Goal: Task Accomplishment & Management: Complete application form

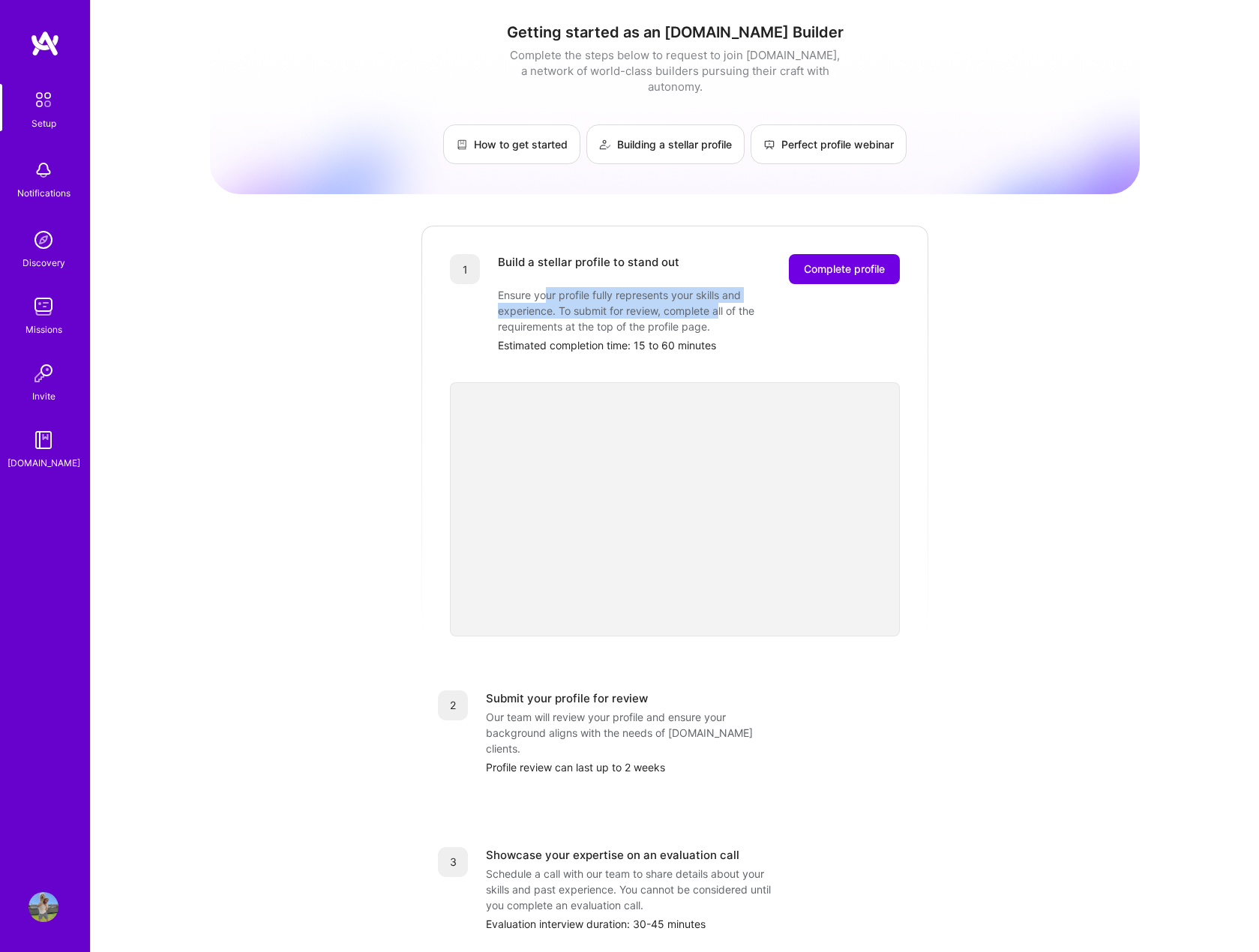
drag, startPoint x: 553, startPoint y: 278, endPoint x: 720, endPoint y: 300, distance: 168.4
click at [720, 300] on div "Ensure your profile fully represents your skills and experience. To submit for …" at bounding box center [648, 310] width 300 height 47
click at [846, 262] on span "Complete profile" at bounding box center [844, 269] width 81 height 15
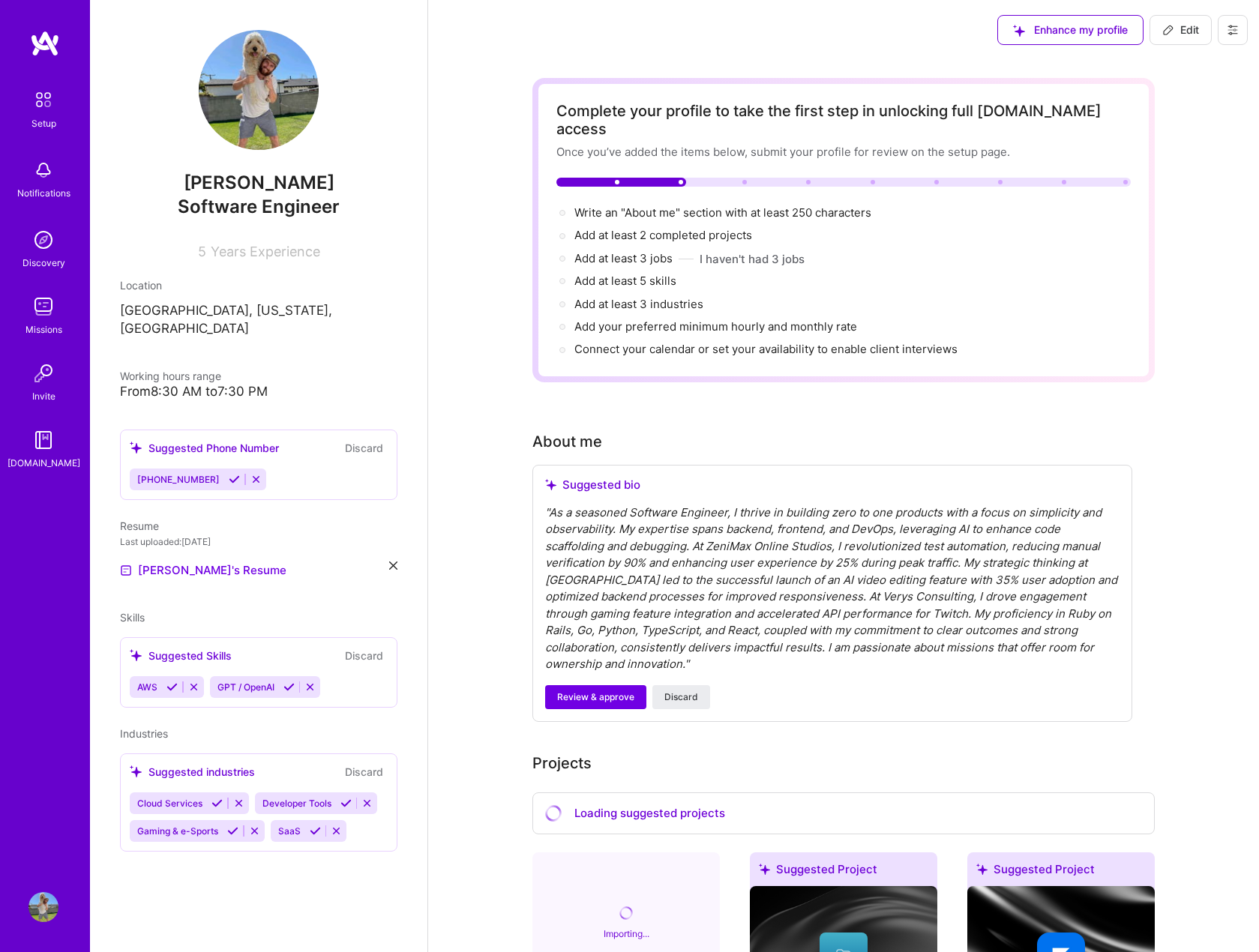
click at [1181, 43] on button "Edit" at bounding box center [1181, 29] width 63 height 30
select select "US"
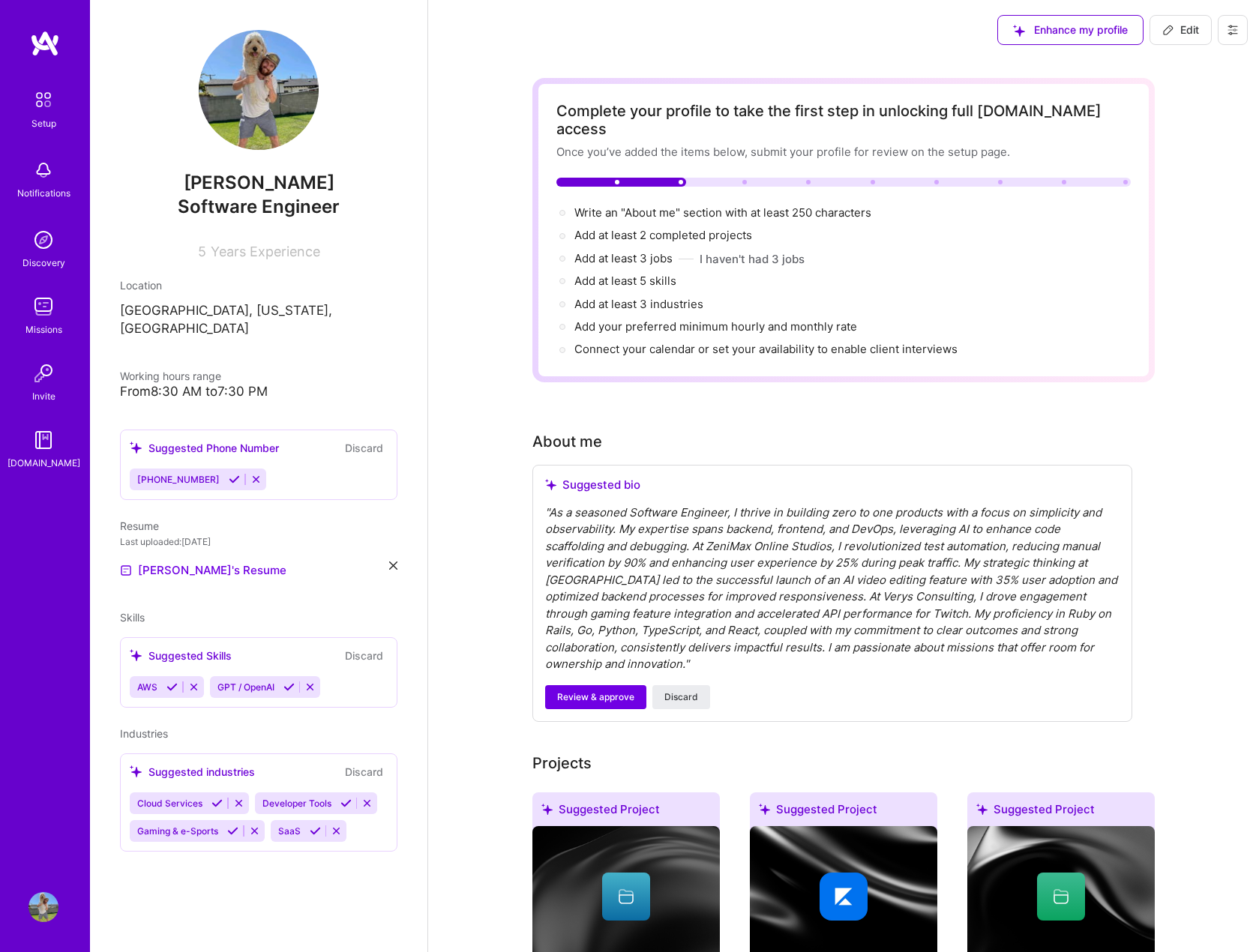
click at [279, 186] on span "[PERSON_NAME]" at bounding box center [259, 183] width 277 height 22
click at [707, 228] on span "Add at least 2 completed projects →" at bounding box center [670, 234] width 191 height 15
select select "US"
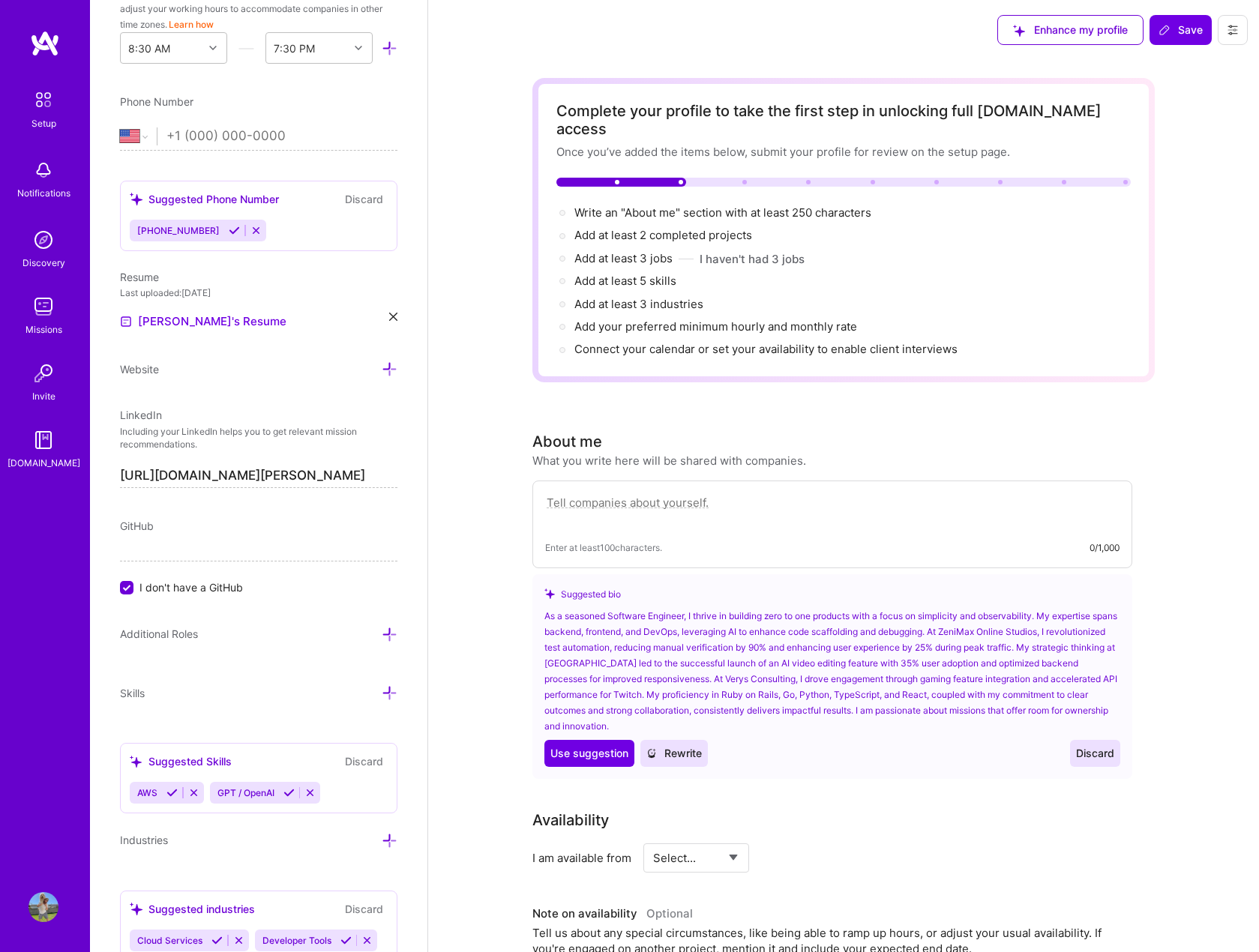
click at [758, 493] on textarea at bounding box center [832, 510] width 574 height 34
drag, startPoint x: 829, startPoint y: 437, endPoint x: 490, endPoint y: 425, distance: 339.2
copy div "About me What you write here will be shared with companies."
click at [747, 431] on h3 "About me" at bounding box center [669, 441] width 273 height 22
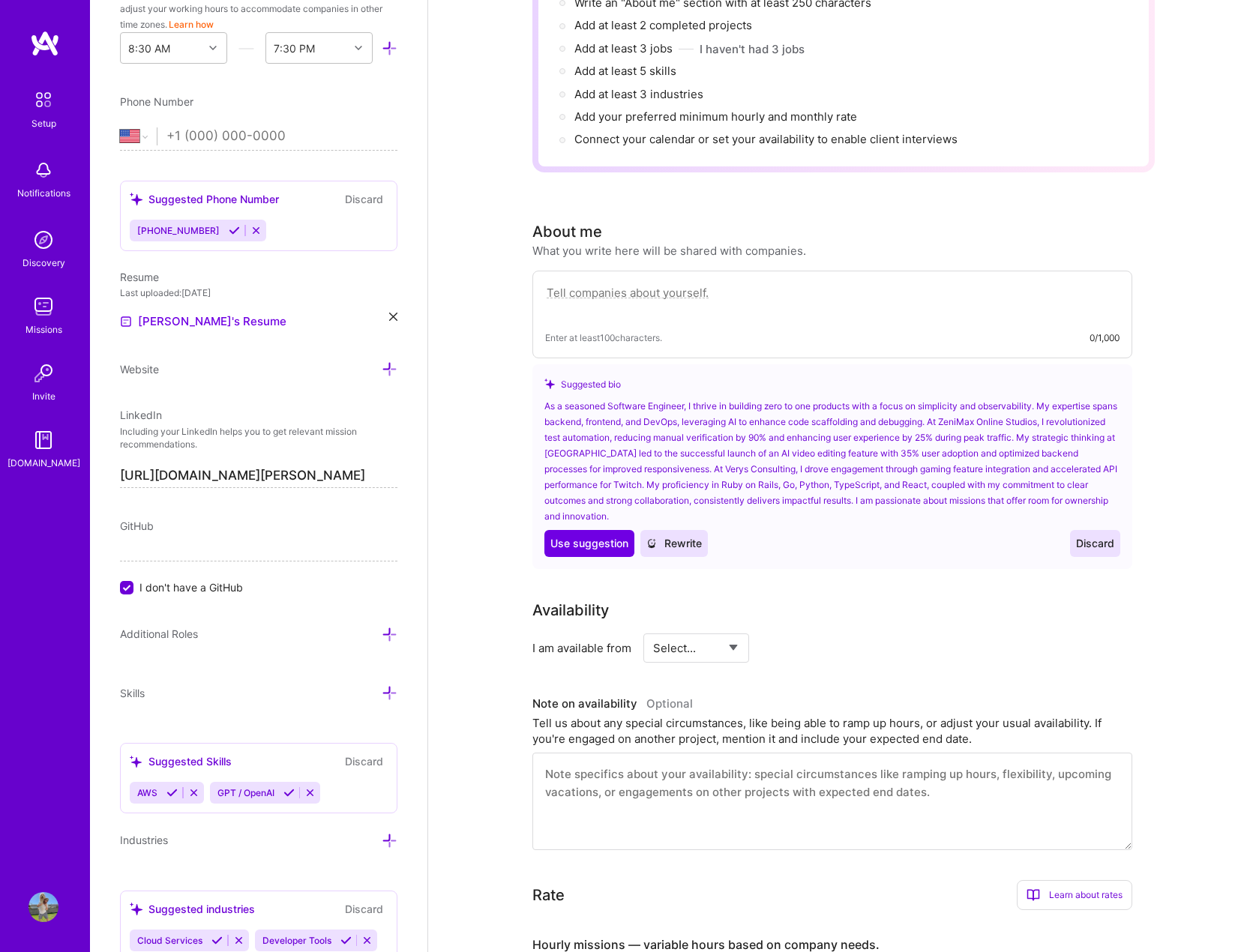
scroll to position [225, 0]
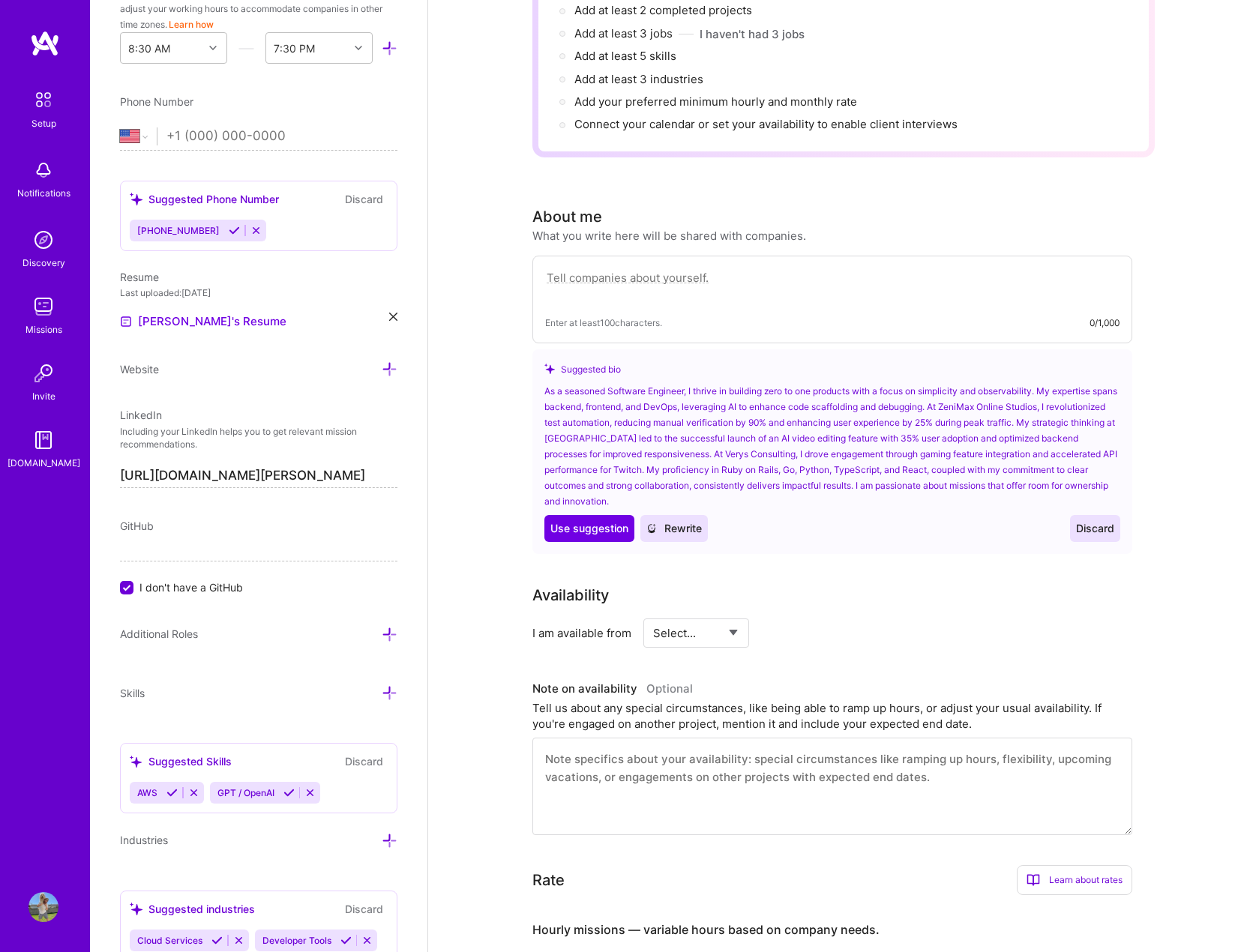
drag, startPoint x: 735, startPoint y: 252, endPoint x: 545, endPoint y: 252, distance: 190.0
click at [545, 269] on textarea at bounding box center [832, 285] width 574 height 34
click at [725, 277] on textarea at bounding box center [832, 285] width 574 height 34
paste textarea "Amazing youre reading the about me section, congrats, you've passed the secret …"
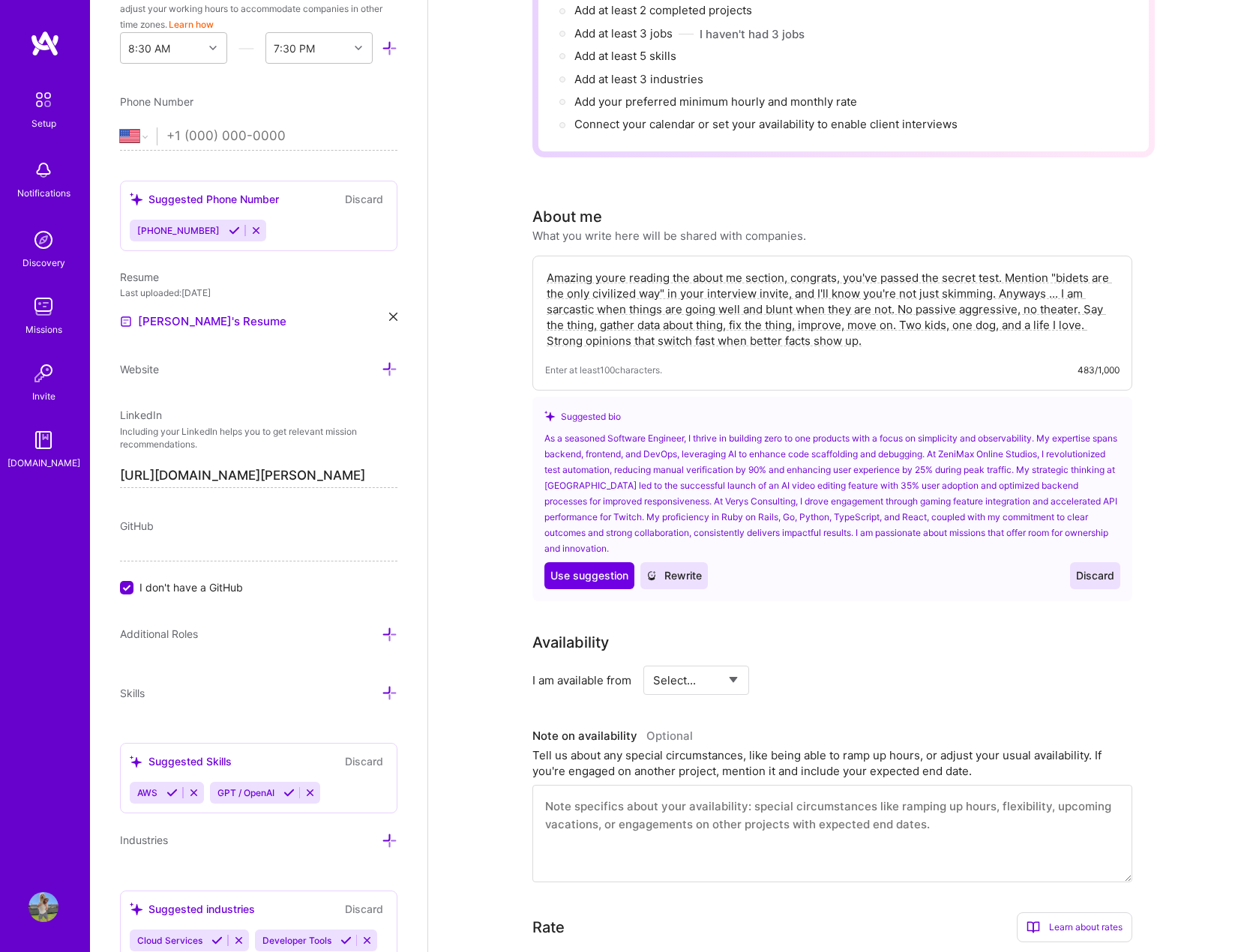
click at [910, 341] on div "Amazing youre reading the about me section, congrats, you've passed the secret …" at bounding box center [832, 323] width 600 height 135
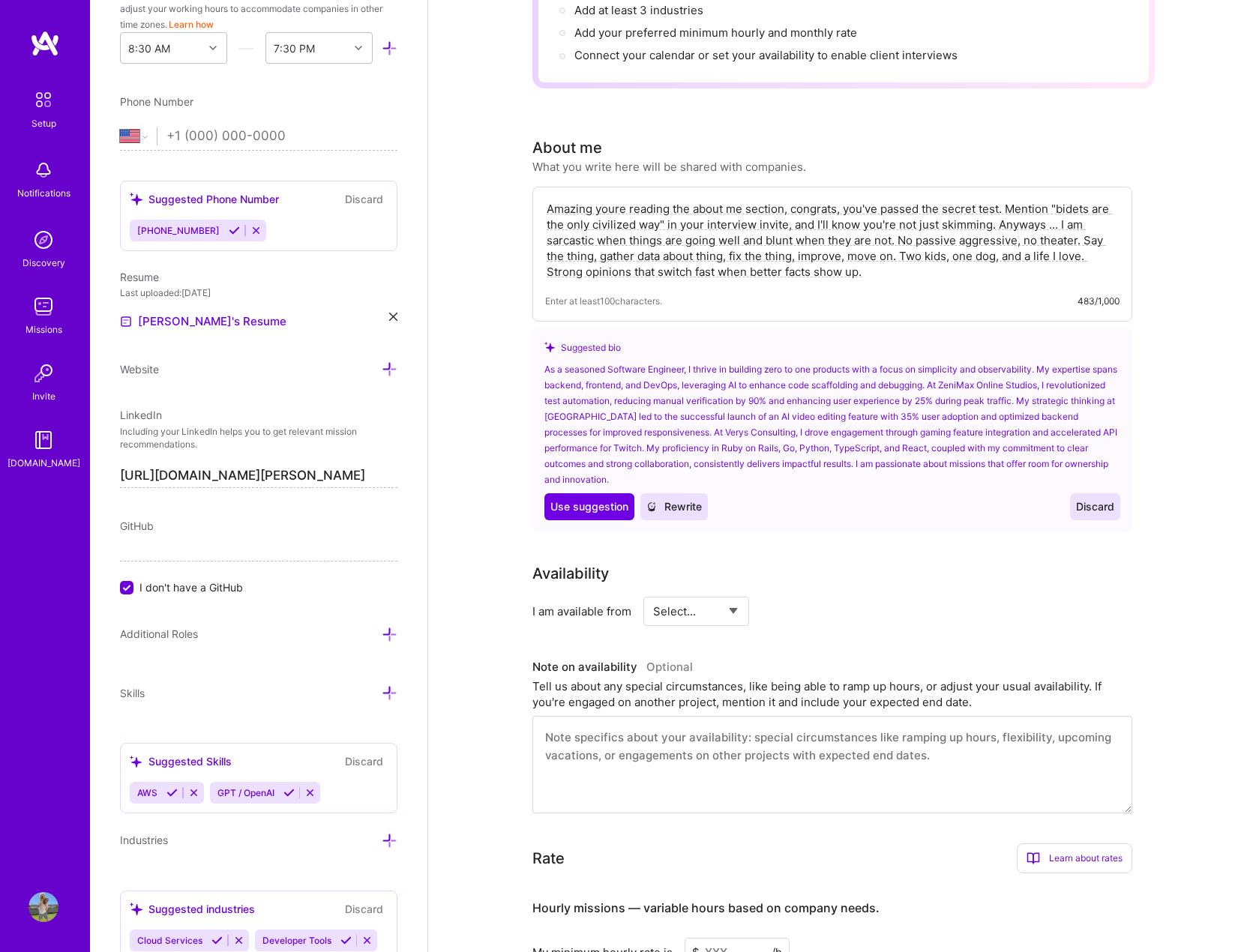
scroll to position [300, 0]
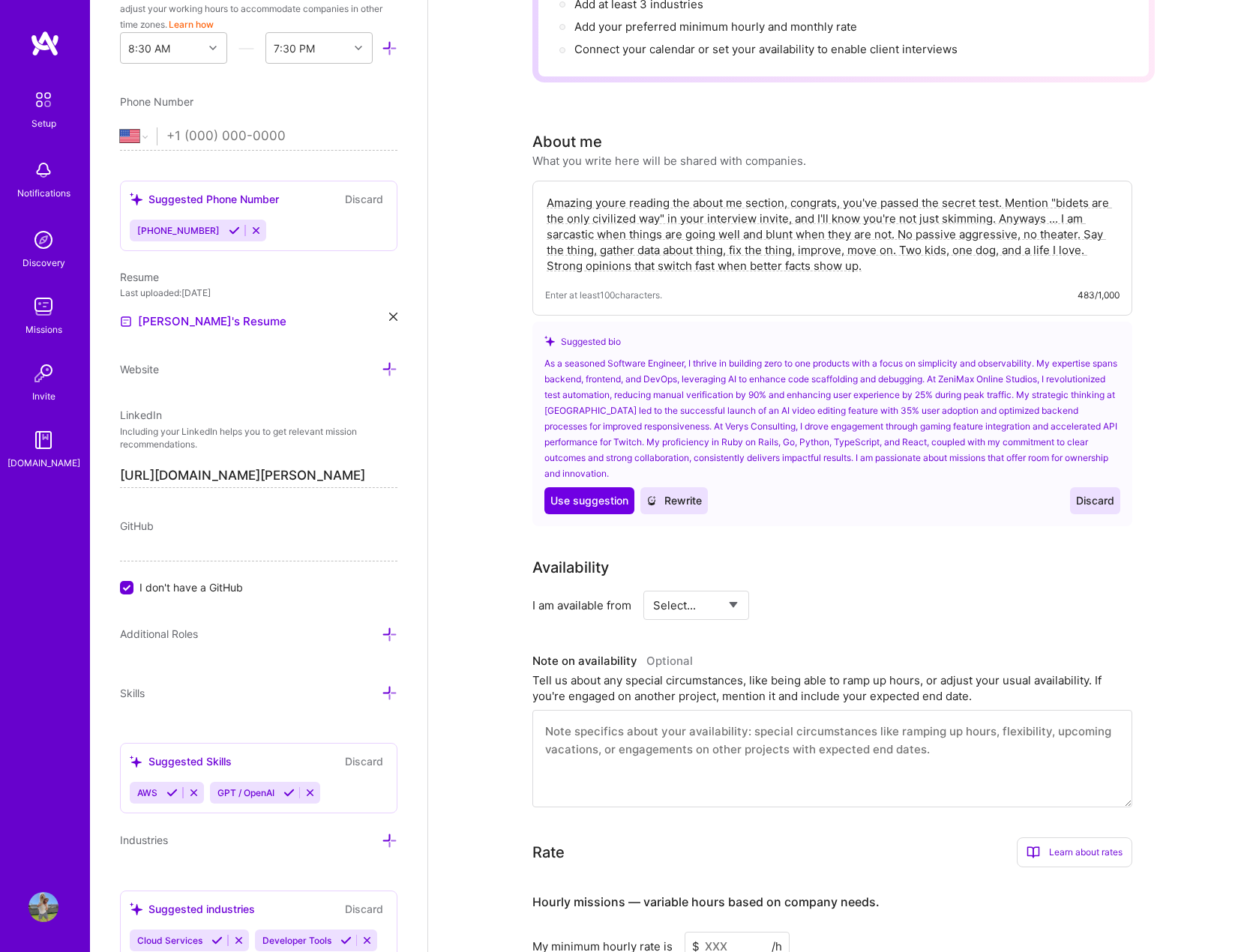
click at [913, 217] on textarea "Amazing youre reading the about me section, congrats, you've passed the secret …" at bounding box center [832, 234] width 574 height 82
click at [883, 246] on textarea "Amazing youre reading the about me section, congrats, you've passed the secret …" at bounding box center [832, 234] width 574 height 82
drag, startPoint x: 592, startPoint y: 242, endPoint x: 874, endPoint y: 241, distance: 282.0
click at [850, 241] on textarea "Amazing youre reading the about me section, congrats, you've passed the secret …" at bounding box center [832, 234] width 574 height 82
drag, startPoint x: 909, startPoint y: 241, endPoint x: 927, endPoint y: 241, distance: 18.0
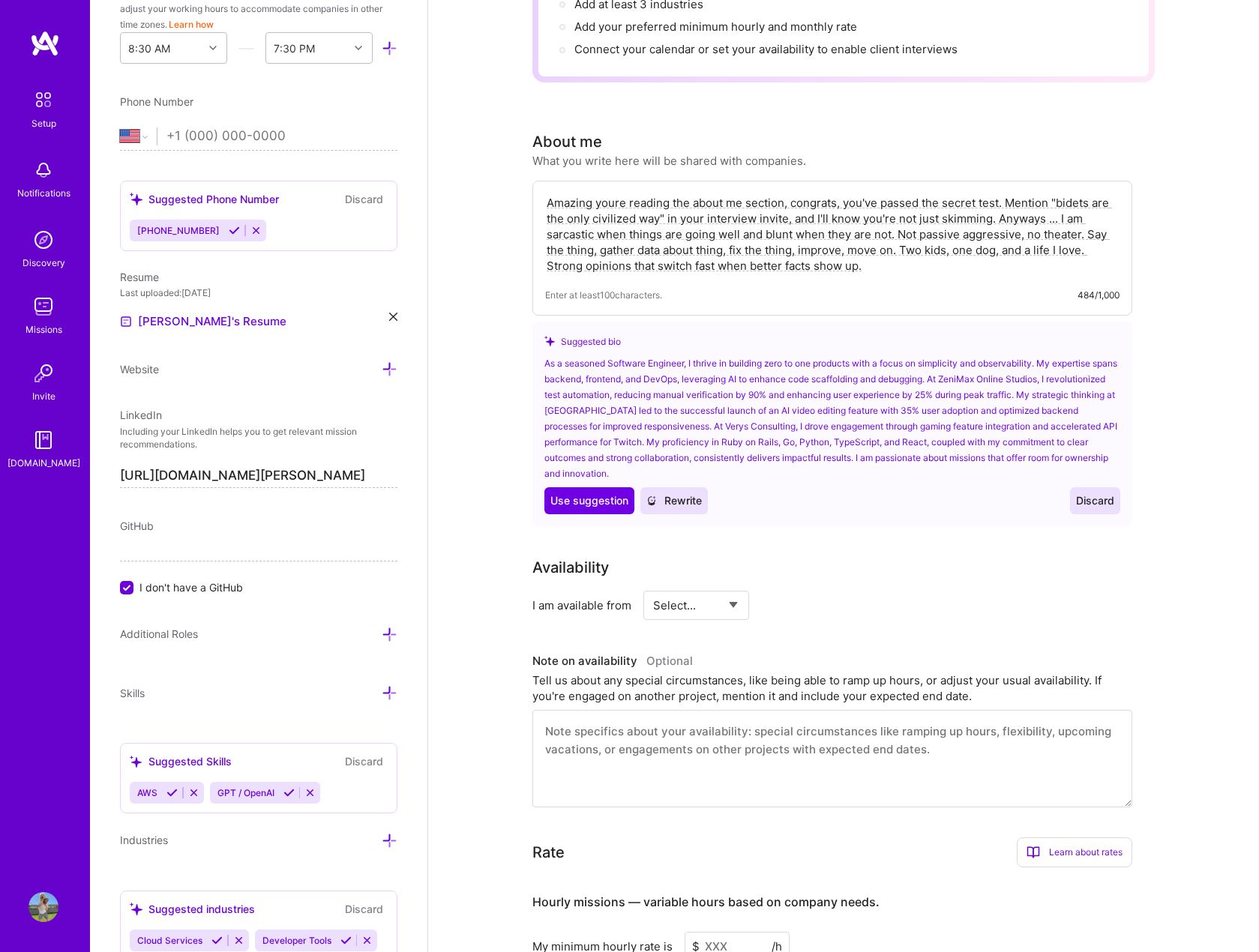
click at [910, 241] on textarea "Amazing youre reading the about me section, congrats, you've passed the secret …" at bounding box center [832, 234] width 574 height 82
click at [933, 241] on textarea "Amazing youre reading the about me section, congrats, you've passed the secret …" at bounding box center [832, 234] width 574 height 82
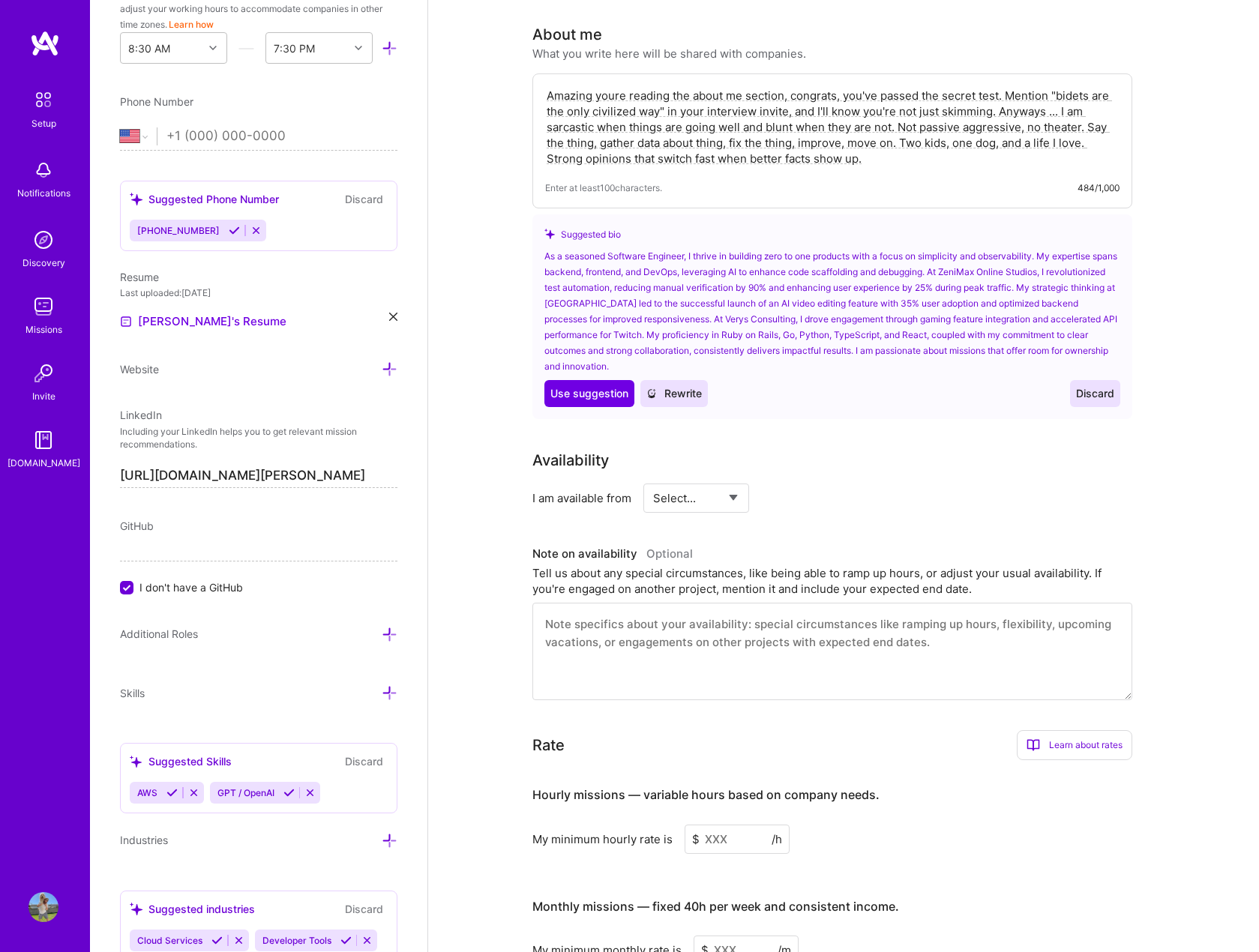
scroll to position [525, 0]
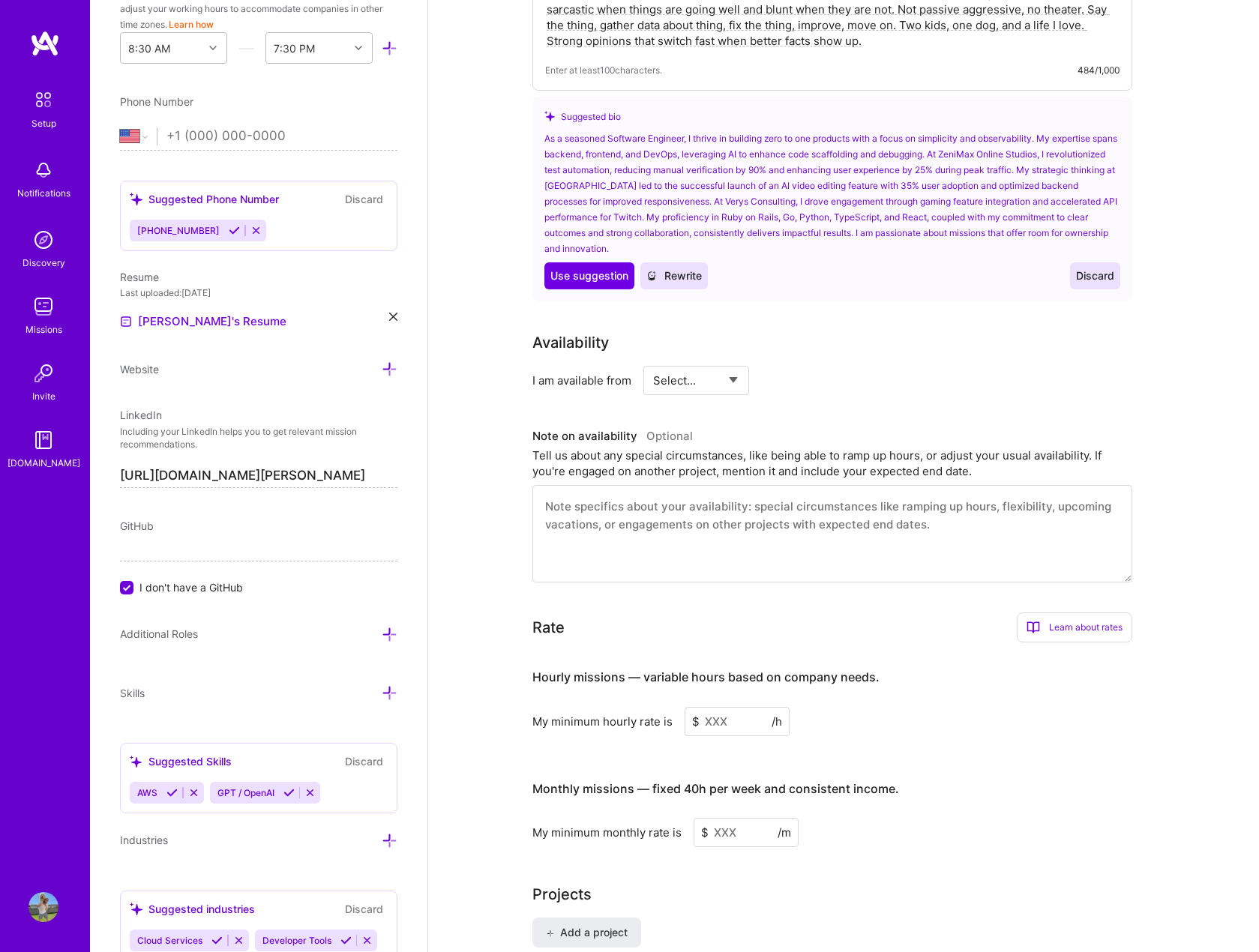
type textarea "Amazing youre reading the about me section, congrats, you've passed the secret …"
click at [736, 361] on select "Select... Right Now Future Date Not Available" at bounding box center [696, 380] width 86 height 38
click at [653, 361] on select "Select... Right Now Future Date Not Available" at bounding box center [696, 380] width 86 height 38
click at [838, 373] on div "h/week" at bounding box center [852, 381] width 39 height 16
click at [732, 370] on select "Select... Right Now Future Date Not Available" at bounding box center [696, 380] width 86 height 38
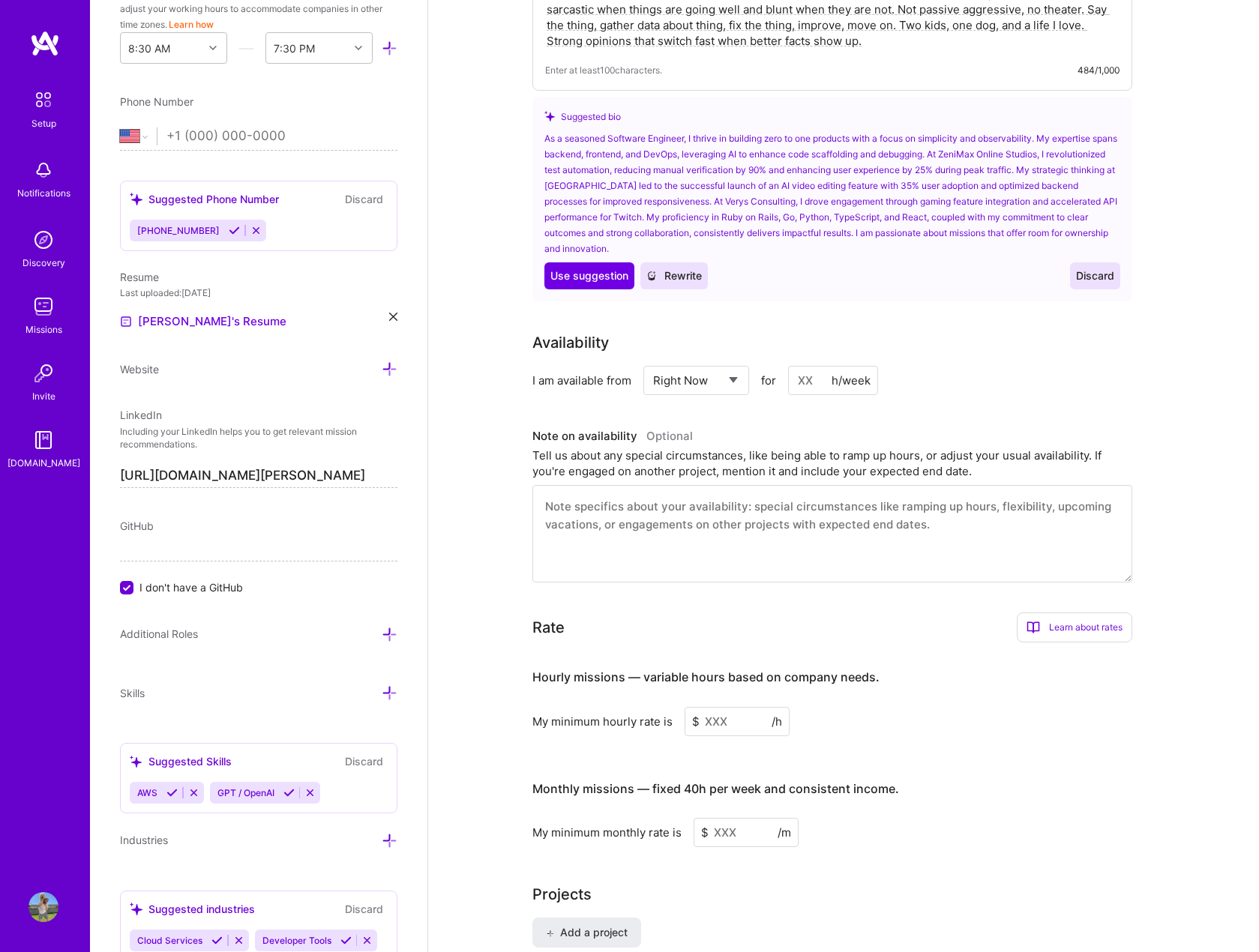
select select "Future Date"
click at [653, 361] on select "Select... Right Now Future Date Not Available" at bounding box center [696, 380] width 86 height 38
click at [841, 366] on input "[DATE]" at bounding box center [825, 381] width 74 height 29
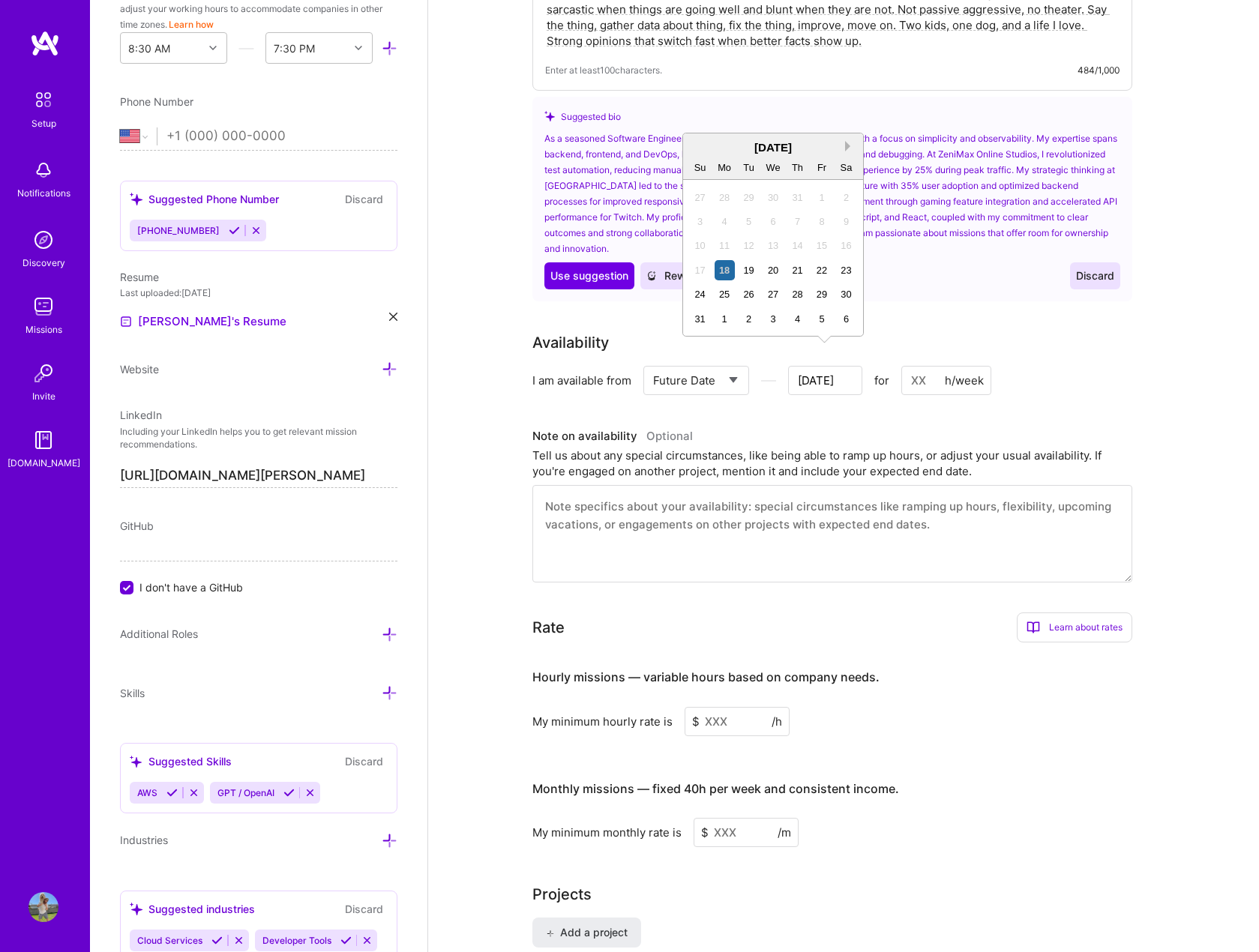
click at [846, 148] on button "Next Month" at bounding box center [851, 145] width 11 height 11
click at [804, 246] on div "18" at bounding box center [797, 245] width 21 height 21
type input "[DATE]"
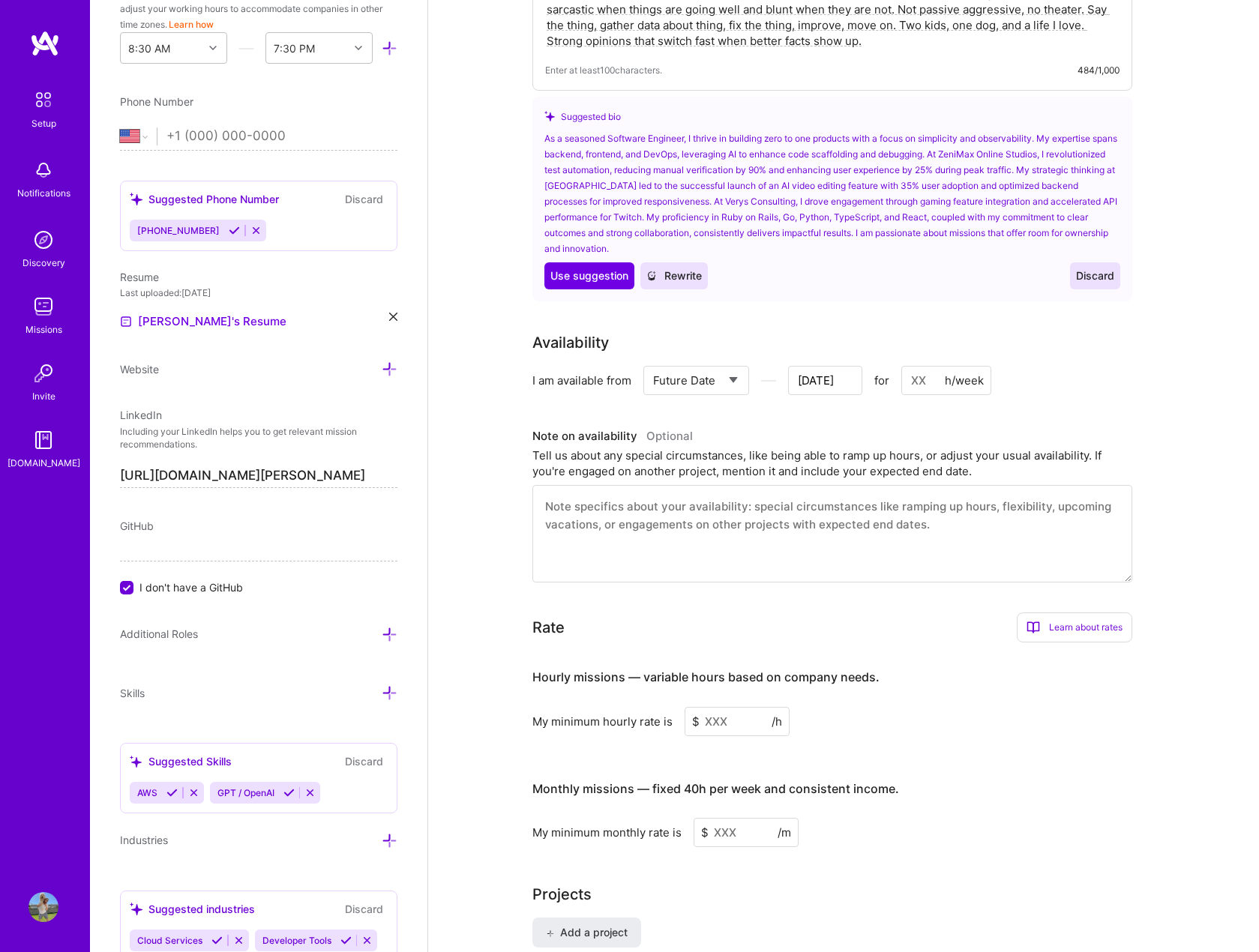
click at [926, 367] on input at bounding box center [946, 381] width 90 height 29
type input "40"
click at [754, 425] on h3 "Note on availability Optional" at bounding box center [832, 435] width 600 height 22
drag, startPoint x: 836, startPoint y: 449, endPoint x: 988, endPoint y: 449, distance: 152.0
click at [952, 449] on div "Tell us about any special circumstances, like being able to ramp up hours, or a…" at bounding box center [832, 464] width 600 height 31
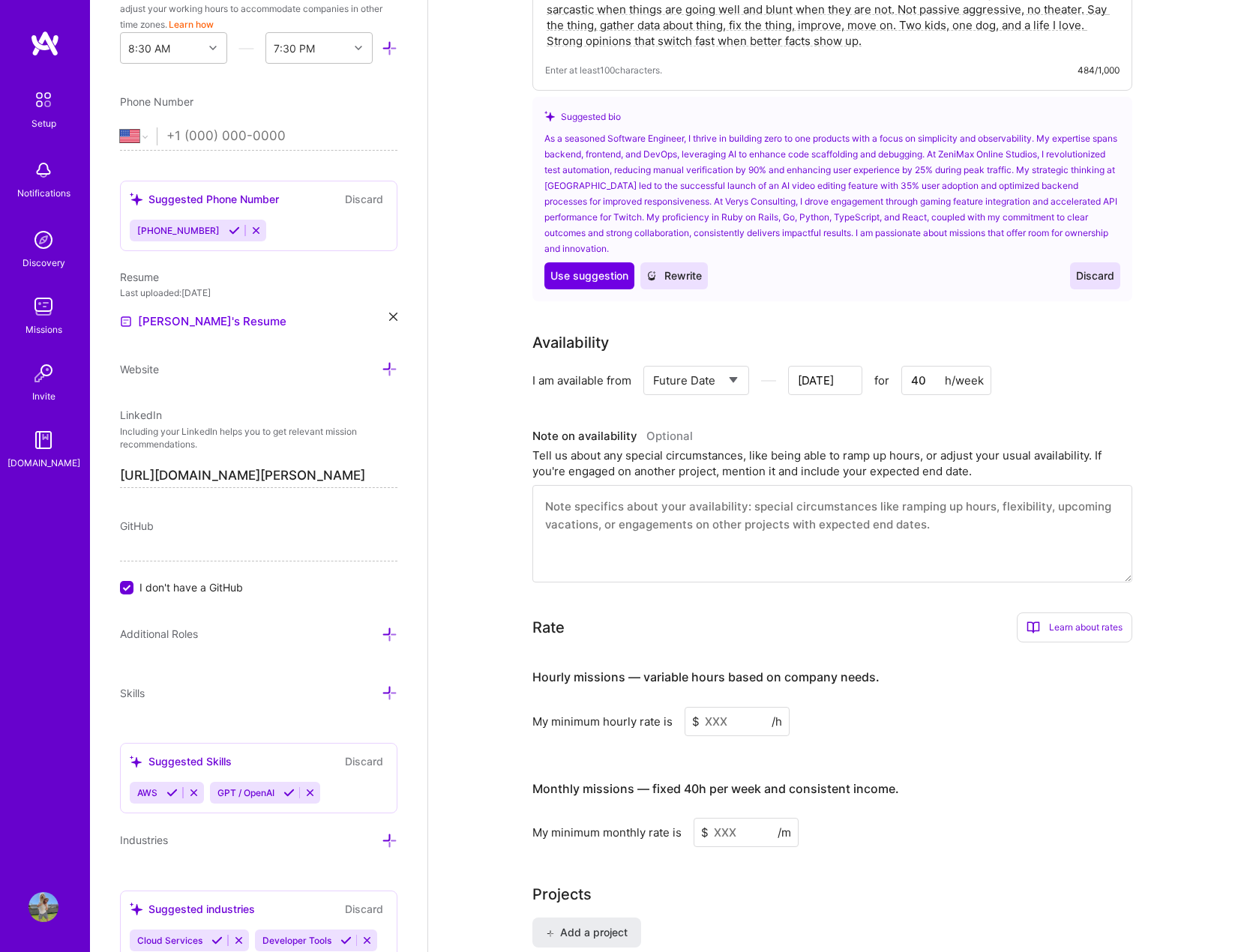
click at [994, 449] on div "Tell us about any special circumstances, like being able to ramp up hours, or a…" at bounding box center [832, 464] width 600 height 31
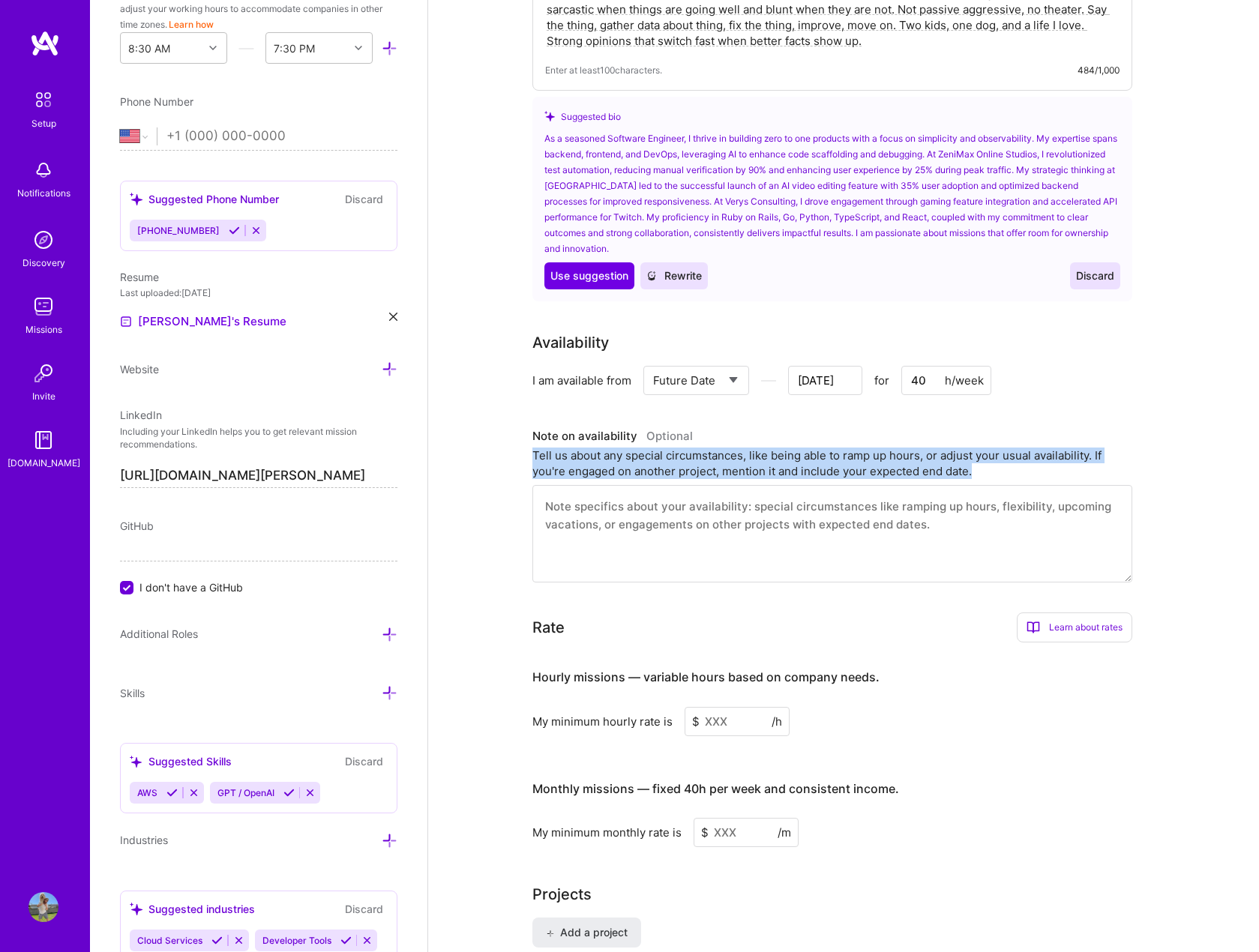
drag, startPoint x: 997, startPoint y: 449, endPoint x: 503, endPoint y: 435, distance: 494.2
click at [503, 435] on div "Complete your profile to take the first step in unlocking full [DOMAIN_NAME] ac…" at bounding box center [844, 677] width 831 height 2283
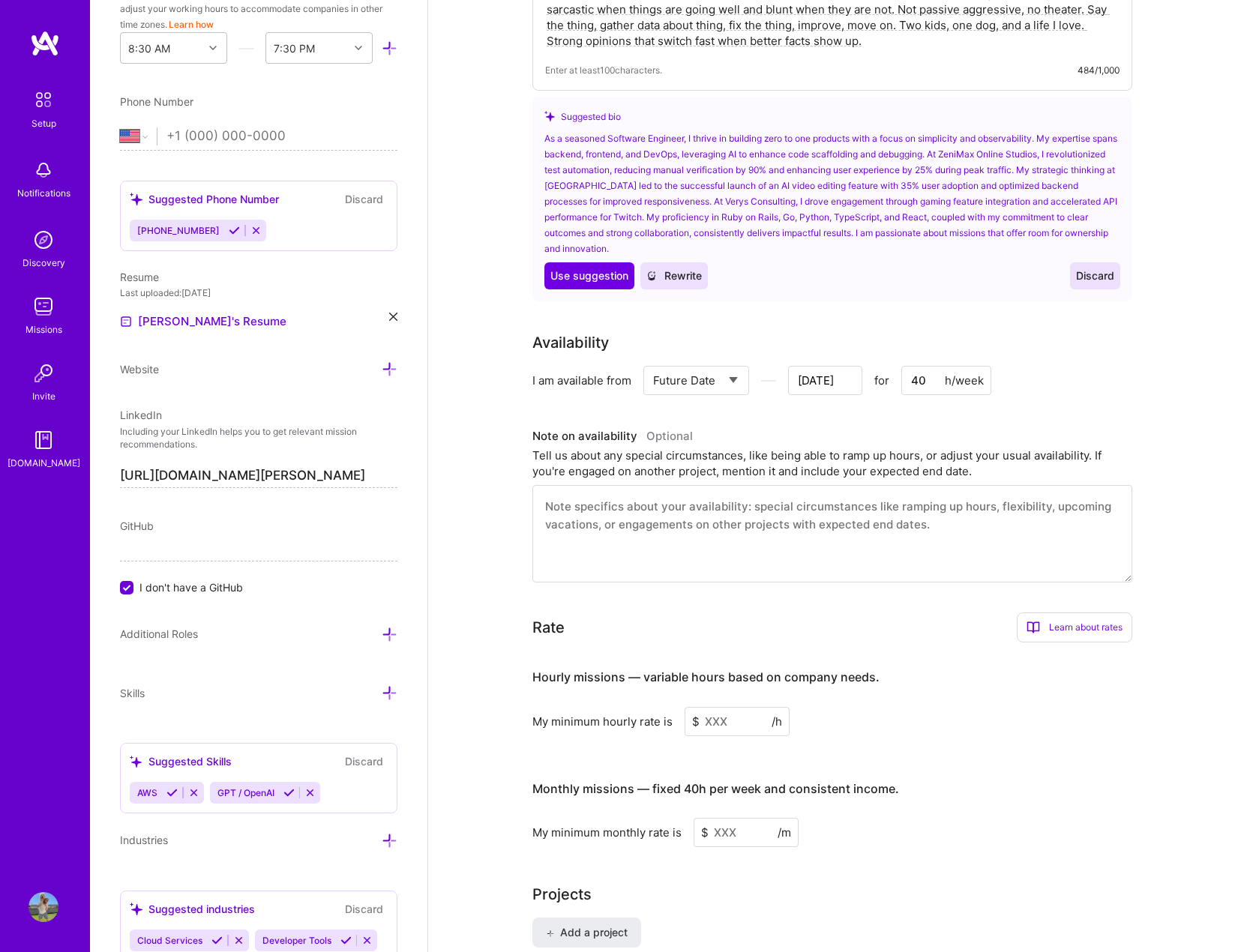
click at [664, 511] on textarea at bounding box center [832, 534] width 600 height 98
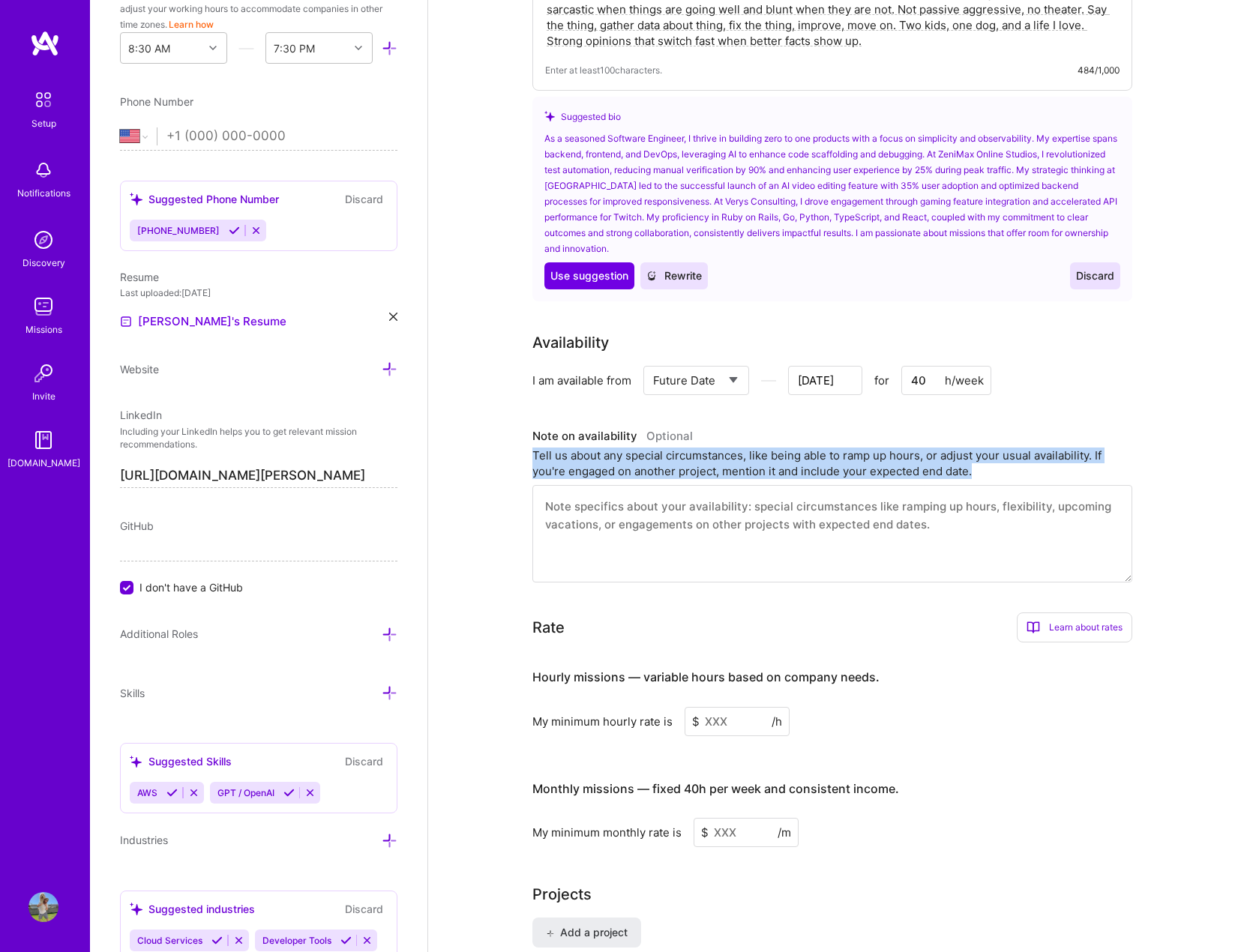
drag, startPoint x: 986, startPoint y: 454, endPoint x: 470, endPoint y: 436, distance: 516.3
click at [470, 436] on div "Complete your profile to take the first step in unlocking full [DOMAIN_NAME] ac…" at bounding box center [844, 677] width 831 height 2283
copy div "Tell us about any special circumstances, like being able to ramp up hours, or a…"
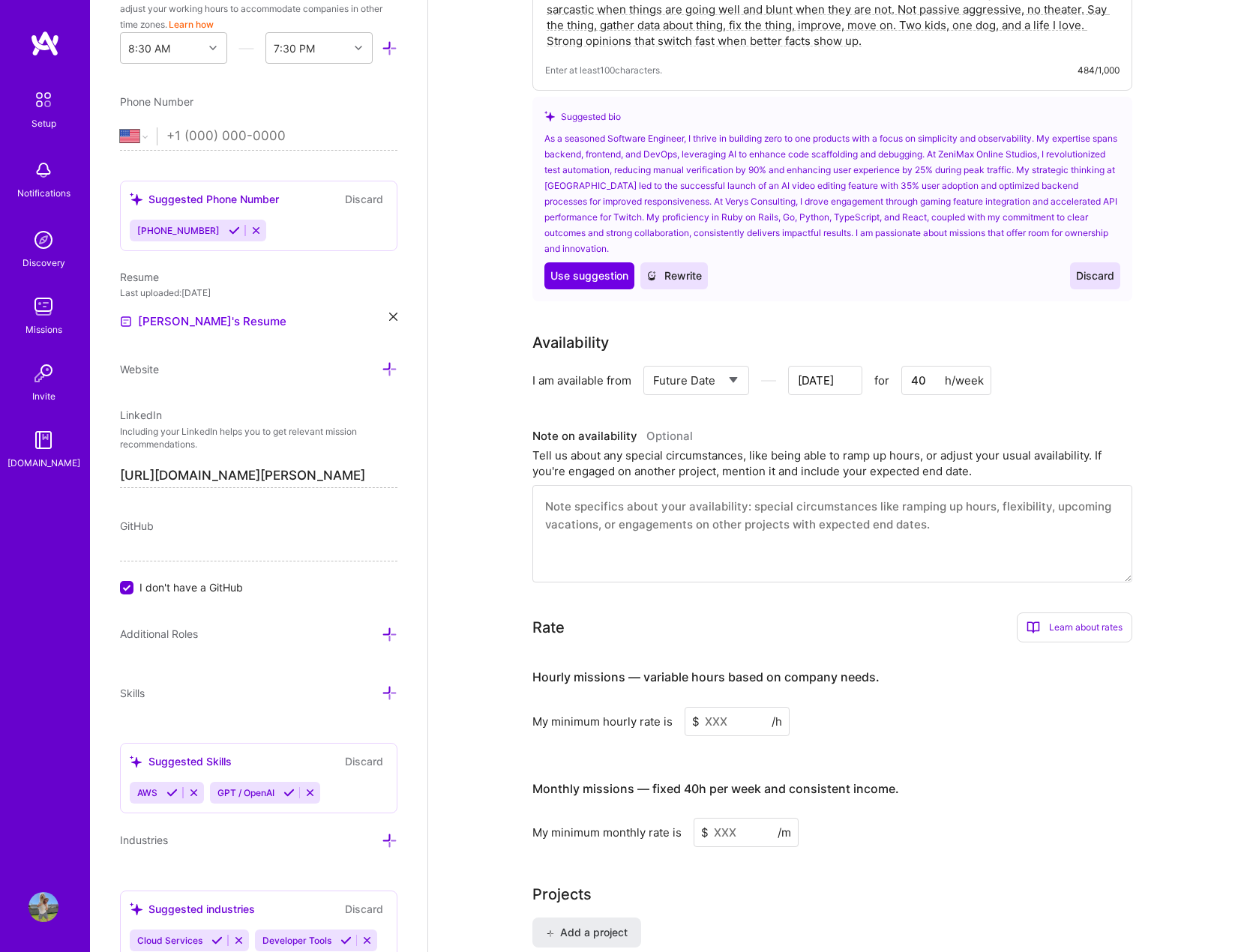
click at [776, 496] on textarea at bounding box center [832, 534] width 600 height 98
paste textarea "Available immediately. 35–40 hrs per week, can ramp to 45–50 during sprints. US…"
drag, startPoint x: 668, startPoint y: 487, endPoint x: 613, endPoint y: 488, distance: 55.0
click at [613, 488] on textarea "Available immediately. 35–40 hrs per week, can ramp to 45–50 during sprints. US…" at bounding box center [832, 534] width 600 height 98
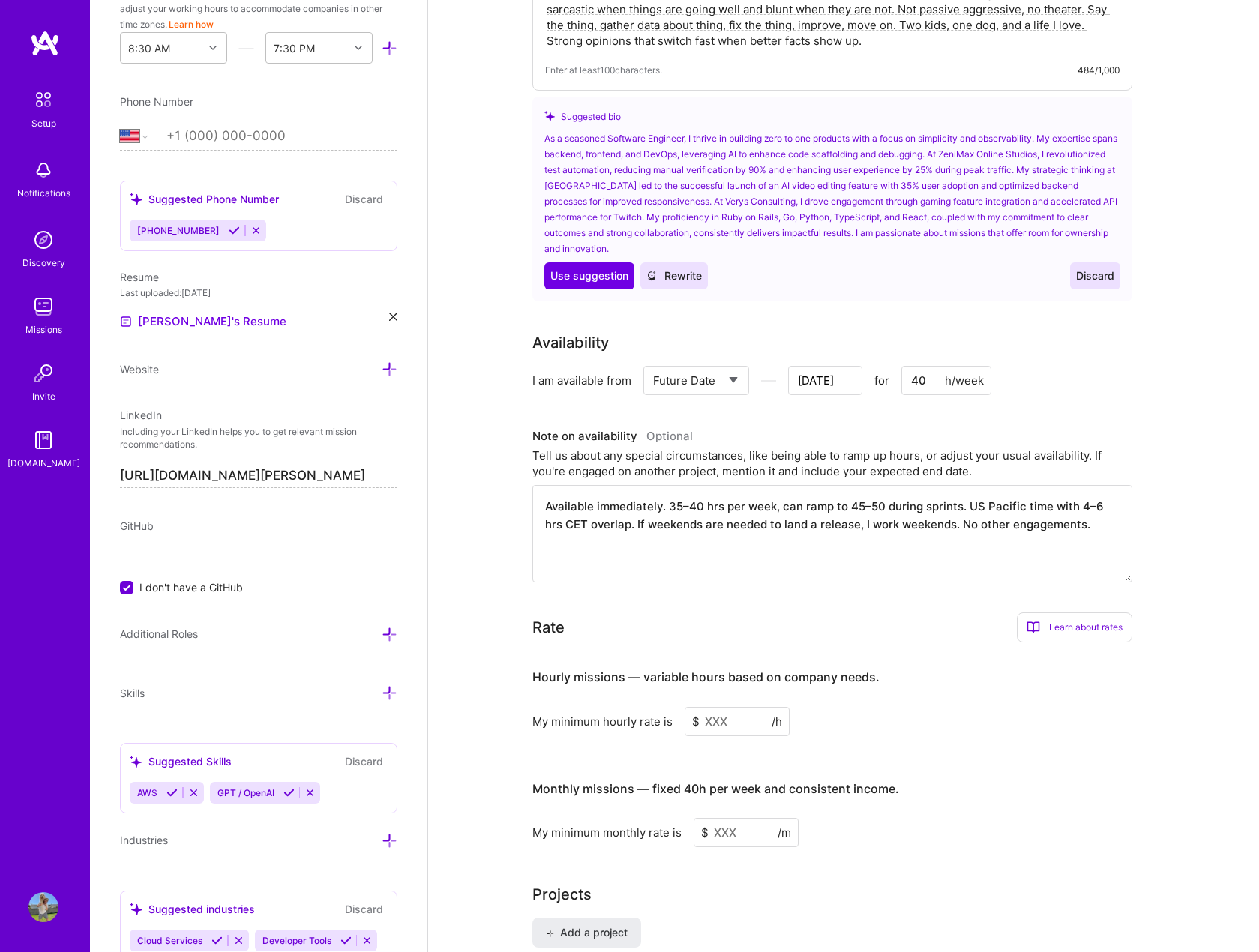
click at [613, 488] on textarea "Available immediately. 35–40 hrs per week, can ramp to 45–50 during sprints. US…" at bounding box center [832, 534] width 600 height 98
click at [696, 490] on textarea "Available immediately. 35–40 hrs per week, can ramp to 45–50 during sprints. US…" at bounding box center [832, 534] width 600 height 98
drag, startPoint x: 878, startPoint y: 492, endPoint x: 985, endPoint y: 494, distance: 107.0
click at [985, 494] on textarea "Available immediately. 35 hrs per week, can ramp to 45–50 during sprints. US Pa…" at bounding box center [832, 534] width 600 height 98
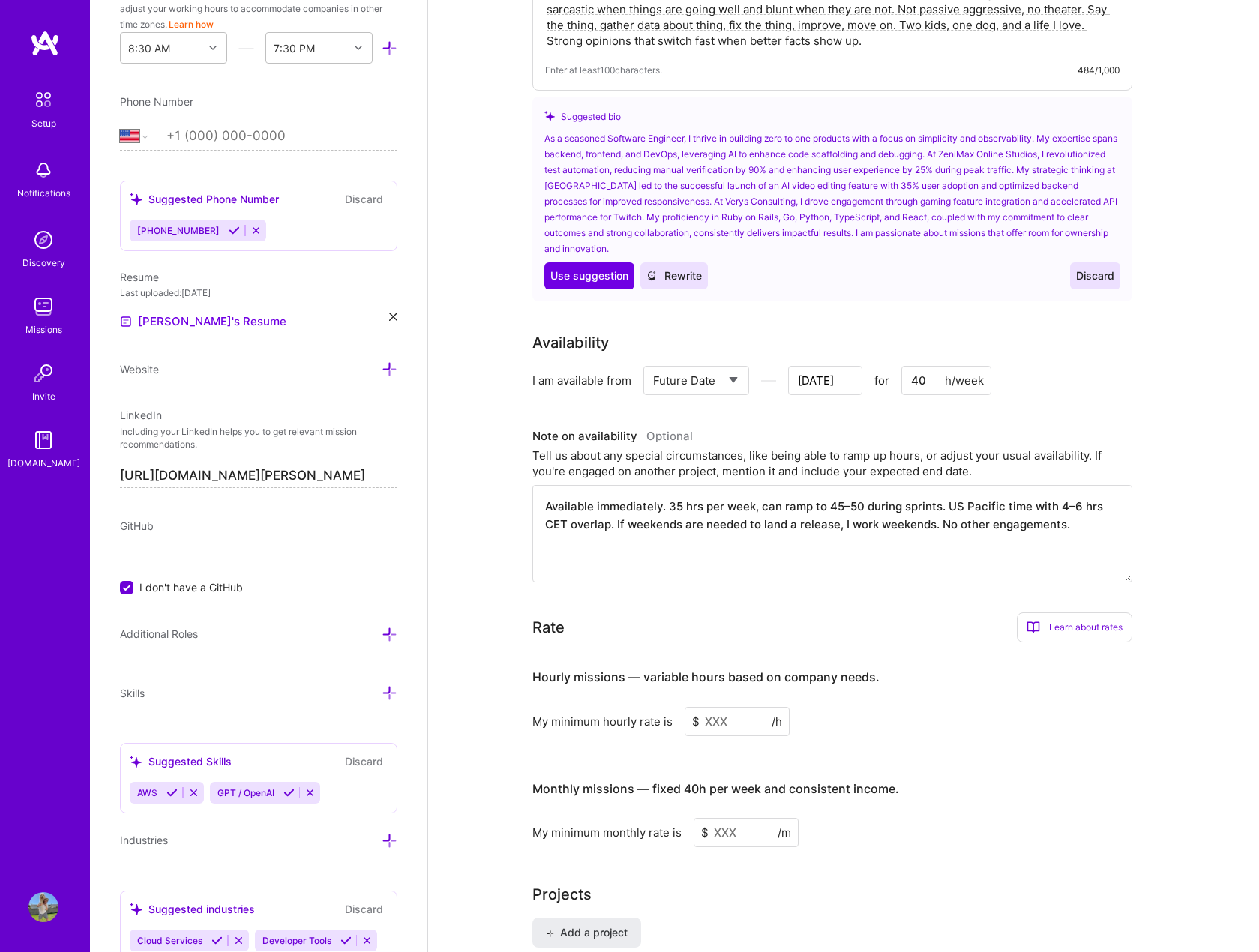
click at [983, 503] on textarea "Available immediately. 35 hrs per week, can ramp to 45–50 during sprints. US Pa…" at bounding box center [832, 534] width 600 height 98
click at [882, 490] on textarea "Available immediately. 35 hrs per week, can ramp to 45–50 during sprints. US Pa…" at bounding box center [832, 534] width 600 height 98
click at [891, 495] on textarea "Available immediately. 35 hrs per week, can ramp to 45–50 during sprints. US Pa…" at bounding box center [832, 534] width 600 height 98
drag, startPoint x: 958, startPoint y: 493, endPoint x: 1046, endPoint y: 492, distance: 88.0
click at [1046, 492] on textarea "Available immediately. 35 hrs per week, can ramp to 45–50 during sprints. US Pa…" at bounding box center [832, 534] width 600 height 98
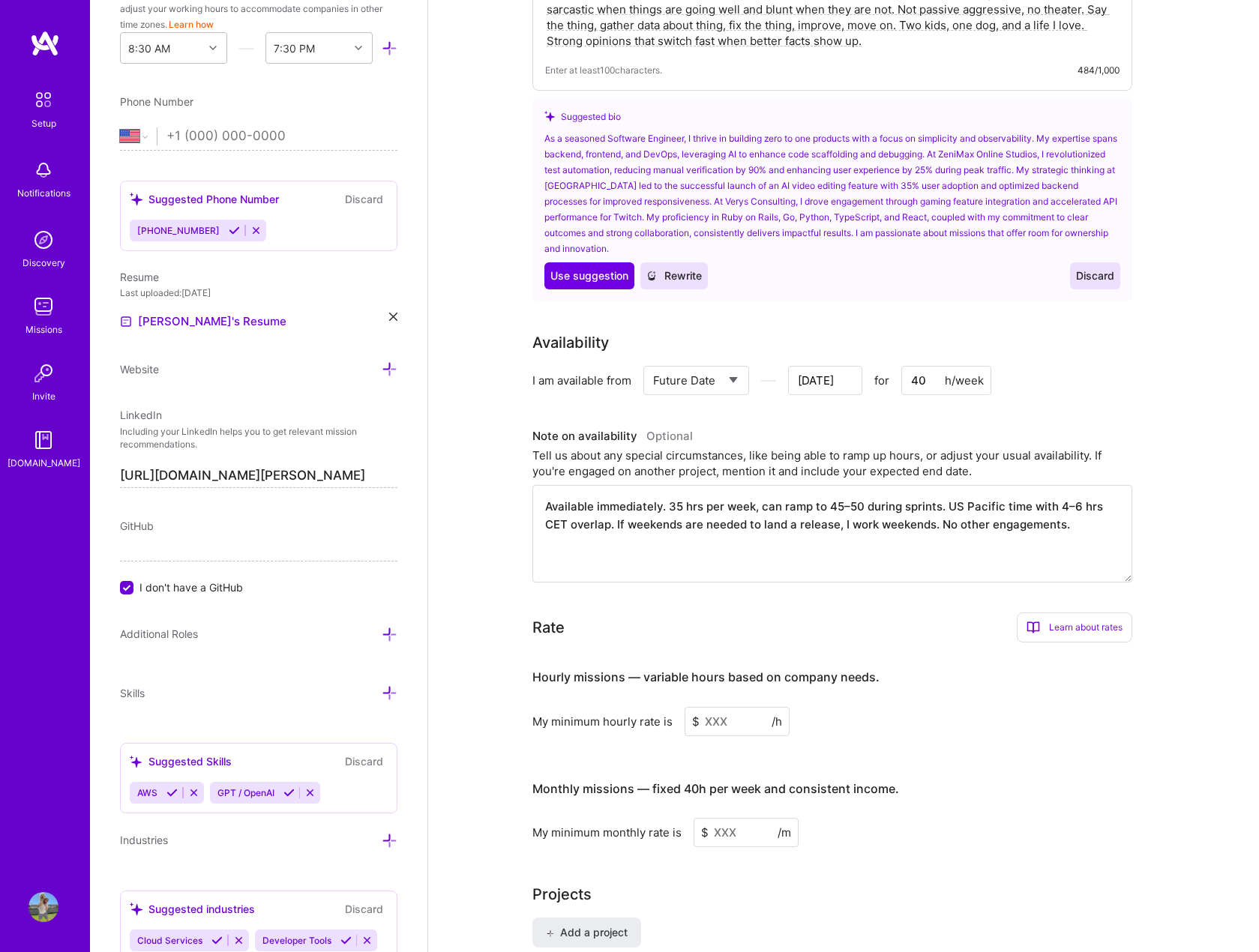
click at [997, 509] on textarea "Available immediately. 35 hrs per week, can ramp to 45–50 during sprints. US Pa…" at bounding box center [832, 534] width 600 height 98
drag, startPoint x: 590, startPoint y: 515, endPoint x: 757, endPoint y: 518, distance: 167.0
click at [653, 513] on textarea "Available immediately. 35 hrs per week, can ramp to 45–50 during sprints. US Pa…" at bounding box center [832, 534] width 600 height 98
drag, startPoint x: 764, startPoint y: 518, endPoint x: 817, endPoint y: 518, distance: 53.0
click at [817, 518] on textarea "Available immediately. 35 hrs per week, can ramp to 45–50 during sprints. US Pa…" at bounding box center [832, 534] width 600 height 98
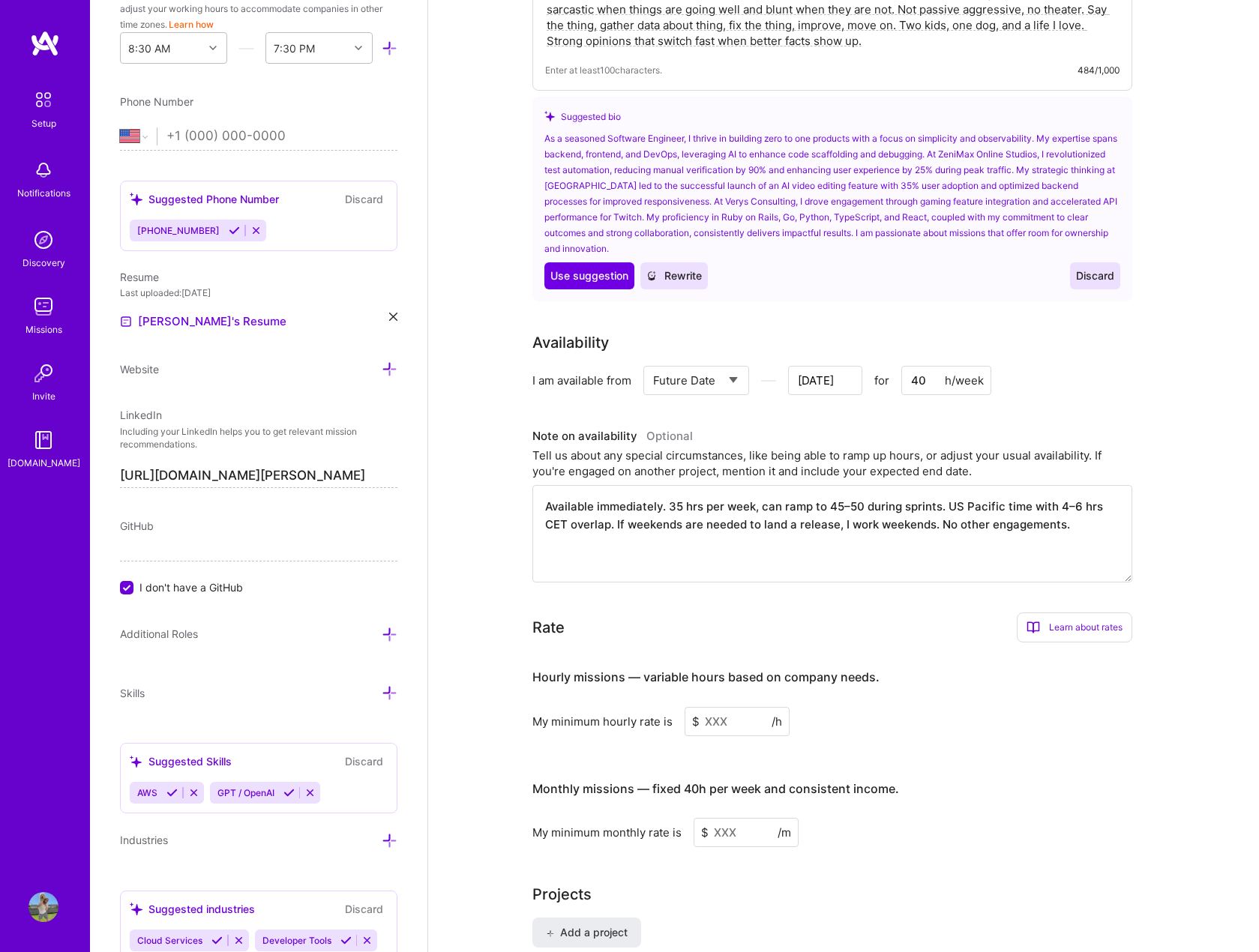
drag, startPoint x: 888, startPoint y: 521, endPoint x: 978, endPoint y: 521, distance: 90.0
click at [976, 521] on textarea "Available immediately. 35 hrs per week, can ramp to 45–50 during sprints. US Pa…" at bounding box center [832, 534] width 600 height 98
drag, startPoint x: 1064, startPoint y: 521, endPoint x: 1084, endPoint y: 521, distance: 20.0
click at [1078, 521] on textarea "Available immediately. 35 hrs per week, can ramp to 45–50 during sprints. US Pa…" at bounding box center [832, 534] width 600 height 98
click at [1088, 521] on textarea "Available immediately. 35 hrs per week, can ramp to 45–50 during sprints. US Pa…" at bounding box center [832, 534] width 600 height 98
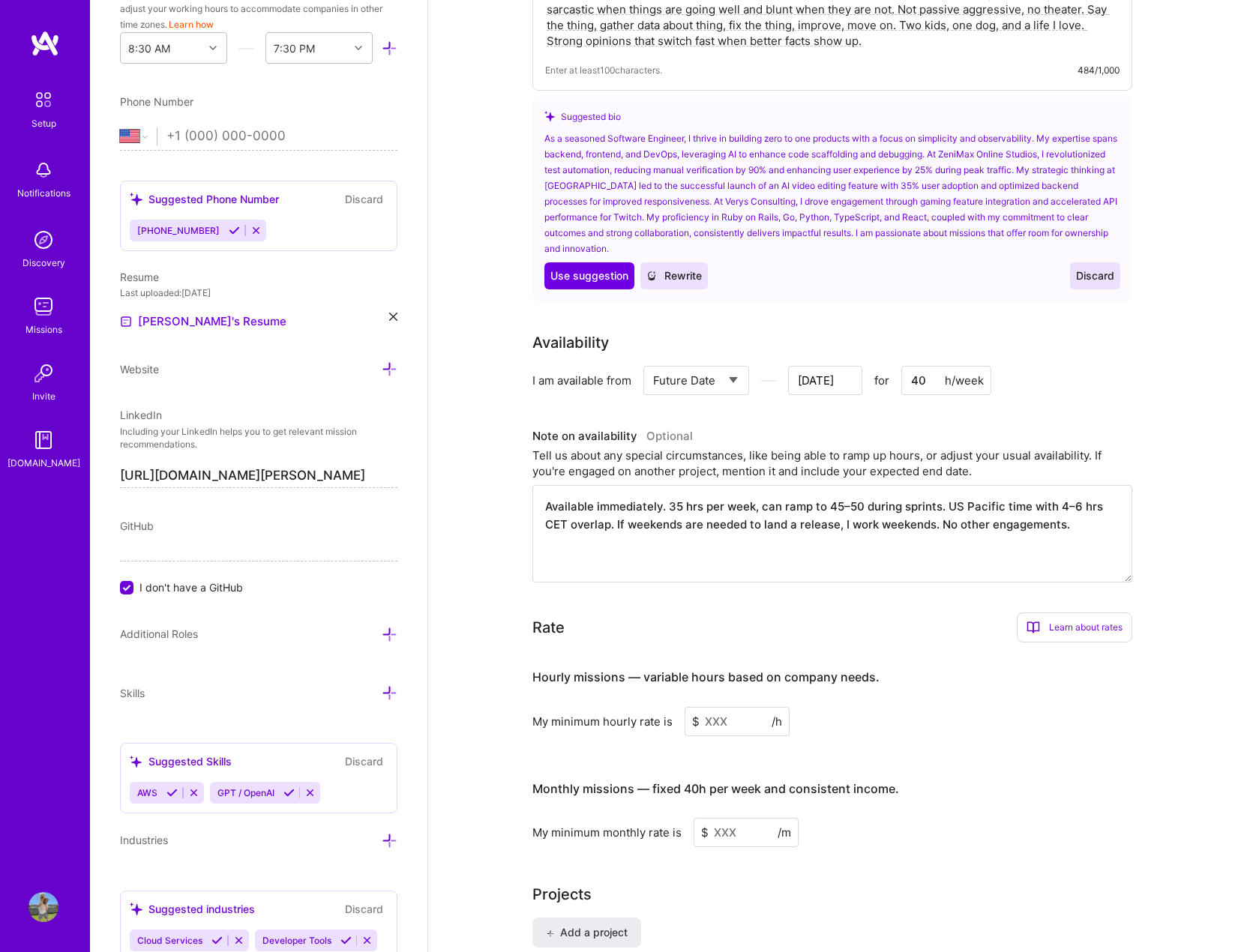
drag, startPoint x: 1063, startPoint y: 514, endPoint x: 940, endPoint y: 511, distance: 123.0
click at [940, 511] on textarea "Available immediately. 35 hrs per week, can ramp to 45–50 during sprints. US Pa…" at bounding box center [832, 534] width 600 height 98
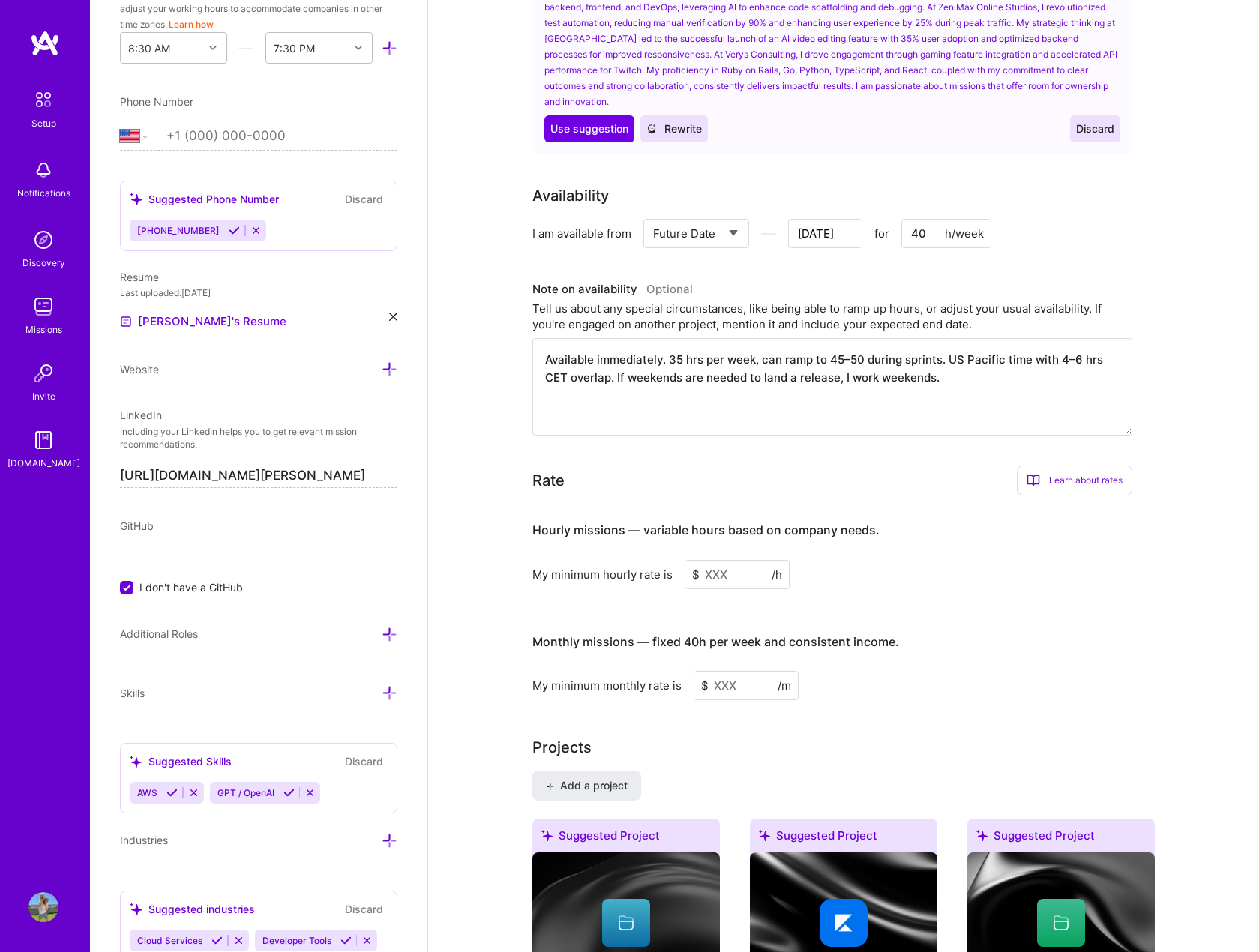
scroll to position [675, 0]
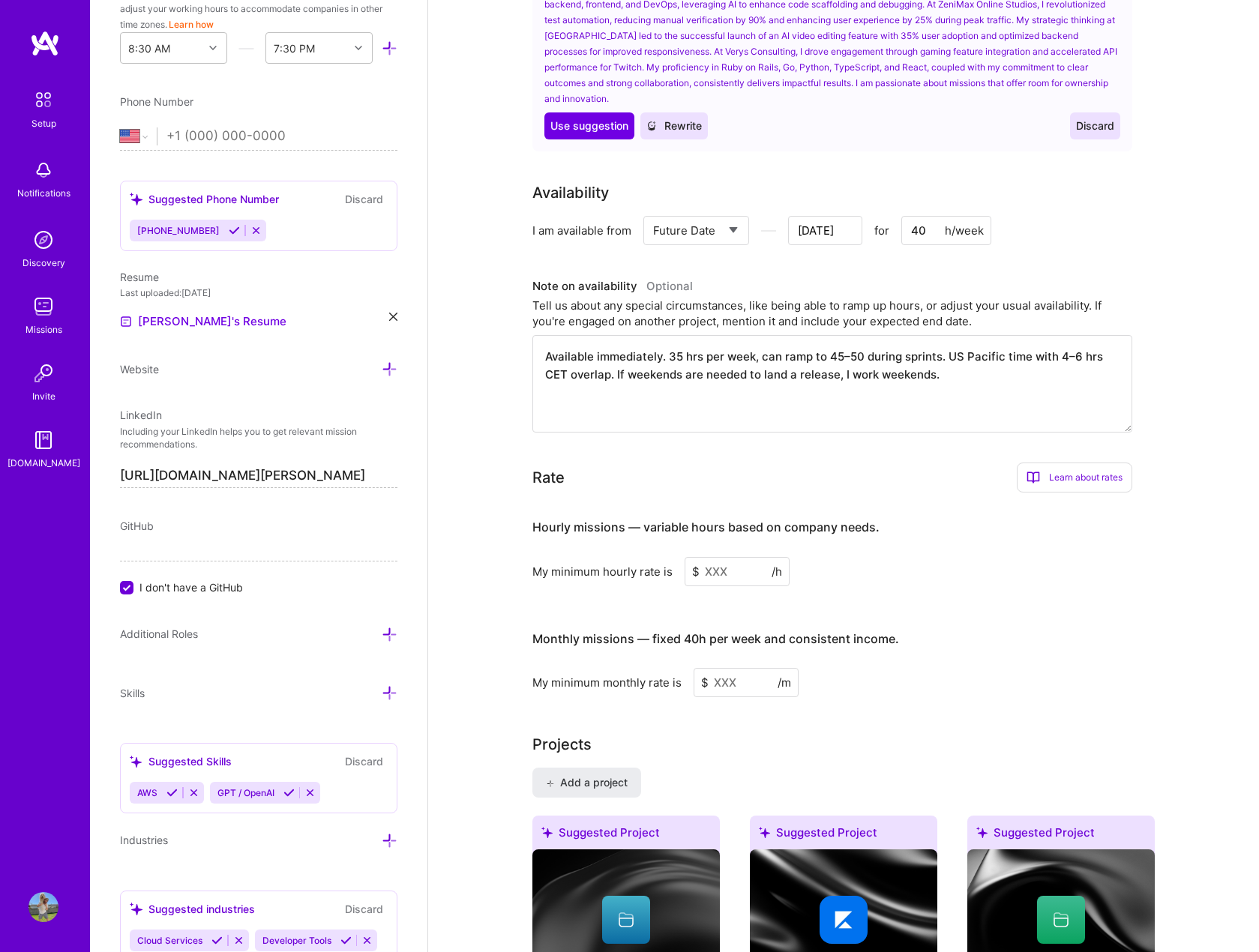
type textarea "Available immediately. 35 hrs per week, can ramp to 45–50 during sprints. US Pa…"
click at [724, 559] on input at bounding box center [737, 572] width 105 height 29
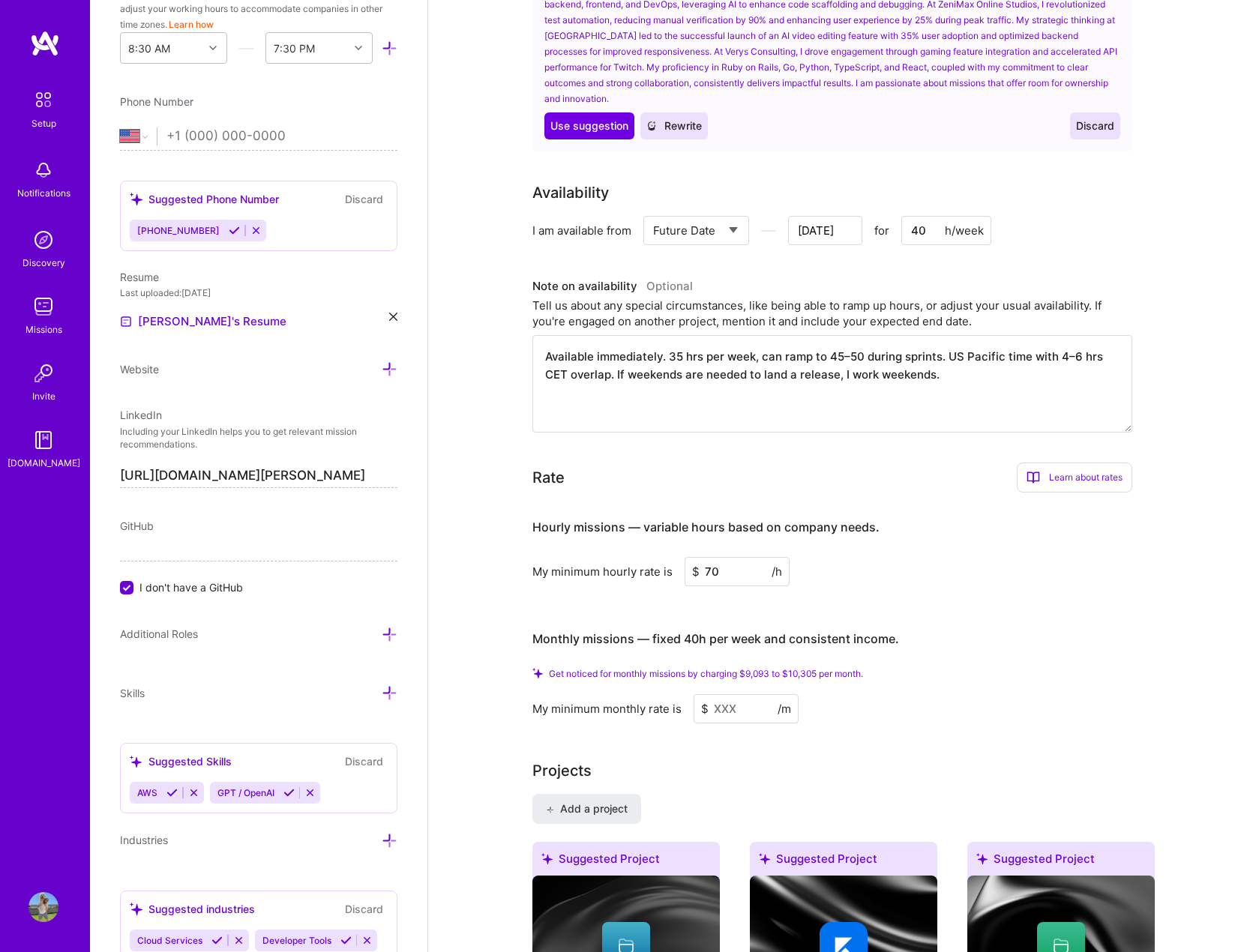
type input "70"
click at [743, 694] on input at bounding box center [746, 709] width 105 height 29
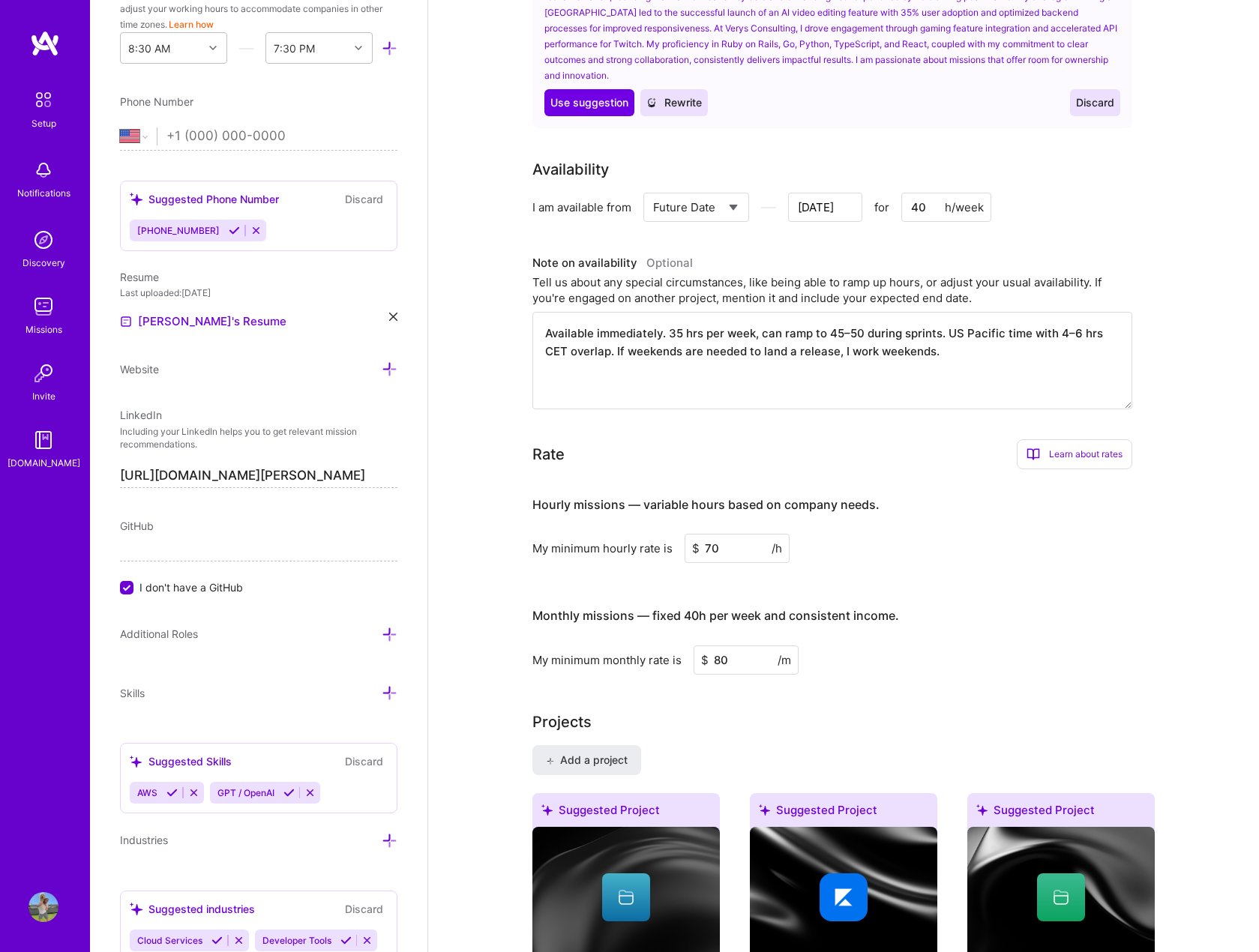
type input "8"
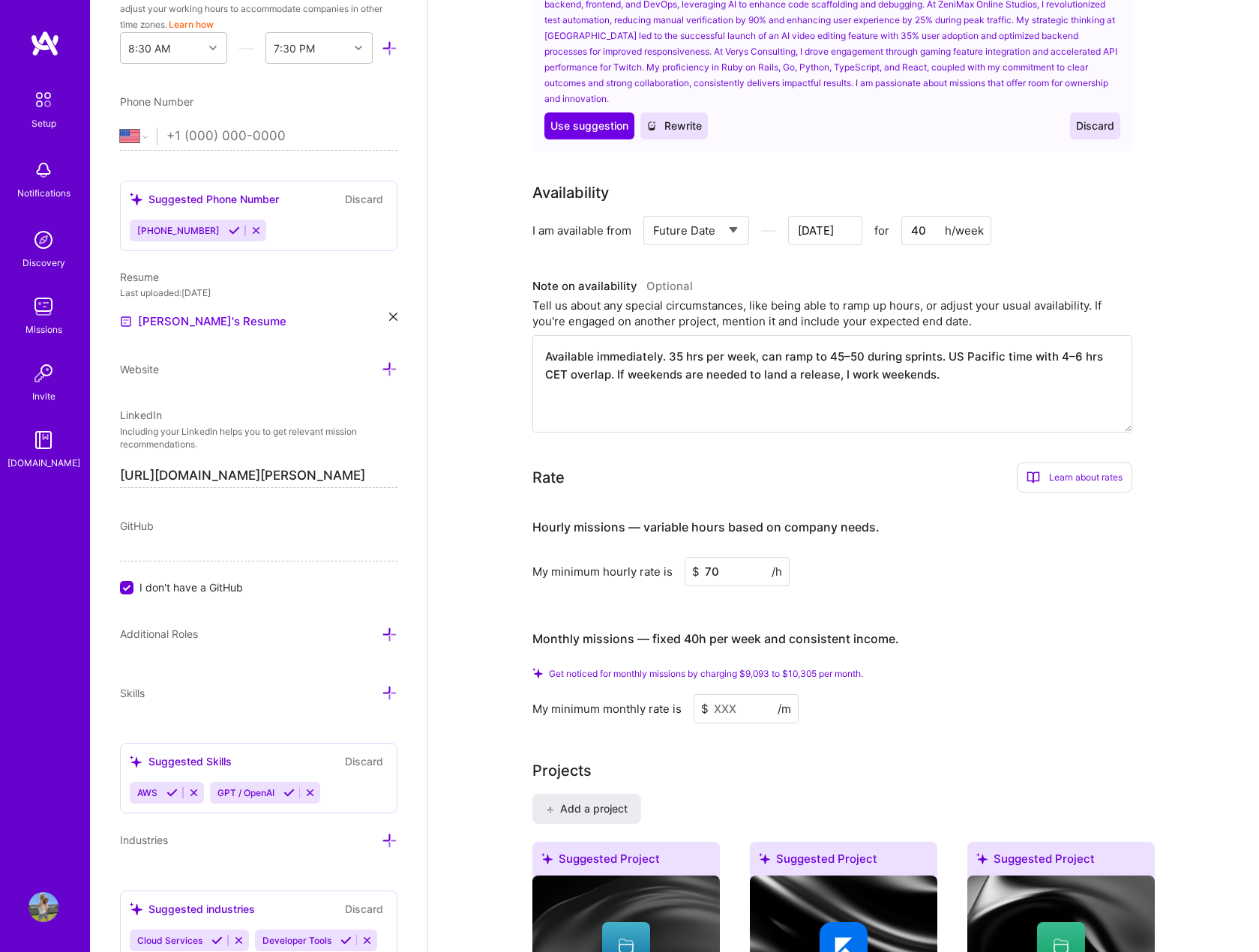
click at [730, 558] on input "70" at bounding box center [737, 572] width 105 height 29
type input "7"
type input "5"
type input "60"
click at [755, 700] on input at bounding box center [746, 709] width 105 height 29
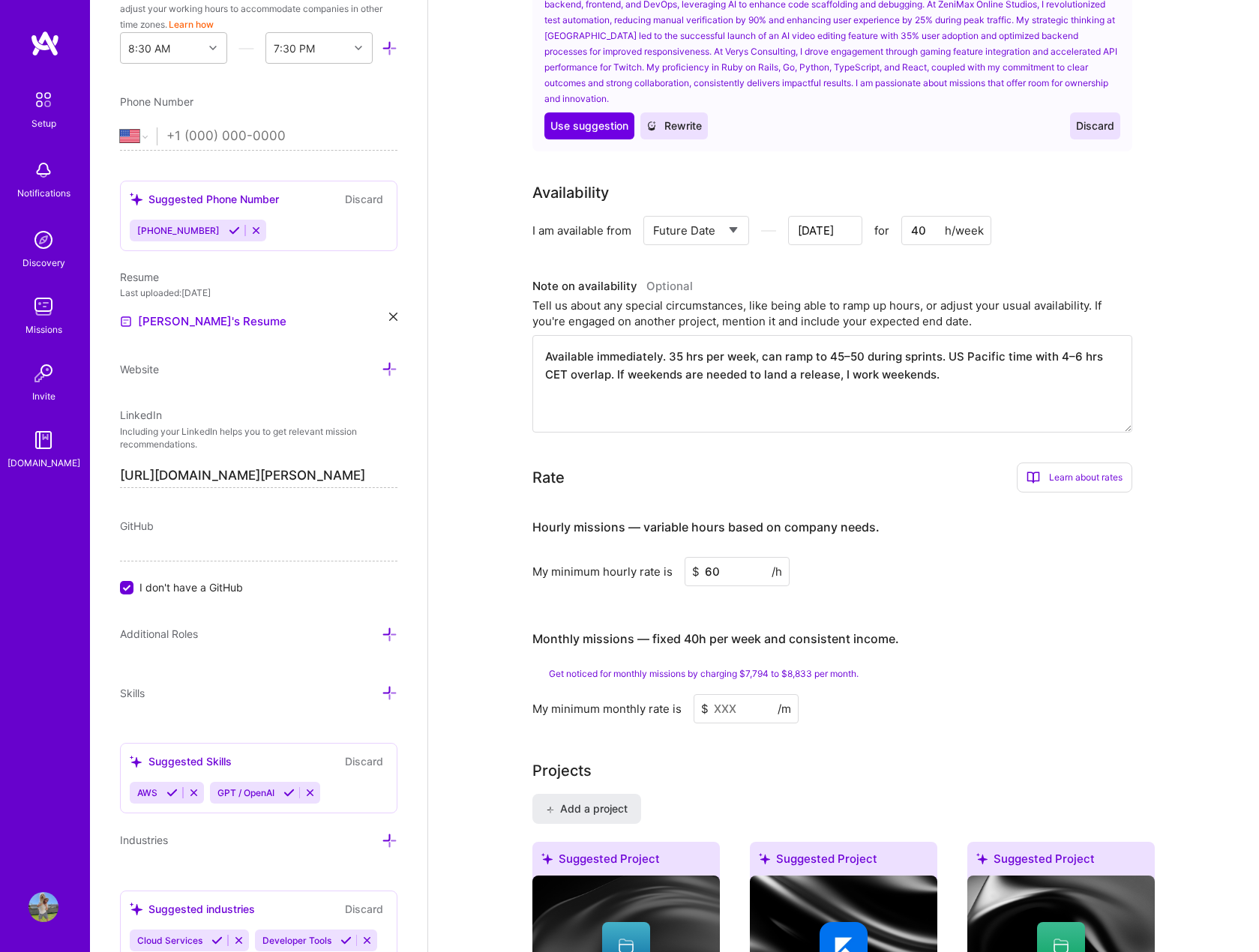
type input "7"
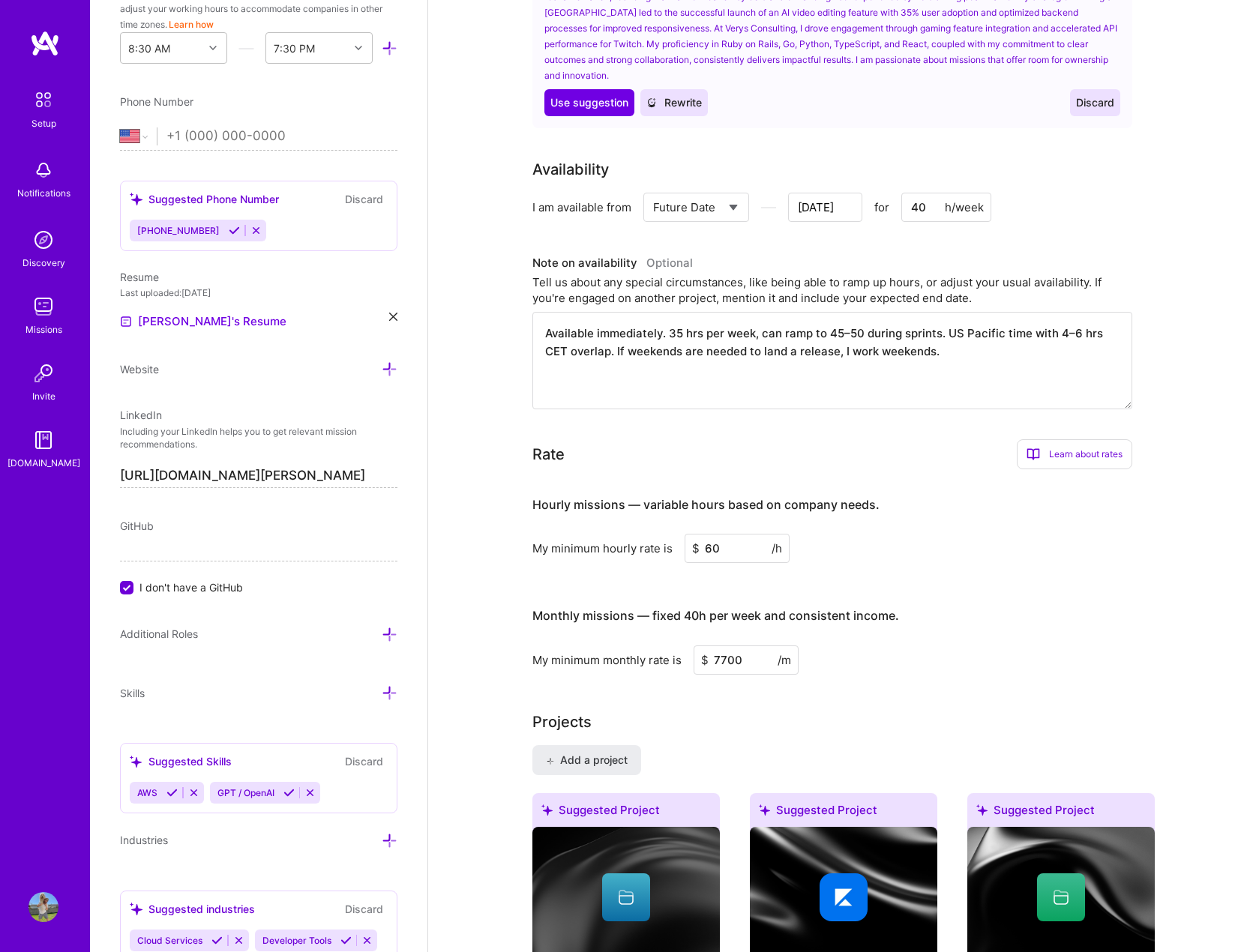
click at [751, 645] on input "7700" at bounding box center [746, 660] width 105 height 29
type input "7"
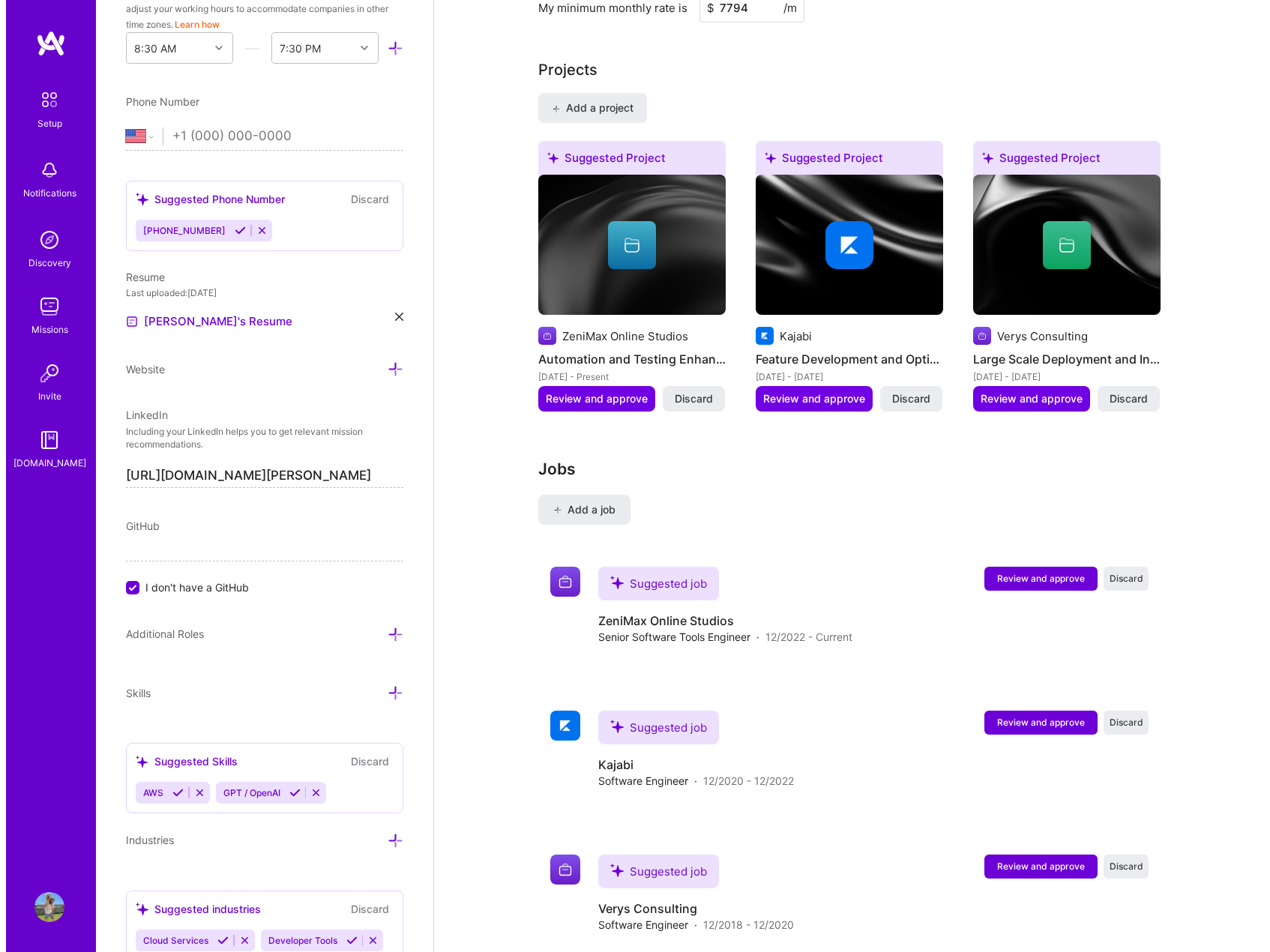
scroll to position [1349, 0]
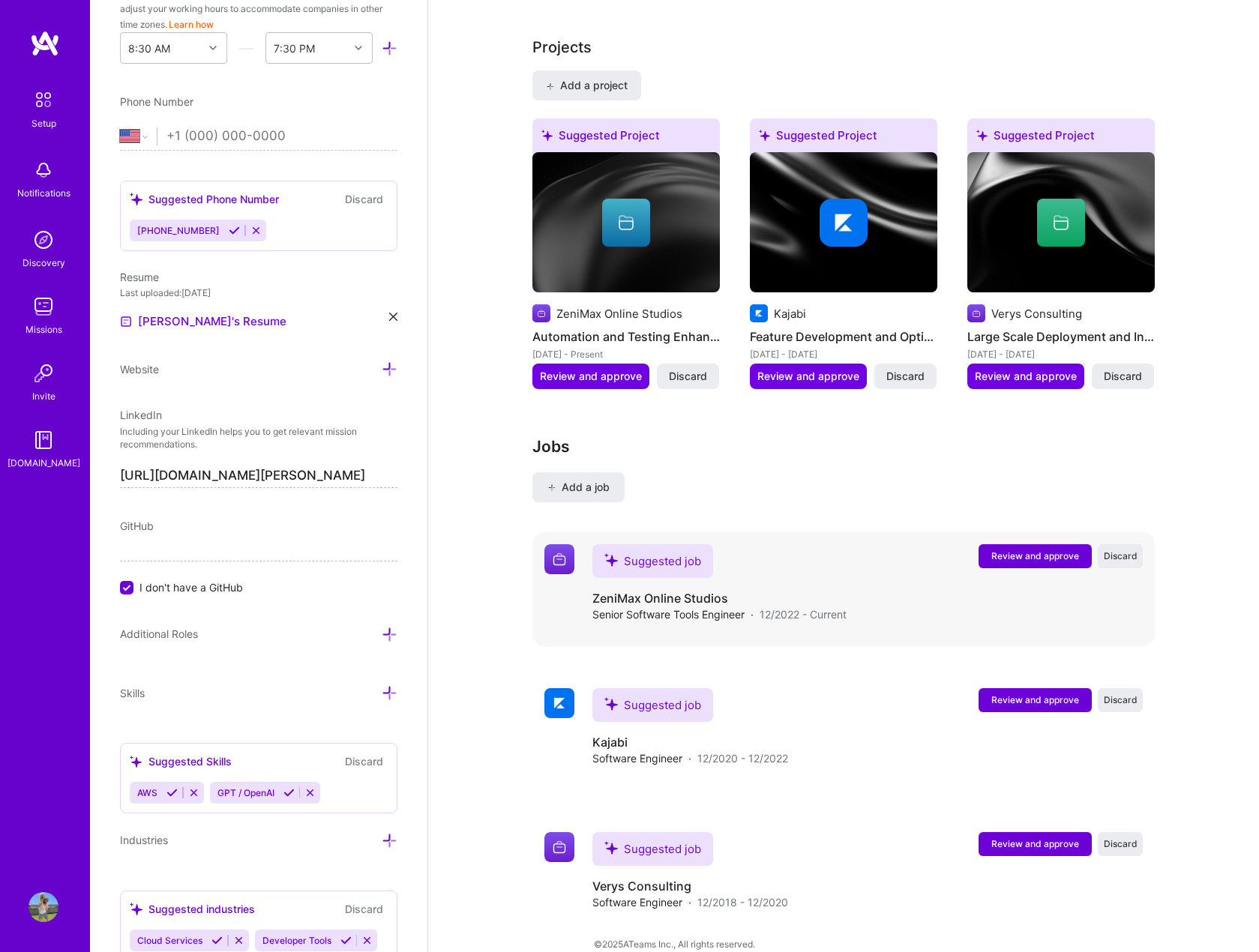
type input "7794"
click at [1057, 547] on button "Review and approve" at bounding box center [1035, 557] width 113 height 24
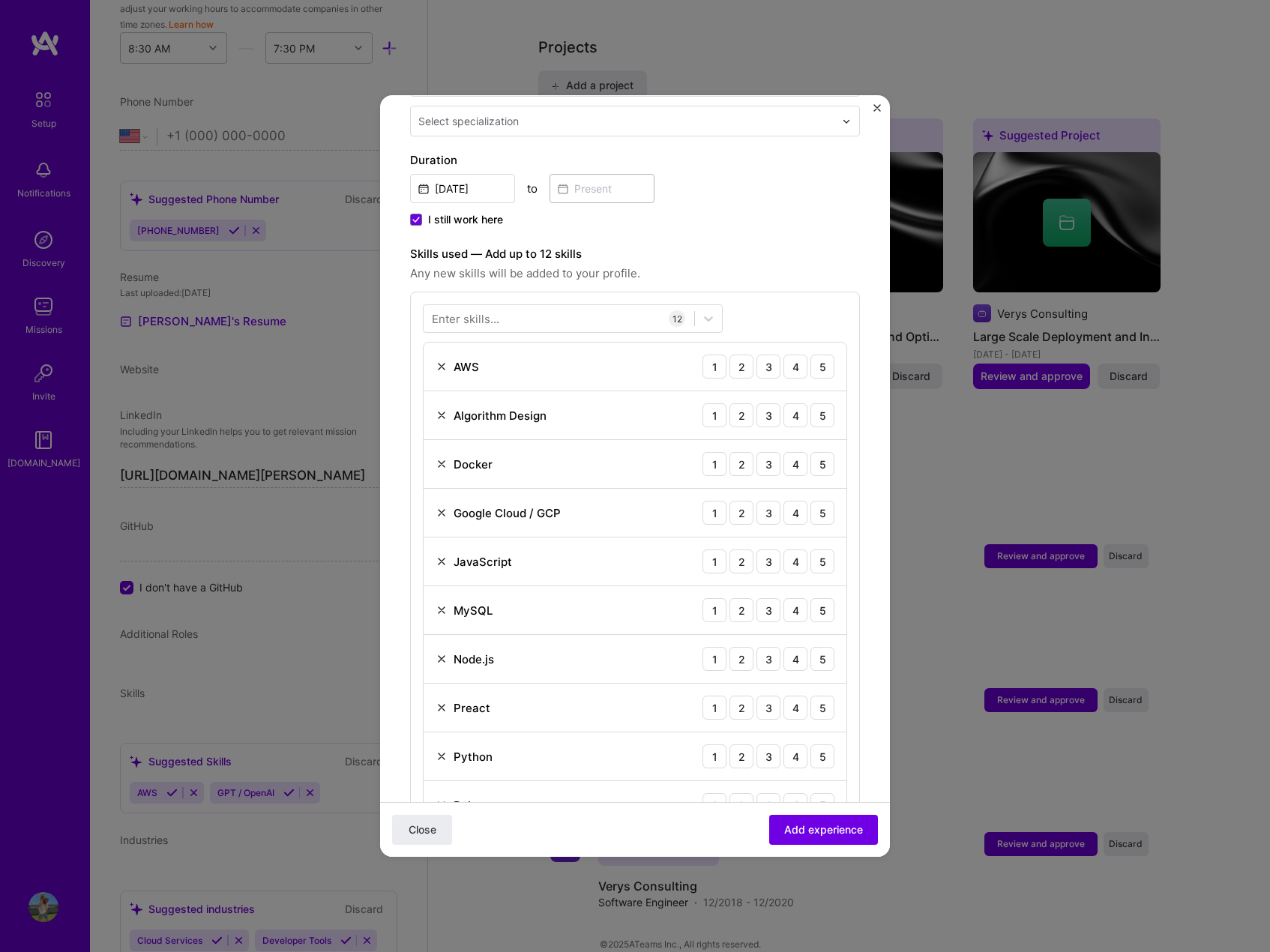
scroll to position [375, 0]
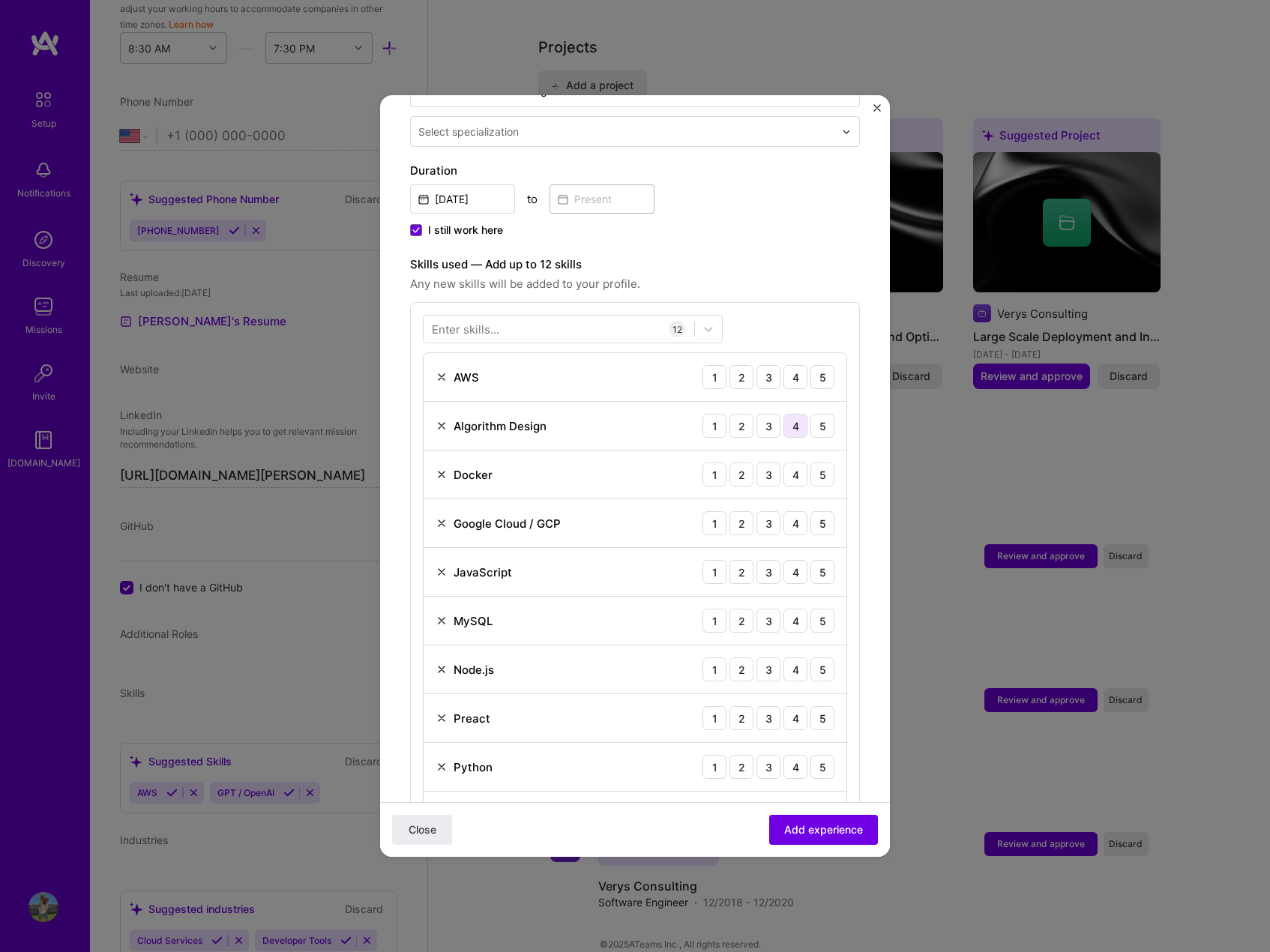
click at [784, 414] on div "4" at bounding box center [796, 426] width 24 height 24
click at [786, 463] on div "4" at bounding box center [796, 475] width 24 height 24
click at [707, 515] on div "1" at bounding box center [715, 523] width 24 height 24
click at [790, 560] on div "4" at bounding box center [796, 572] width 24 height 24
click at [810, 609] on div "5" at bounding box center [822, 621] width 24 height 24
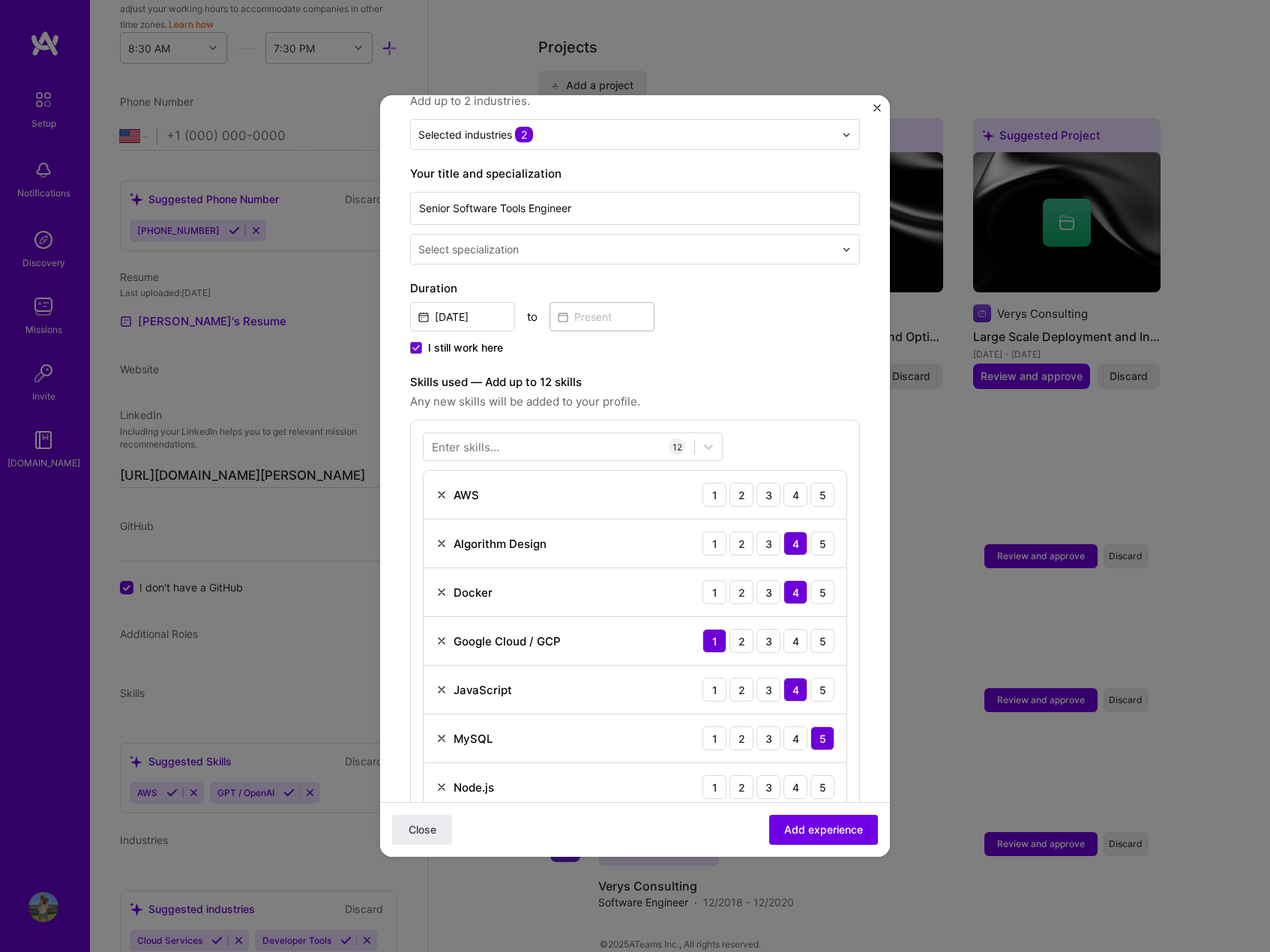
scroll to position [225, 0]
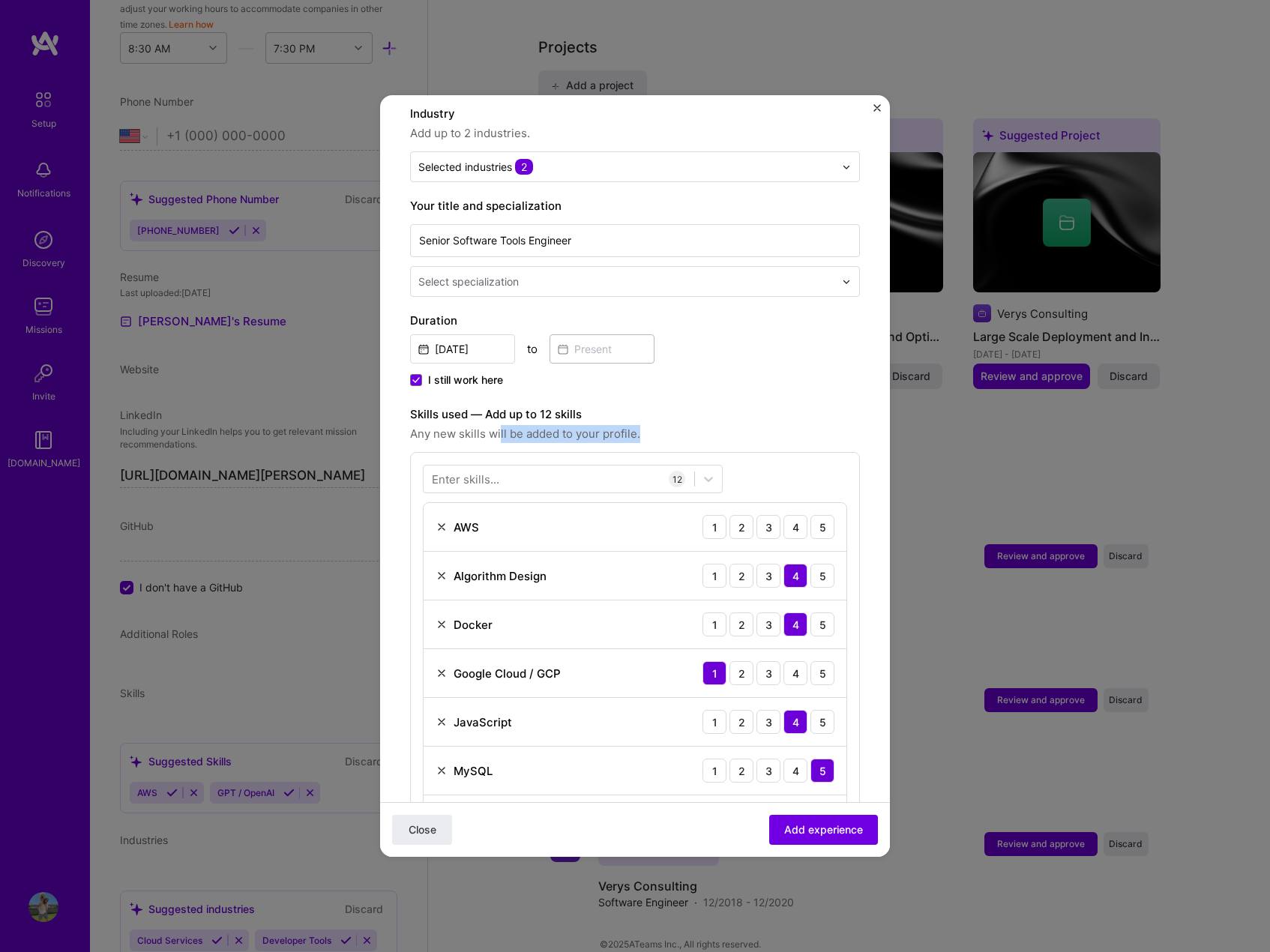
drag, startPoint x: 656, startPoint y: 418, endPoint x: 680, endPoint y: 418, distance: 24.0
click at [680, 425] on span "Any new skills will be added to your profile." at bounding box center [635, 434] width 450 height 18
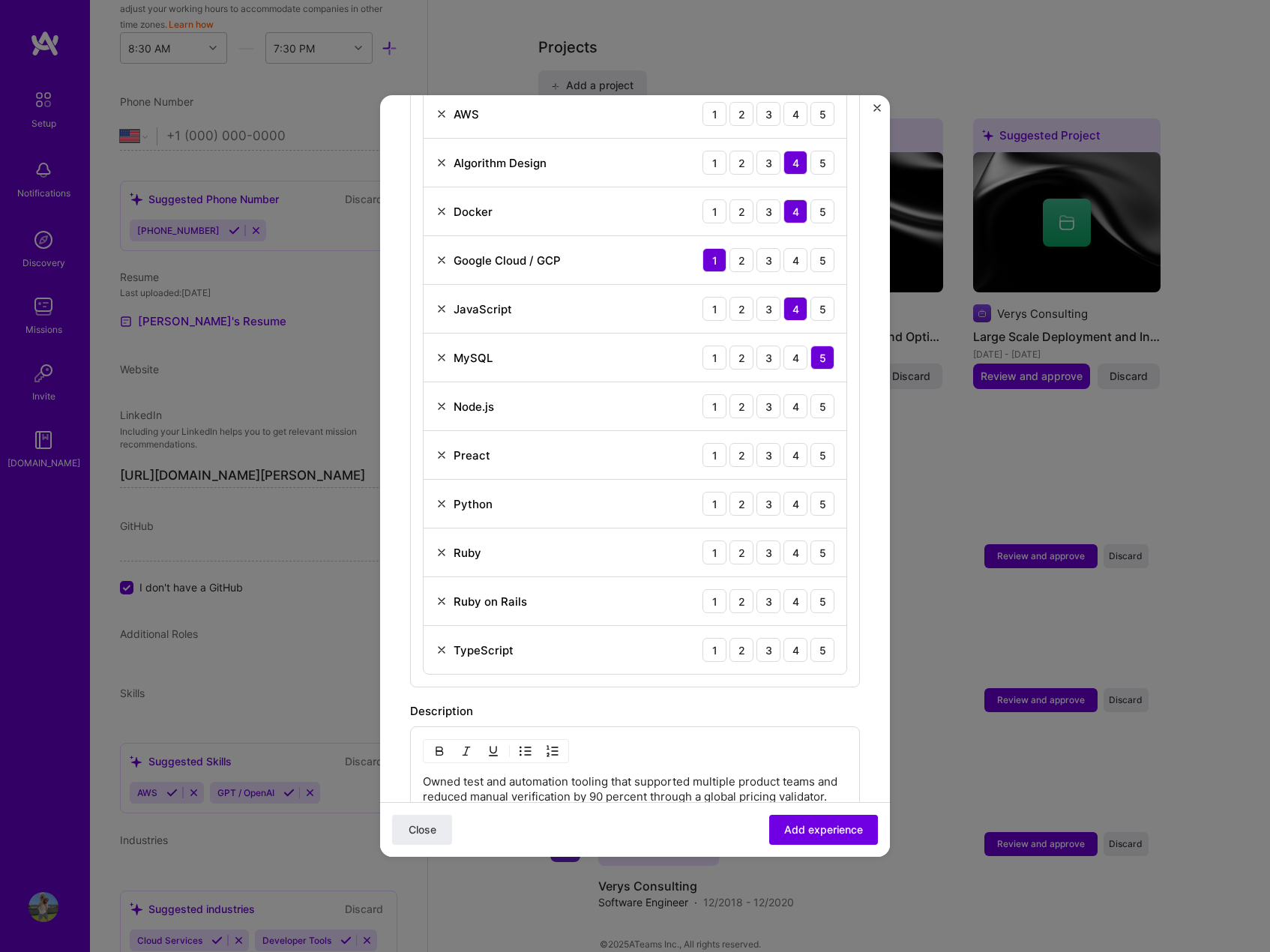
scroll to position [675, 0]
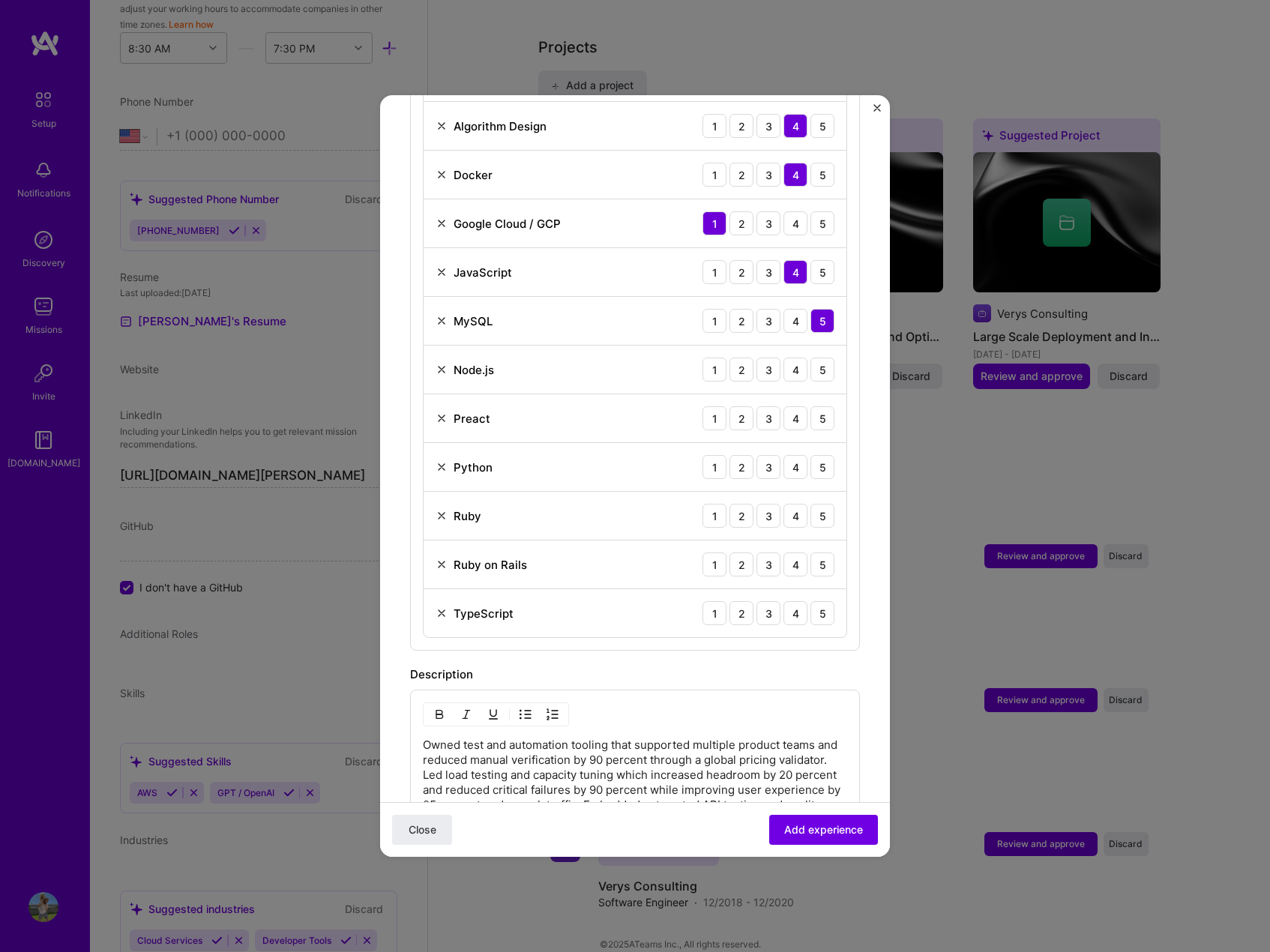
click at [441, 510] on img at bounding box center [441, 516] width 12 height 12
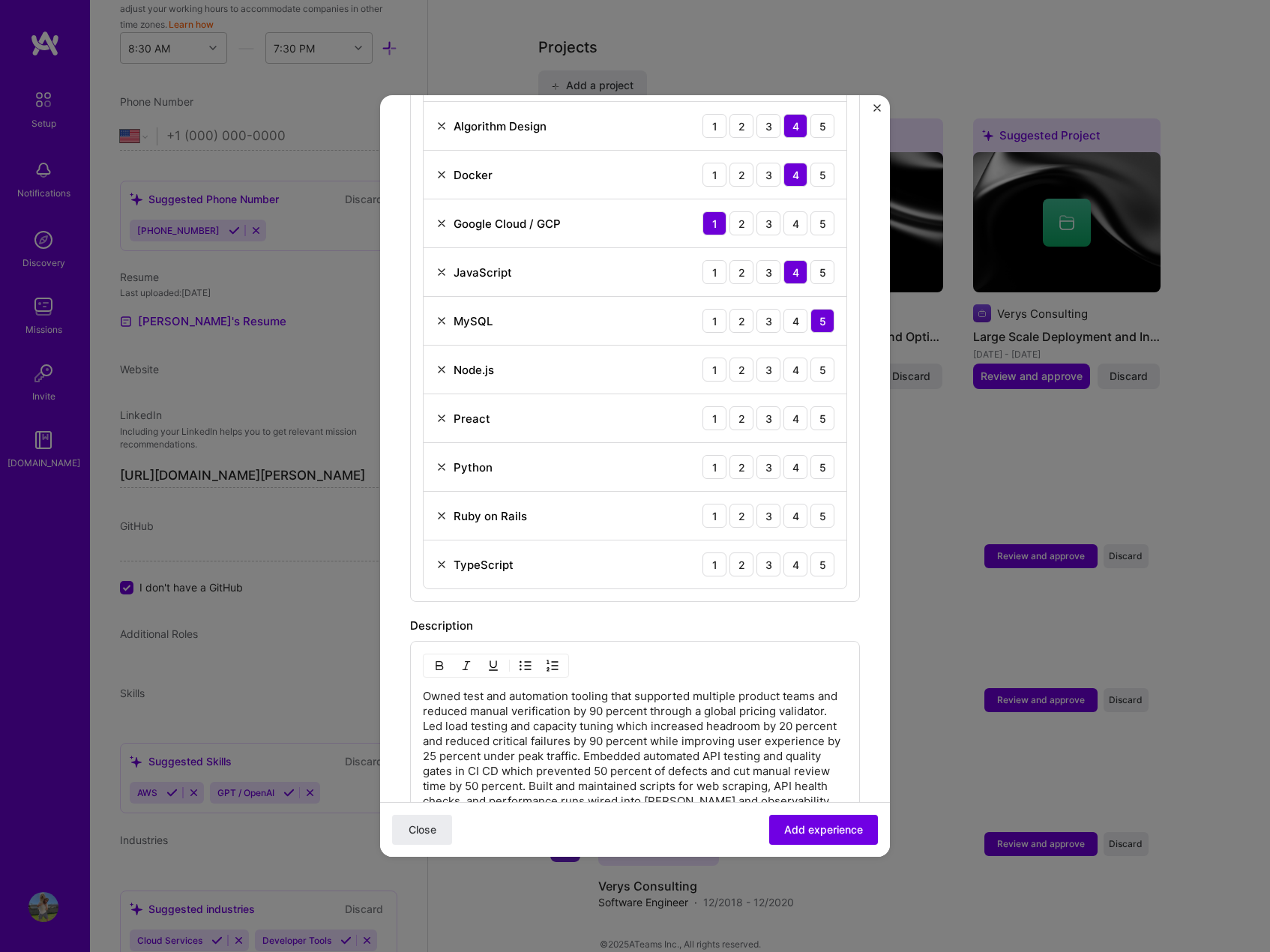
click at [441, 510] on img at bounding box center [441, 516] width 12 height 12
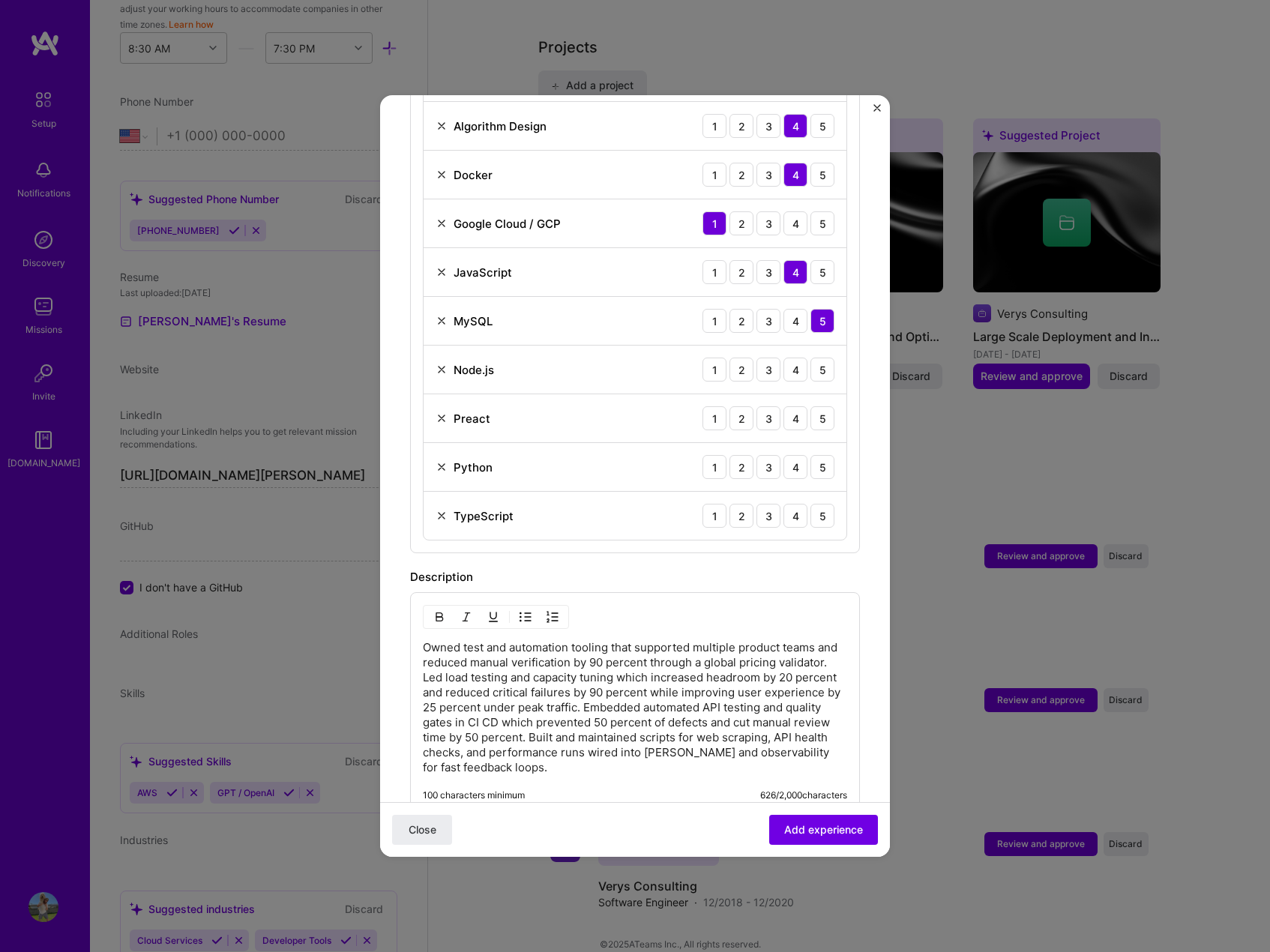
click at [438, 510] on img at bounding box center [441, 516] width 12 height 12
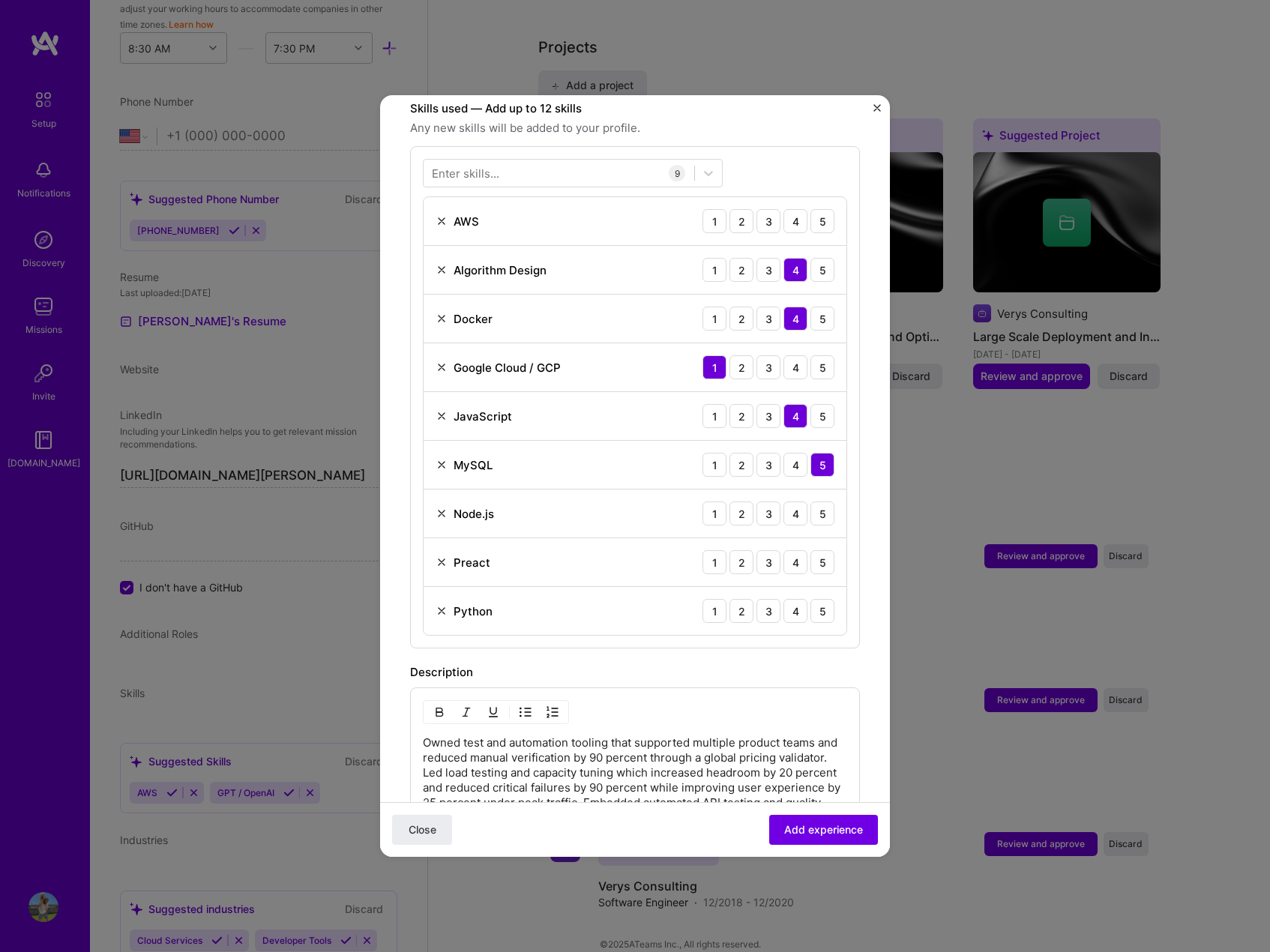
scroll to position [525, 0]
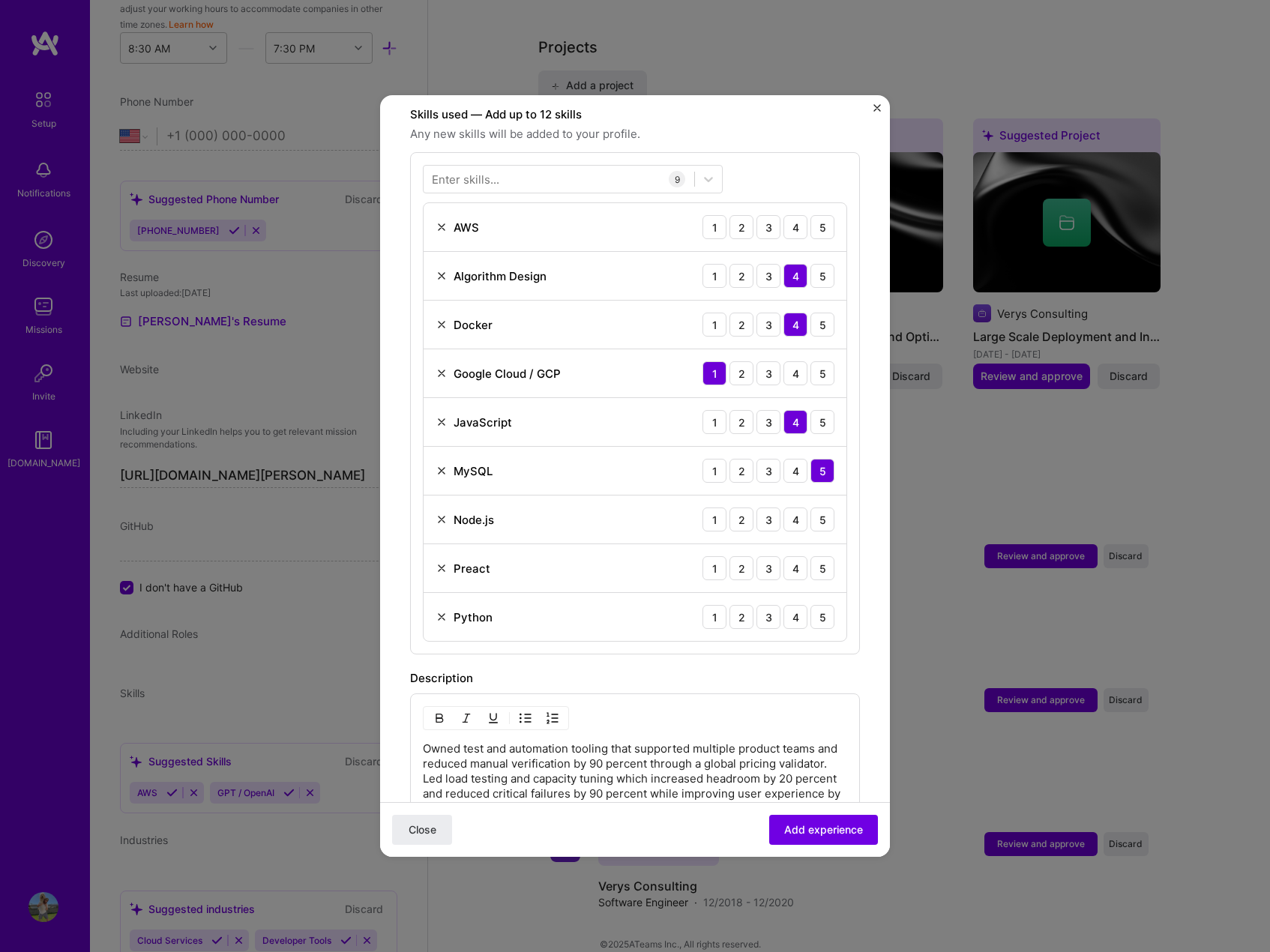
click at [435, 548] on div "Preact 1 2 3 4 5" at bounding box center [635, 569] width 423 height 49
click at [438, 562] on img at bounding box center [441, 568] width 12 height 12
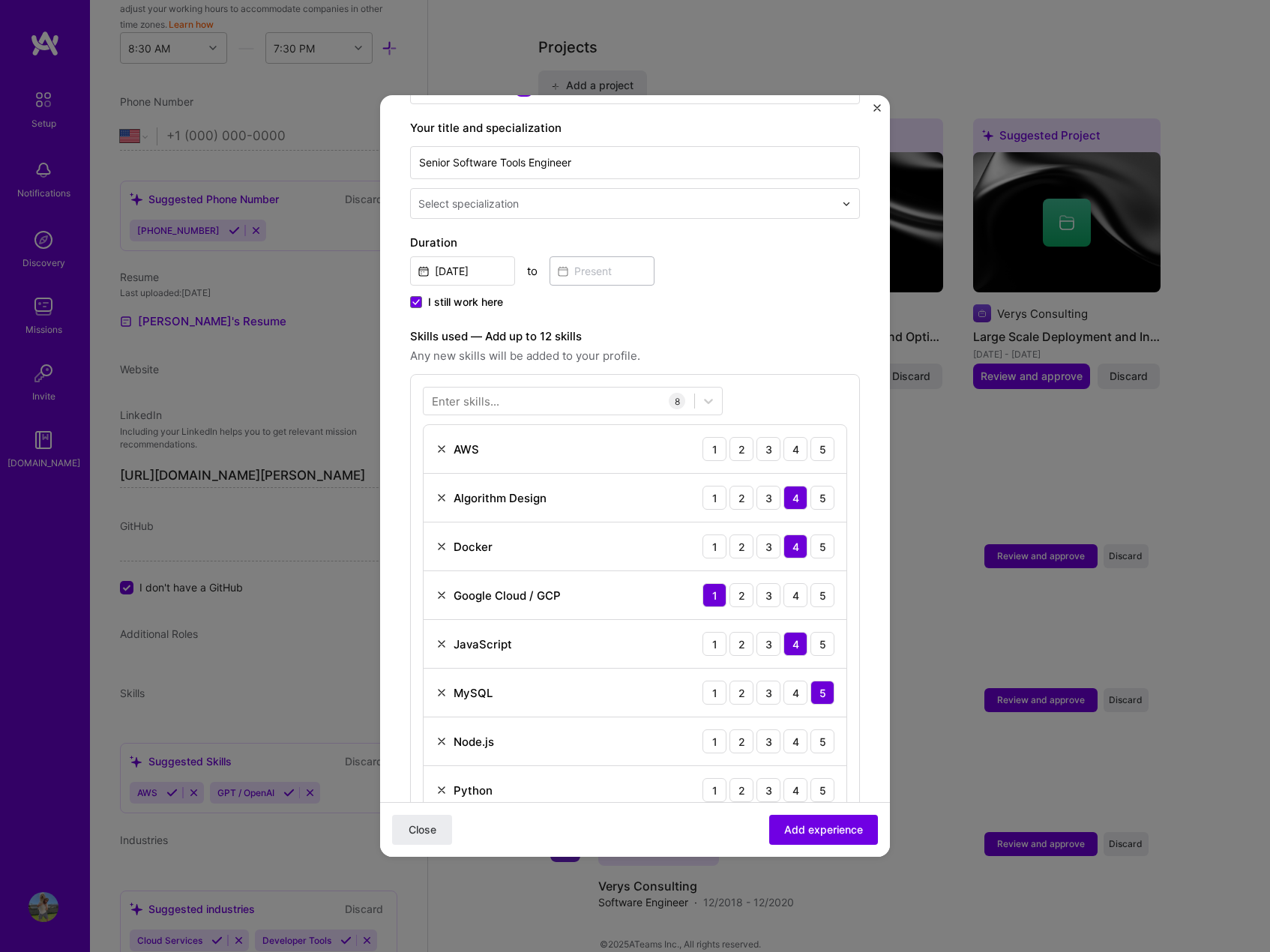
scroll to position [300, 0]
click at [441, 446] on img at bounding box center [441, 452] width 12 height 12
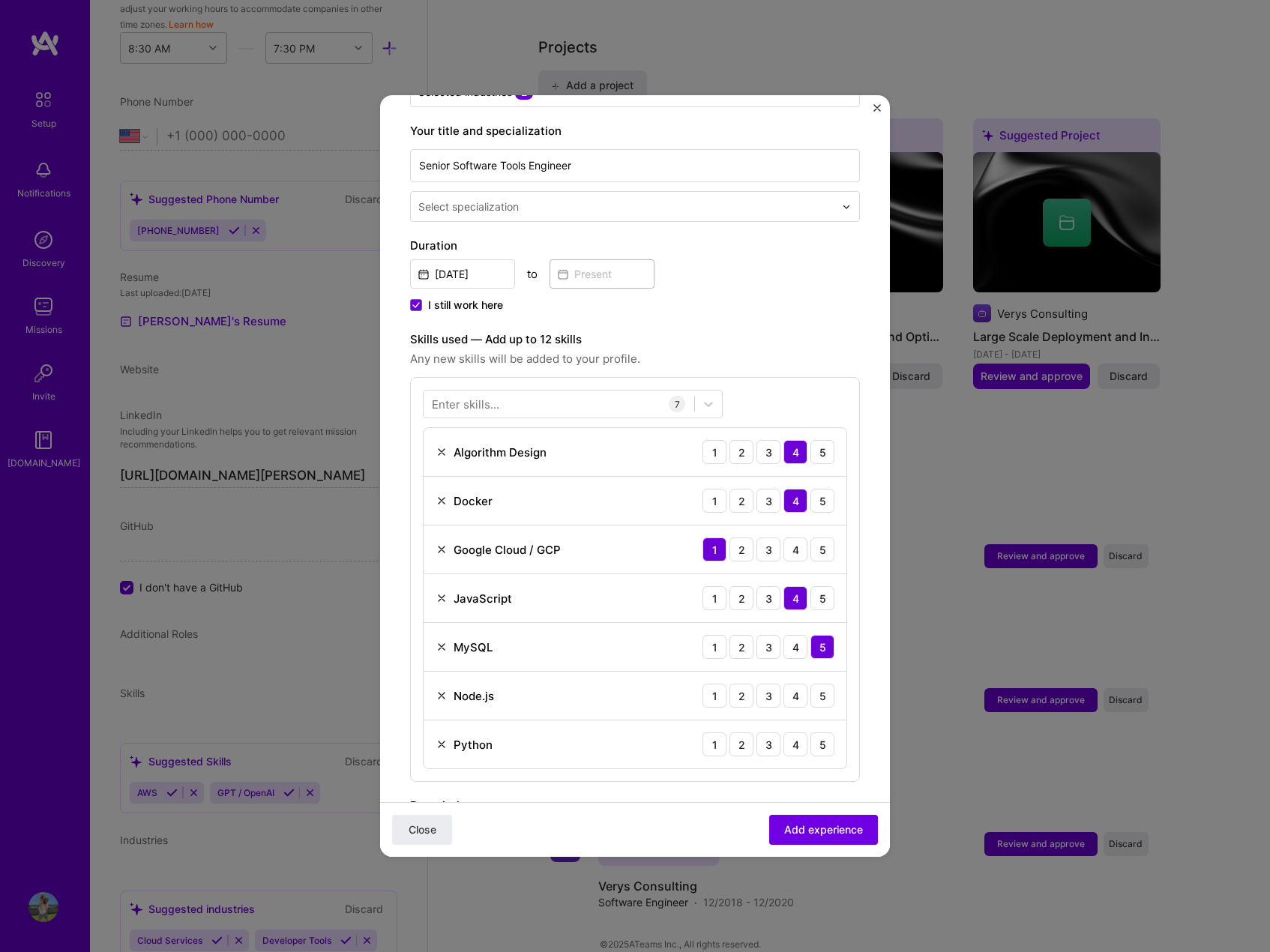
click at [440, 544] on img at bounding box center [441, 550] width 12 height 12
click at [787, 636] on div "4" at bounding box center [796, 647] width 24 height 24
click at [784, 683] on div "4" at bounding box center [796, 695] width 24 height 24
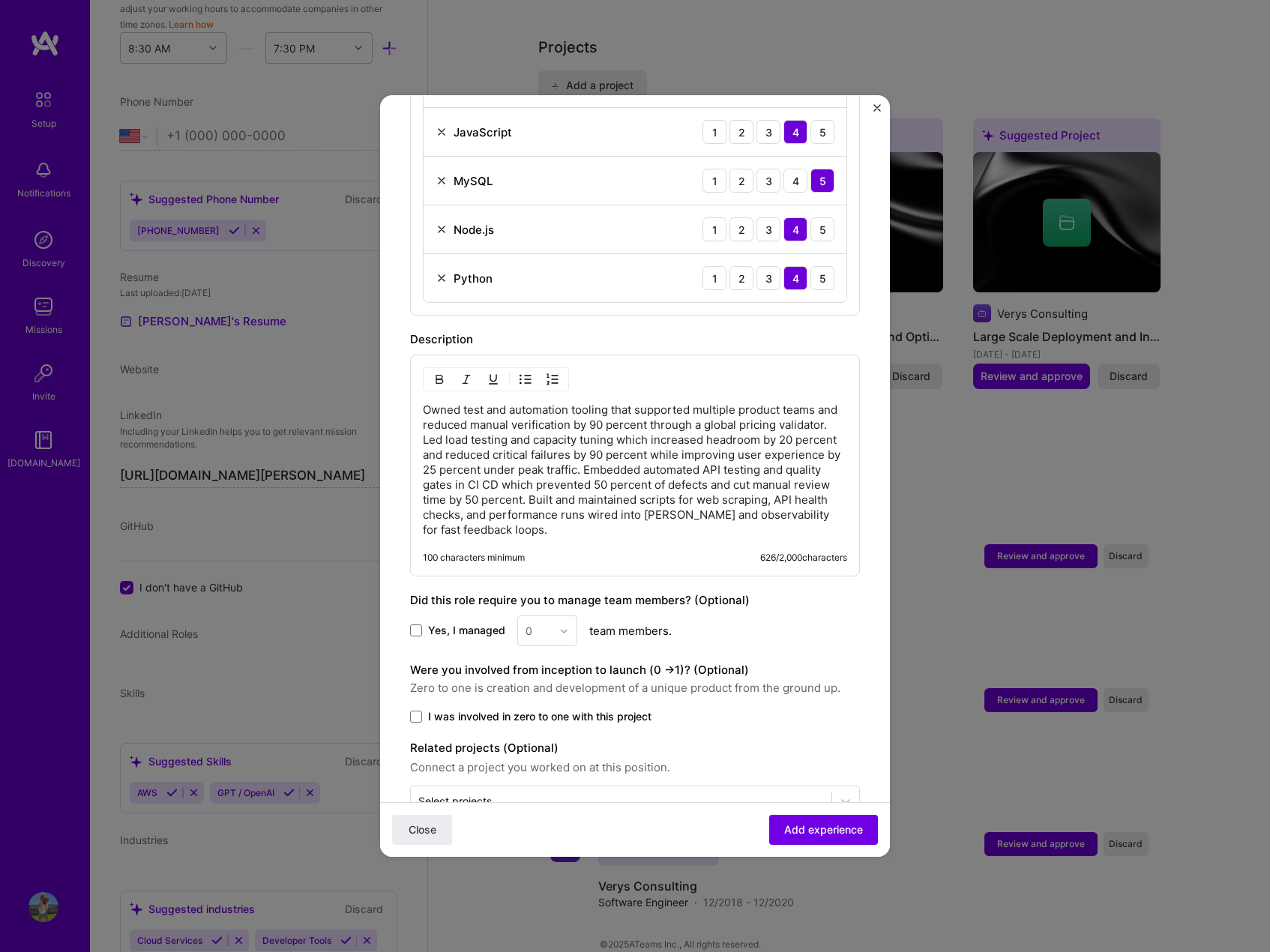
scroll to position [746, 0]
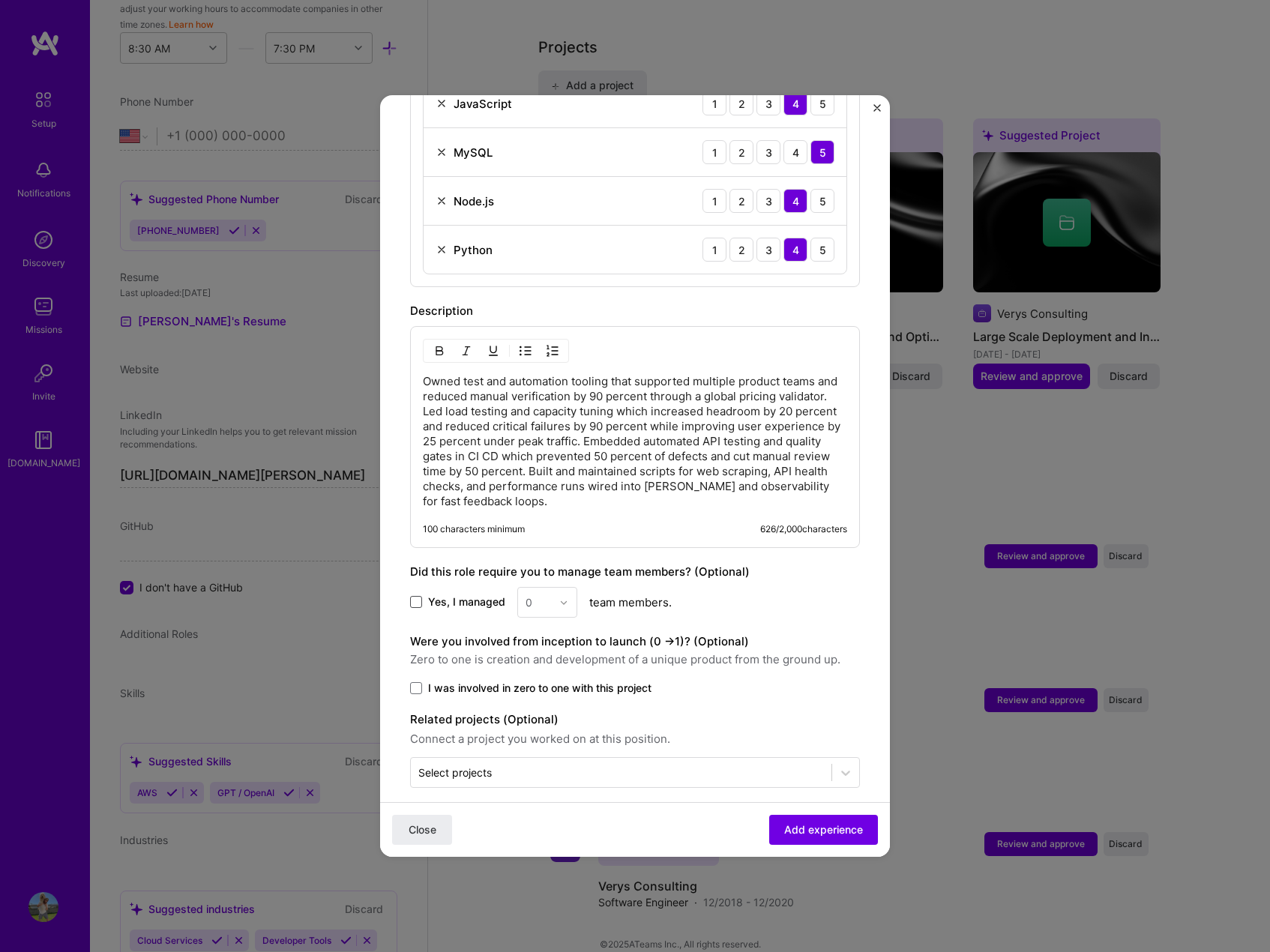
click at [420, 597] on span at bounding box center [416, 602] width 12 height 12
click at [0, 0] on input "Yes, I managed" at bounding box center [0, 0] width 0 height 0
drag, startPoint x: 572, startPoint y: 586, endPoint x: 559, endPoint y: 584, distance: 13.2
click at [571, 588] on div at bounding box center [568, 602] width 18 height 29
click at [539, 630] on div "1" at bounding box center [548, 642] width 51 height 27
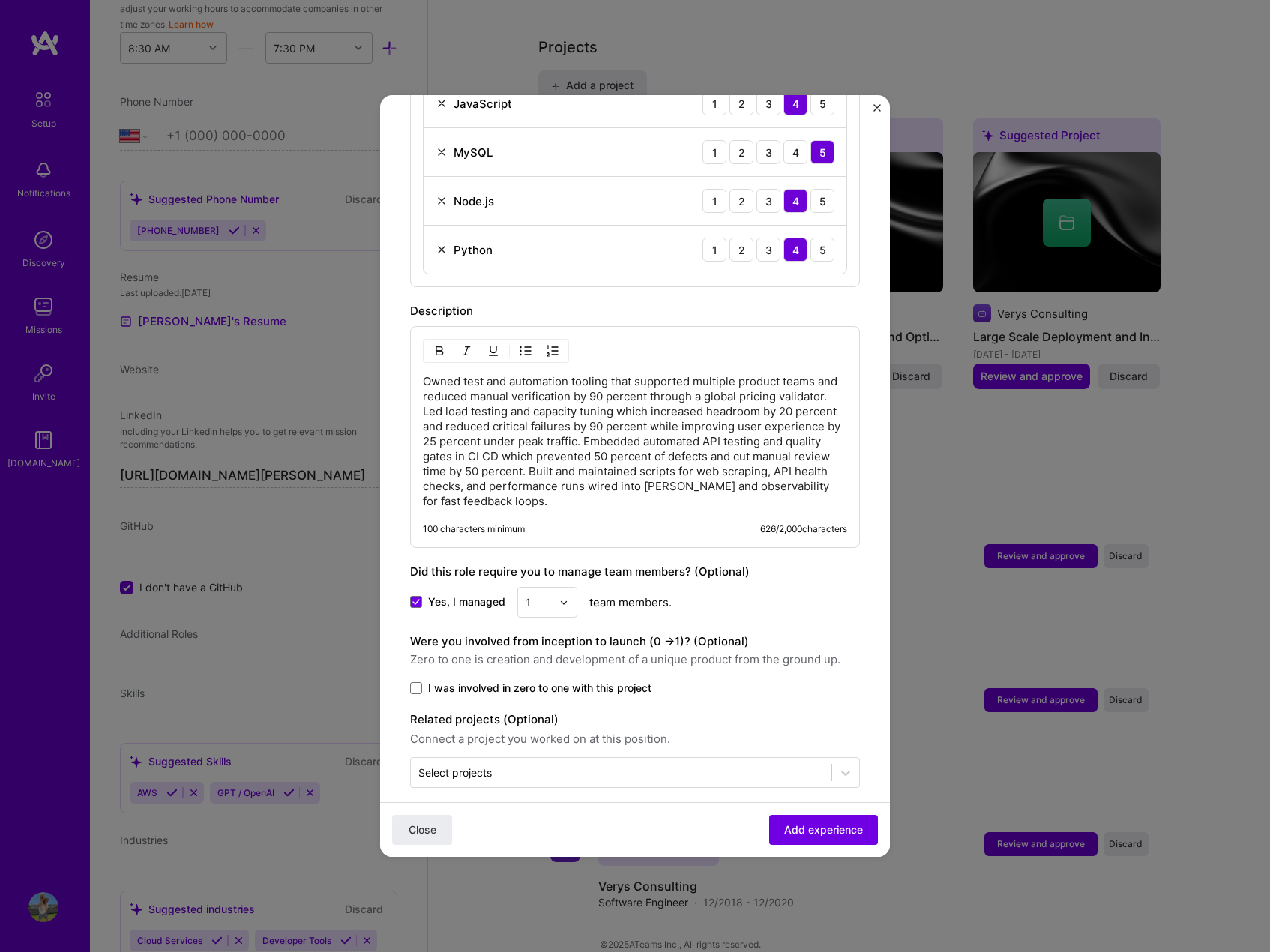
click at [545, 651] on span "Zero to one is creation and development of a unique product from the ground up." at bounding box center [635, 660] width 450 height 18
drag, startPoint x: 595, startPoint y: 644, endPoint x: 653, endPoint y: 644, distance: 58.0
click at [653, 651] on span "Zero to one is creation and development of a unique product from the ground up." at bounding box center [635, 660] width 450 height 18
click at [654, 651] on span "Zero to one is creation and development of a unique product from the ground up." at bounding box center [635, 660] width 450 height 18
click at [419, 683] on span at bounding box center [416, 688] width 12 height 12
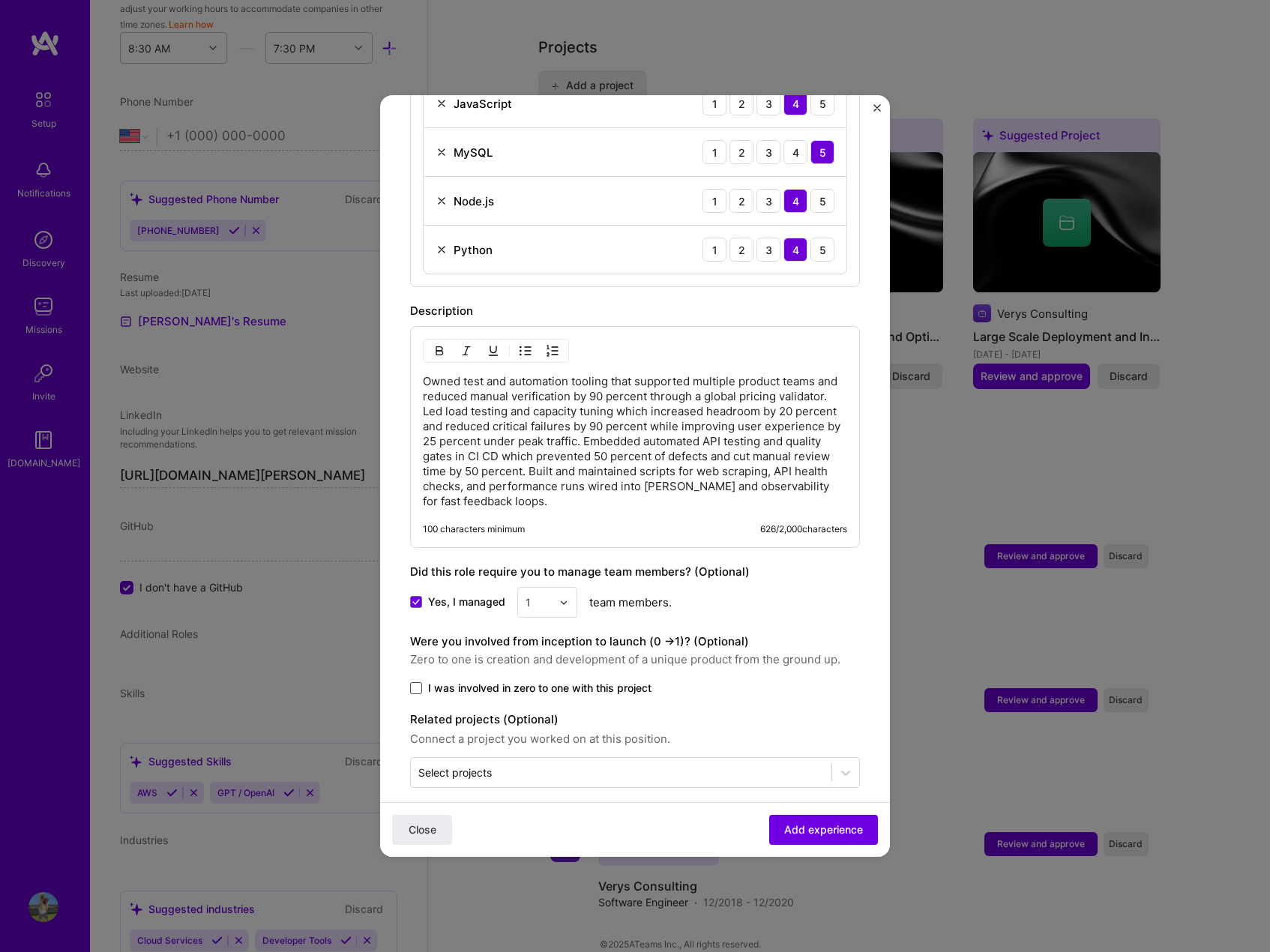
click at [0, 0] on input "I was involved in zero to one with this project" at bounding box center [0, 0] width 0 height 0
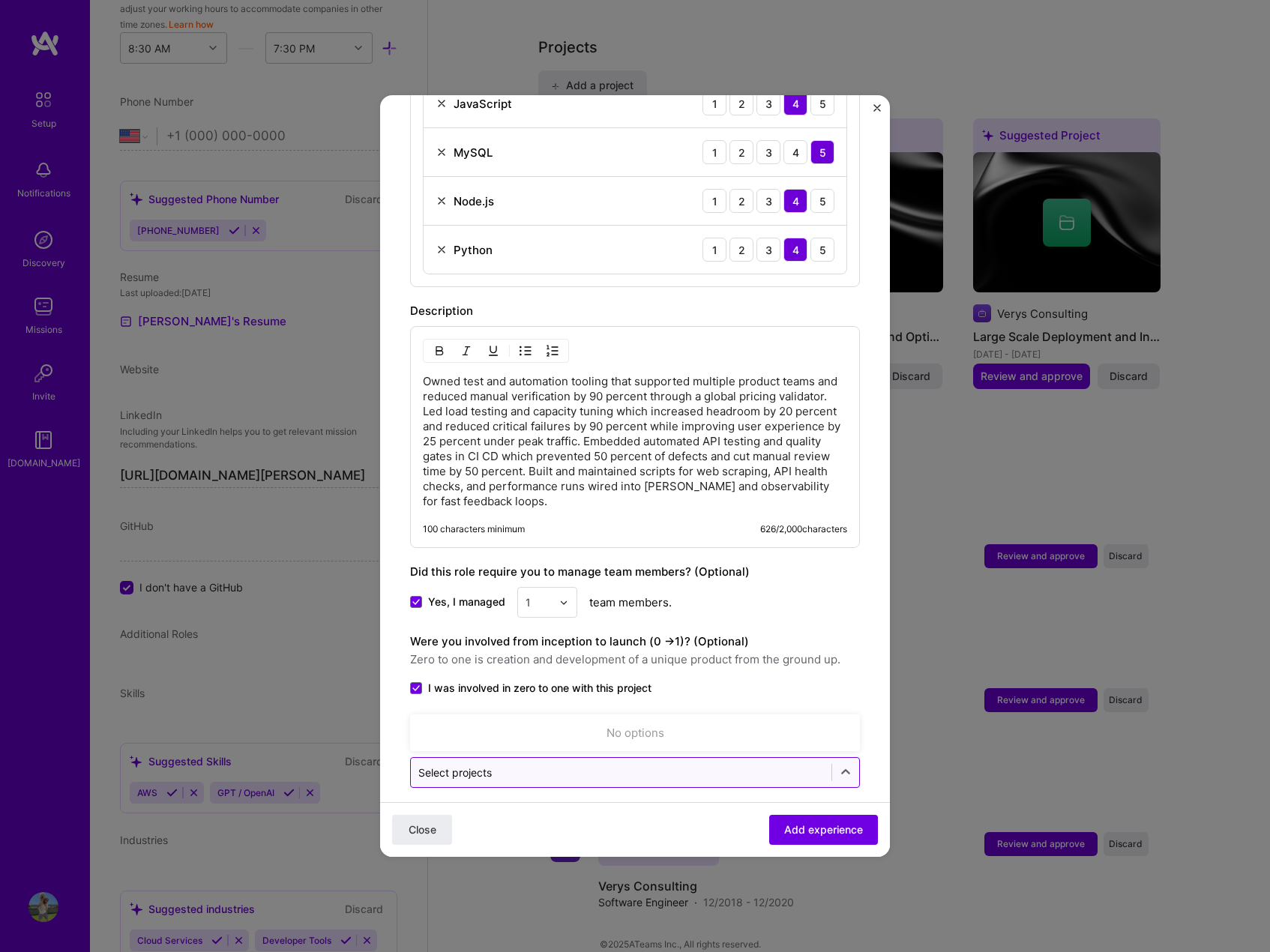
click at [557, 765] on input "text" at bounding box center [621, 772] width 405 height 16
click at [556, 765] on input "text" at bounding box center [621, 772] width 405 height 16
click at [725, 662] on div "Were you involved from inception to launch (0 - > 1)? (Optional) Zero to one is…" at bounding box center [635, 664] width 450 height 63
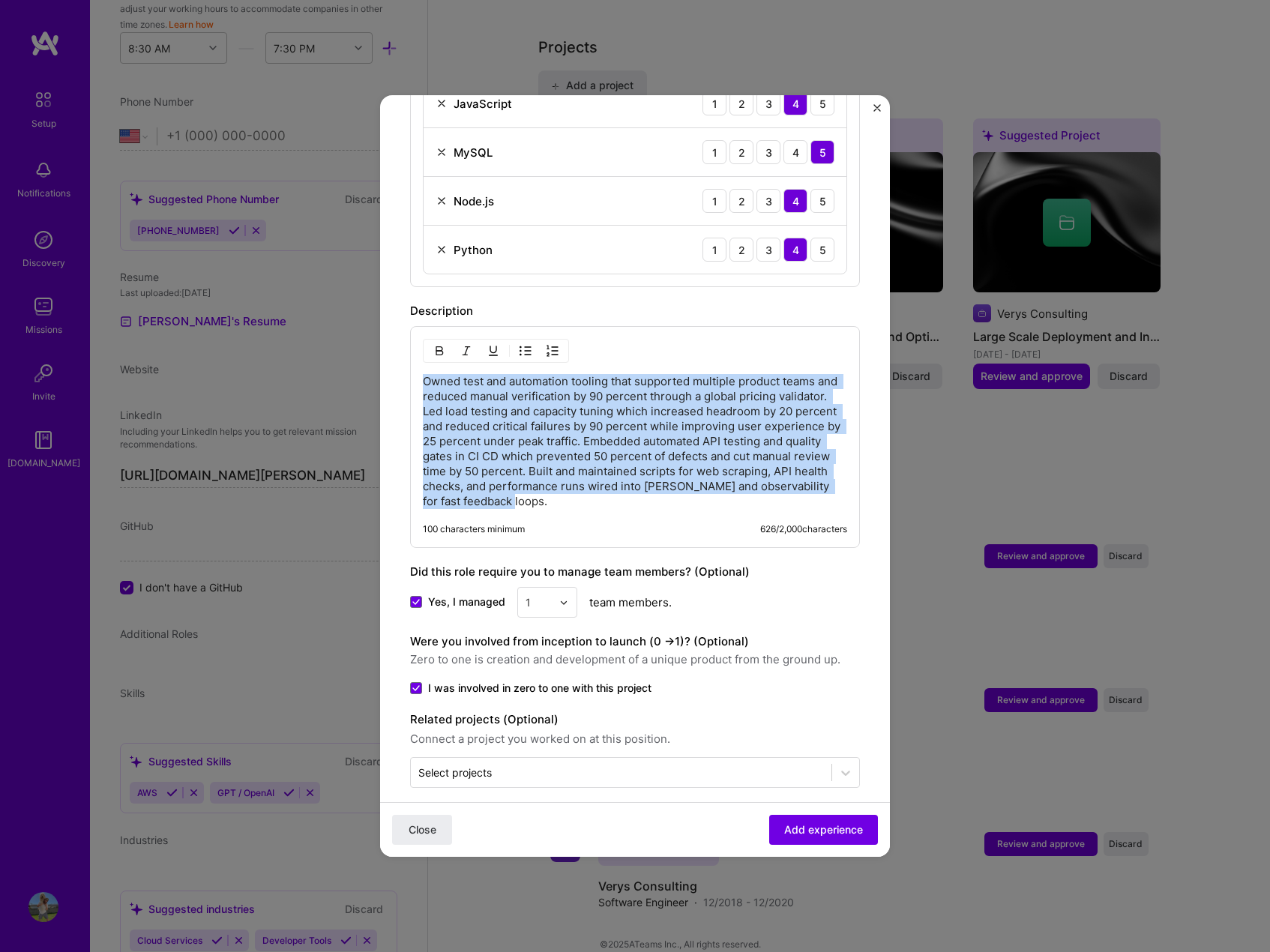
drag, startPoint x: 664, startPoint y: 483, endPoint x: 425, endPoint y: 351, distance: 273.0
click at [425, 351] on div "Owned test and automation tooling that supported multiple product teams and red…" at bounding box center [635, 436] width 450 height 222
click at [645, 491] on p "Owned test and automation tooling that supported multiple product teams and red…" at bounding box center [635, 441] width 425 height 135
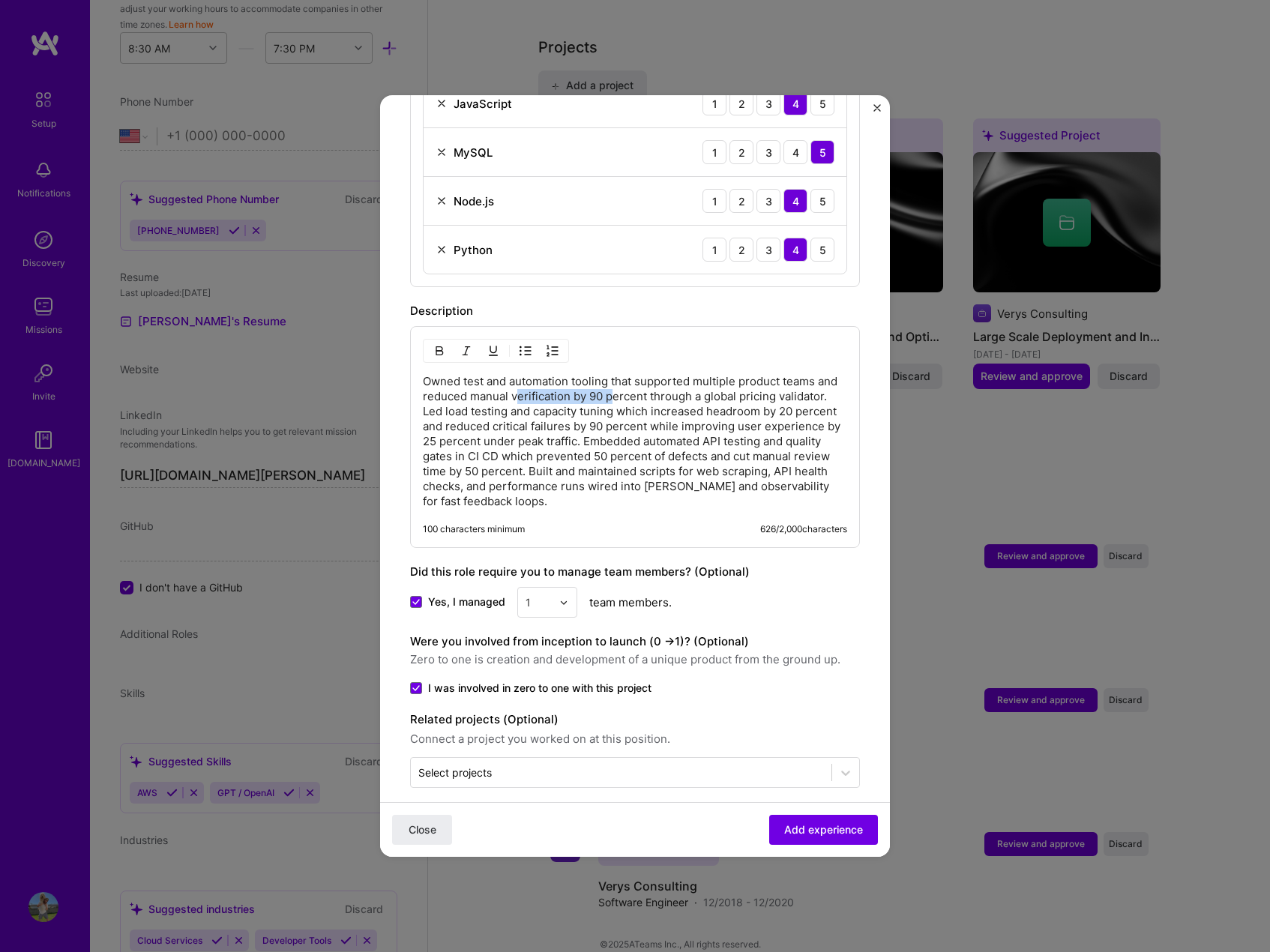
drag, startPoint x: 575, startPoint y: 381, endPoint x: 670, endPoint y: 380, distance: 95.0
click at [661, 380] on p "Owned test and automation tooling that supported multiple product teams and red…" at bounding box center [635, 441] width 425 height 135
click at [700, 407] on p "Owned test and automation tooling that supported multiple product teams and red…" at bounding box center [635, 441] width 425 height 135
click at [657, 523] on div "100 characters minimum 626 / 2,000 characters" at bounding box center [635, 529] width 425 height 12
click at [668, 488] on p "Owned test and automation tooling that supported multiple product teams and red…" at bounding box center [635, 441] width 425 height 135
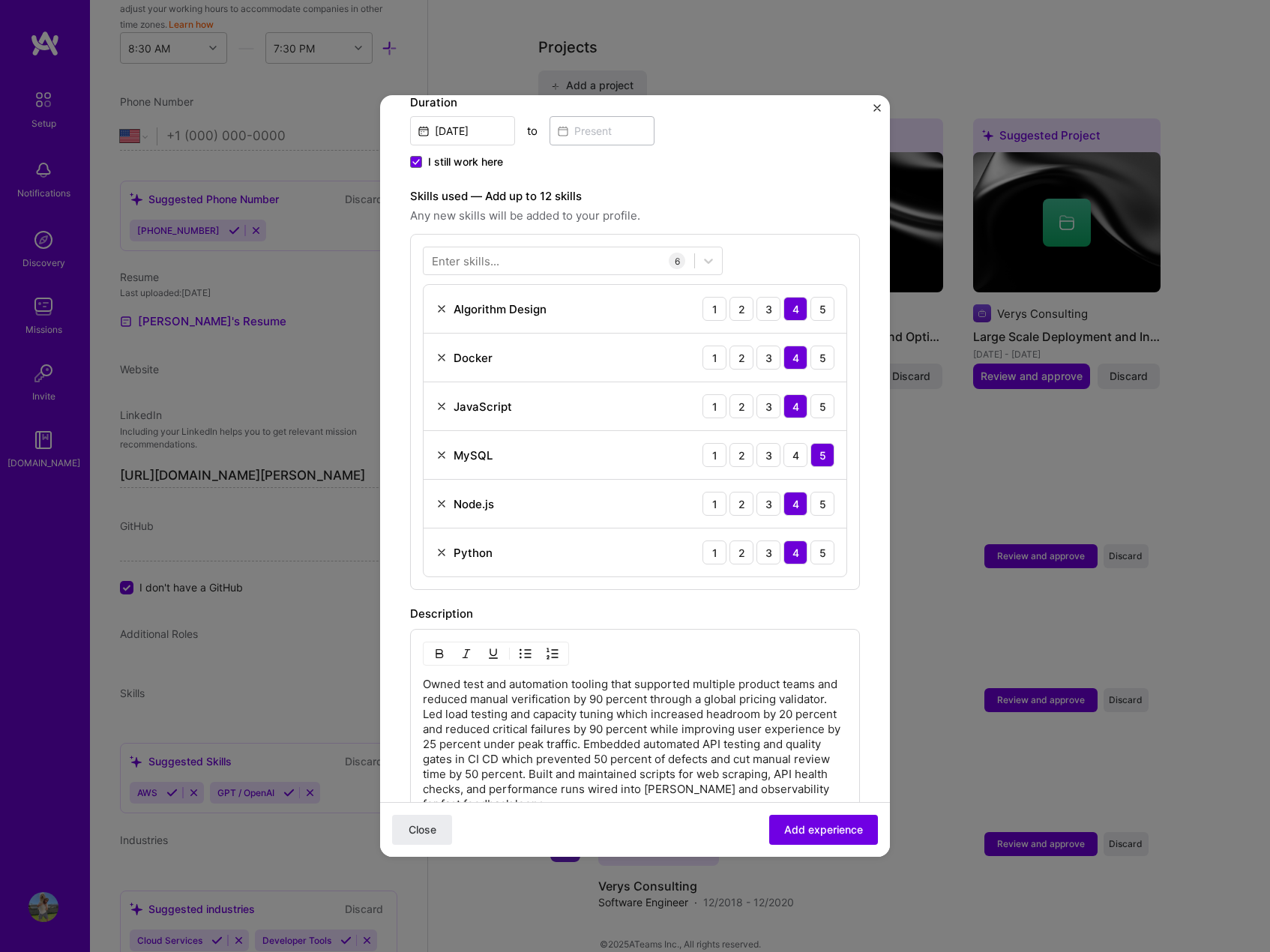
scroll to position [446, 0]
click at [519, 246] on div at bounding box center [558, 258] width 270 height 24
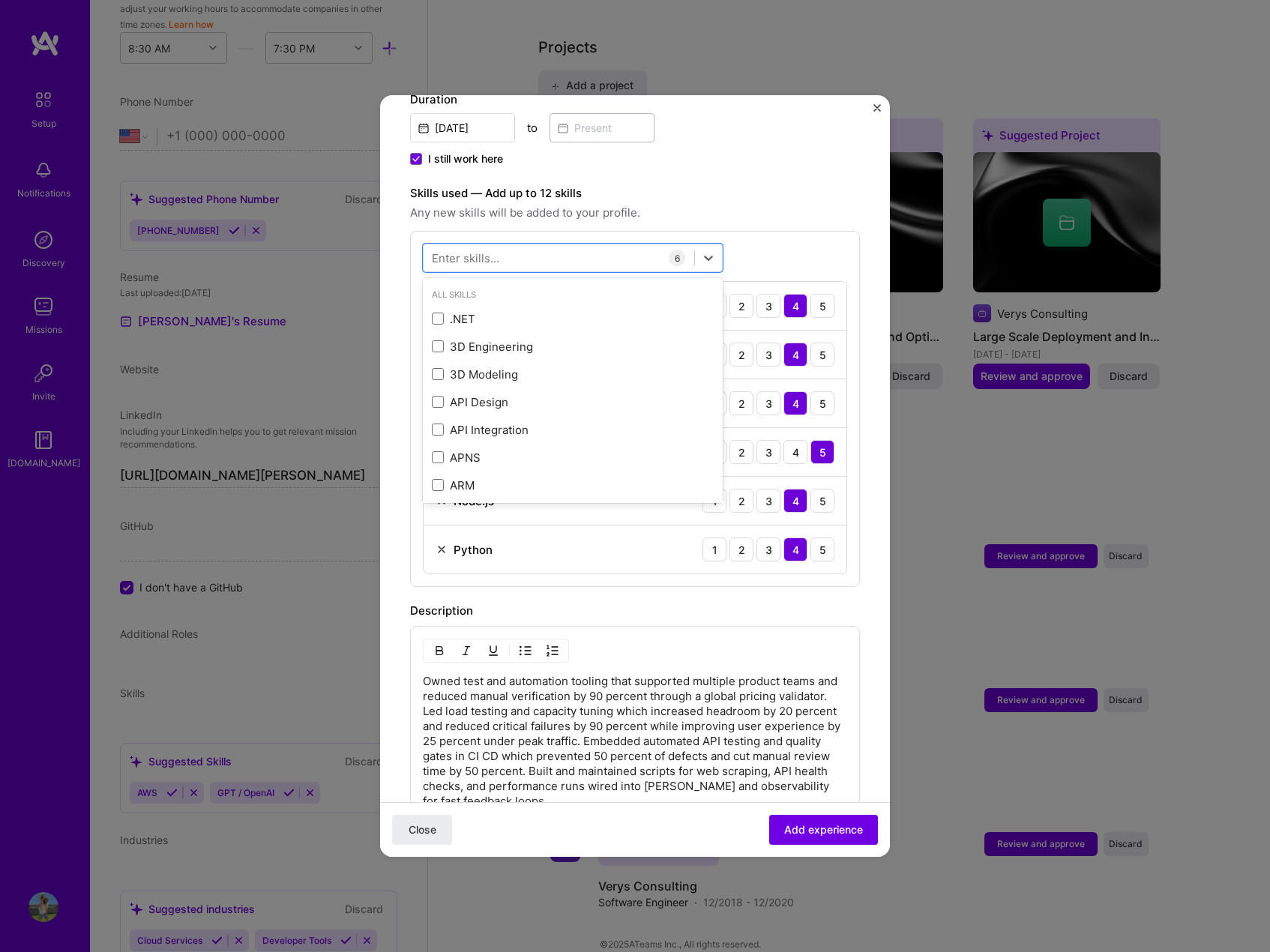
click at [560, 602] on div "Description" at bounding box center [635, 611] width 450 height 18
click at [520, 246] on div at bounding box center [558, 258] width 270 height 24
click at [473, 311] on div "[PERSON_NAME]" at bounding box center [572, 319] width 282 height 16
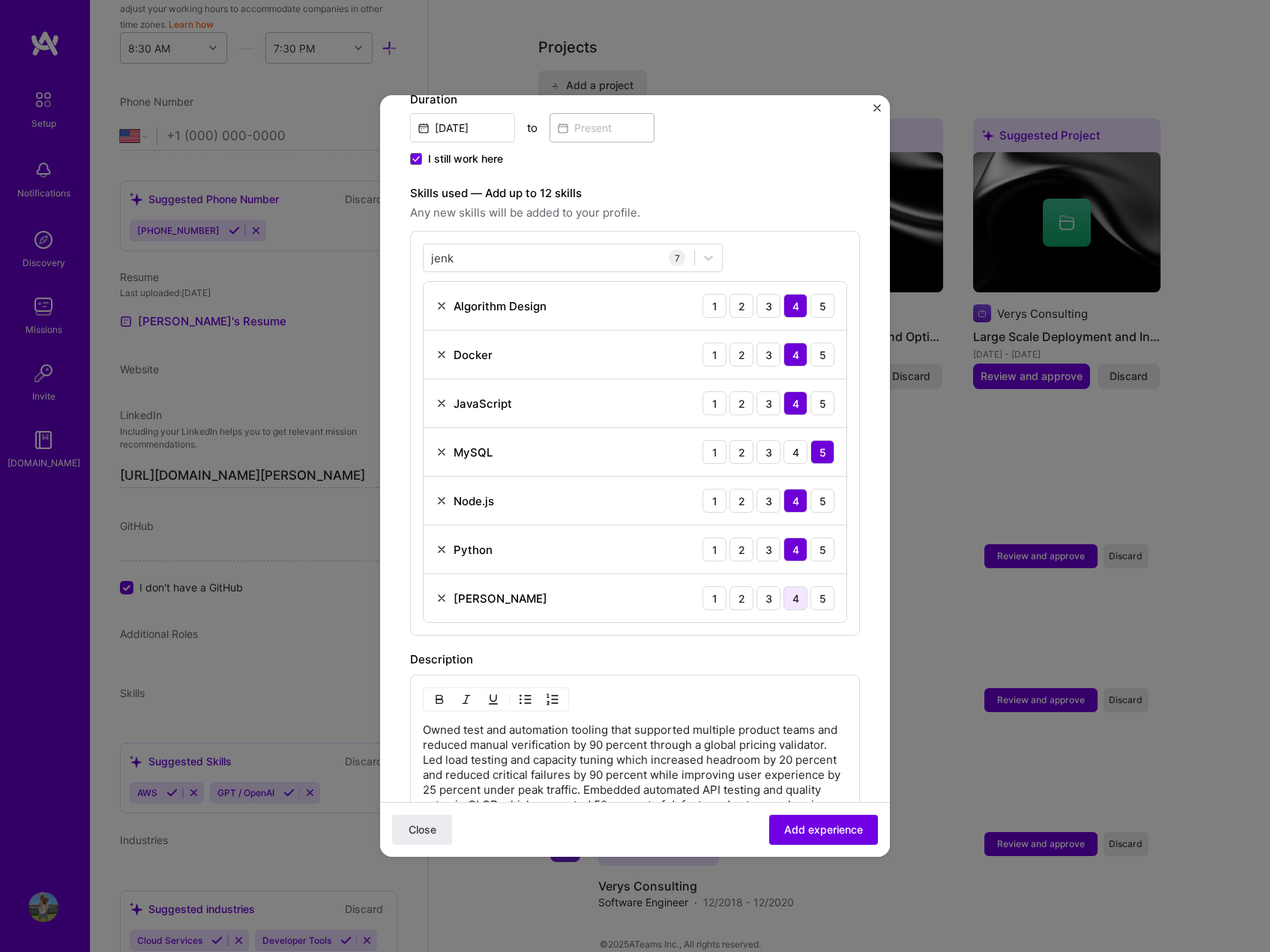
click at [784, 587] on div "4" at bounding box center [796, 599] width 24 height 24
click at [523, 246] on div "[PERSON_NAME]" at bounding box center [558, 258] width 270 height 24
type input "j"
click at [634, 651] on div "Description" at bounding box center [635, 660] width 450 height 18
click at [509, 246] on div at bounding box center [558, 258] width 270 height 24
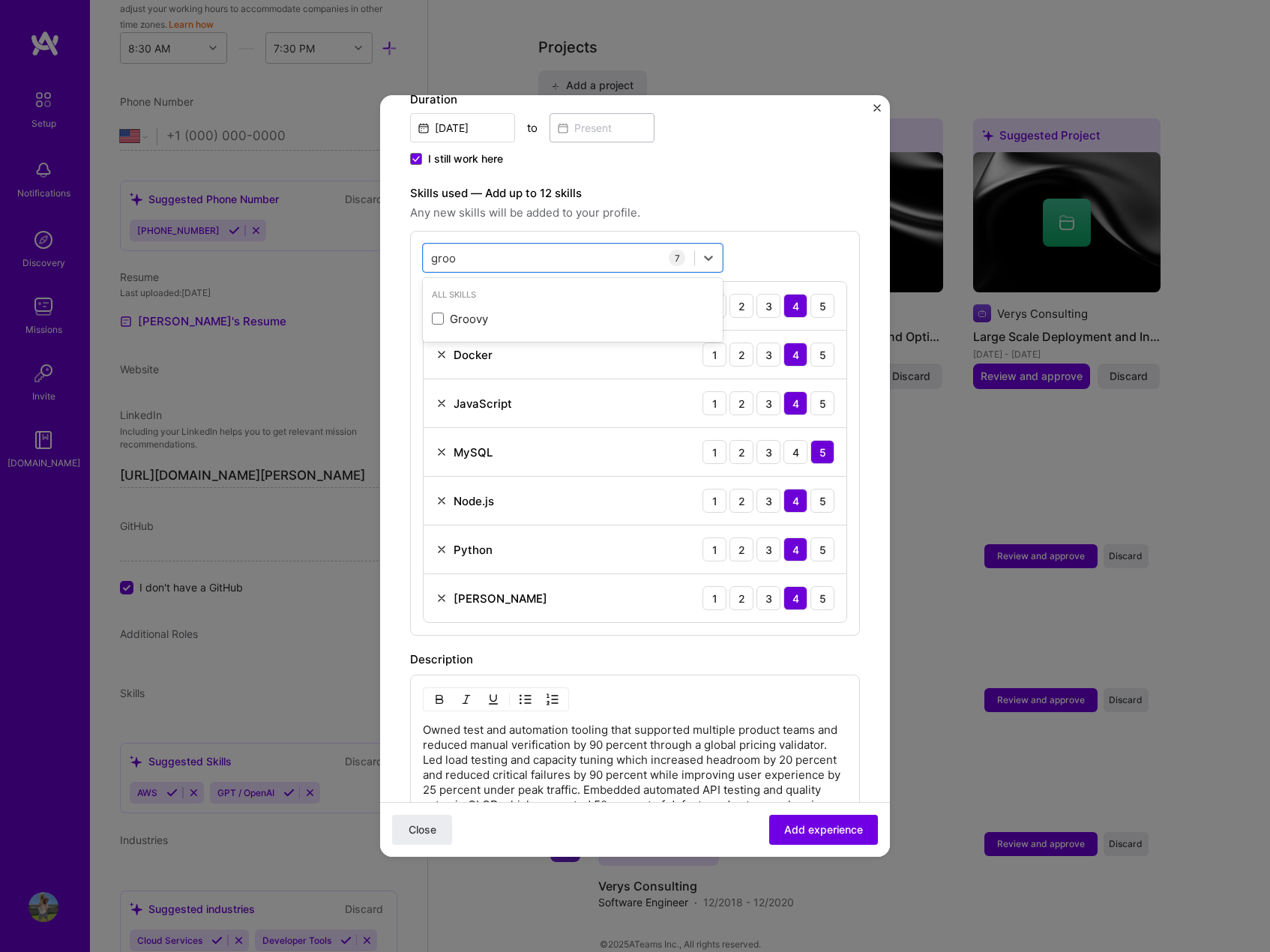
click at [486, 287] on div "All Skills Groovy" at bounding box center [572, 310] width 300 height 58
click at [492, 311] on div "Groovy" at bounding box center [572, 319] width 282 height 16
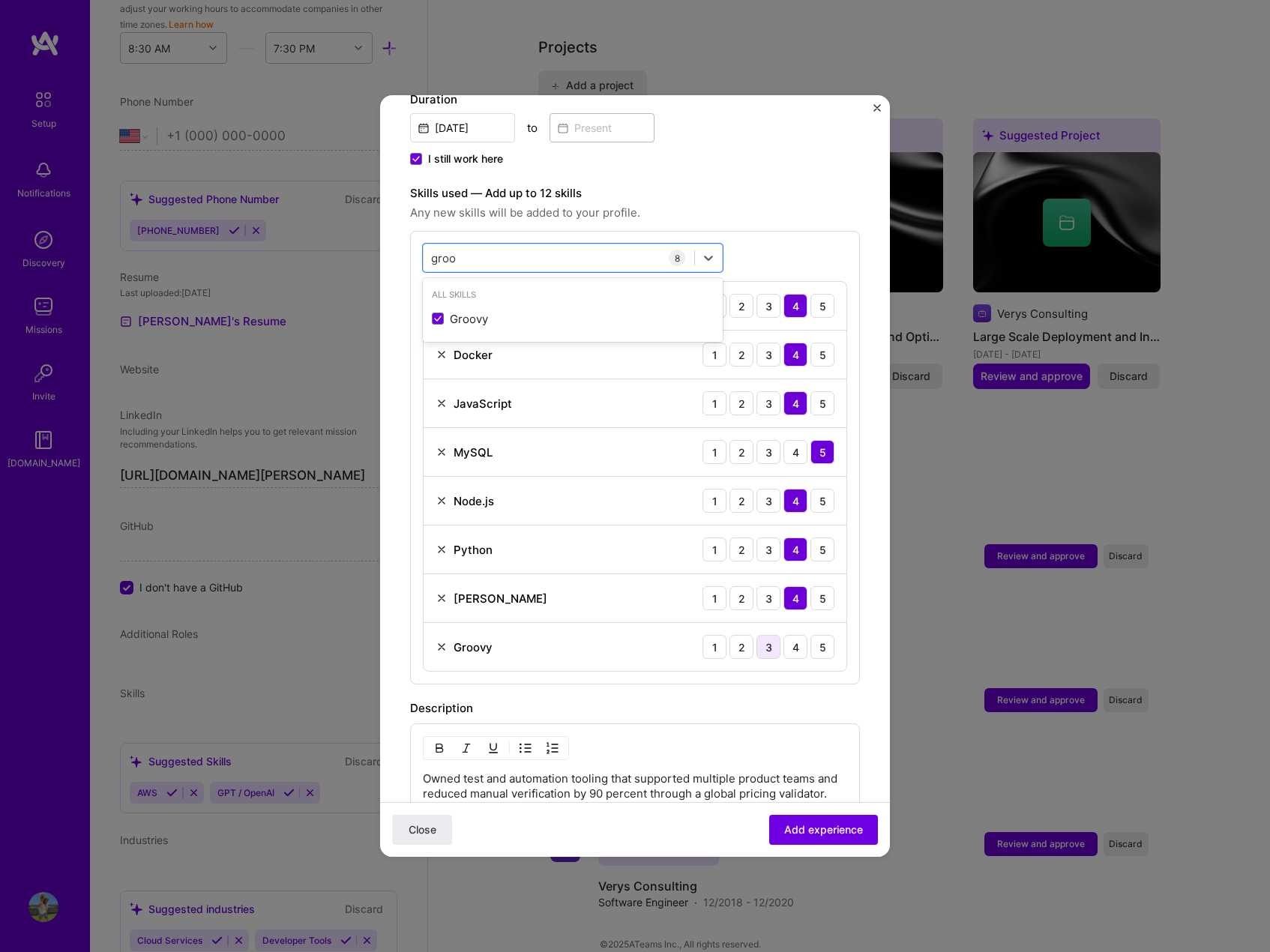
type input "groo"
click at [759, 636] on div "3" at bounding box center [768, 647] width 24 height 24
click at [842, 829] on span "Add experience" at bounding box center [823, 830] width 79 height 15
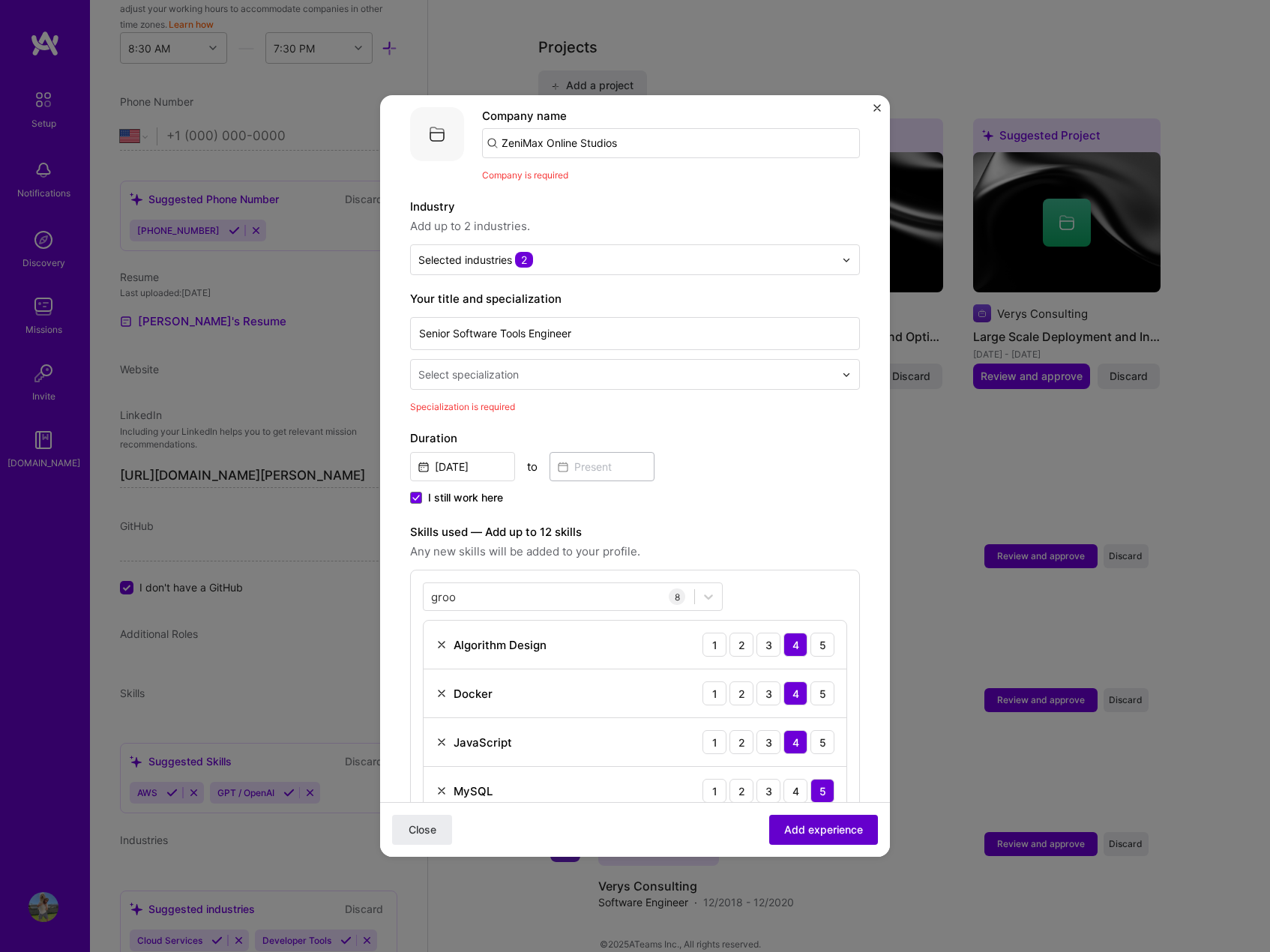
scroll to position [150, 0]
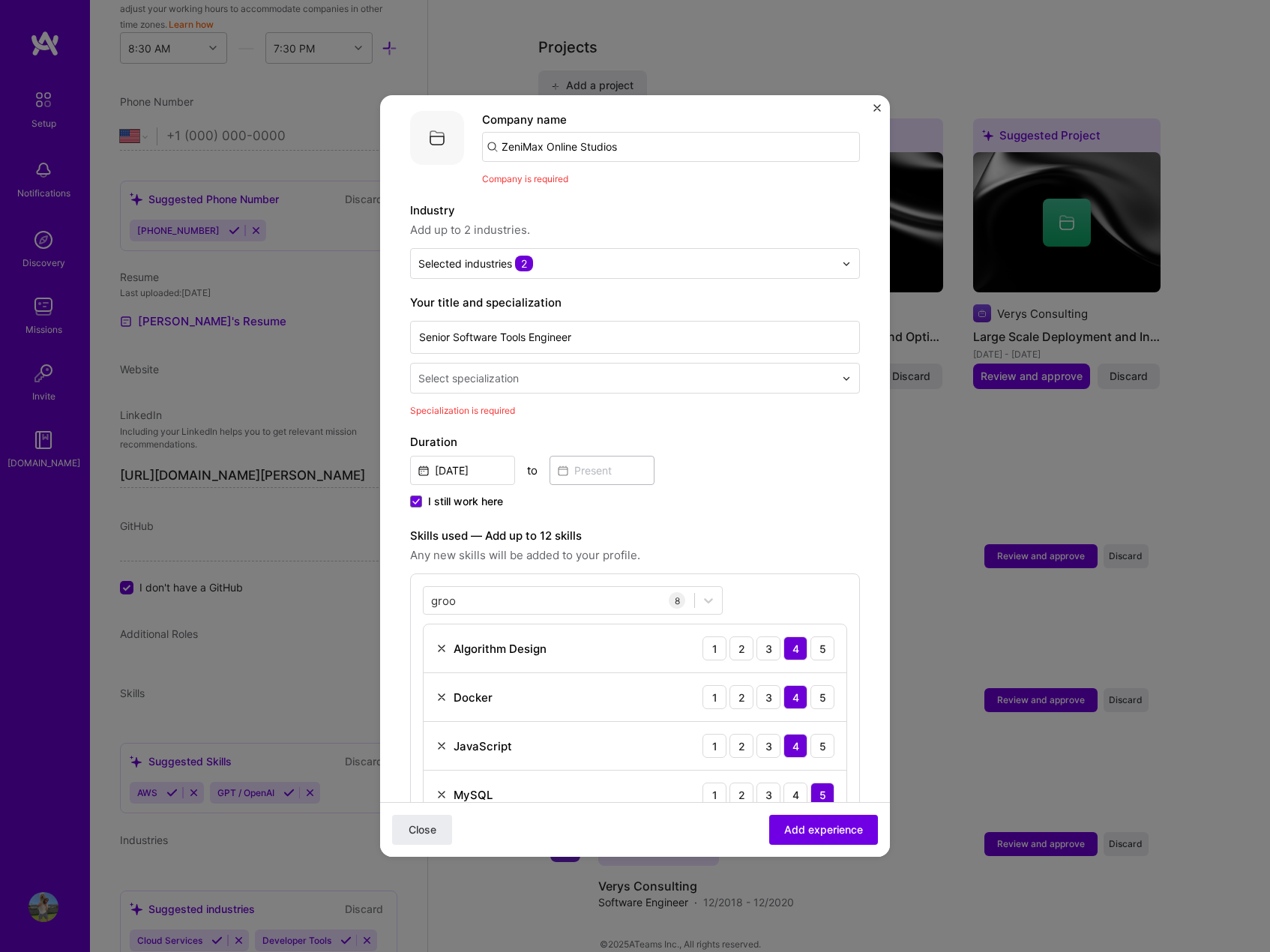
click at [637, 370] on input "text" at bounding box center [628, 378] width 419 height 16
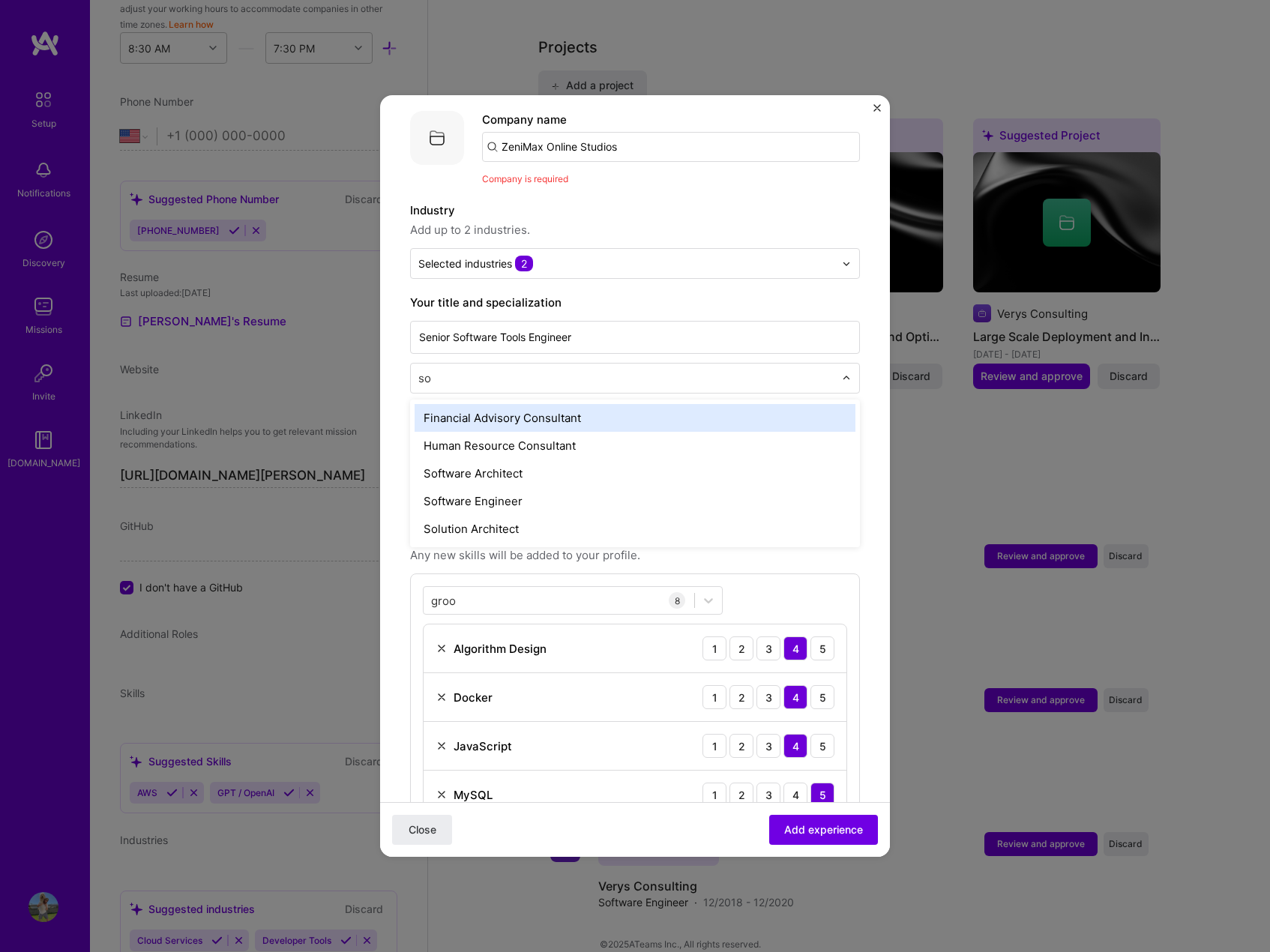
type input "sof"
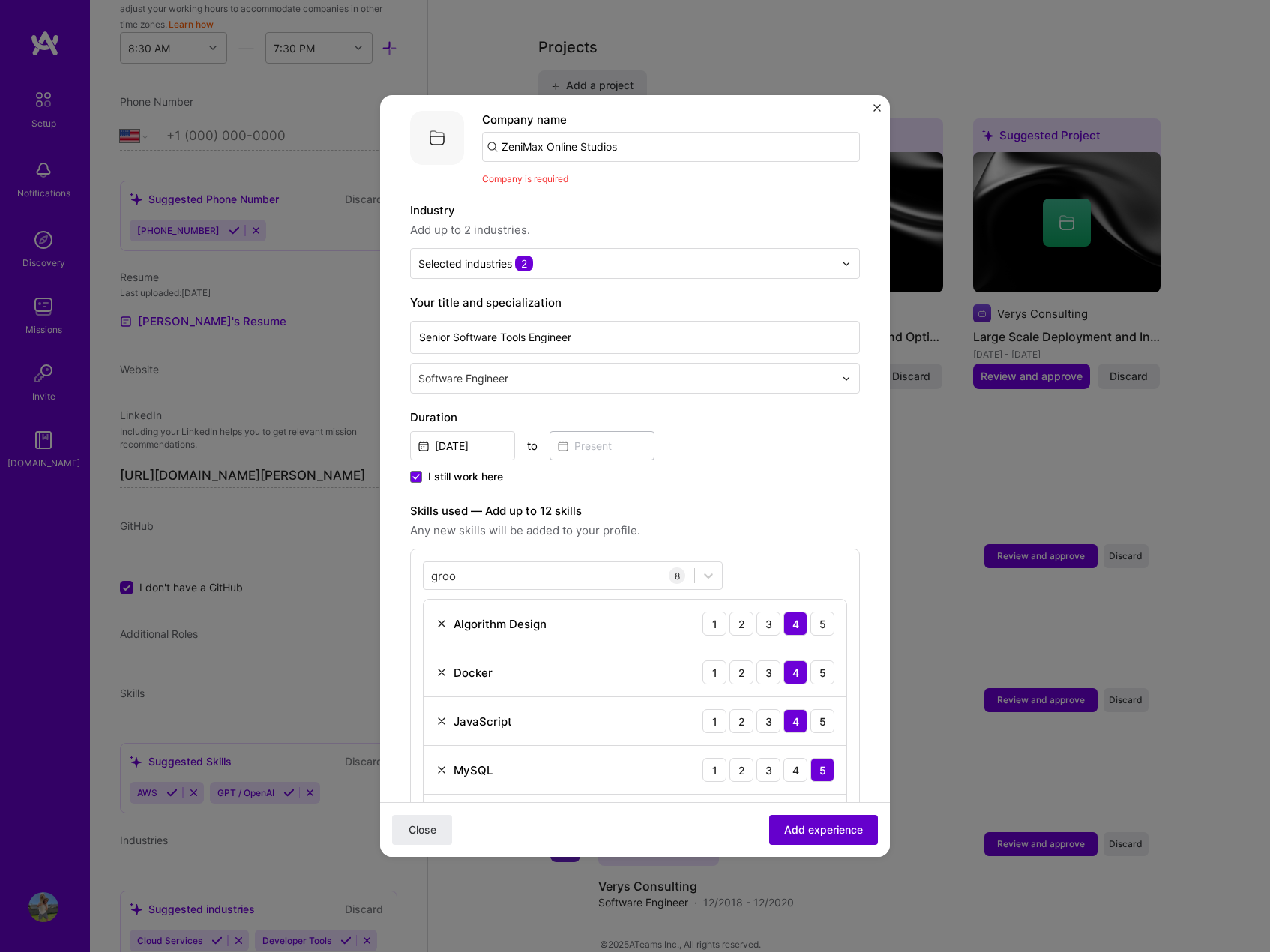
click at [850, 833] on span "Add experience" at bounding box center [823, 830] width 79 height 15
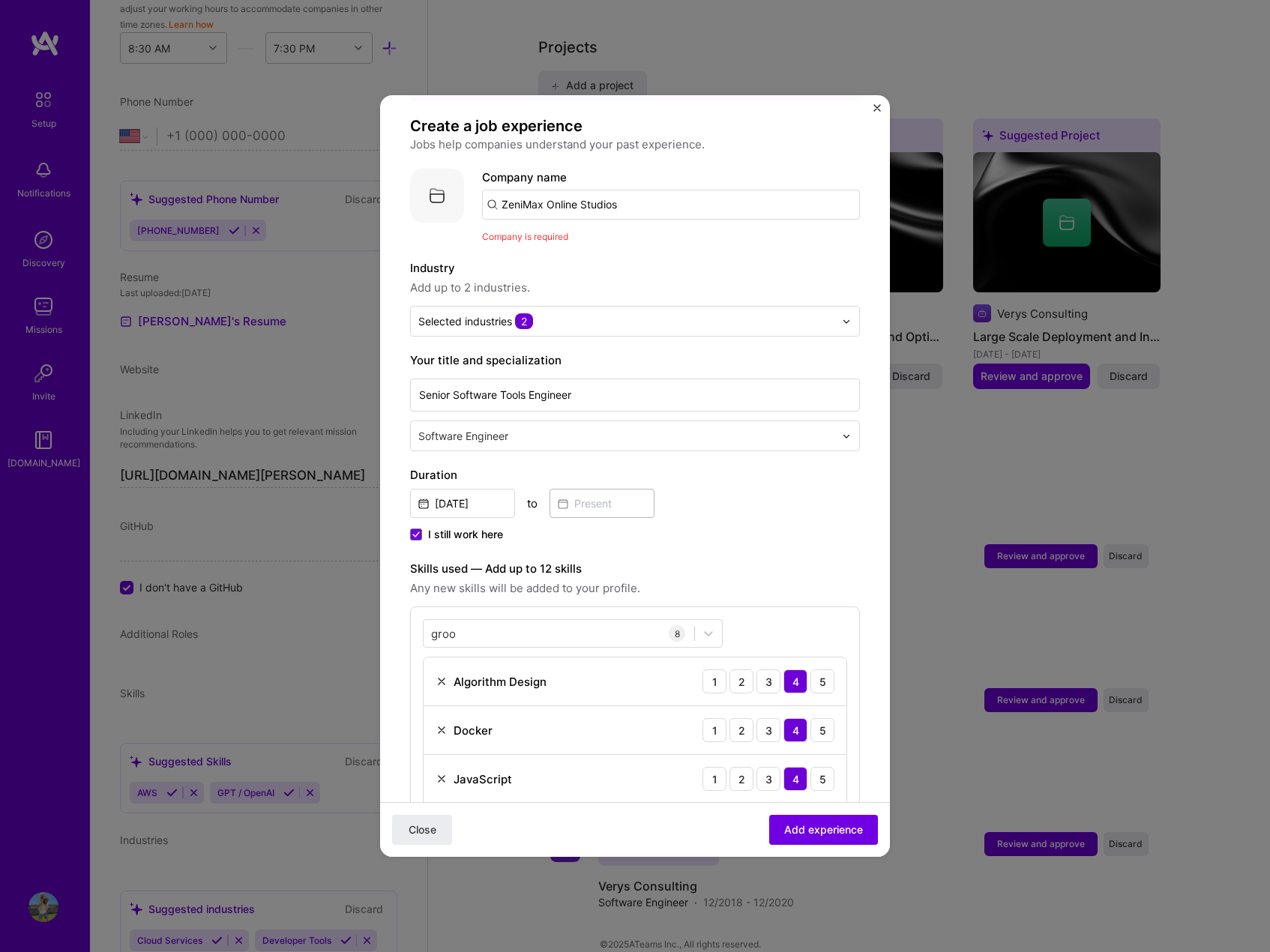
scroll to position [75, 0]
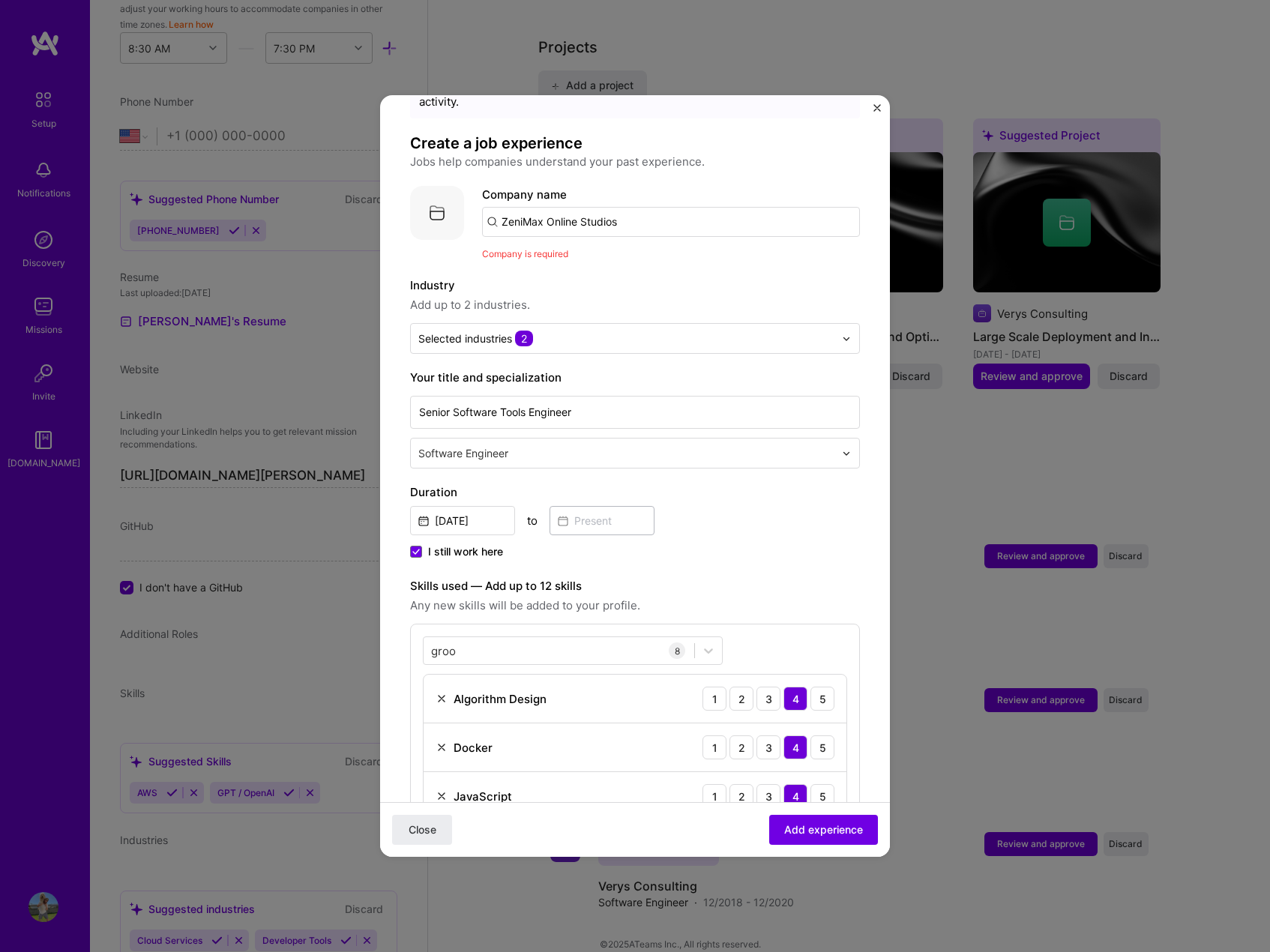
click at [651, 207] on input "ZeniMax Online Studios" at bounding box center [671, 222] width 378 height 30
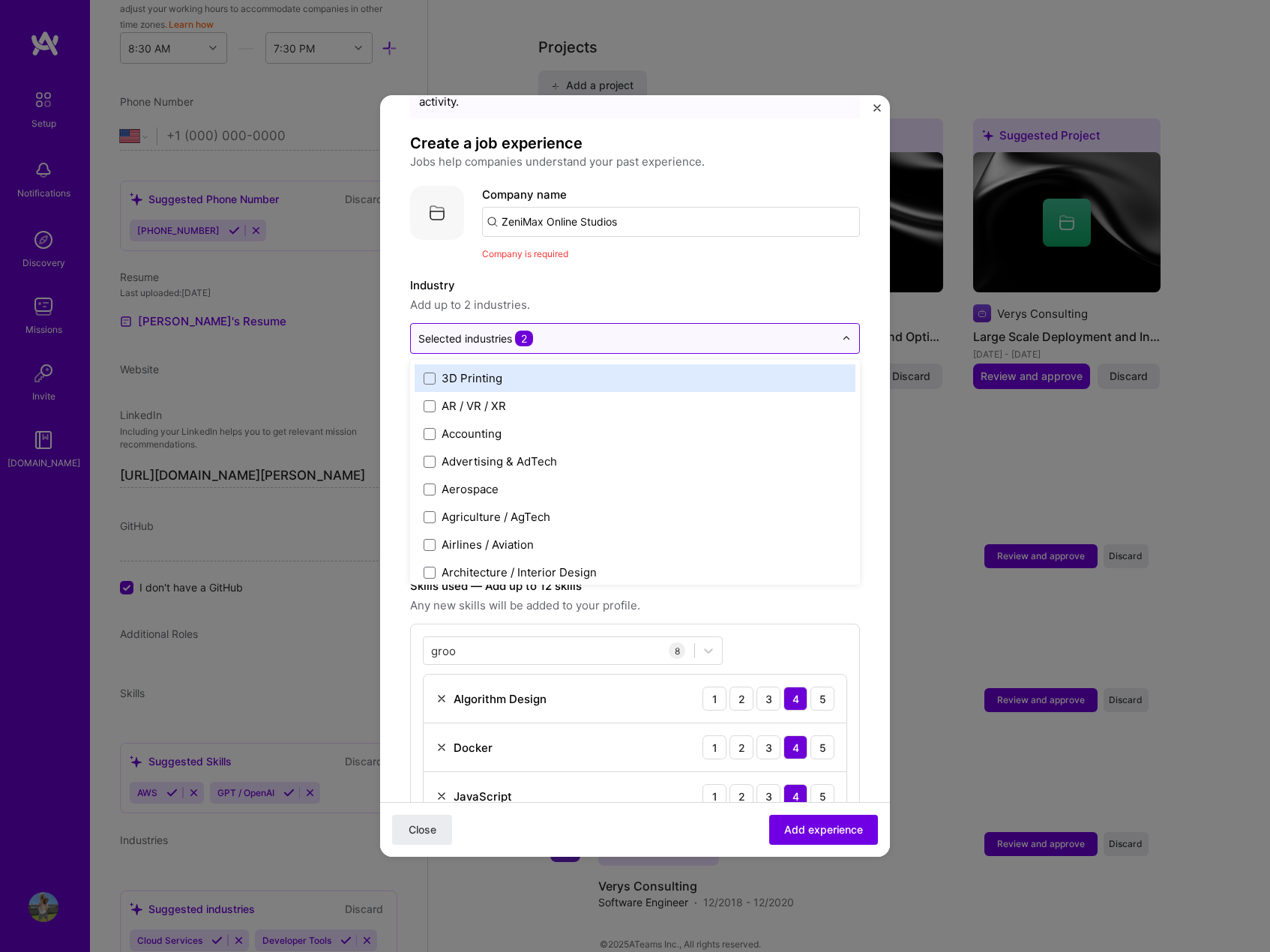
click at [606, 331] on input "text" at bounding box center [627, 339] width 416 height 16
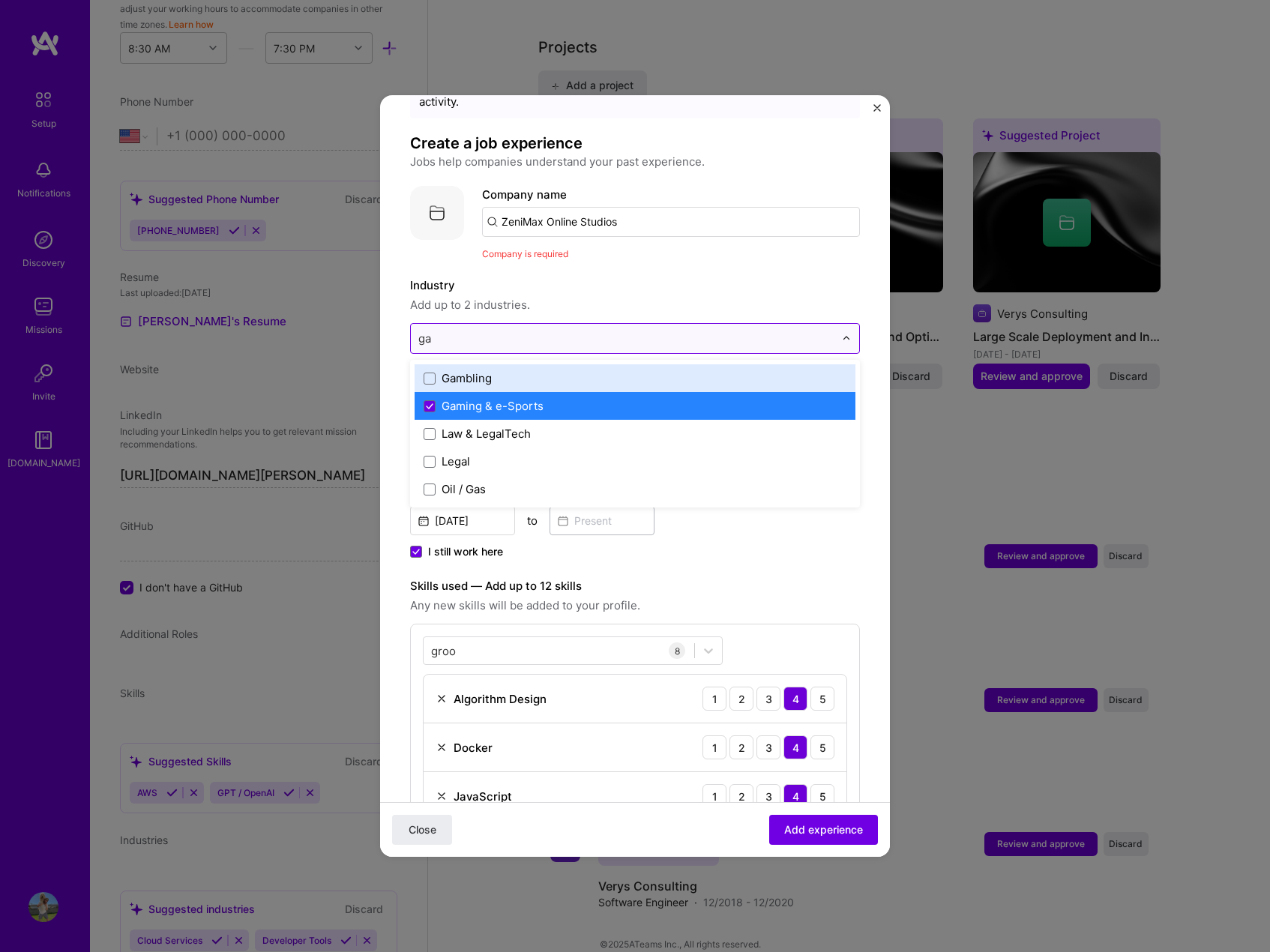
type input "g"
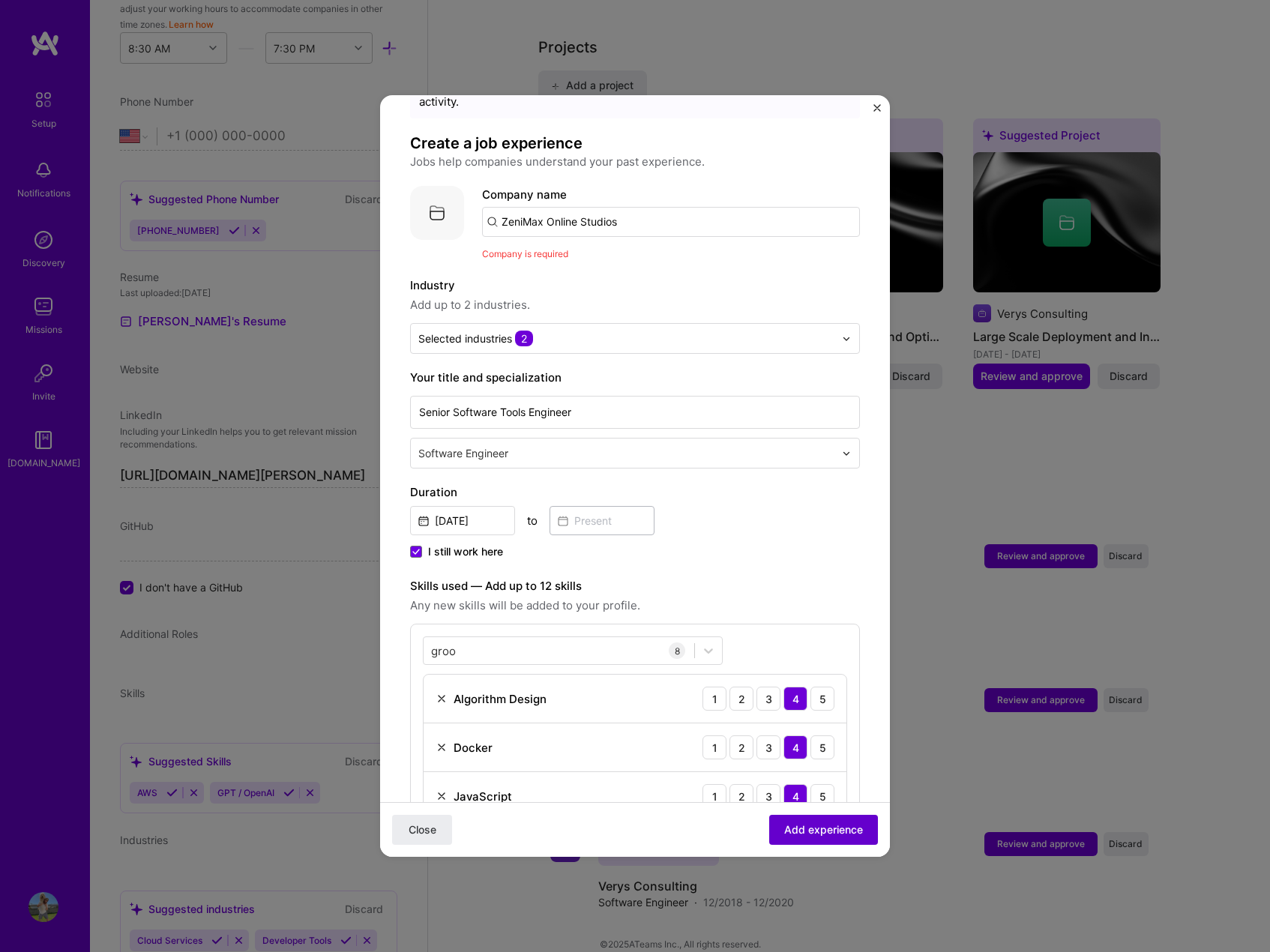
click at [839, 826] on span "Add experience" at bounding box center [823, 830] width 79 height 15
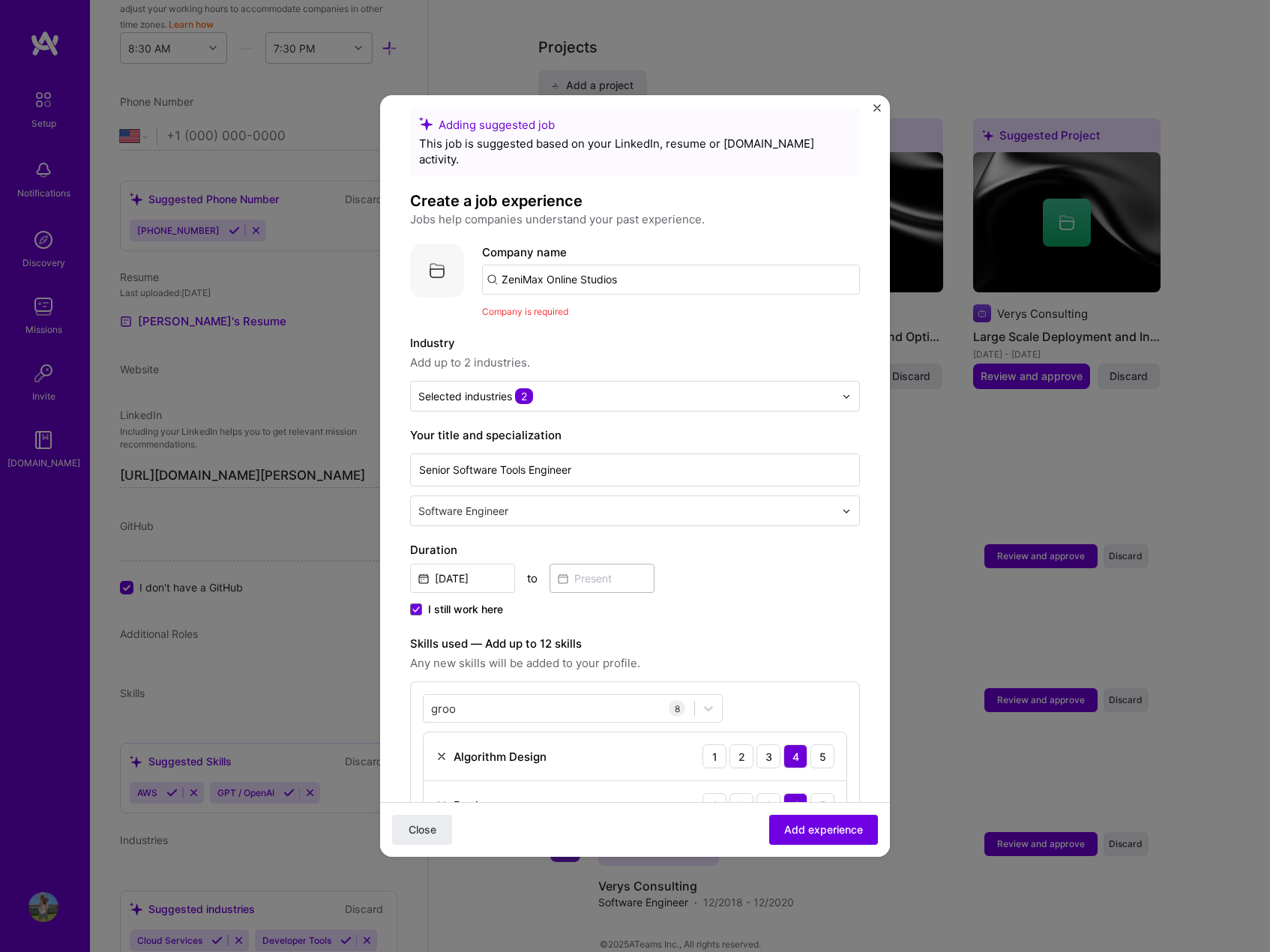
scroll to position [0, 0]
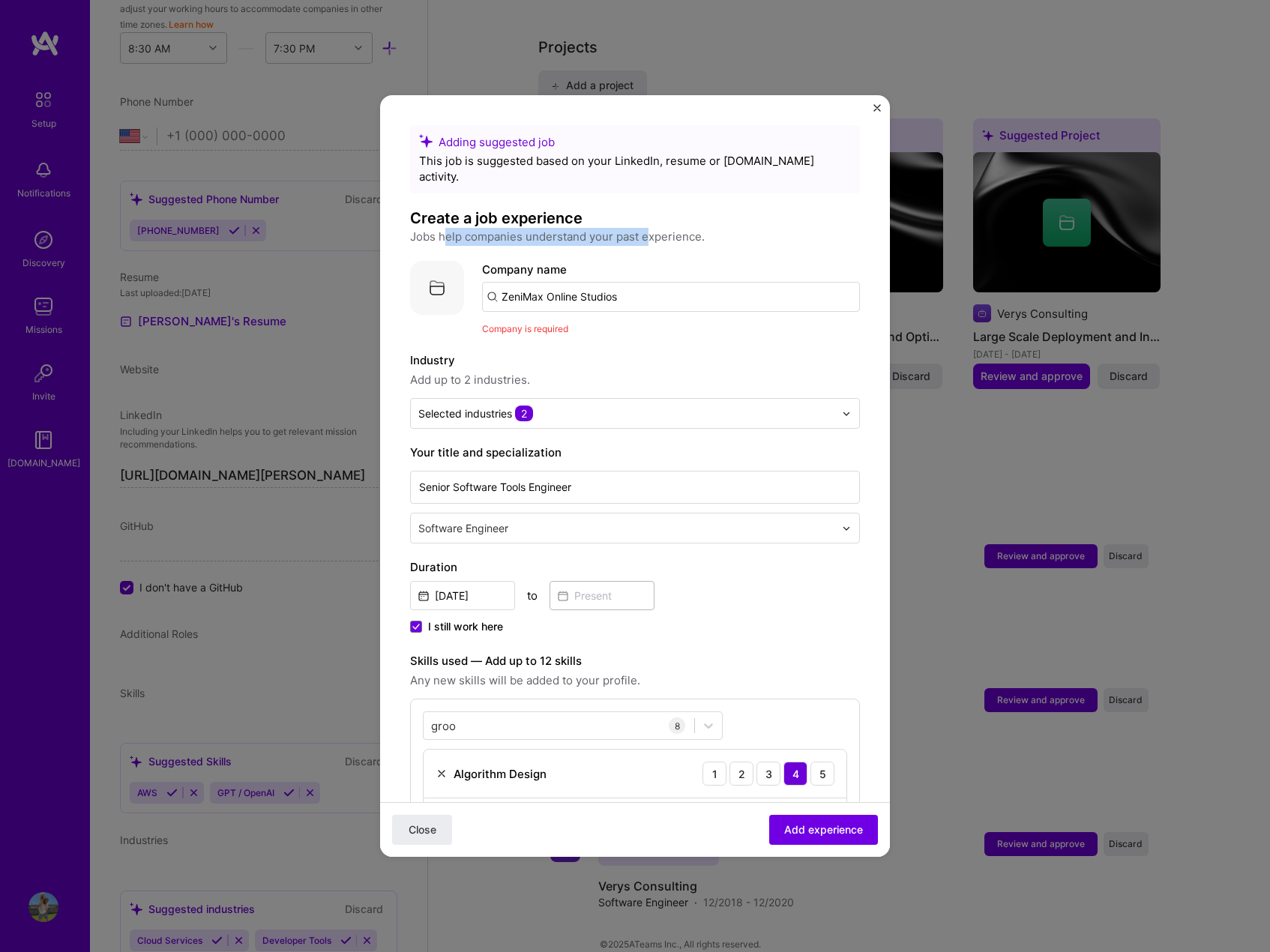
drag, startPoint x: 468, startPoint y: 223, endPoint x: 668, endPoint y: 224, distance: 200.0
click at [649, 228] on p "Jobs help companies understand your past experience." at bounding box center [635, 236] width 450 height 18
drag, startPoint x: 695, startPoint y: 224, endPoint x: 717, endPoint y: 224, distance: 22.0
click at [698, 228] on p "Jobs help companies understand your past experience." at bounding box center [635, 236] width 450 height 18
click at [729, 228] on p "Jobs help companies understand your past experience." at bounding box center [635, 236] width 450 height 18
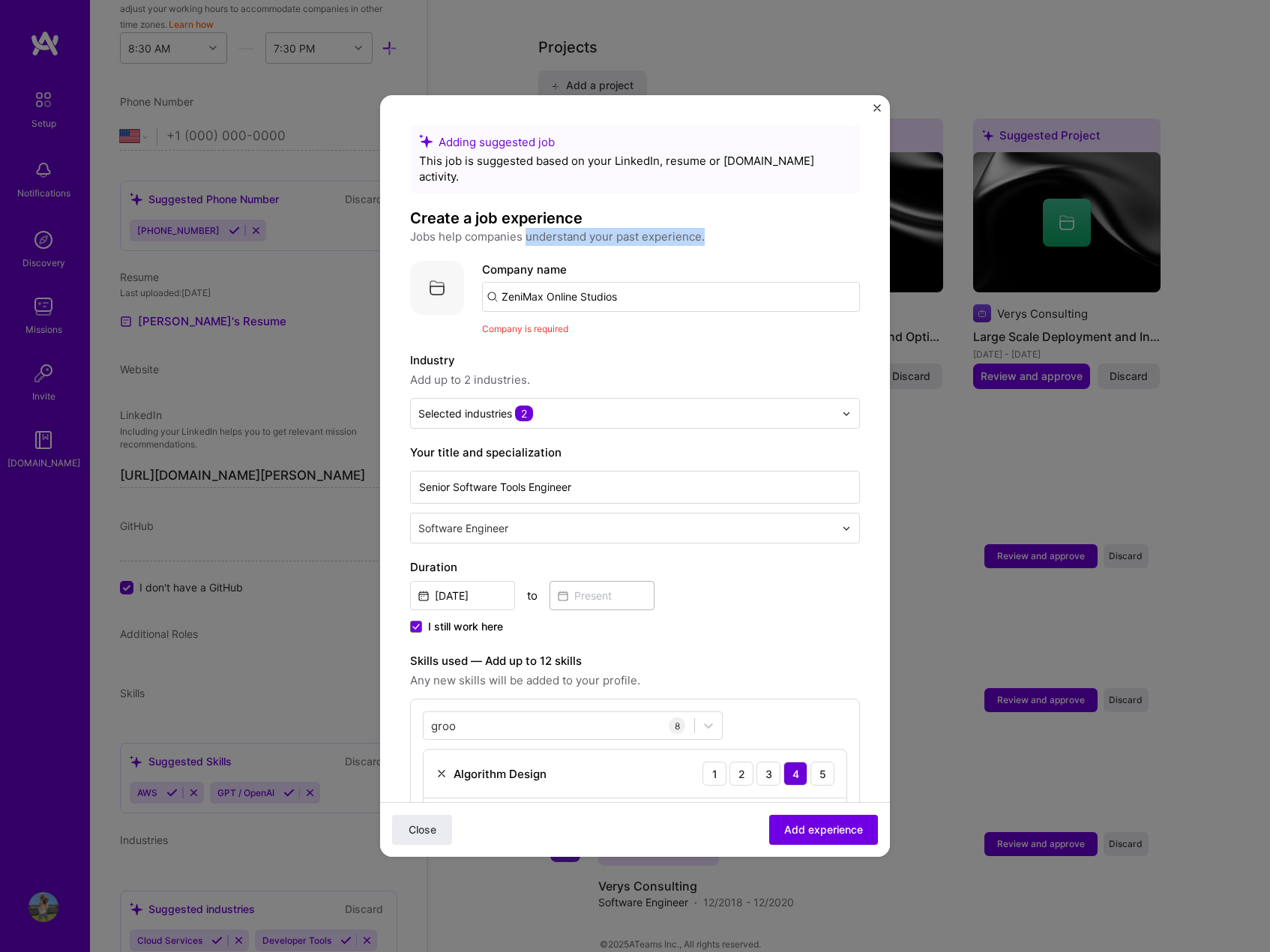
drag, startPoint x: 669, startPoint y: 230, endPoint x: 528, endPoint y: 230, distance: 141.0
click at [528, 230] on div "Adding suggested job This job is suggested based on your LinkedIn, resume or [D…" at bounding box center [635, 889] width 450 height 1528
click at [712, 209] on h4 "Create a job experience" at bounding box center [635, 219] width 450 height 20
drag, startPoint x: 568, startPoint y: 311, endPoint x: 471, endPoint y: 318, distance: 97.3
click at [471, 318] on div "Company logo Company name ZeniMax Online Studios Company is required" at bounding box center [635, 299] width 450 height 76
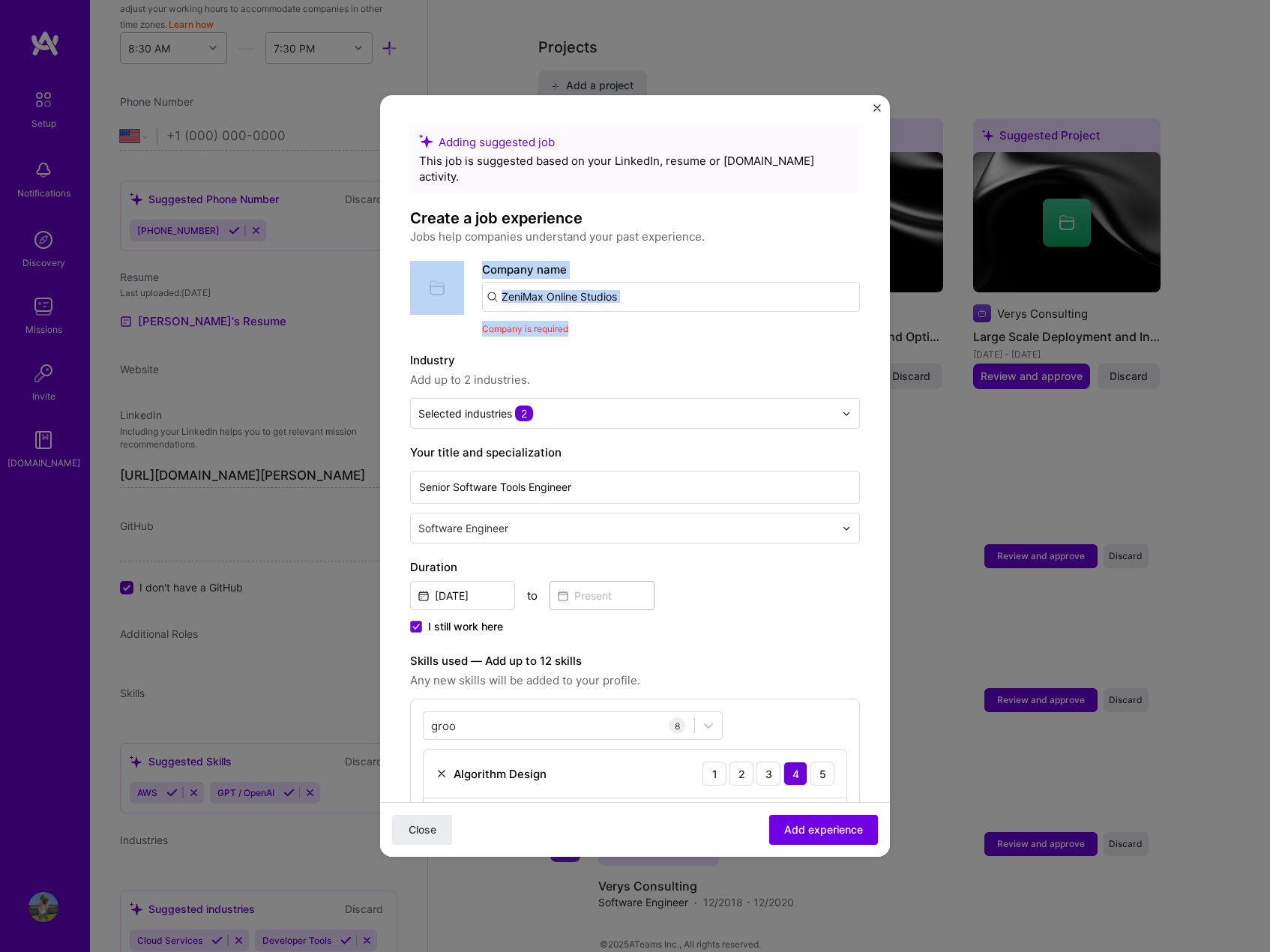
click at [592, 324] on div "Adding suggested job This job is suggested based on your LinkedIn, resume or [D…" at bounding box center [635, 889] width 450 height 1528
click at [659, 282] on input "ZeniMax Online Studios" at bounding box center [671, 297] width 378 height 30
type input "Zenimax Online Studios"
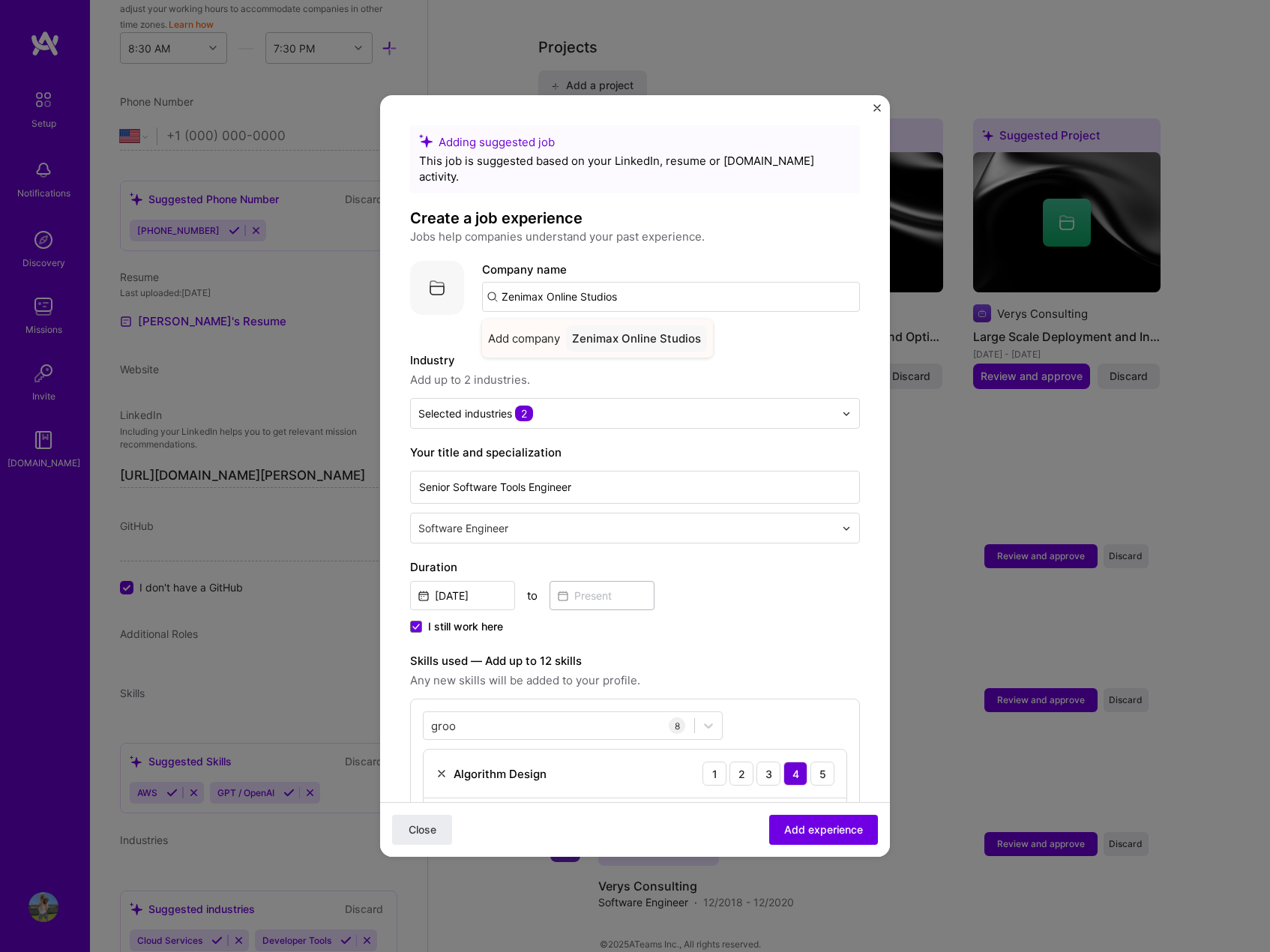
click at [640, 325] on div "Zenimax Online Studios" at bounding box center [636, 338] width 141 height 26
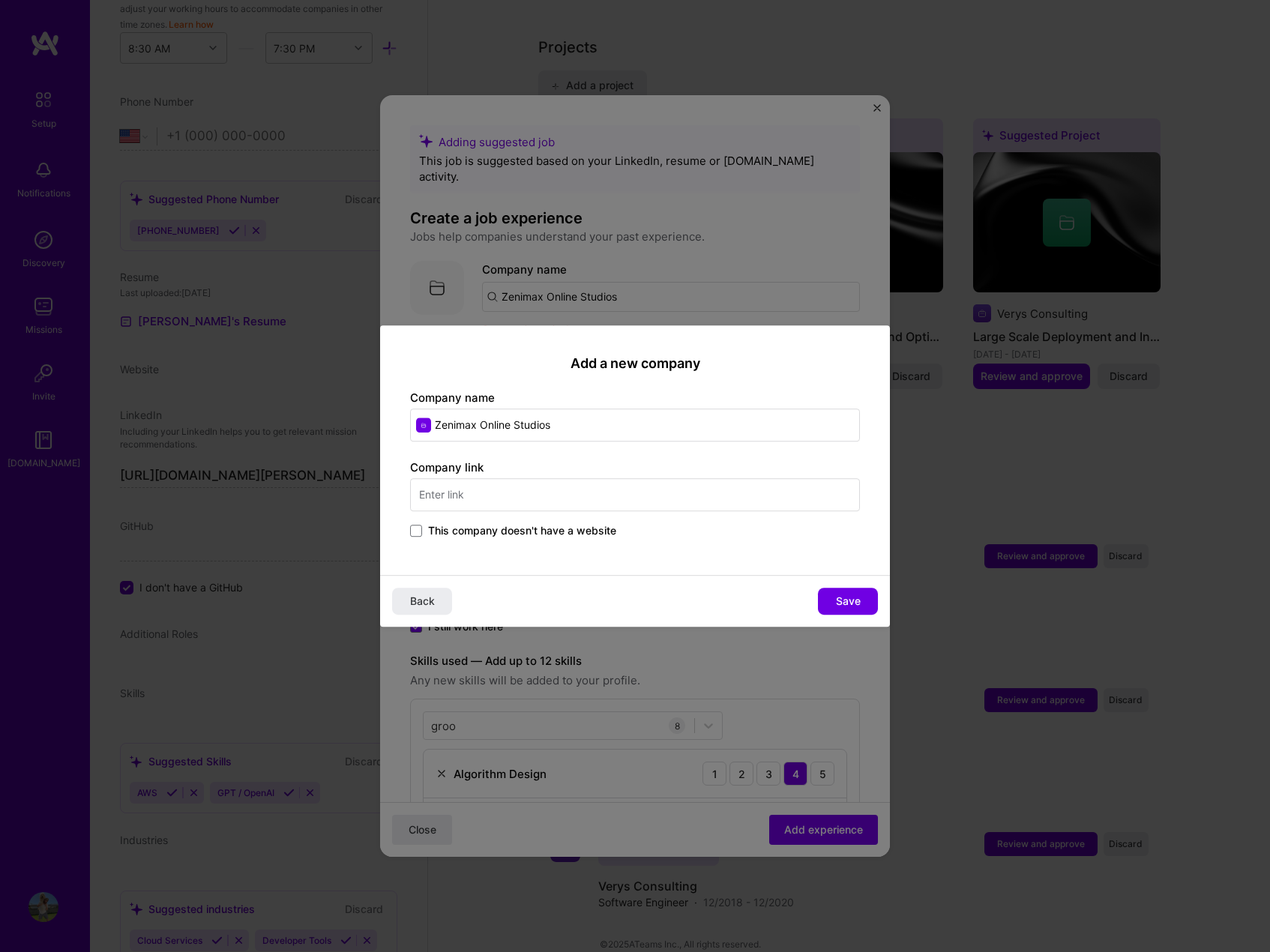
click at [595, 499] on input "text" at bounding box center [635, 495] width 450 height 33
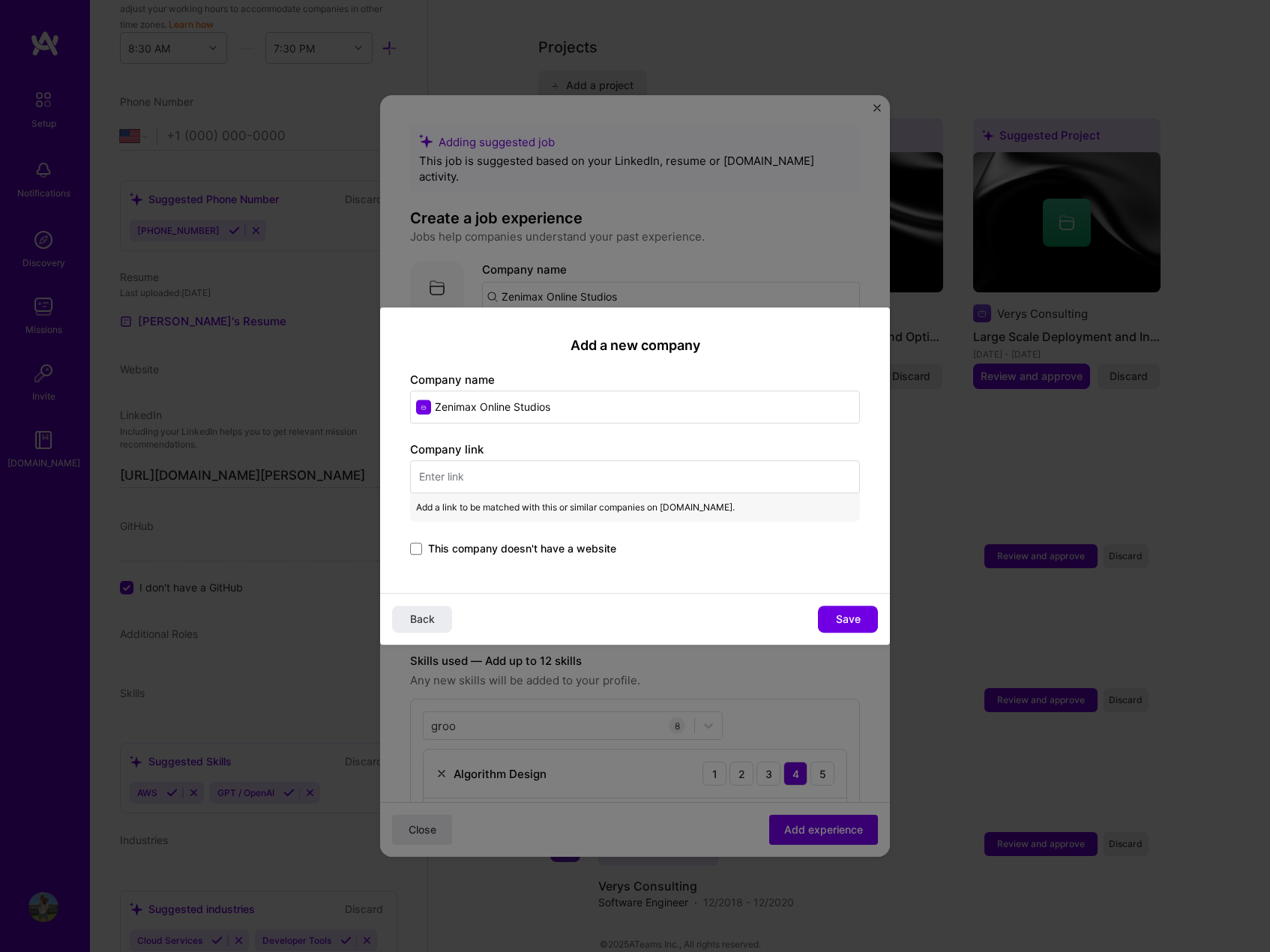
click at [577, 480] on input "text" at bounding box center [635, 477] width 450 height 33
click at [534, 476] on input "text" at bounding box center [635, 477] width 450 height 33
paste input "[URL][DOMAIN_NAME]"
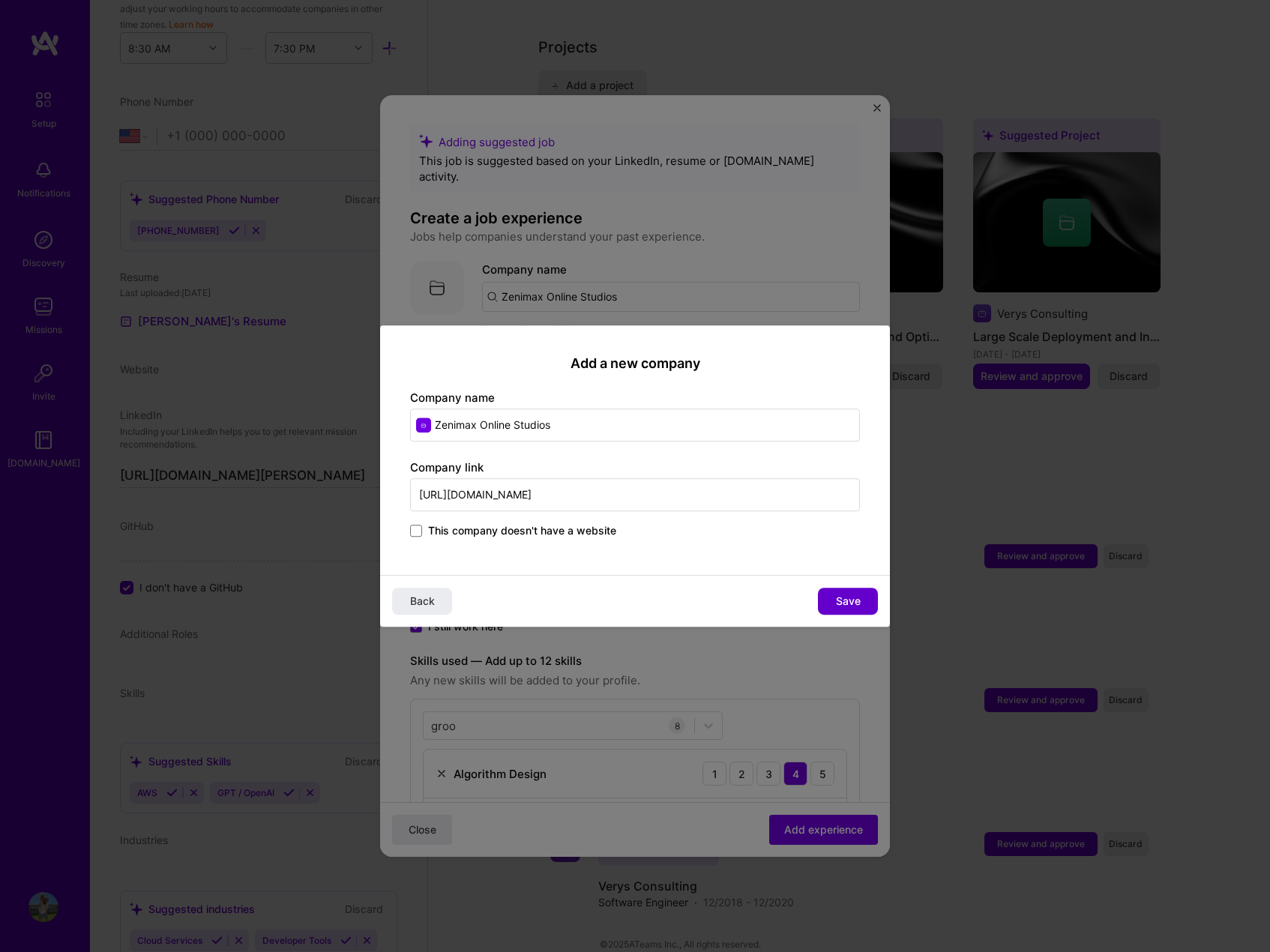
type input "[URL][DOMAIN_NAME]"
click at [841, 603] on span "Save" at bounding box center [847, 600] width 24 height 15
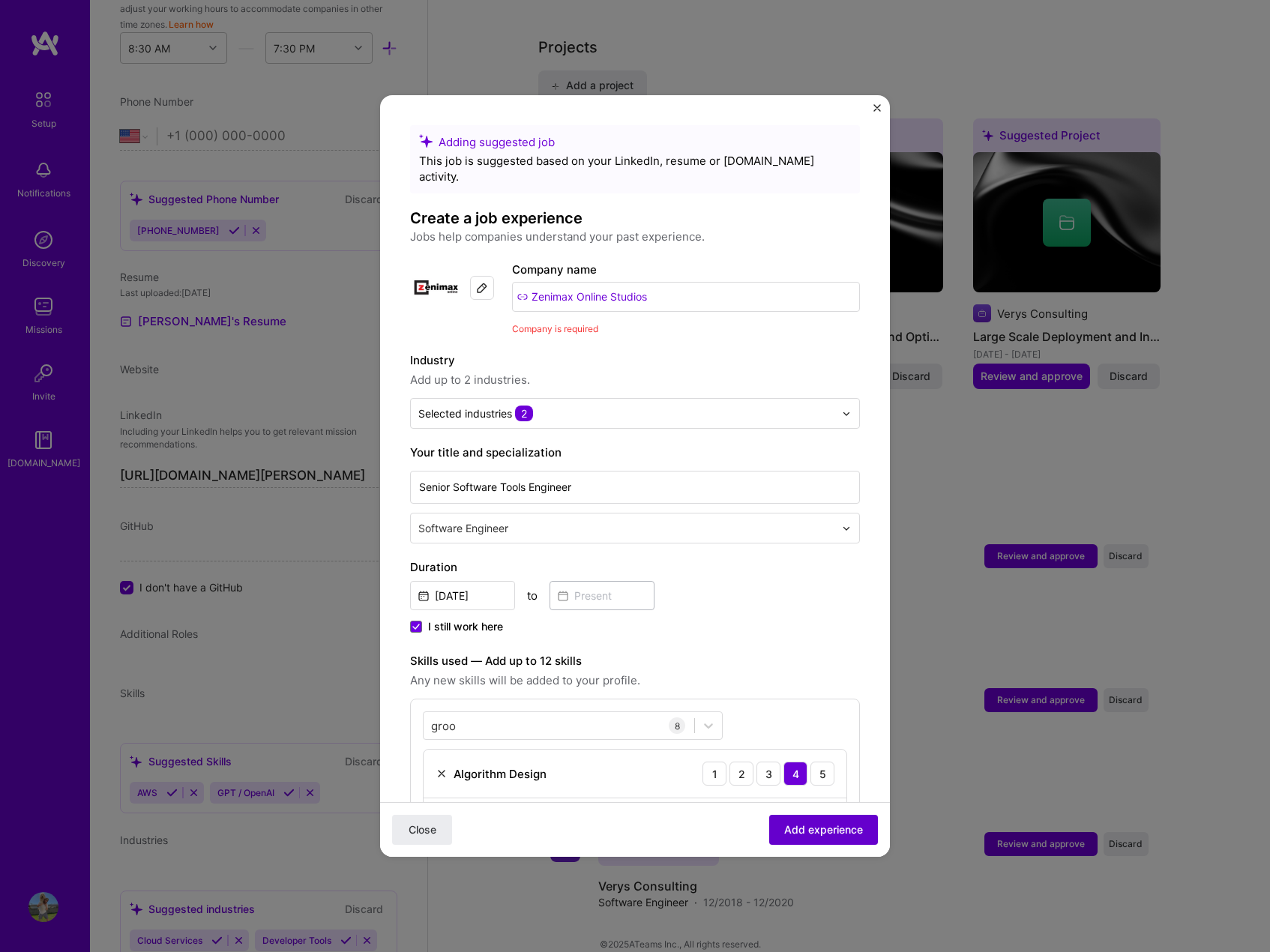
click at [823, 839] on button "Add experience" at bounding box center [823, 830] width 108 height 30
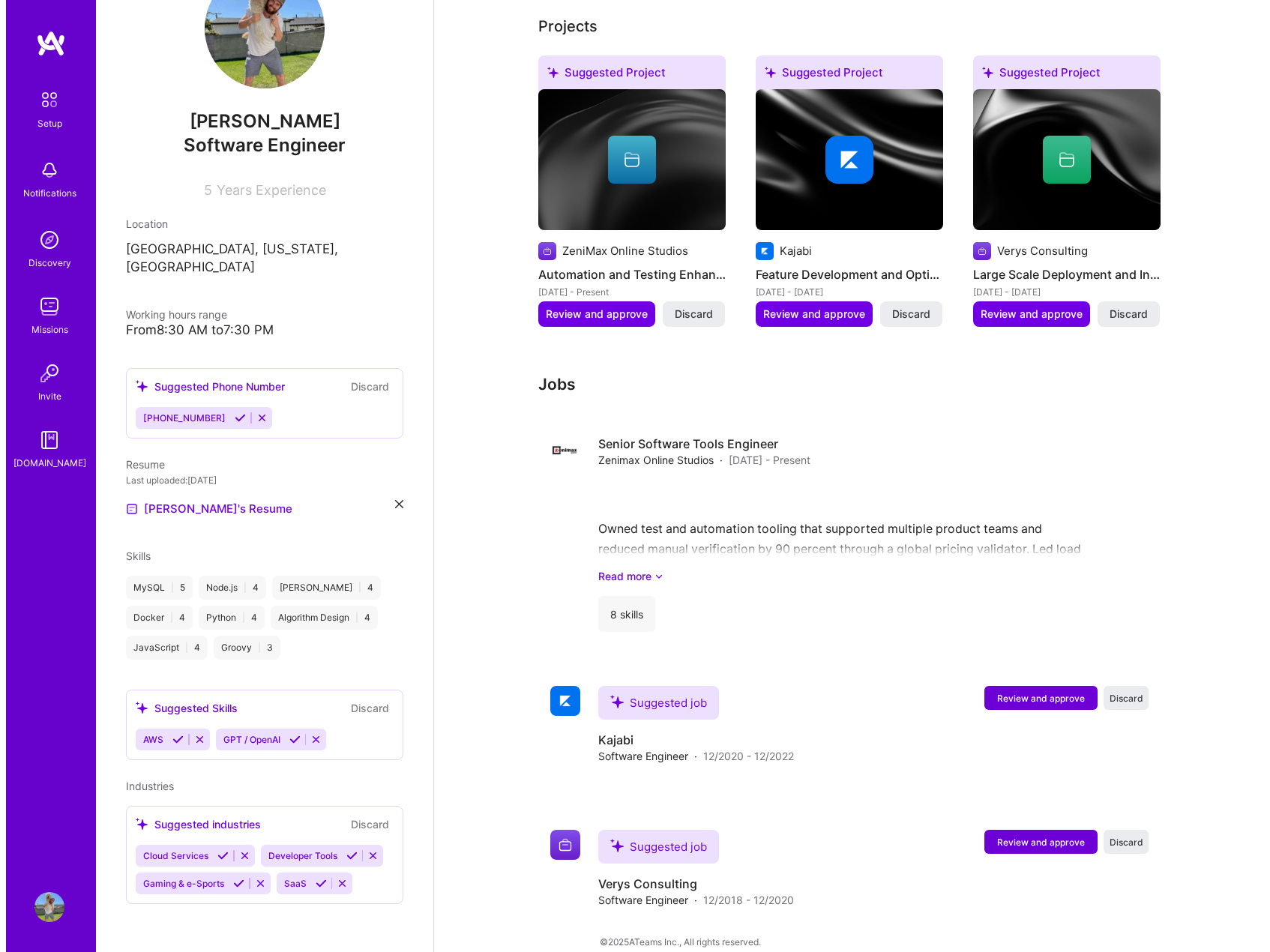
scroll to position [712, 0]
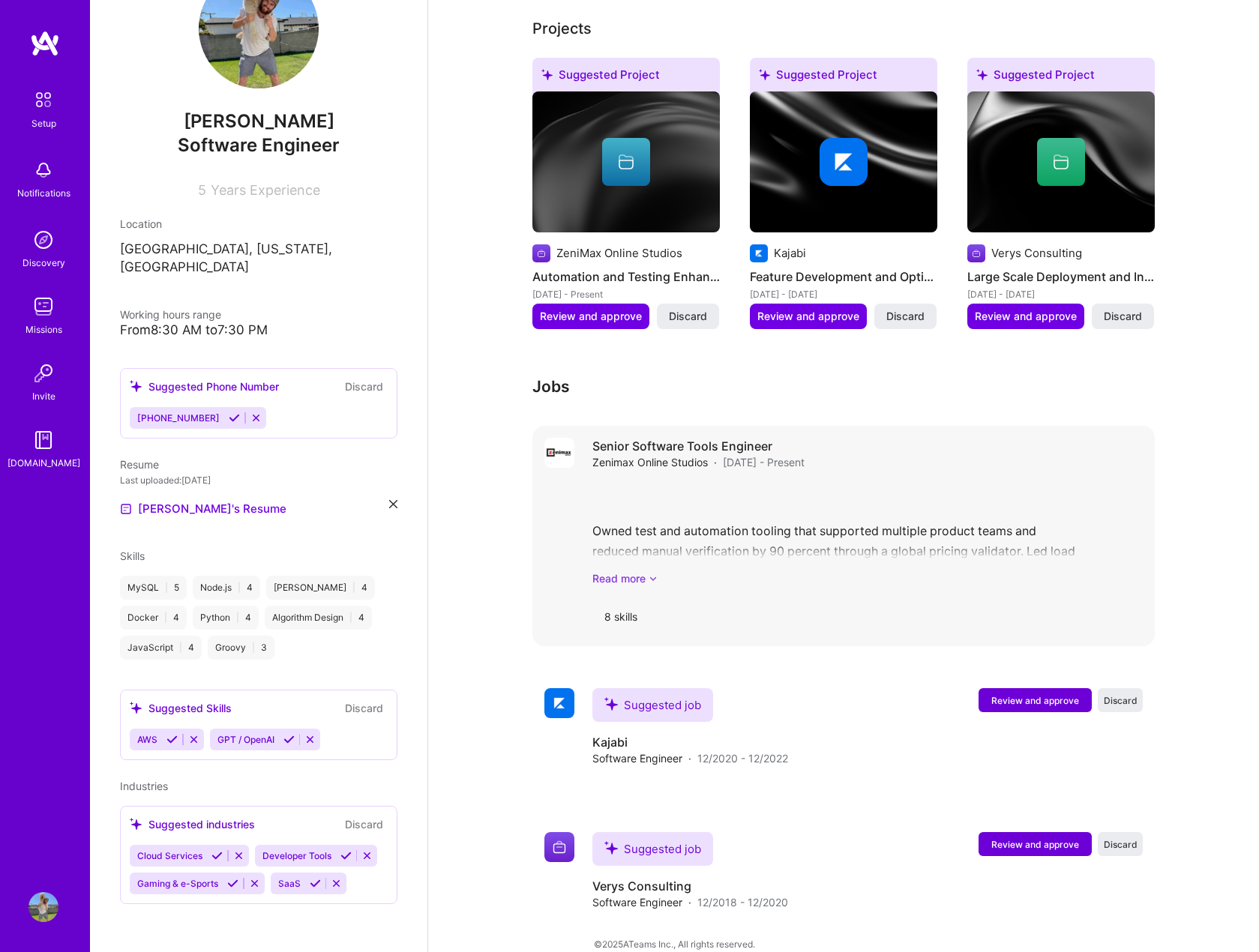
click at [650, 570] on icon at bounding box center [652, 578] width 9 height 16
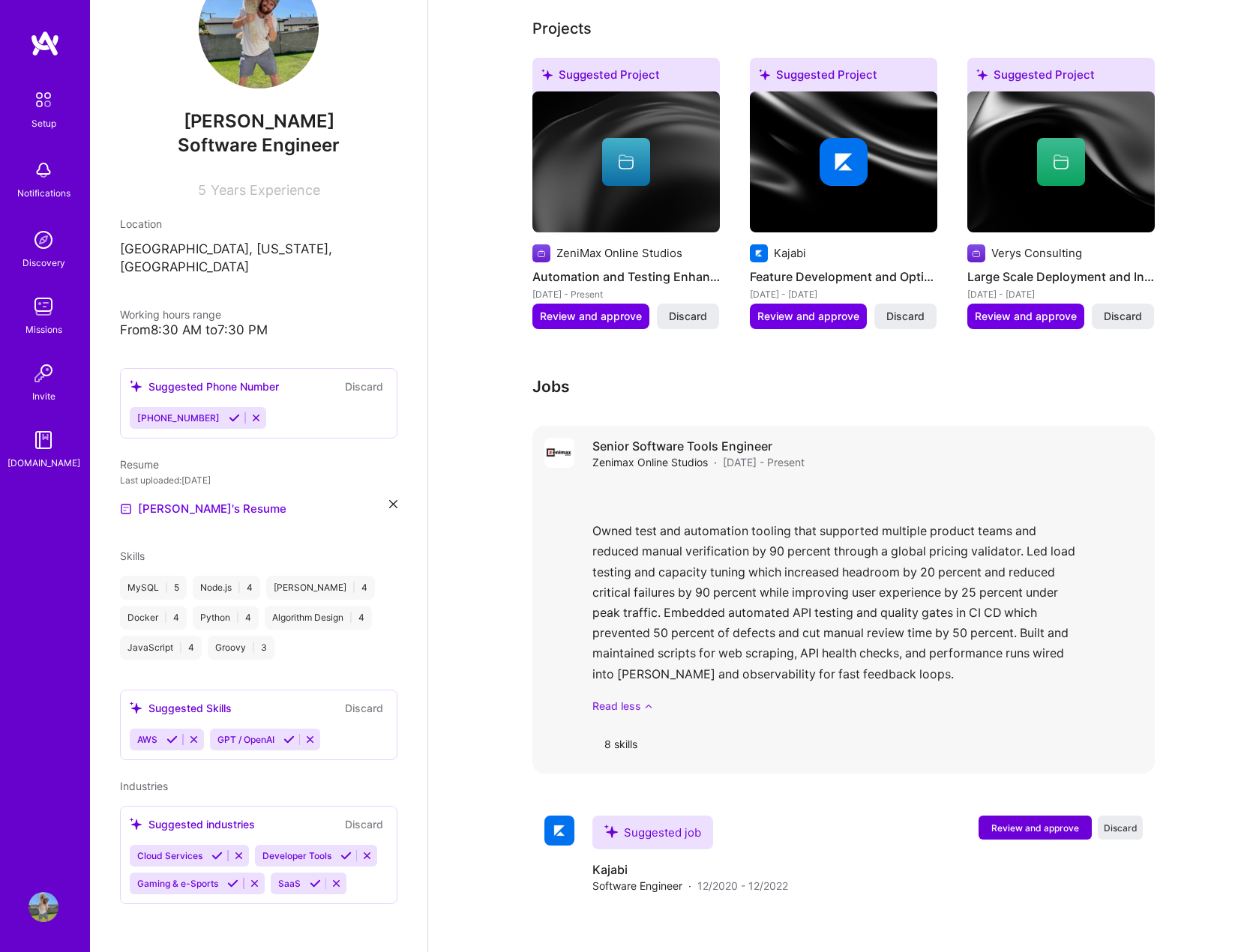
click at [642, 698] on link "Read less" at bounding box center [868, 706] width 551 height 16
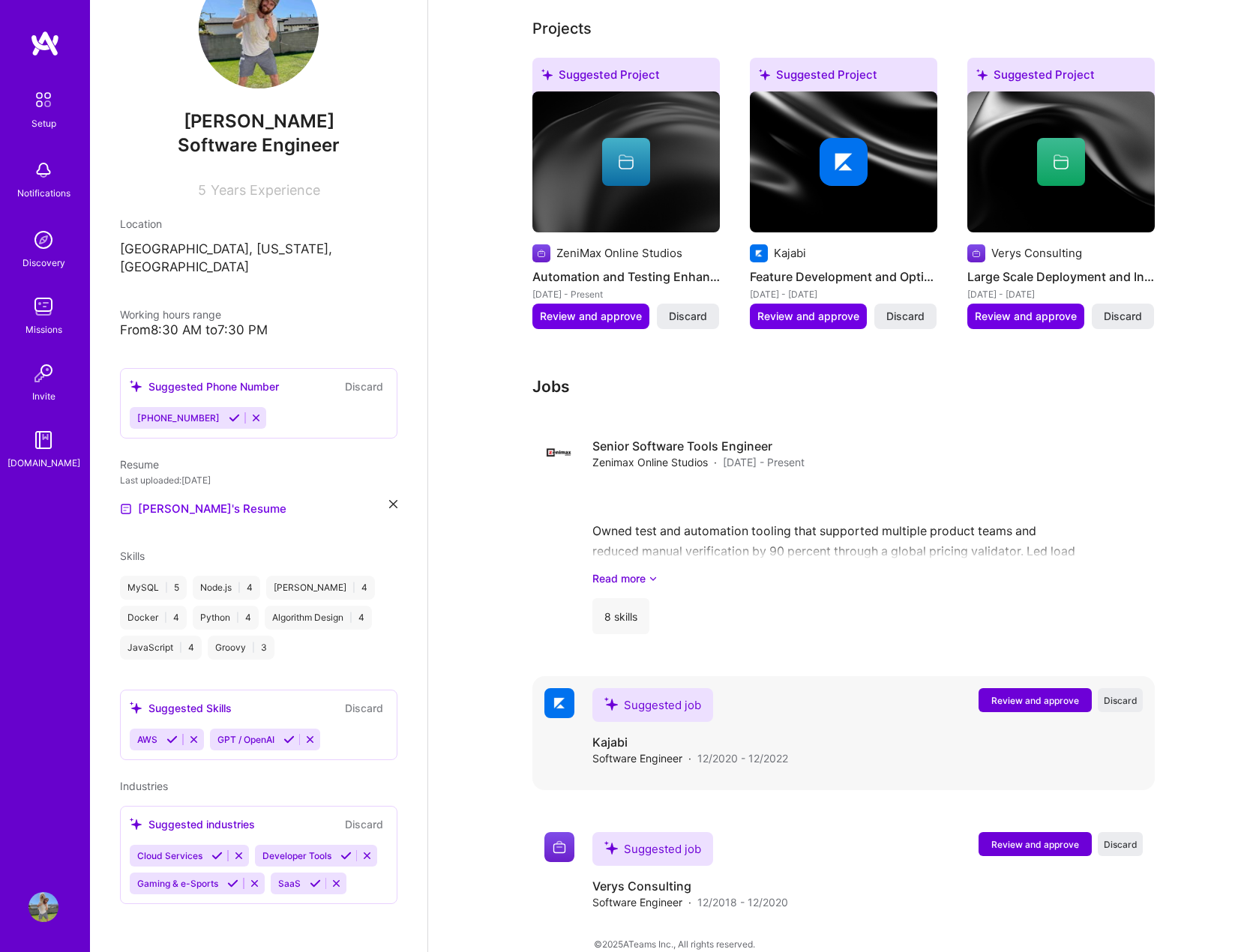
click at [1001, 694] on span "Review and approve" at bounding box center [1035, 700] width 88 height 13
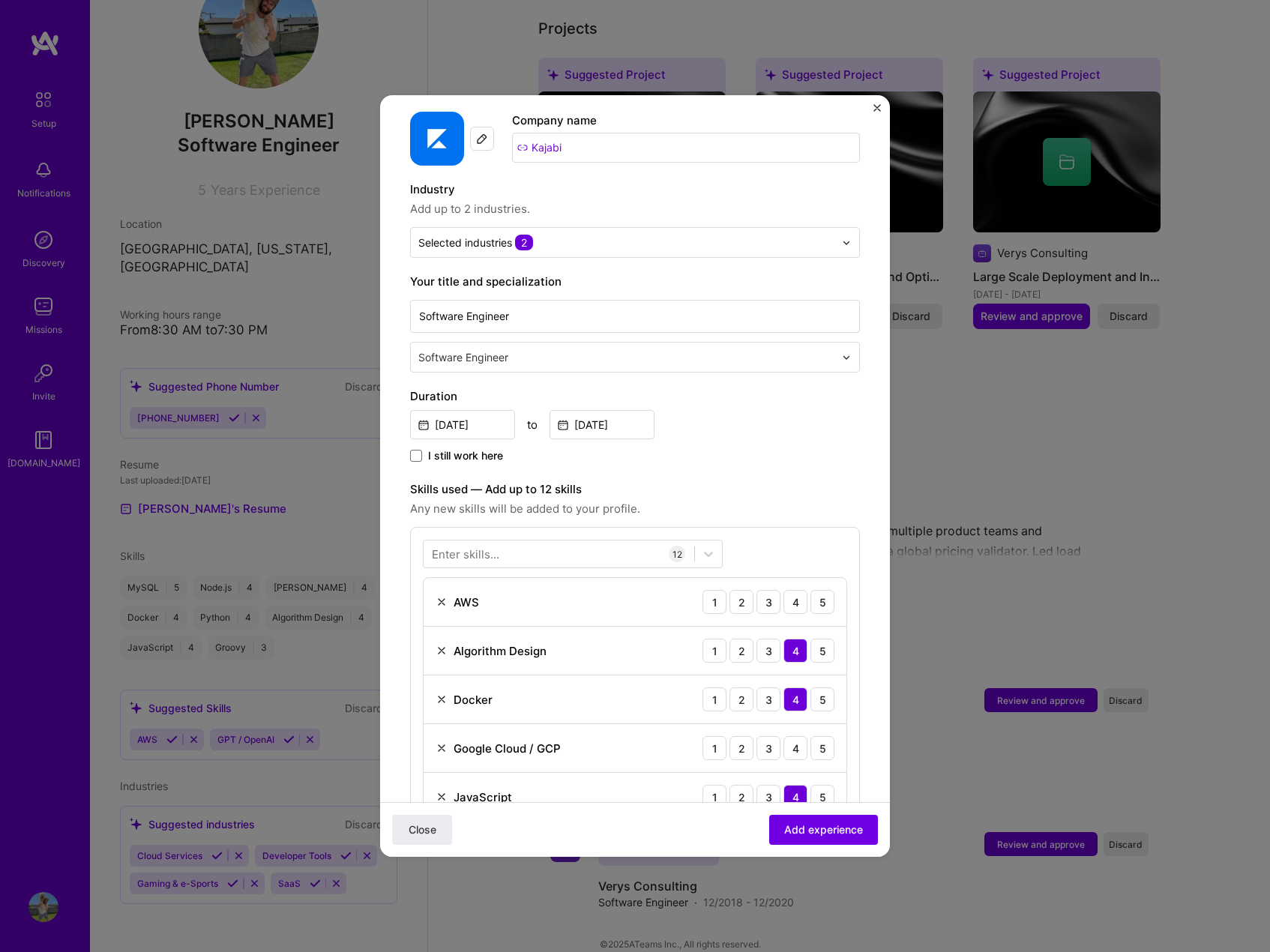
scroll to position [150, 0]
click at [486, 409] on input "[DATE]" at bounding box center [463, 424] width 105 height 29
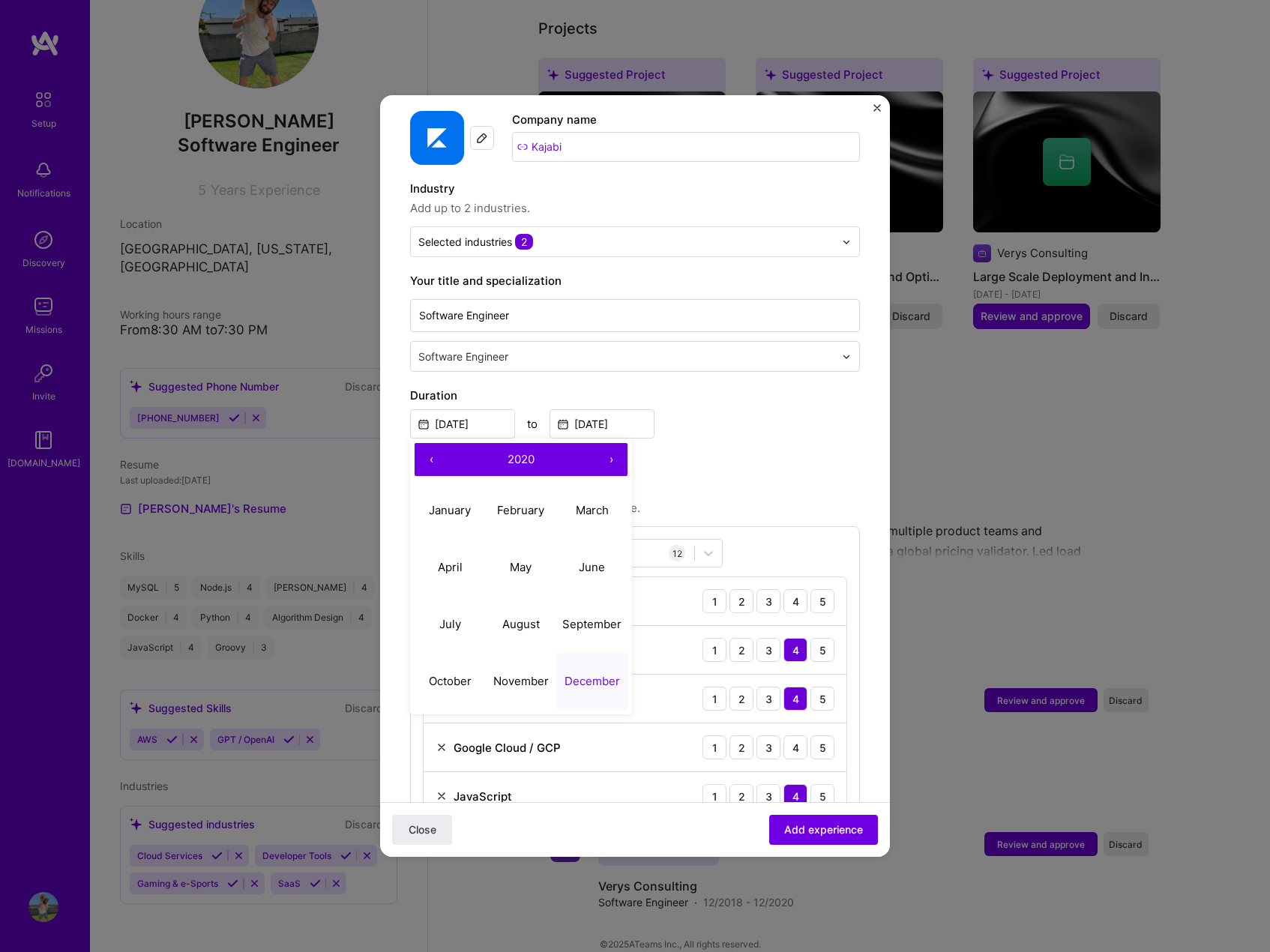
click at [623, 447] on button "›" at bounding box center [611, 460] width 33 height 33
click at [430, 443] on button "‹" at bounding box center [431, 460] width 33 height 33
click at [529, 617] on abbr "August" at bounding box center [521, 624] width 37 height 15
type input "[DATE]"
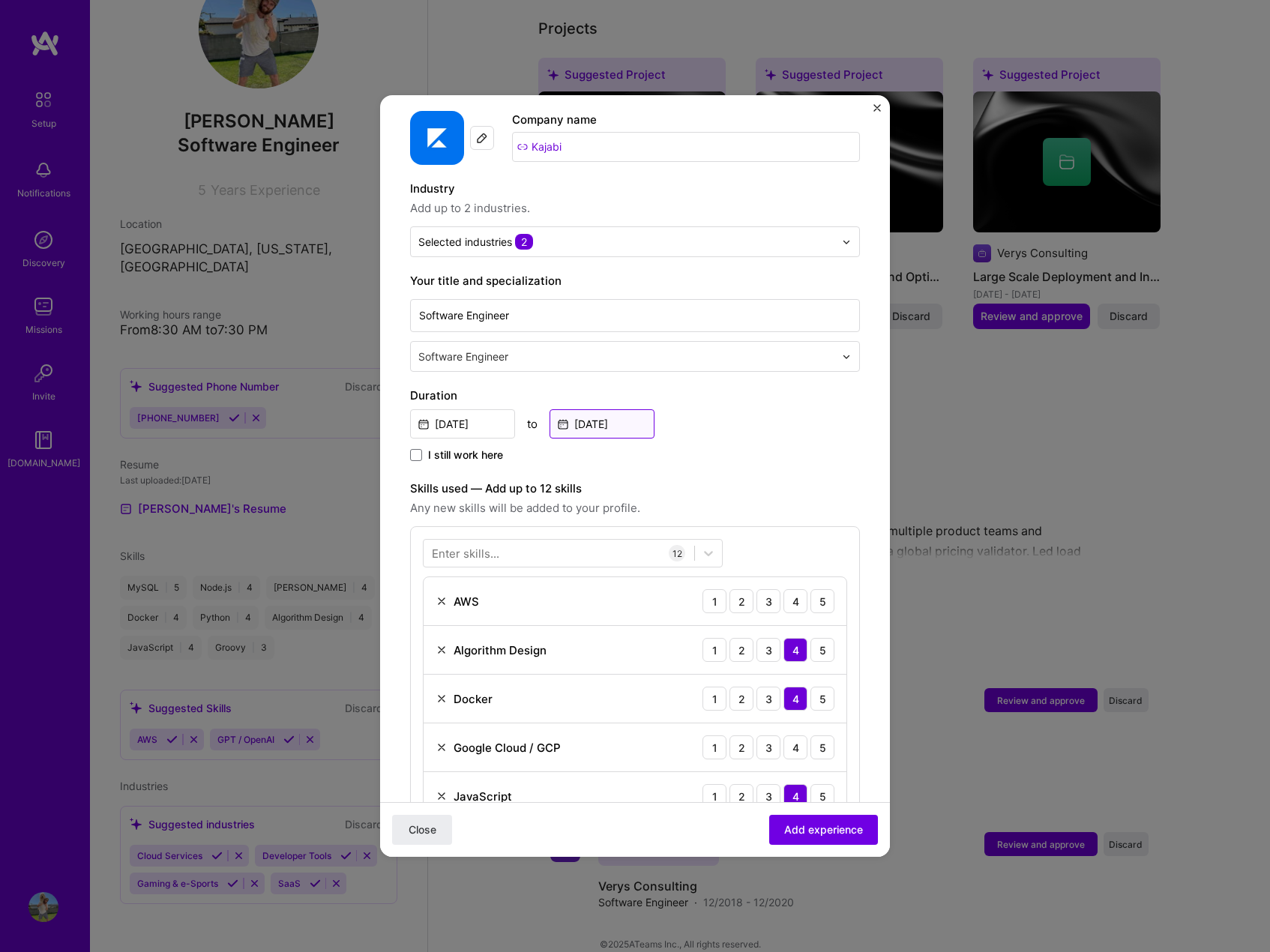
click at [629, 412] on input "[DATE]" at bounding box center [602, 424] width 105 height 29
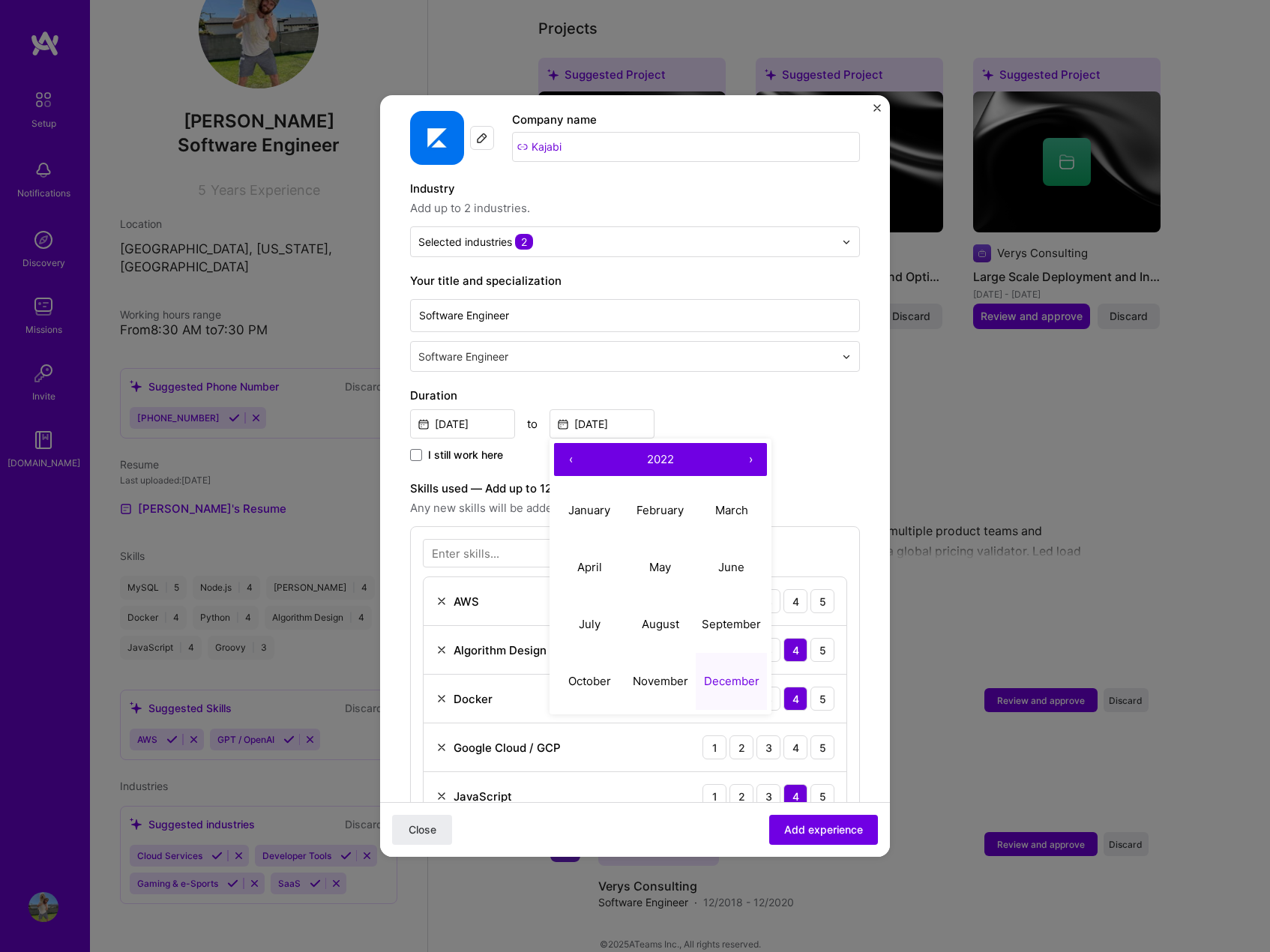
click at [760, 443] on button "›" at bounding box center [751, 460] width 33 height 33
click at [593, 562] on button "April" at bounding box center [590, 567] width 71 height 57
type input "[DATE]"
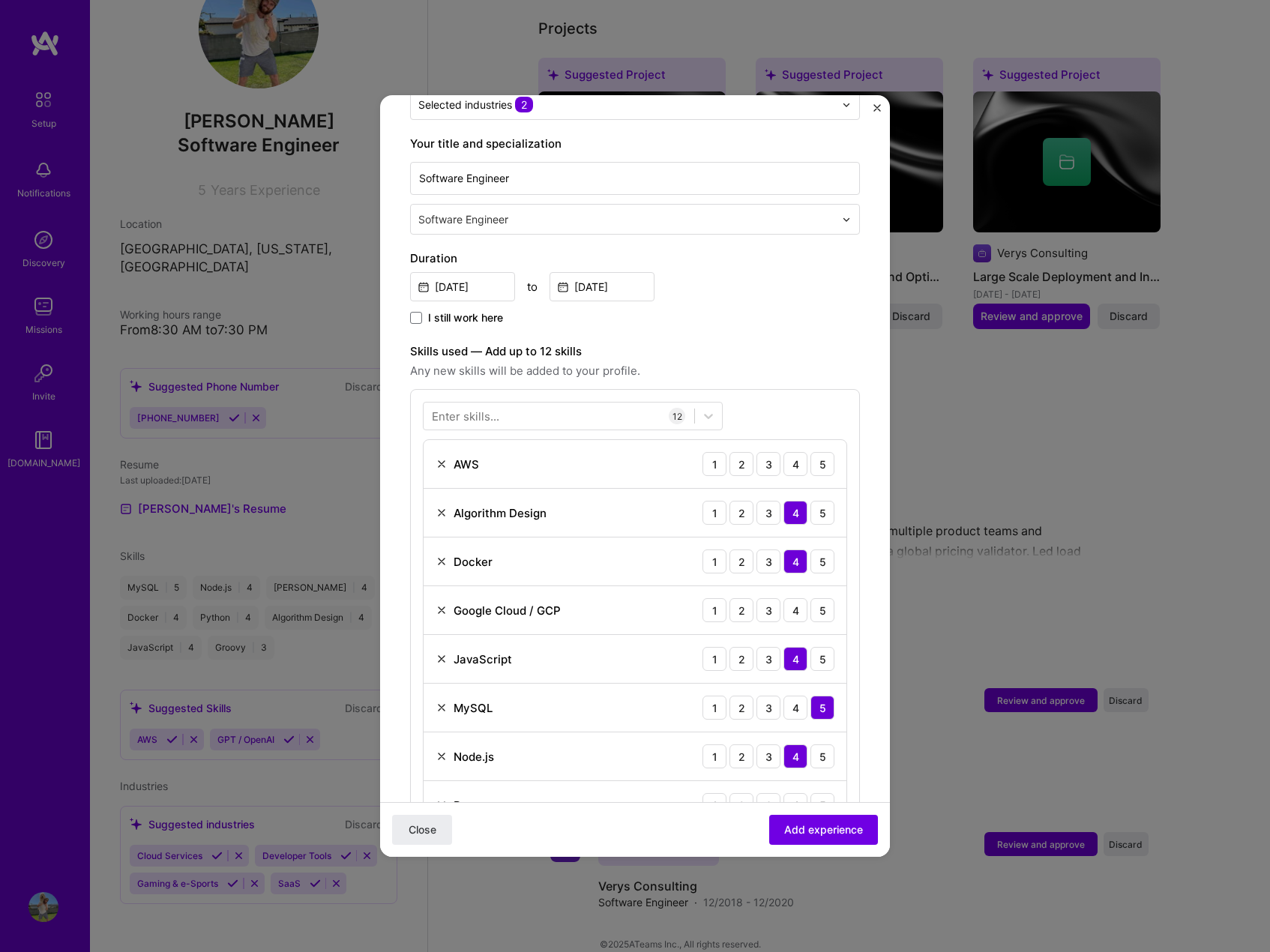
scroll to position [300, 0]
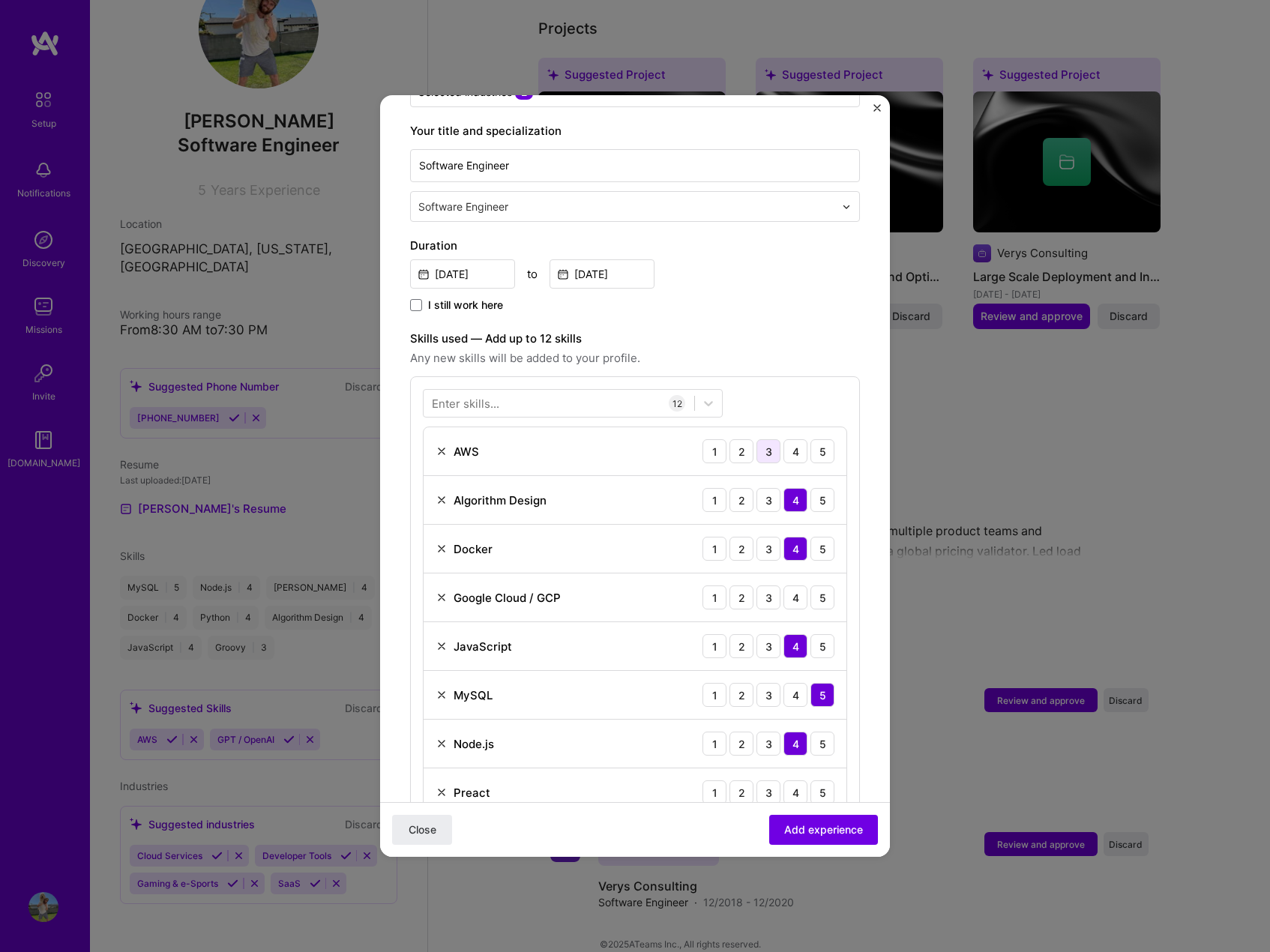
click at [761, 439] on div "3" at bounding box center [768, 451] width 24 height 24
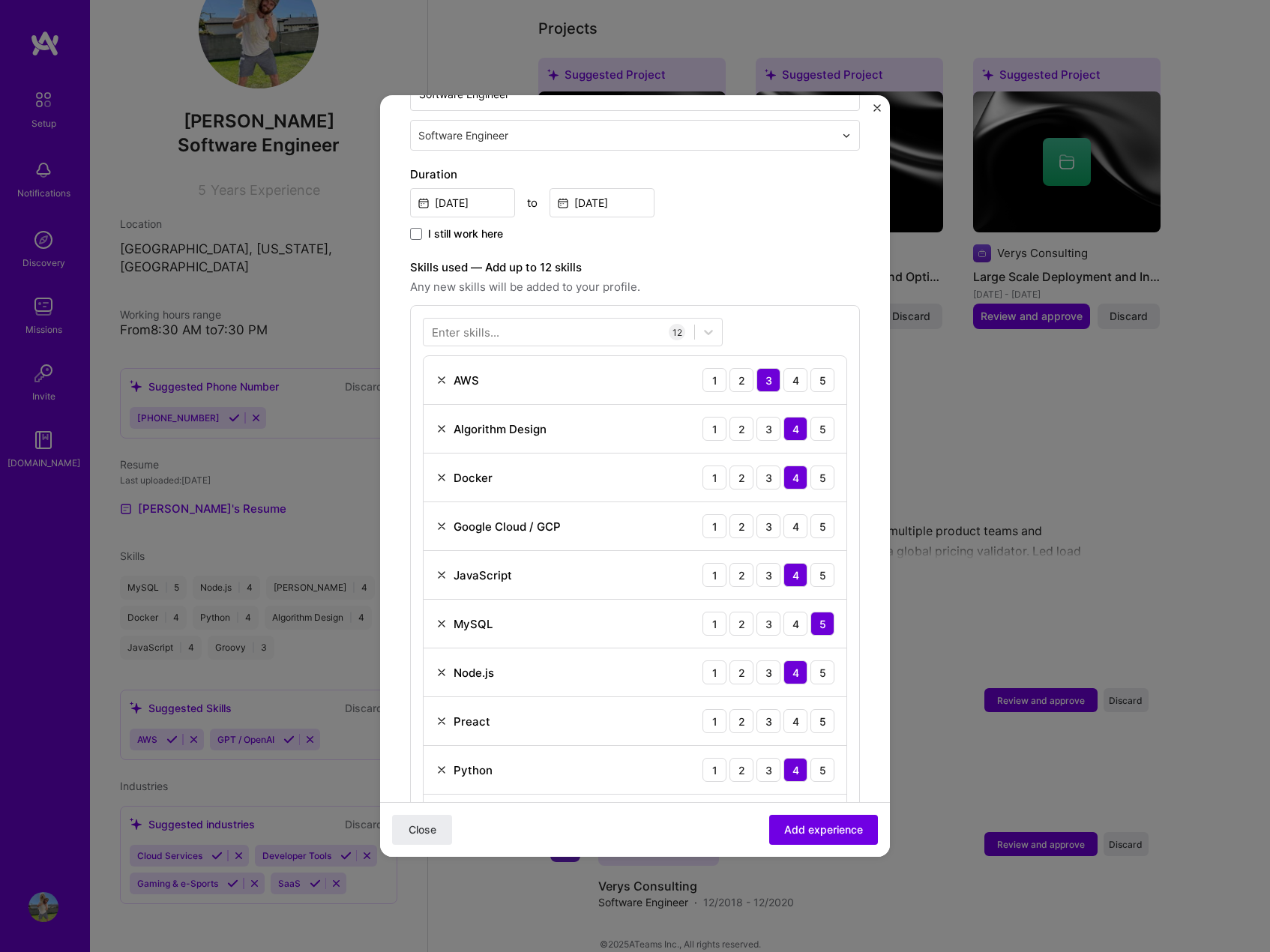
scroll to position [375, 0]
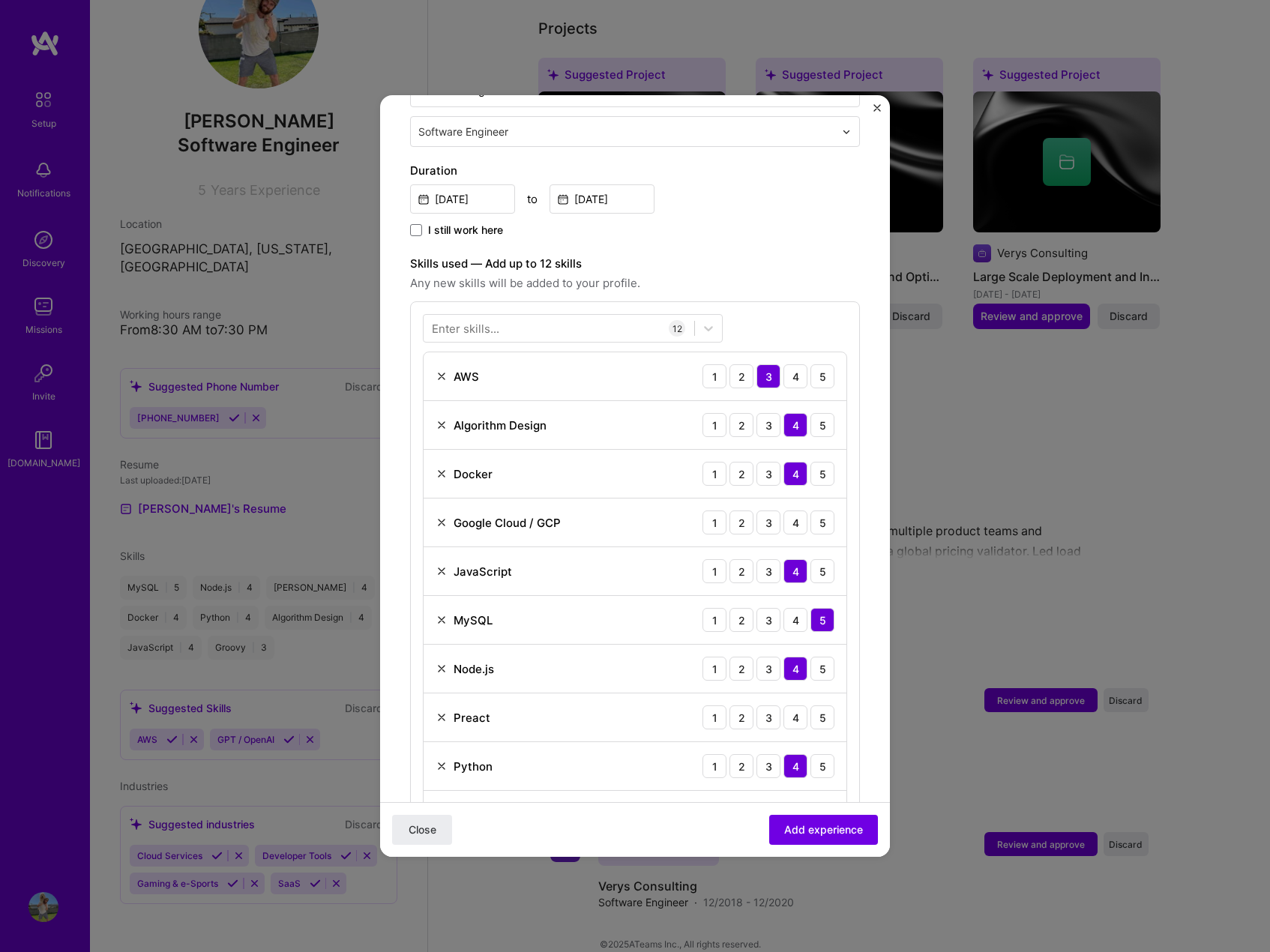
click at [442, 517] on img at bounding box center [441, 522] width 12 height 12
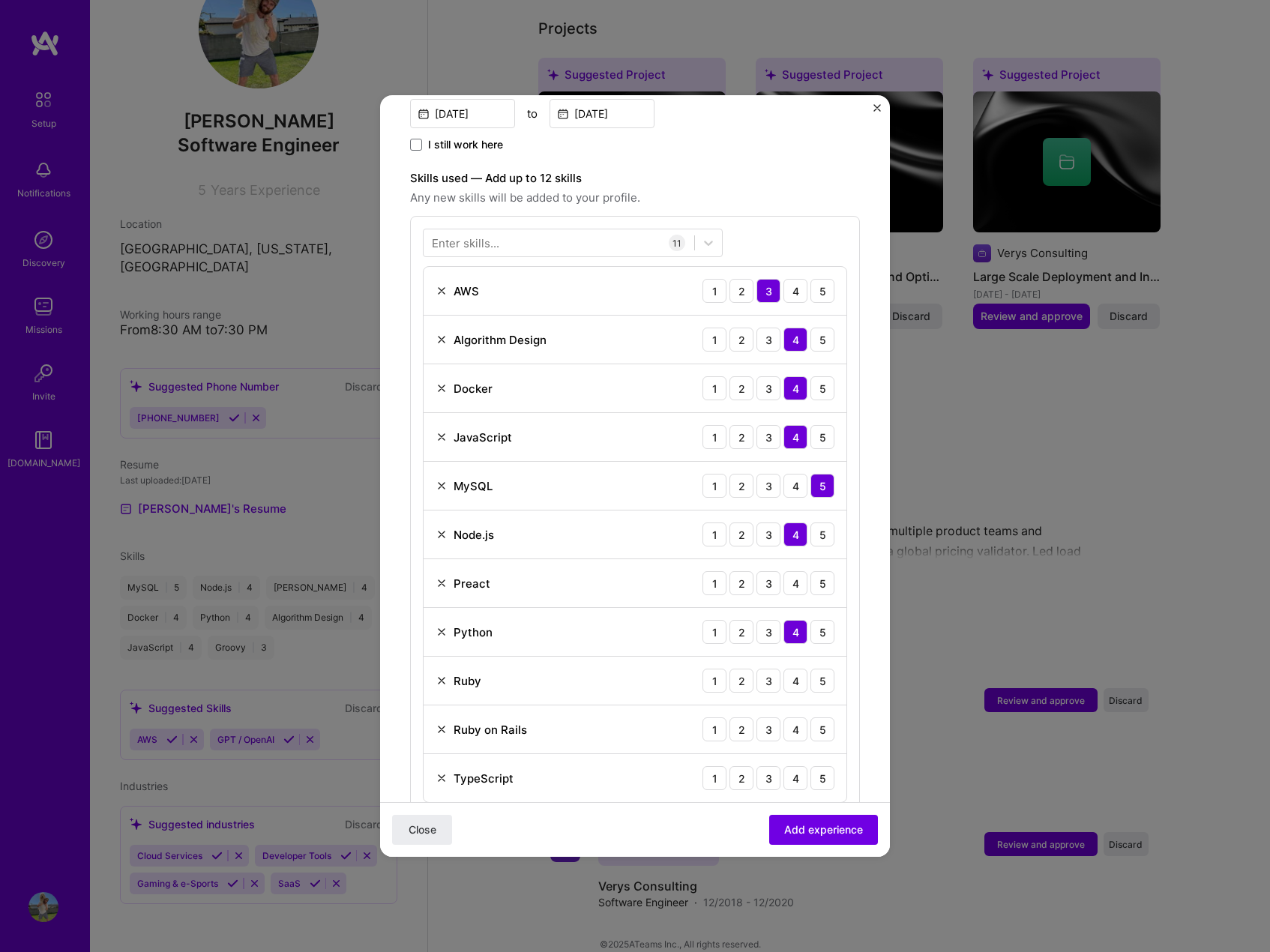
scroll to position [525, 0]
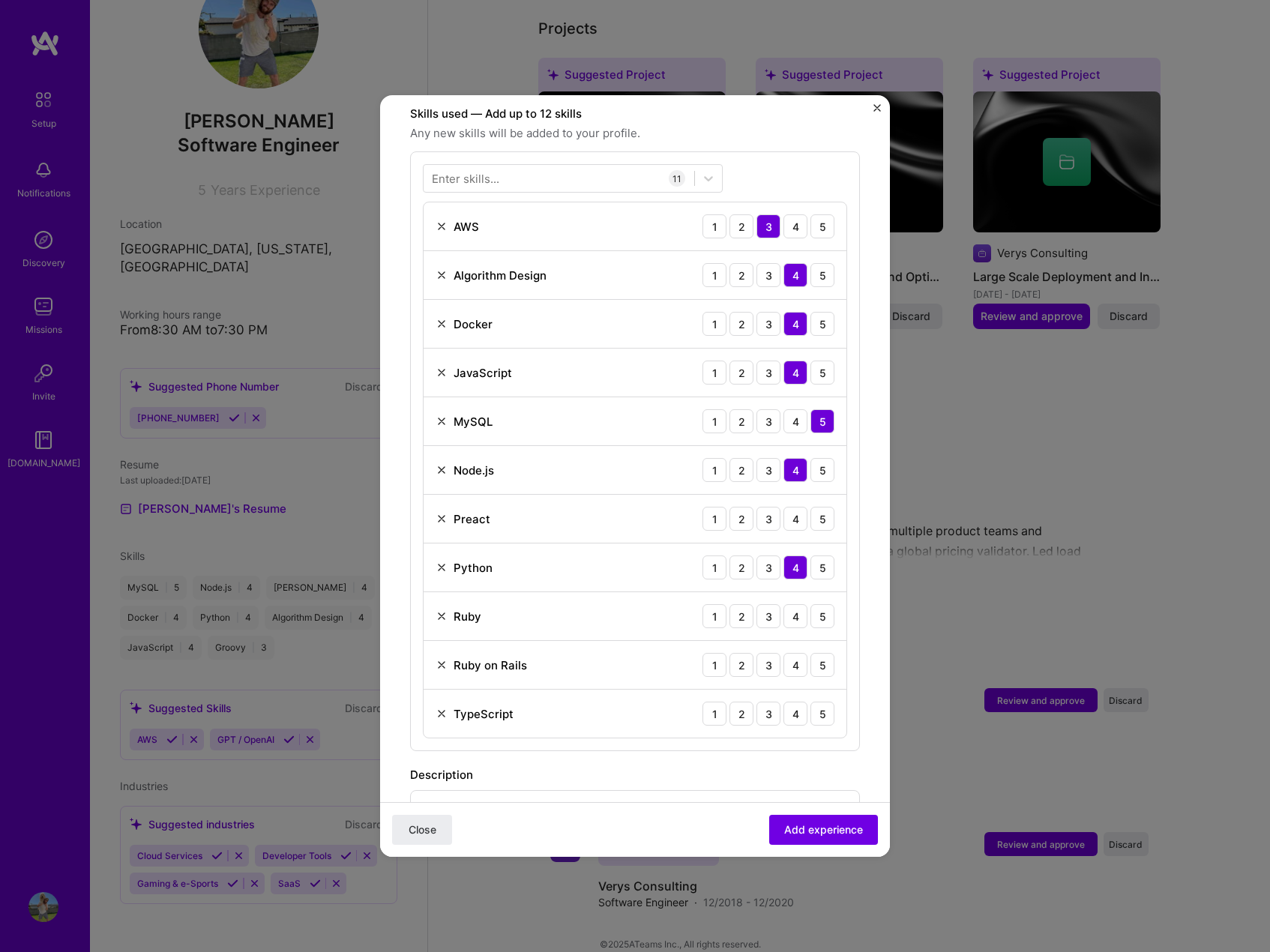
click at [441, 513] on img at bounding box center [441, 518] width 12 height 12
click at [784, 556] on div "4" at bounding box center [796, 567] width 24 height 24
click at [784, 610] on div "4" at bounding box center [796, 616] width 24 height 24
click at [784, 653] on div "4" at bounding box center [796, 665] width 24 height 24
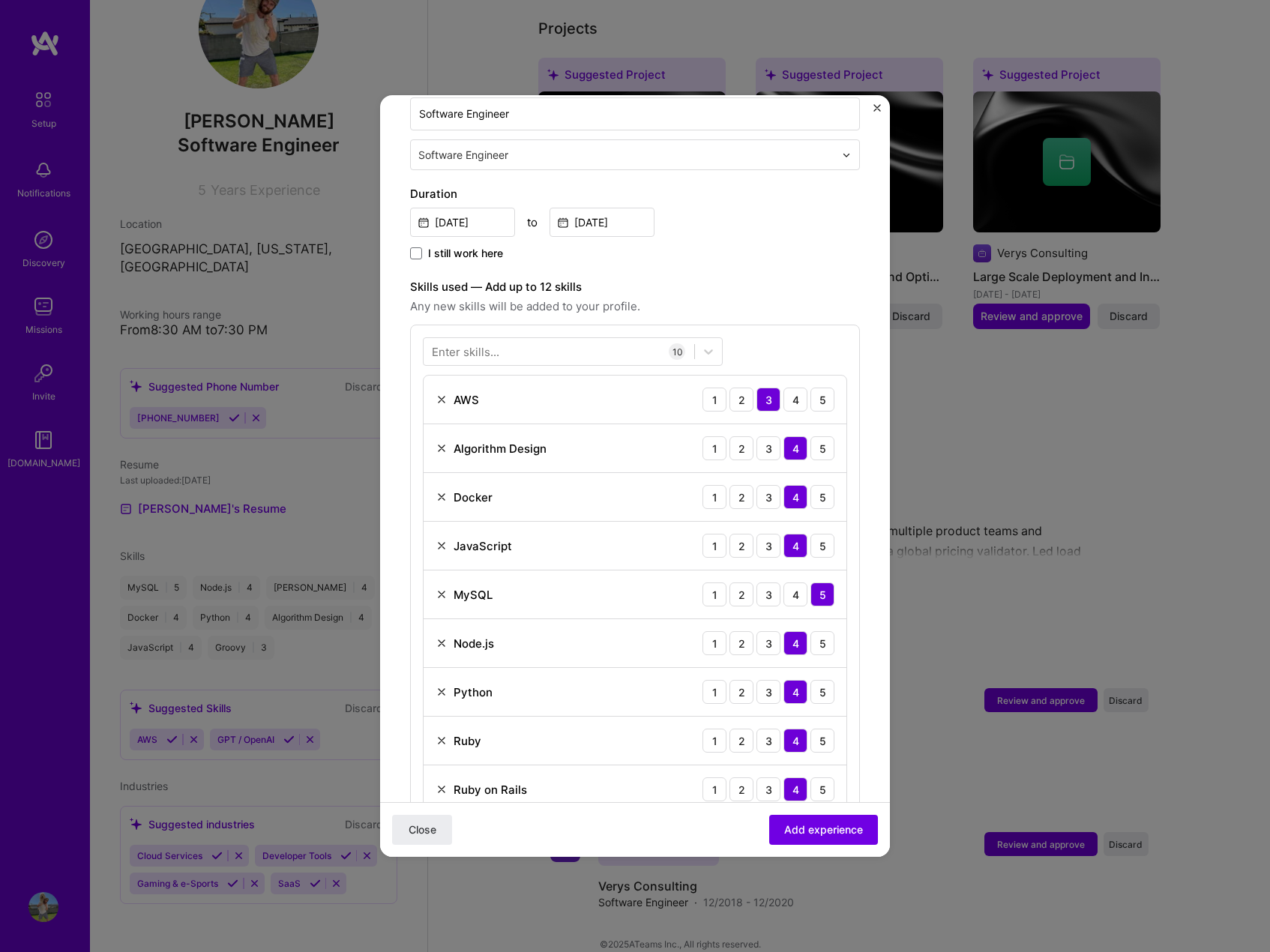
scroll to position [300, 0]
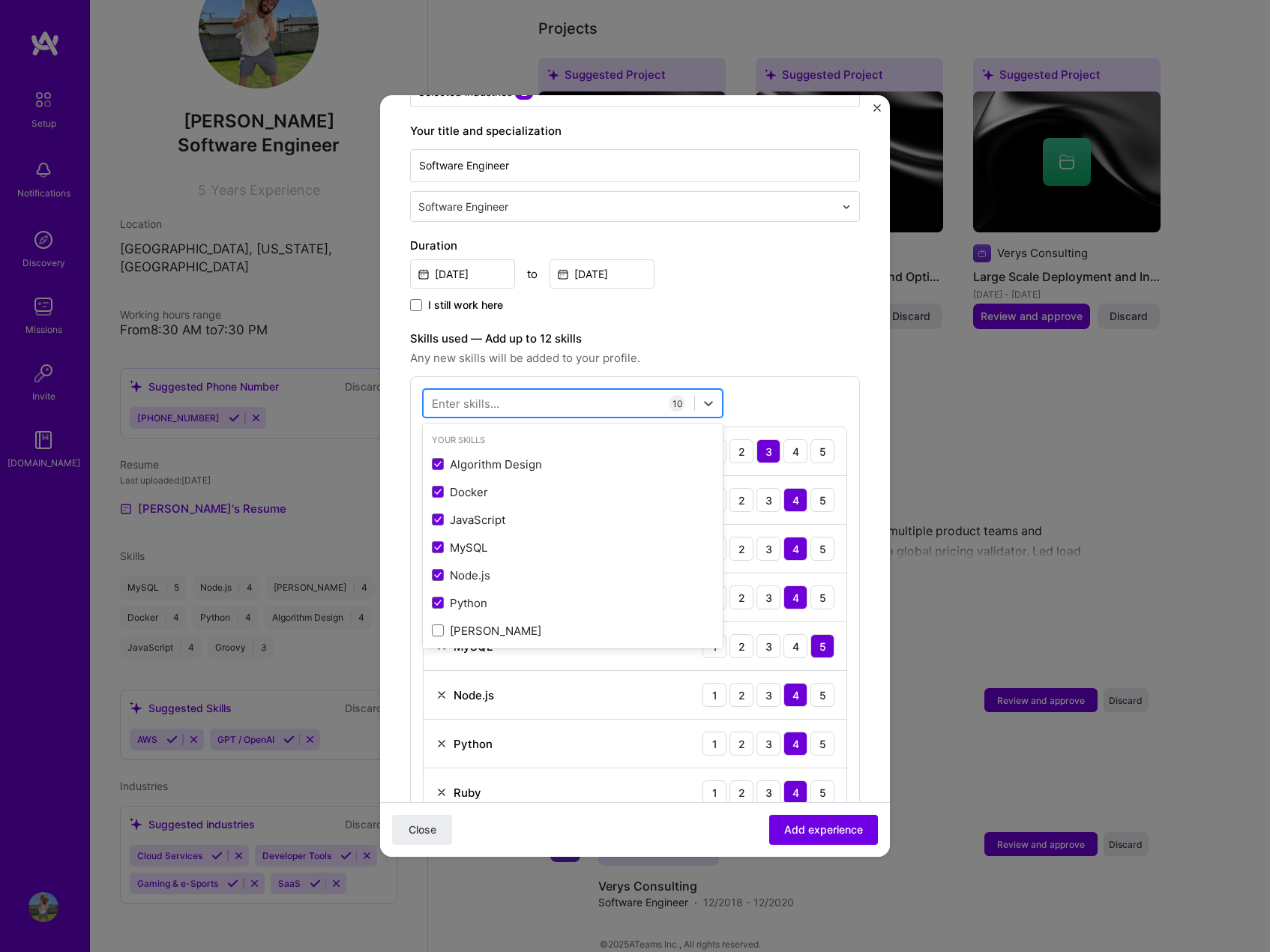
click at [509, 393] on div at bounding box center [558, 403] width 270 height 24
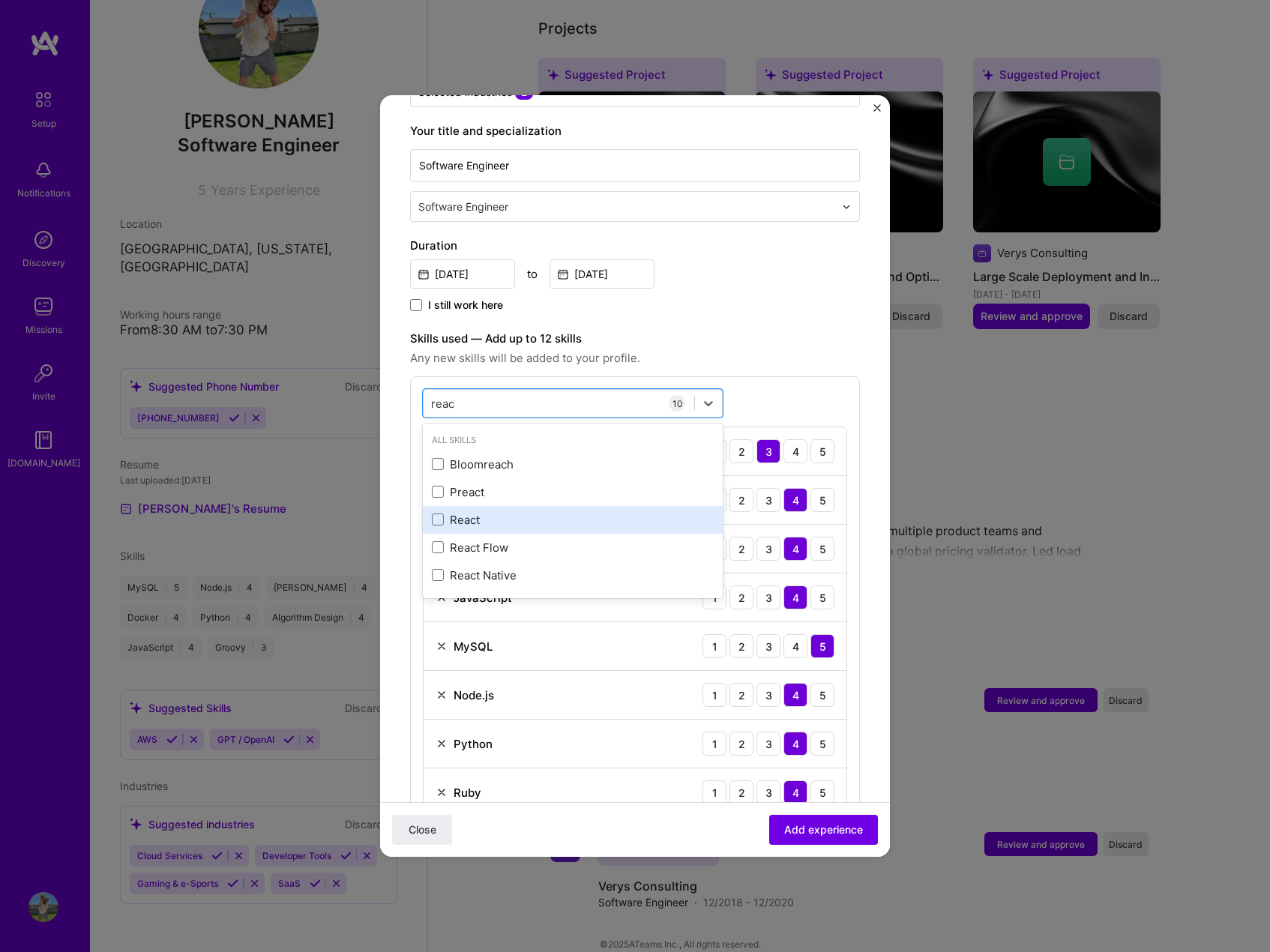
click at [510, 513] on div "React" at bounding box center [572, 520] width 282 height 16
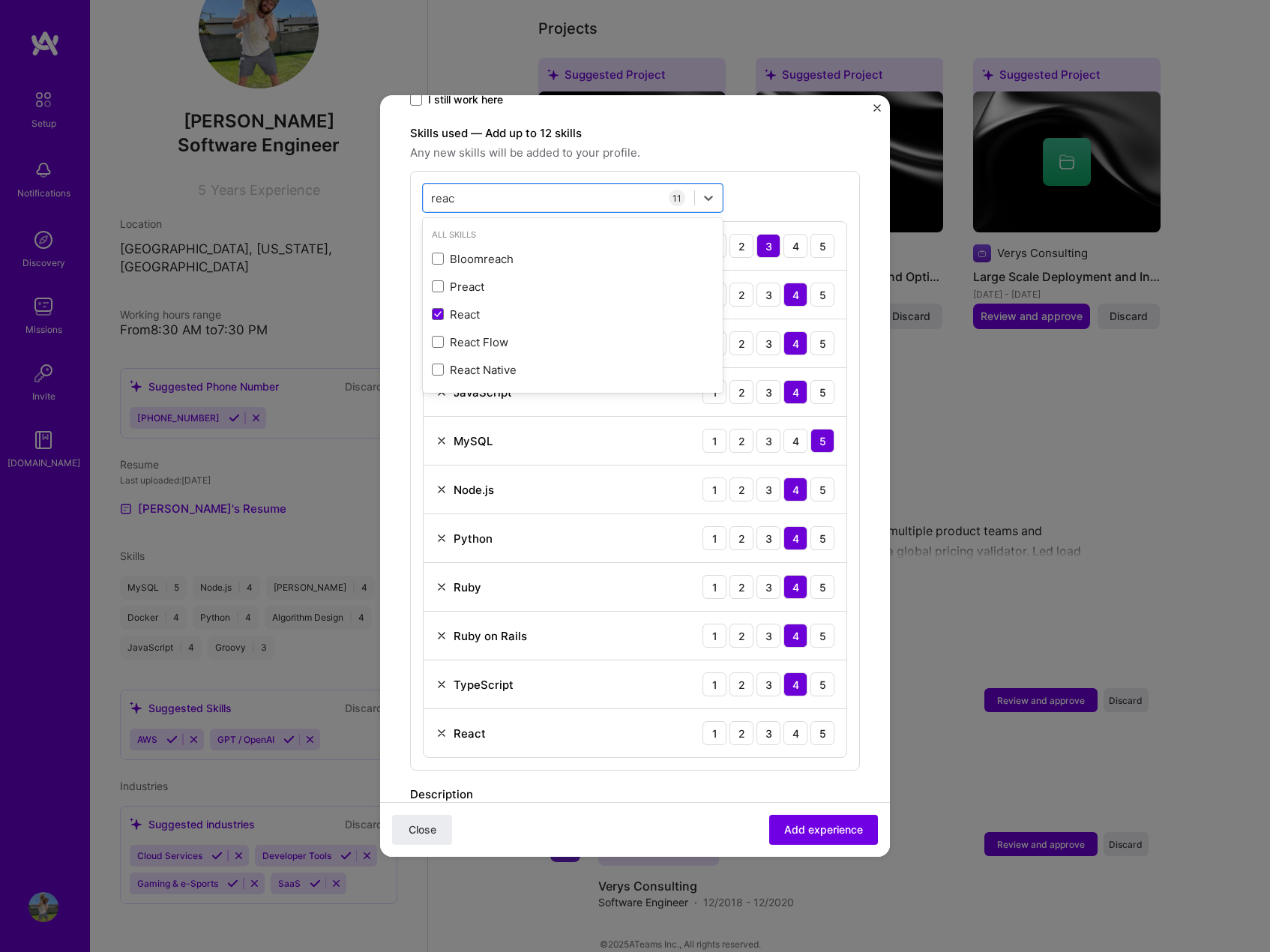
scroll to position [525, 0]
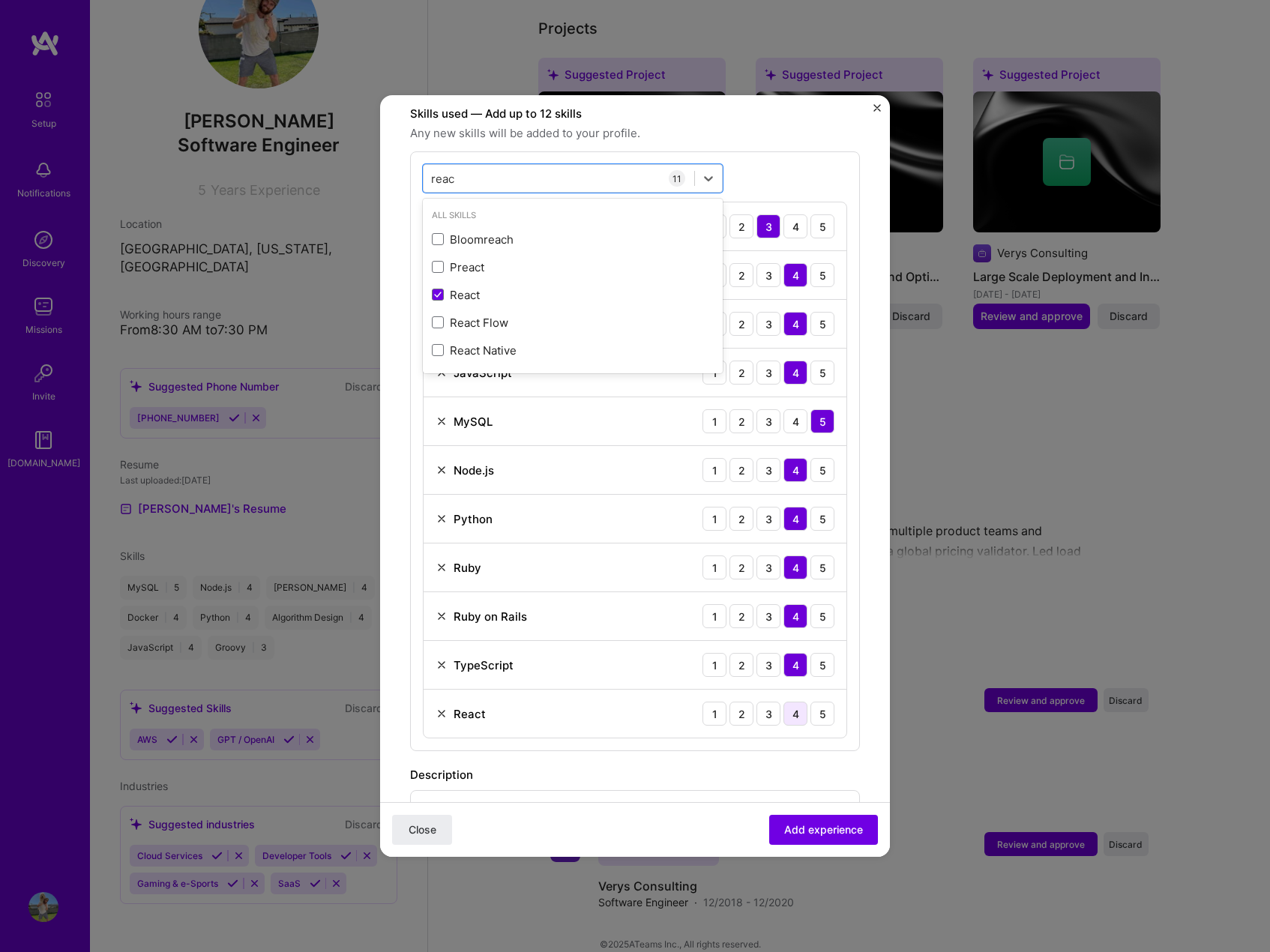
type input "reac"
click at [784, 702] on div "4" at bounding box center [796, 714] width 24 height 24
click at [683, 766] on div "Description" at bounding box center [635, 775] width 450 height 18
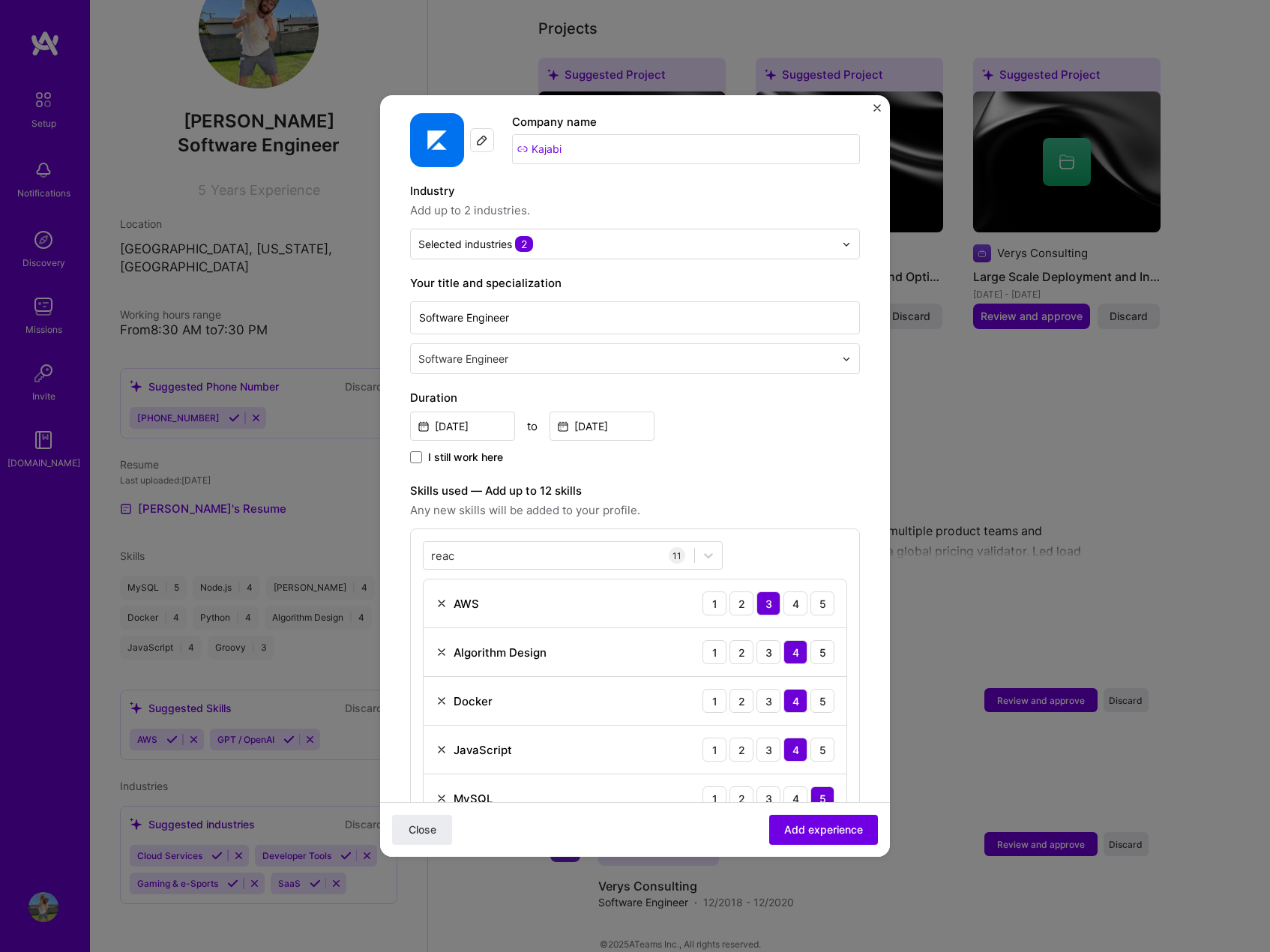
scroll to position [134, 0]
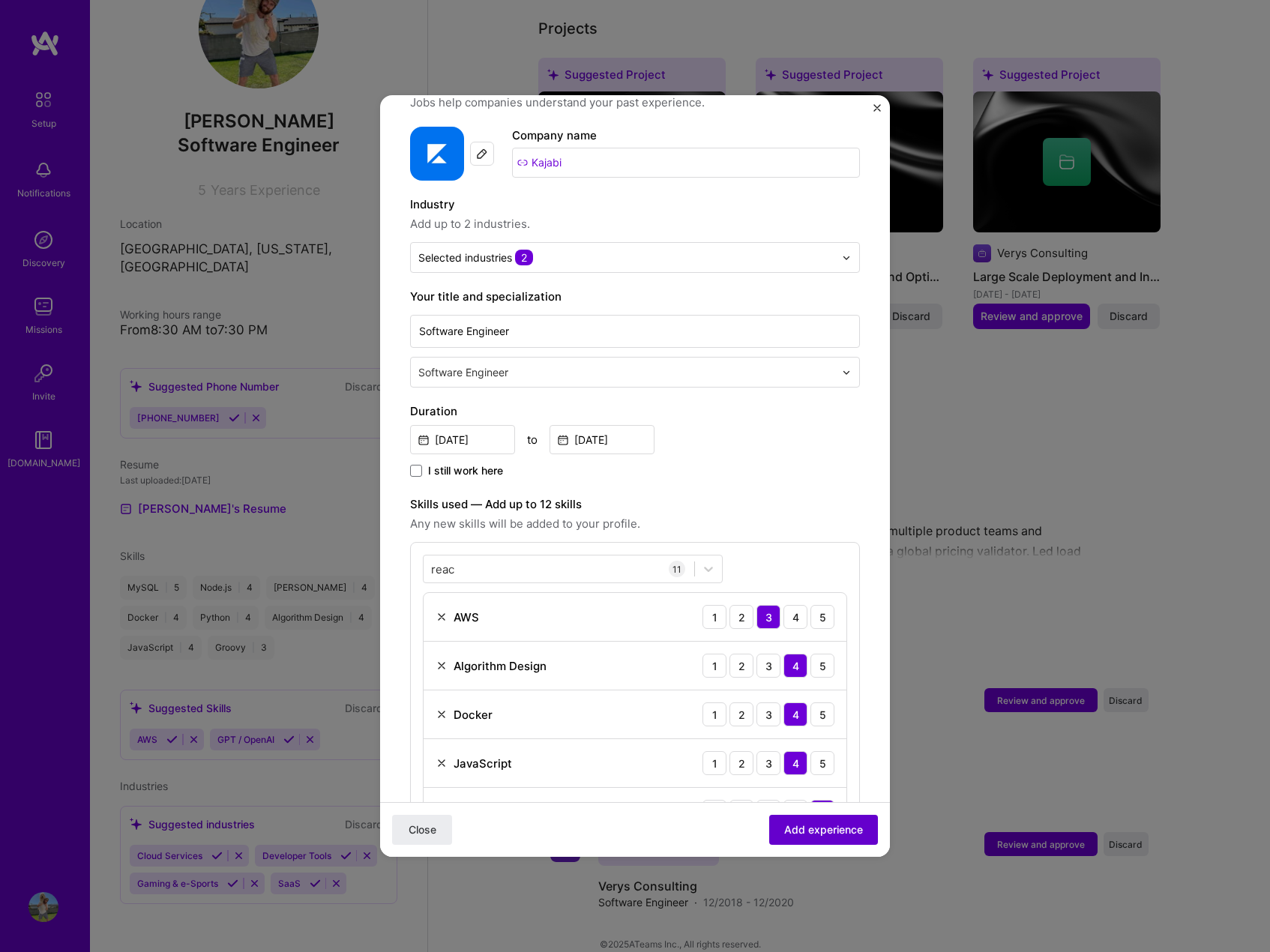
click at [819, 831] on span "Add experience" at bounding box center [823, 830] width 79 height 15
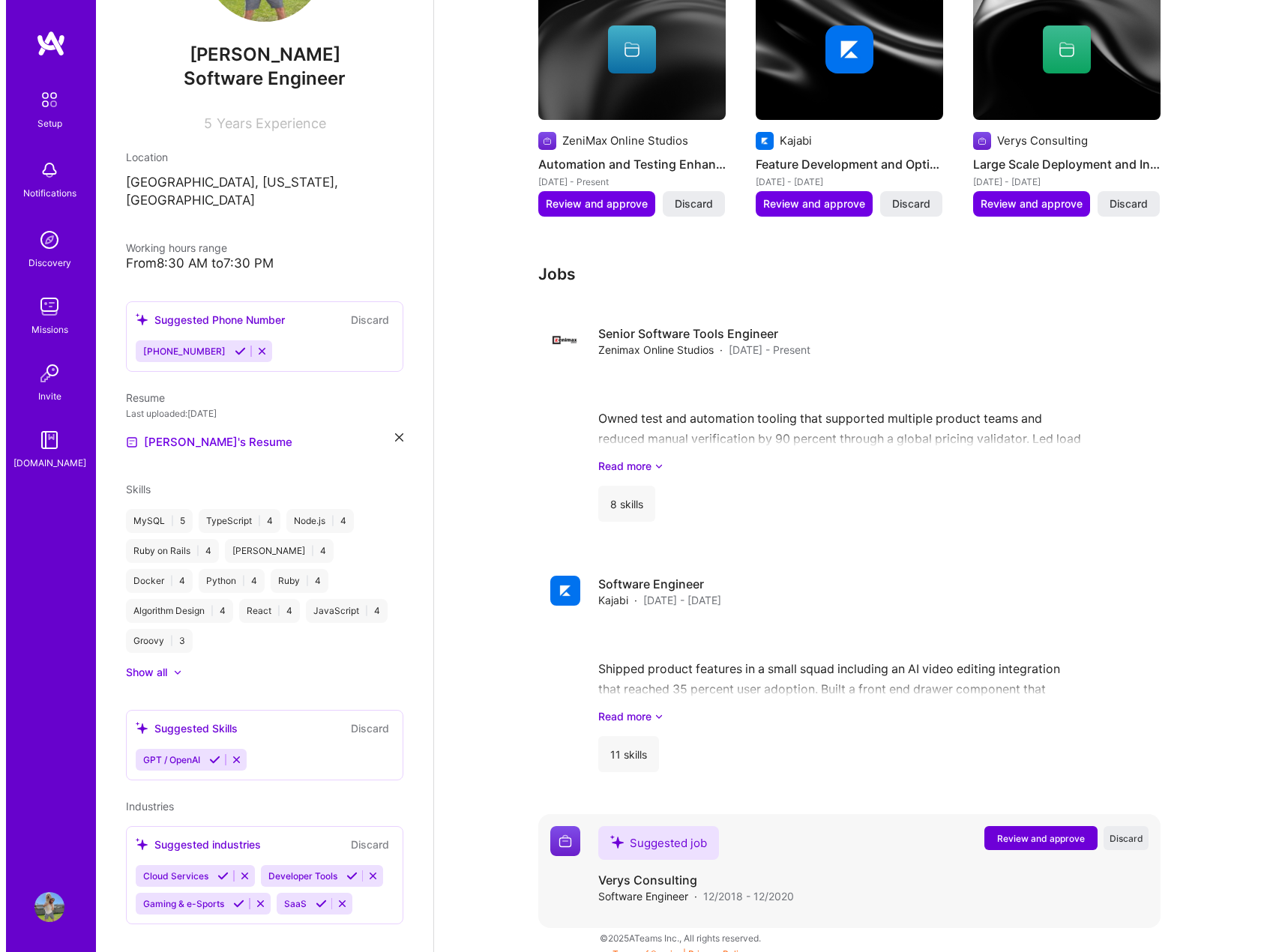
scroll to position [818, 0]
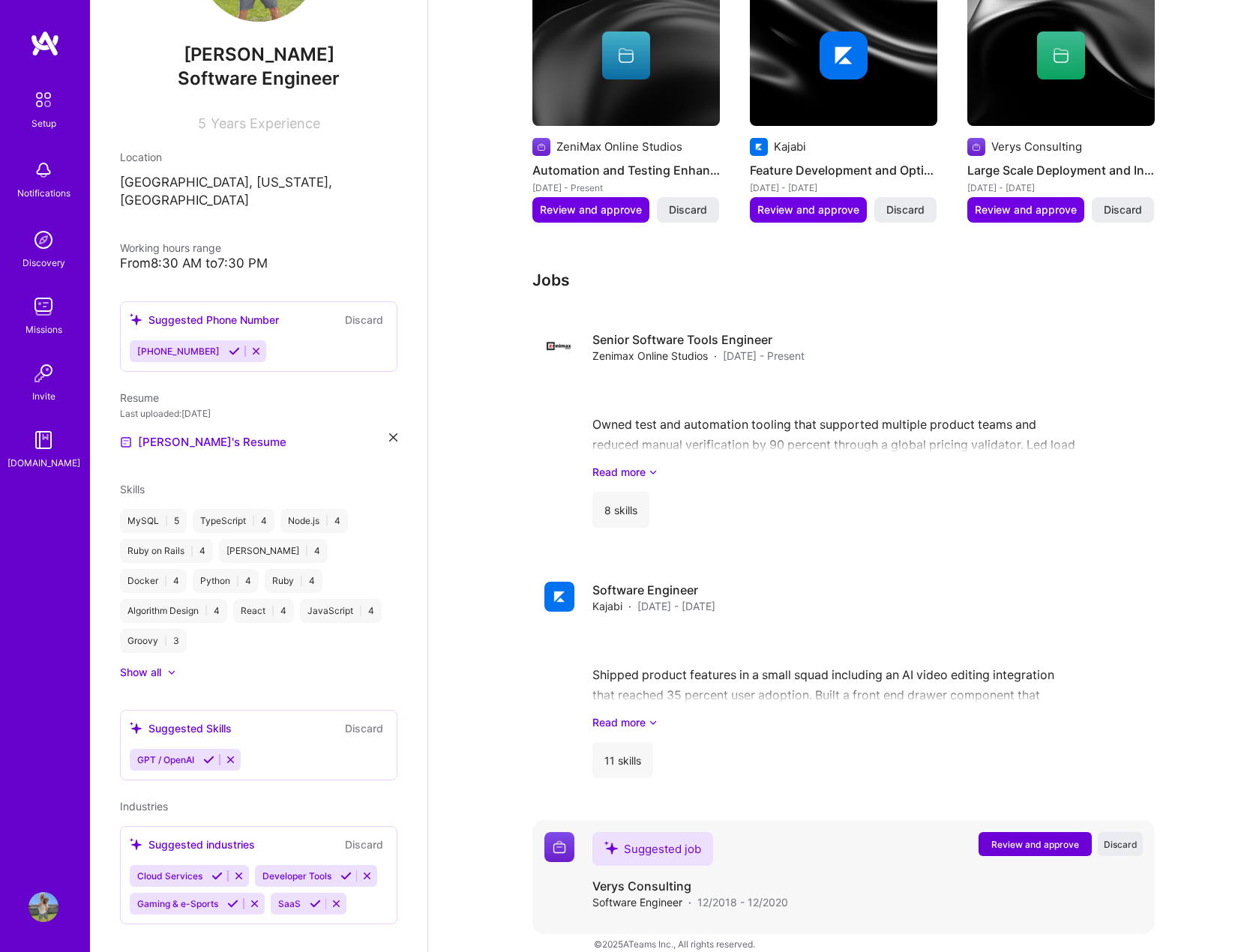
click at [1042, 839] on span "Review and approve" at bounding box center [1035, 845] width 88 height 13
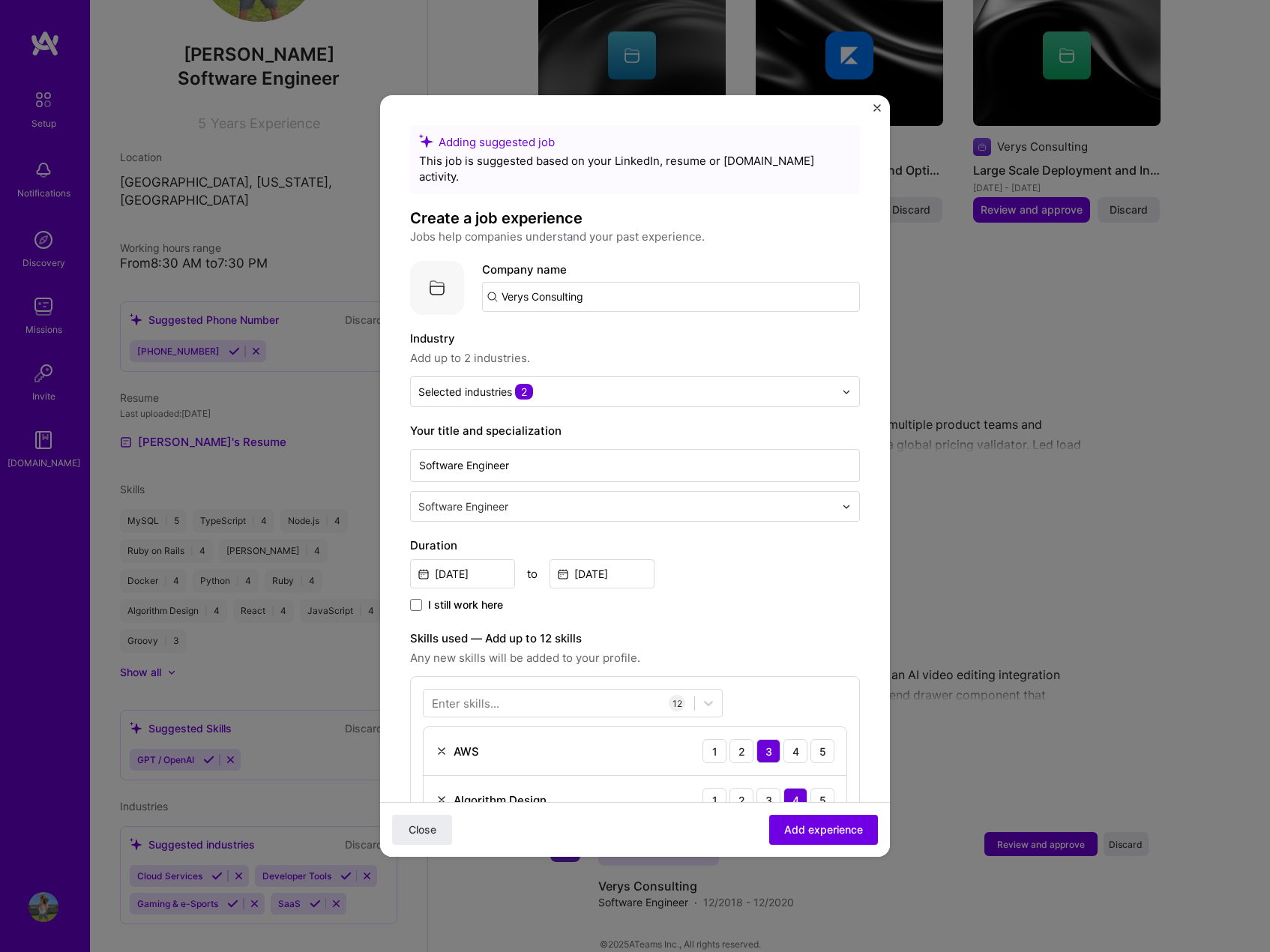
click at [564, 283] on input "Verys Consulting" at bounding box center [671, 297] width 378 height 30
click at [677, 282] on input "Verys Consulting" at bounding box center [671, 297] width 378 height 30
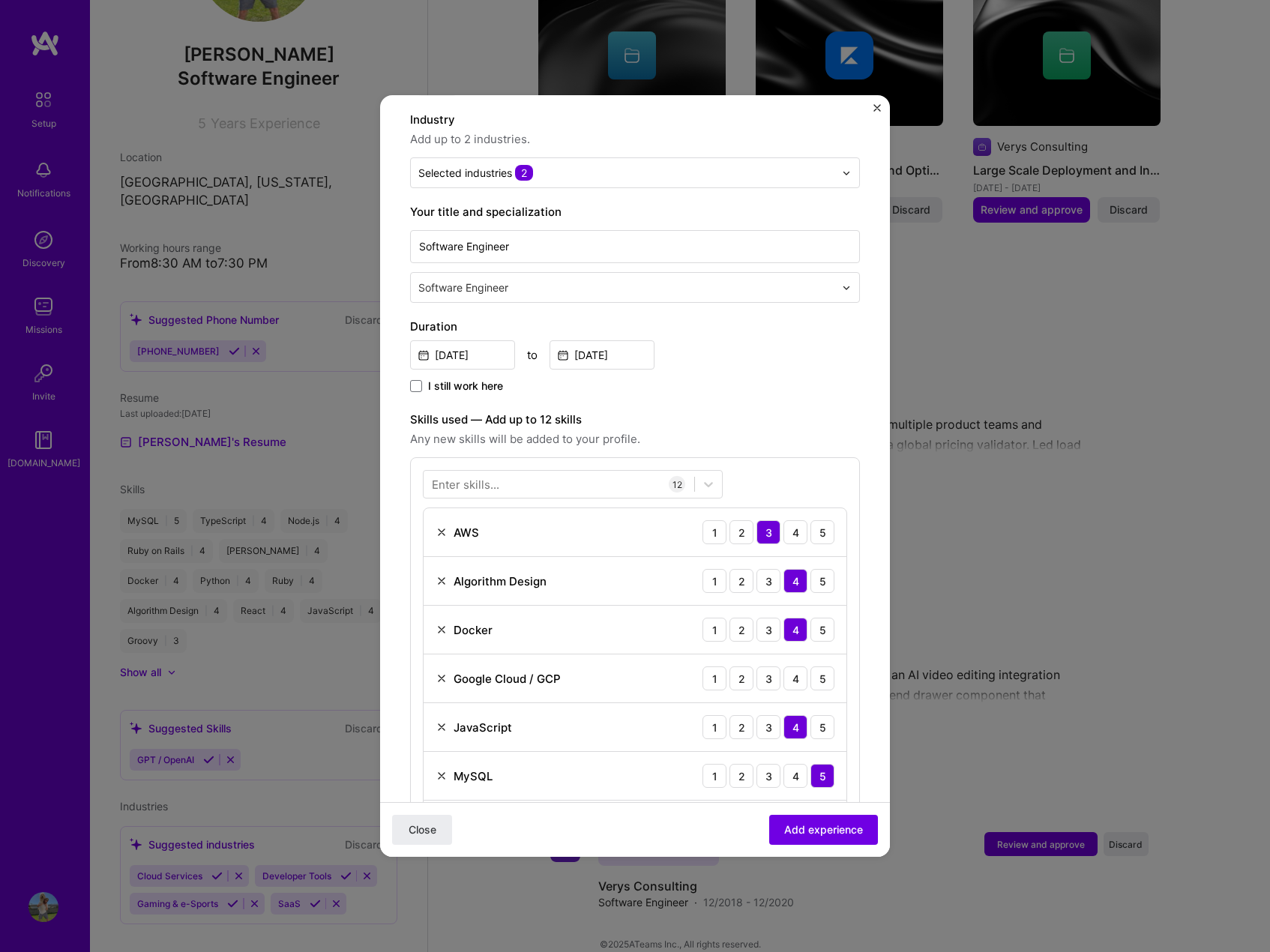
scroll to position [0, 0]
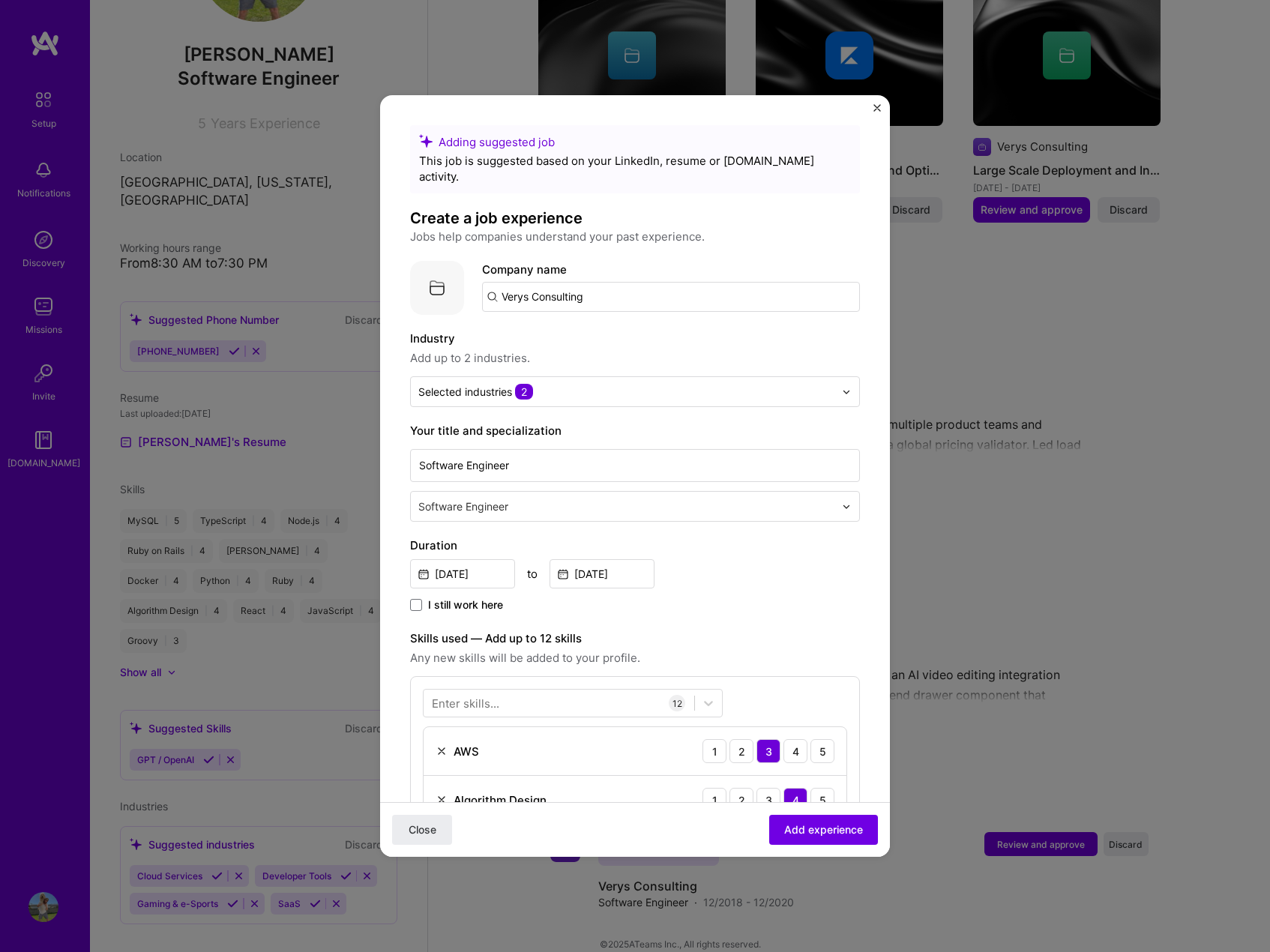
click at [612, 286] on input "Verys Consulting" at bounding box center [671, 297] width 378 height 30
drag, startPoint x: 616, startPoint y: 277, endPoint x: 486, endPoint y: 283, distance: 130.1
click at [472, 283] on div "Company logo Company name Verys Consulting" at bounding box center [635, 287] width 450 height 54
click at [711, 283] on input "Verys Consulting" at bounding box center [671, 297] width 378 height 30
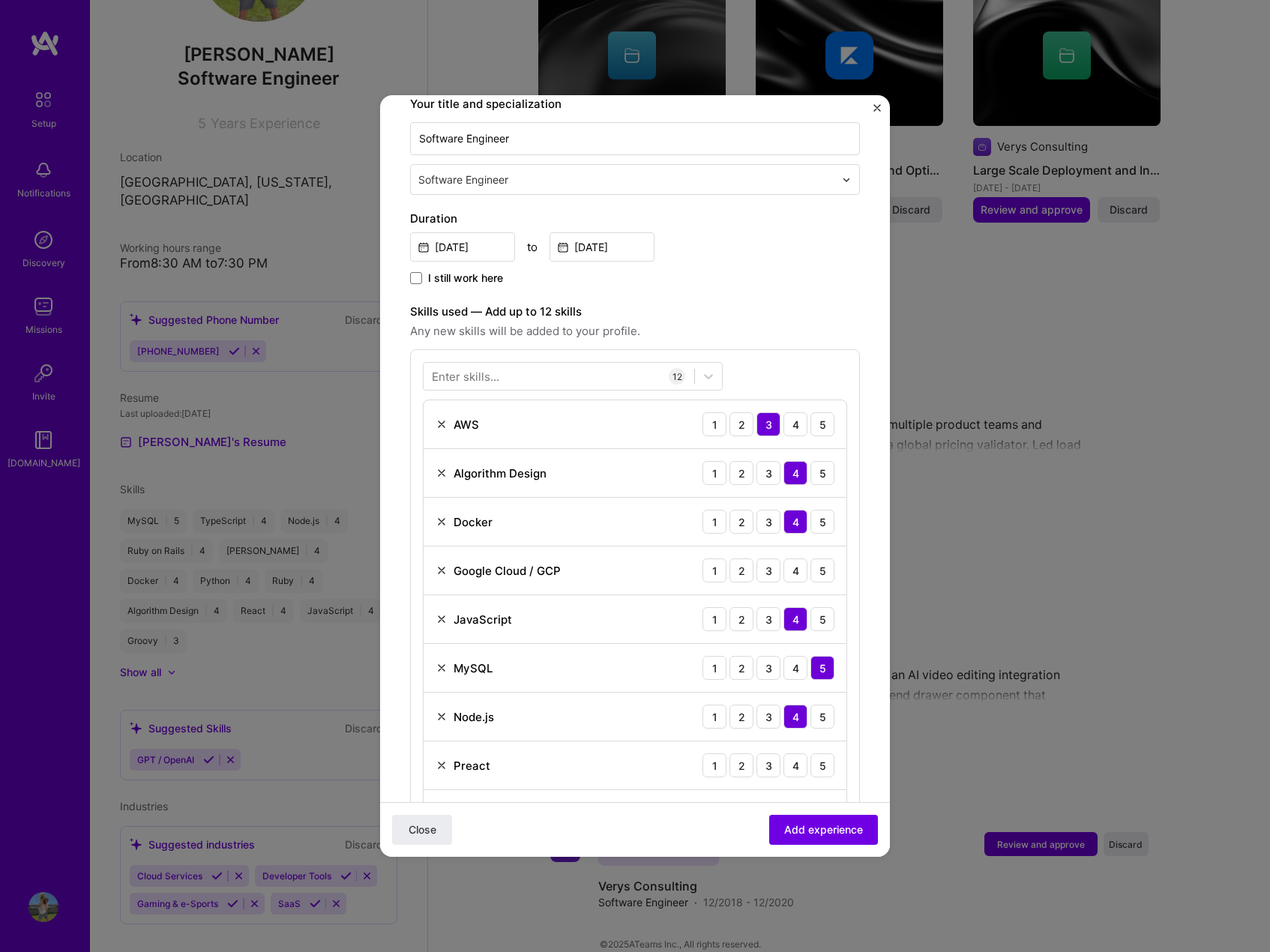
click at [438, 435] on div "AWS 1 2 3 4 5 Algorithm Design 1 2 3 4 5 Docker 1 2 3 4 5 Google Cloud / GCP 1 …" at bounding box center [635, 692] width 425 height 586
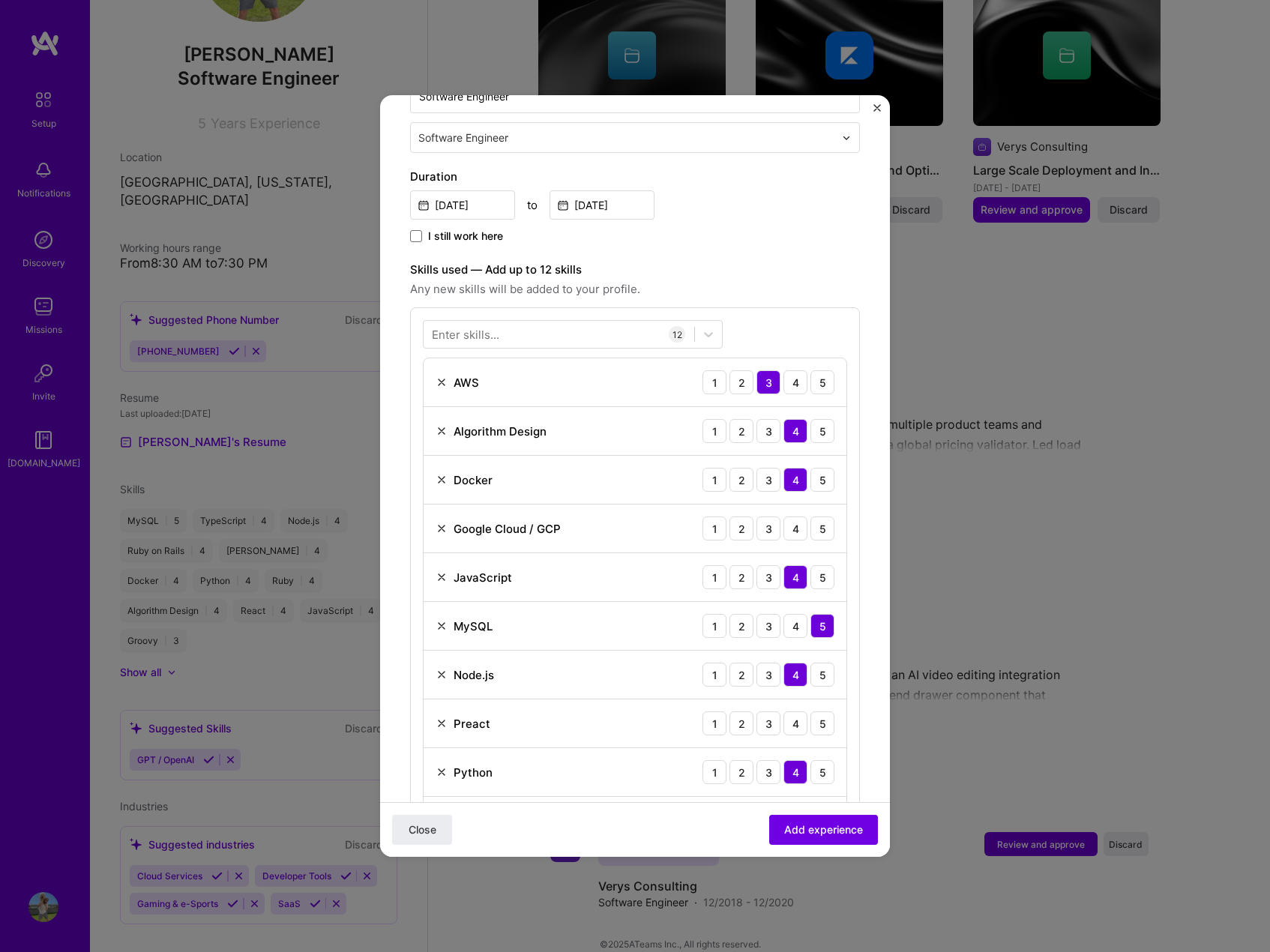
scroll to position [375, 0]
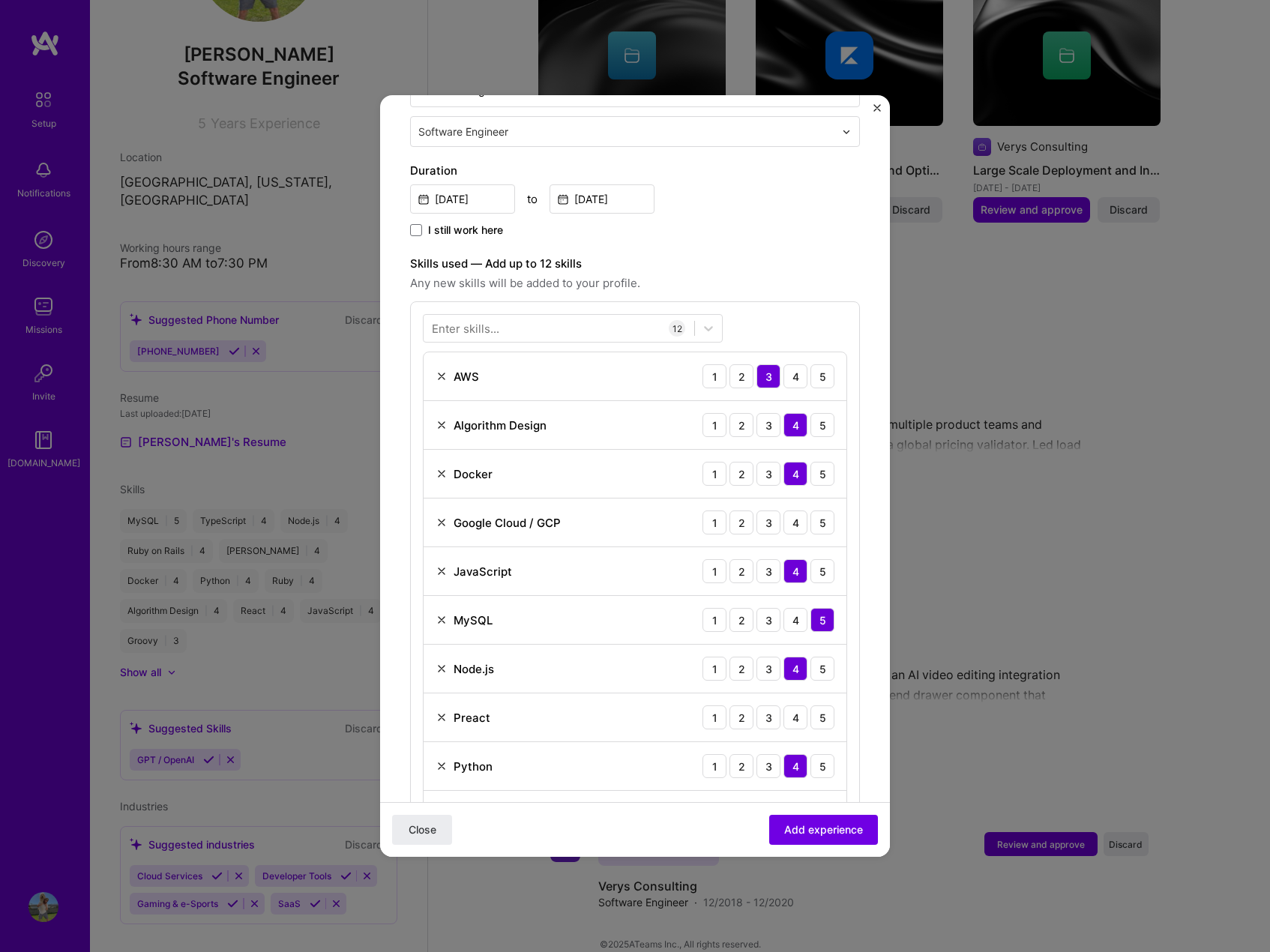
click at [440, 370] on img at bounding box center [441, 376] width 12 height 12
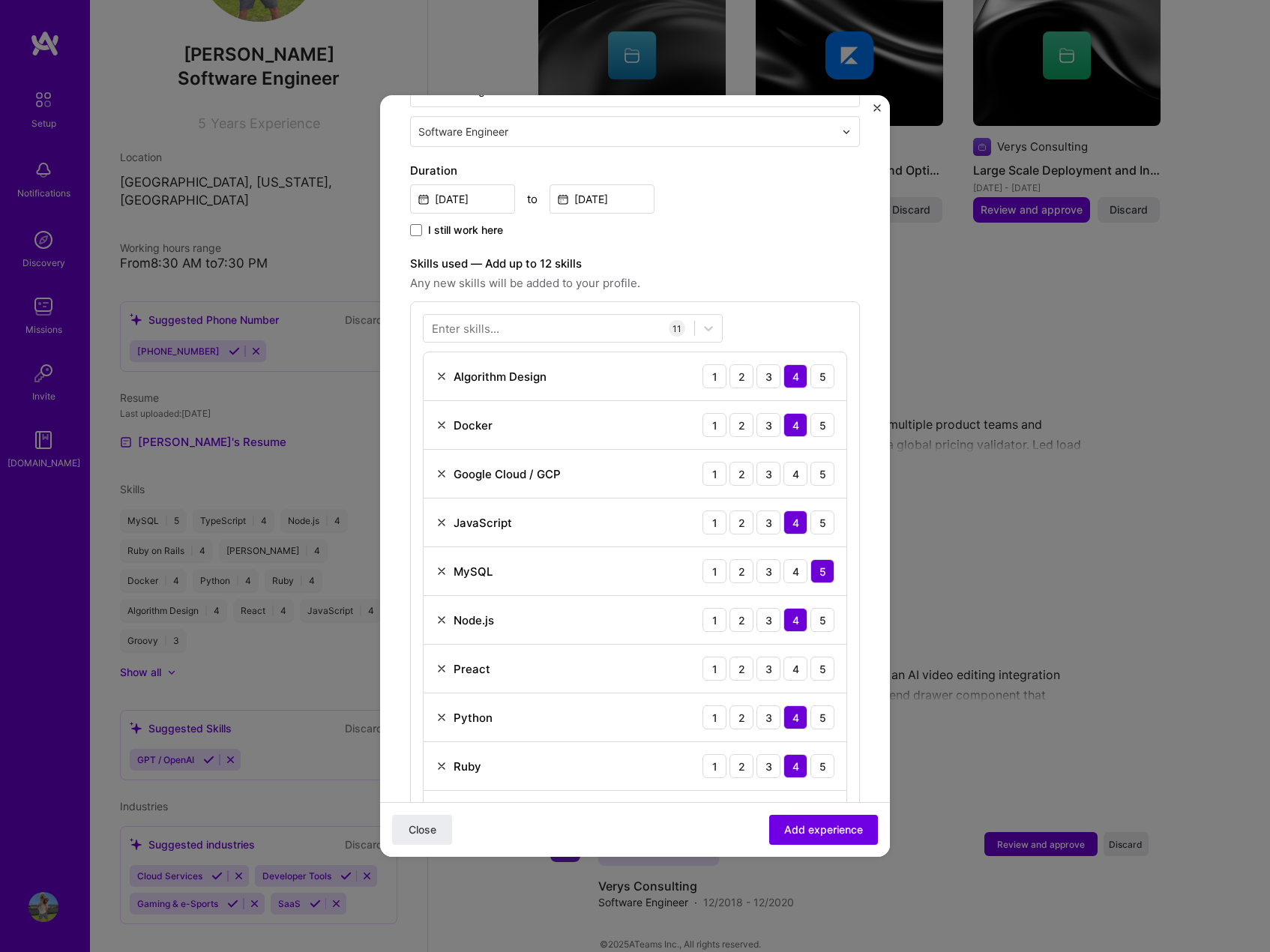
click at [441, 370] on img at bounding box center [441, 376] width 12 height 12
click at [438, 419] on img at bounding box center [441, 425] width 12 height 12
click at [441, 565] on img at bounding box center [441, 571] width 12 height 12
drag, startPoint x: 439, startPoint y: 553, endPoint x: 454, endPoint y: 565, distance: 19.2
click at [439, 565] on img at bounding box center [441, 571] width 12 height 12
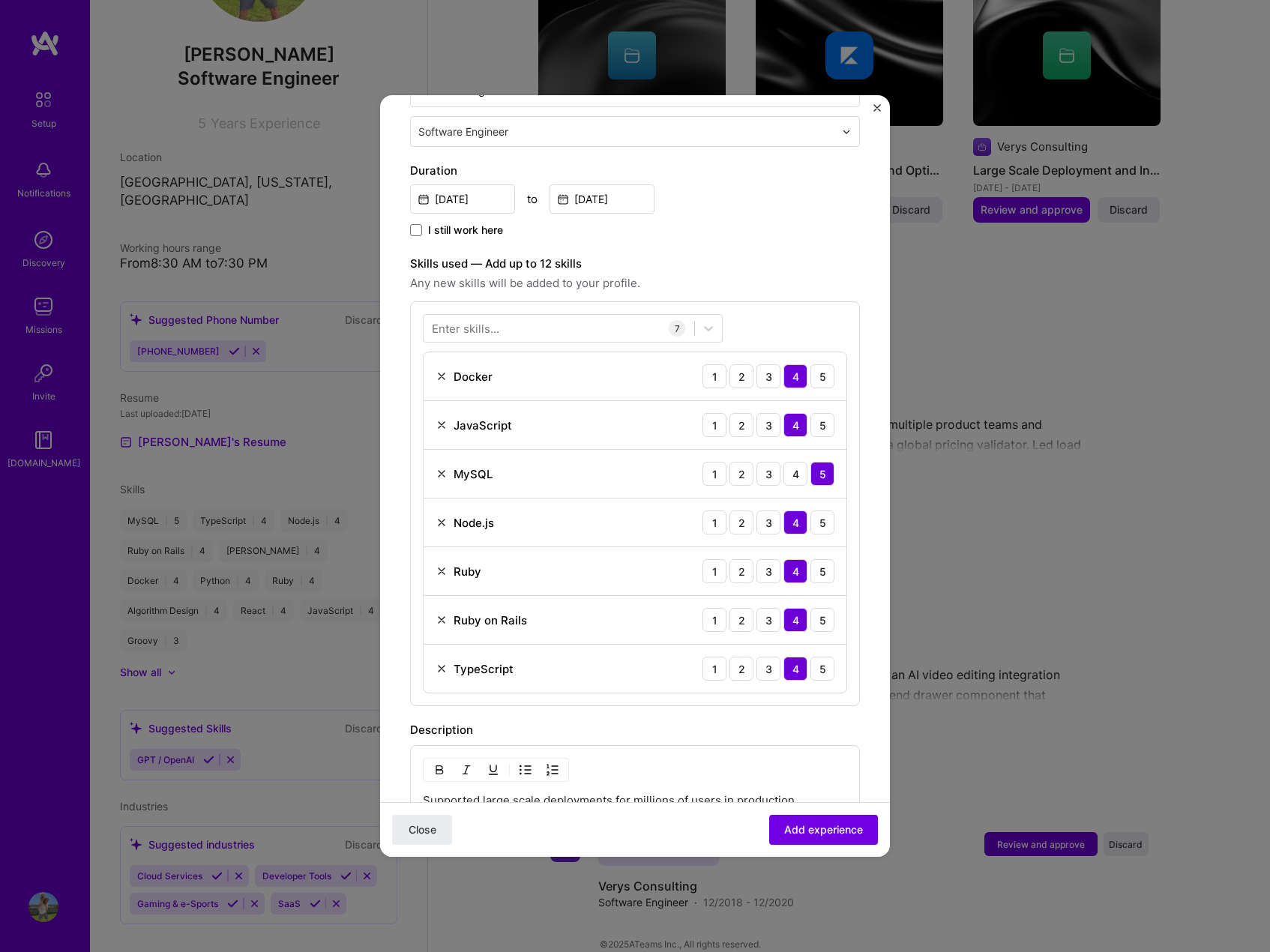
click at [441, 663] on img at bounding box center [441, 669] width 12 height 12
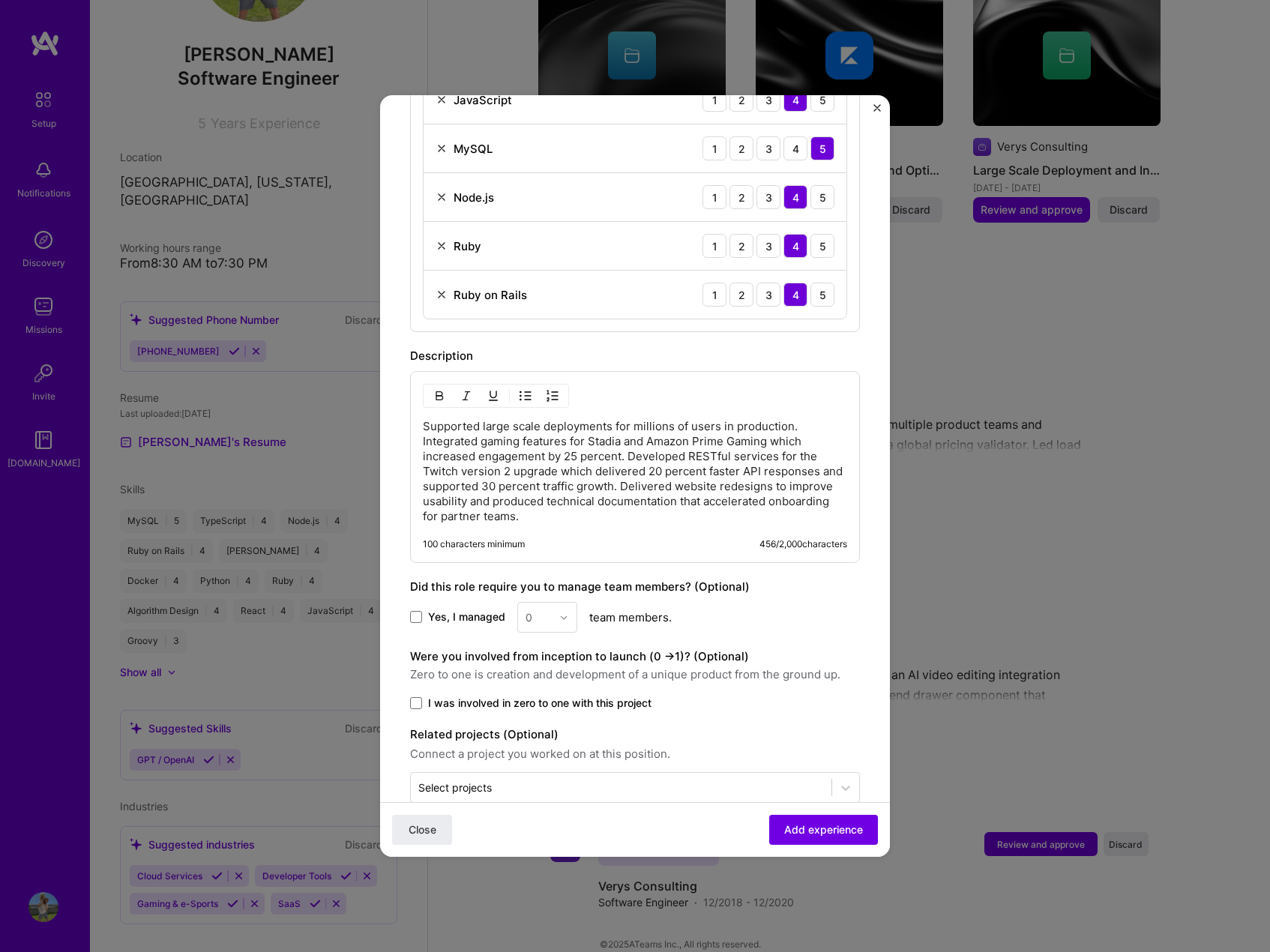
scroll to position [716, 0]
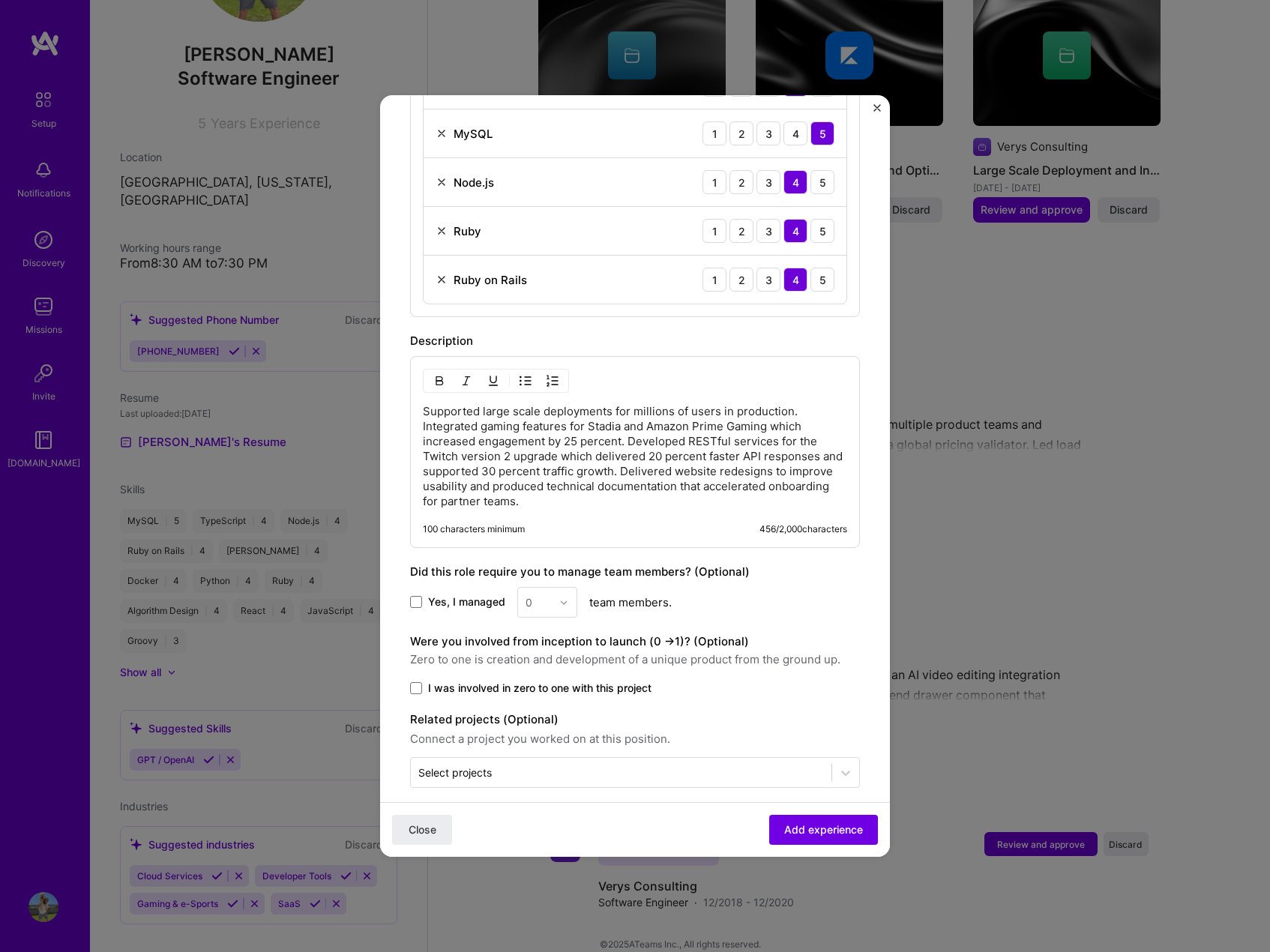
click at [454, 595] on span "Yes, I managed" at bounding box center [467, 601] width 77 height 15
click at [0, 0] on input "Yes, I managed" at bounding box center [0, 0] width 0 height 0
click at [560, 599] on img at bounding box center [563, 602] width 9 height 9
click at [550, 683] on div "3" at bounding box center [548, 697] width 51 height 27
click at [704, 606] on div "Adding suggested job This job is suggested based on your LinkedIn, resume or [D…" at bounding box center [635, 100] width 450 height 1379
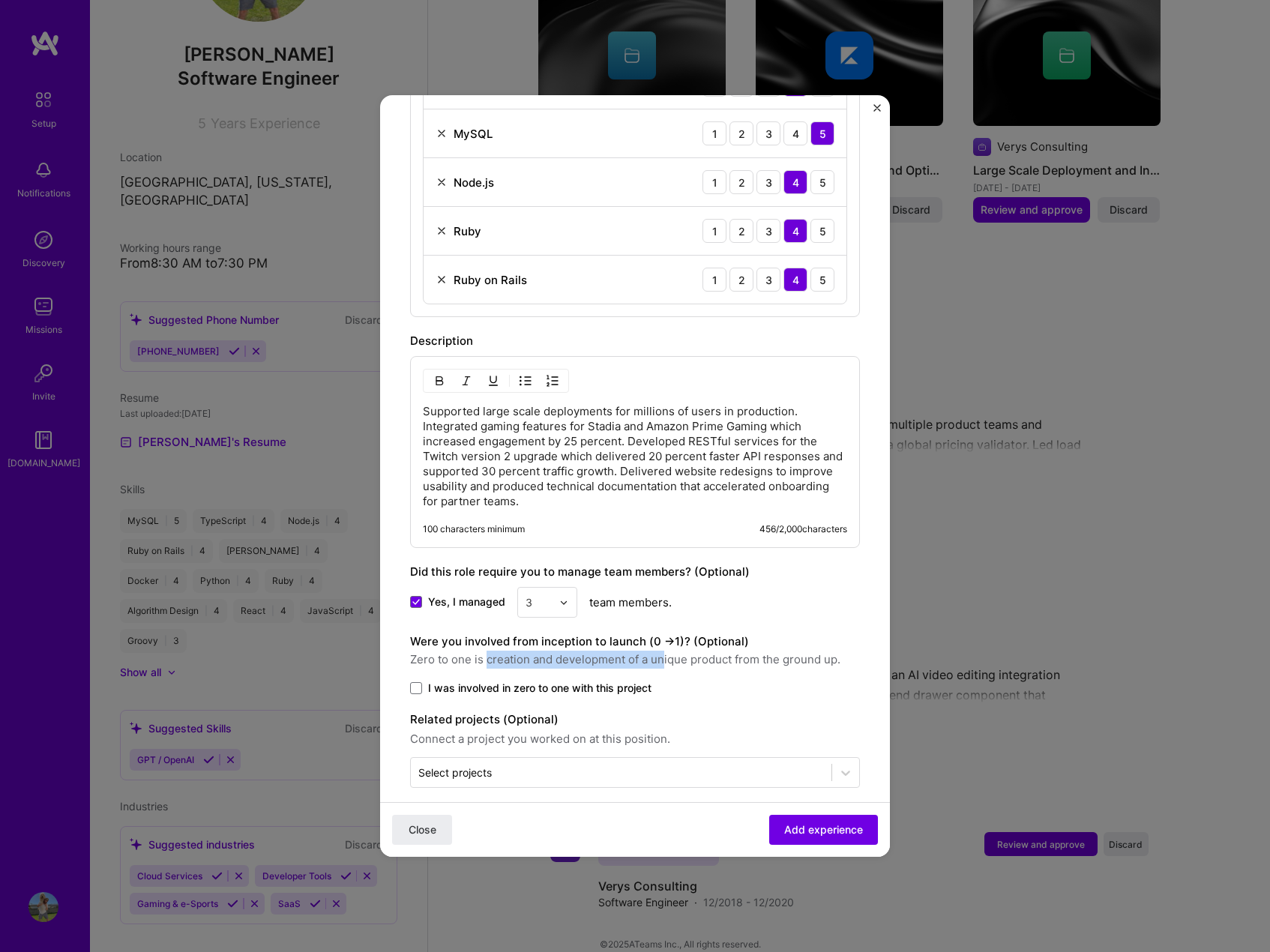
drag, startPoint x: 486, startPoint y: 638, endPoint x: 667, endPoint y: 637, distance: 181.0
click at [665, 651] on span "Zero to one is creation and development of a unique product from the ground up." at bounding box center [635, 660] width 450 height 18
click at [715, 651] on span "Zero to one is creation and development of a unique product from the ground up." at bounding box center [635, 660] width 450 height 18
click at [499, 765] on input "text" at bounding box center [621, 772] width 405 height 16
click at [818, 829] on span "Add experience" at bounding box center [823, 830] width 79 height 15
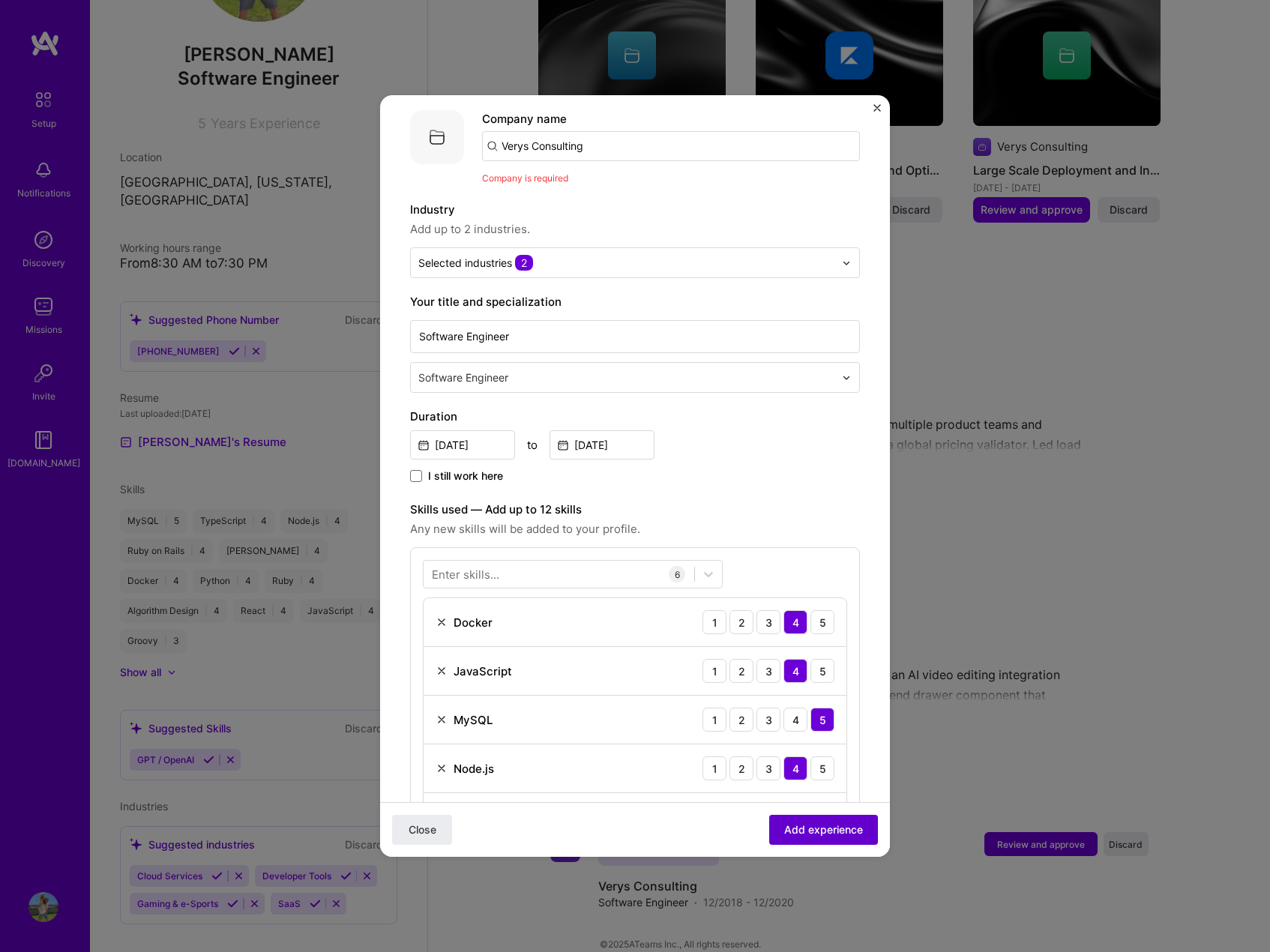
scroll to position [150, 0]
click at [587, 132] on input "Verys Consulting" at bounding box center [671, 146] width 378 height 30
click at [593, 132] on input "Verys Consulting" at bounding box center [671, 146] width 378 height 30
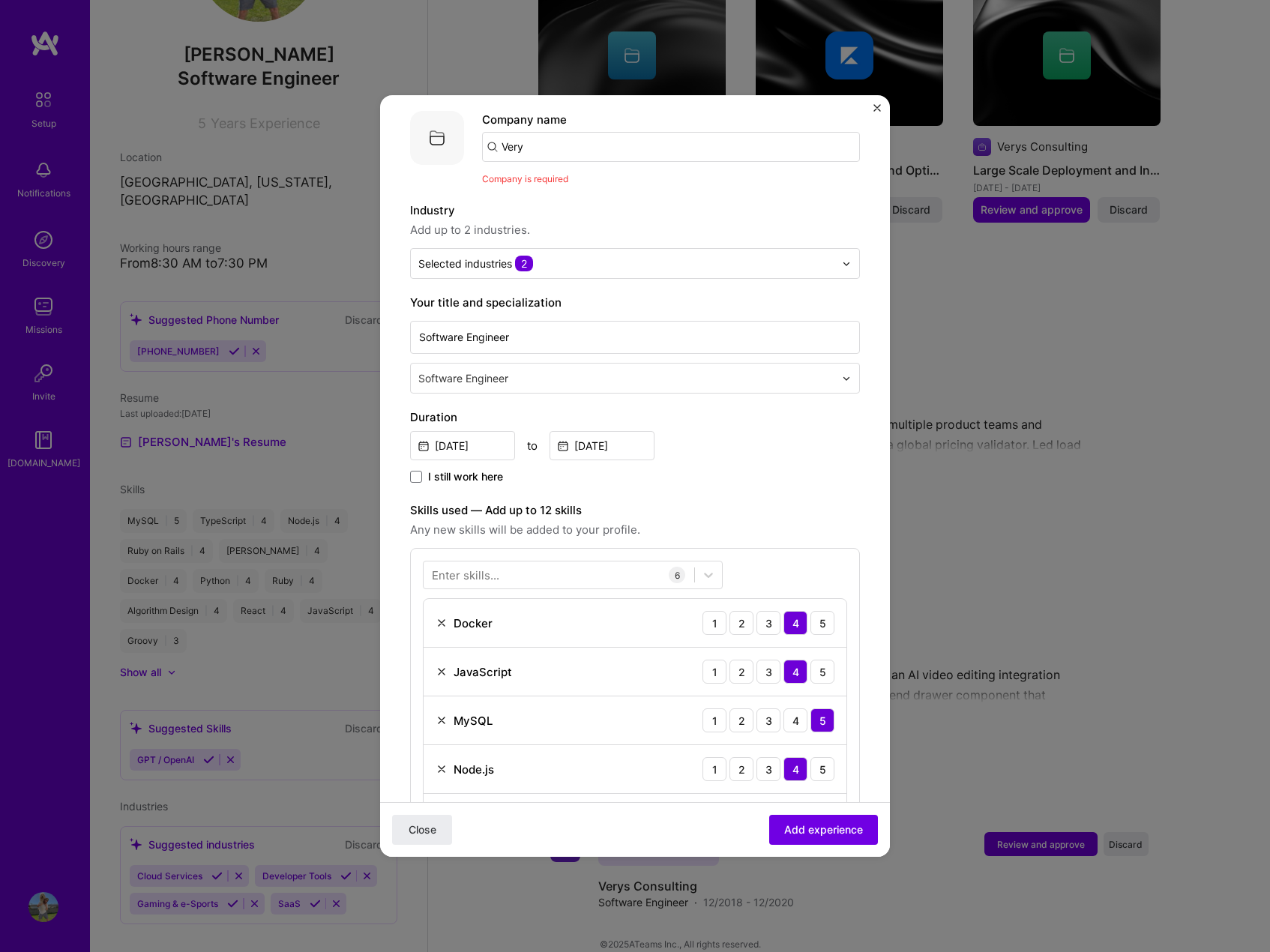
type input "Verys"
click button "Close" at bounding box center [422, 830] width 60 height 30
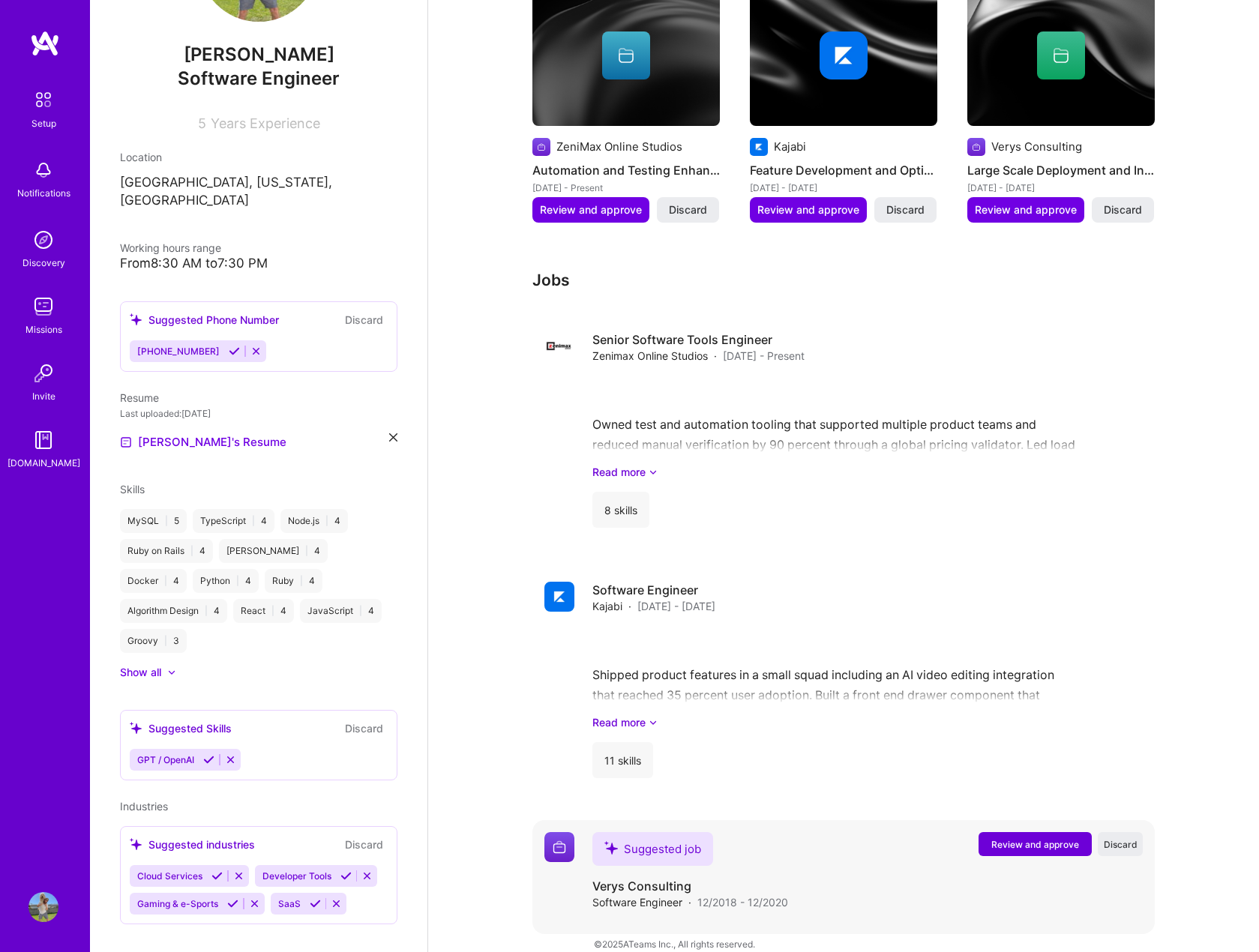
click at [1032, 839] on span "Review and approve" at bounding box center [1035, 845] width 88 height 13
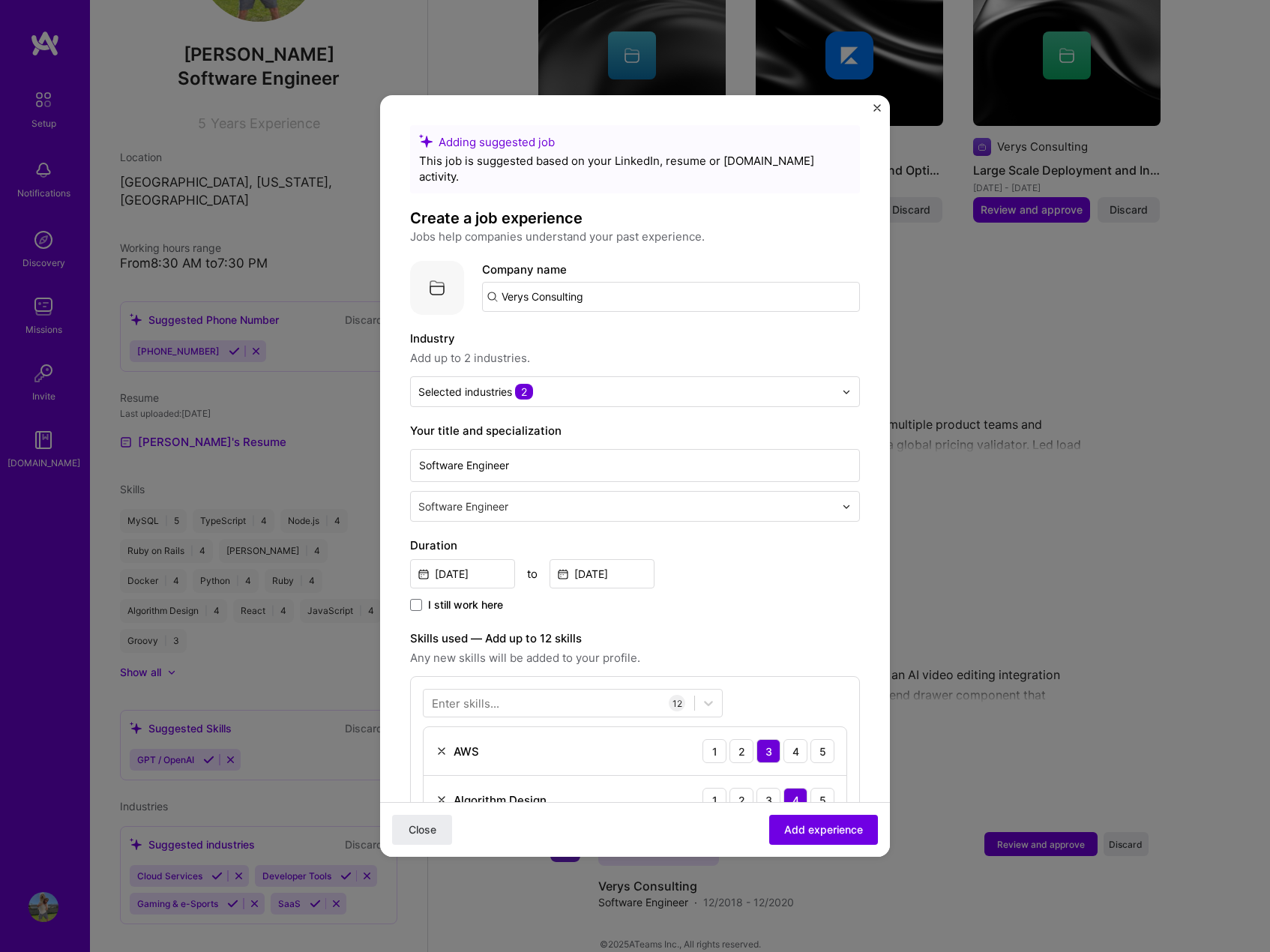
drag, startPoint x: 621, startPoint y: 283, endPoint x: 533, endPoint y: 290, distance: 88.3
click at [533, 290] on input "Verys Consulting" at bounding box center [671, 297] width 378 height 30
type input "Verys"
click at [590, 451] on div "Verys" at bounding box center [588, 464] width 43 height 26
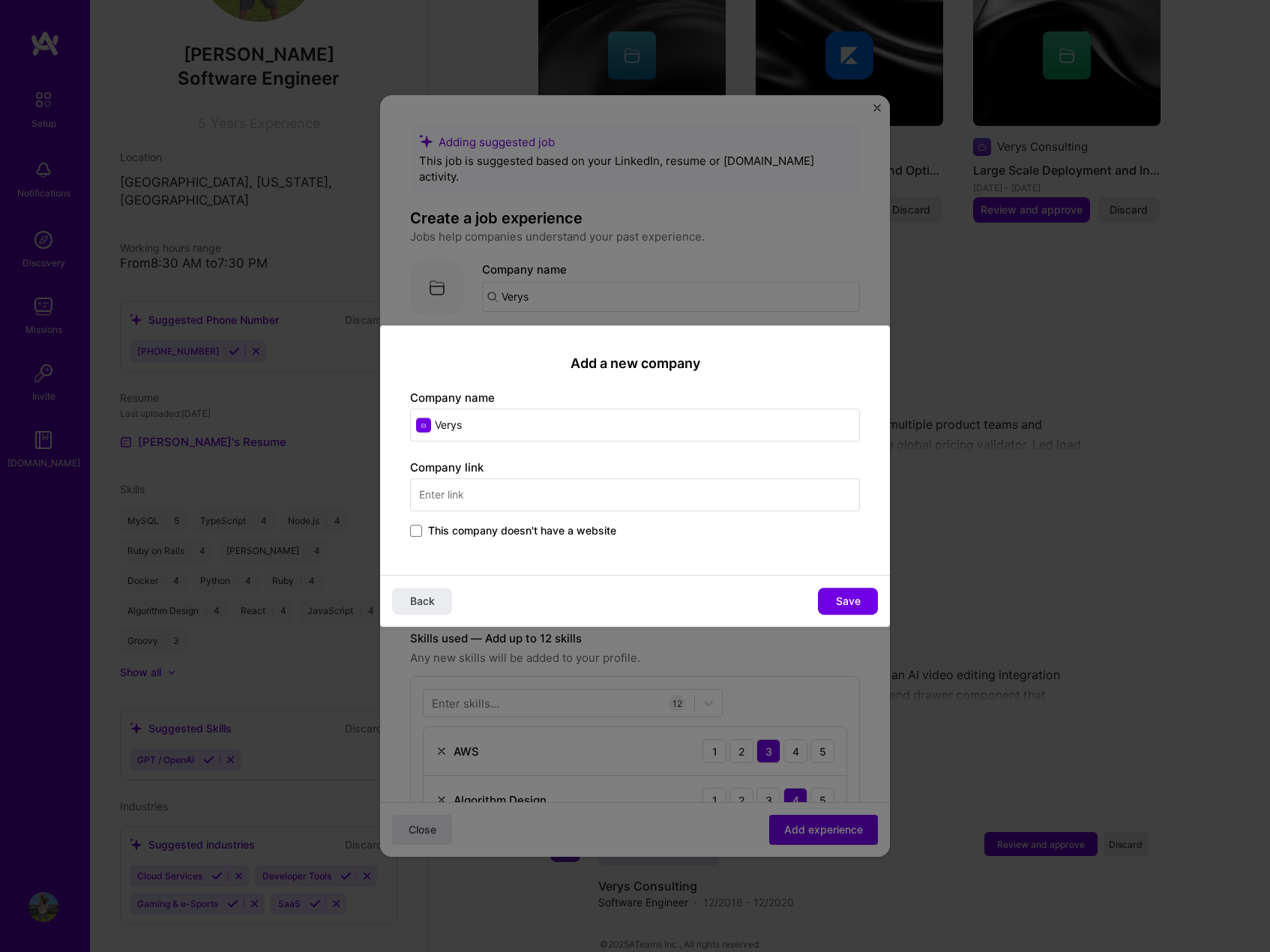
click at [527, 496] on input "text" at bounding box center [635, 495] width 450 height 33
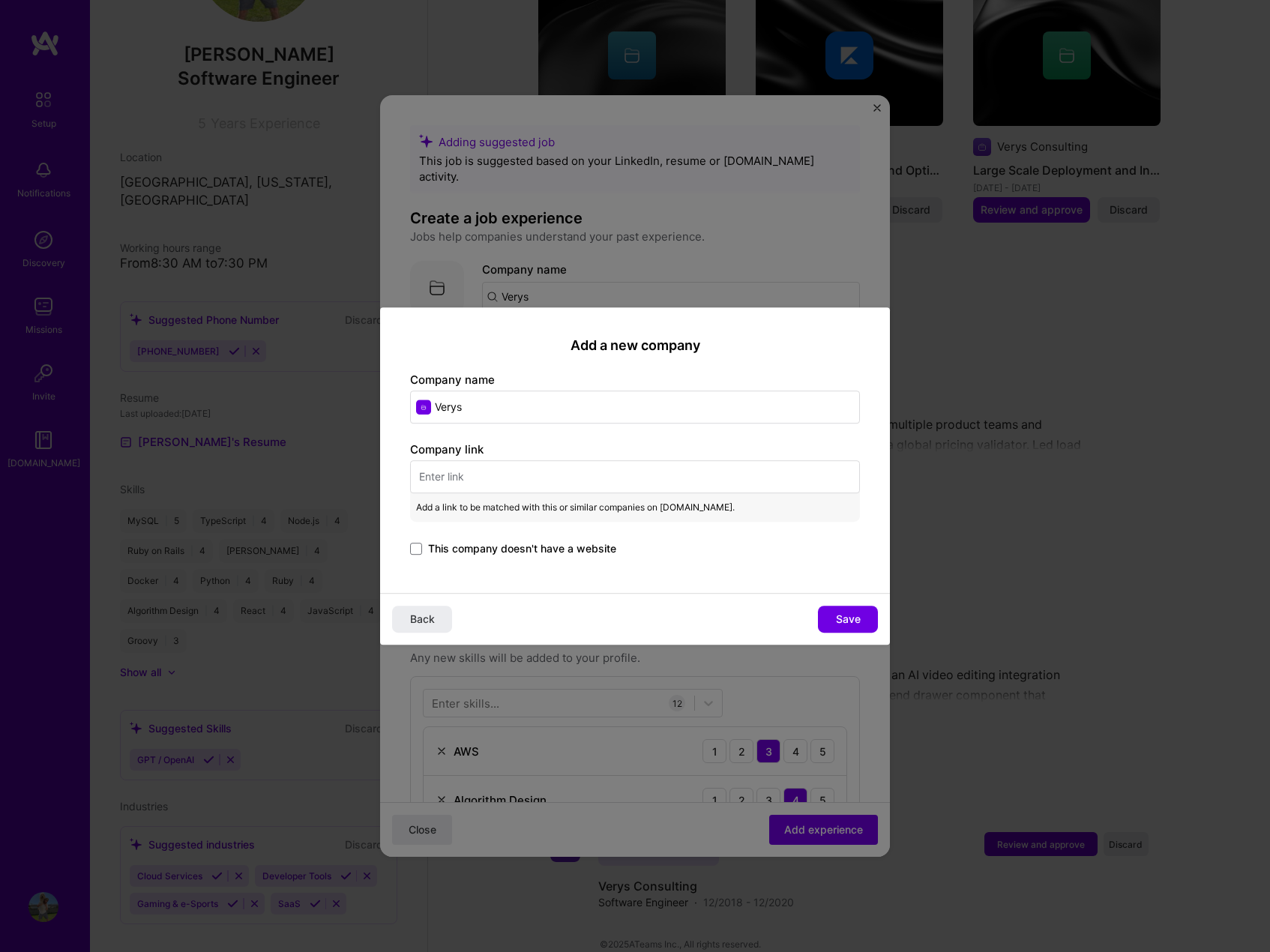
click at [457, 554] on span "This company doesn't have a website" at bounding box center [522, 549] width 188 height 15
click at [0, 0] on input "This company doesn't have a website" at bounding box center [0, 0] width 0 height 0
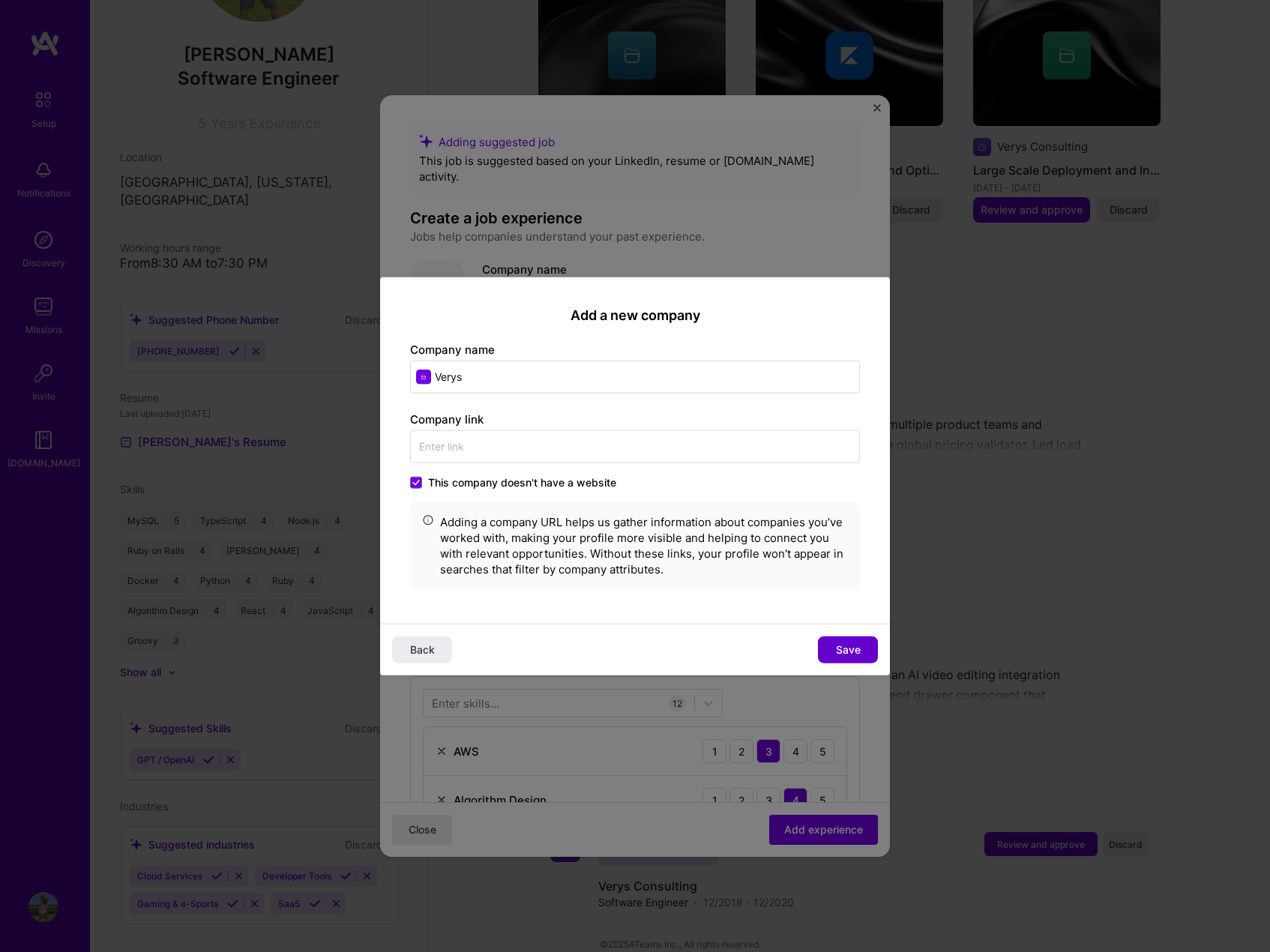
click at [848, 651] on span "Save" at bounding box center [847, 648] width 24 height 15
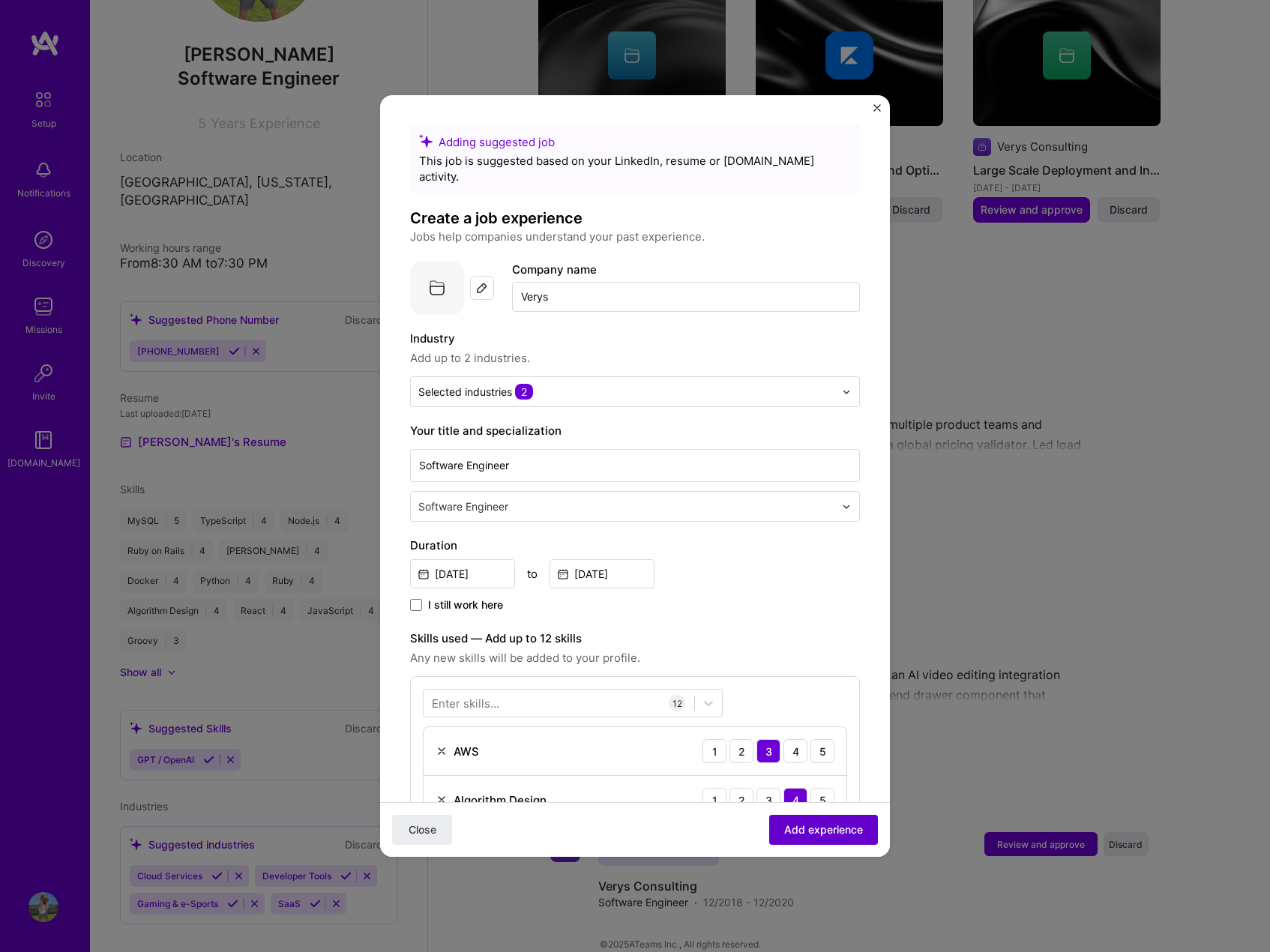
click at [837, 829] on span "Add experience" at bounding box center [823, 830] width 79 height 15
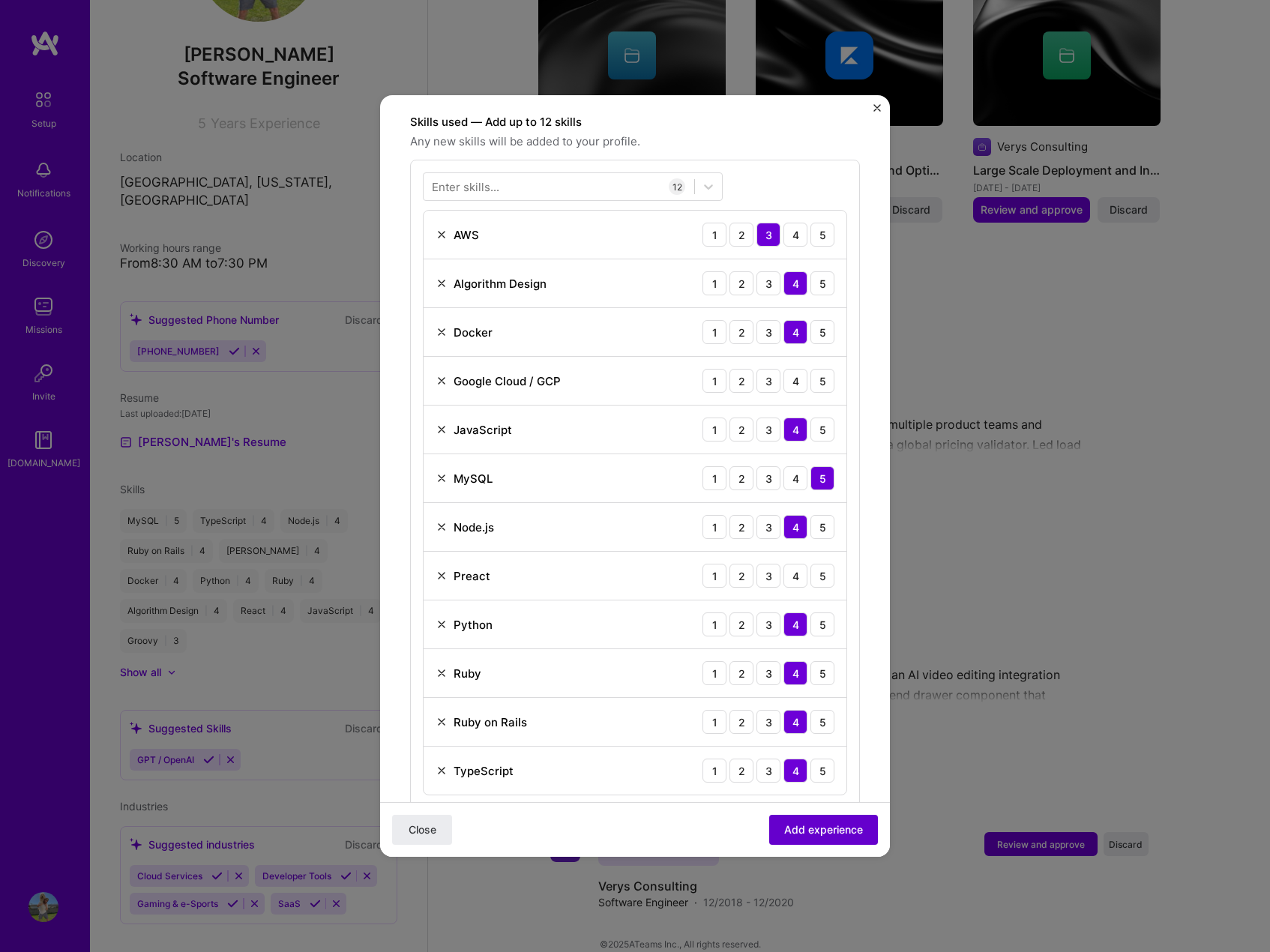
scroll to position [518, 0]
click at [836, 830] on span "Add experience" at bounding box center [823, 830] width 79 height 15
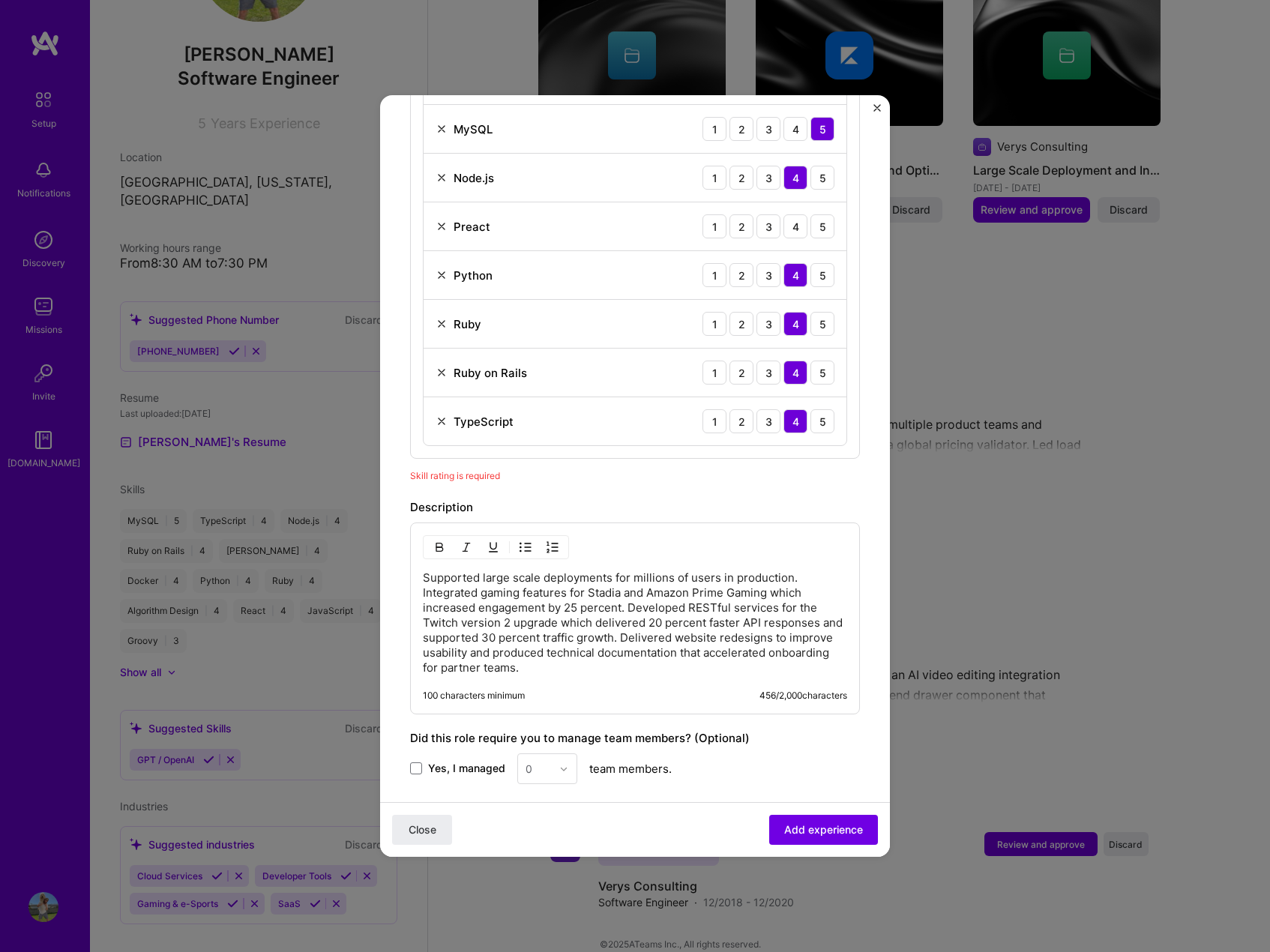
scroll to position [732, 0]
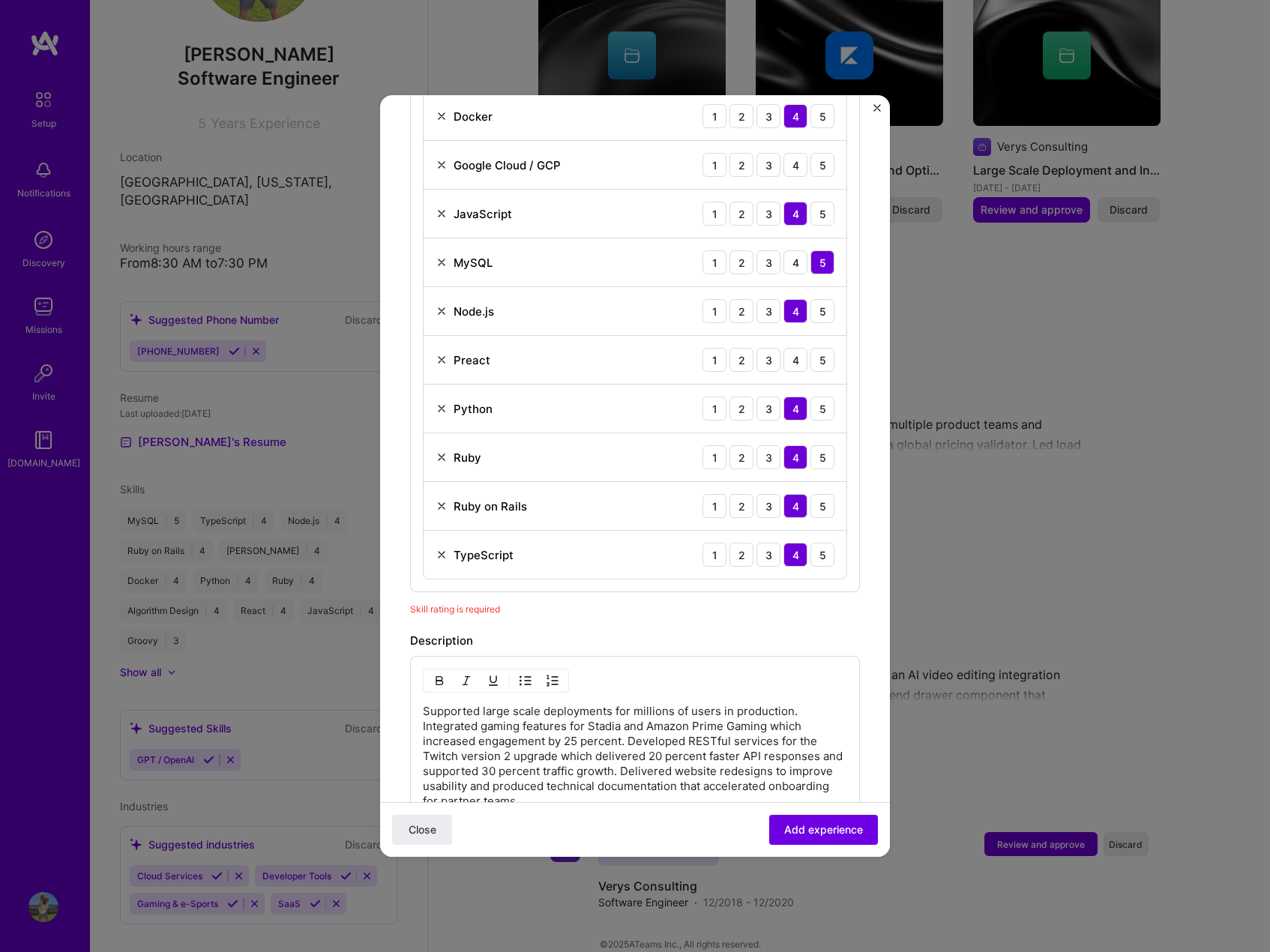
click at [436, 354] on img at bounding box center [441, 360] width 12 height 12
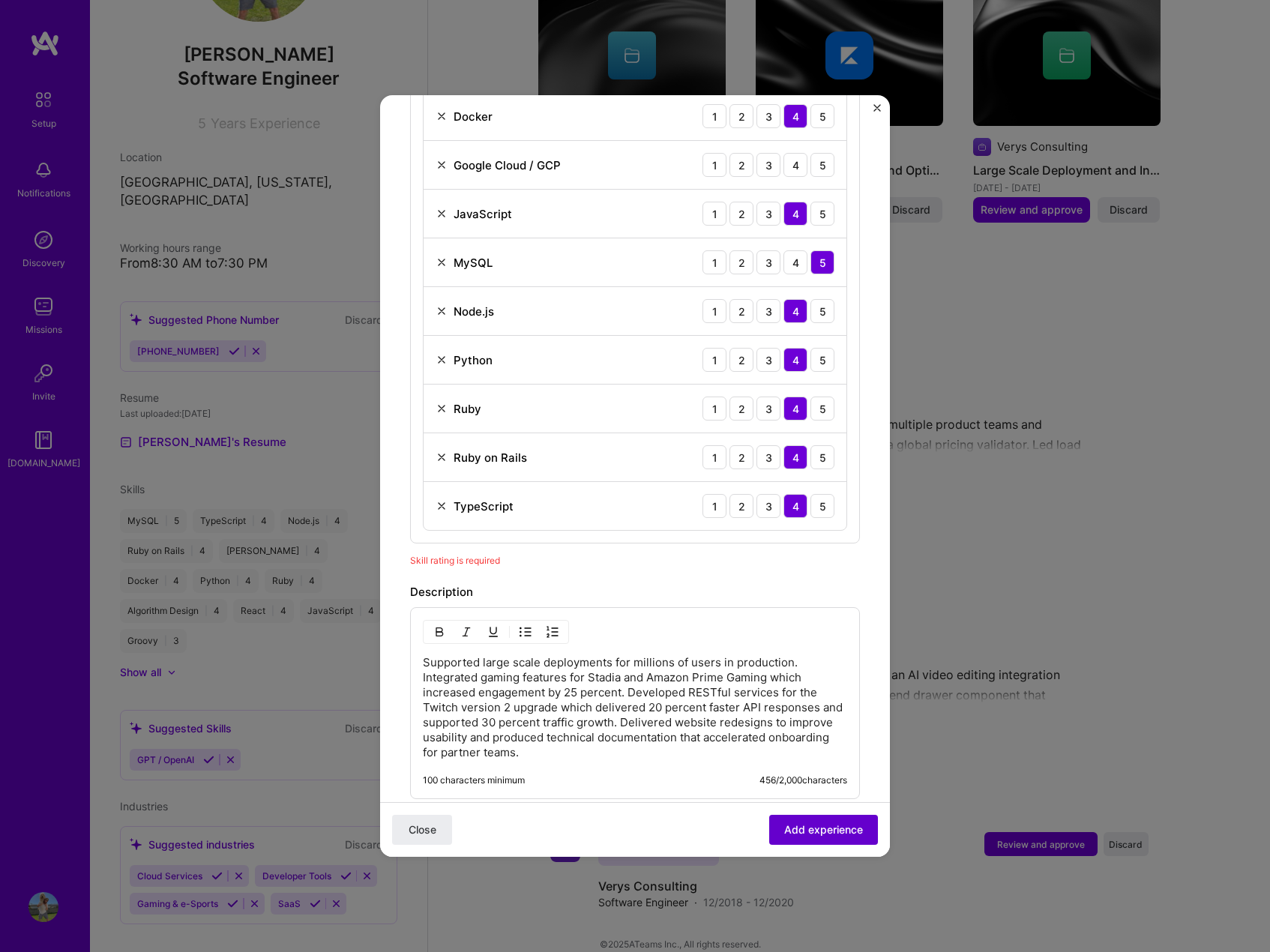
click at [786, 832] on span "Add experience" at bounding box center [823, 830] width 79 height 15
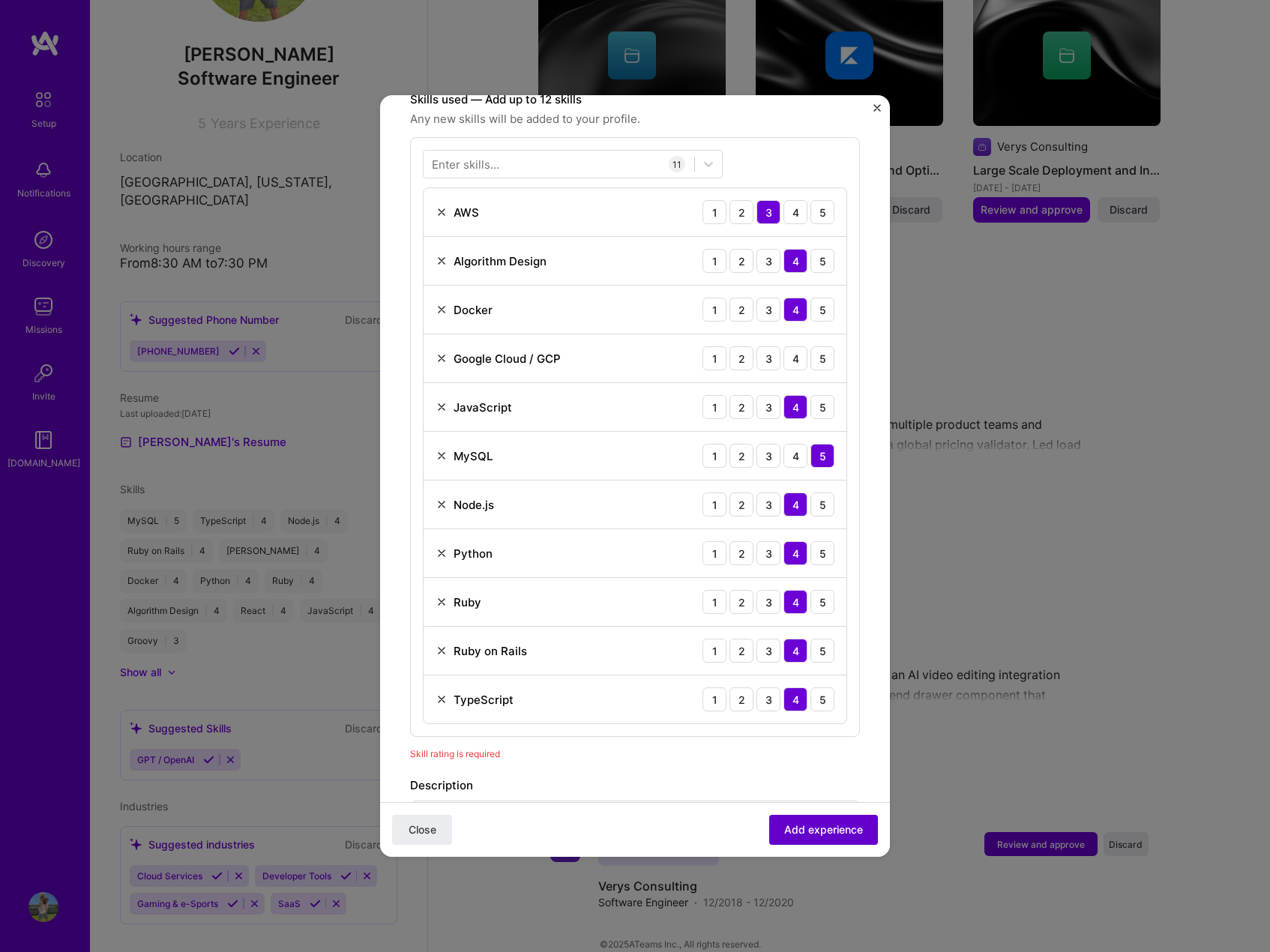
scroll to position [518, 0]
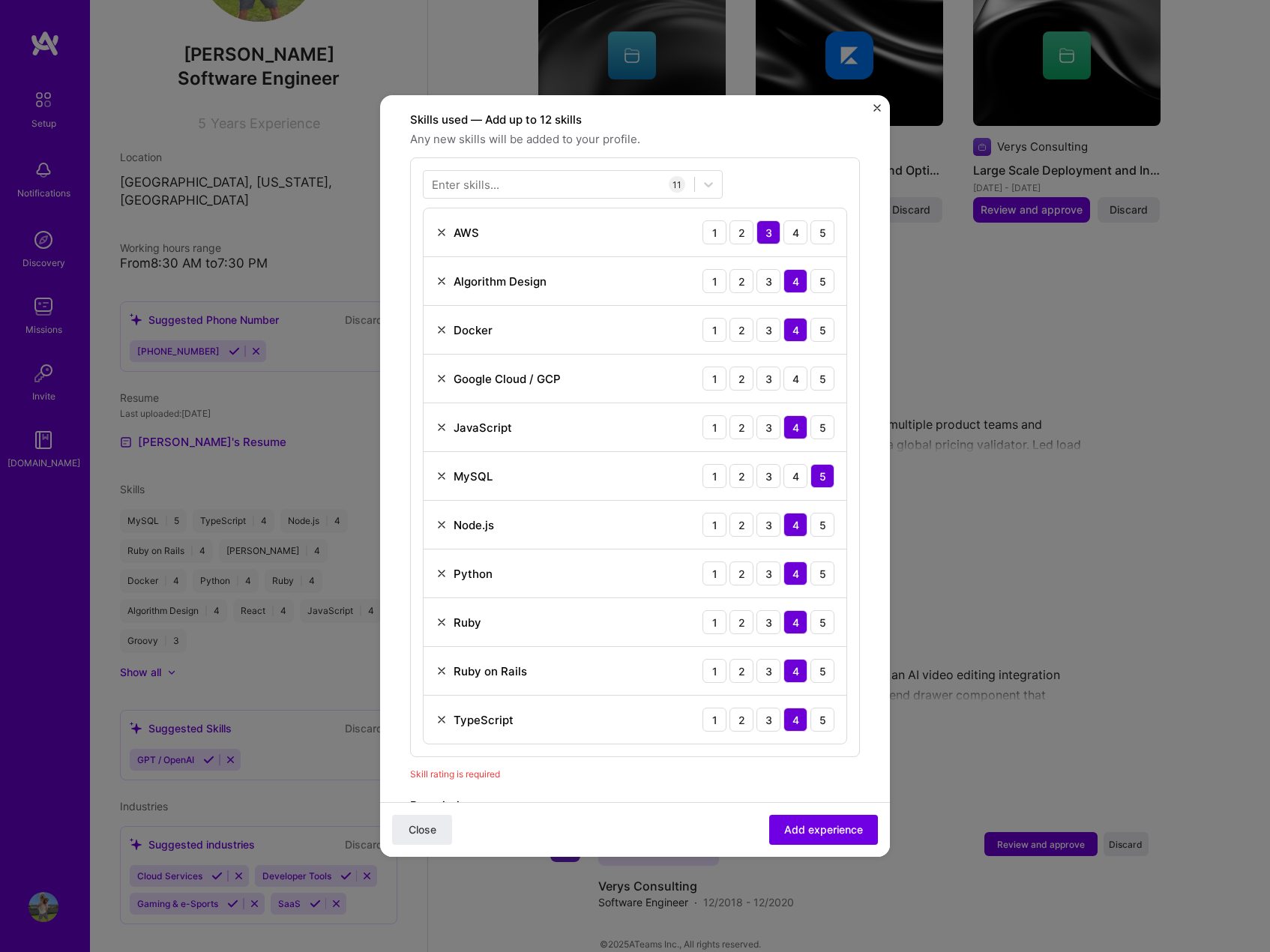
click at [435, 373] on img at bounding box center [441, 379] width 12 height 12
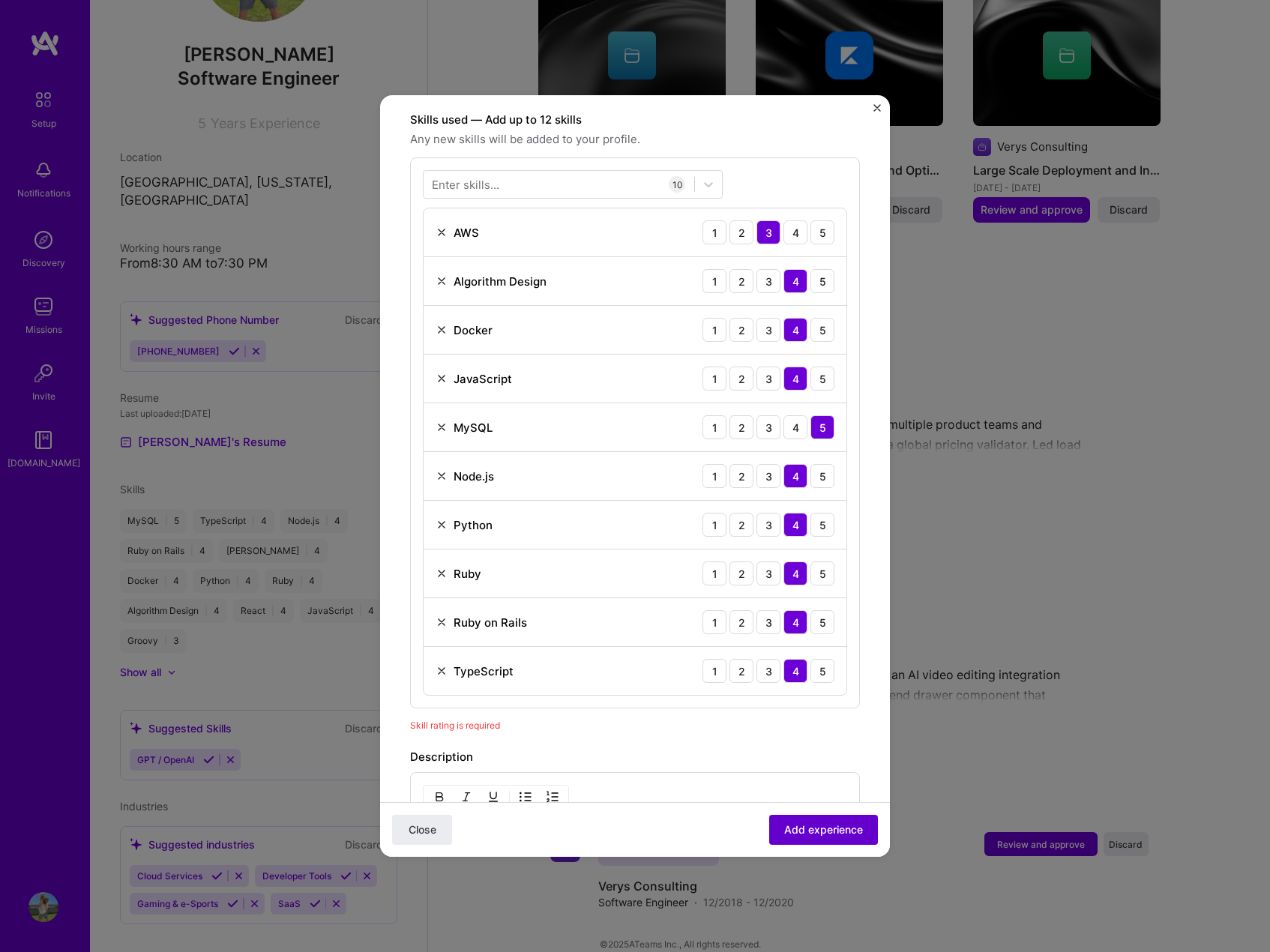
click at [816, 830] on span "Add experience" at bounding box center [823, 830] width 79 height 15
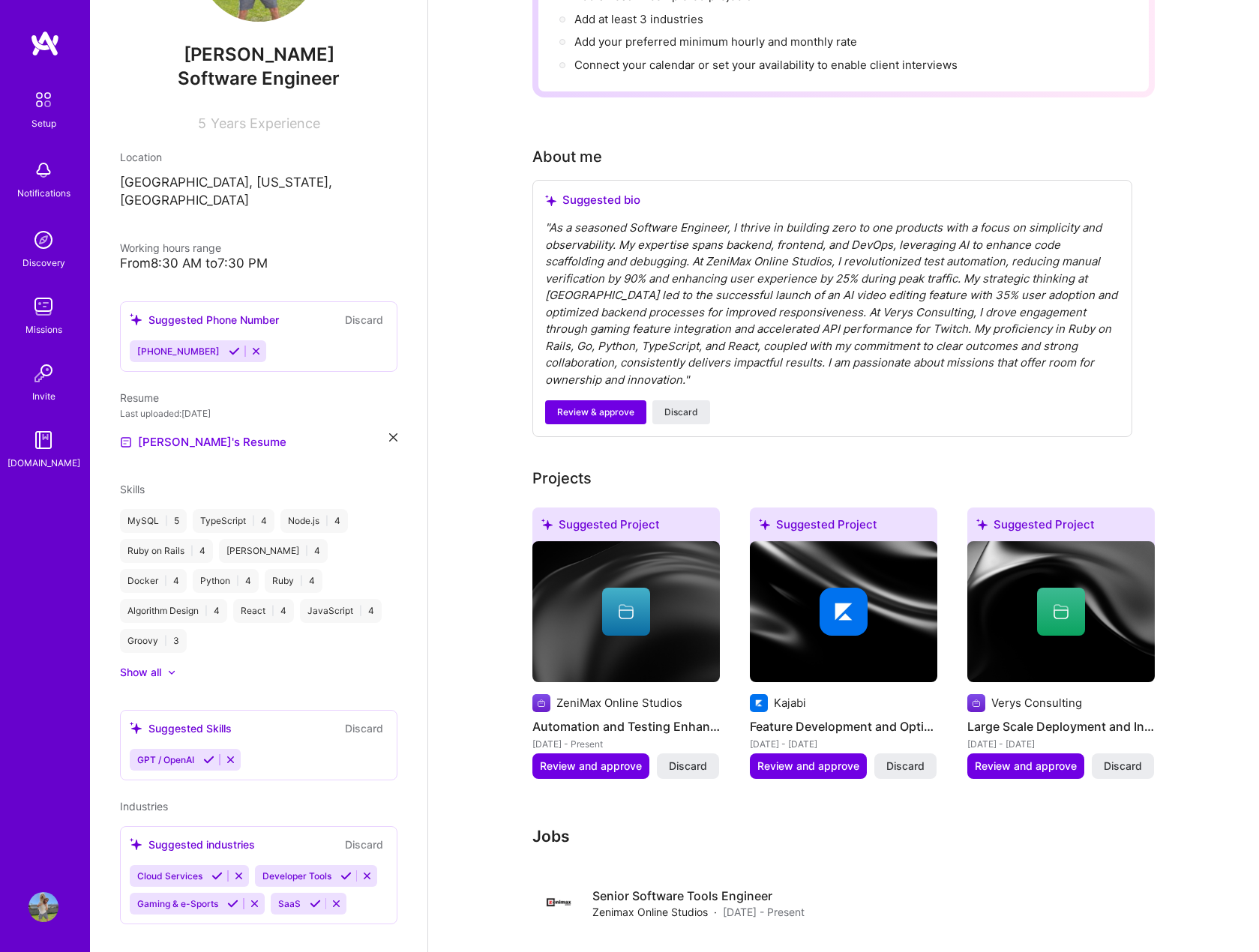
scroll to position [300, 0]
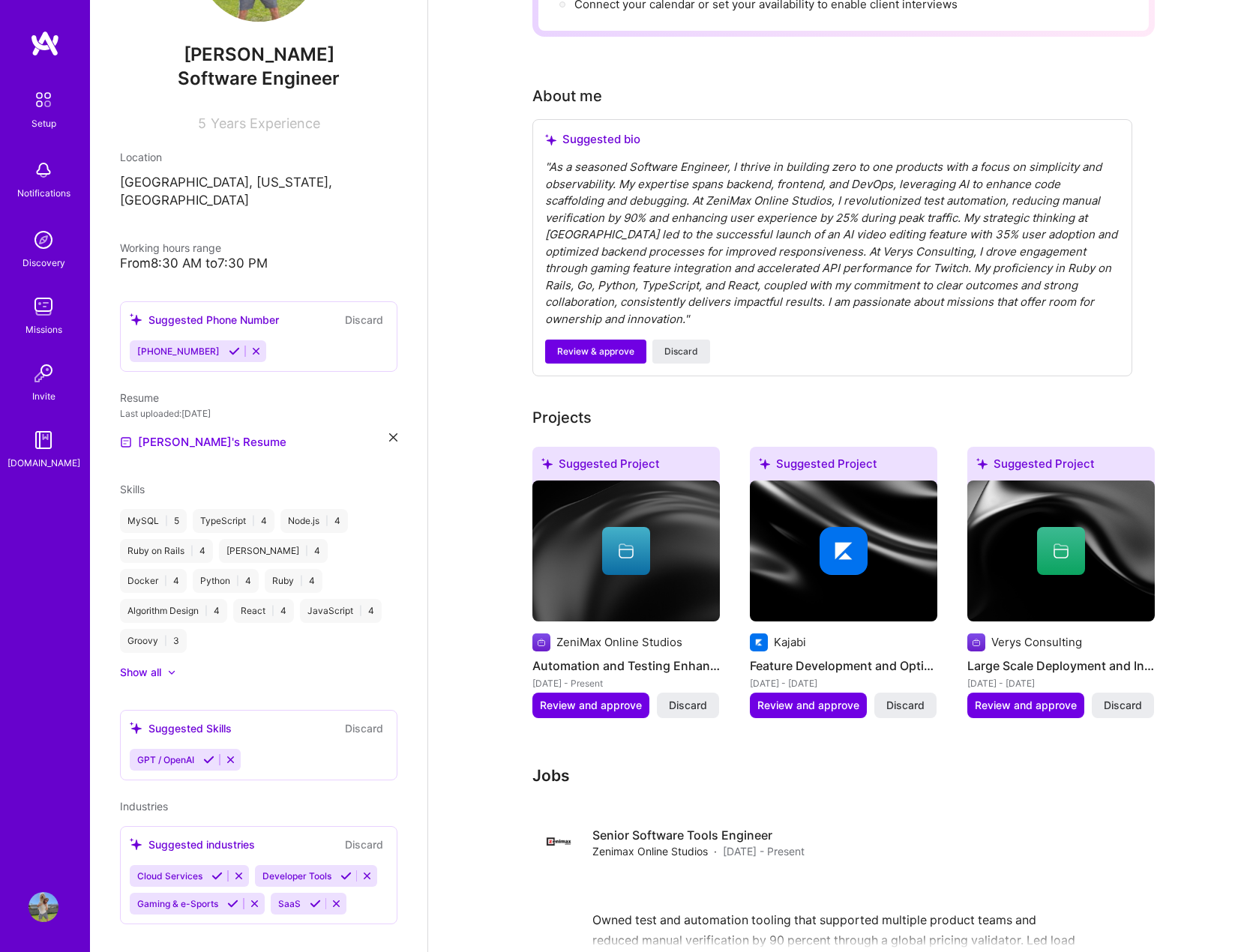
click at [777, 299] on div "" As a seasoned Software Engineer, I thrive in building zero to one products wi…" at bounding box center [832, 243] width 574 height 169
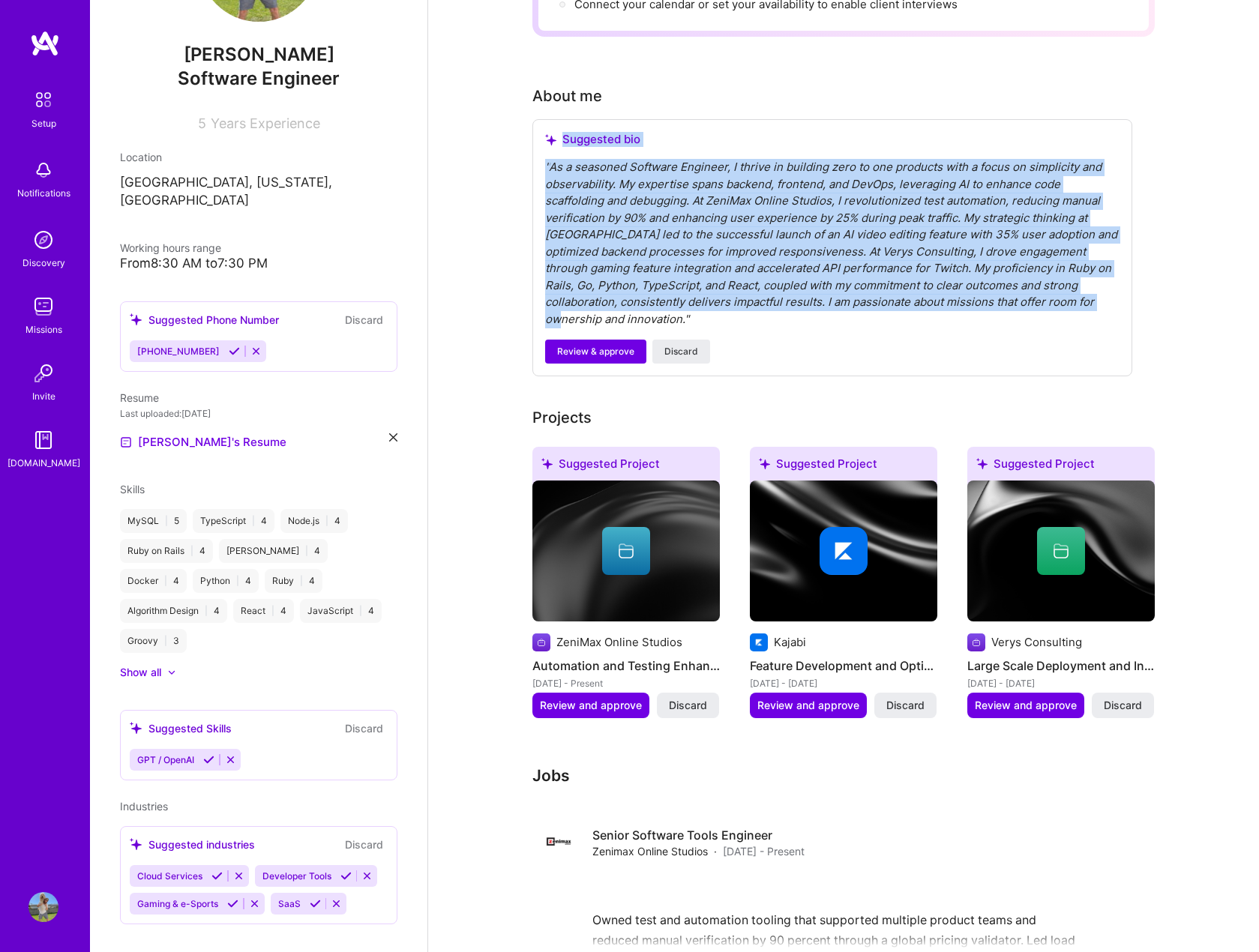
drag, startPoint x: 986, startPoint y: 276, endPoint x: 494, endPoint y: 110, distance: 519.2
click at [494, 110] on div "Complete your profile to take the first step in unlocking full [DOMAIN_NAME] ac…" at bounding box center [844, 666] width 831 height 1812
click at [832, 264] on div "" As a seasoned Software Engineer, I thrive in building zero to one products wi…" at bounding box center [832, 243] width 574 height 169
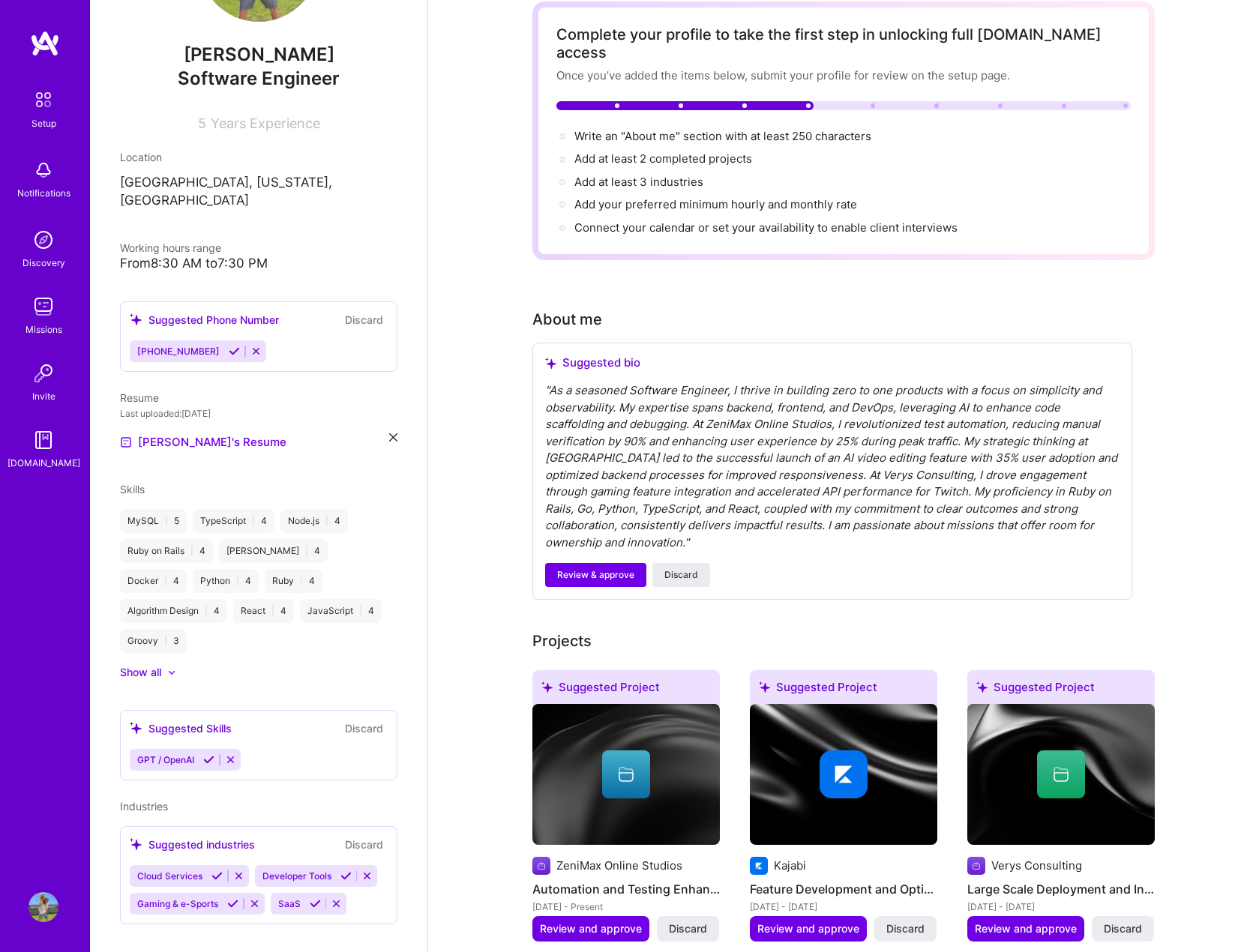
scroll to position [75, 0]
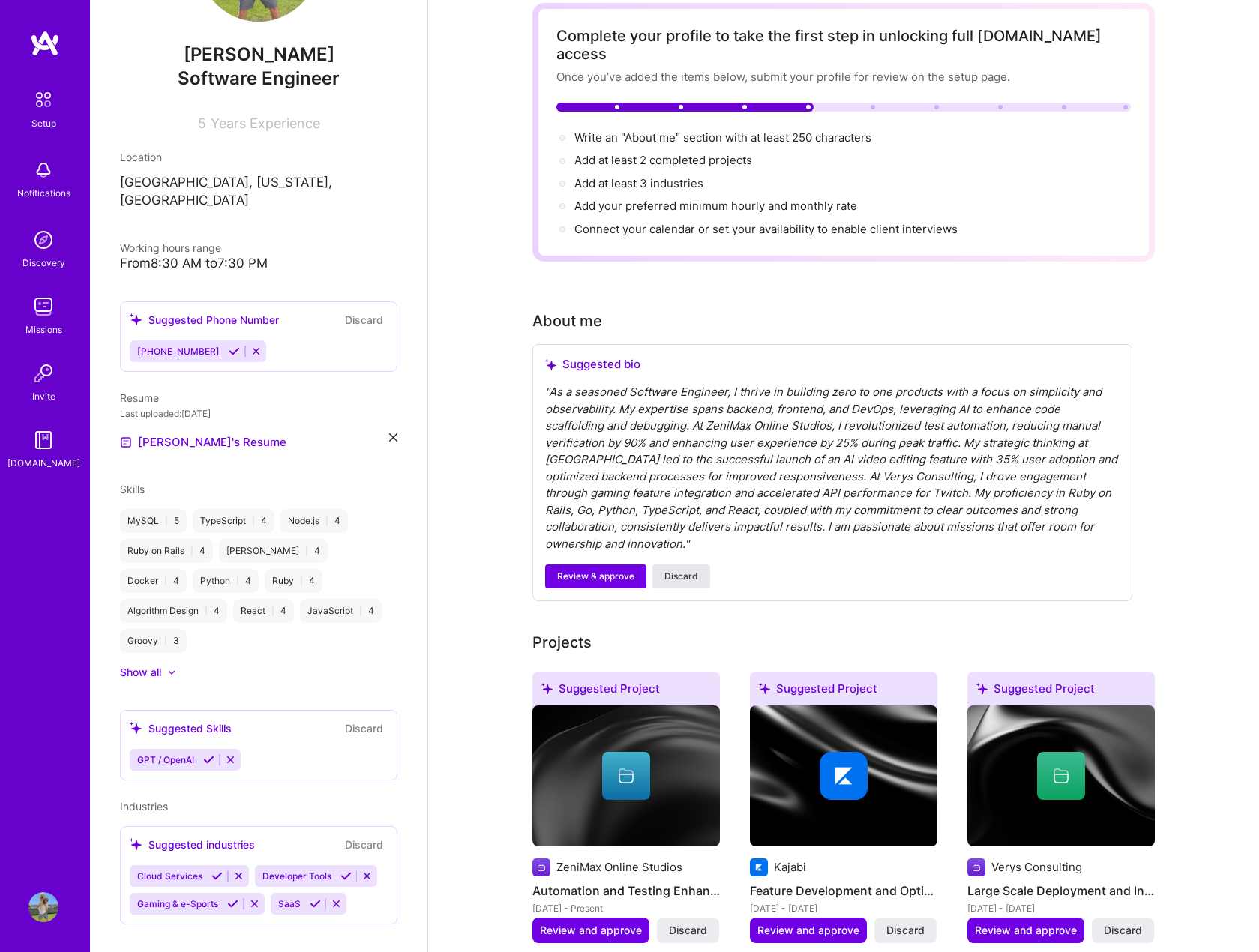
click at [676, 566] on button "Discard" at bounding box center [681, 576] width 58 height 24
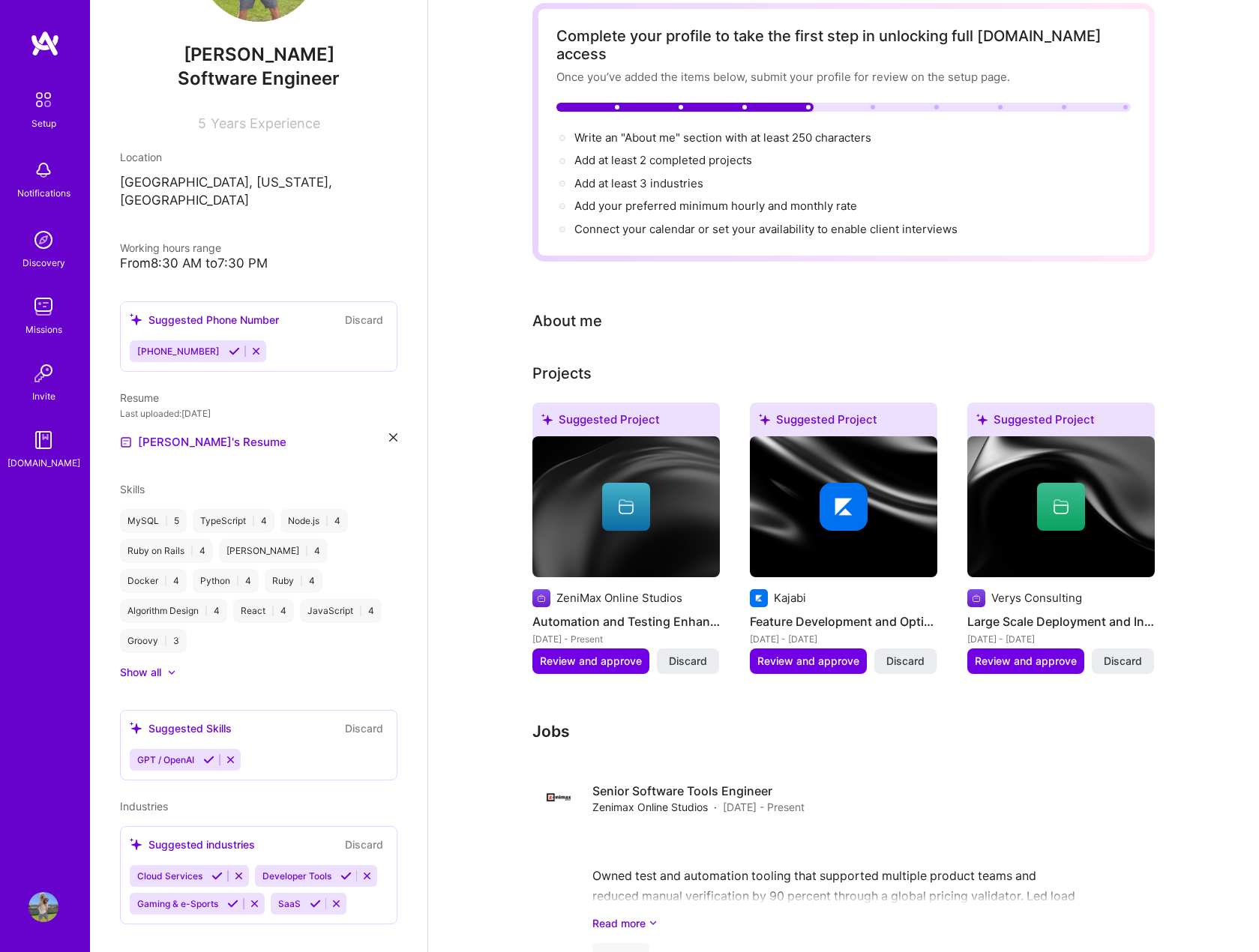
click at [577, 310] on div "About me" at bounding box center [567, 320] width 69 height 22
click at [229, 346] on icon at bounding box center [234, 352] width 12 height 12
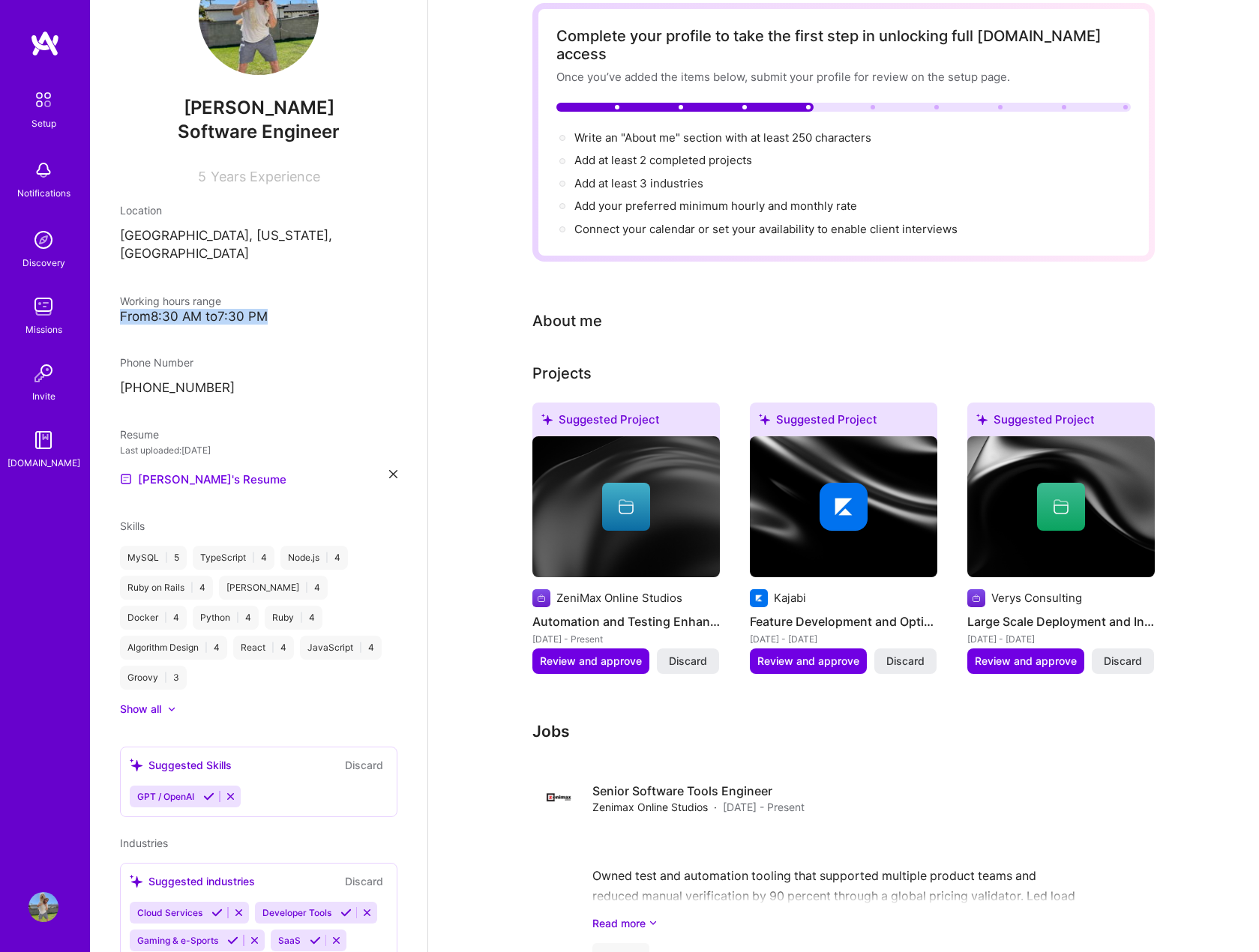
drag, startPoint x: 281, startPoint y: 299, endPoint x: 115, endPoint y: 299, distance: 166.0
click at [115, 299] on div "[PERSON_NAME] Software Engineer 5 Years Experience Location [GEOGRAPHIC_DATA], …" at bounding box center [259, 476] width 338 height 952
click at [255, 309] on div "From 8:30 AM to 7:30 PM" at bounding box center [259, 316] width 277 height 16
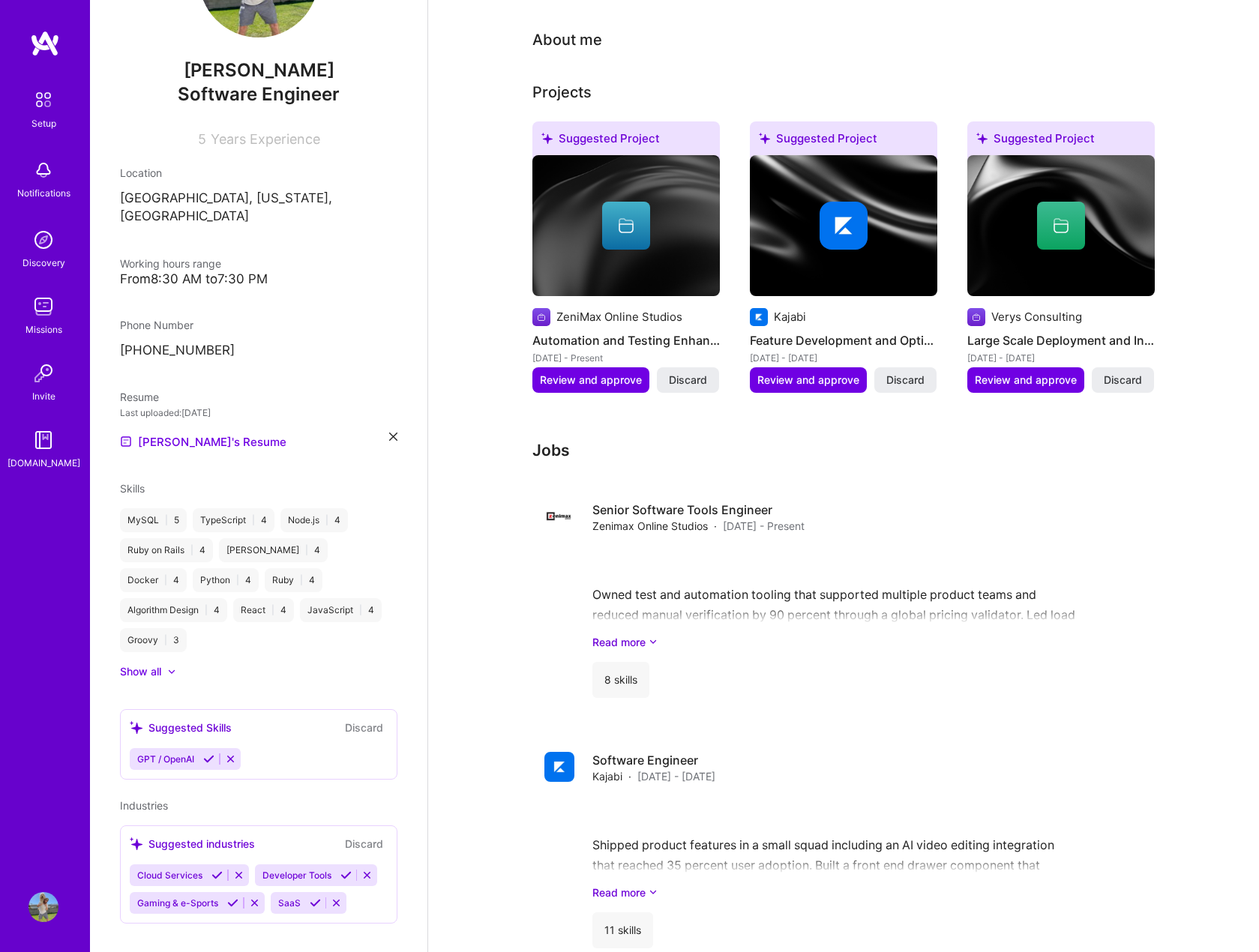
scroll to position [375, 0]
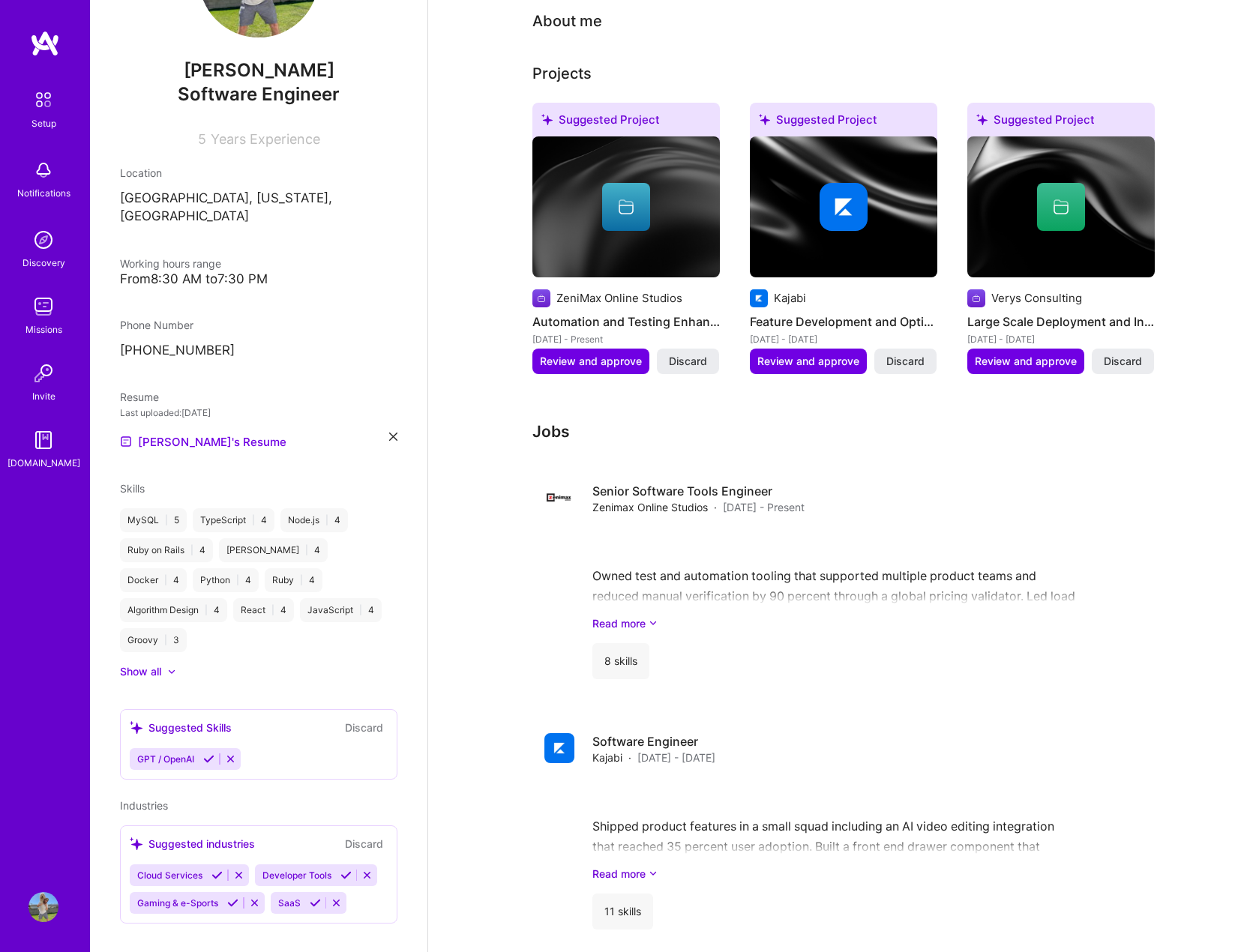
click at [166, 664] on div at bounding box center [164, 671] width 6 height 15
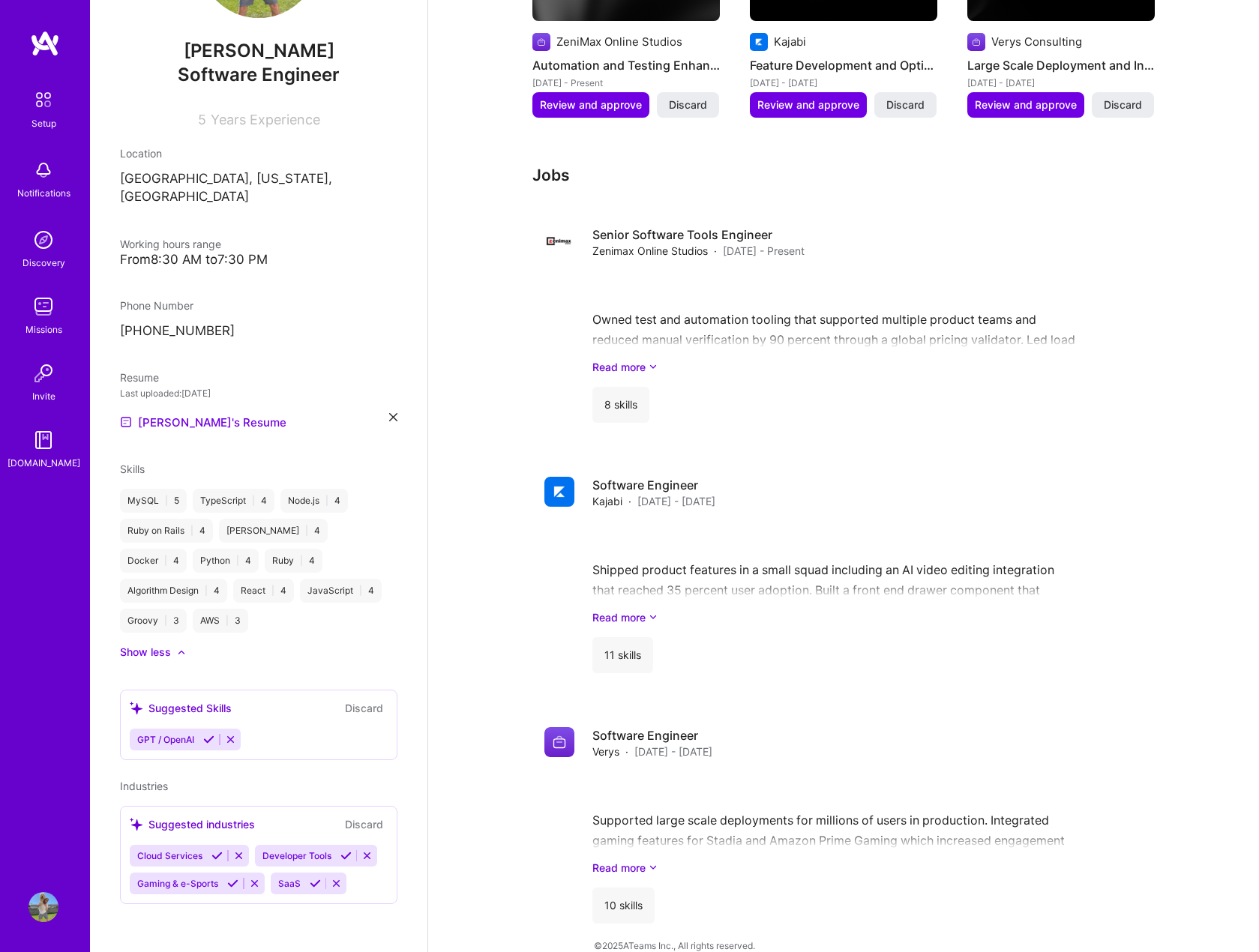
scroll to position [633, 0]
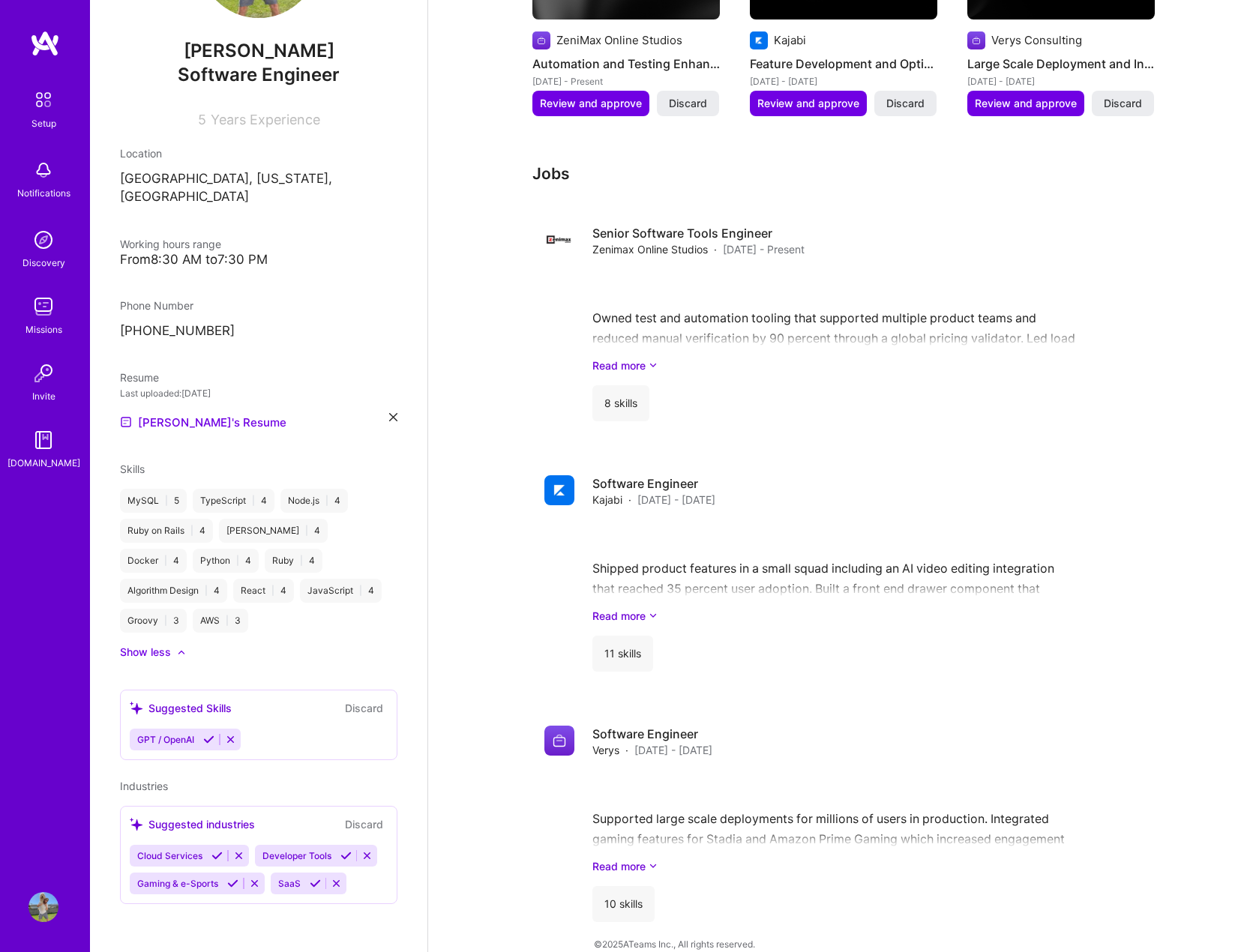
click at [216, 733] on button at bounding box center [209, 739] width 21 height 13
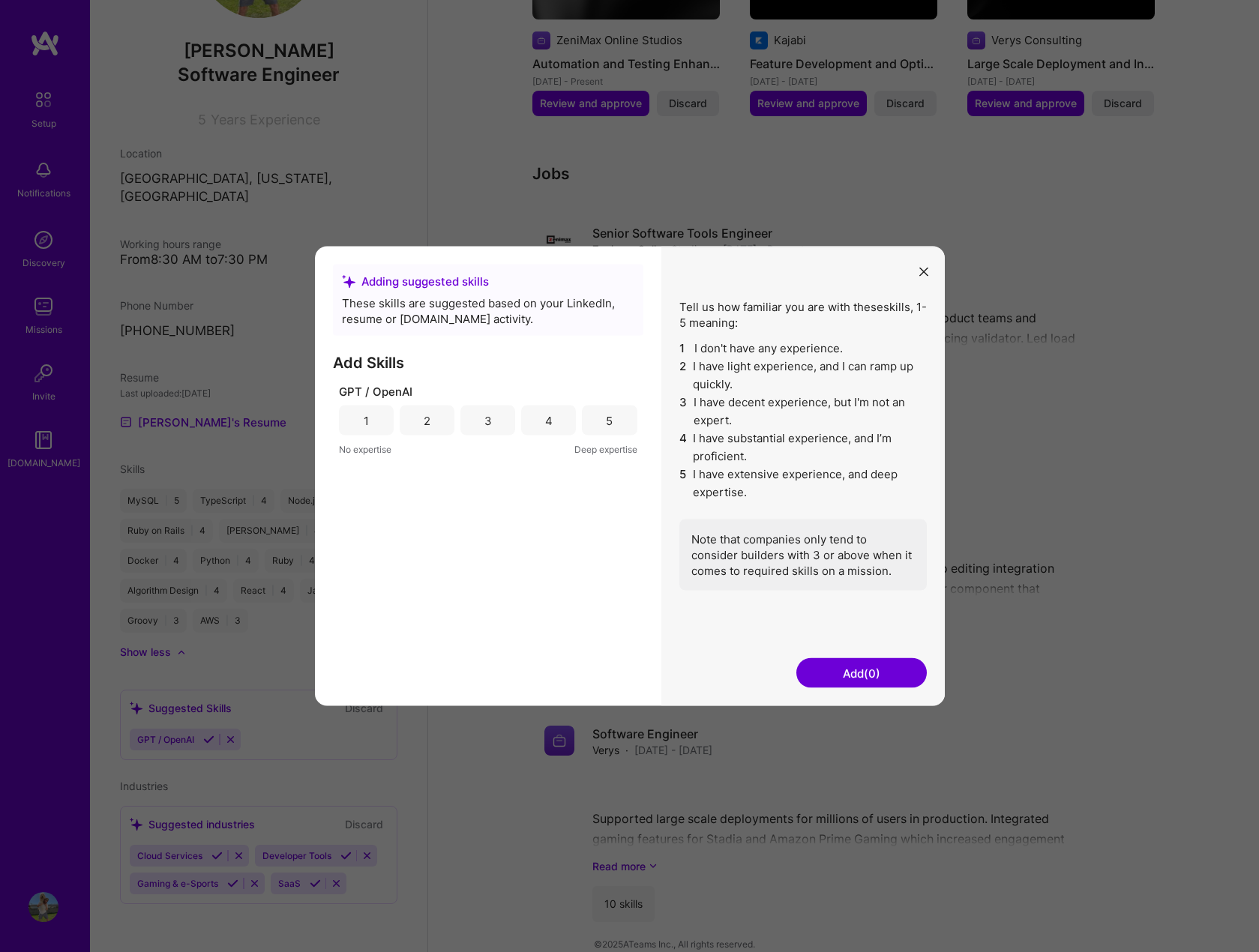
click at [541, 426] on div "4" at bounding box center [549, 420] width 55 height 30
click at [876, 668] on button "Add (1)" at bounding box center [862, 673] width 131 height 30
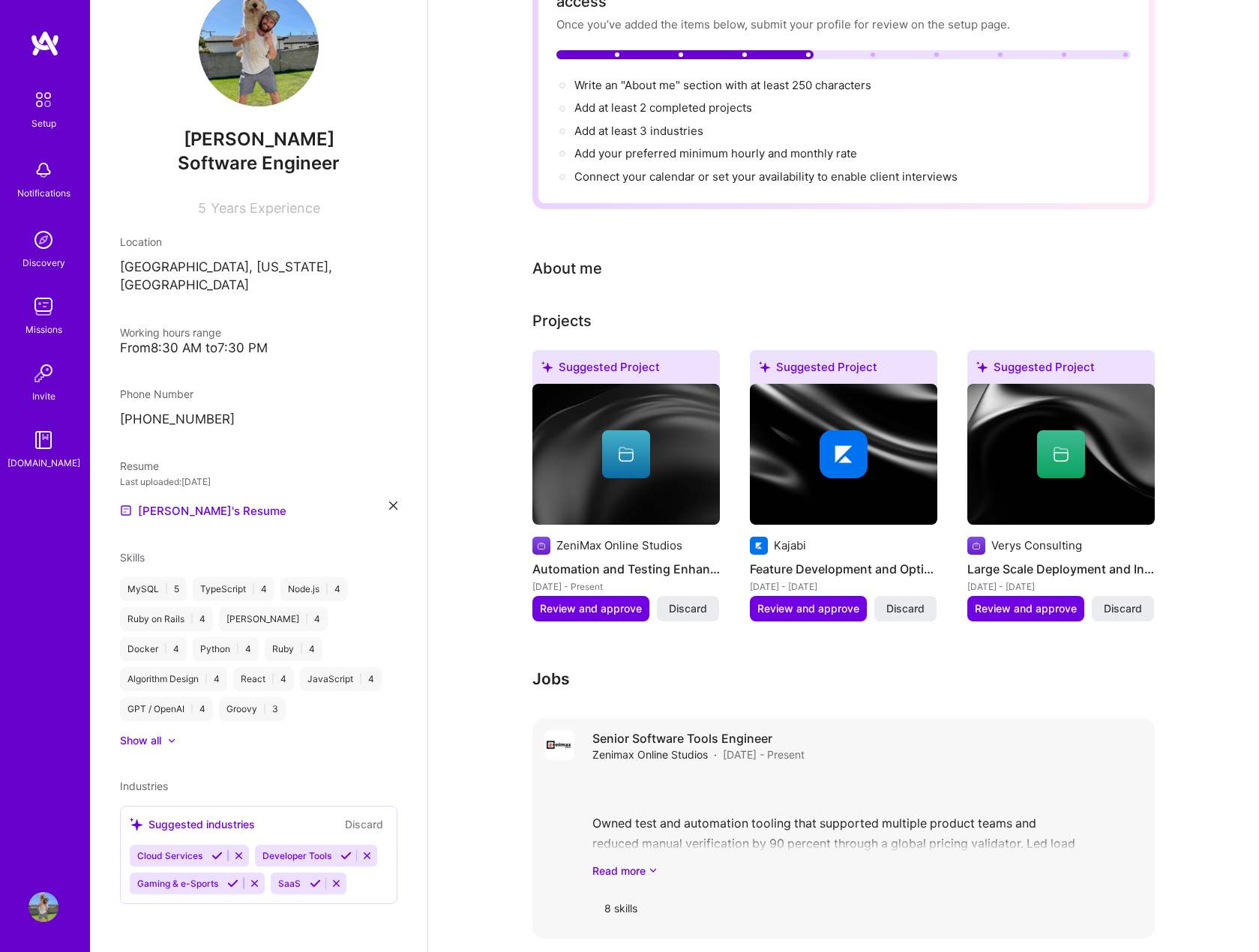
scroll to position [0, 0]
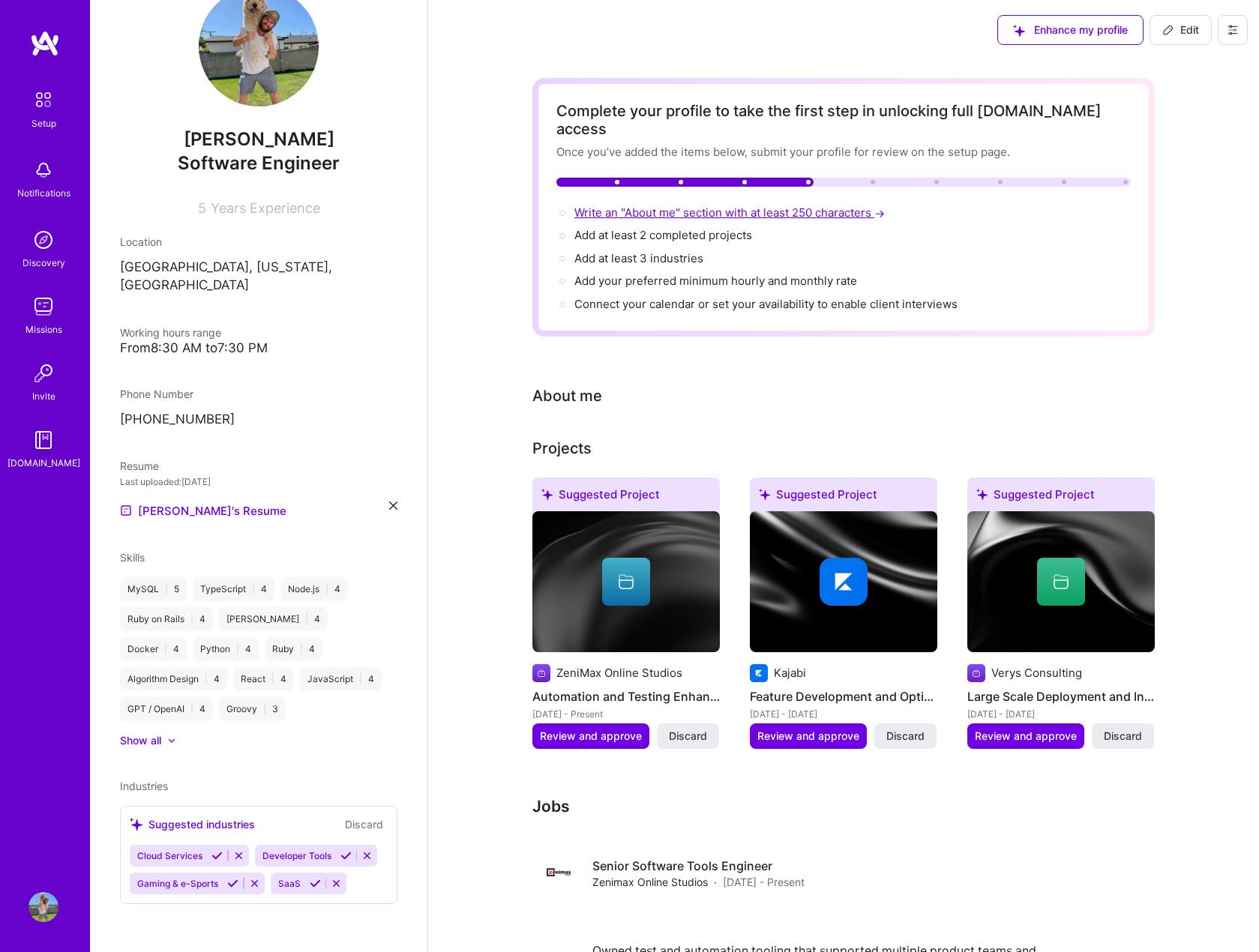
click at [625, 205] on span "Write an "About me" section with at least 250 characters →" at bounding box center [731, 212] width 314 height 15
select select "US"
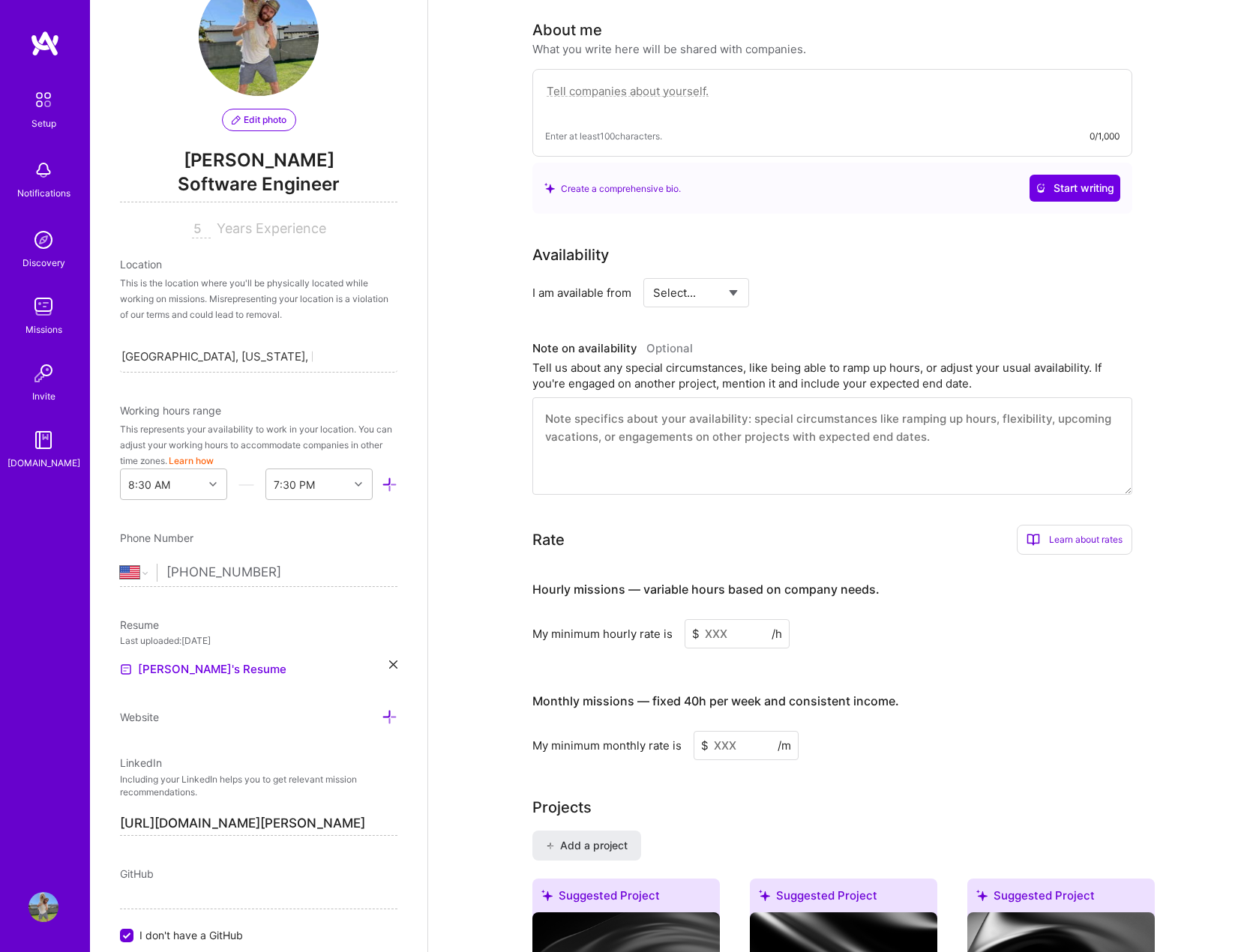
scroll to position [367, 0]
click at [707, 278] on select "Select... Right Now Future Date Not Available" at bounding box center [696, 292] width 86 height 38
click at [813, 300] on div "Availability I am available from Select... Right Now Future Date Not Available …" at bounding box center [843, 368] width 622 height 251
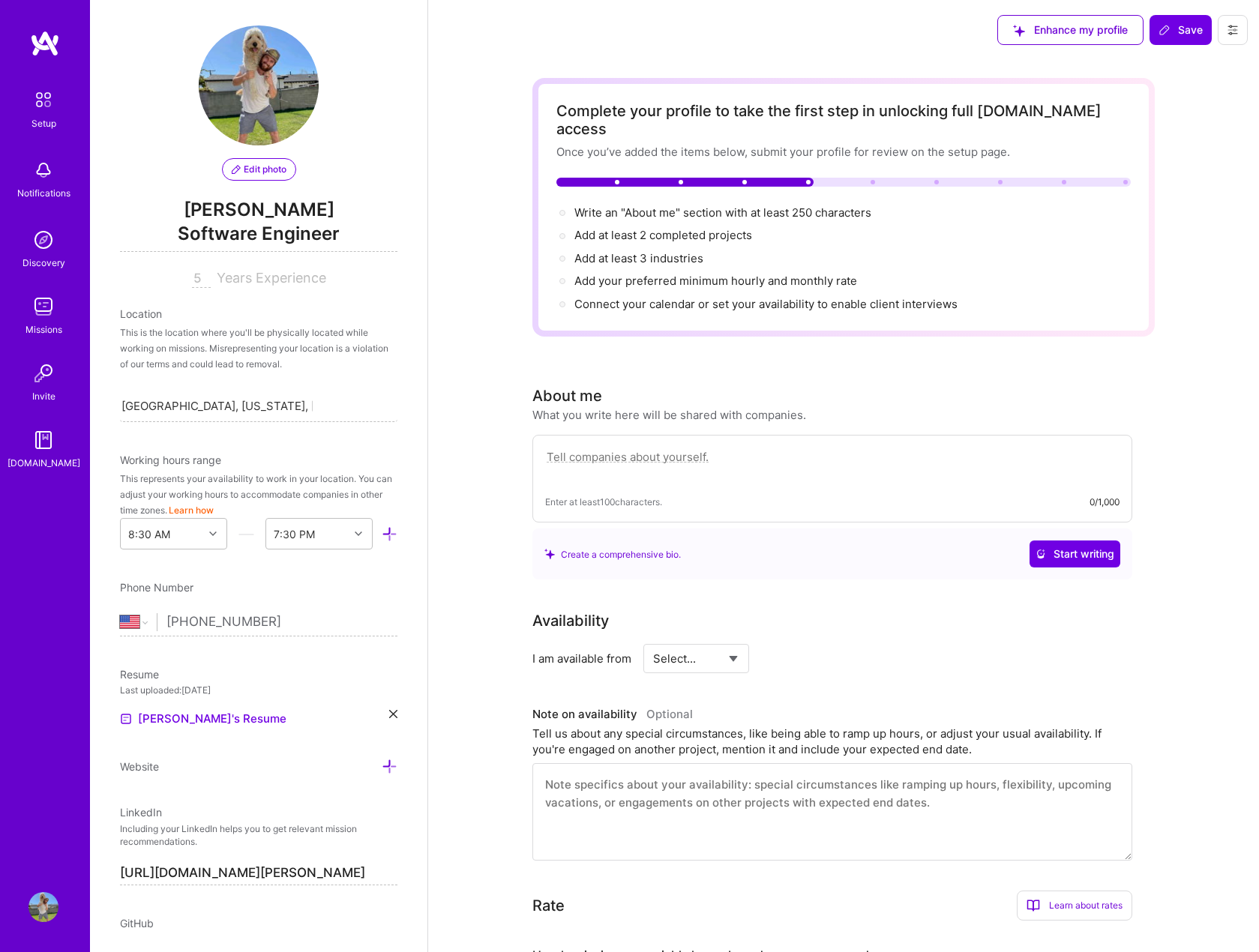
scroll to position [0, 0]
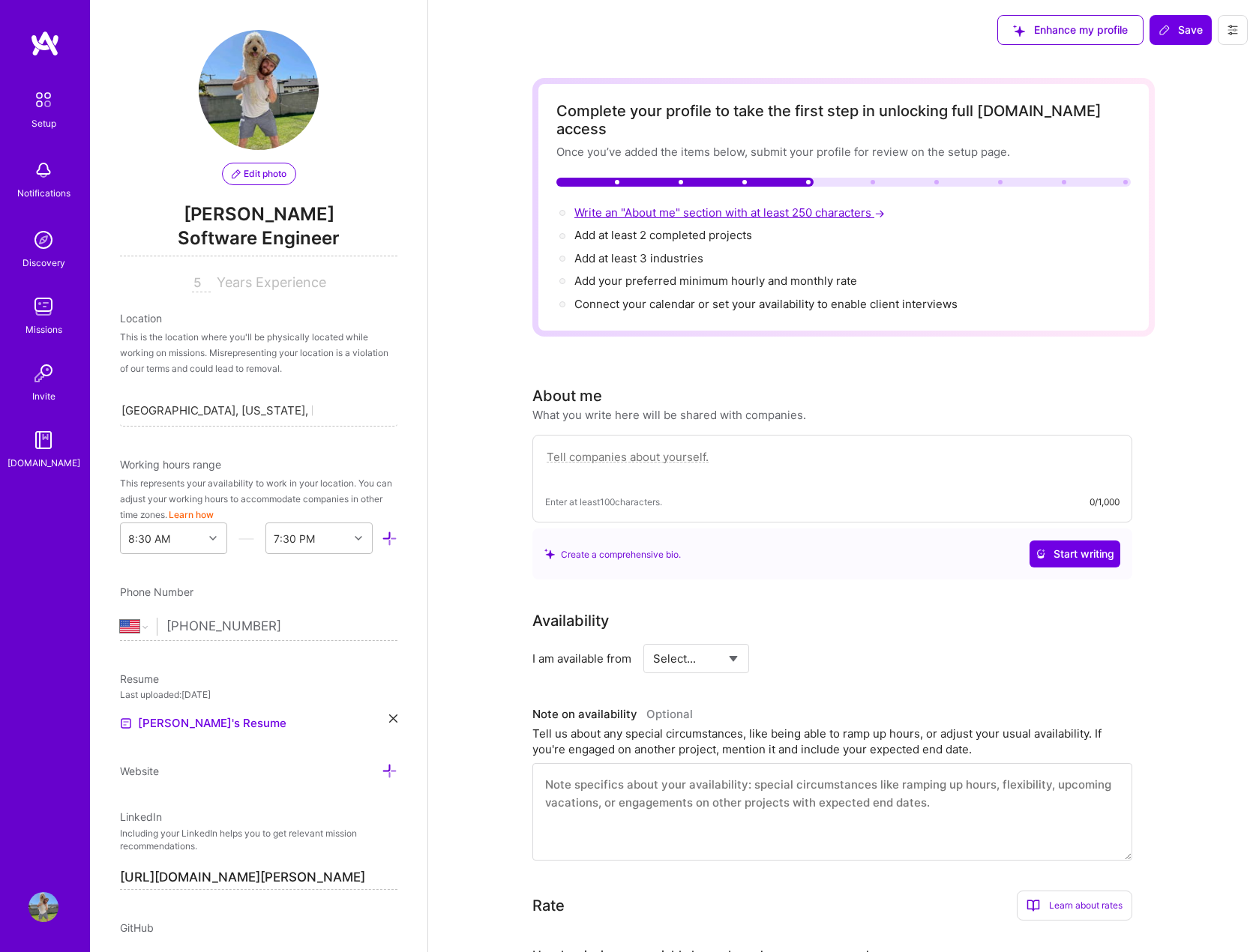
click at [681, 205] on span "Write an "About me" section with at least 250 characters →" at bounding box center [731, 212] width 314 height 15
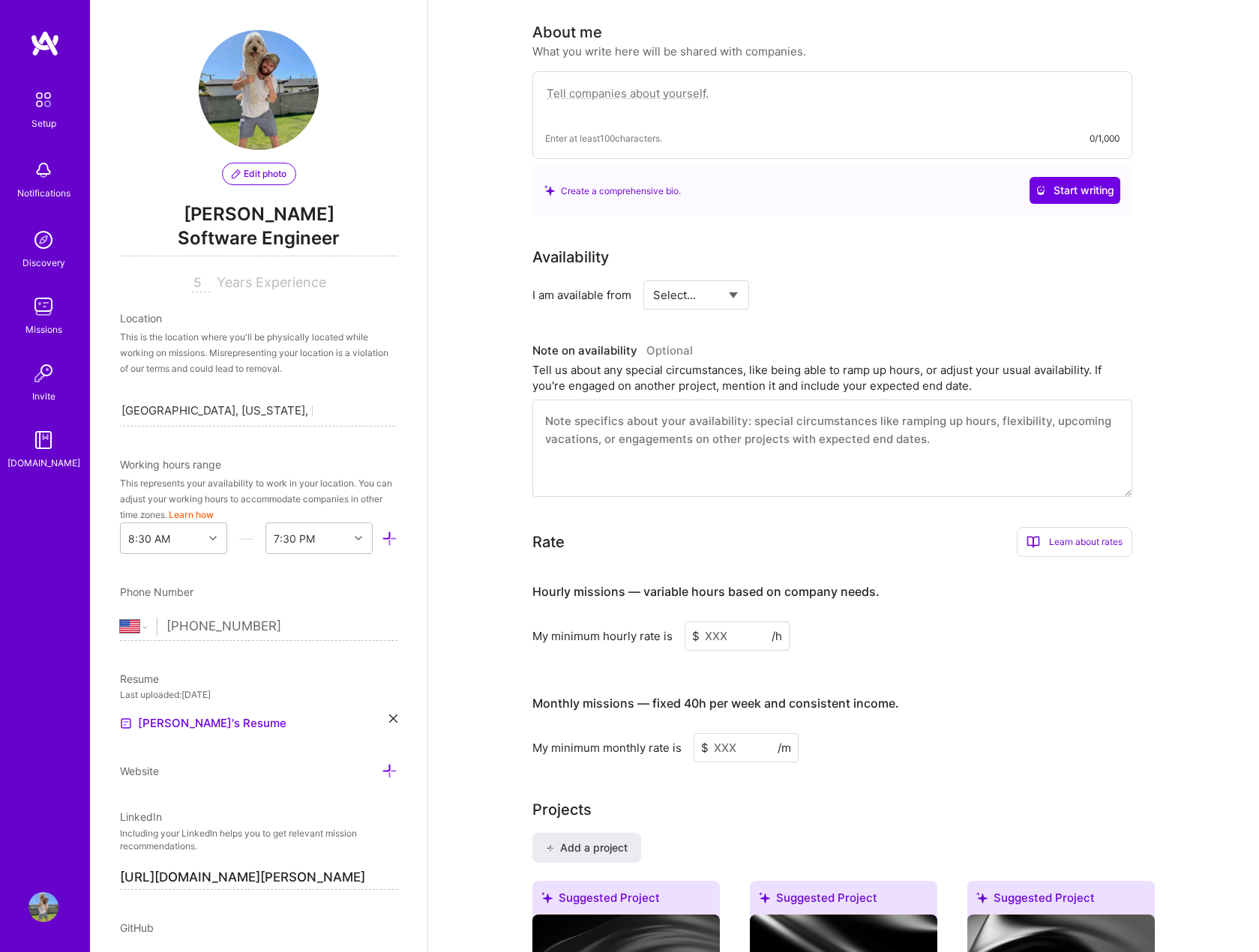
scroll to position [367, 0]
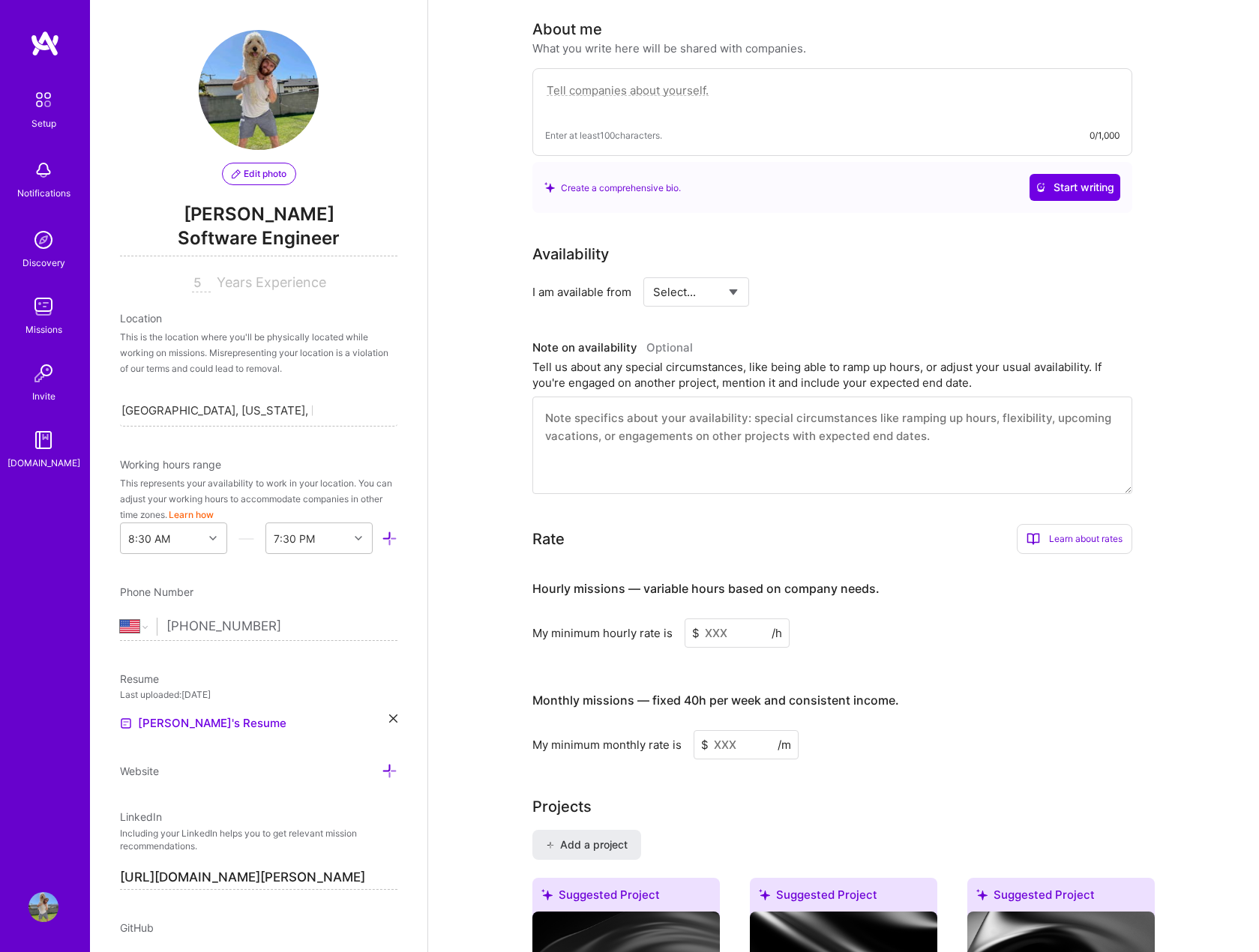
click at [709, 86] on textarea at bounding box center [832, 98] width 574 height 34
paste textarea "Amazing youre reading the about me section, congrats, you've passed the secret …"
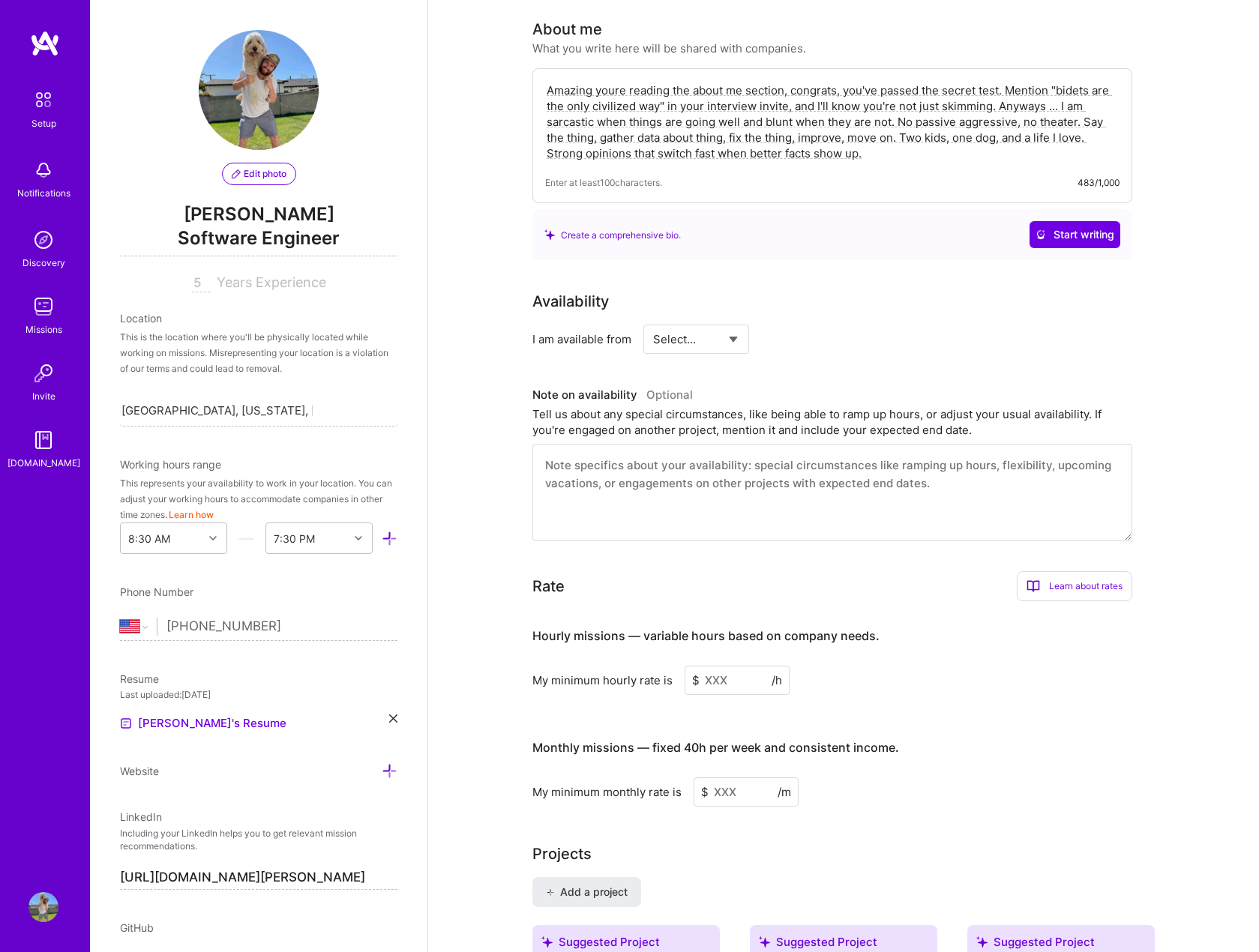
click at [912, 259] on div "Complete your profile to take the first step in unlocking full [DOMAIN_NAME] ac…" at bounding box center [843, 885] width 622 height 2348
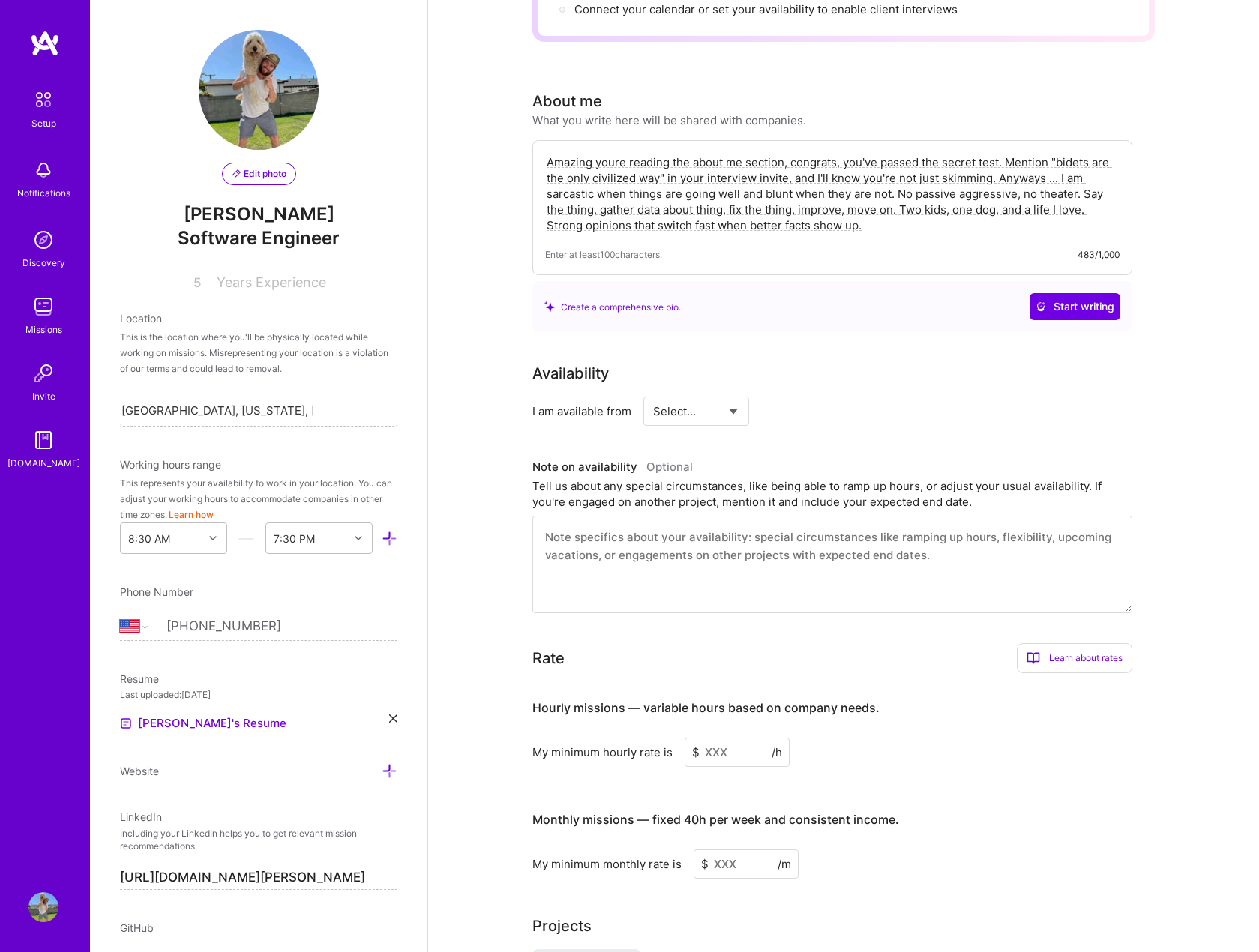
scroll to position [142, 0]
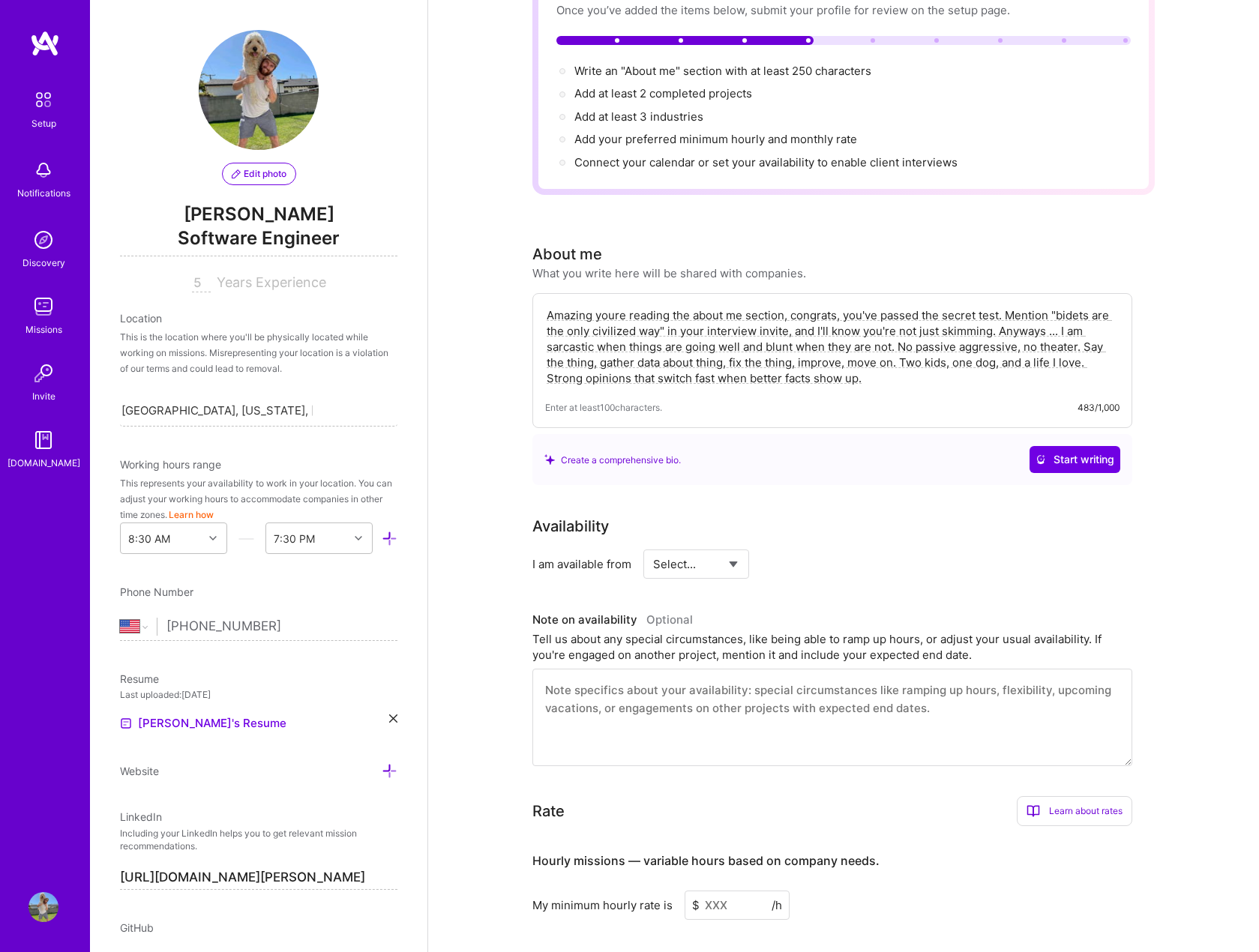
click at [917, 373] on div "Amazing youre reading the about me section, congrats, you've passed the secret …" at bounding box center [832, 360] width 600 height 135
click at [884, 352] on textarea "Amazing youre reading the about me section, congrats, you've passed the secret …" at bounding box center [832, 347] width 574 height 82
drag, startPoint x: 1075, startPoint y: 380, endPoint x: 1156, endPoint y: 381, distance: 81.0
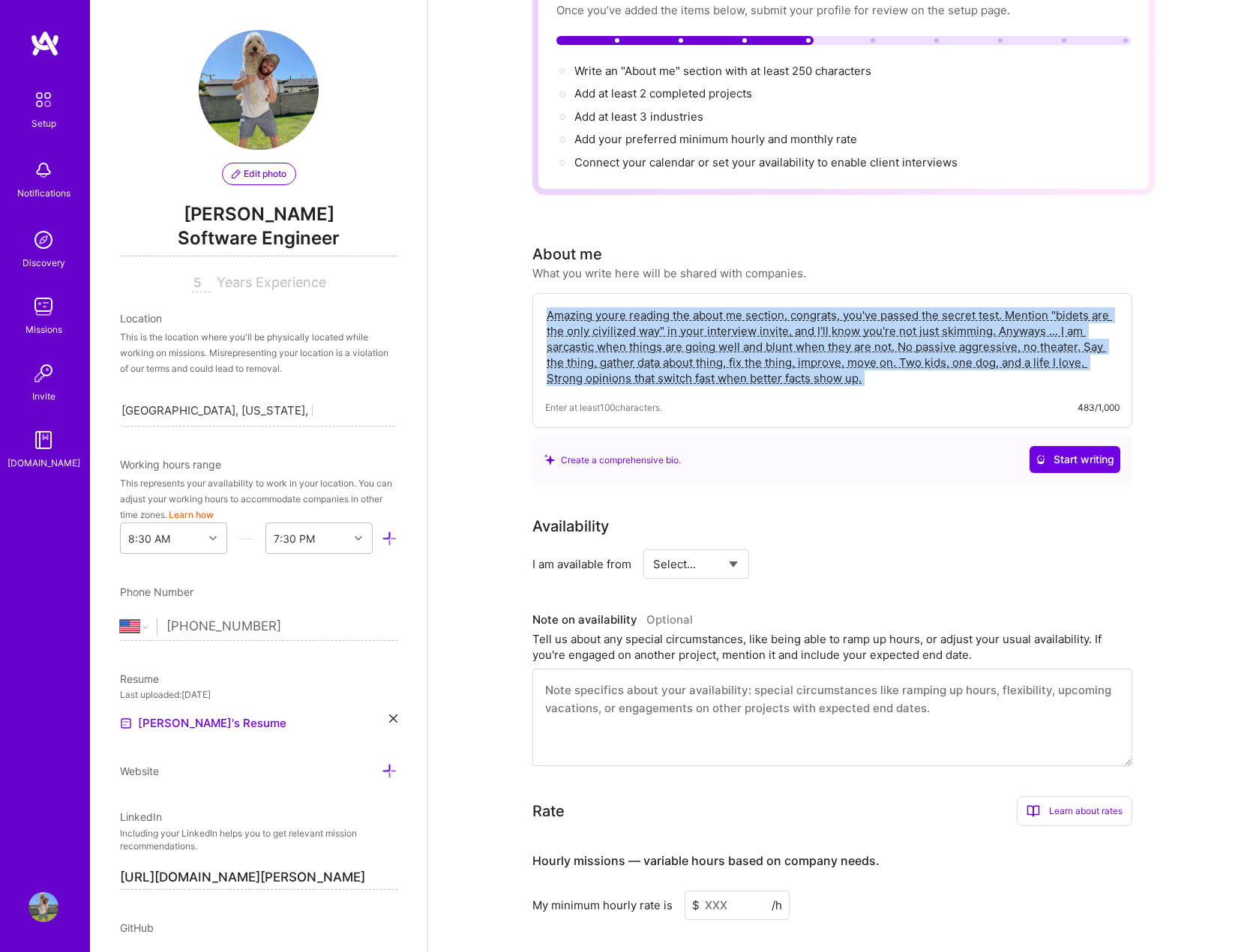
drag, startPoint x: 904, startPoint y: 374, endPoint x: 606, endPoint y: 315, distance: 303.8
click at [597, 313] on div "Amazing youre reading the about me section, congrats, you've passed the secret …" at bounding box center [832, 360] width 600 height 135
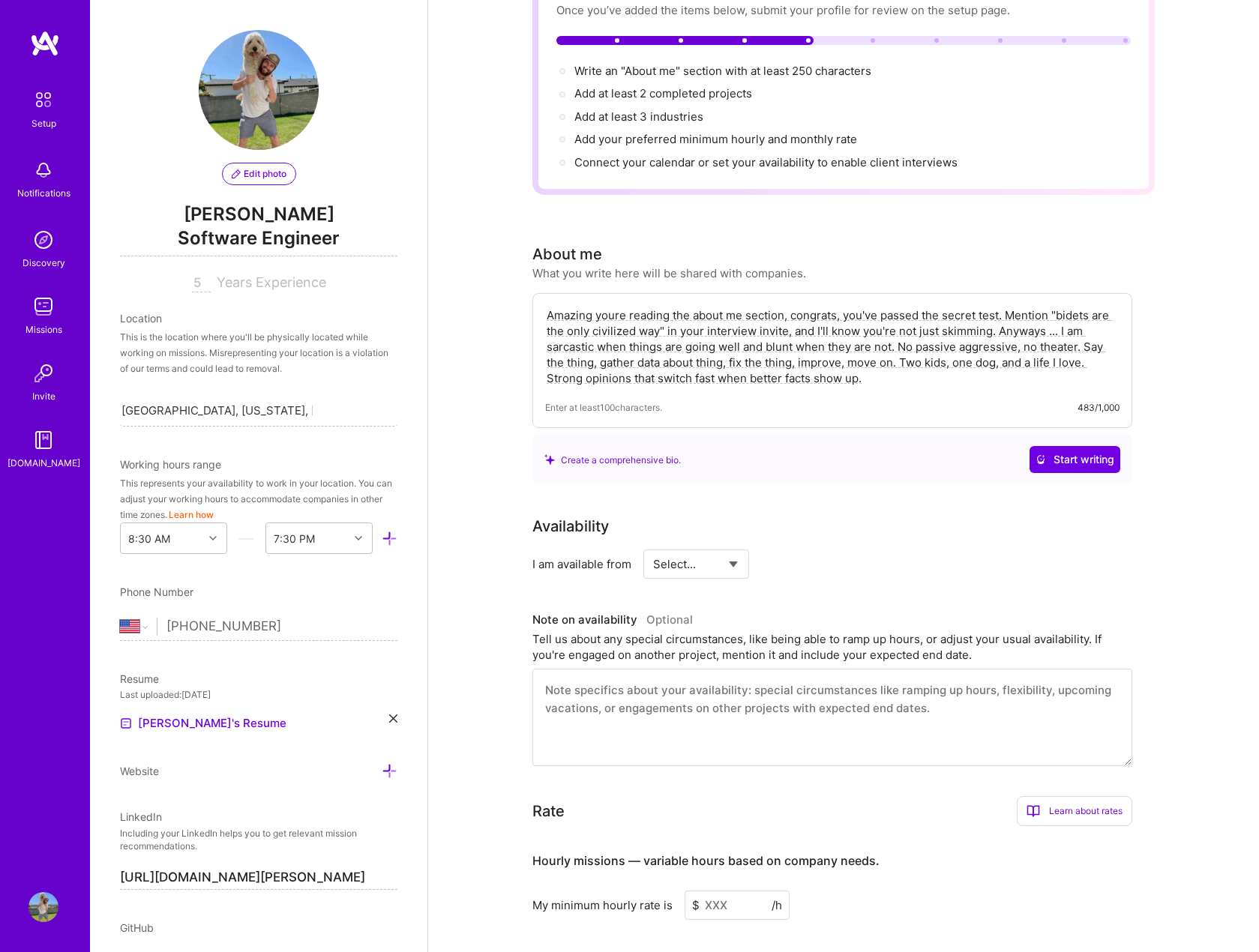
drag, startPoint x: 863, startPoint y: 365, endPoint x: 874, endPoint y: 367, distance: 11.2
click at [864, 366] on textarea "Amazing youre reading the about me section, congrats, you've passed the secret …" at bounding box center [832, 347] width 574 height 82
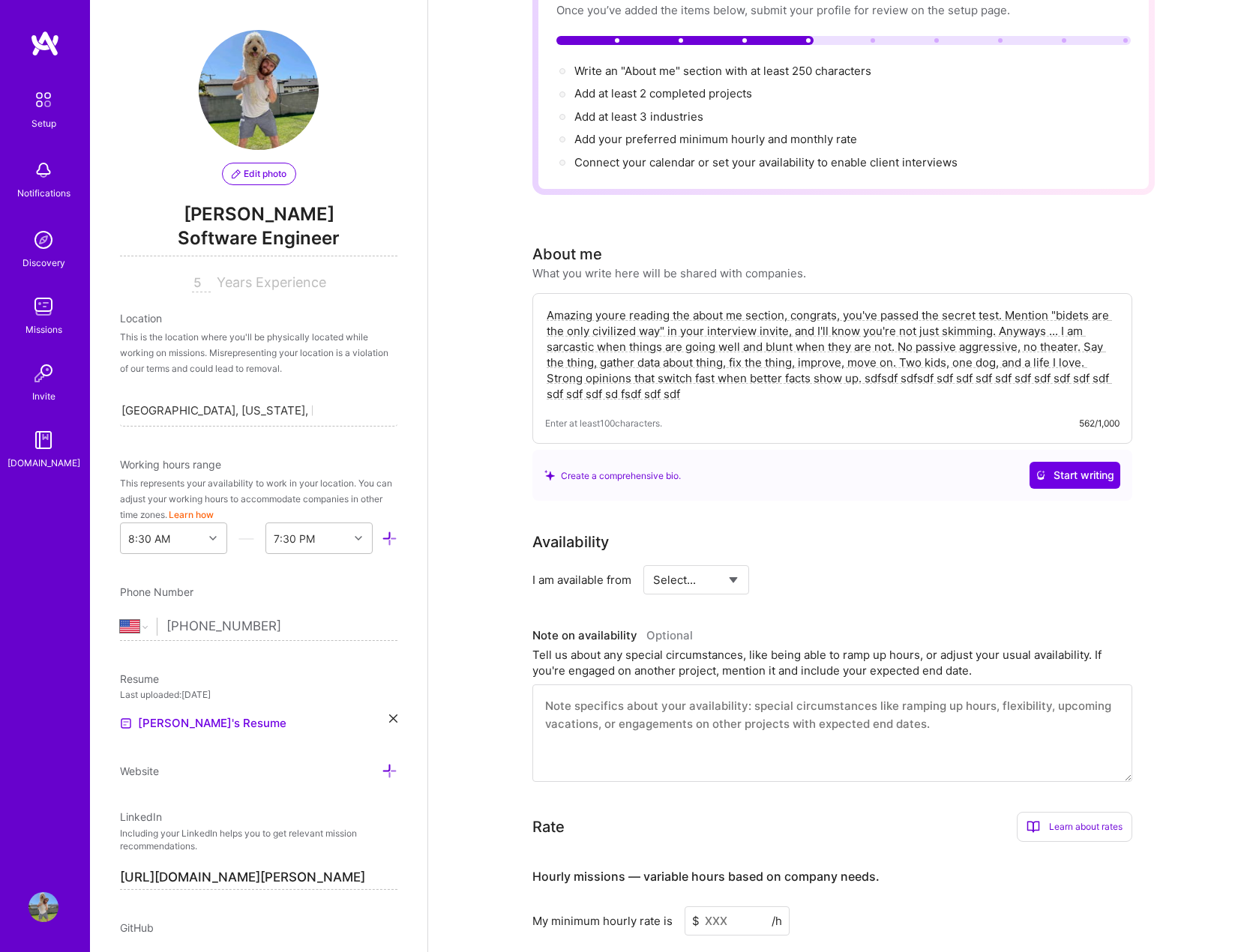
drag, startPoint x: 798, startPoint y: 377, endPoint x: 862, endPoint y: 360, distance: 66.2
click at [862, 360] on textarea "Amazing youre reading the about me section, congrats, you've passed the secret …" at bounding box center [832, 354] width 574 height 98
click at [821, 391] on div "Amazing youre reading the about me section, congrats, you've passed the secret …" at bounding box center [832, 368] width 600 height 150
click at [805, 379] on textarea "Amazing youre reading the about me section, congrats, you've passed the secret …" at bounding box center [832, 354] width 574 height 98
paste textarea "sdfsdf sdfsdf sdf sdf sdf sdf sdf sdf sdf sdf sdf sdf sdf sdf sd fsdf sdf sdf"
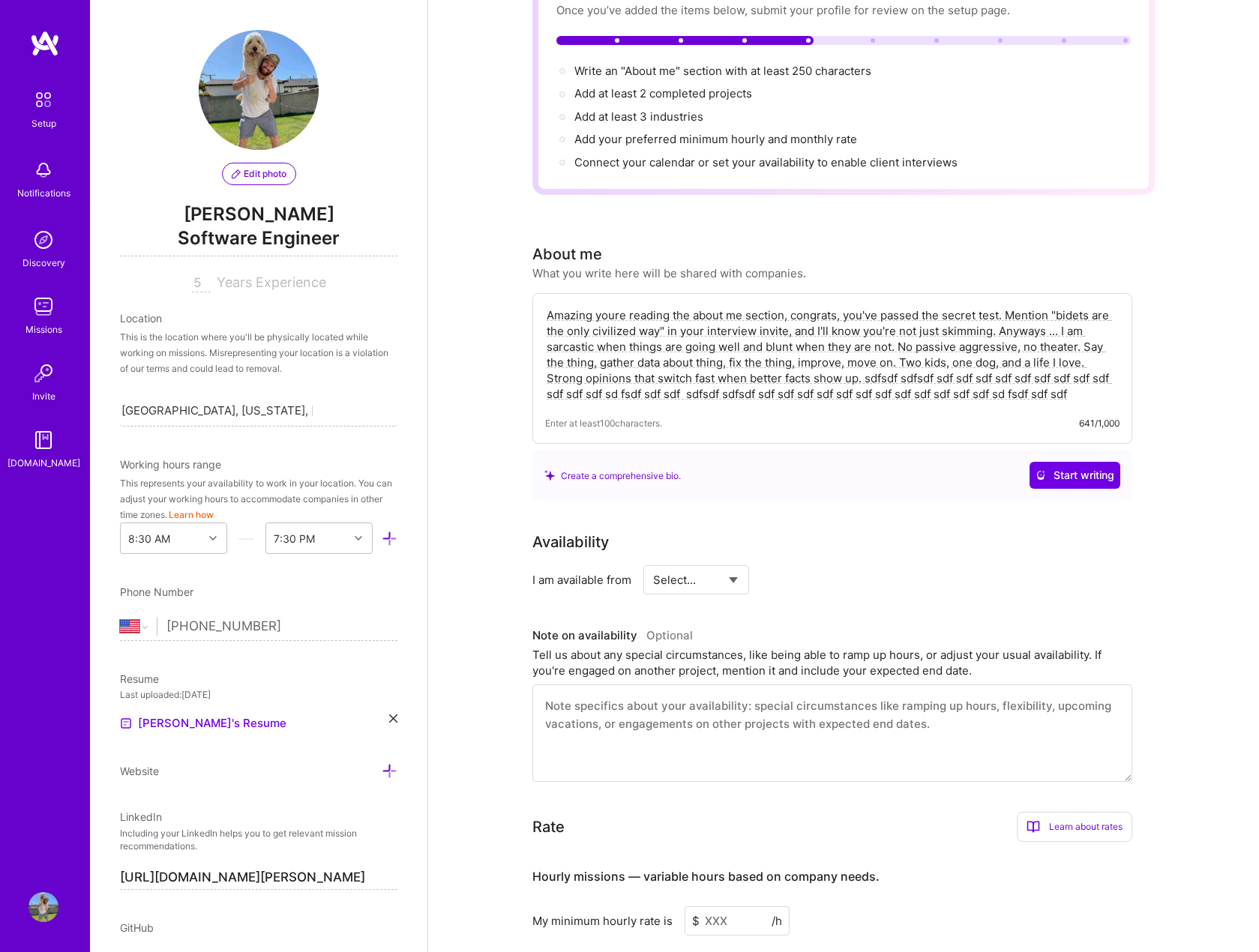
paste textarea "sdfsdf sdfsdf sdf sdf sdf sdf sdf sdf sdf sdf sdf sdf sdf sdf sd fsdf sdf sdf"
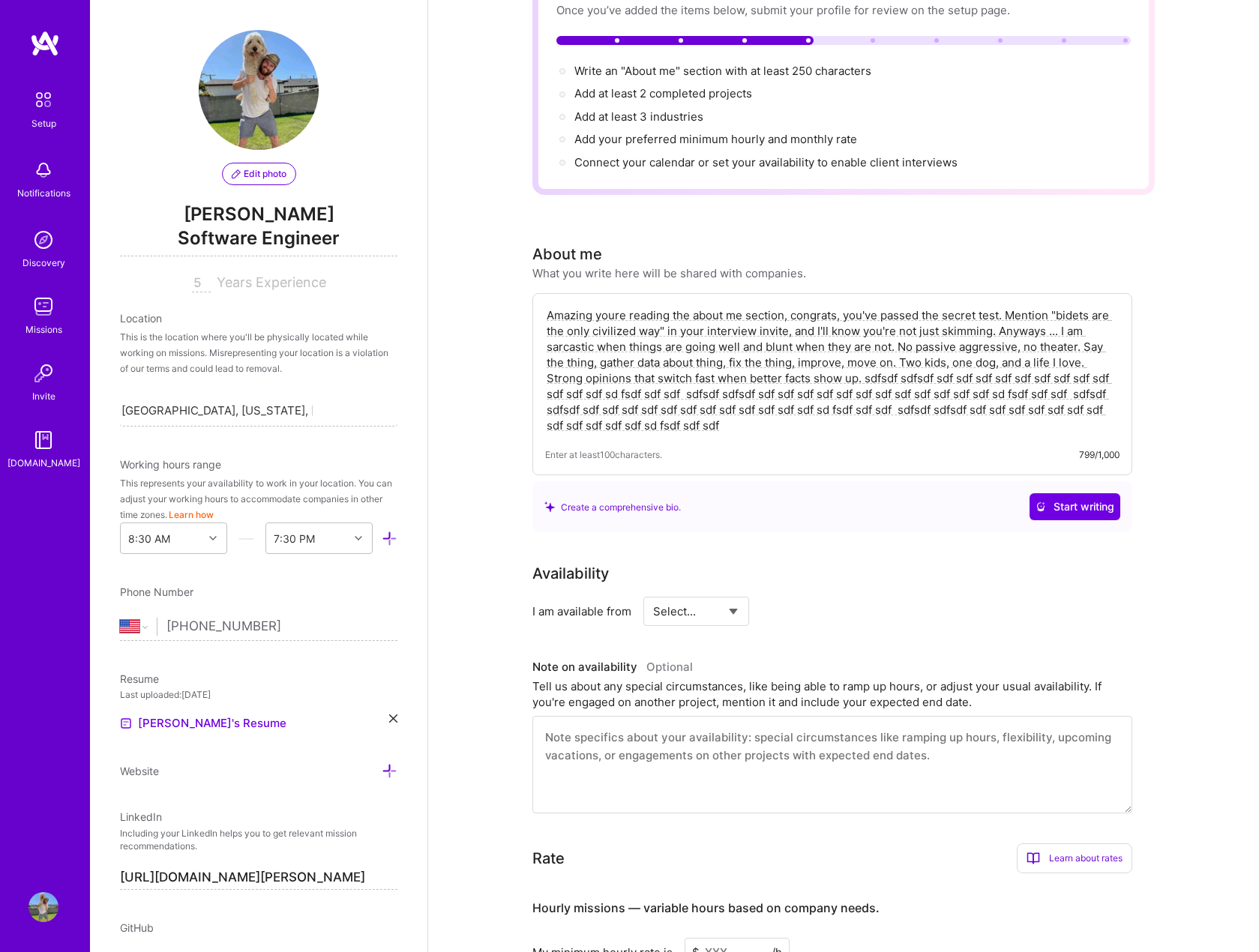
paste textarea "sdfsdf sdfsdf sdf sdf sdf sdf sdf sdf sdf sdf sdf sdf sdf sdf sd fsdf sdf sdf"
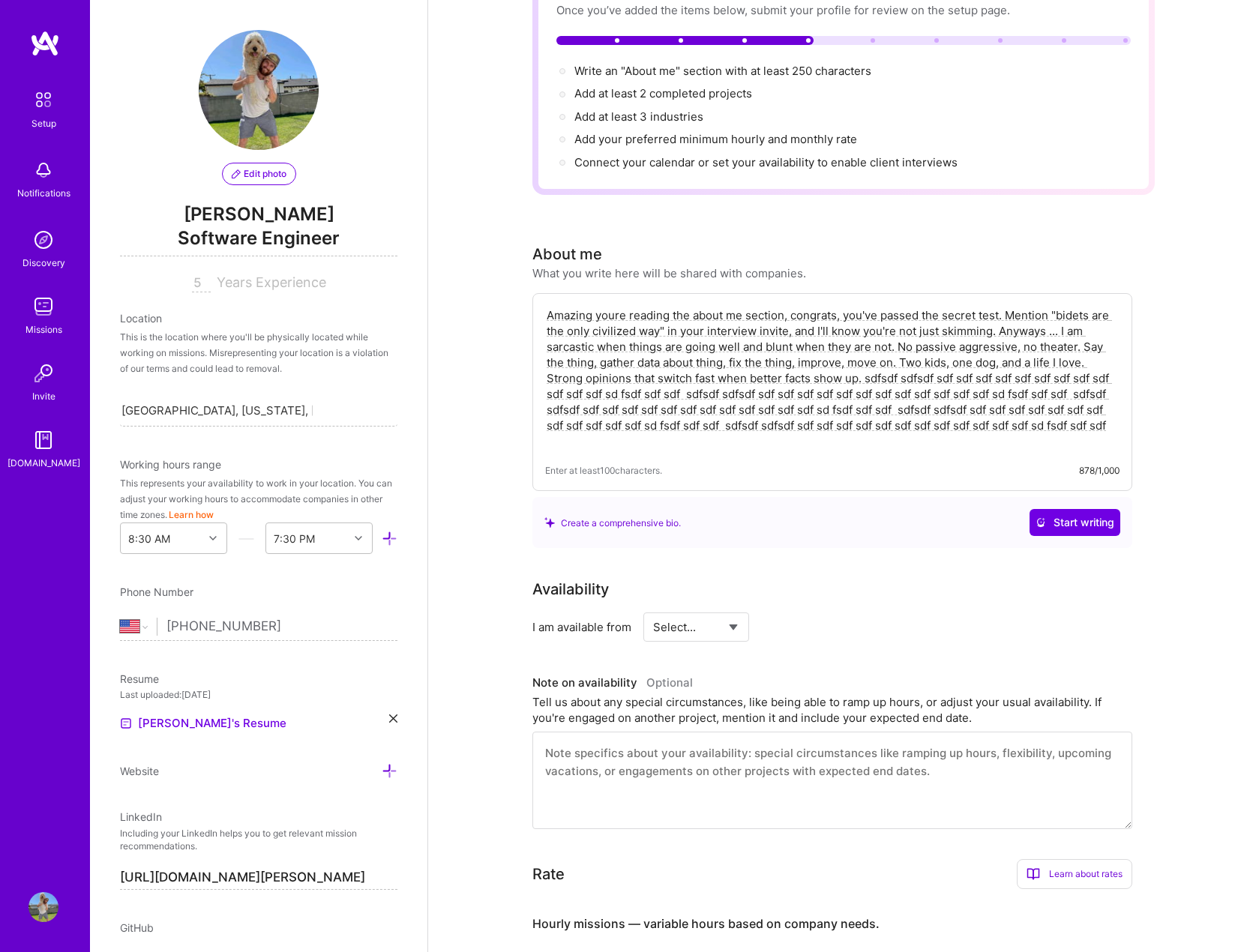
paste textarea "sdfsdf sdfsdf sdf sdf sdf sdf sdf sdf sdf sdf sdf sdf sdf sdf sd fsdf sdf sdf"
paste textarea "sdfsdf sdfsdf sdf sdf sdf sdf sdf sdf sdf"
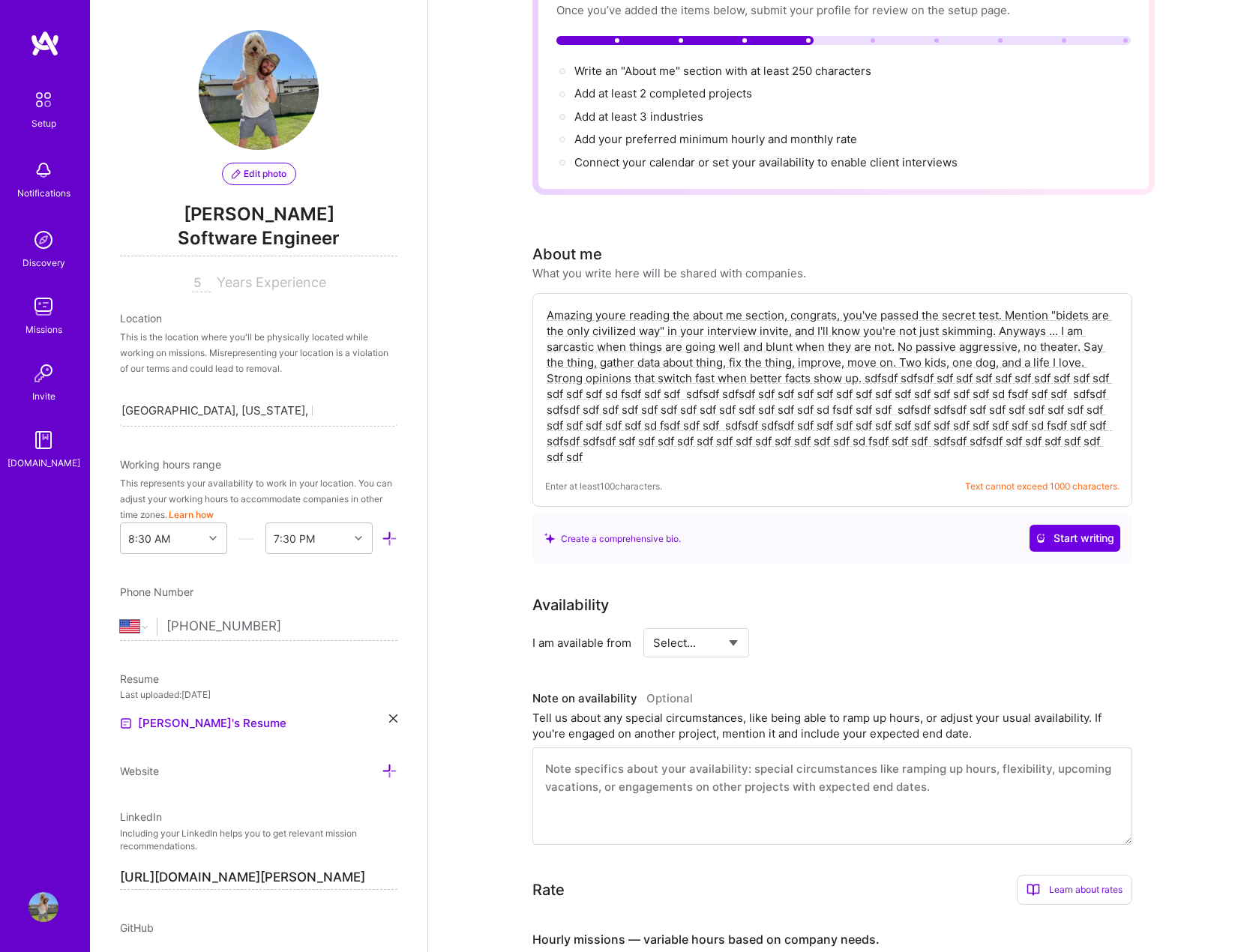
drag, startPoint x: 680, startPoint y: 437, endPoint x: 865, endPoint y: 366, distance: 198.2
click at [865, 366] on textarea "Amazing youre reading the about me section, congrats, you've passed the secret …" at bounding box center [832, 386] width 574 height 160
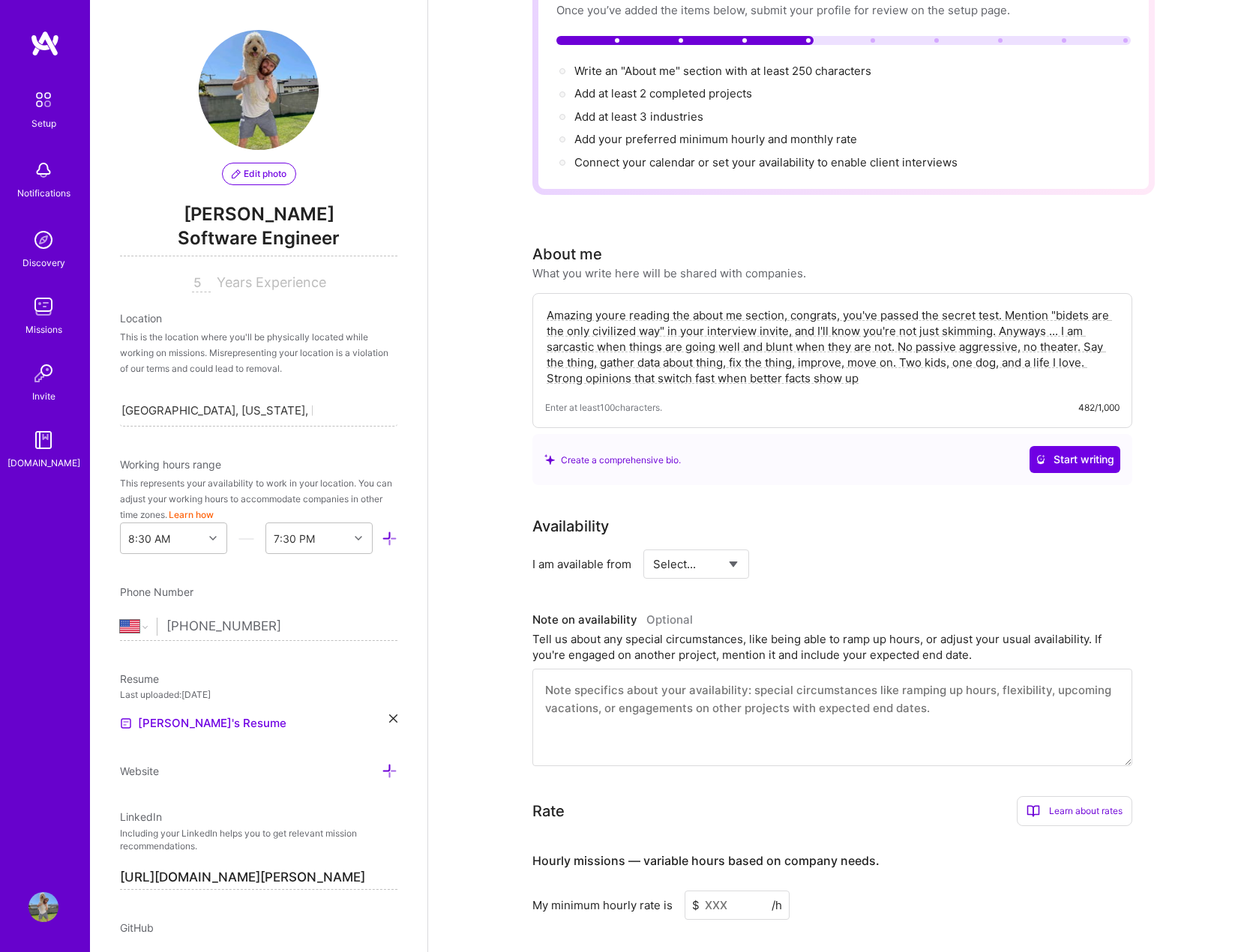
drag, startPoint x: 889, startPoint y: 360, endPoint x: 508, endPoint y: 283, distance: 388.7
click at [1069, 446] on button "Start writing" at bounding box center [1074, 460] width 91 height 27
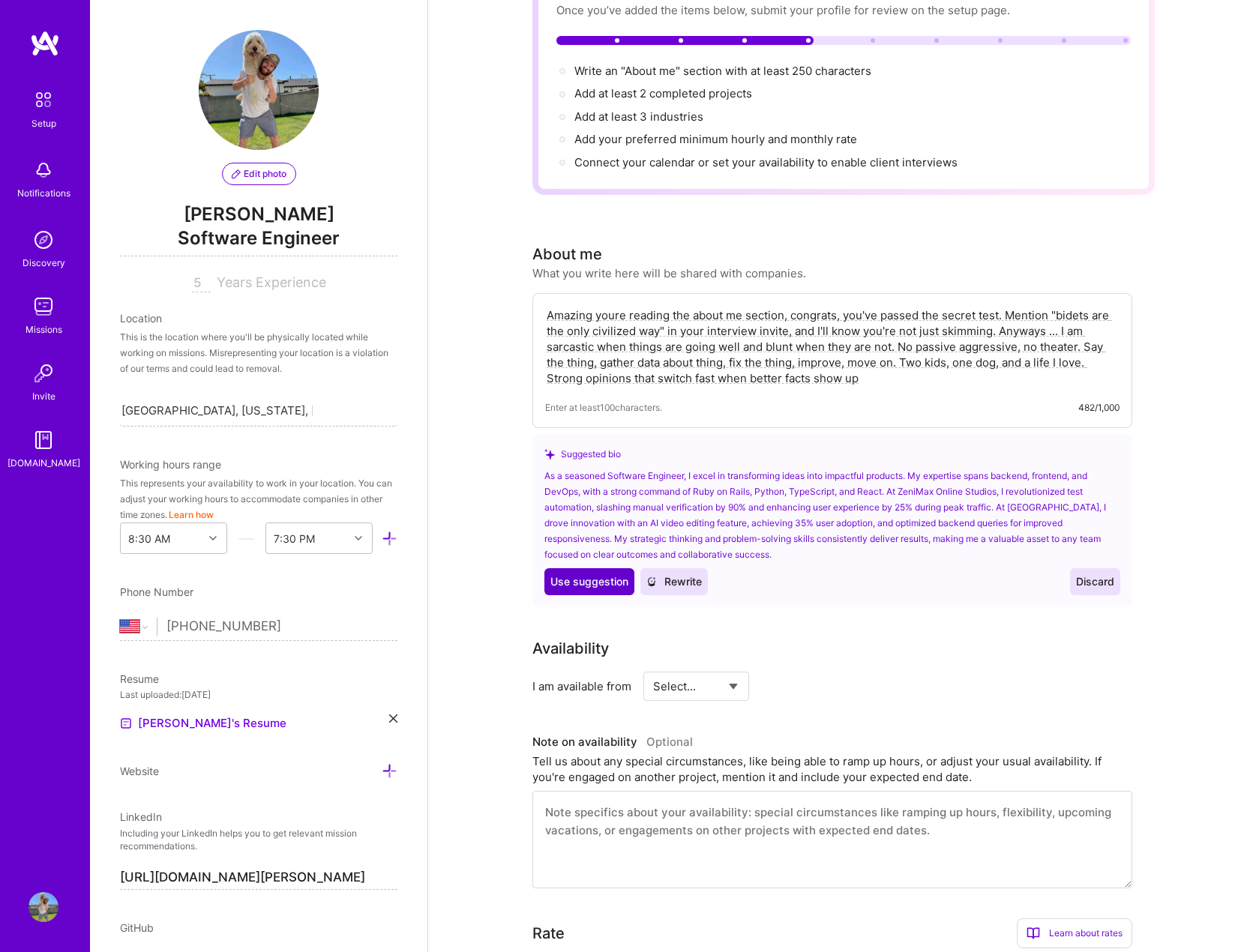
click at [591, 574] on span "Use suggestion" at bounding box center [590, 581] width 78 height 15
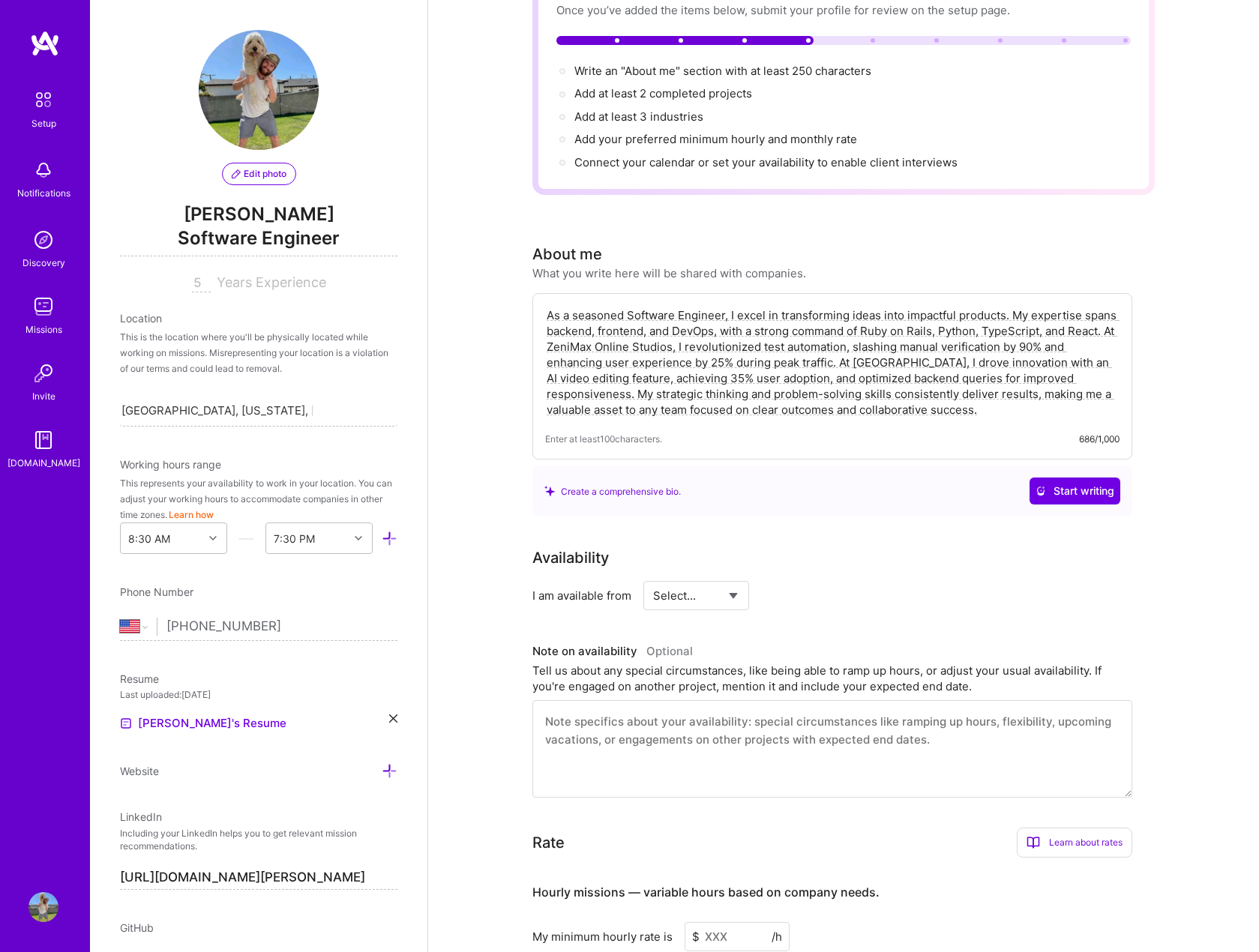
drag, startPoint x: 453, startPoint y: 380, endPoint x: 391, endPoint y: 270, distance: 126.3
paste textarea "mazing youre reading the about me section, congrats, you've passed the secret t…"
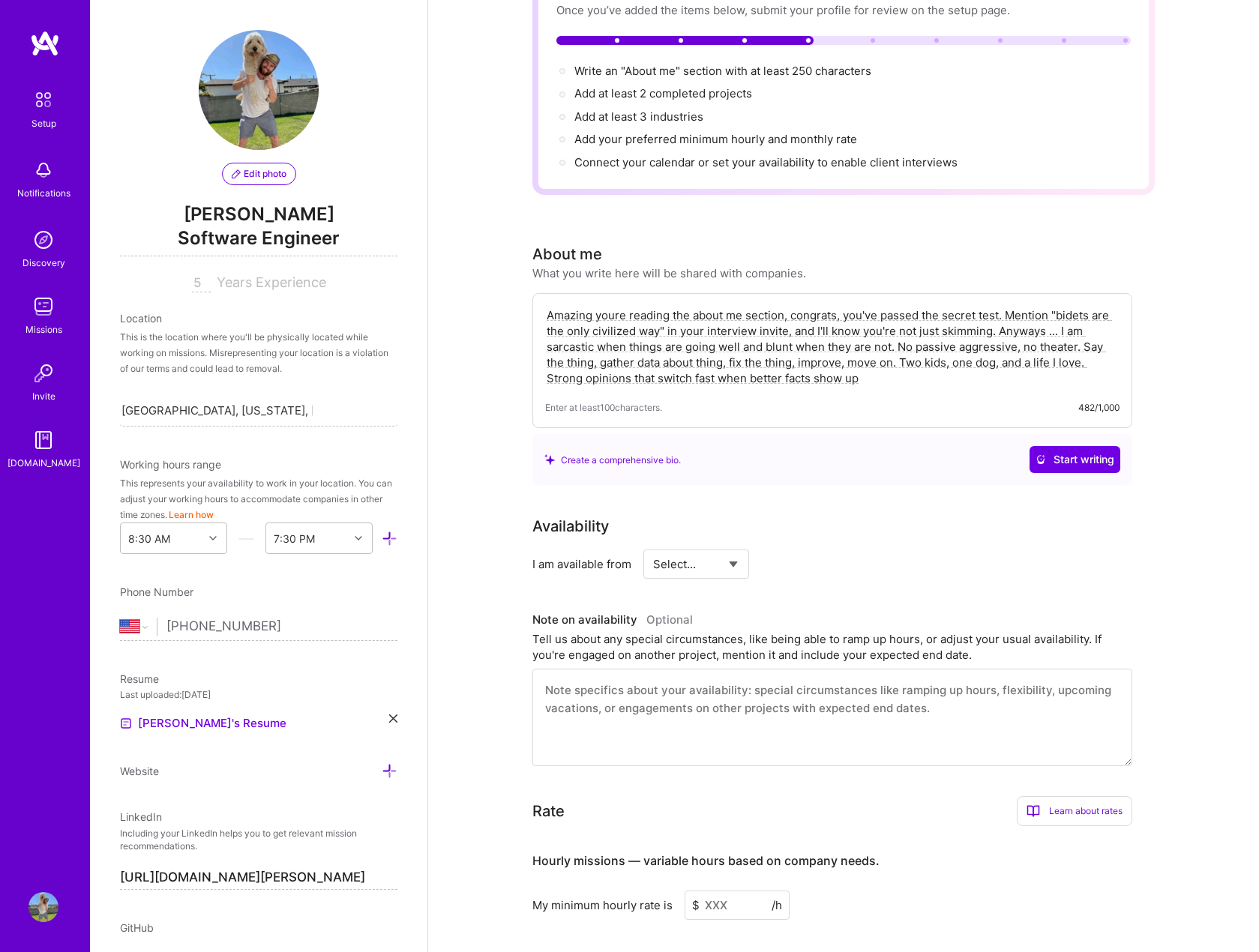
click at [892, 363] on textarea "Amazing youre reading the about me section, congrats, you've passed the secret …" at bounding box center [832, 347] width 574 height 82
drag, startPoint x: 916, startPoint y: 321, endPoint x: 1033, endPoint y: 321, distance: 117.0
click at [1033, 321] on textarea "Amazing youre reading the about me section, congrats, you've passed the secret …" at bounding box center [832, 347] width 574 height 82
drag, startPoint x: 745, startPoint y: 330, endPoint x: 773, endPoint y: 330, distance: 28.0
click at [773, 330] on textarea "Amazing youre reading the about me section, congrats, you've passed the secret …" at bounding box center [832, 347] width 574 height 82
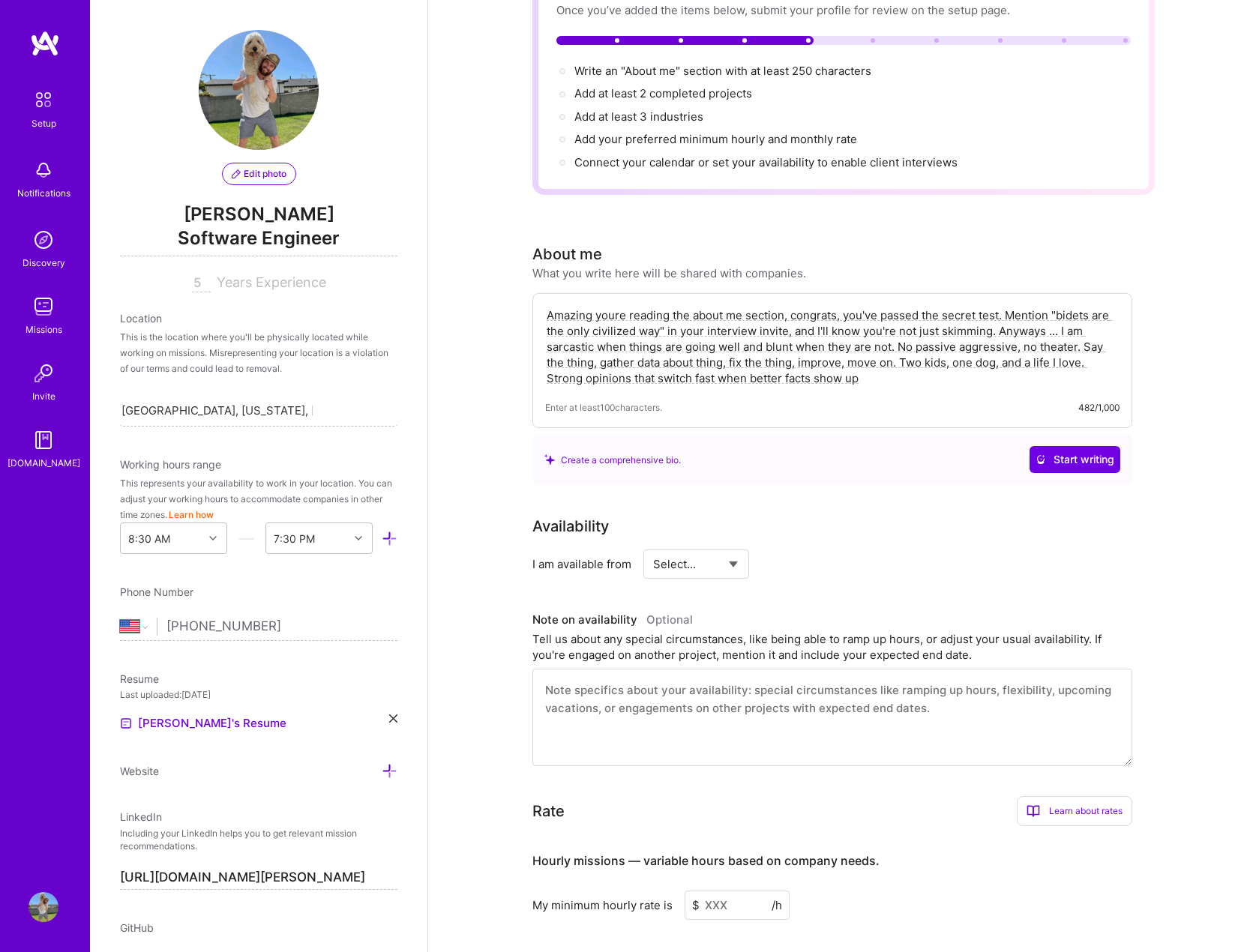
click at [593, 330] on textarea "Amazing youre reading the about me section, congrats, you've passed the secret …" at bounding box center [832, 347] width 574 height 82
click at [572, 330] on textarea "Amazing youre reading the about me section, congrats, you've passed the secret …" at bounding box center [832, 347] width 574 height 82
click at [593, 330] on textarea "Amazing youre reading the about me section, congrats, you've passed the secret …" at bounding box center [832, 347] width 574 height 82
click at [579, 328] on textarea "Amazing youre reading the about me section, congrats, you've passed the secret …" at bounding box center [832, 347] width 574 height 82
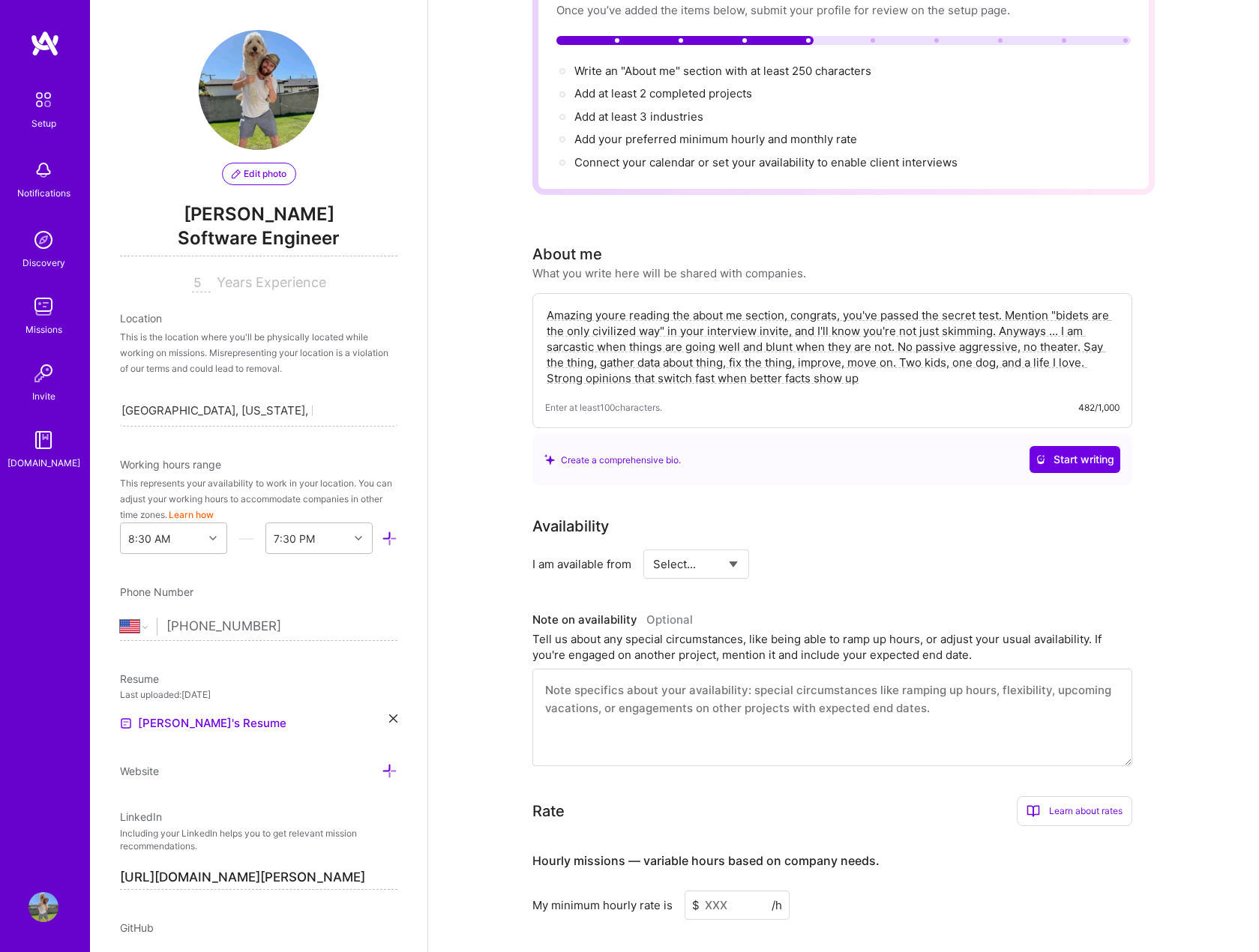
click at [579, 328] on textarea "Amazing youre reading the about me section, congrats, you've passed the secret …" at bounding box center [832, 347] width 574 height 82
click at [593, 330] on textarea "Amazing youre reading the about me section, congrats, you've passed the secret …" at bounding box center [832, 347] width 574 height 82
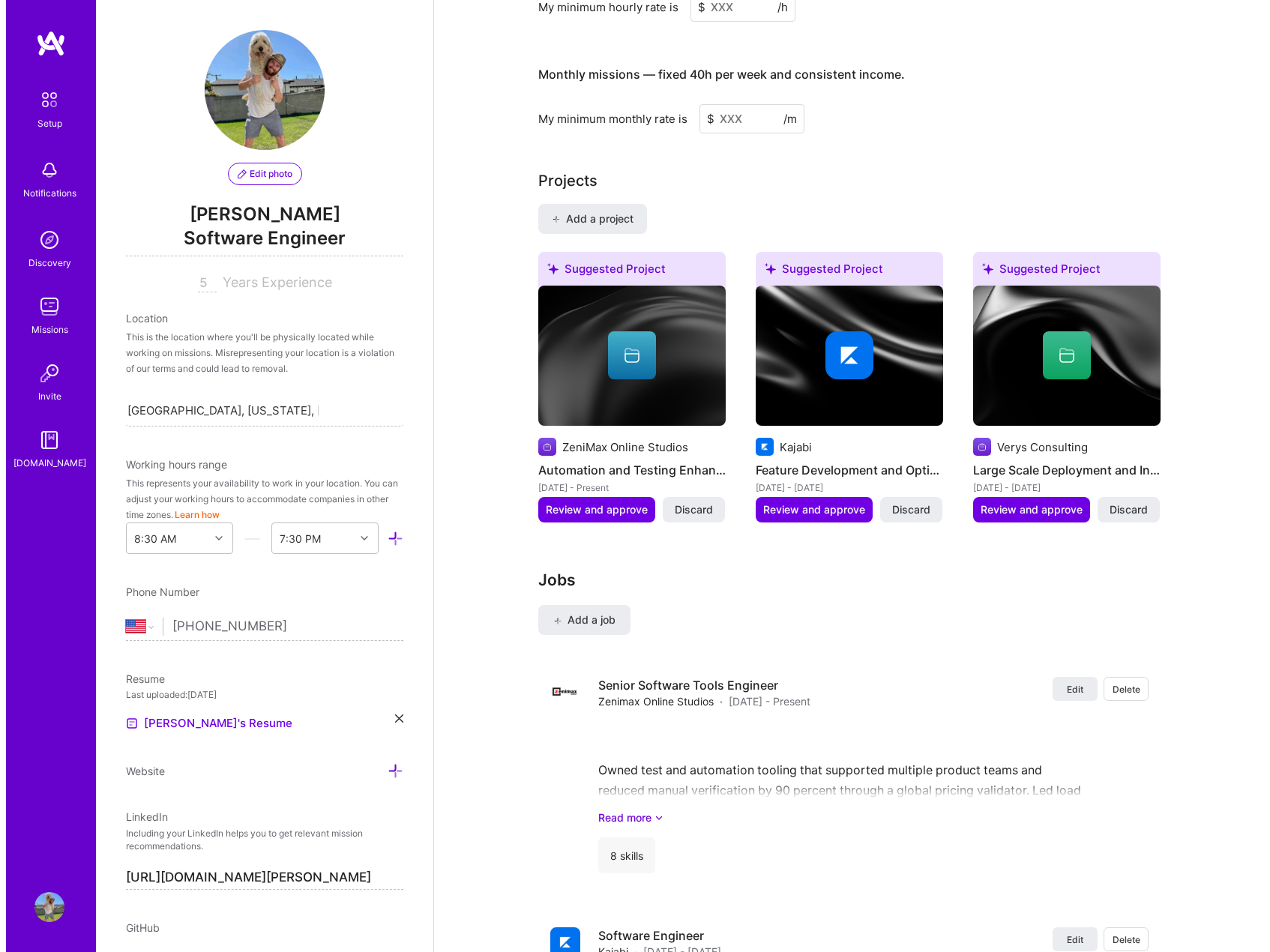
scroll to position [1043, 0]
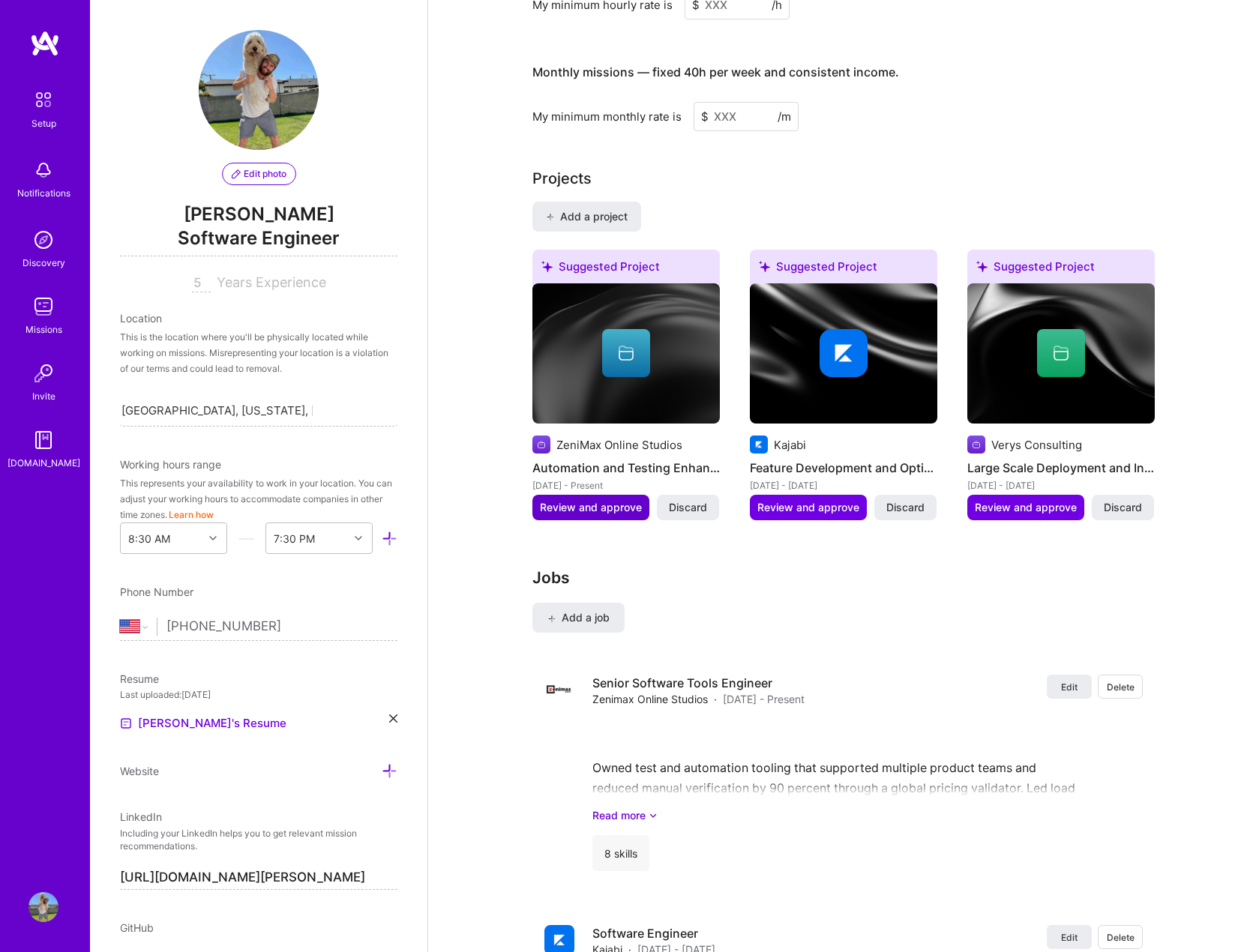
type textarea "Amazing youre reading the about me section, congrats, you've passed the secret …"
click at [585, 500] on span "Review and approve" at bounding box center [591, 507] width 102 height 15
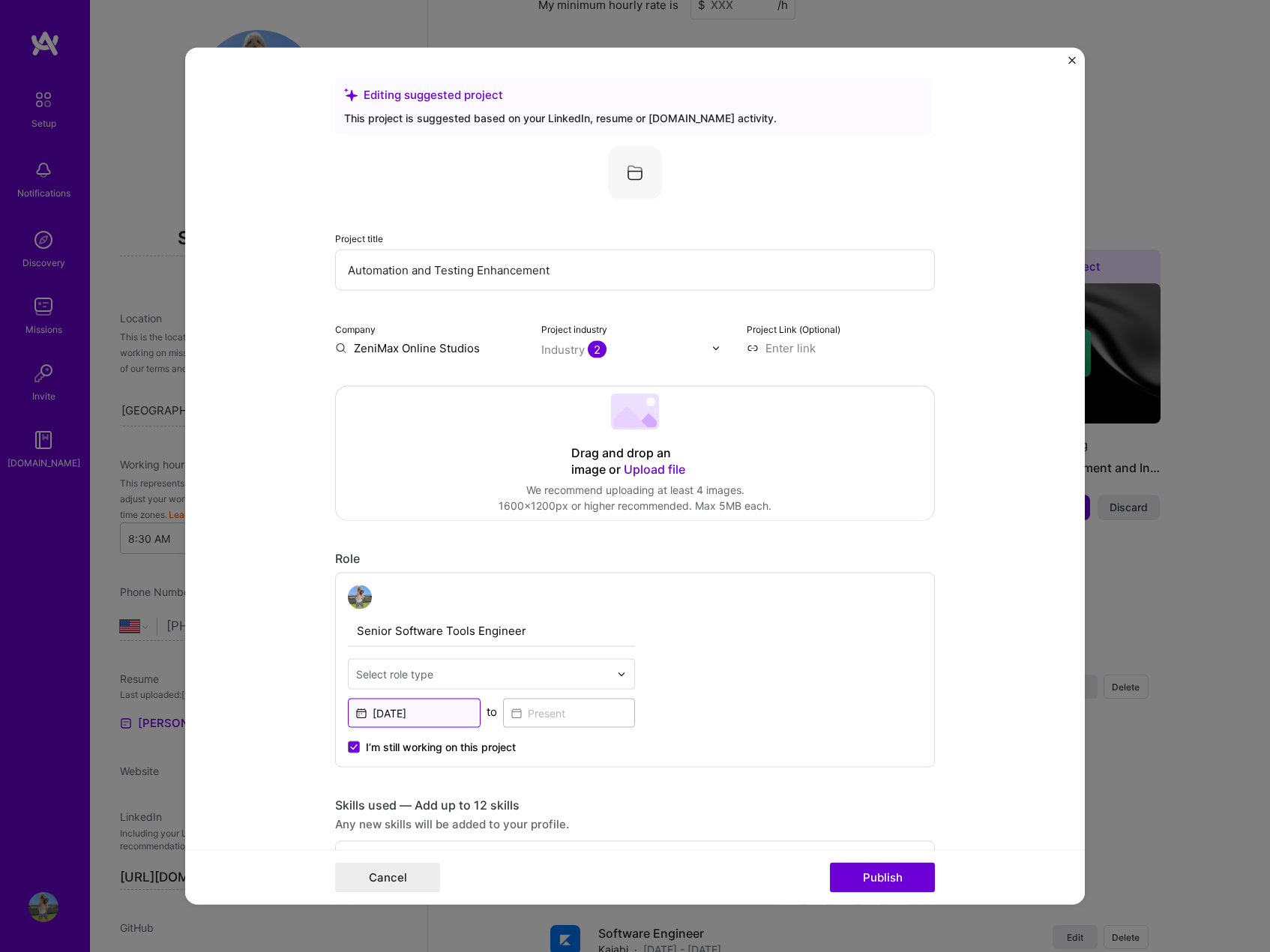
click at [433, 718] on input "[DATE]" at bounding box center [414, 714] width 133 height 29
click at [696, 702] on div "Senior Software Tools Engineer Select role type [DATE] to I’m still working on …" at bounding box center [635, 671] width 599 height 195
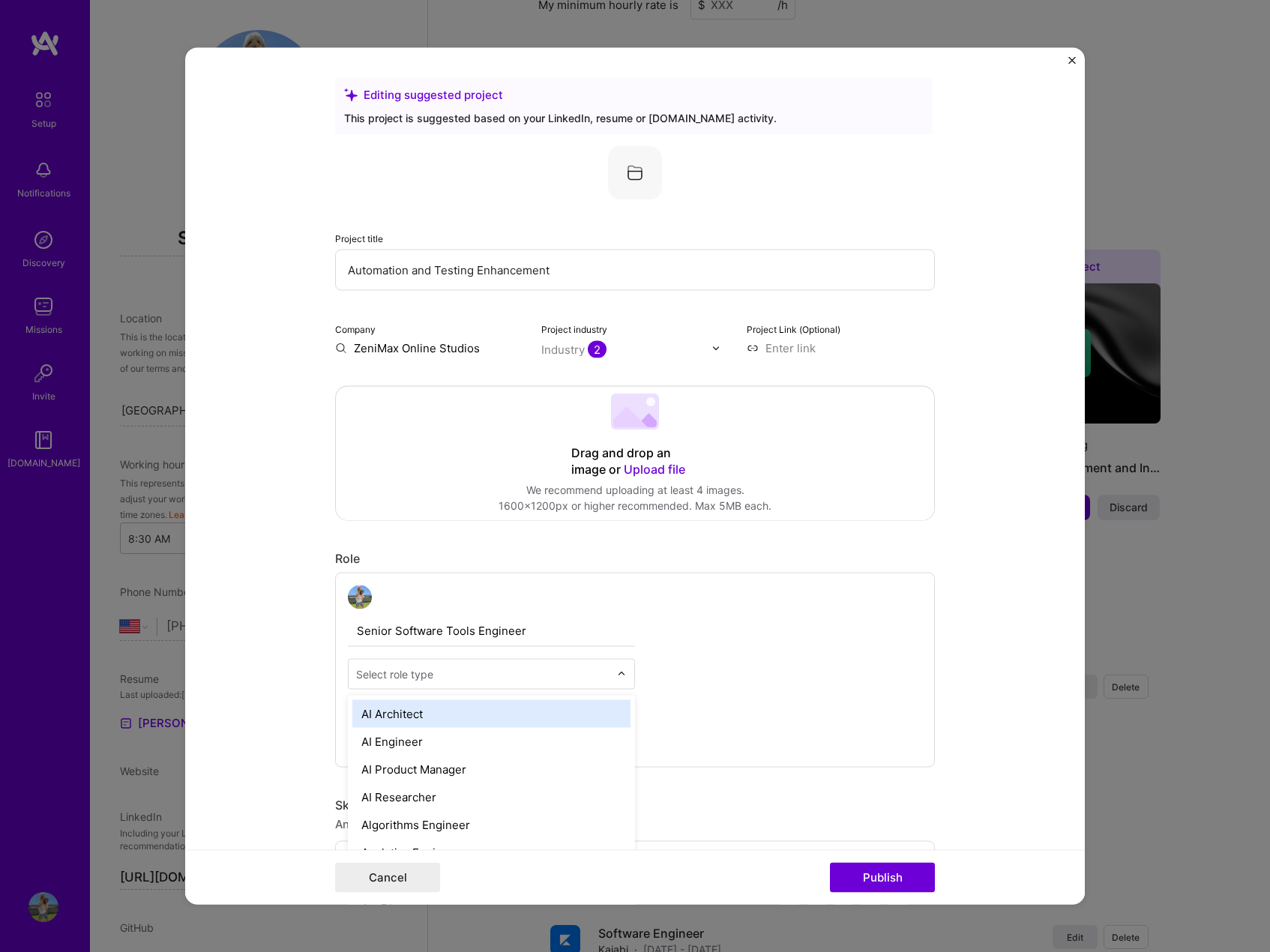
click at [564, 681] on input "text" at bounding box center [483, 675] width 254 height 16
type input "sof"
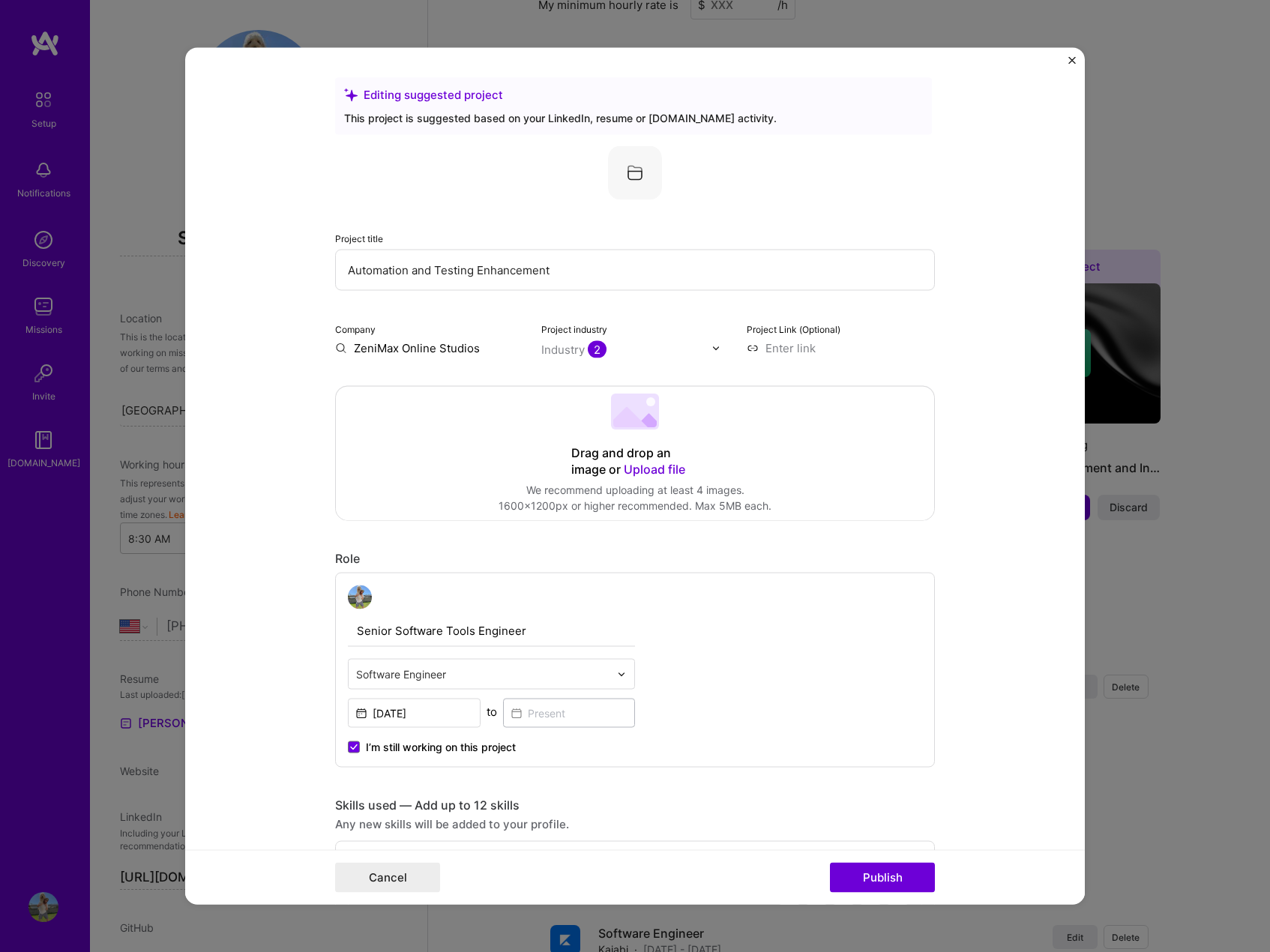
click at [467, 745] on span "I’m still working on this project" at bounding box center [441, 747] width 150 height 15
click at [0, 0] on input "I’m still working on this project" at bounding box center [0, 0] width 0 height 0
click at [545, 712] on input at bounding box center [569, 714] width 133 height 29
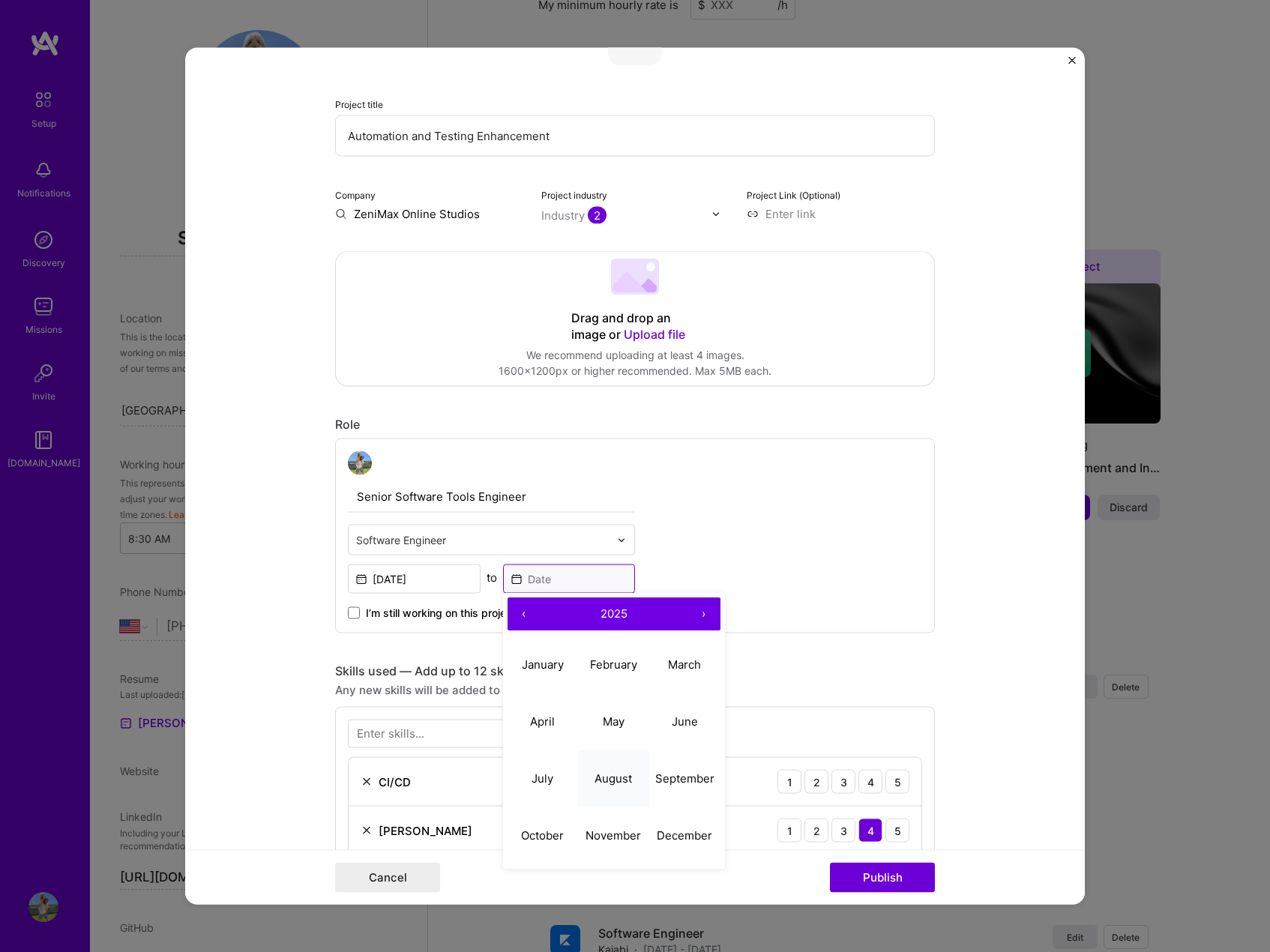
scroll to position [150, 0]
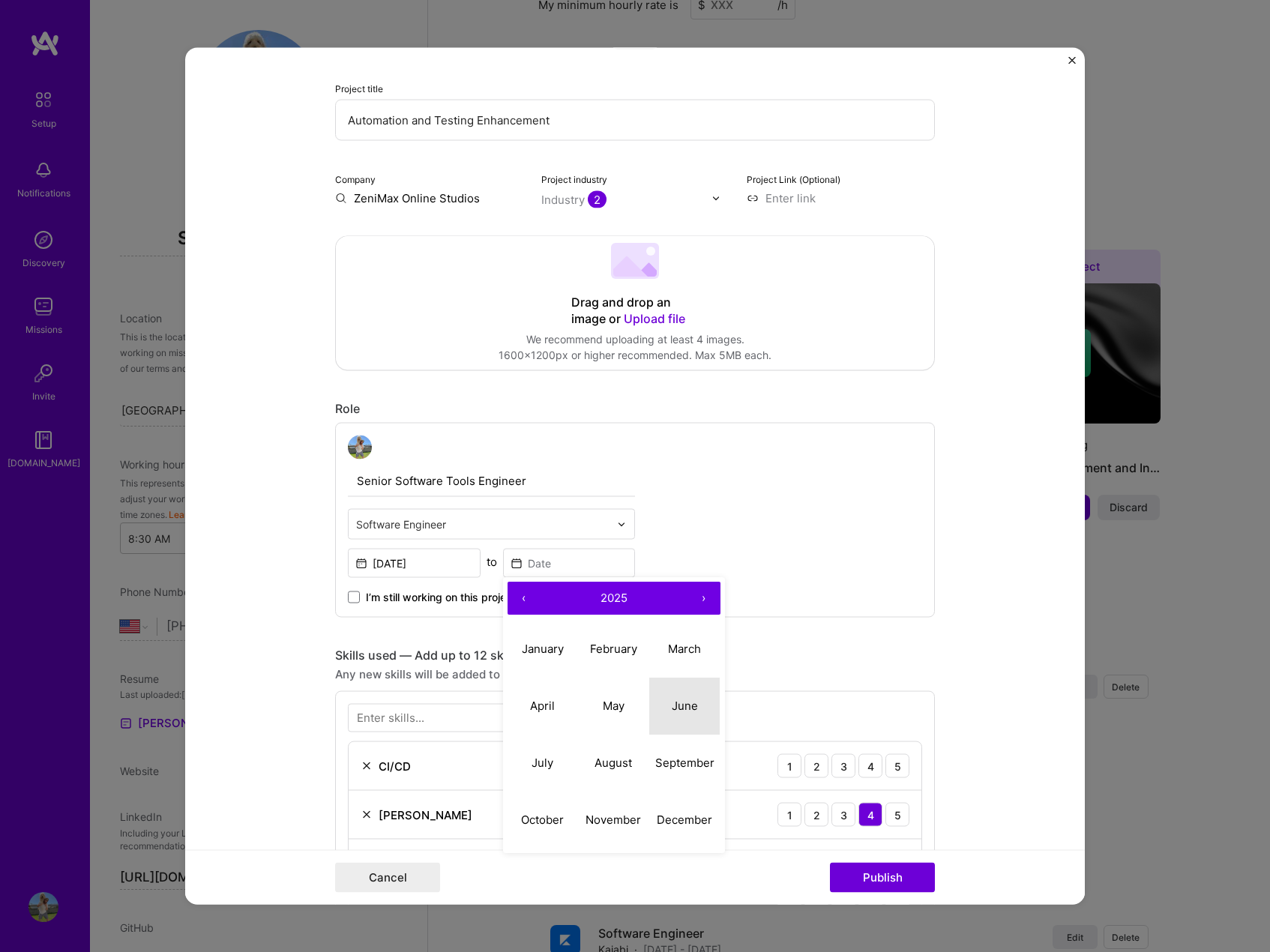
click at [672, 700] on abbr "June" at bounding box center [684, 706] width 26 height 15
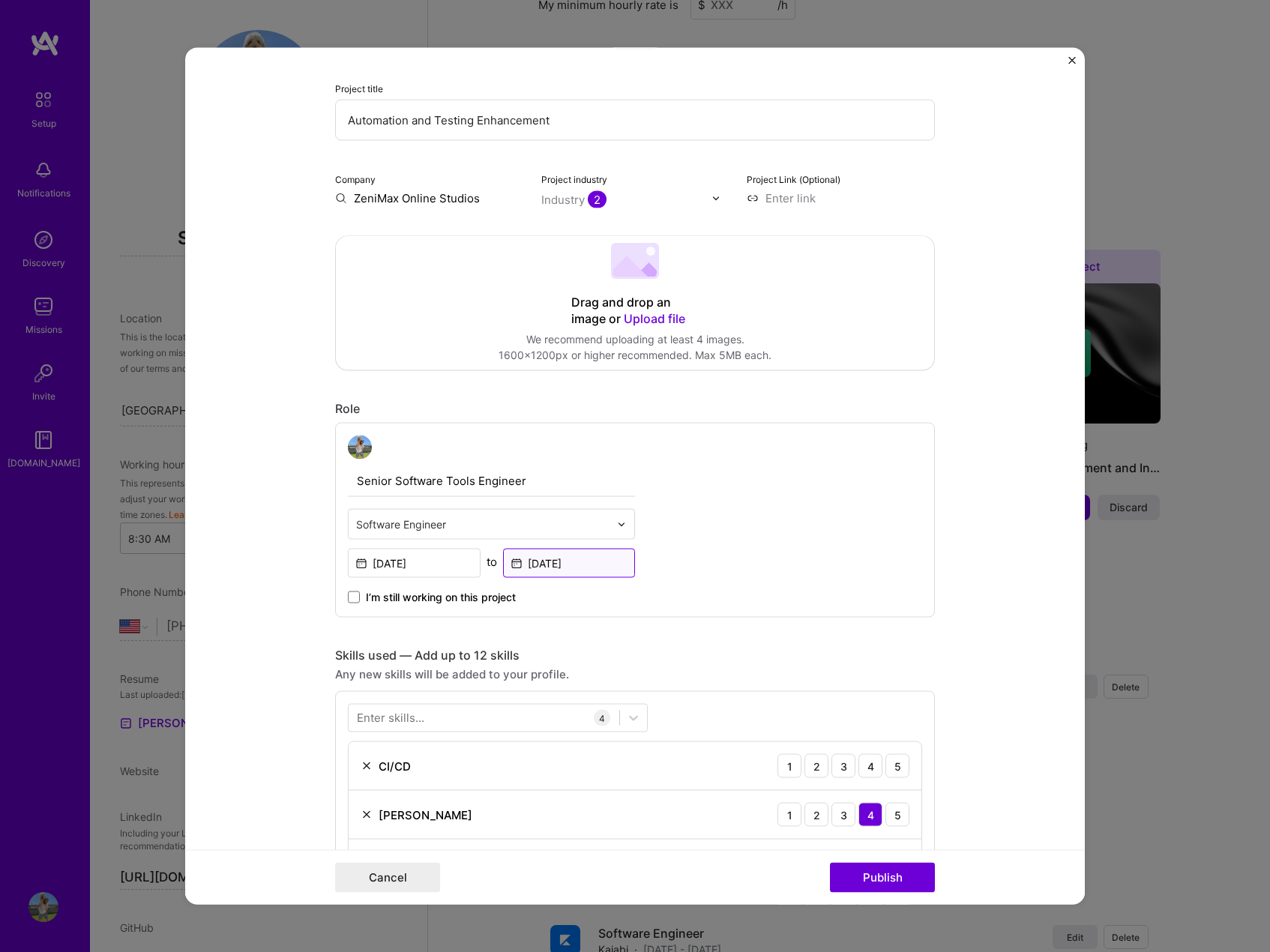
click at [584, 568] on input "[DATE]" at bounding box center [569, 563] width 133 height 29
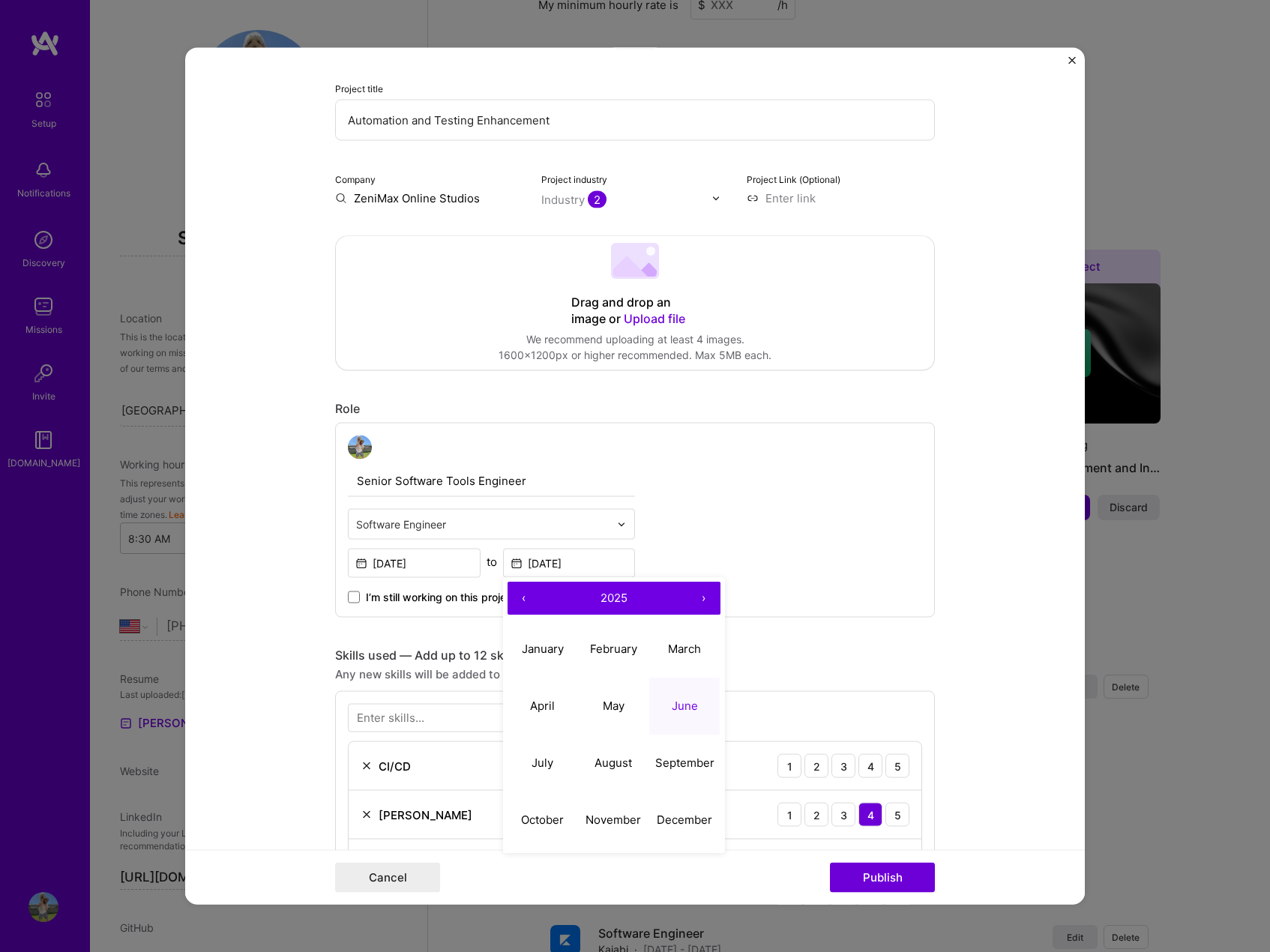
click at [528, 602] on button "‹" at bounding box center [524, 600] width 33 height 33
click at [515, 602] on button "‹" at bounding box center [524, 600] width 33 height 33
click at [675, 710] on abbr "June" at bounding box center [684, 706] width 26 height 15
type input "[DATE]"
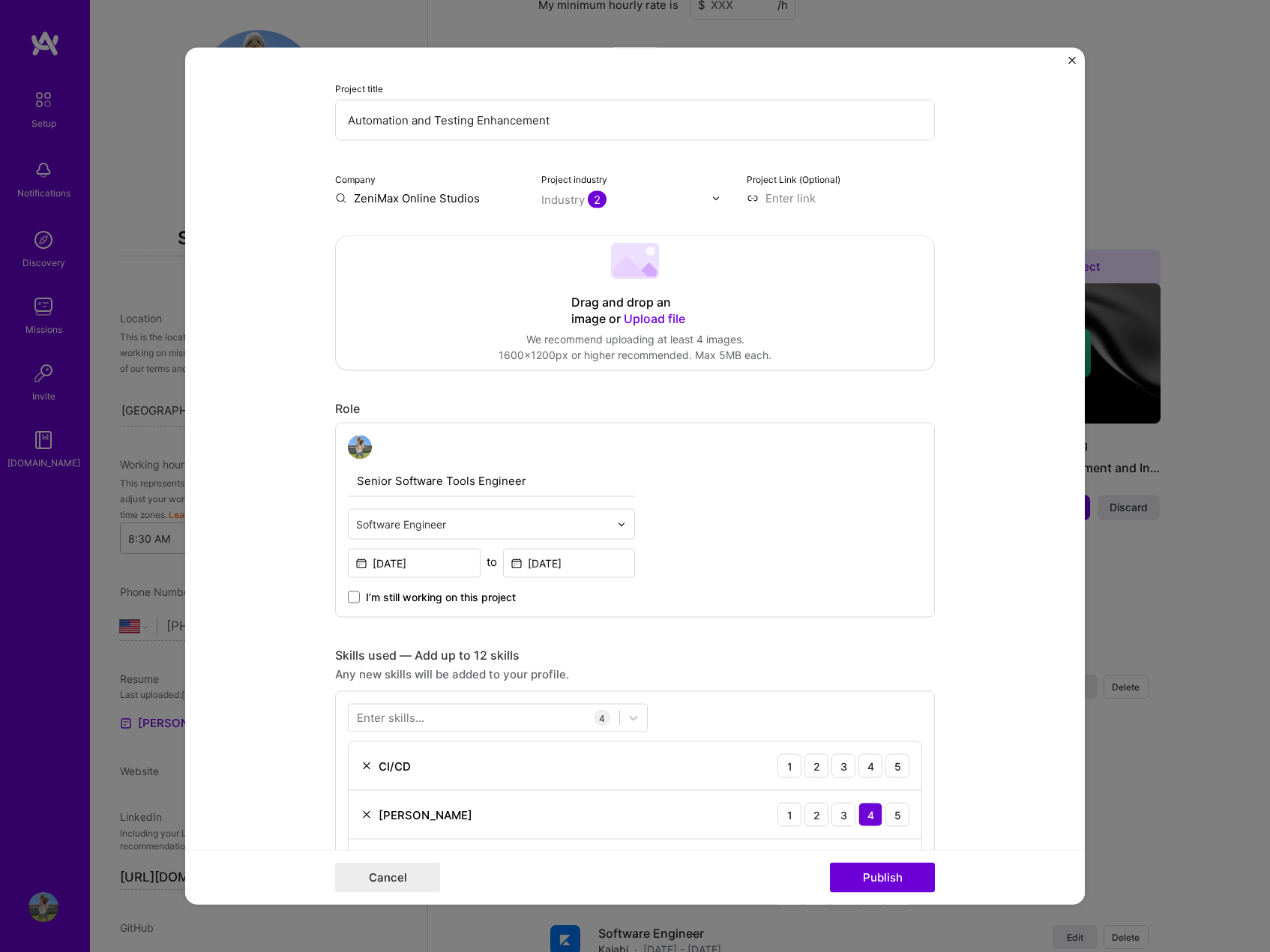
click at [706, 561] on div "Senior Software Tools Engineer Software Engineer [DATE] to [DATE] I’m still wor…" at bounding box center [635, 520] width 599 height 195
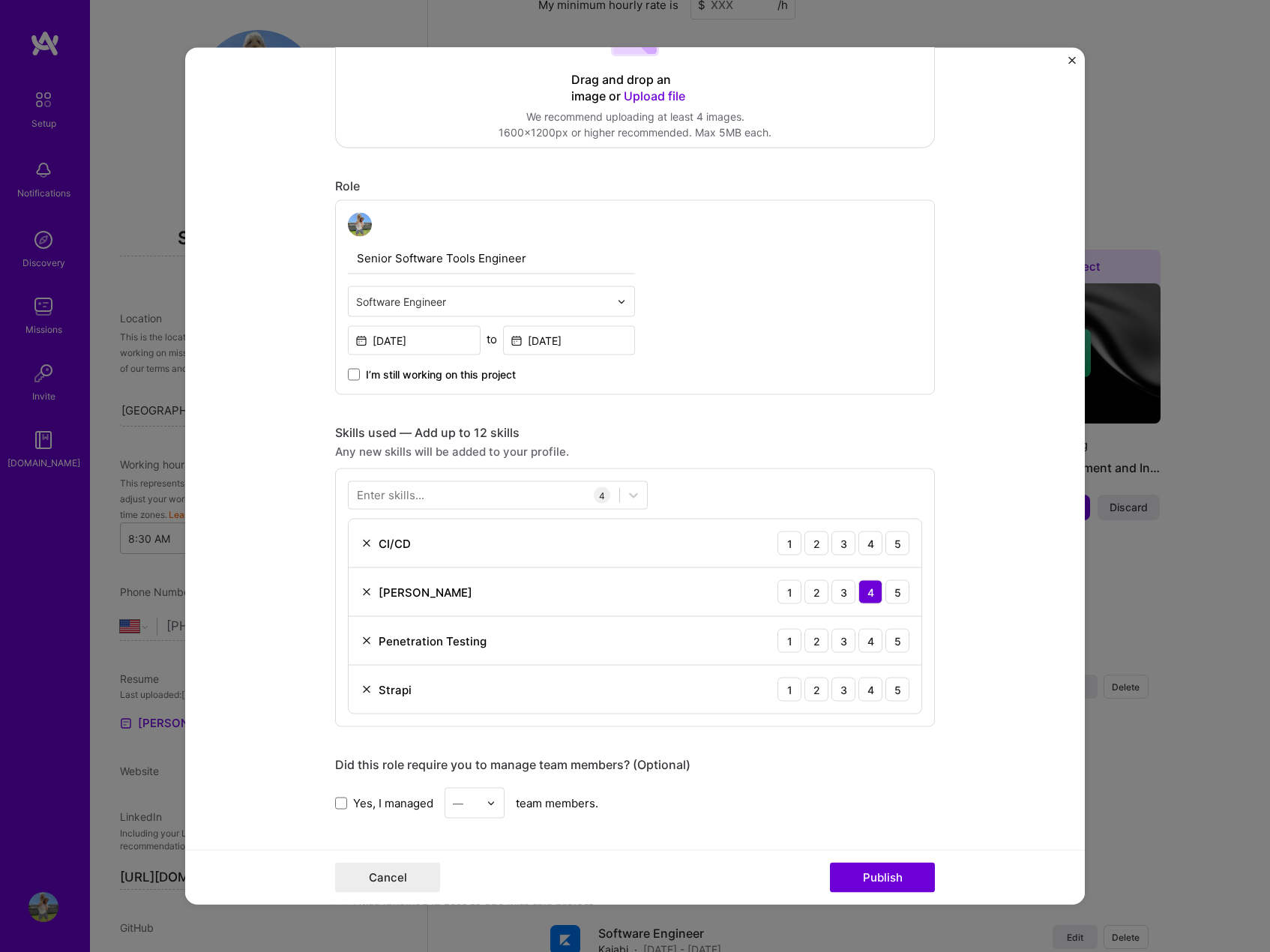
scroll to position [375, 0]
click at [464, 490] on div at bounding box center [483, 492] width 270 height 24
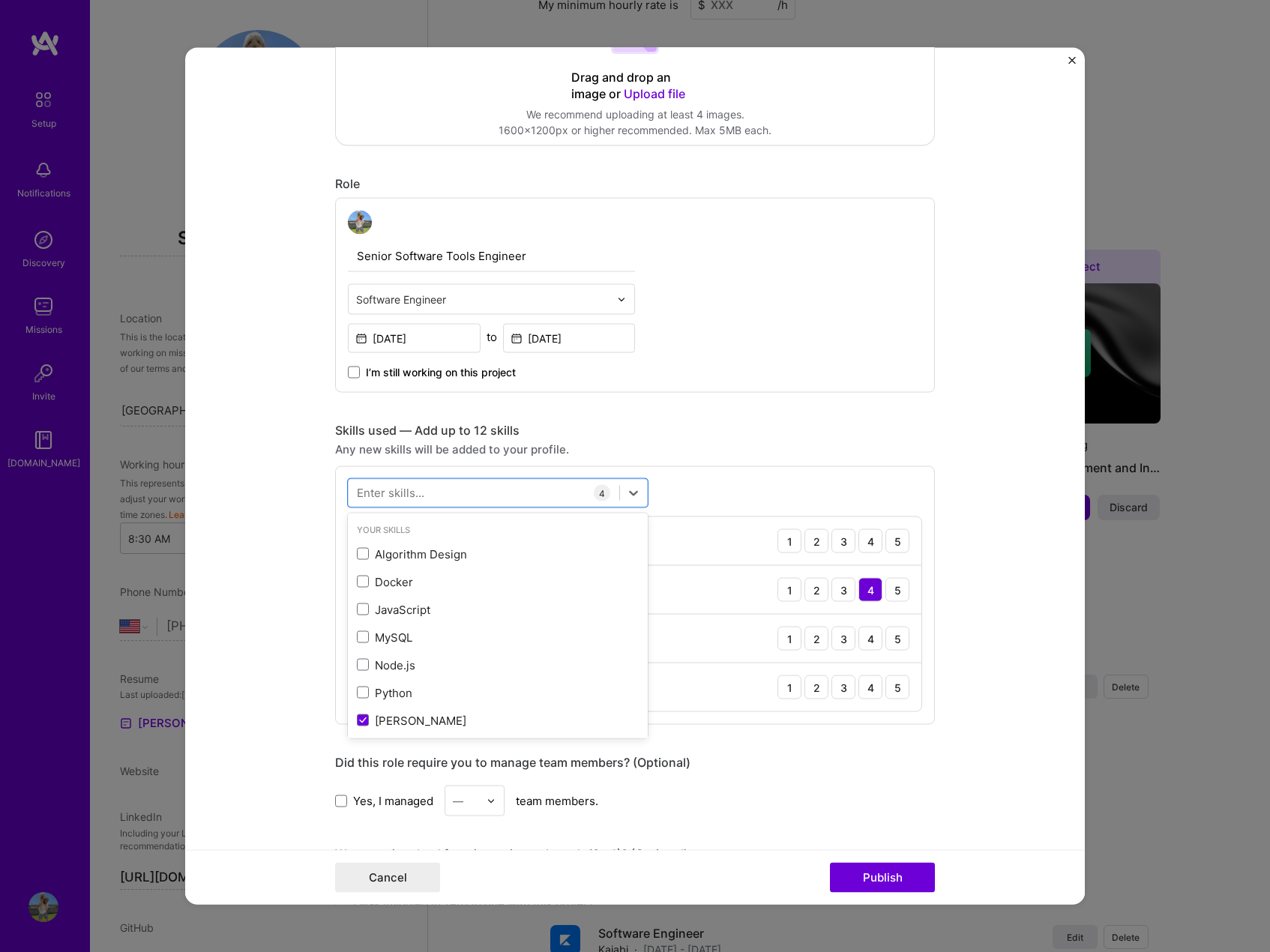
drag, startPoint x: 711, startPoint y: 528, endPoint x: 698, endPoint y: 524, distance: 13.6
click at [710, 527] on div "CI/CD 1 2 3 4 5" at bounding box center [635, 542] width 573 height 49
click at [864, 542] on div "4" at bounding box center [870, 541] width 24 height 24
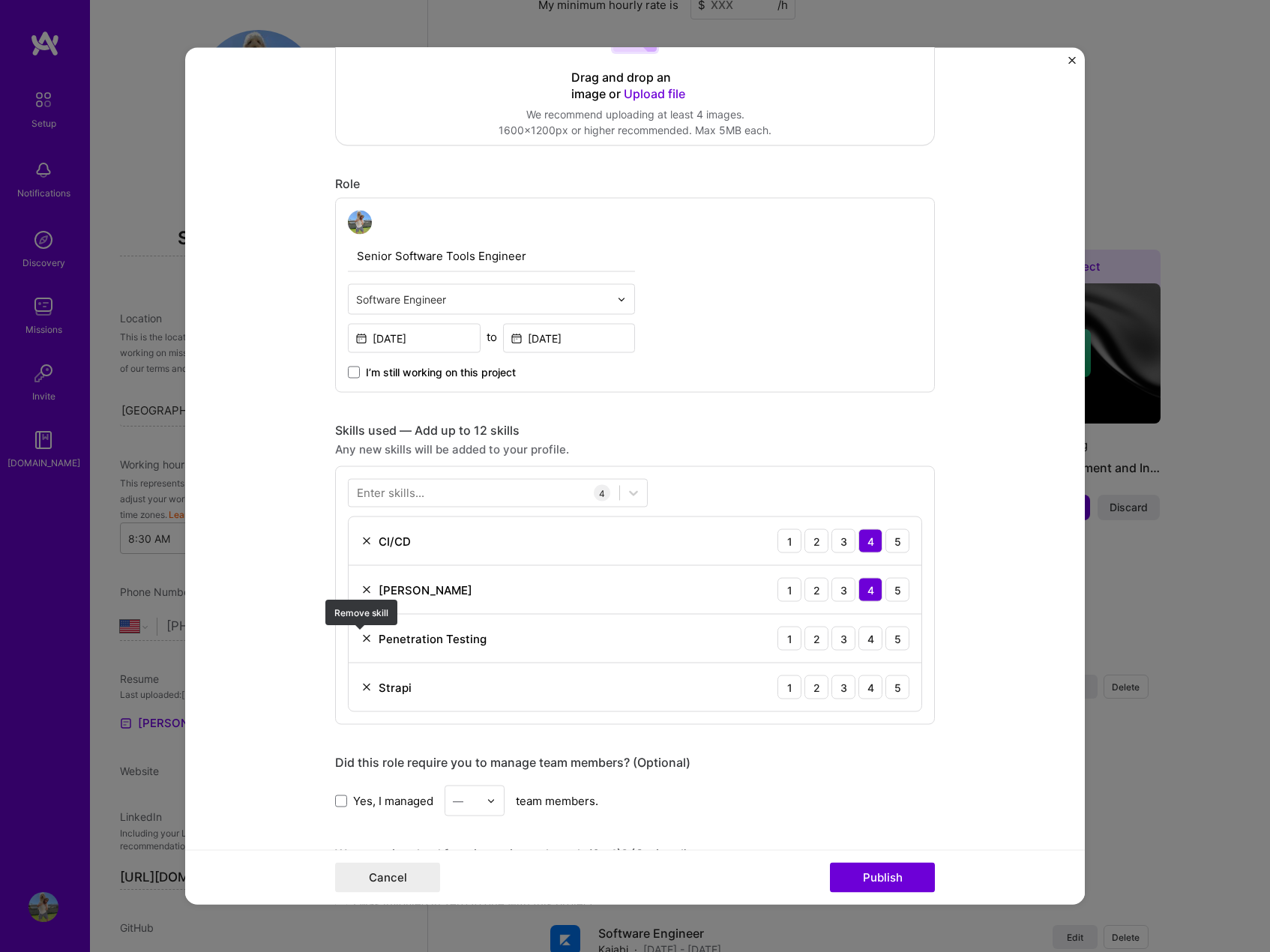
click at [363, 641] on img at bounding box center [366, 639] width 12 height 12
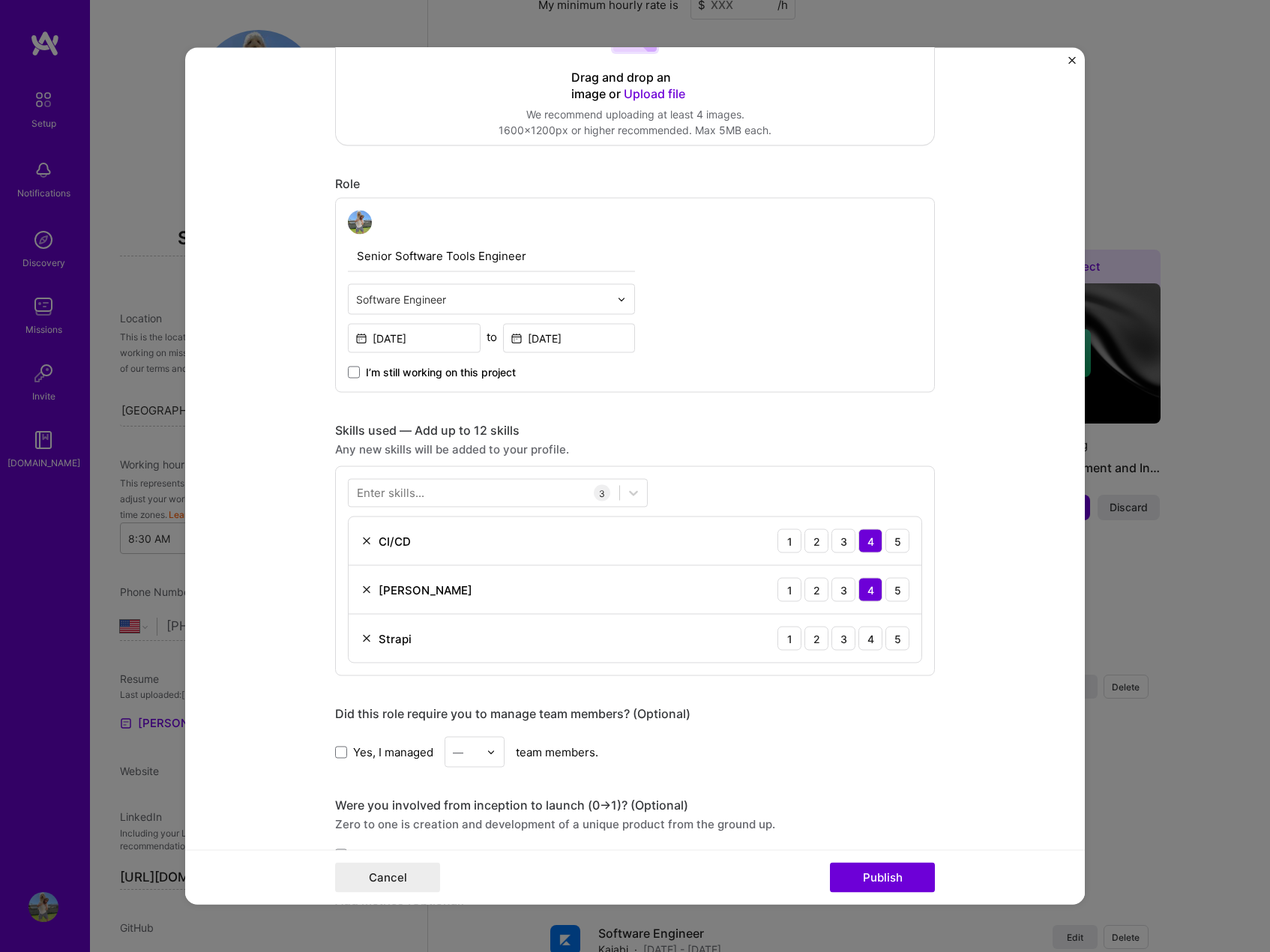
click at [361, 641] on img at bounding box center [366, 639] width 12 height 12
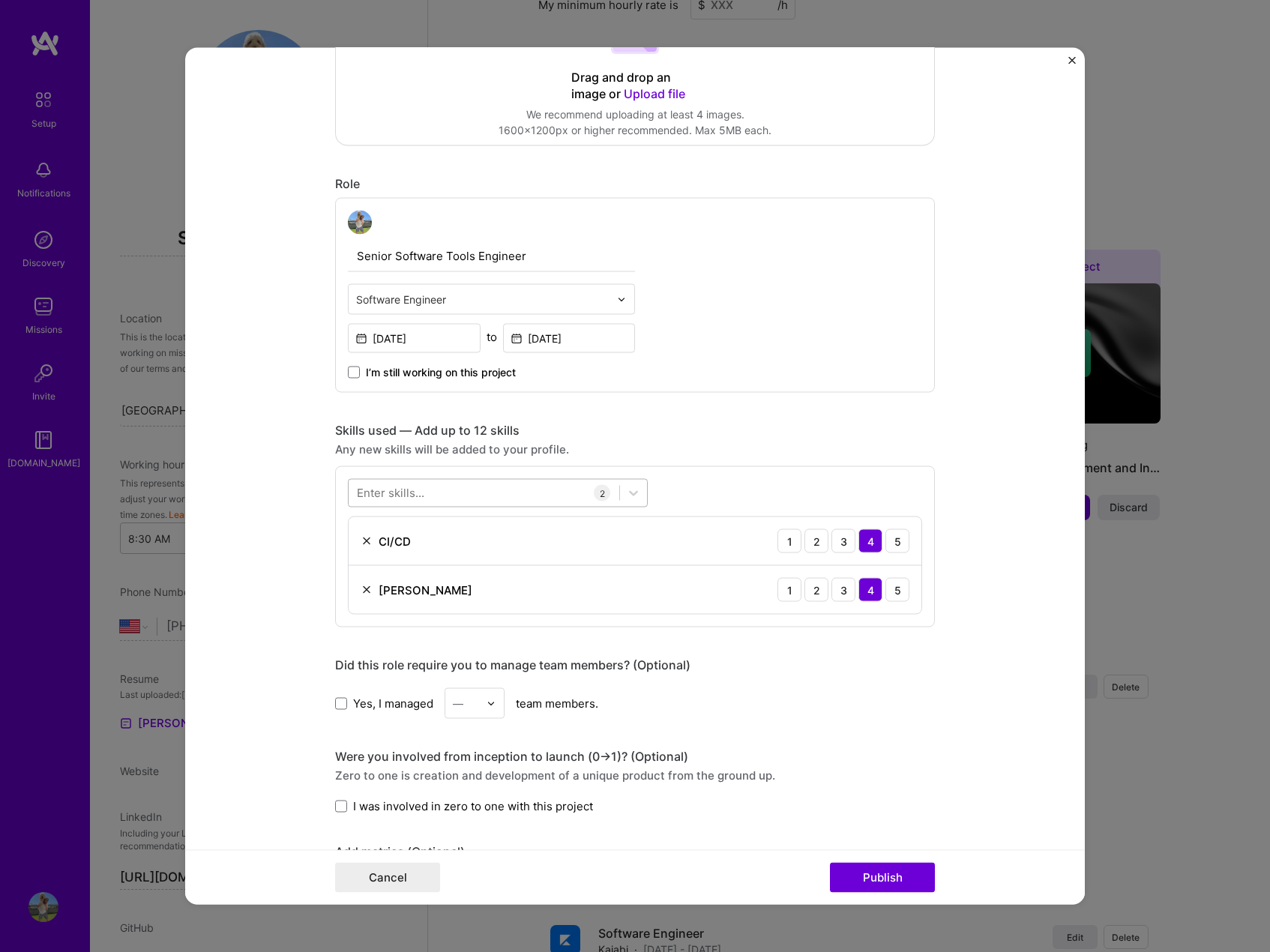
click at [456, 490] on div at bounding box center [483, 492] width 270 height 24
click at [419, 558] on div "Automated Testing" at bounding box center [498, 554] width 282 height 16
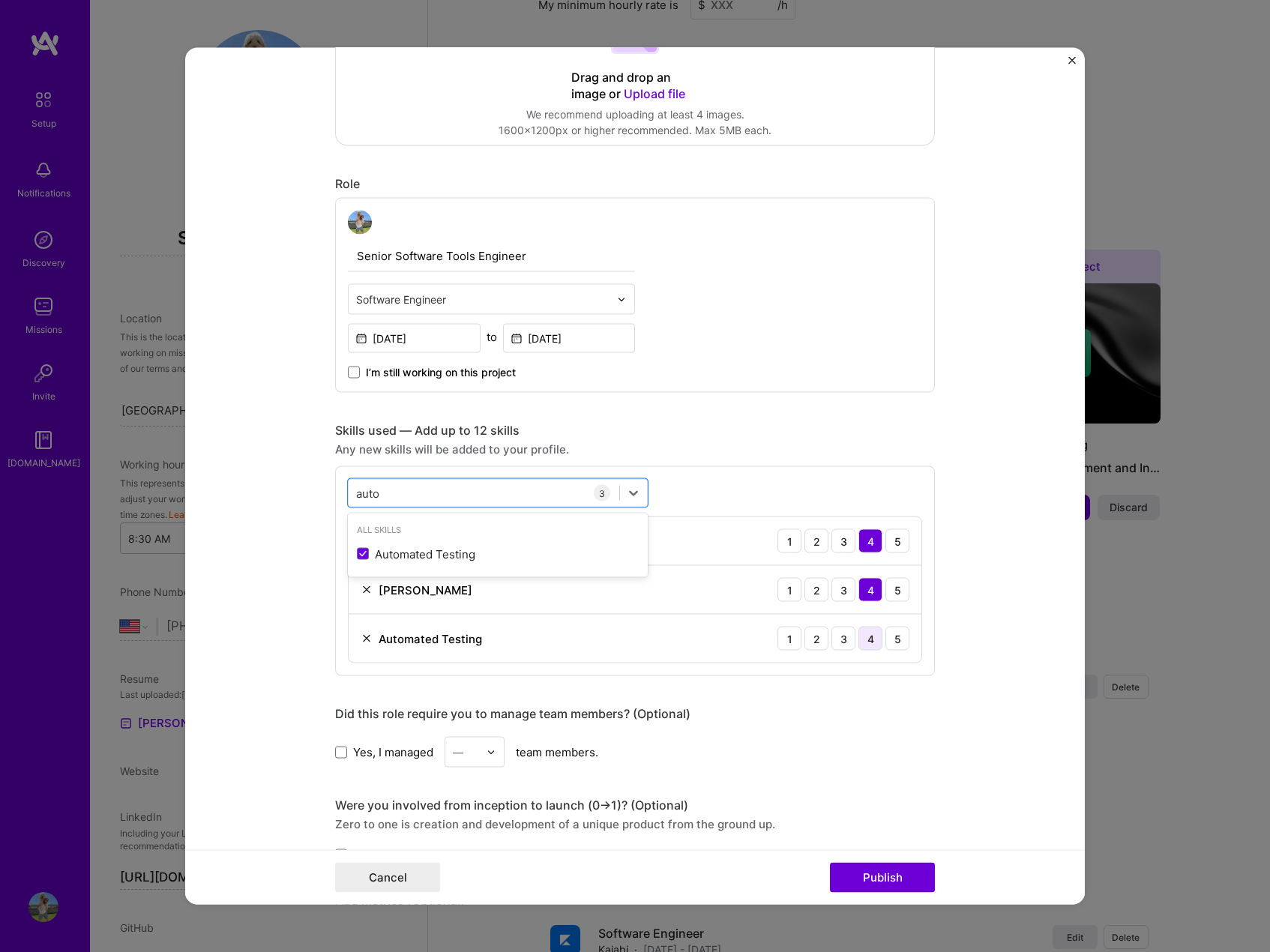
click at [871, 635] on div "4" at bounding box center [870, 639] width 24 height 24
click at [439, 483] on div "auto auto" at bounding box center [483, 492] width 270 height 24
type input "a"
click at [479, 563] on div "Groovy" at bounding box center [497, 554] width 300 height 27
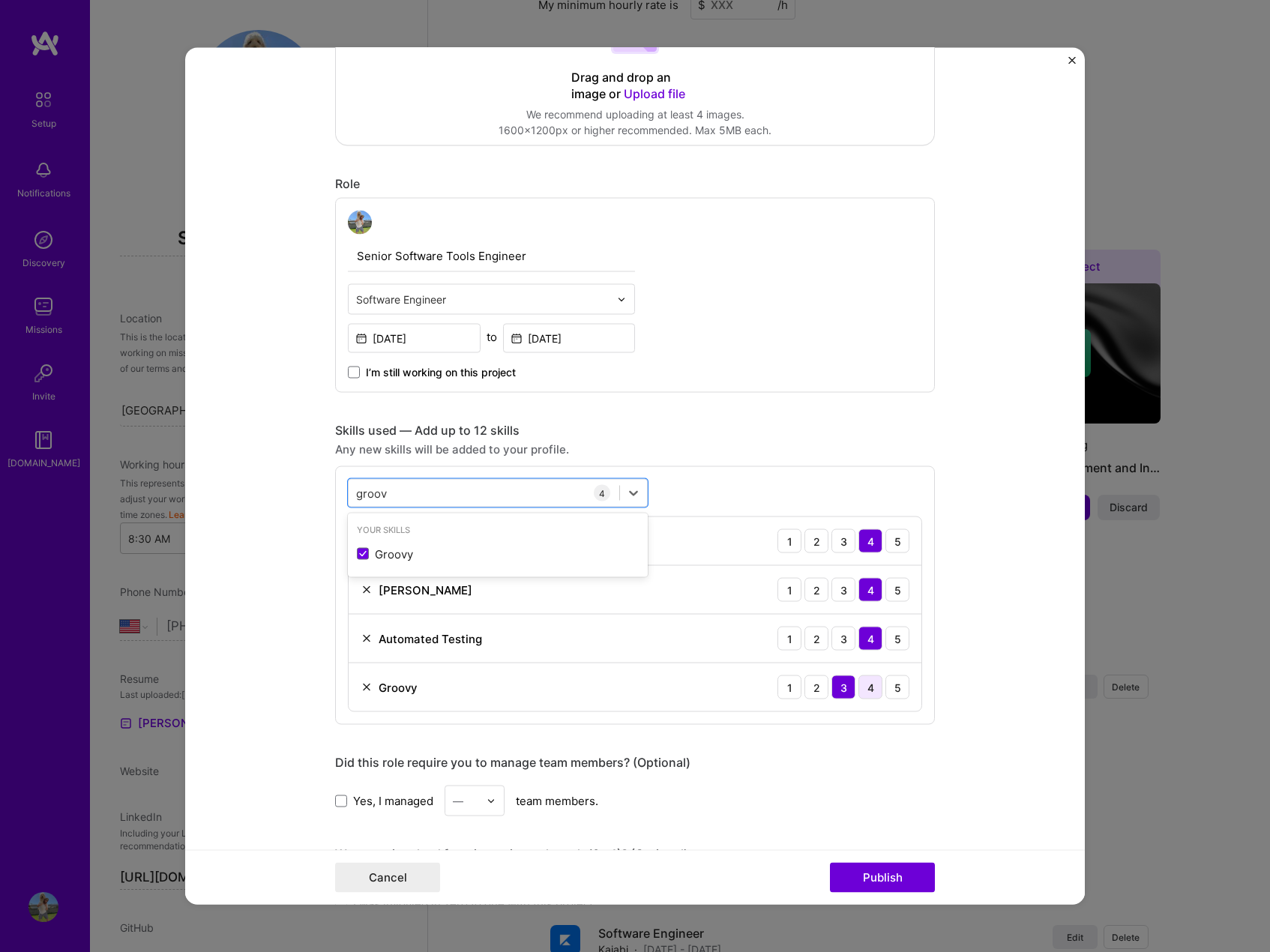
type input "groov"
click at [873, 687] on div "4" at bounding box center [870, 687] width 24 height 24
click at [499, 494] on div "groov groov" at bounding box center [483, 492] width 270 height 24
click at [752, 488] on div "groov groov 4 CI/CD 1 2 3 4 5 [PERSON_NAME] 1 2 3 4 5 Automated Testing 1 2 3 4…" at bounding box center [635, 596] width 599 height 259
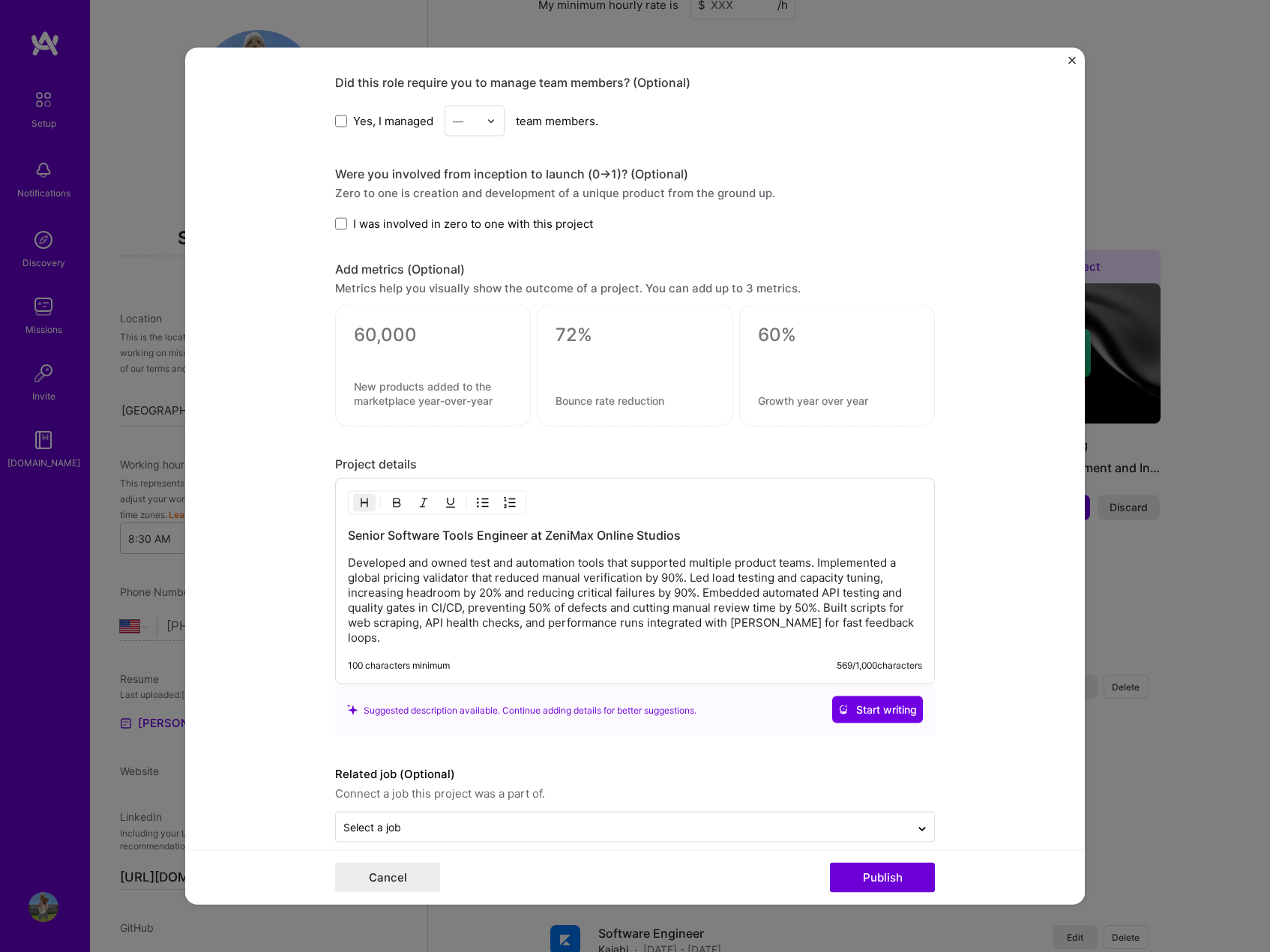
scroll to position [1060, 0]
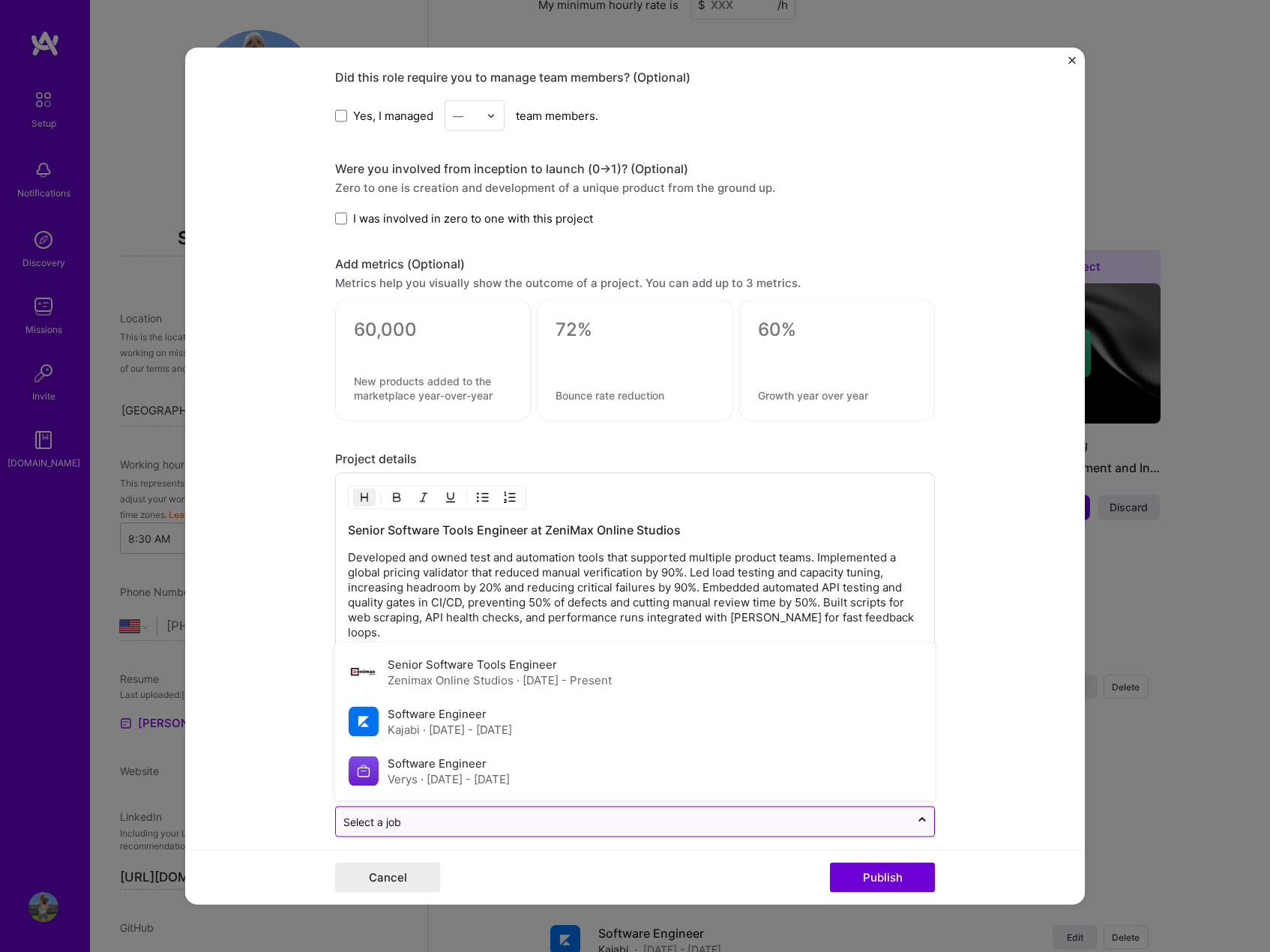
click at [431, 814] on input "text" at bounding box center [623, 822] width 559 height 16
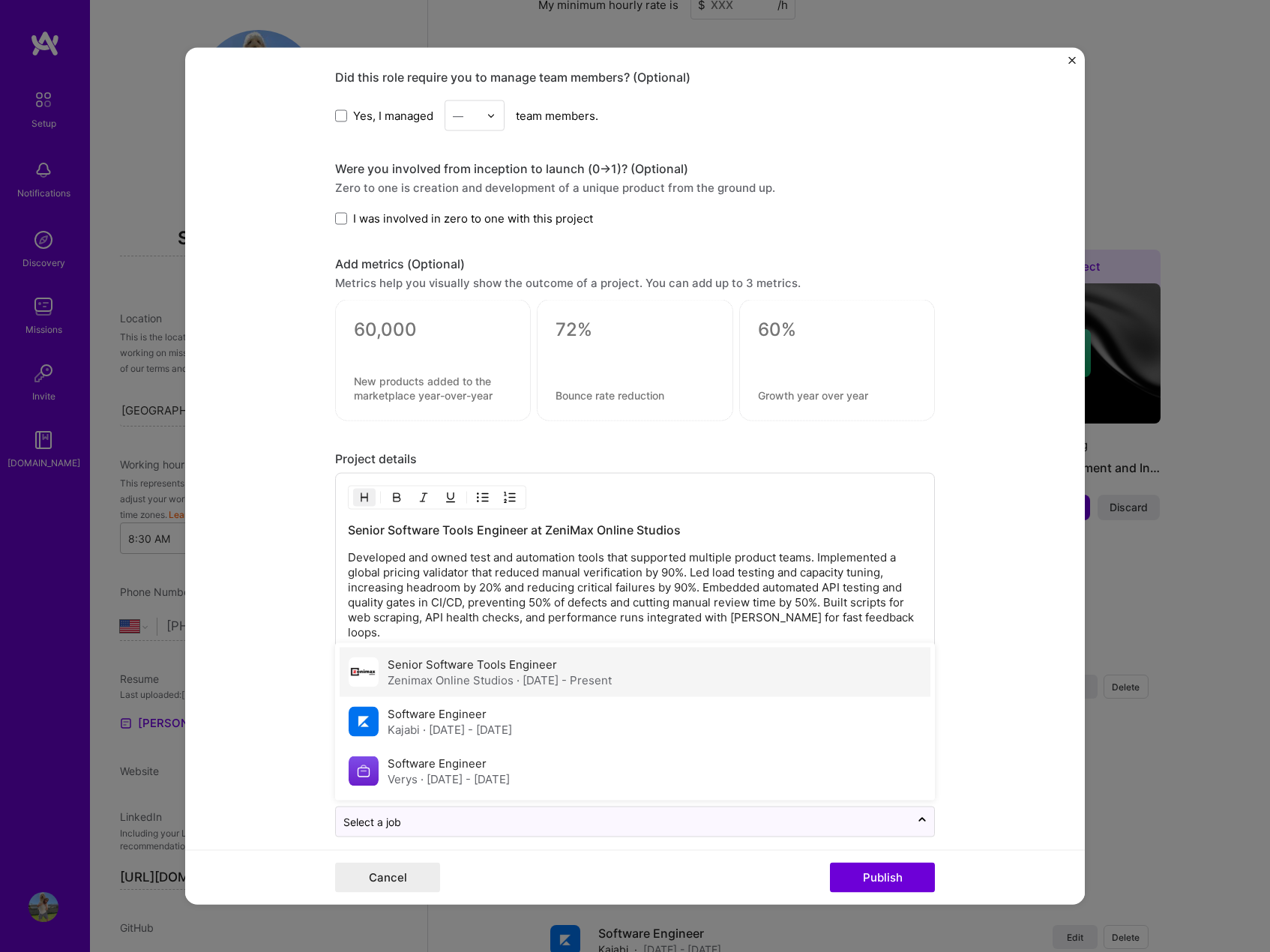
click at [482, 658] on label "Senior Software Tools Engineer" at bounding box center [472, 665] width 170 height 15
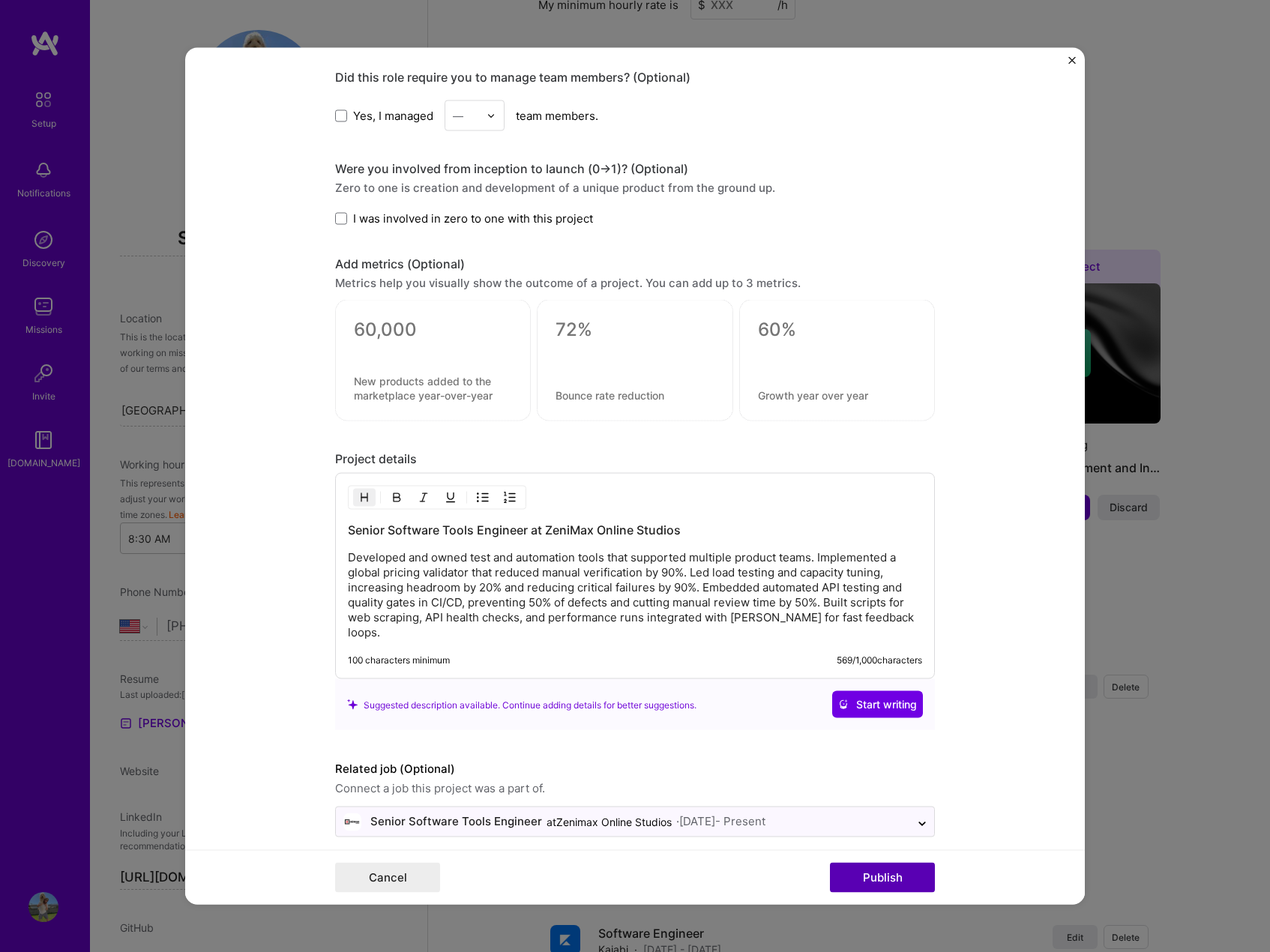
click at [888, 882] on button "Publish" at bounding box center [882, 878] width 105 height 30
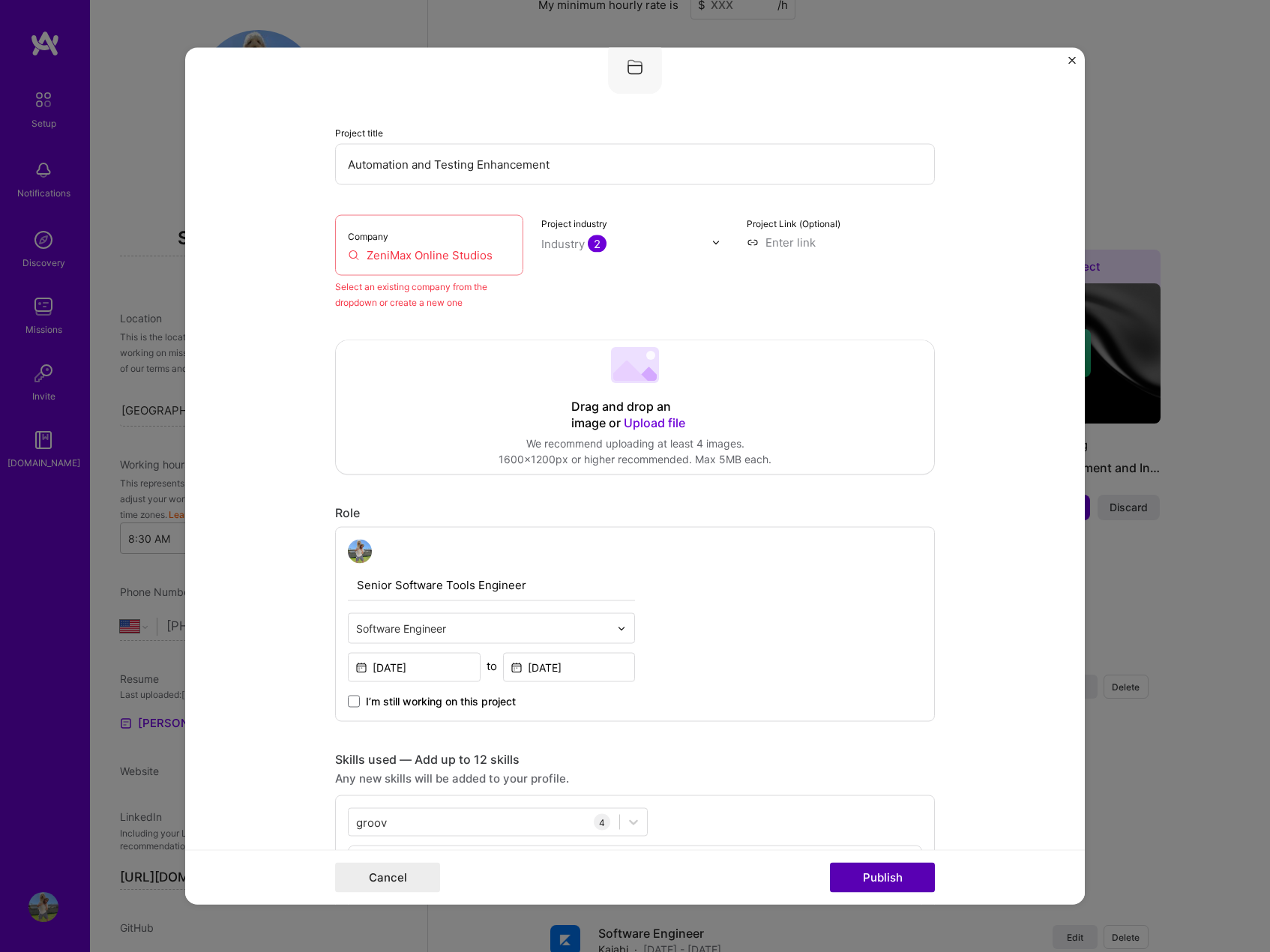
scroll to position [99, 0]
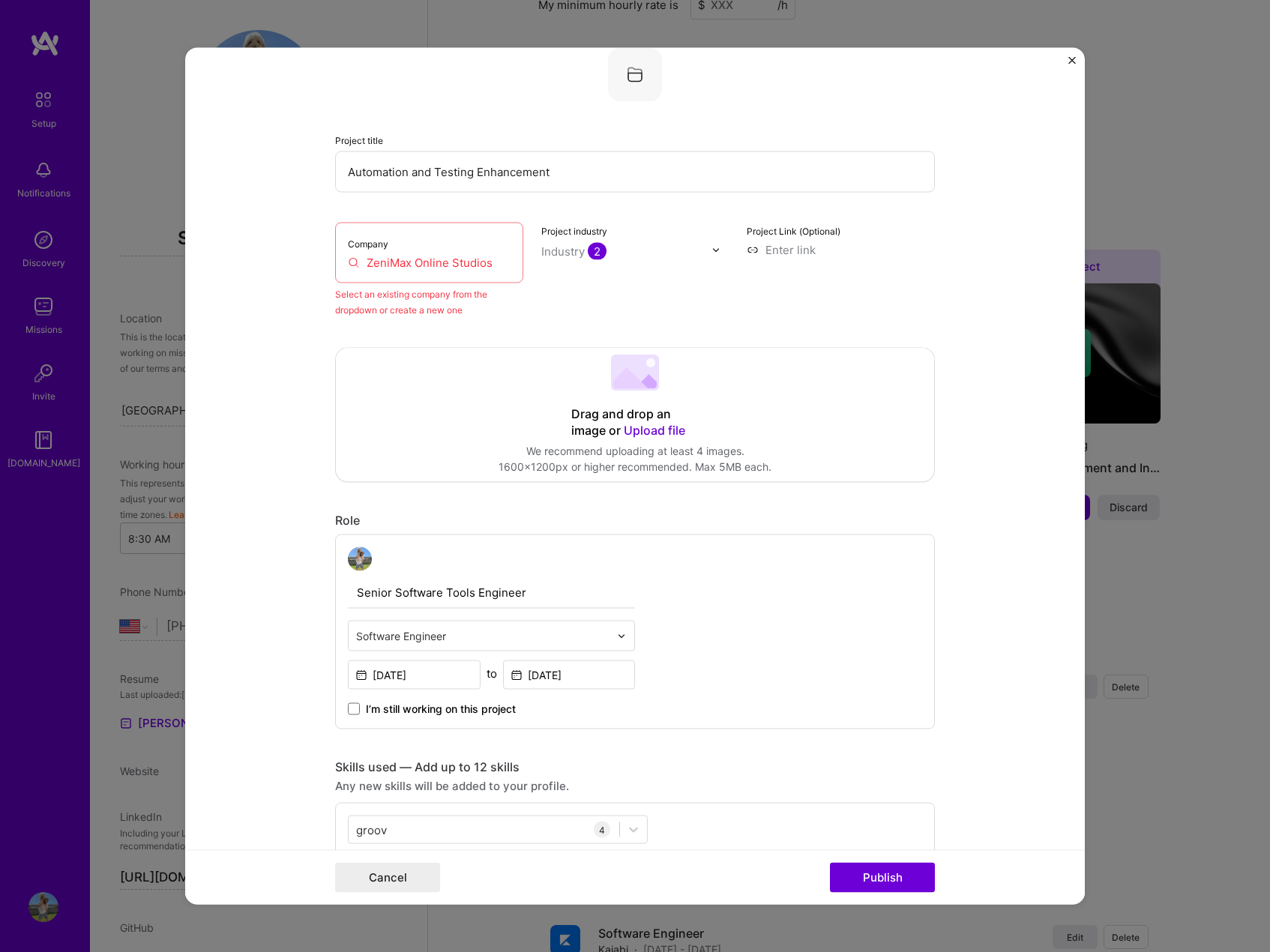
click at [439, 267] on input "ZeniMax Online Studios" at bounding box center [429, 263] width 163 height 16
click at [768, 247] on input at bounding box center [840, 250] width 188 height 16
click at [799, 254] on input at bounding box center [840, 250] width 188 height 16
click at [421, 258] on input "ZeniMax Online Studios" at bounding box center [429, 263] width 163 height 16
drag, startPoint x: 492, startPoint y: 257, endPoint x: 154, endPoint y: 257, distance: 338.0
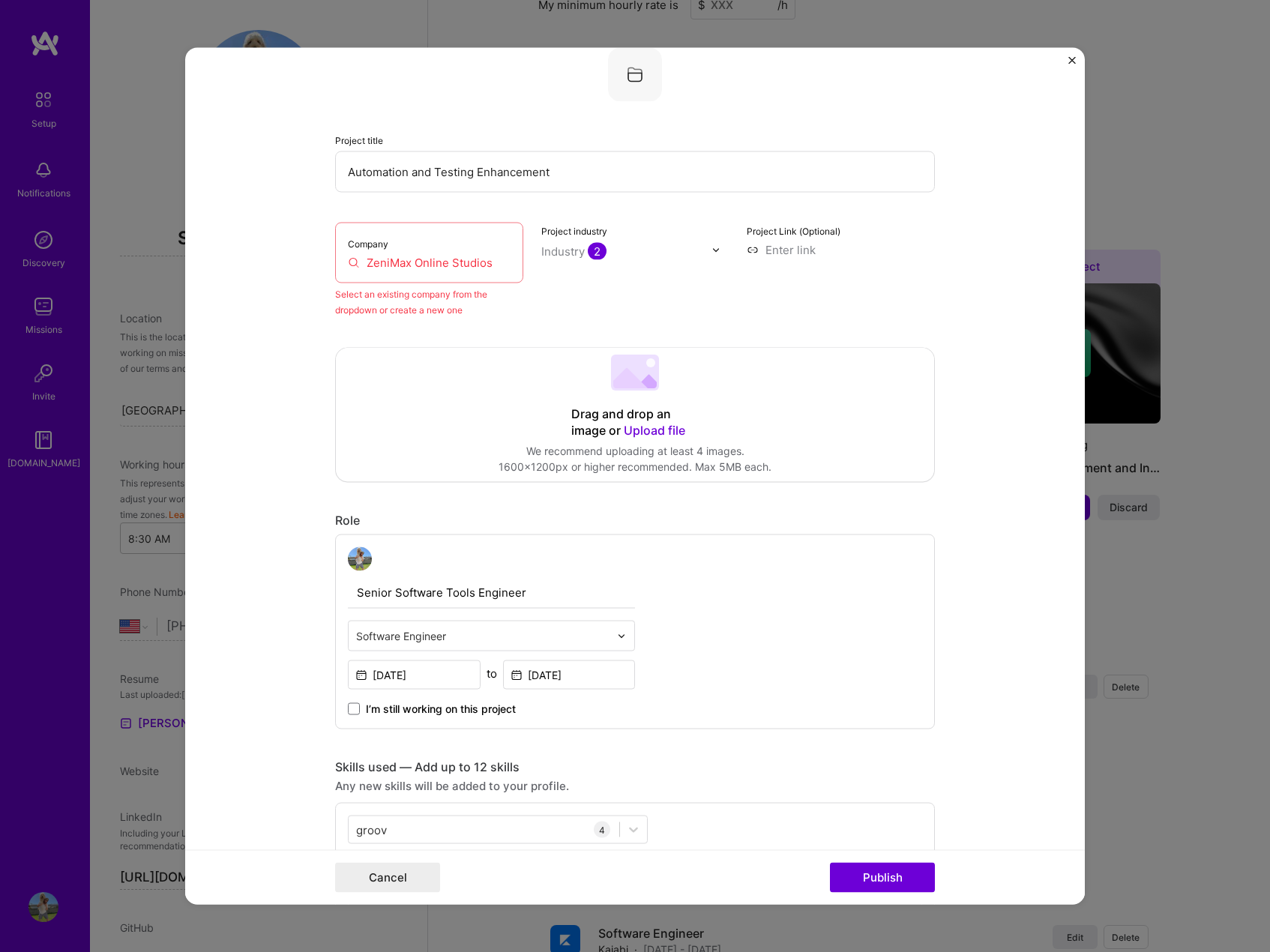
click at [141, 257] on div "Editing suggested project This project is suggested based on your LinkedIn, res…" at bounding box center [635, 476] width 1270 height 952
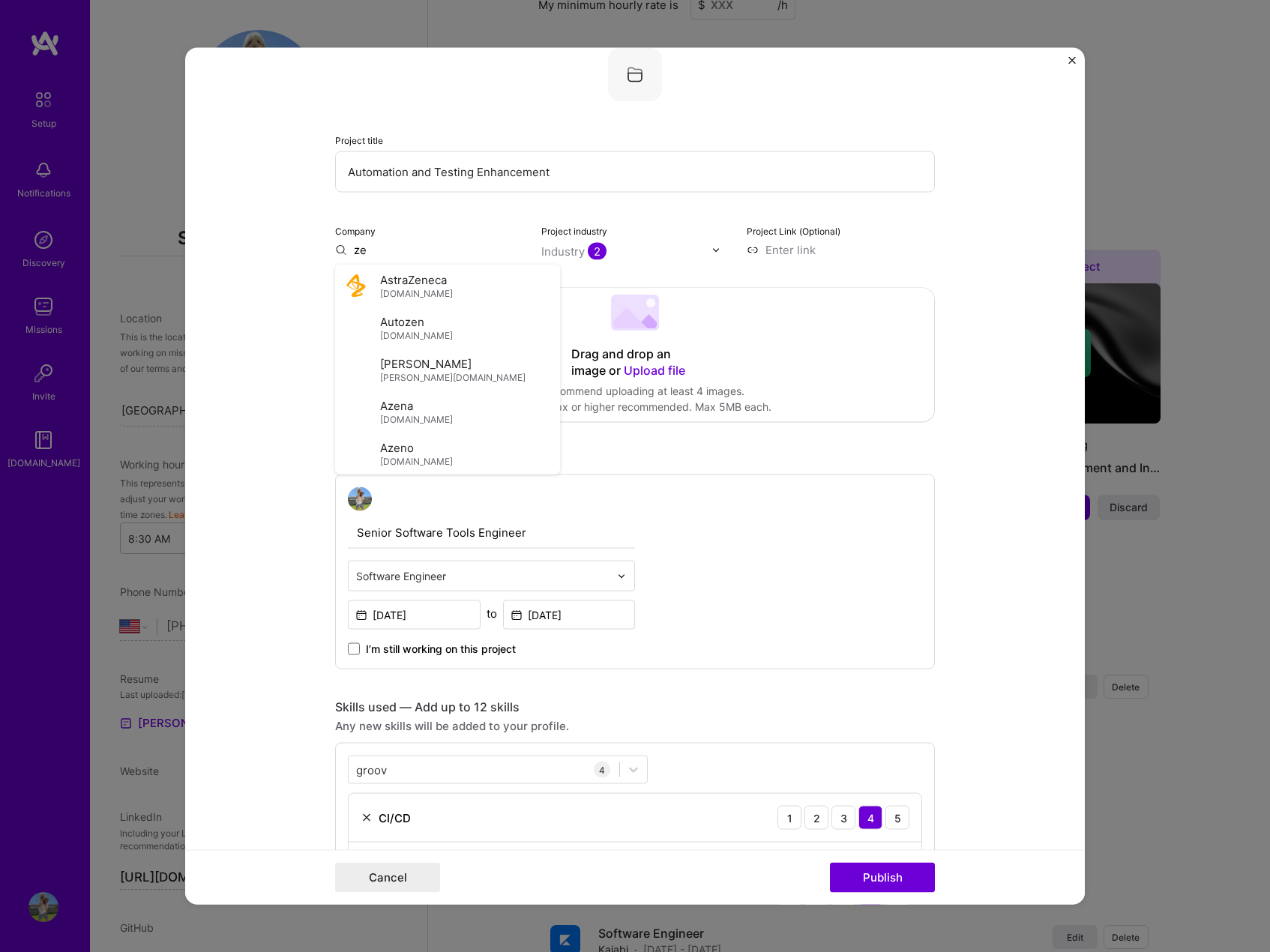
type input "z"
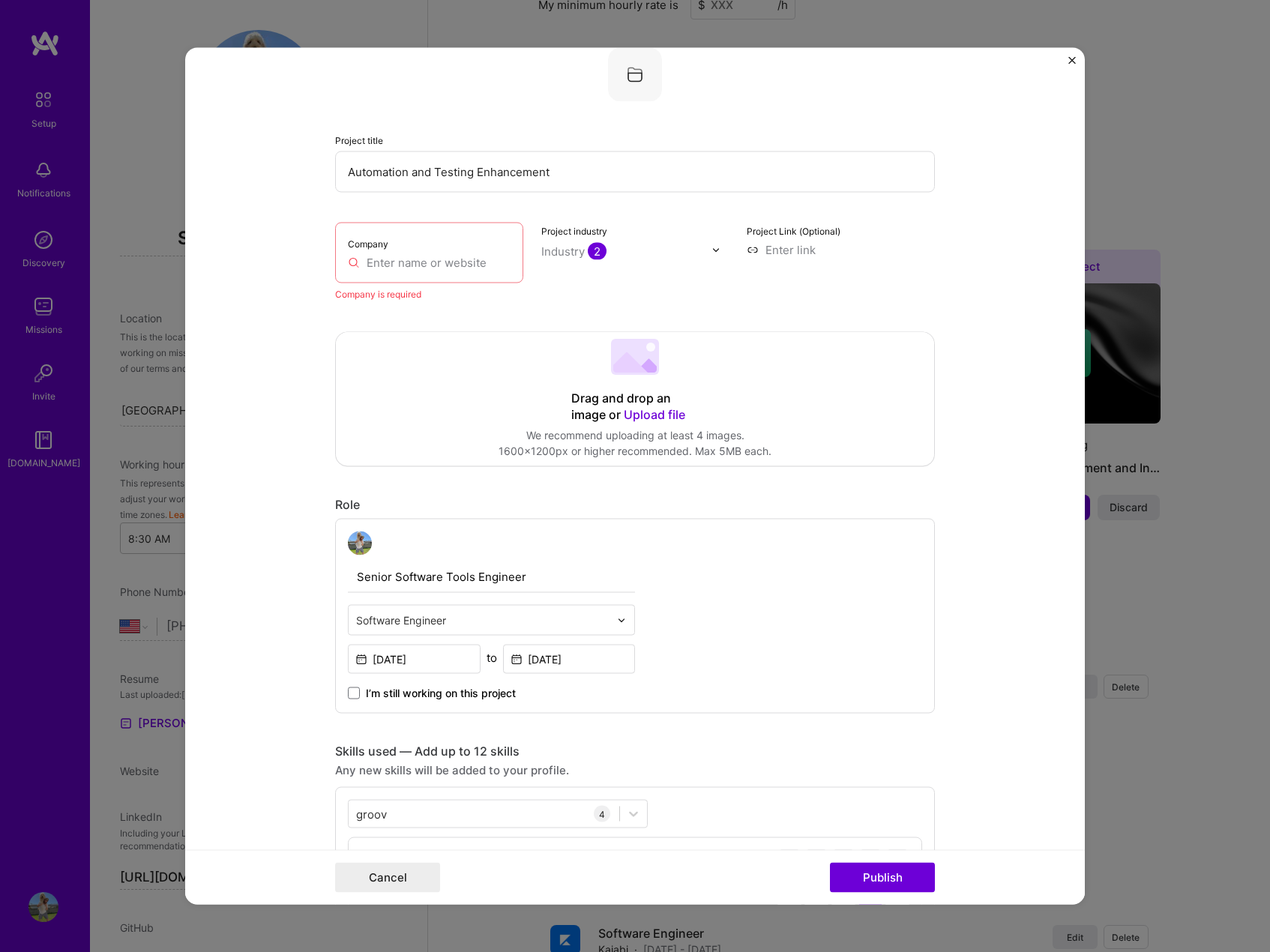
click at [426, 246] on div "Company" at bounding box center [429, 253] width 188 height 61
click at [426, 255] on input "text" at bounding box center [429, 263] width 163 height 16
paste input "[URL][DOMAIN_NAME]"
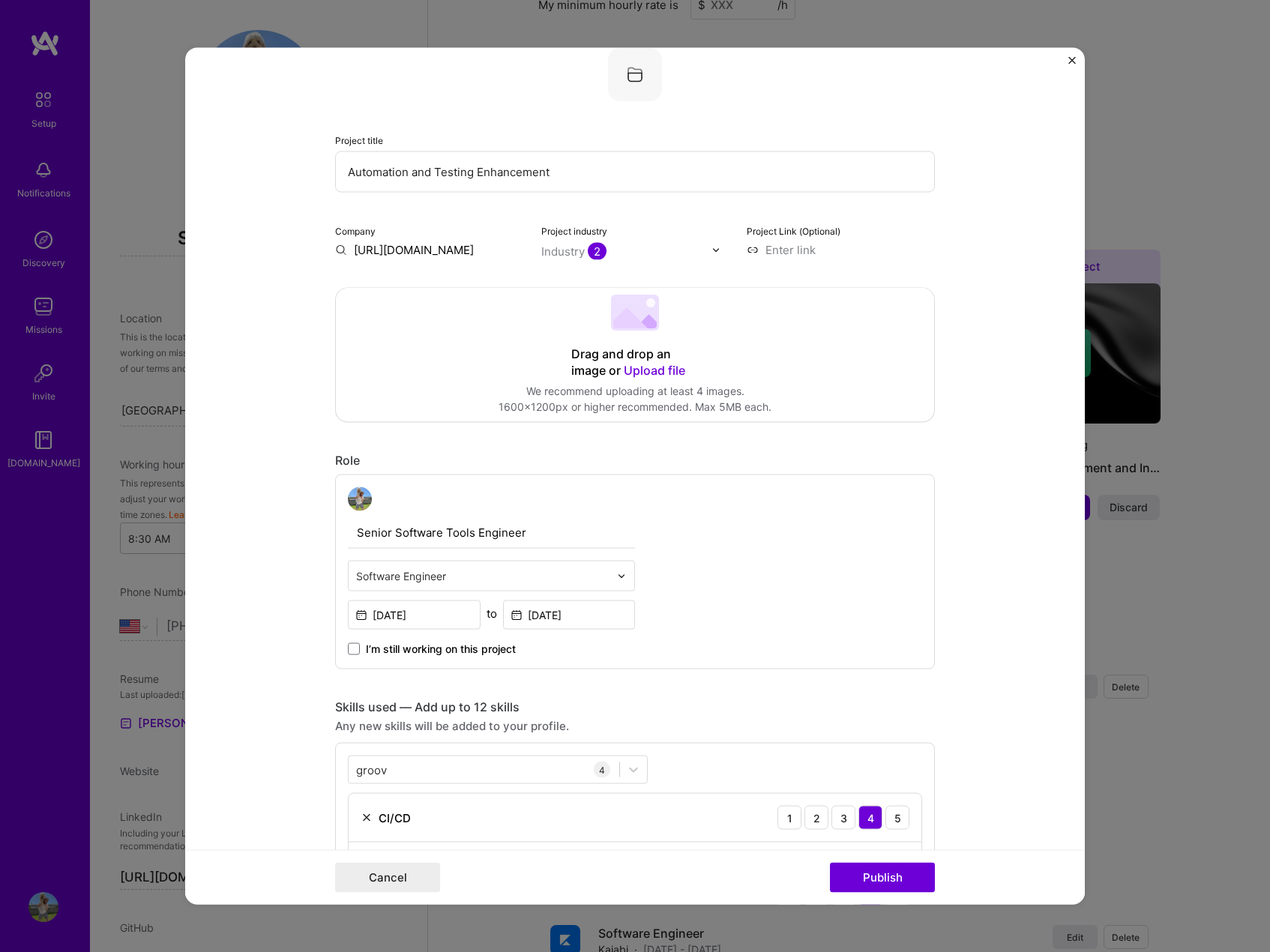
scroll to position [0, 5]
type input "[URL][DOMAIN_NAME]"
click at [456, 286] on div "[URL][DOMAIN_NAME]" at bounding box center [486, 291] width 135 height 40
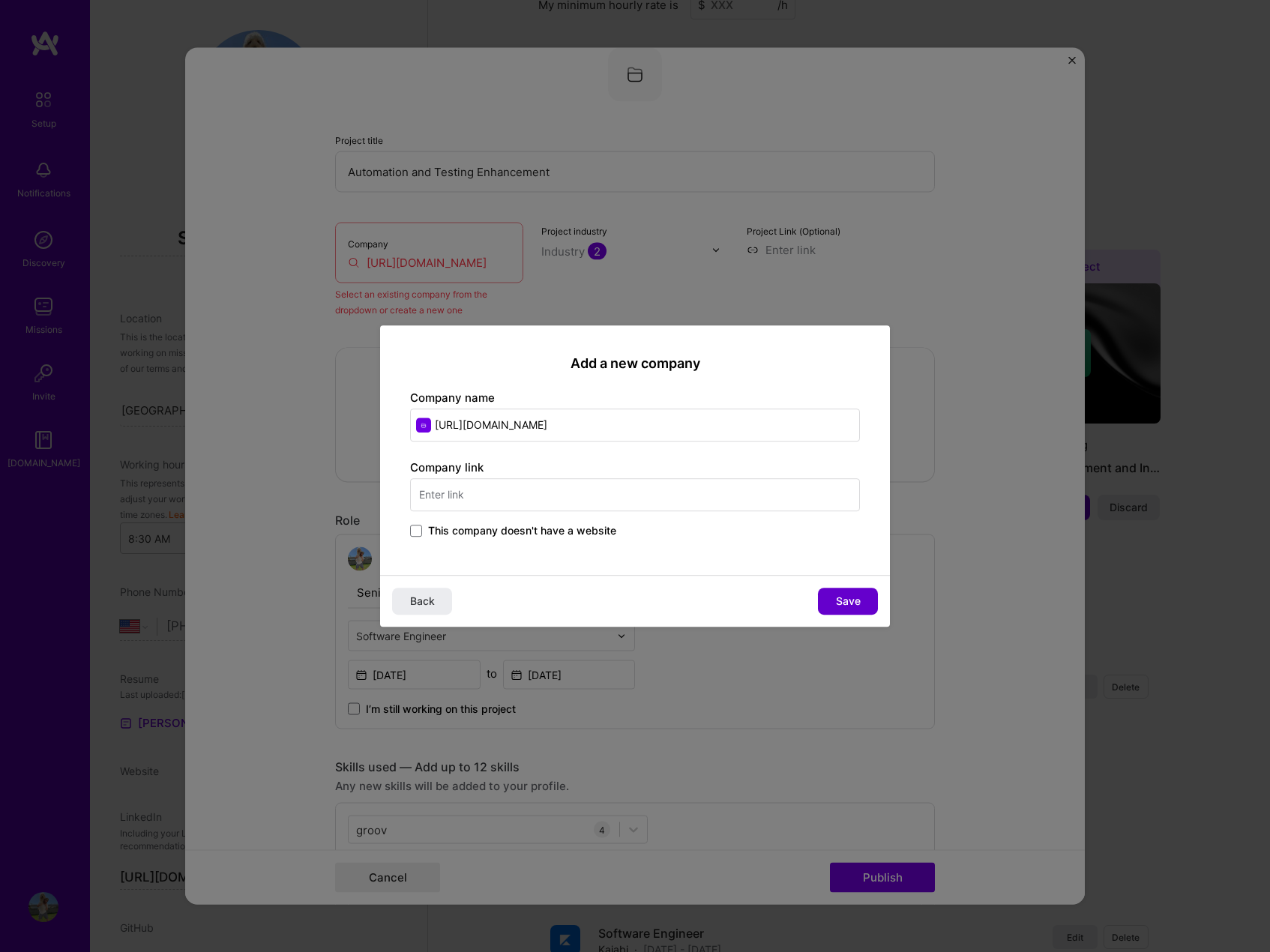
click at [845, 603] on span "Save" at bounding box center [847, 600] width 24 height 15
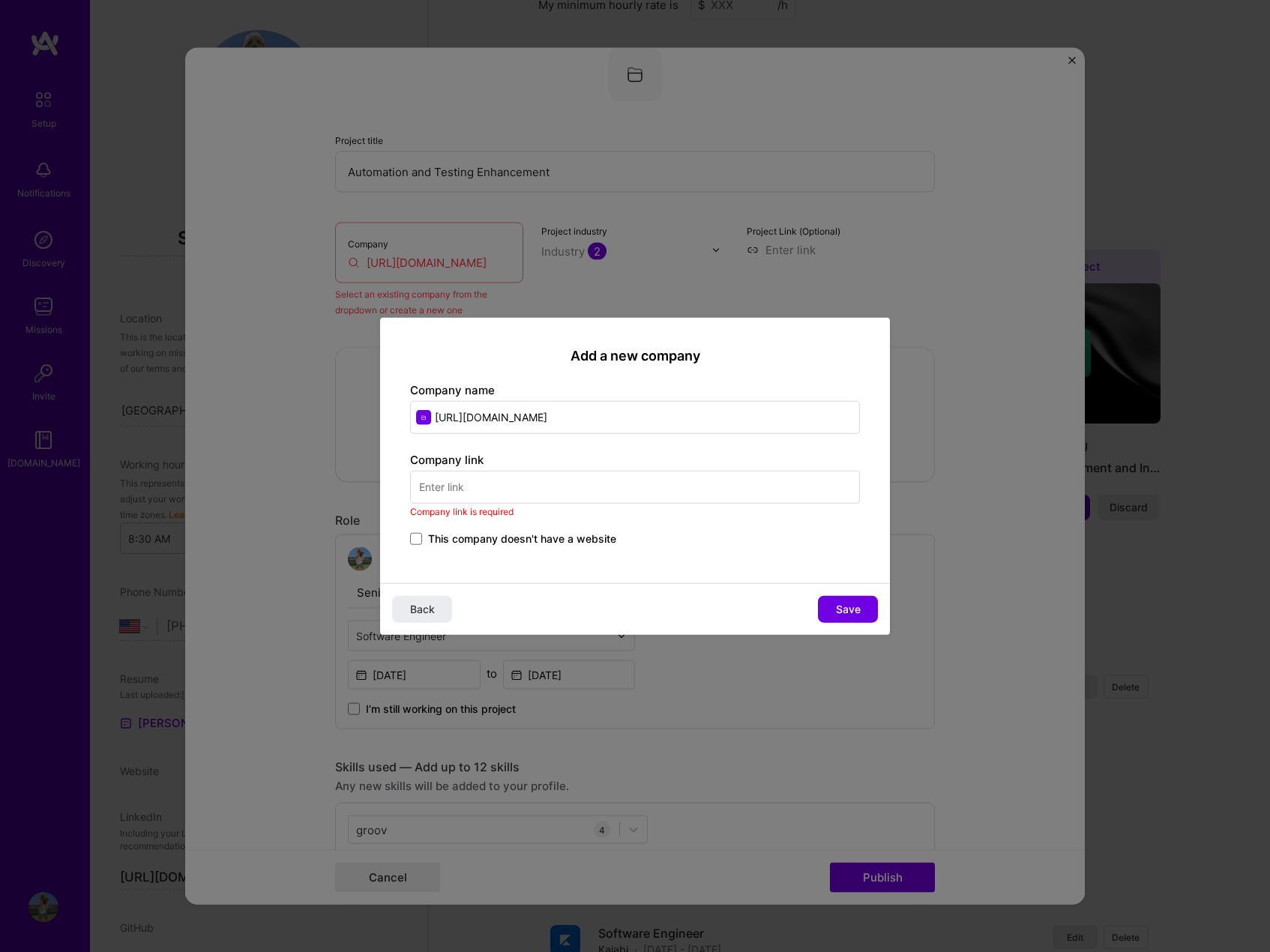
drag, startPoint x: 635, startPoint y: 413, endPoint x: 321, endPoint y: 413, distance: 314.0
click at [321, 413] on div "Add a new company Company name [URL][DOMAIN_NAME] Company link Company link is …" at bounding box center [635, 476] width 1270 height 952
type input "Zenimax Online"
paste input "[URL][DOMAIN_NAME]"
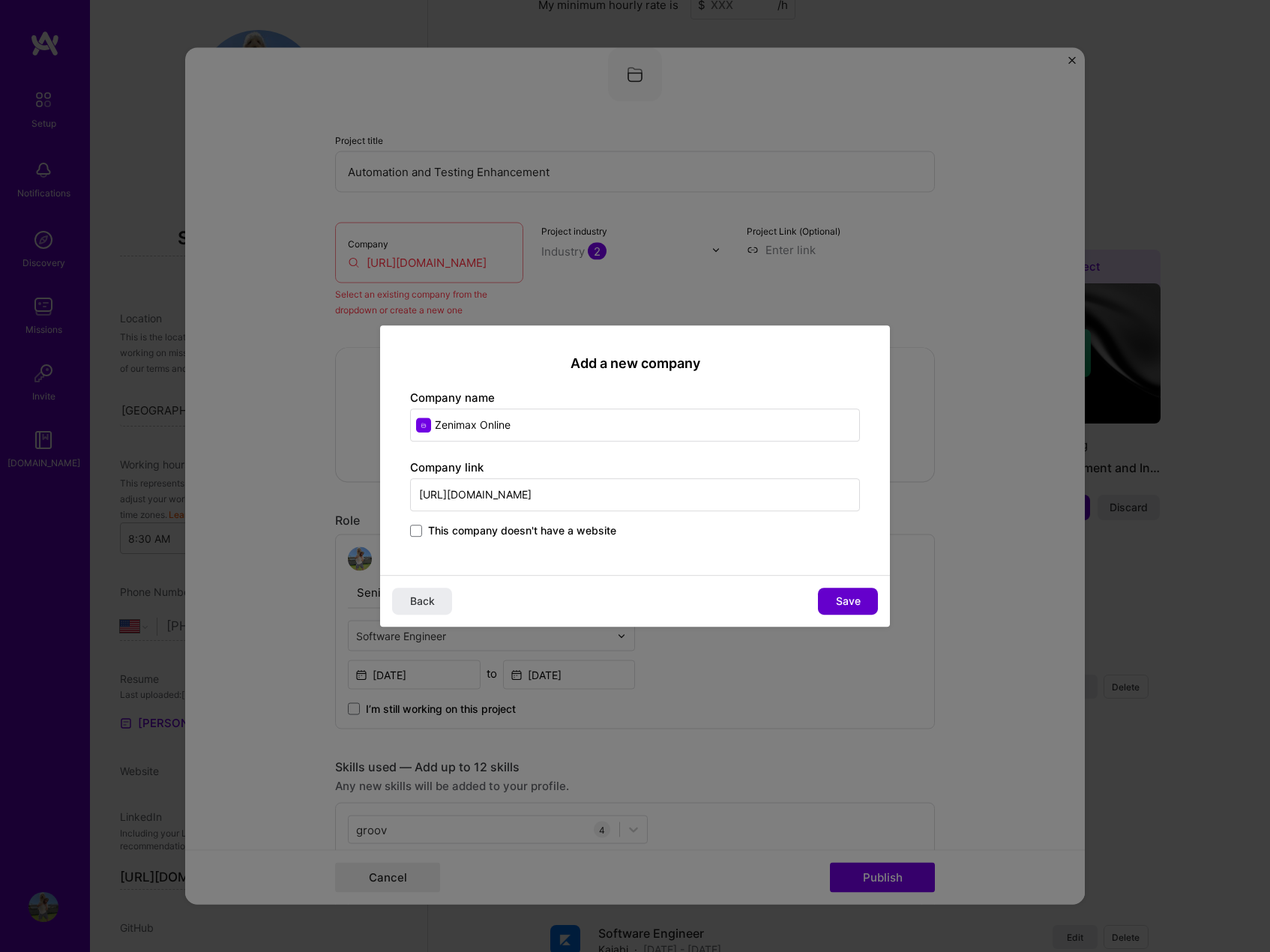
type input "[URL][DOMAIN_NAME]"
click at [854, 598] on span "Save" at bounding box center [847, 600] width 24 height 15
type input "Zenimax Online"
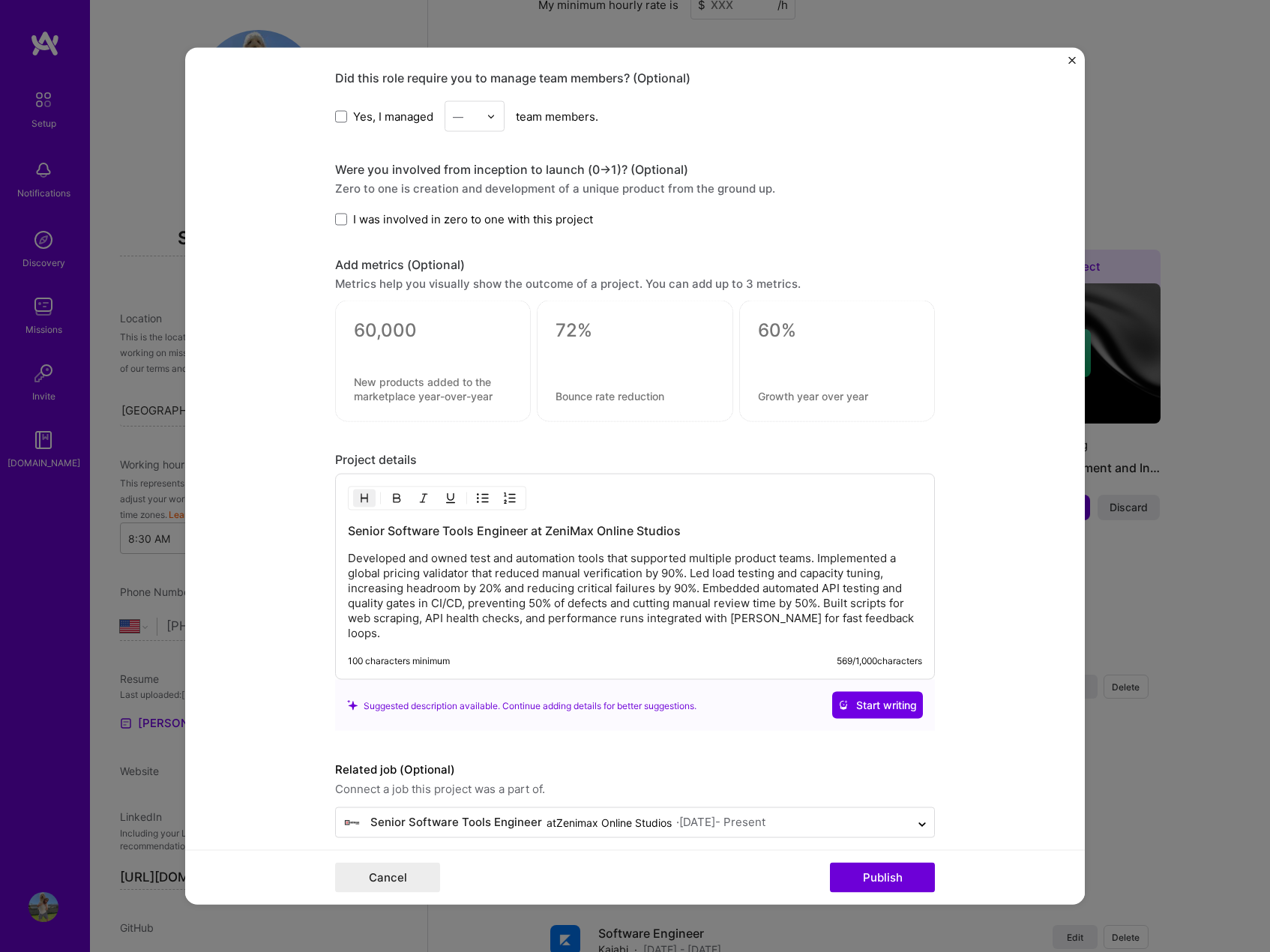
scroll to position [1060, 0]
click at [866, 880] on button "Publish" at bounding box center [882, 878] width 105 height 30
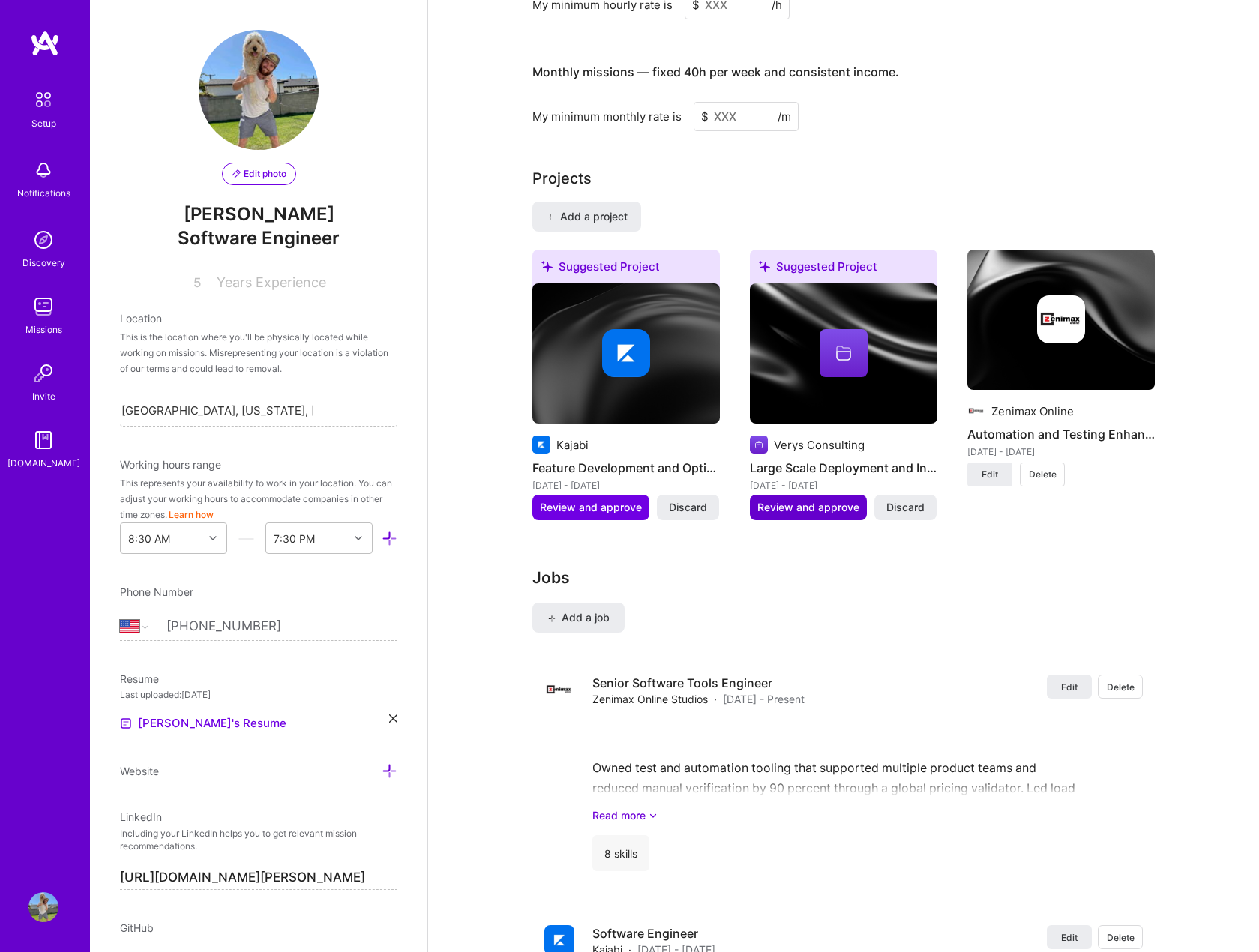
click at [799, 498] on button "Review and approve" at bounding box center [809, 508] width 117 height 25
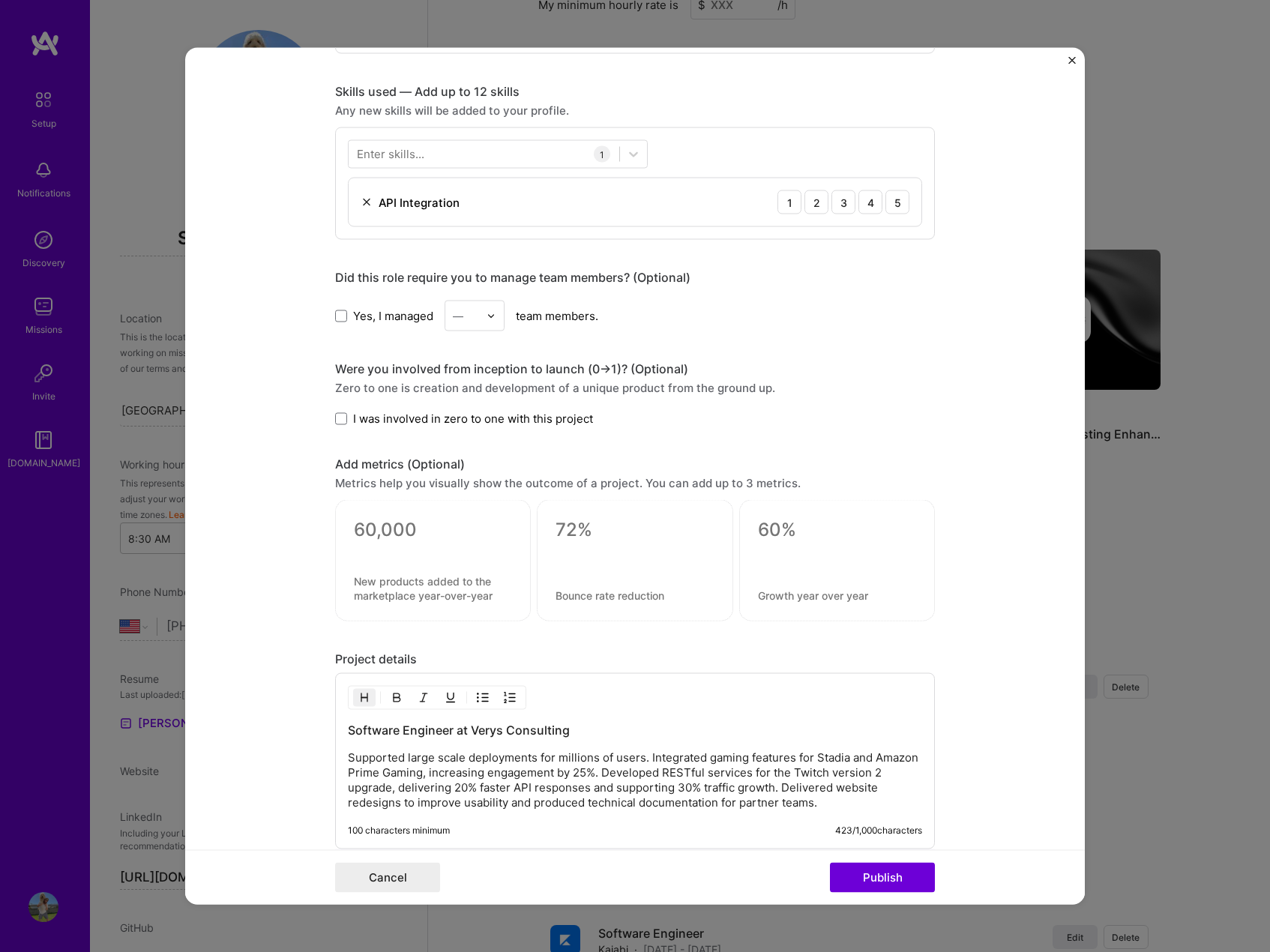
scroll to position [899, 0]
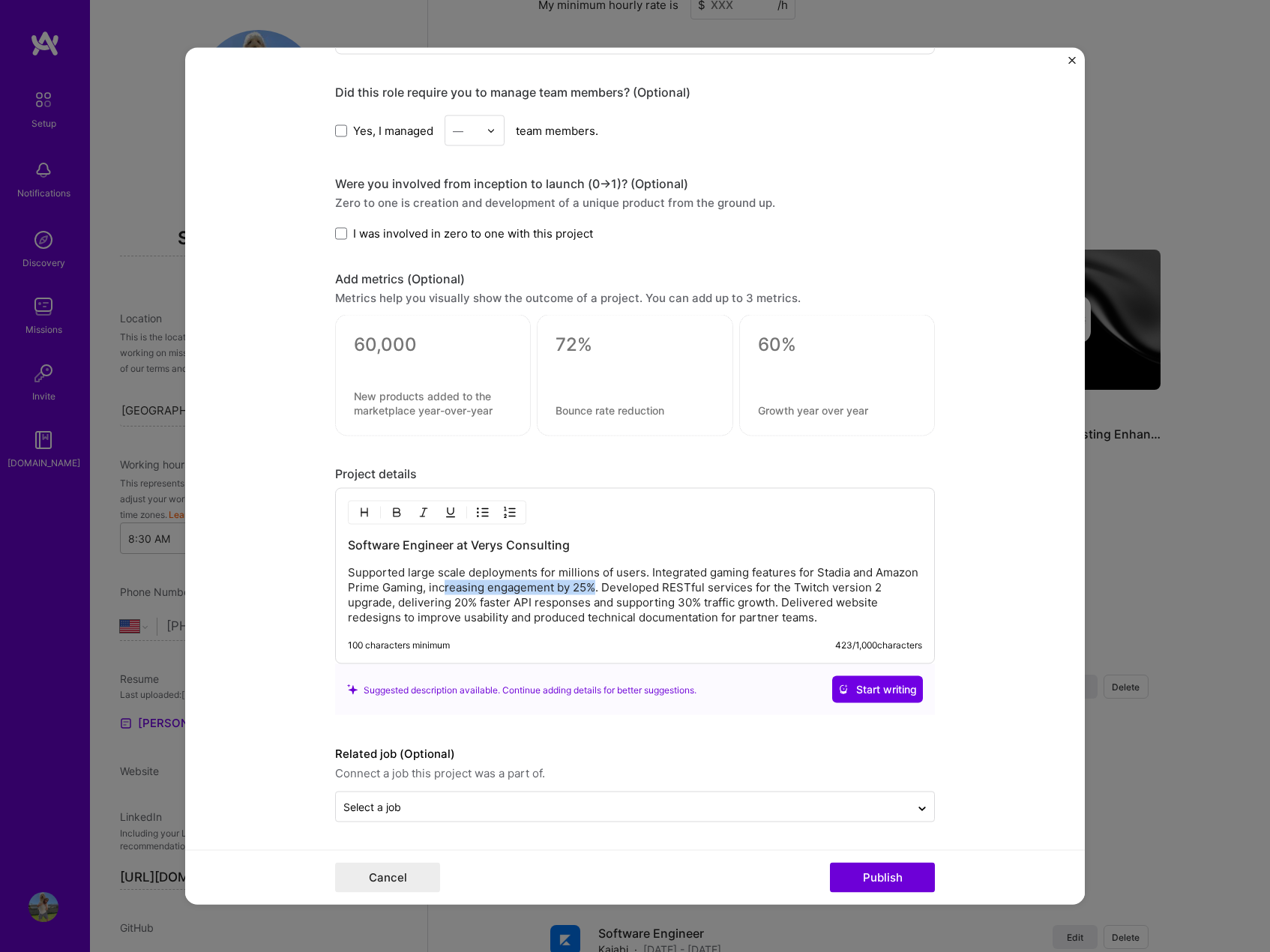
drag, startPoint x: 438, startPoint y: 585, endPoint x: 590, endPoint y: 587, distance: 152.0
click at [586, 586] on p "Supported large scale deployments for millions of users. Integrated gaming feat…" at bounding box center [635, 595] width 574 height 60
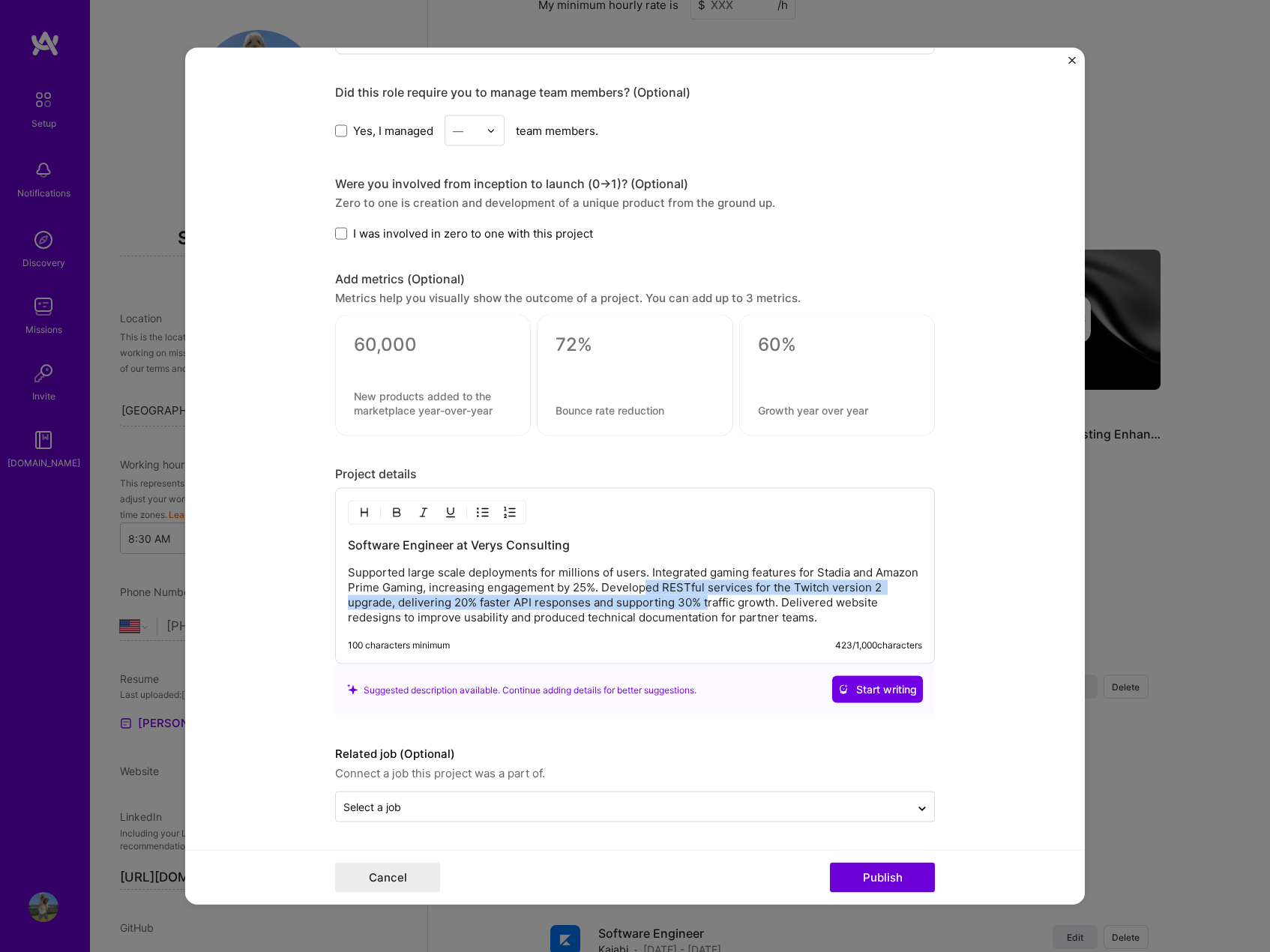
drag, startPoint x: 640, startPoint y: 587, endPoint x: 703, endPoint y: 609, distance: 66.7
click at [703, 609] on p "Supported large scale deployments for millions of users. Integrated gaming feat…" at bounding box center [635, 595] width 574 height 60
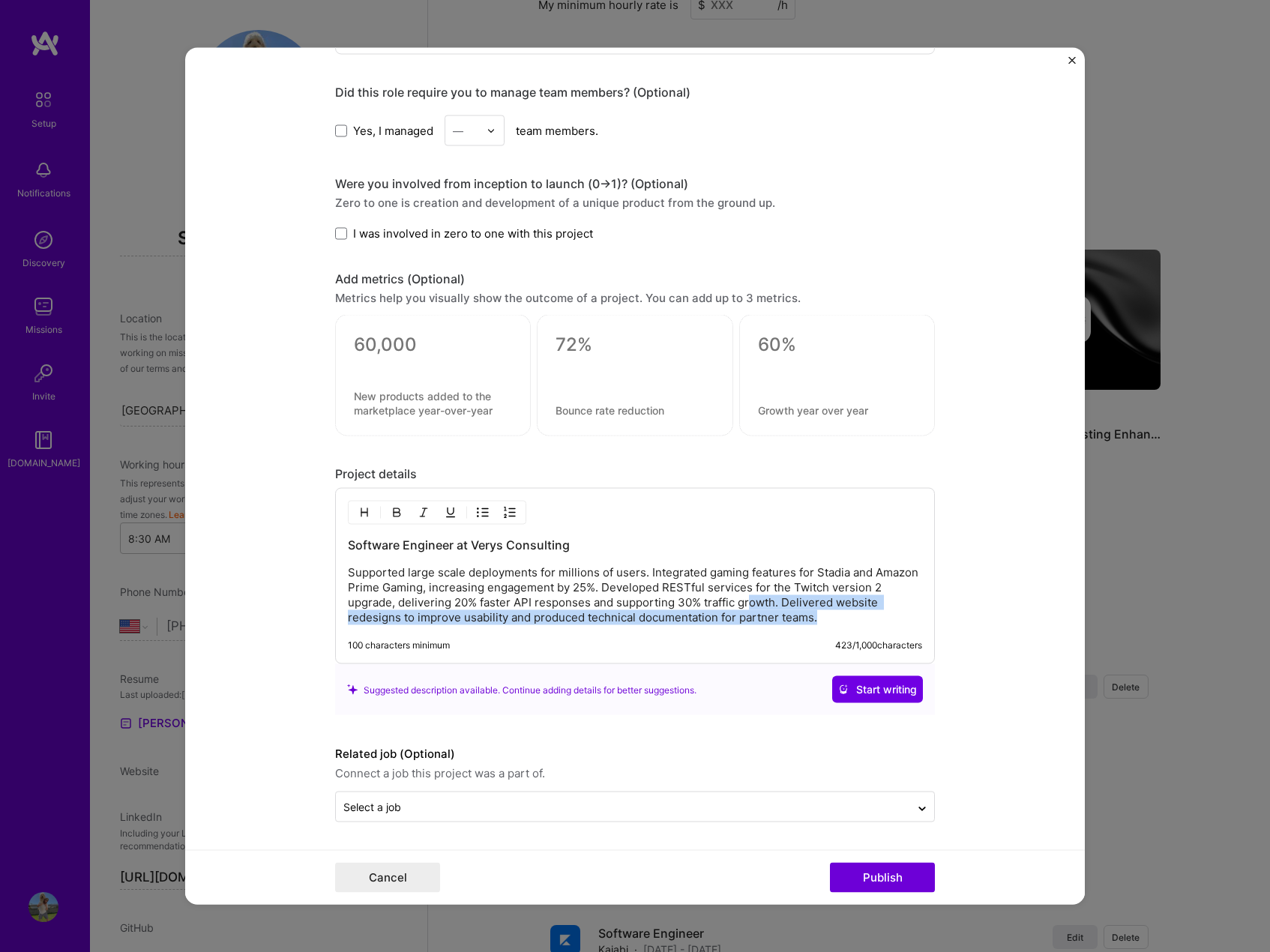
drag, startPoint x: 744, startPoint y: 609, endPoint x: 812, endPoint y: 617, distance: 68.5
click at [812, 617] on p "Supported large scale deployments for millions of users. Integrated gaming feat…" at bounding box center [635, 595] width 574 height 60
click at [817, 617] on p "Supported large scale deployments for millions of users. Integrated gaming feat…" at bounding box center [635, 595] width 574 height 60
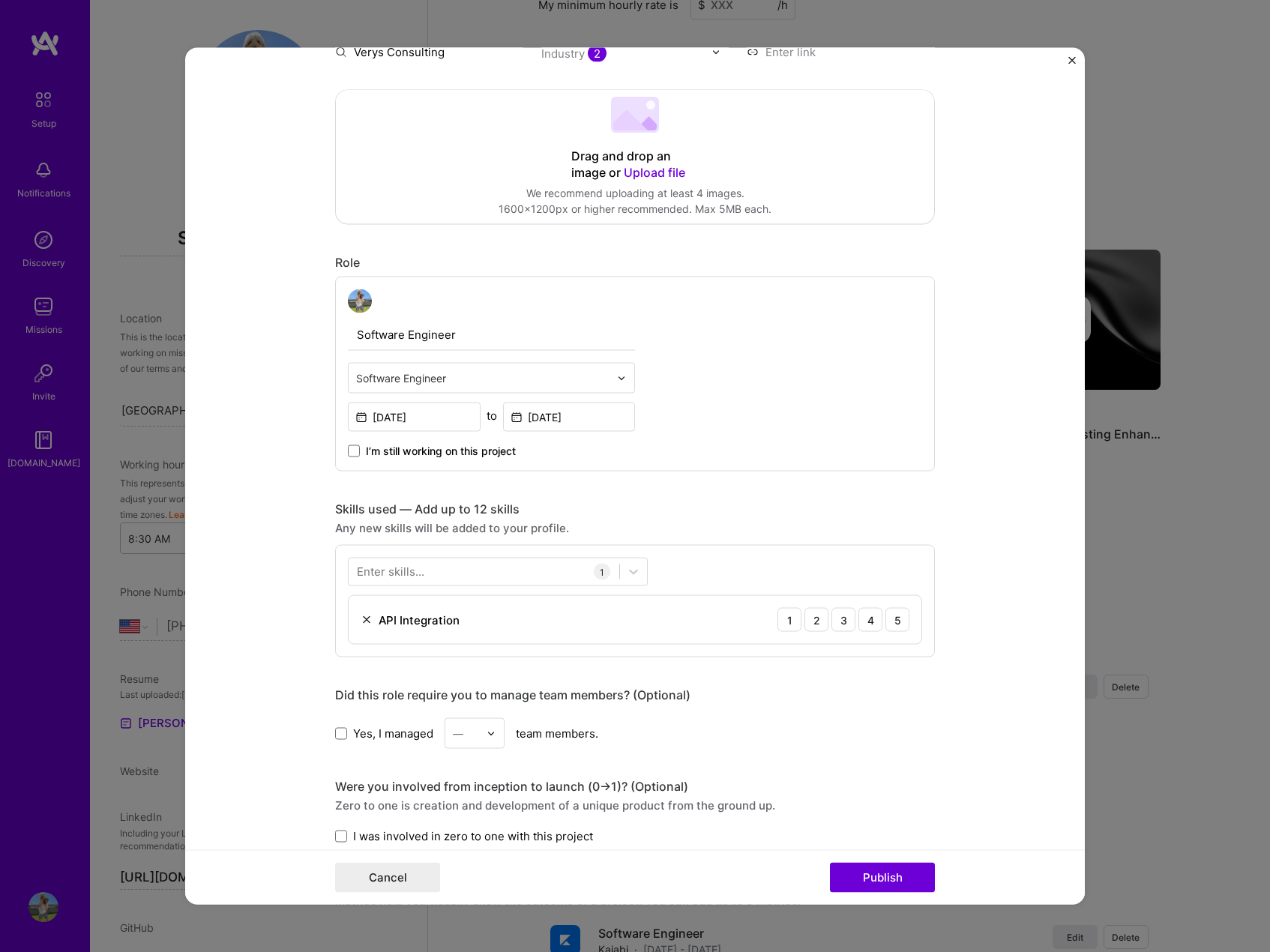
scroll to position [300, 0]
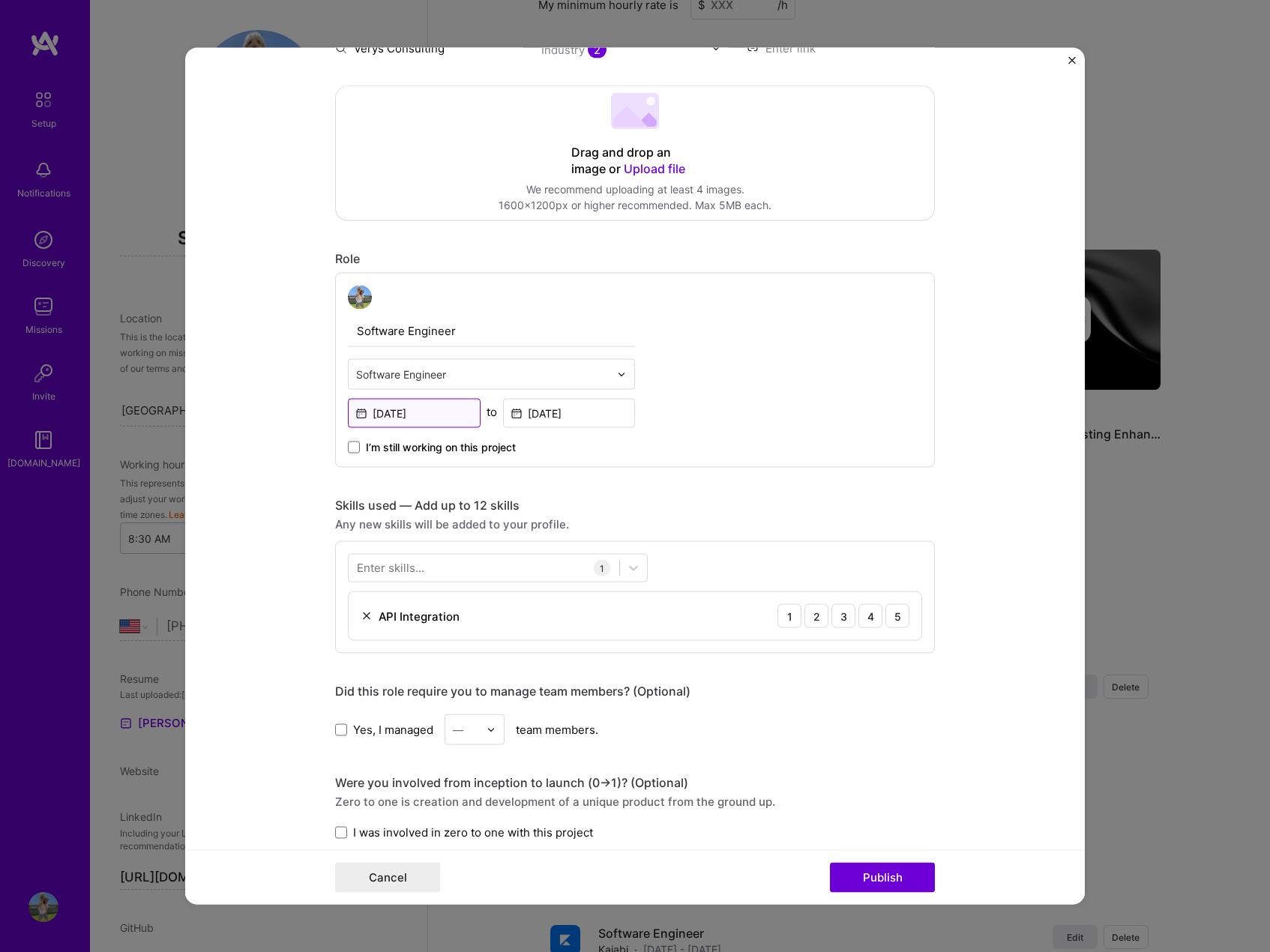
click at [425, 409] on input "[DATE]" at bounding box center [414, 414] width 133 height 29
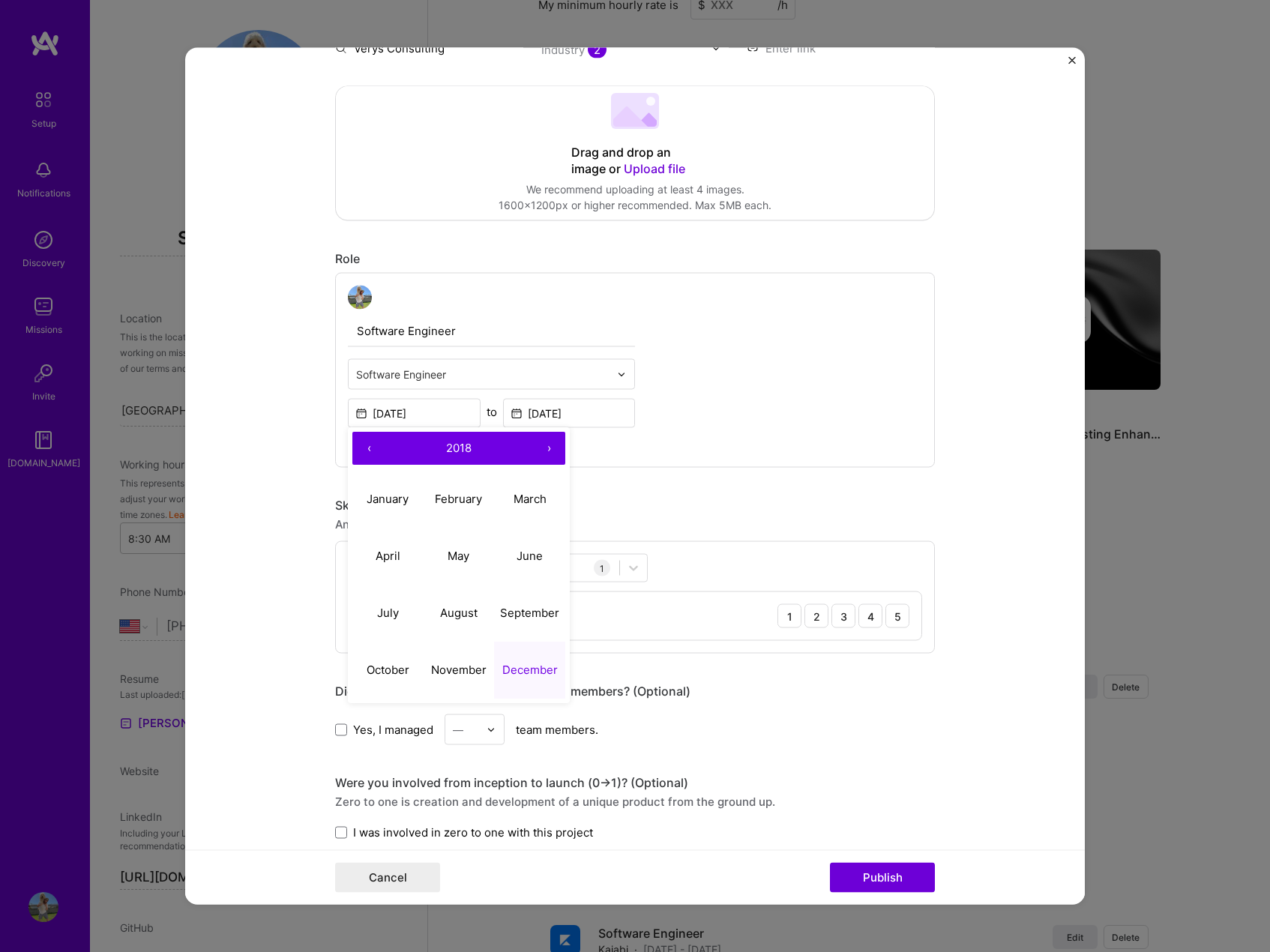
click at [551, 442] on button "›" at bounding box center [549, 449] width 33 height 33
click at [526, 512] on button "March" at bounding box center [529, 499] width 71 height 57
type input "[DATE]"
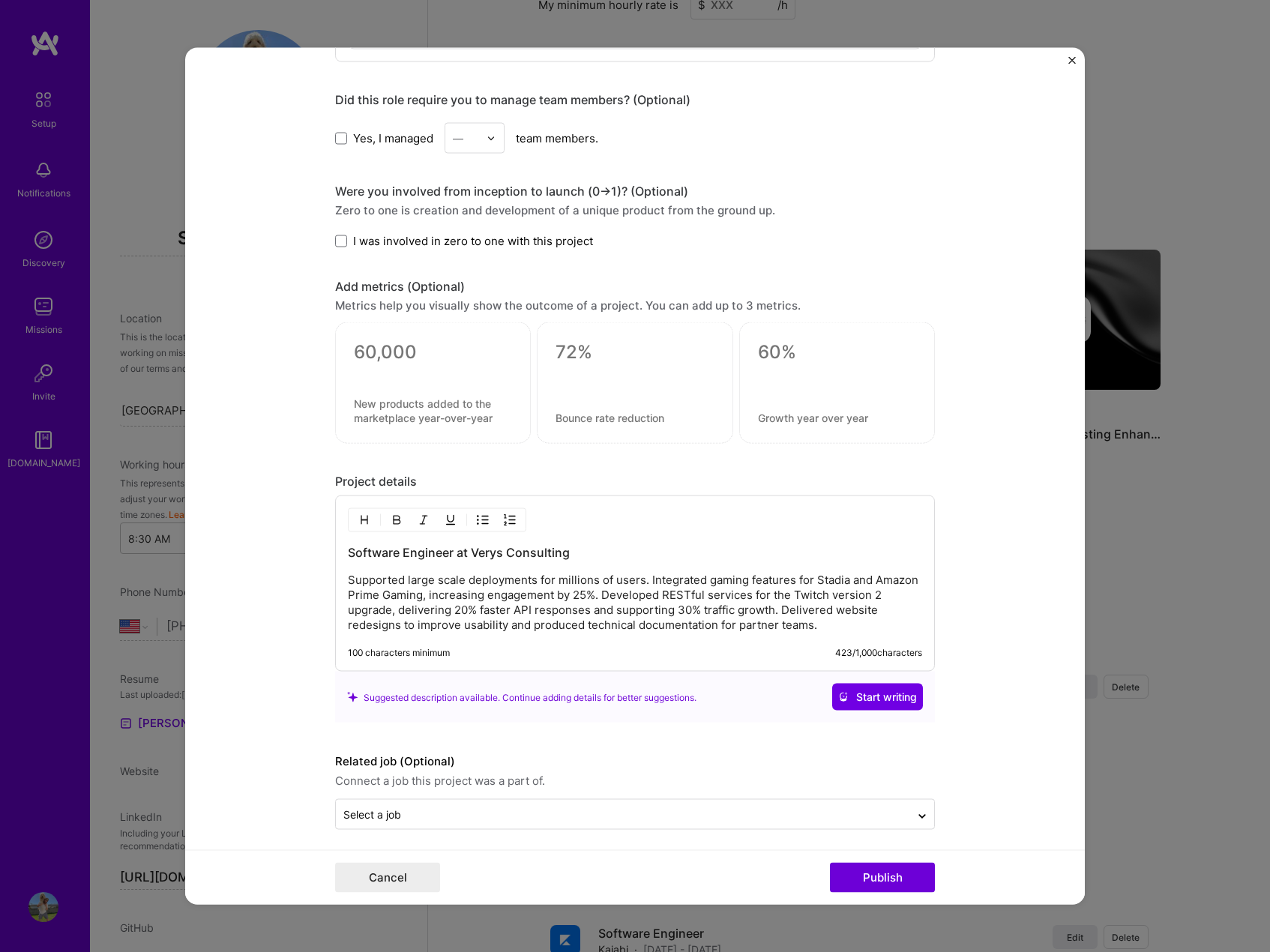
scroll to position [899, 0]
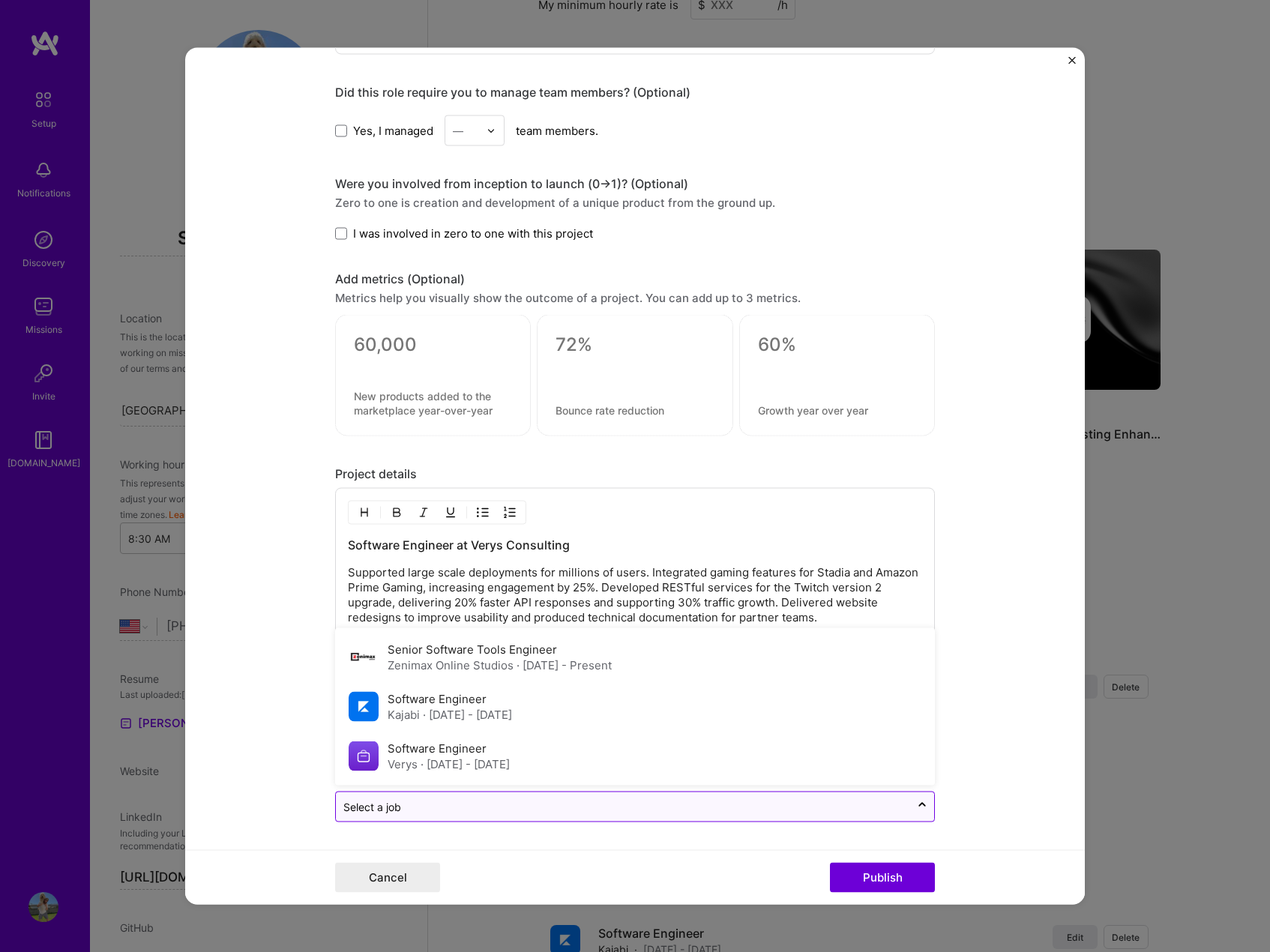
click at [736, 817] on div "Select a job" at bounding box center [623, 807] width 574 height 29
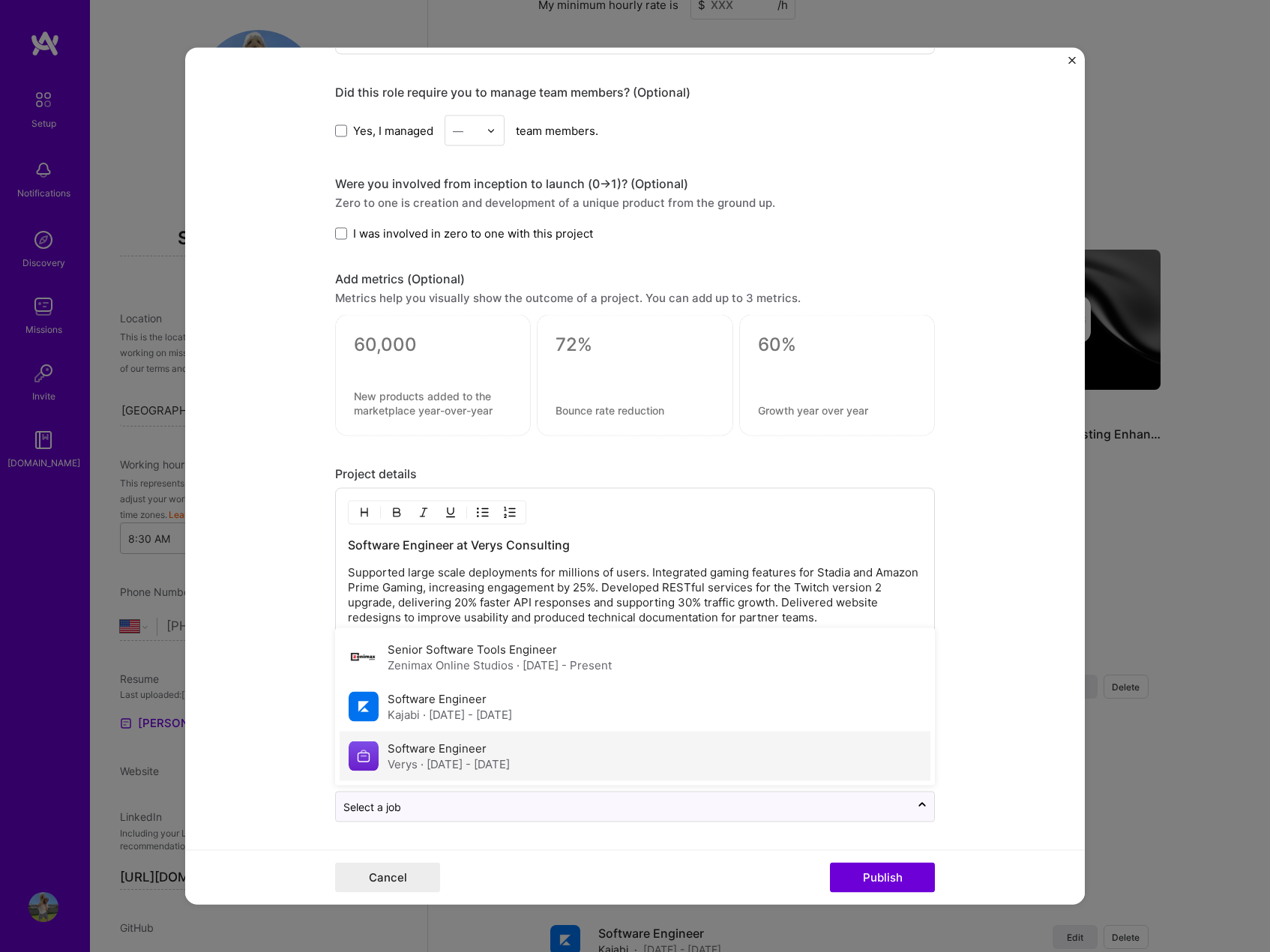
click at [556, 749] on div "Software Engineer Verys · [DATE] - [DATE]" at bounding box center [635, 757] width 591 height 50
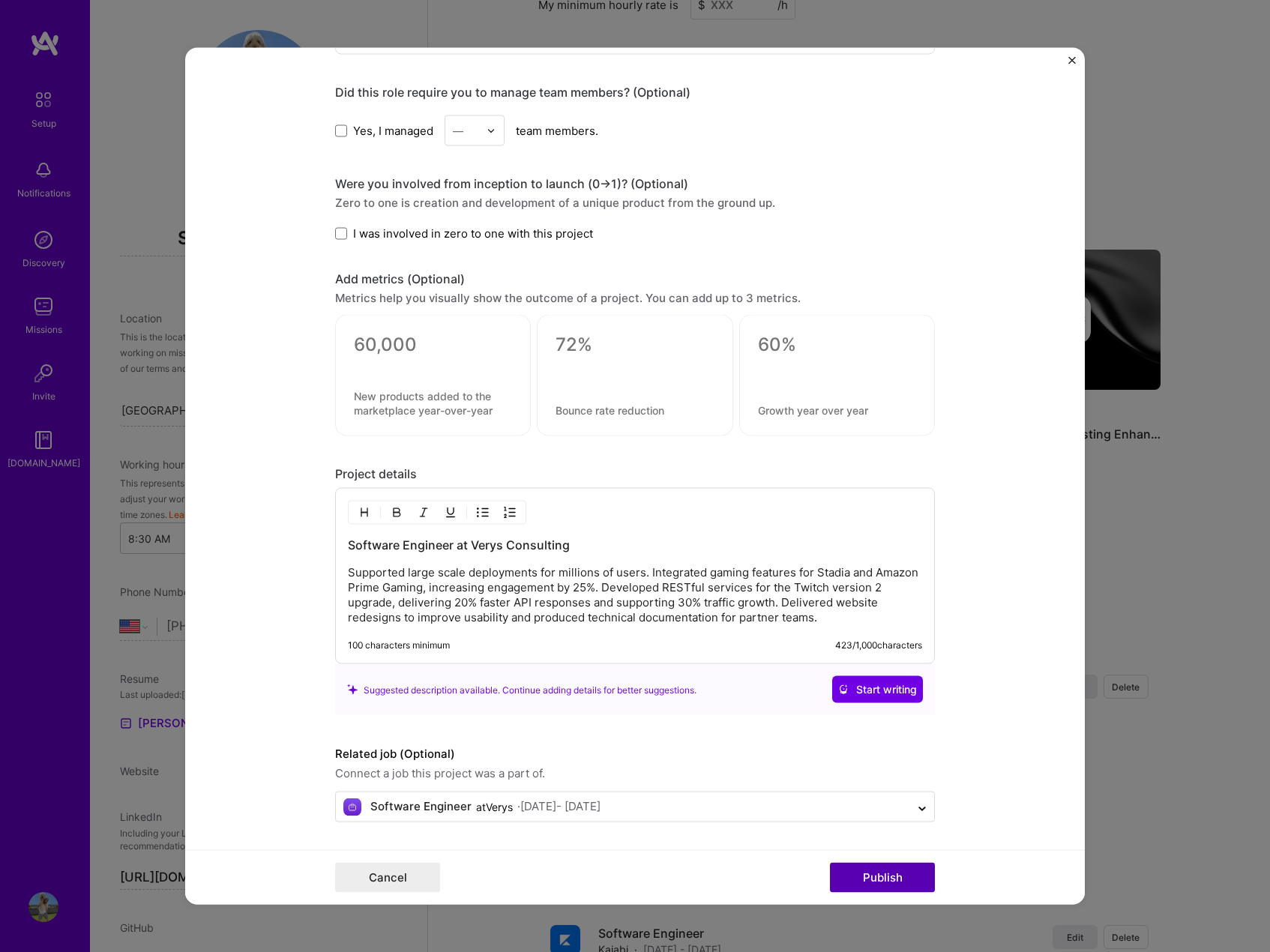
click at [890, 881] on button "Publish" at bounding box center [882, 878] width 105 height 30
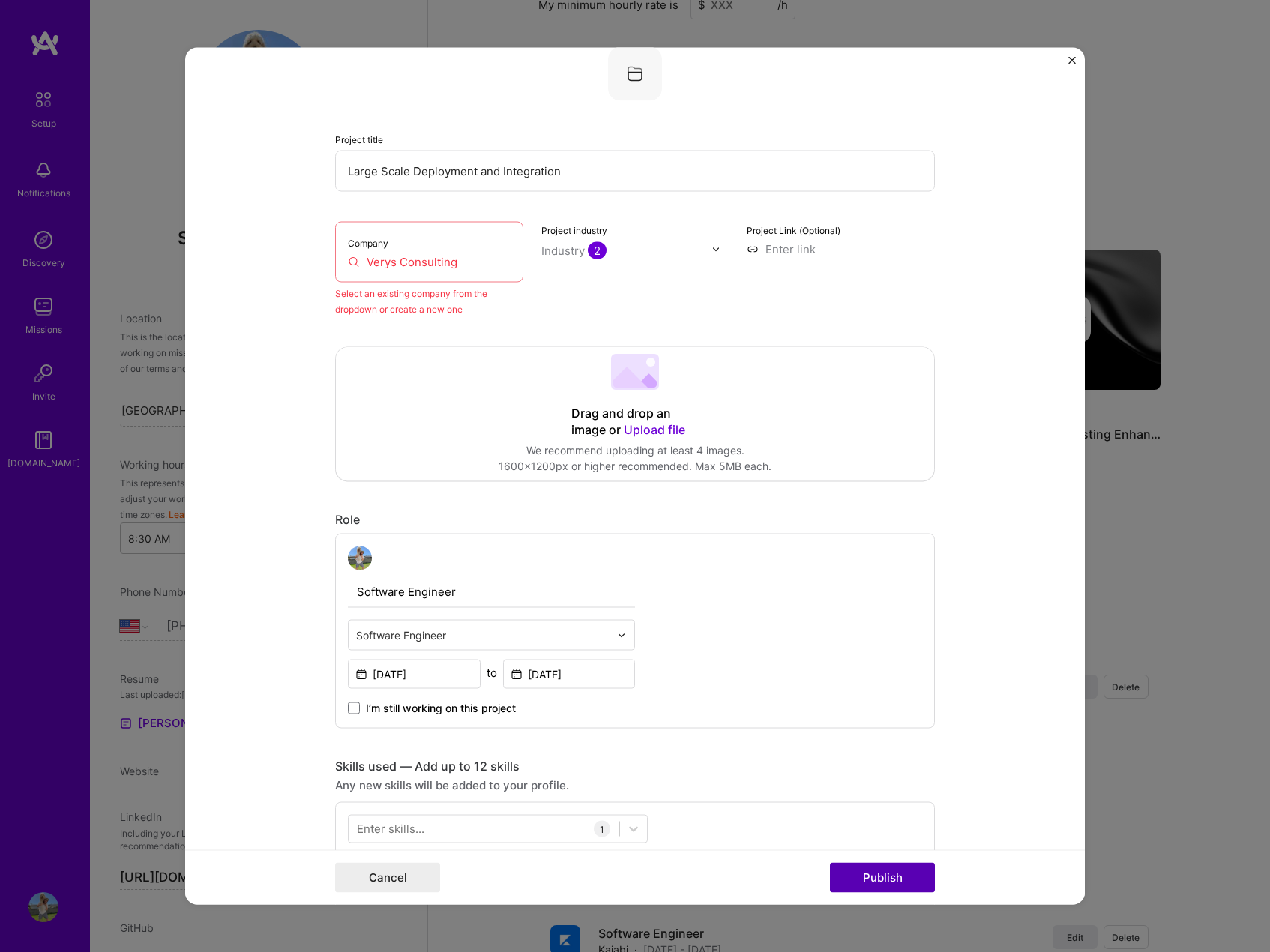
scroll to position [99, 0]
click at [464, 264] on input "Verys Consulting" at bounding box center [429, 263] width 163 height 16
drag, startPoint x: 464, startPoint y: 264, endPoint x: 108, endPoint y: 264, distance: 356.0
click at [108, 264] on div "Editing suggested project This project is suggested based on your LinkedIn, res…" at bounding box center [635, 476] width 1270 height 952
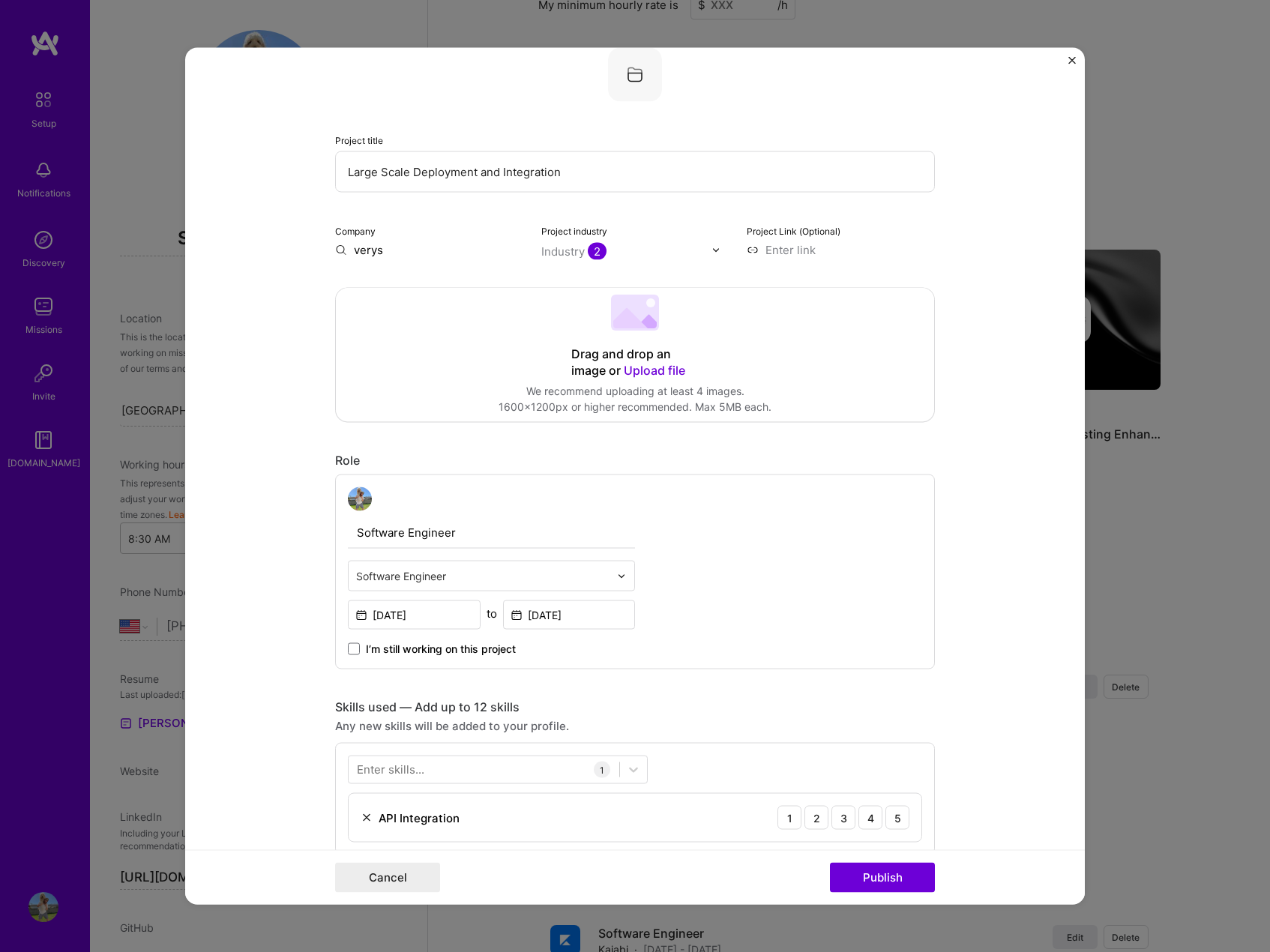
type input "verys"
click at [382, 419] on div "Add company verys" at bounding box center [447, 410] width 225 height 38
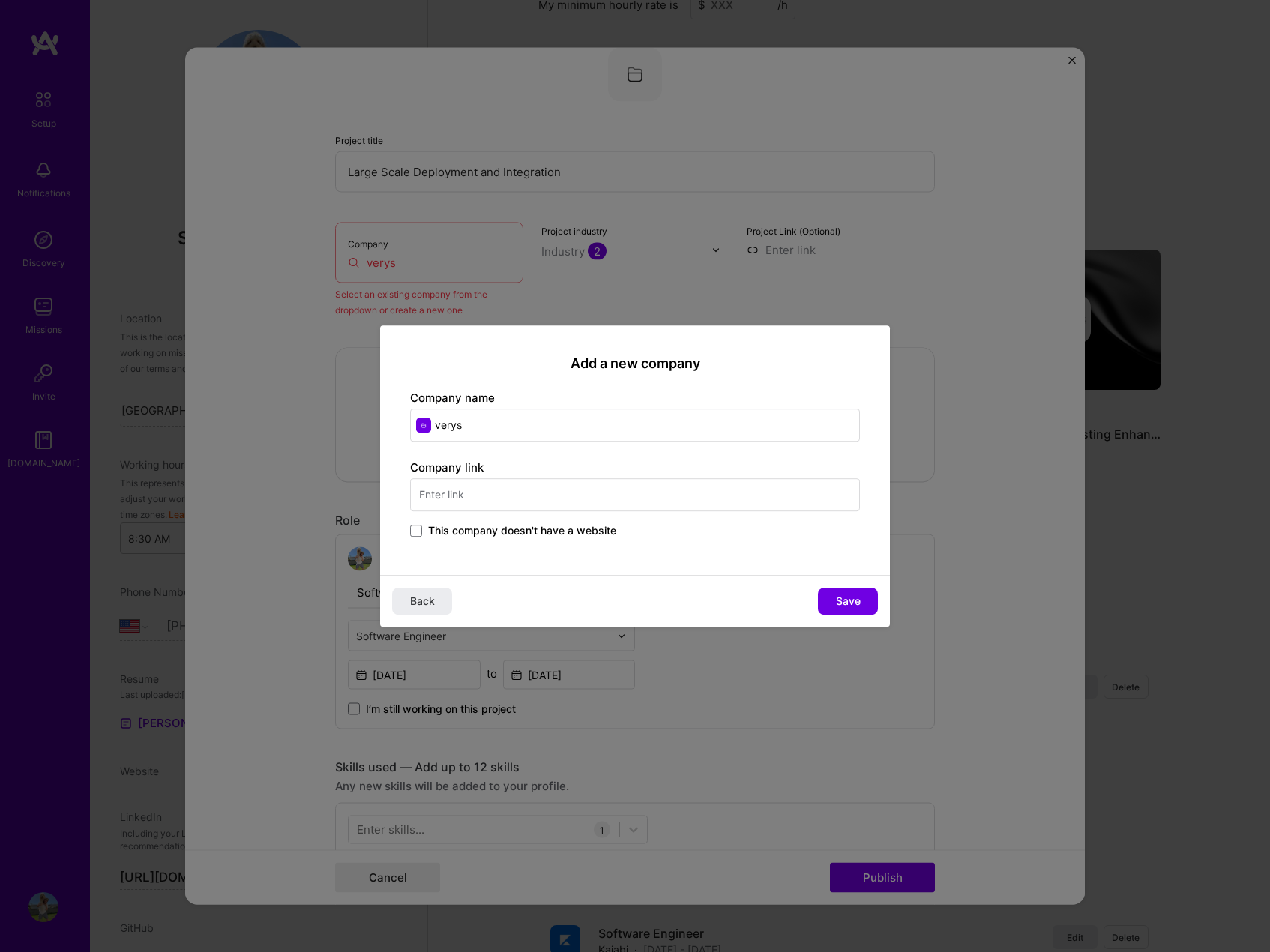
click at [445, 529] on span "This company doesn't have a website" at bounding box center [522, 530] width 188 height 15
click at [0, 0] on input "This company doesn't have a website" at bounding box center [0, 0] width 0 height 0
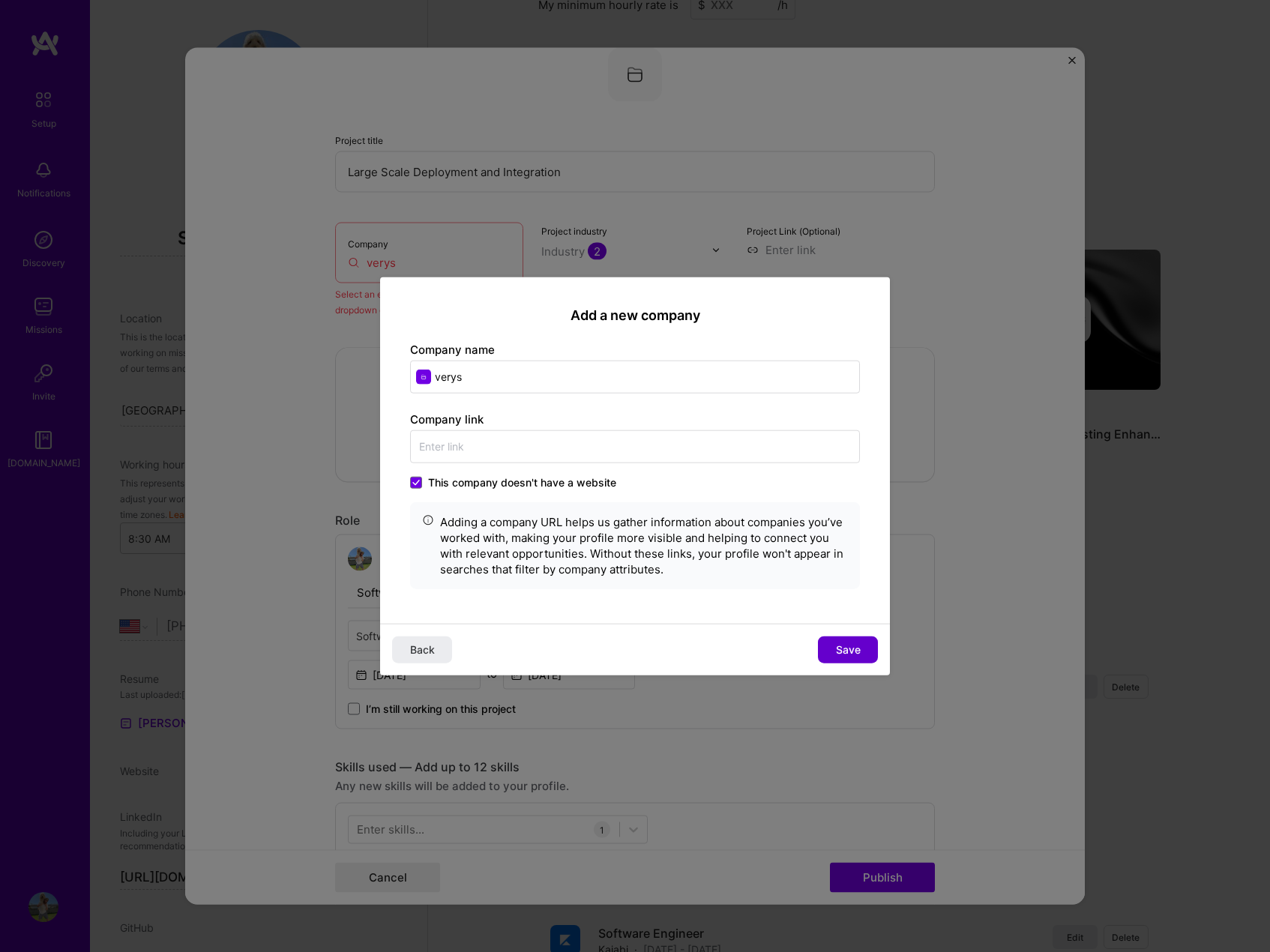
click at [845, 644] on span "Save" at bounding box center [847, 648] width 24 height 15
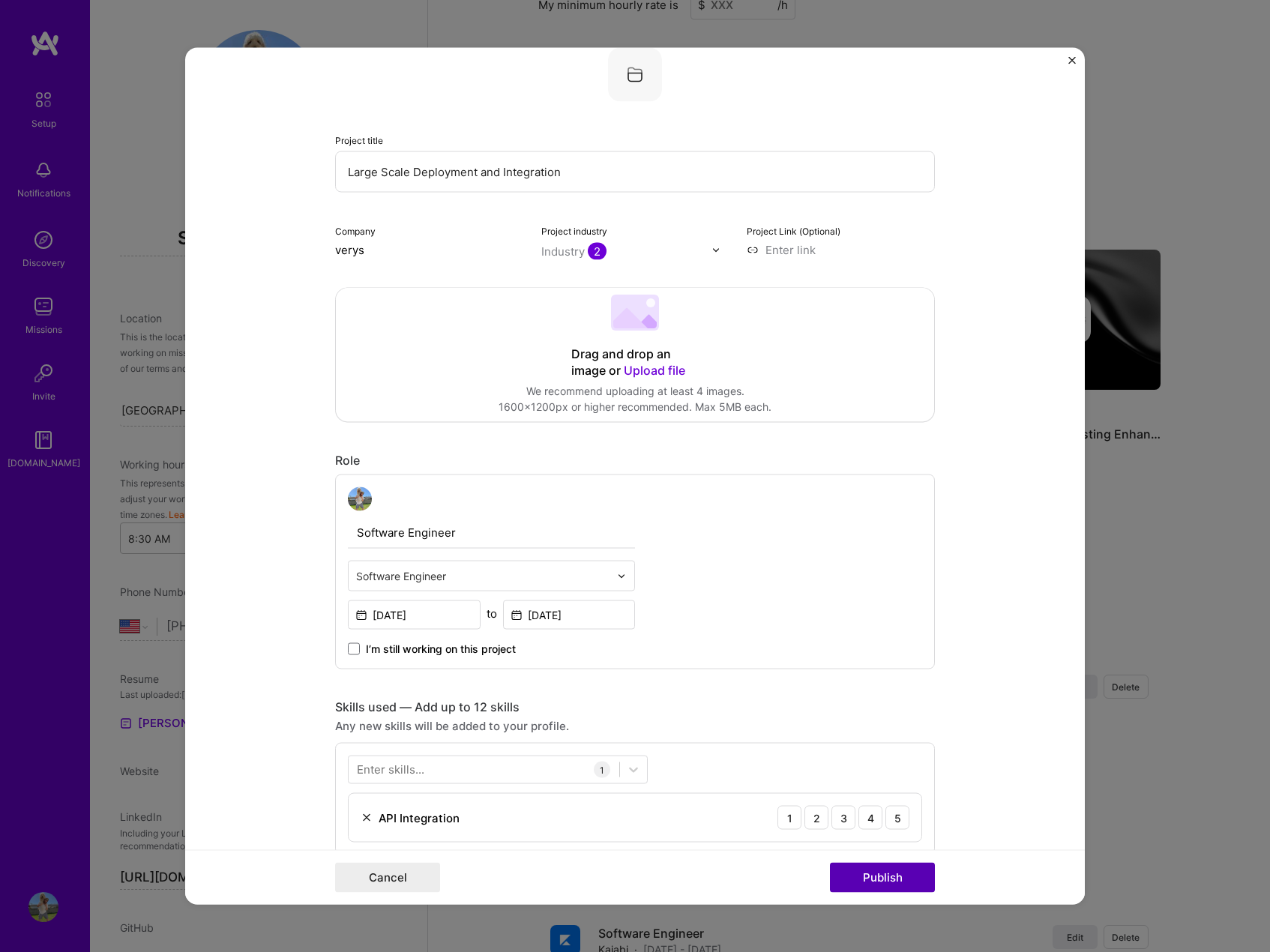
click at [906, 871] on button "Publish" at bounding box center [882, 878] width 105 height 30
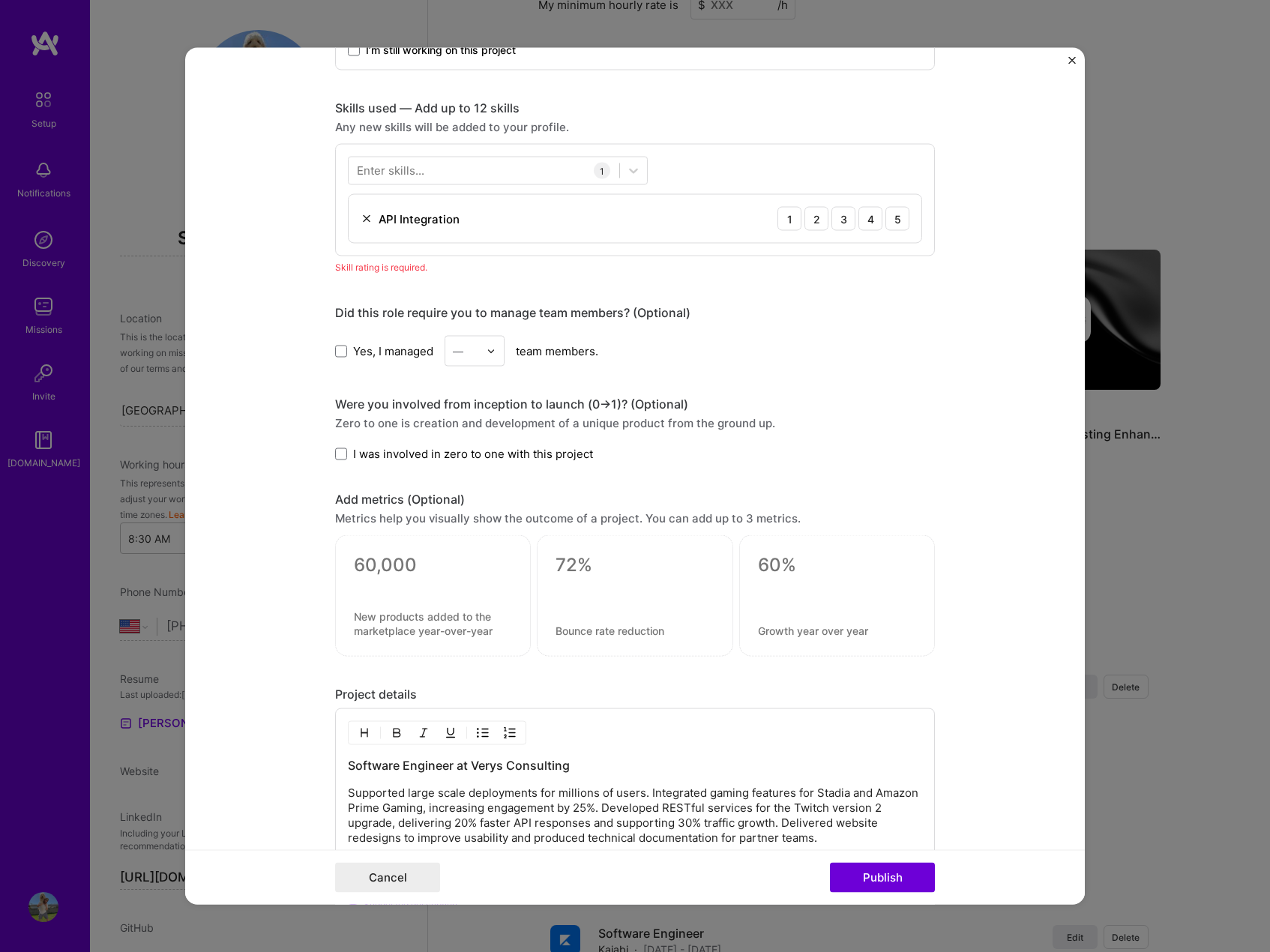
scroll to position [450, 0]
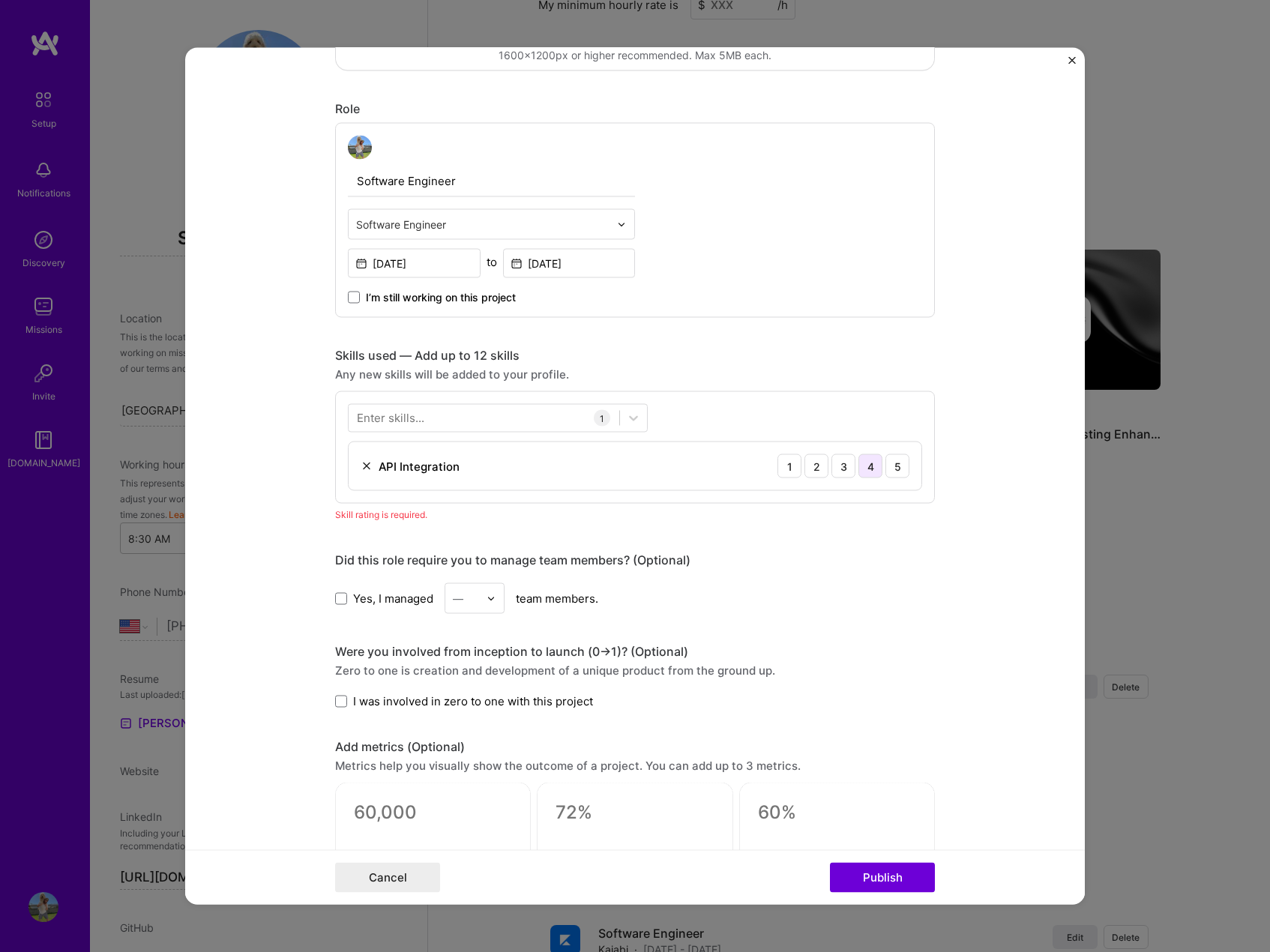
click at [862, 469] on div "4" at bounding box center [870, 466] width 24 height 24
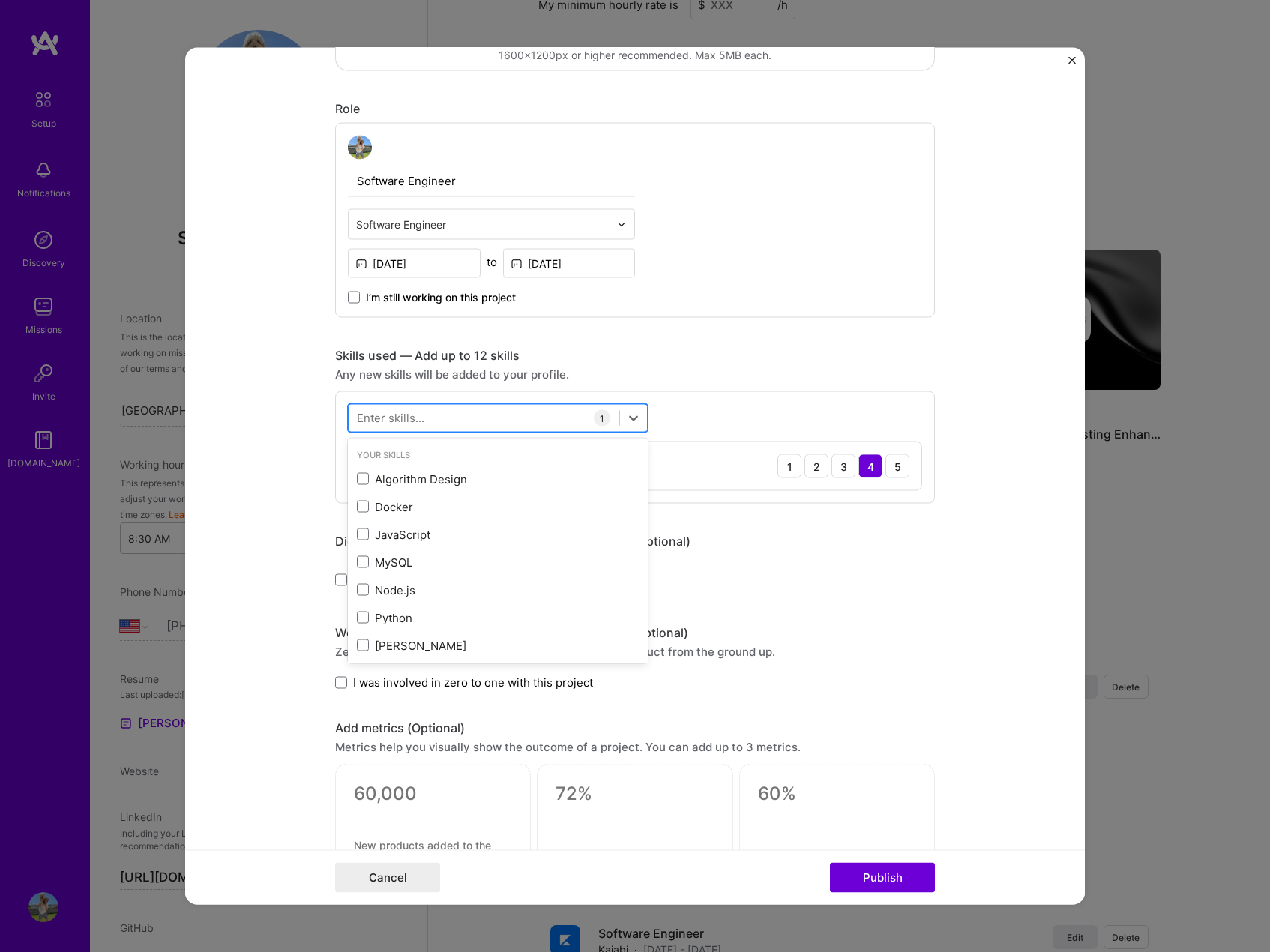
click at [499, 419] on div at bounding box center [483, 417] width 270 height 24
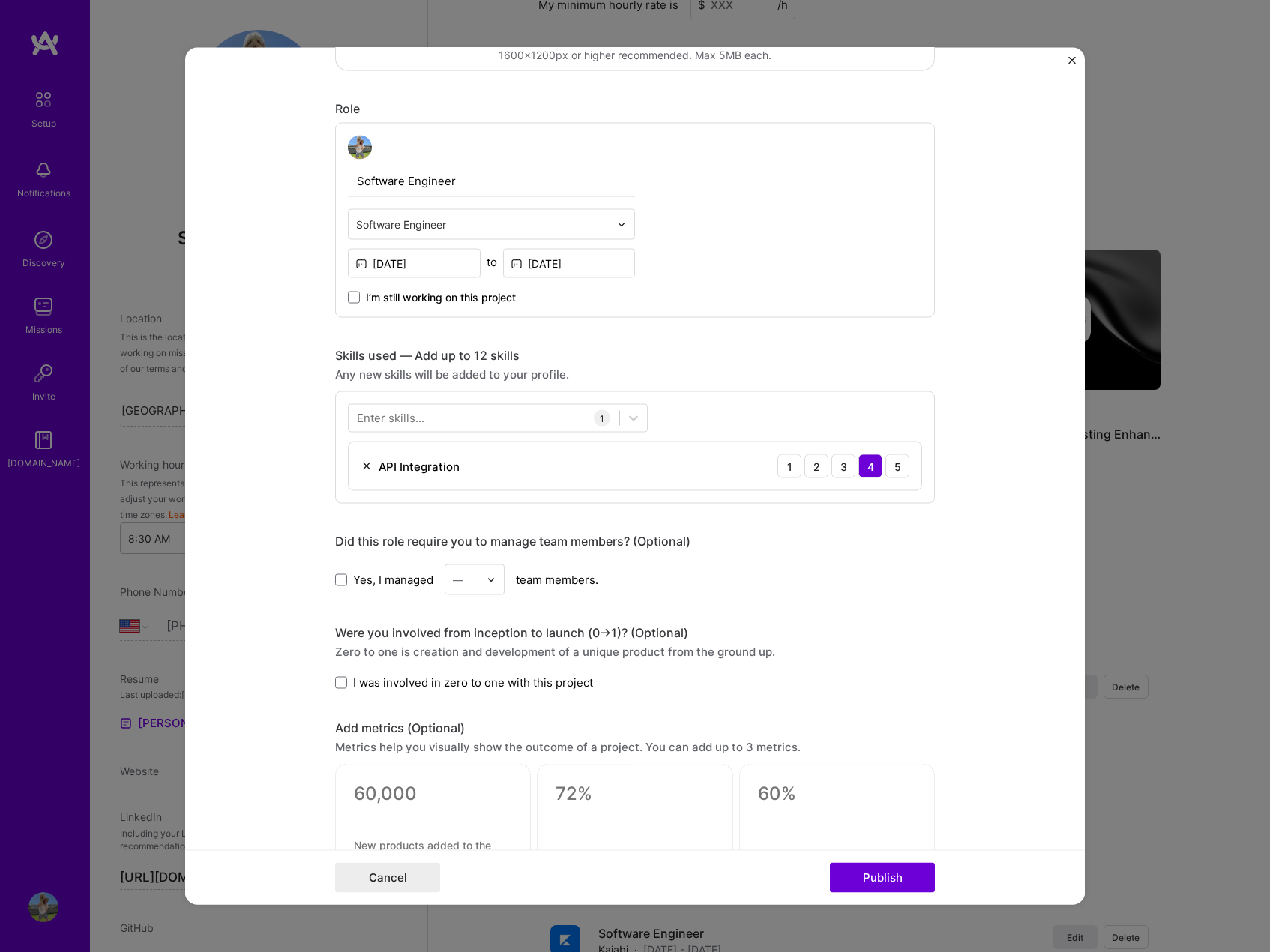
click at [755, 569] on div "Yes, I managed — team members." at bounding box center [635, 579] width 599 height 30
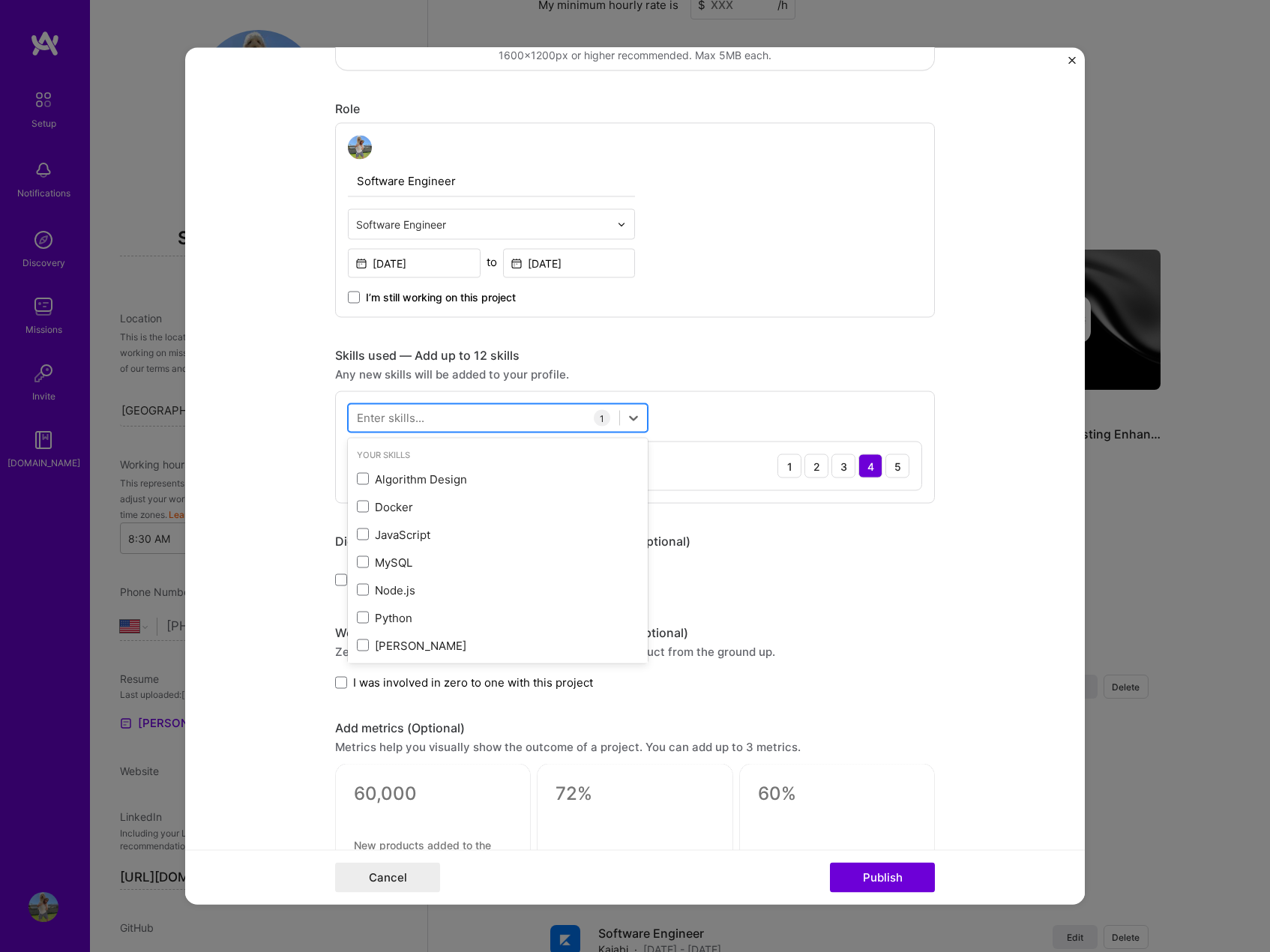
click at [467, 415] on div at bounding box center [483, 417] width 270 height 24
click at [426, 498] on div "Docker" at bounding box center [497, 507] width 300 height 27
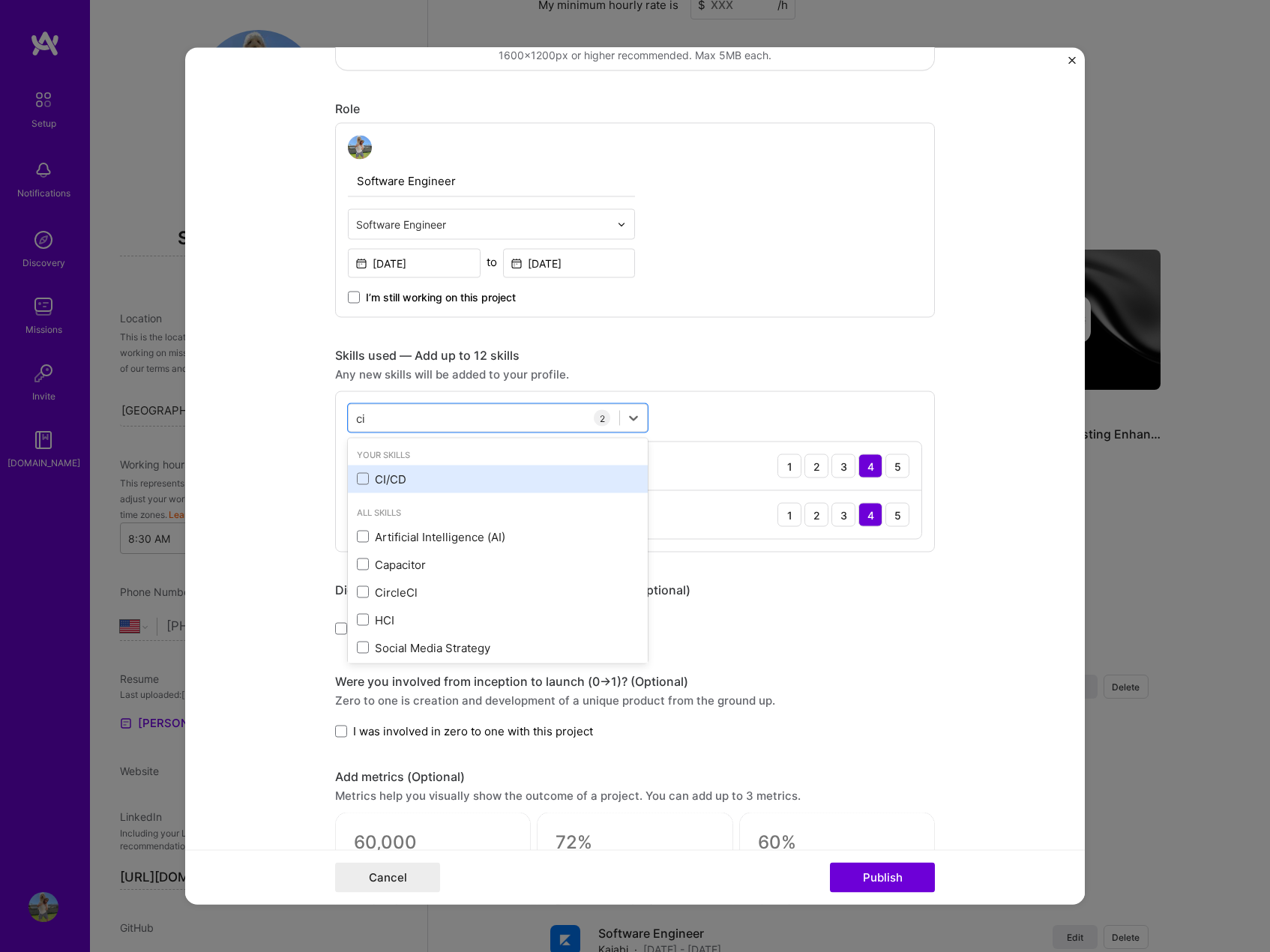
click at [424, 474] on div "CI/CD" at bounding box center [498, 478] width 282 height 16
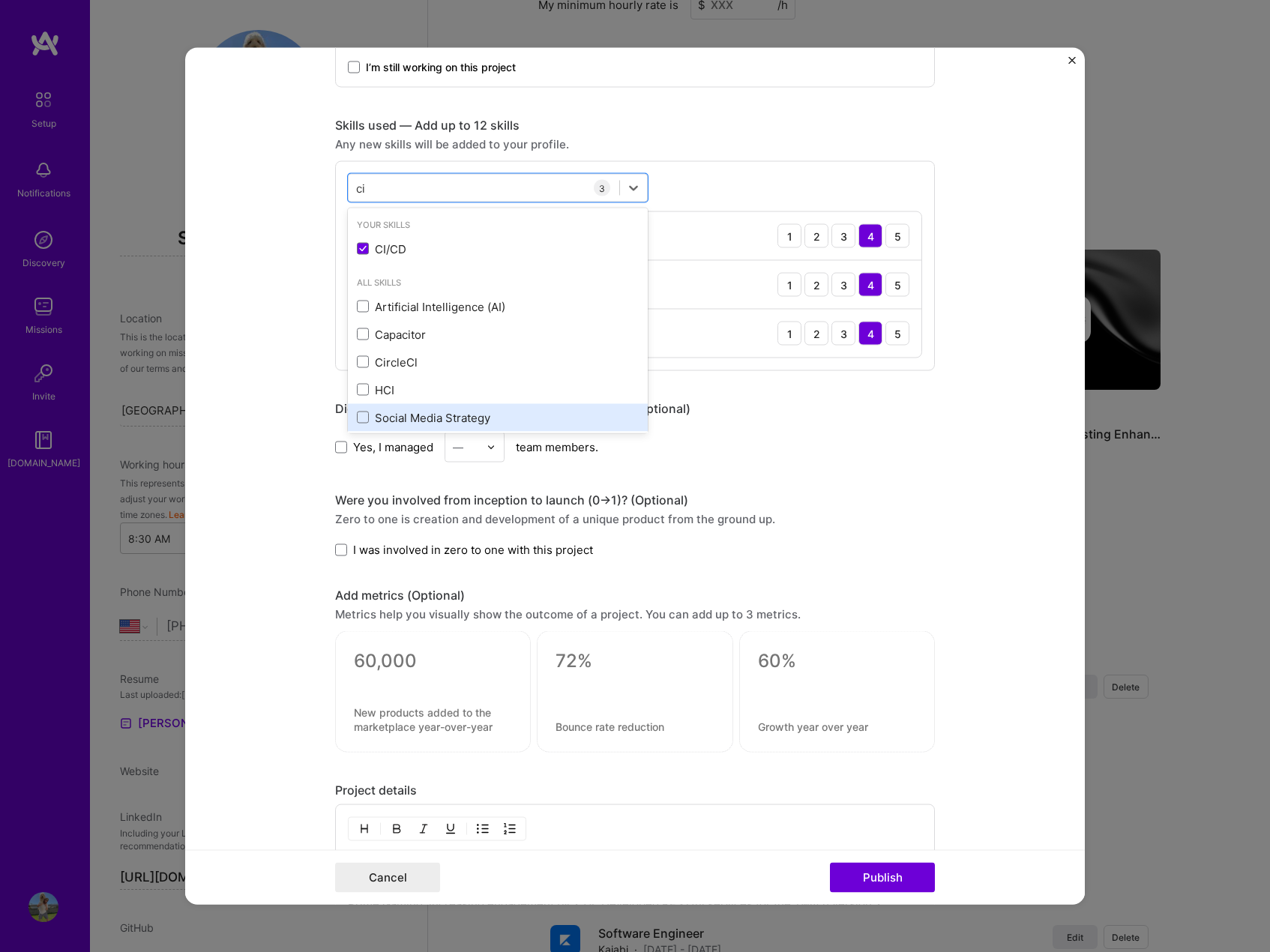
scroll to position [600, 0]
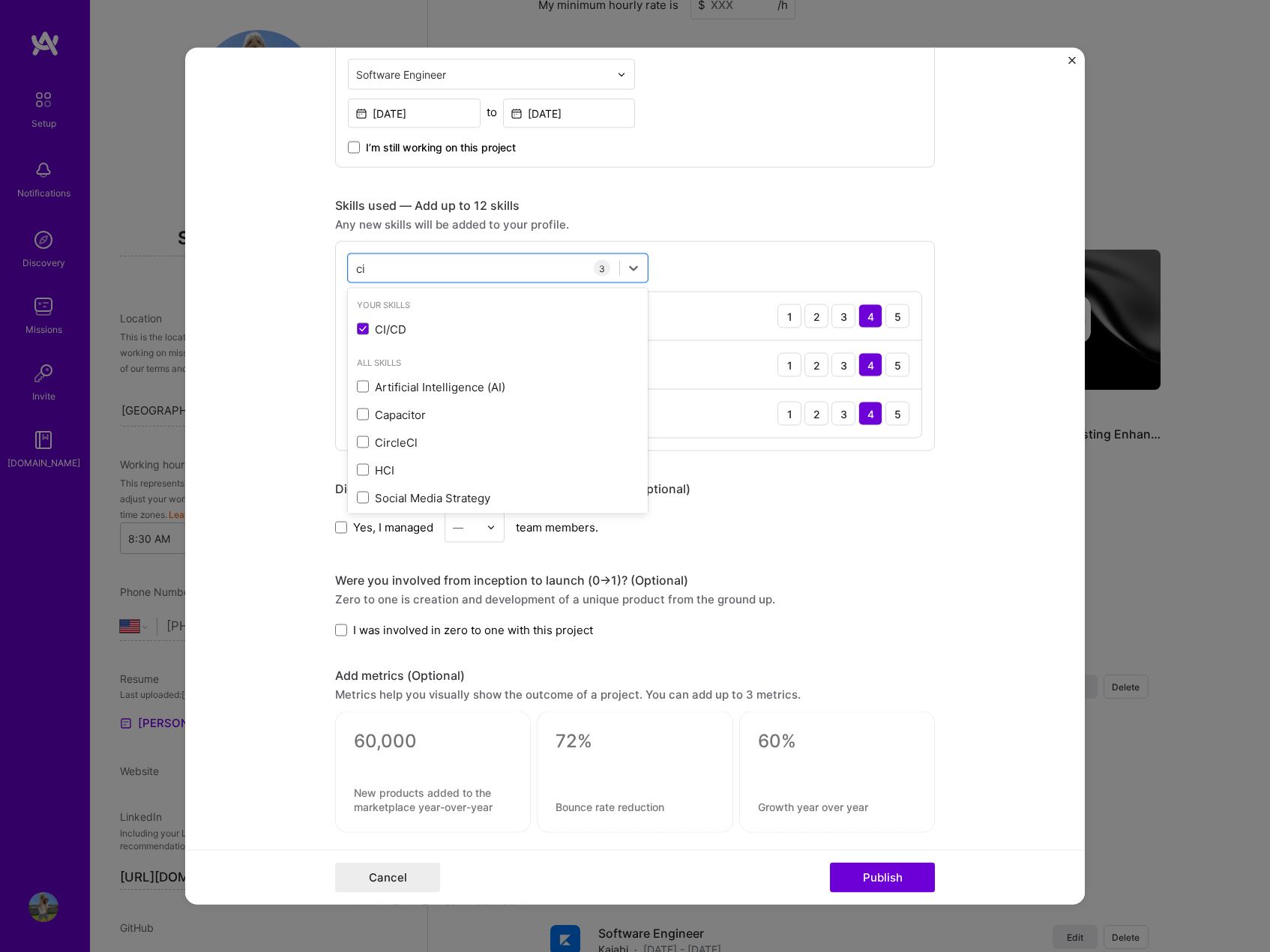
type input "c"
click at [419, 327] on div "API Design" at bounding box center [498, 329] width 282 height 16
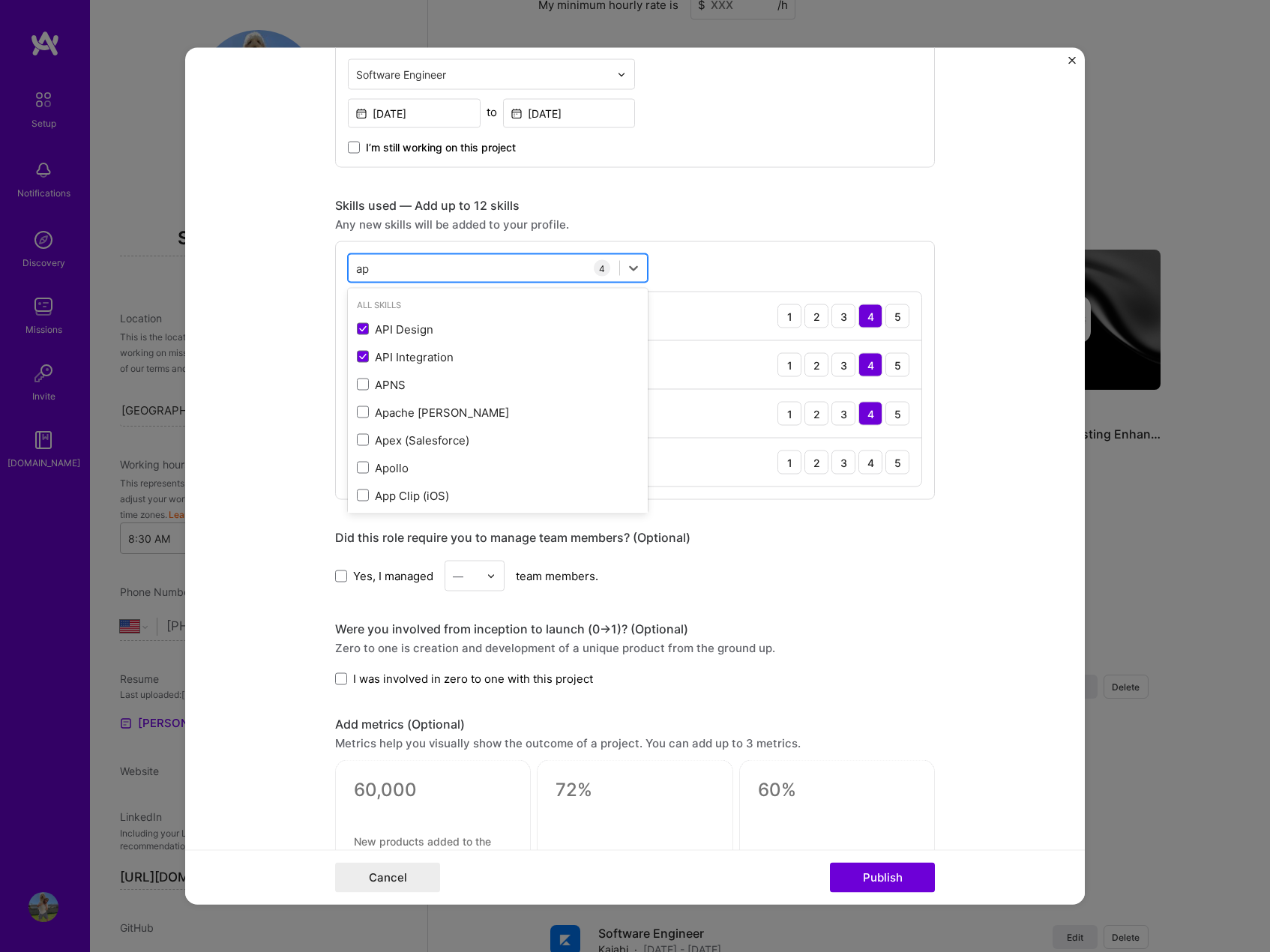
click at [453, 268] on div "ap ap" at bounding box center [483, 268] width 270 height 24
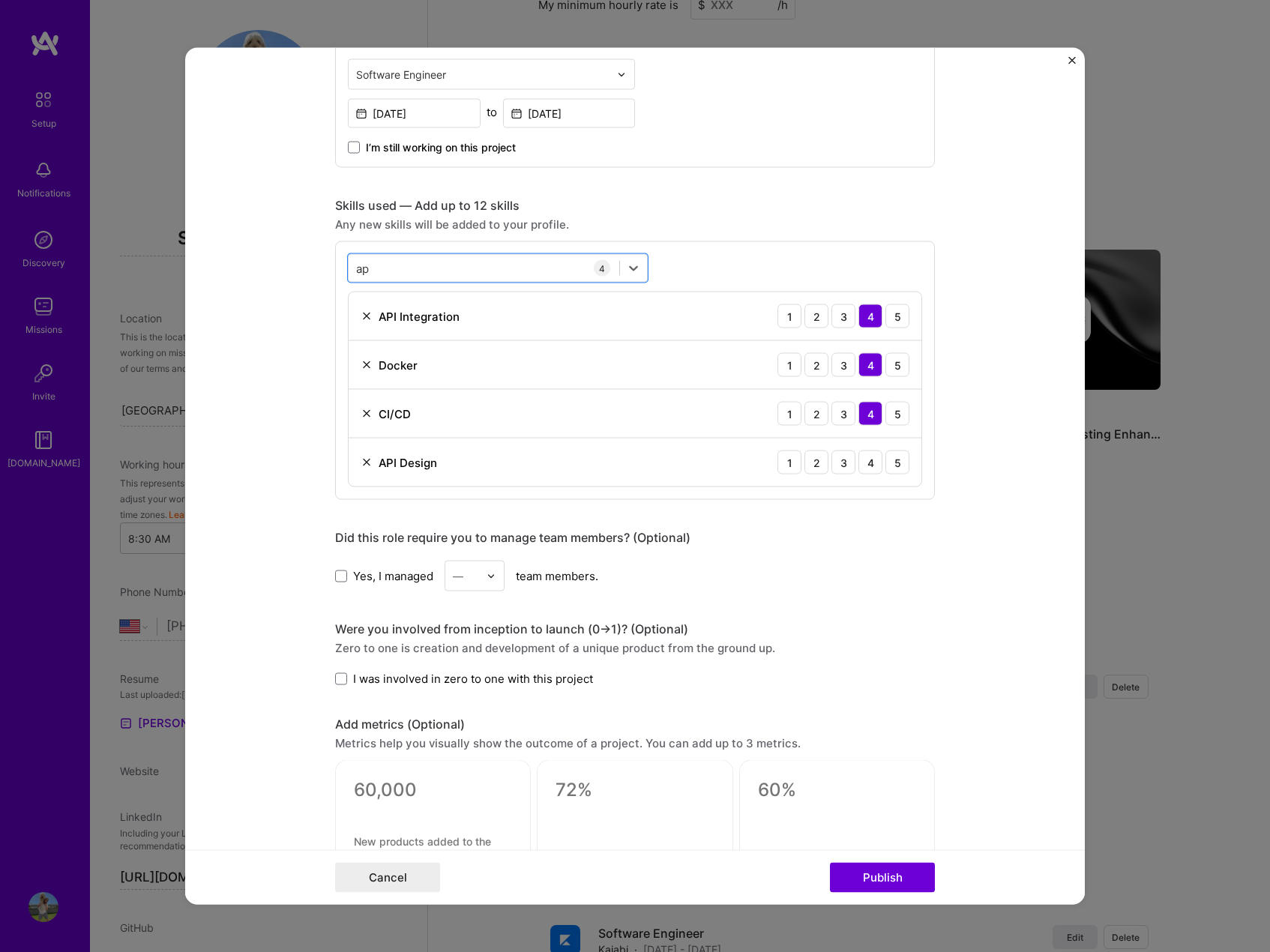
type input "a"
type input "inte"
click at [865, 457] on div "4" at bounding box center [870, 463] width 24 height 24
click at [457, 267] on div "inte inte" at bounding box center [483, 268] width 270 height 24
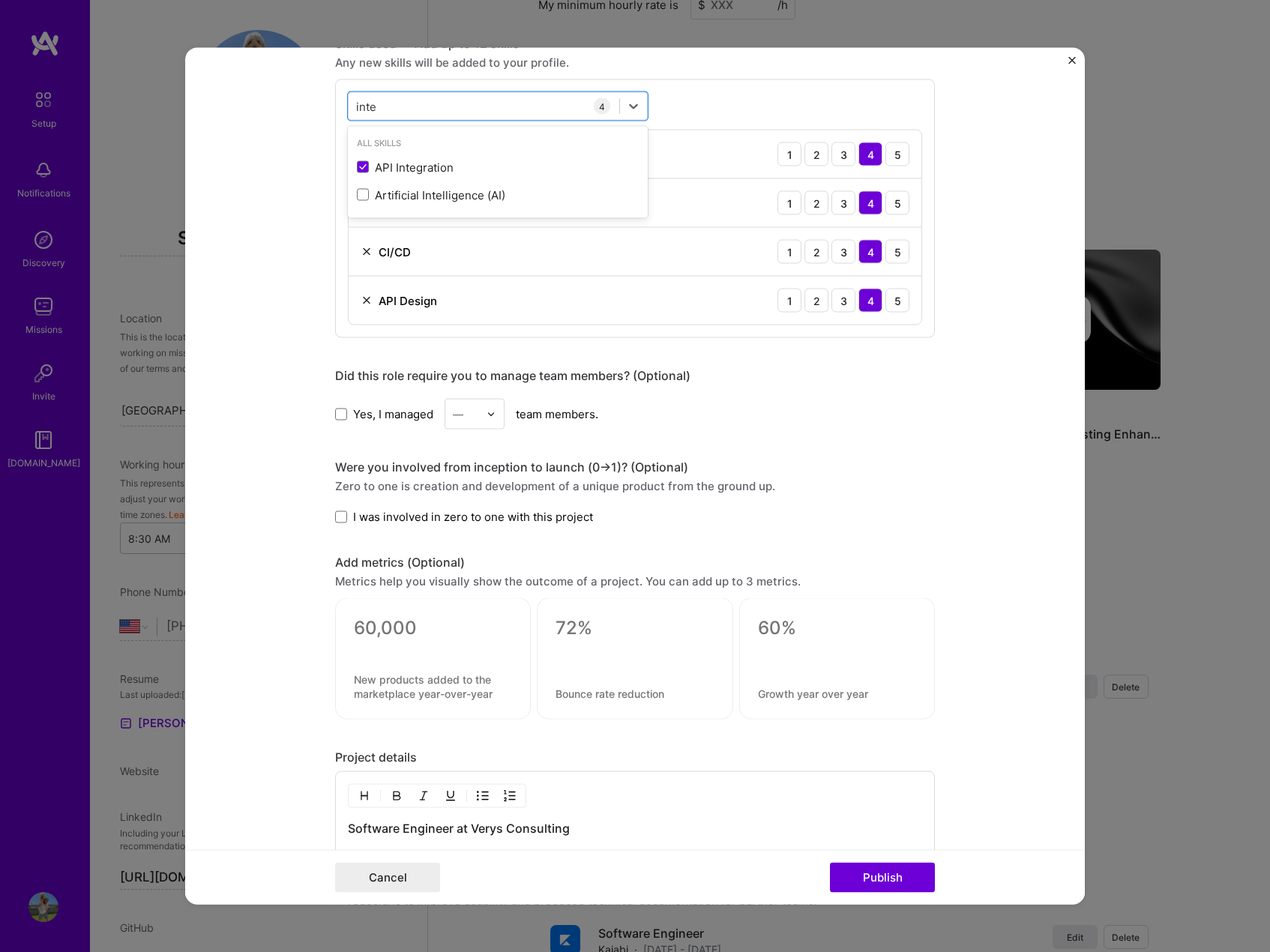
scroll to position [1050, 0]
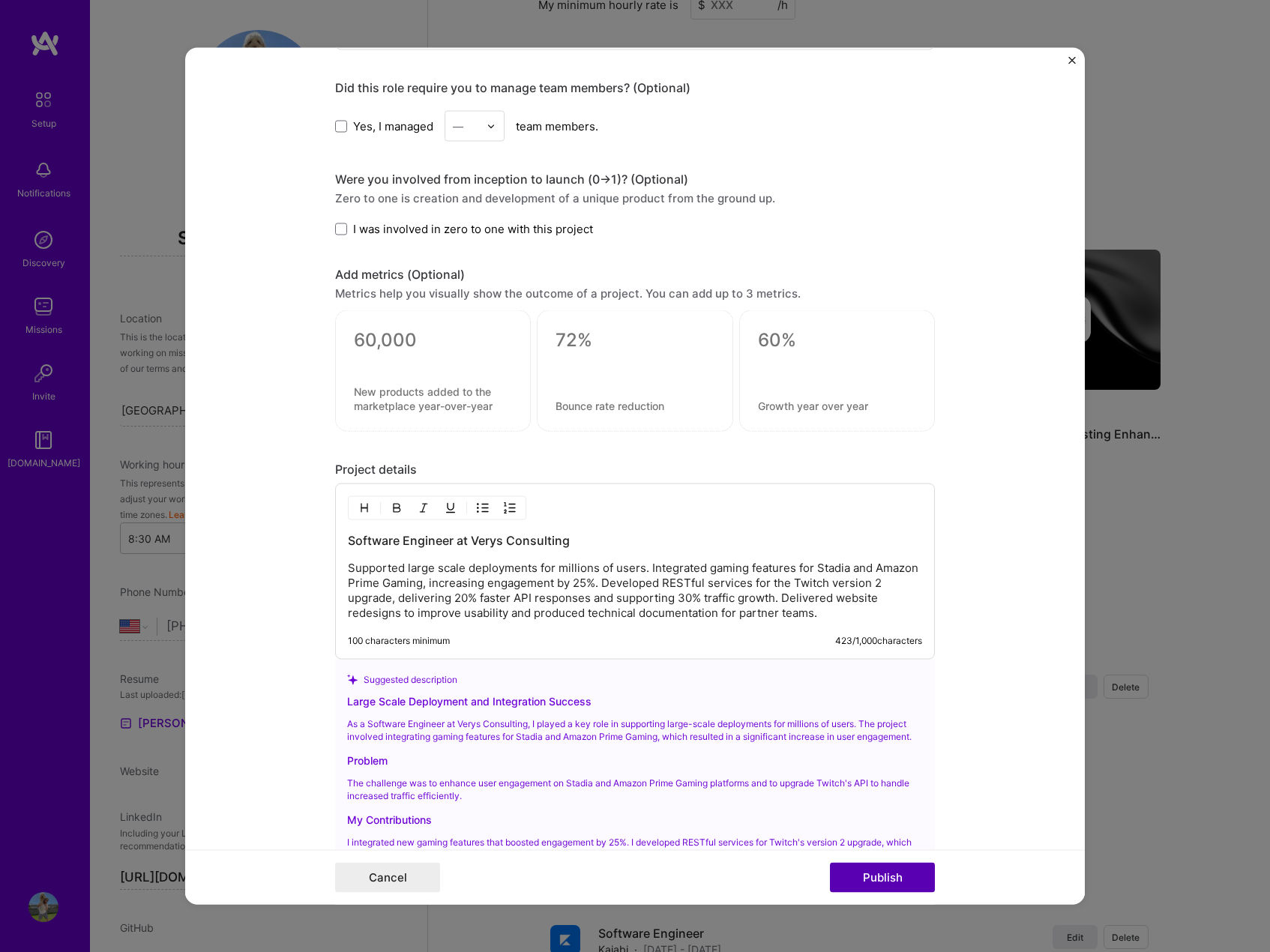
click at [897, 869] on button "Publish" at bounding box center [882, 878] width 105 height 30
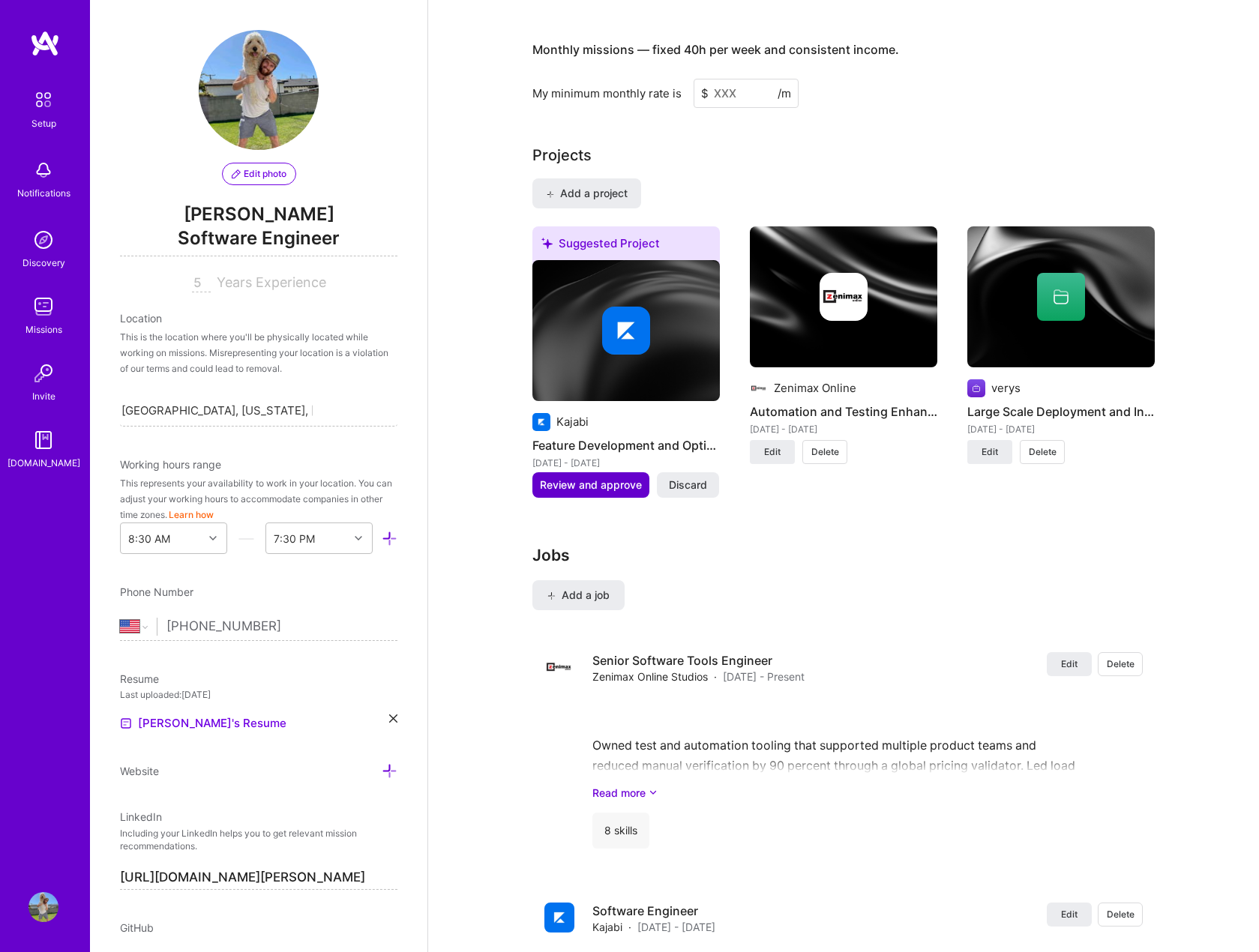
click at [600, 477] on span "Review and approve" at bounding box center [591, 484] width 102 height 15
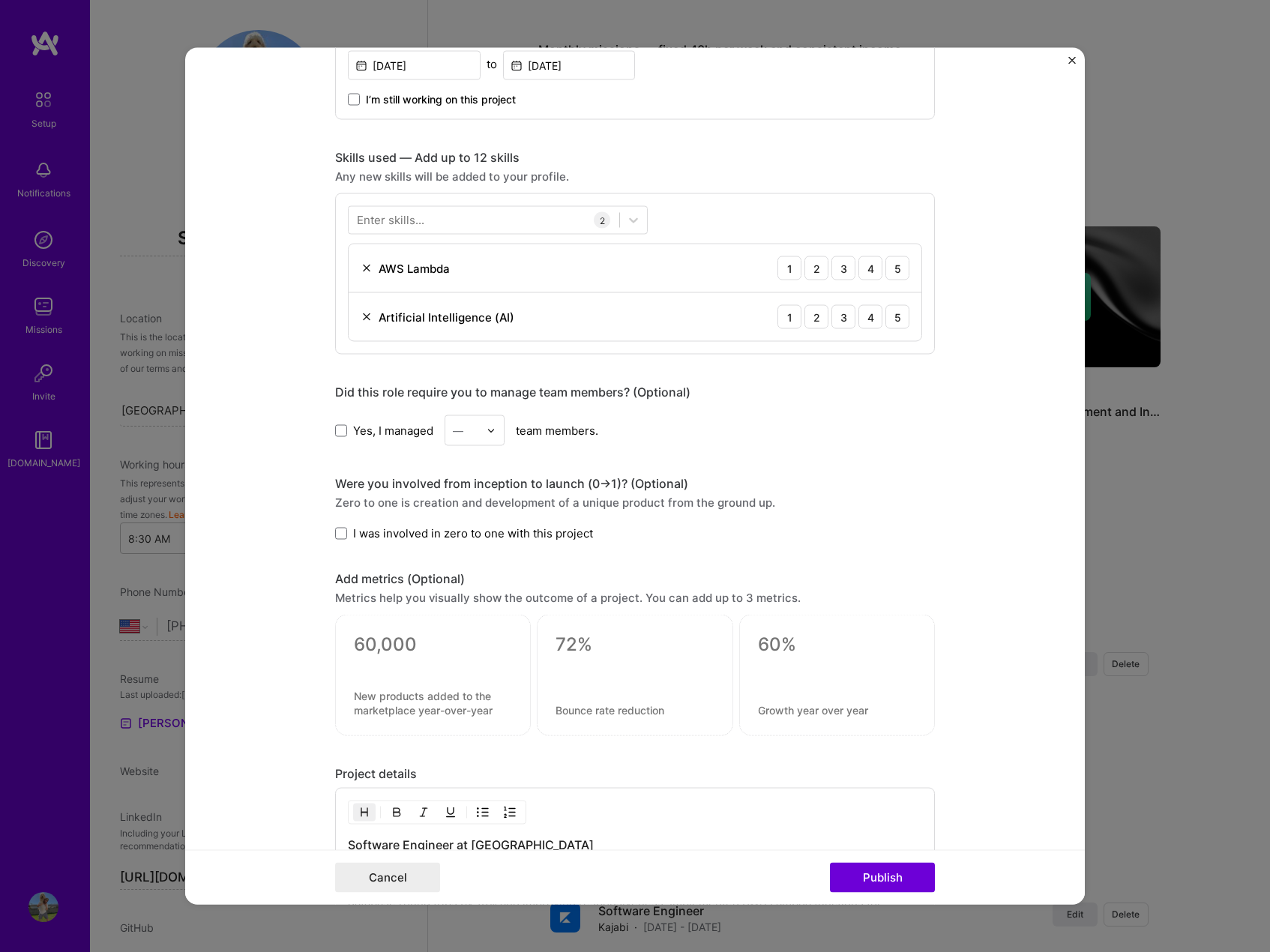
scroll to position [348, 0]
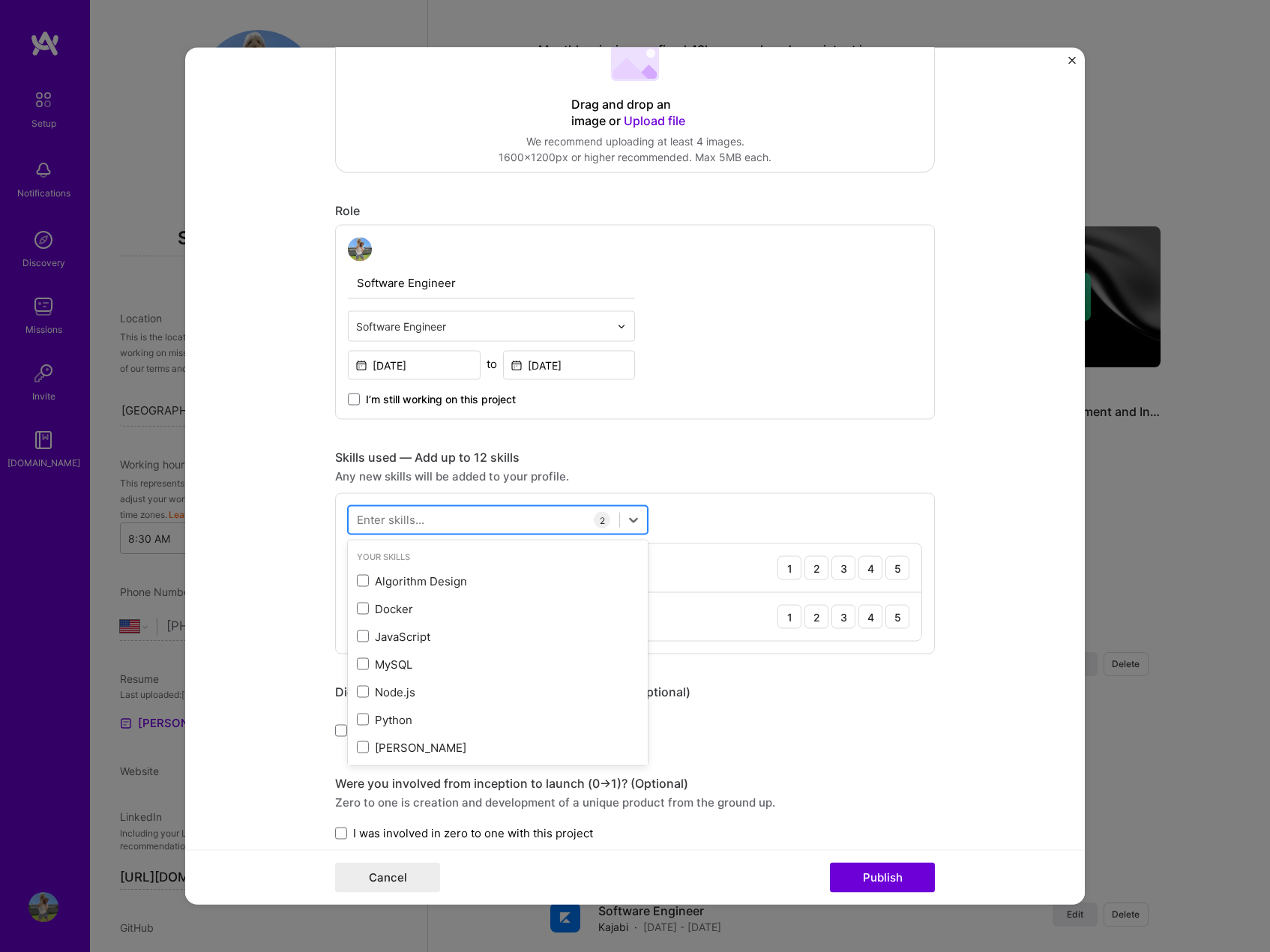
click at [529, 522] on div at bounding box center [483, 519] width 270 height 24
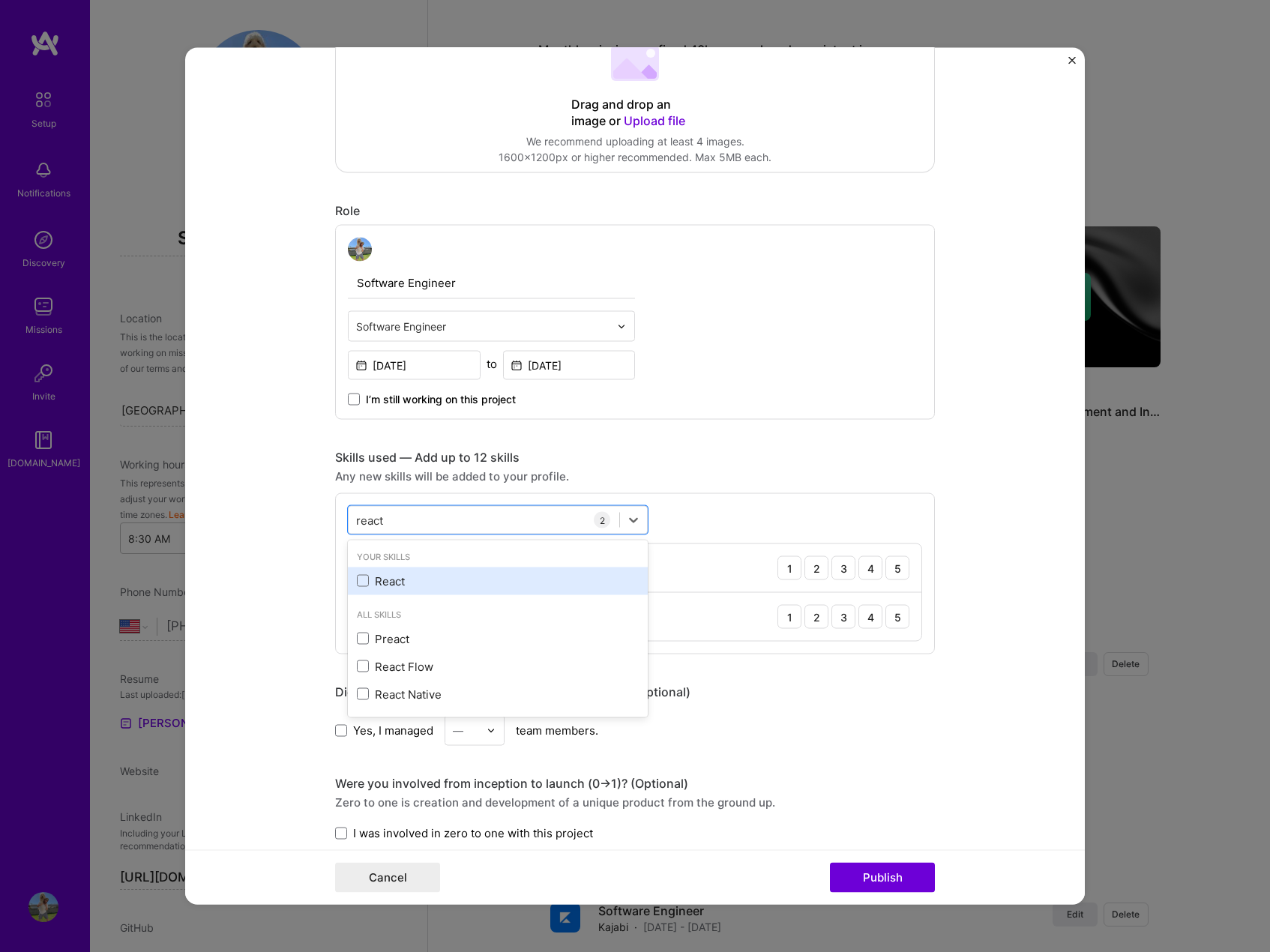
click at [395, 575] on div "React" at bounding box center [498, 581] width 282 height 16
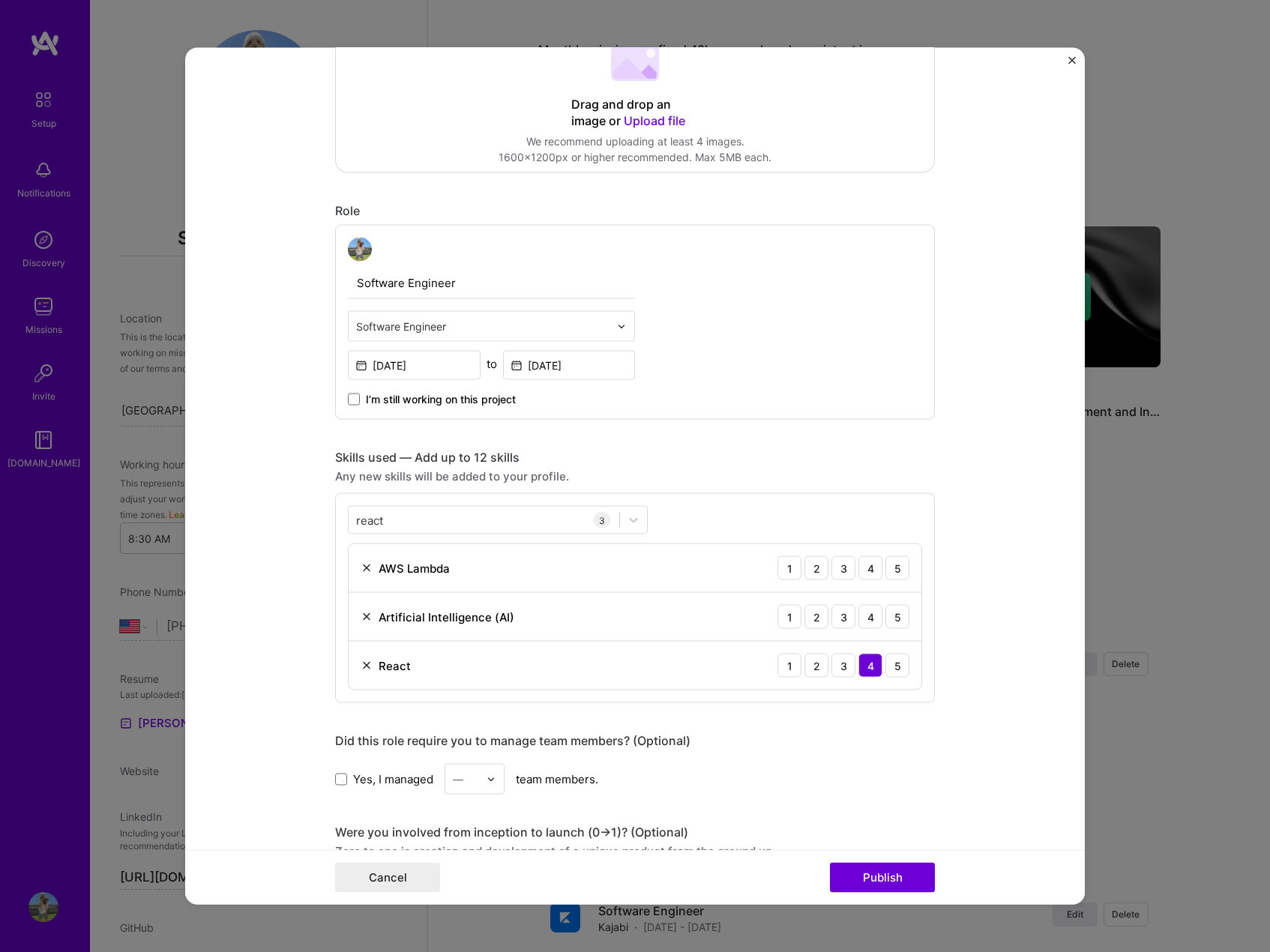
drag, startPoint x: 703, startPoint y: 490, endPoint x: 736, endPoint y: 513, distance: 40.2
click at [704, 490] on div "Skills used — Add up to 12 skills Any new skills will be added to your profile.…" at bounding box center [635, 577] width 599 height 254
click at [864, 612] on div "4" at bounding box center [870, 617] width 24 height 24
click at [360, 565] on img at bounding box center [366, 568] width 12 height 12
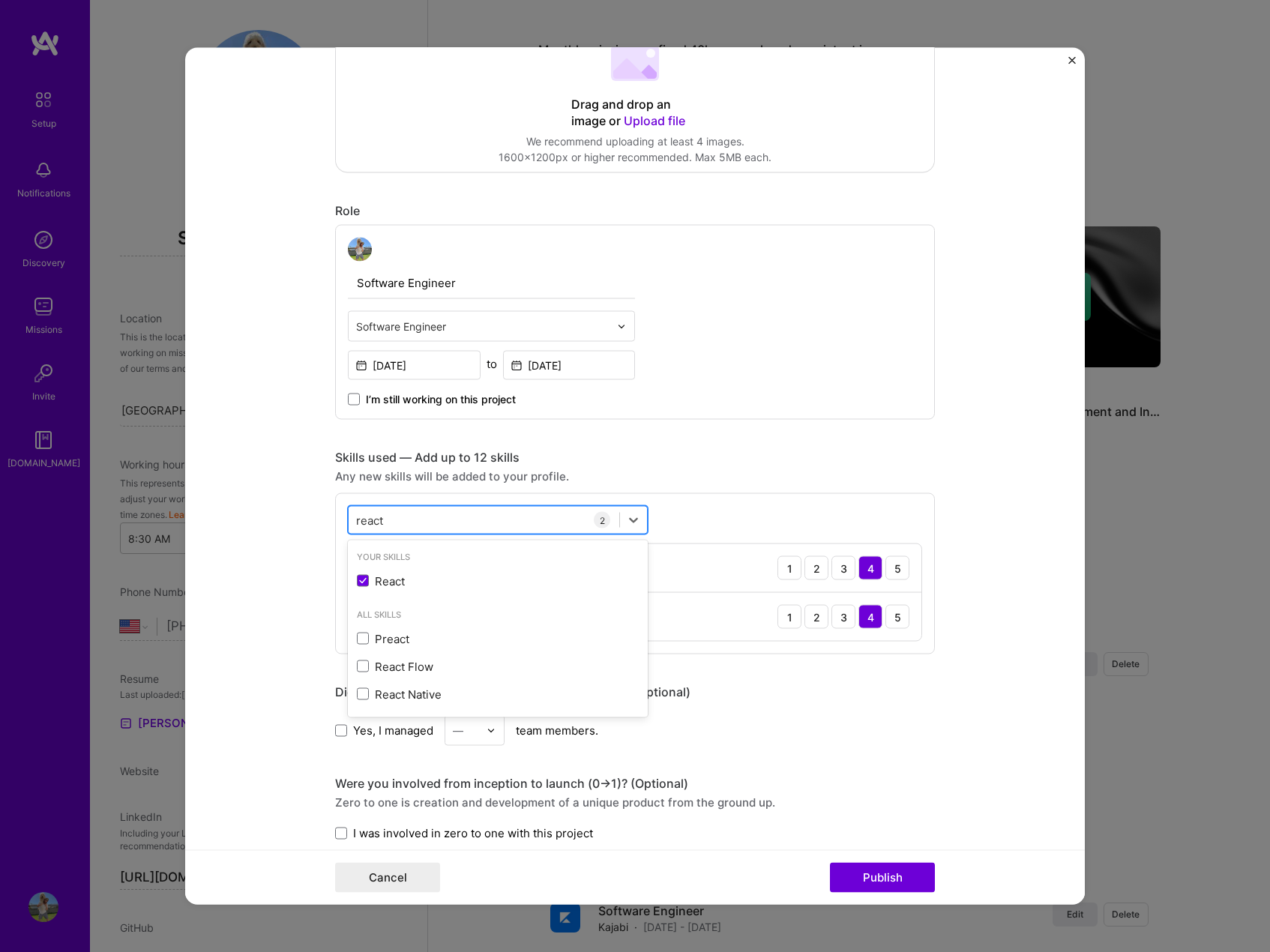
click at [483, 522] on div "react react" at bounding box center [483, 519] width 270 height 24
type input "r"
click at [436, 580] on div "API Integration" at bounding box center [498, 581] width 282 height 16
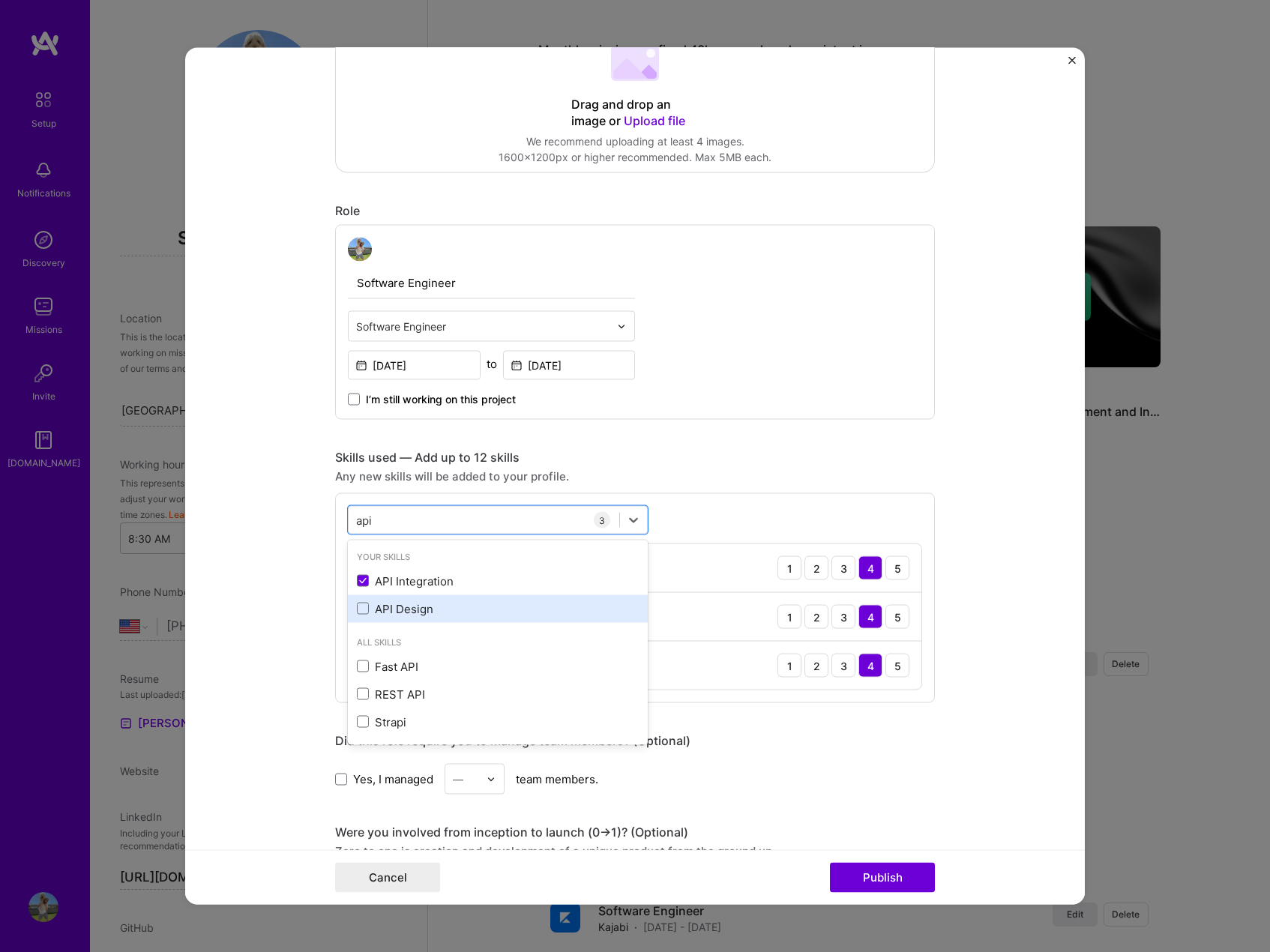
click at [402, 604] on div "API Design" at bounding box center [498, 608] width 282 height 16
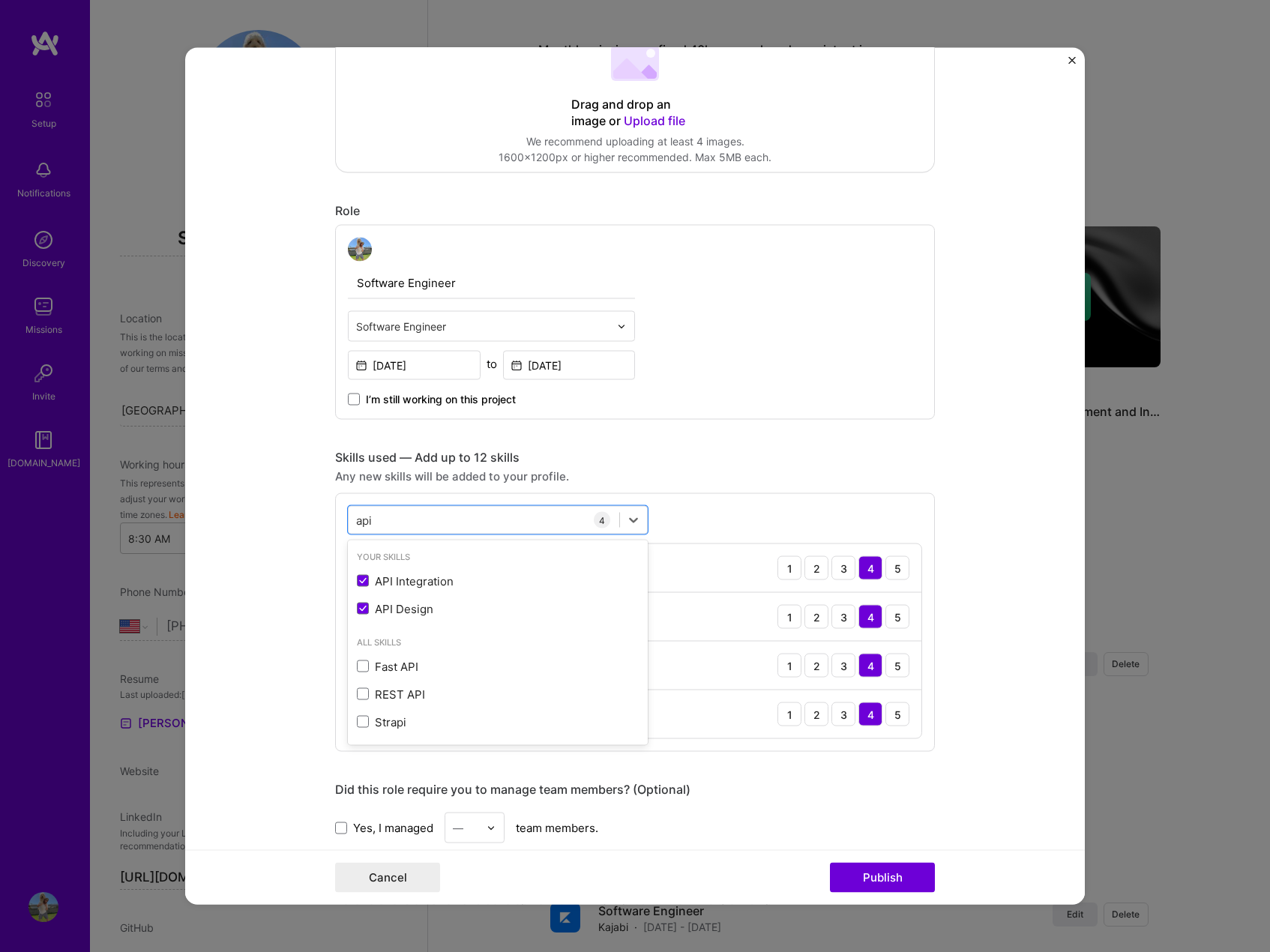
click at [459, 536] on div "option API Design, selected. option API Integration selected, 0 of 2. 5 results…" at bounding box center [635, 622] width 599 height 259
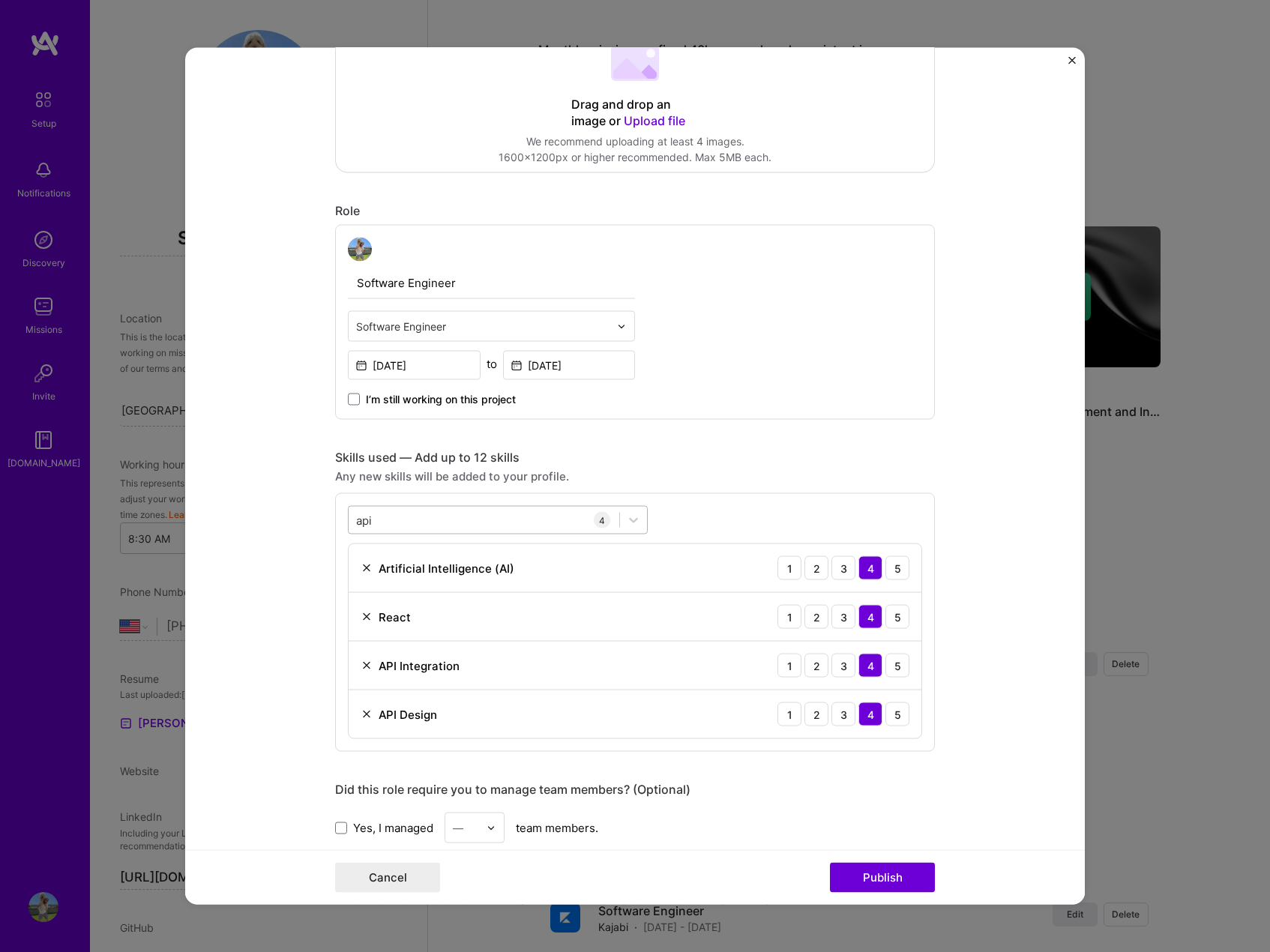
click at [459, 529] on div "api api" at bounding box center [483, 519] width 270 height 24
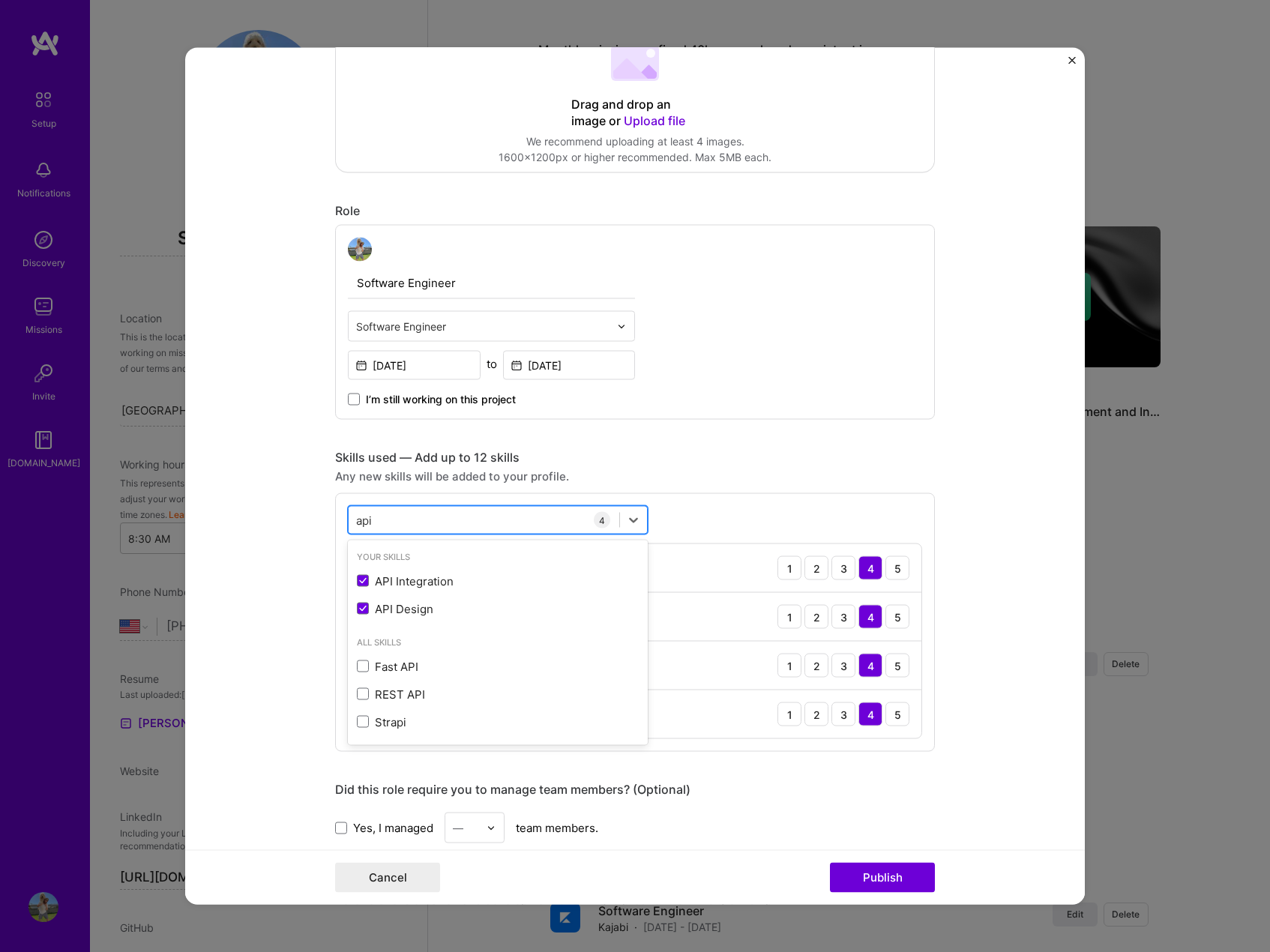
click at [457, 525] on div "api api" at bounding box center [483, 519] width 270 height 24
type input "a"
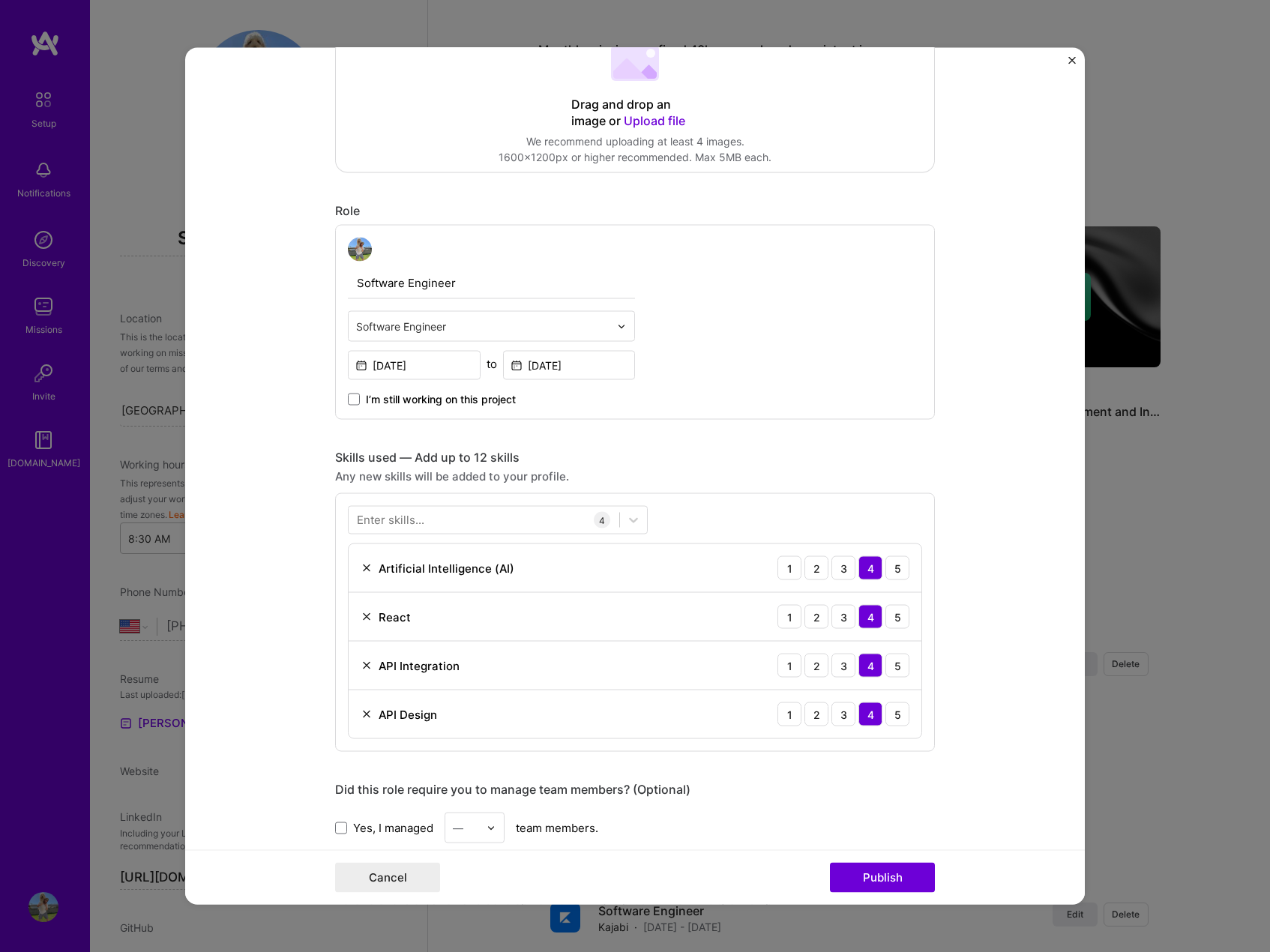
click at [764, 803] on div "Did this role require you to manage team members? (Optional) Yes, I managed — t…" at bounding box center [635, 812] width 599 height 62
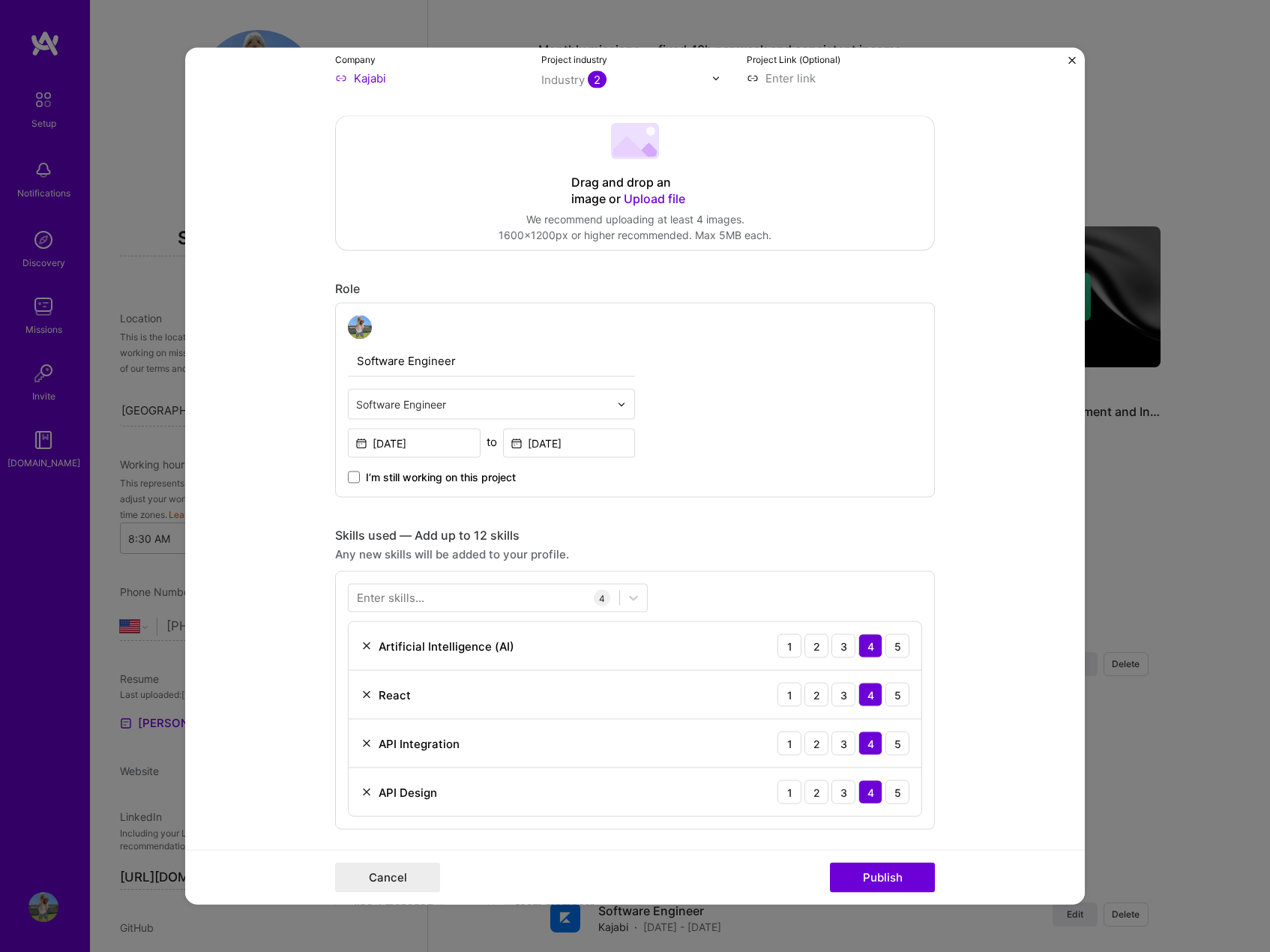
scroll to position [221, 0]
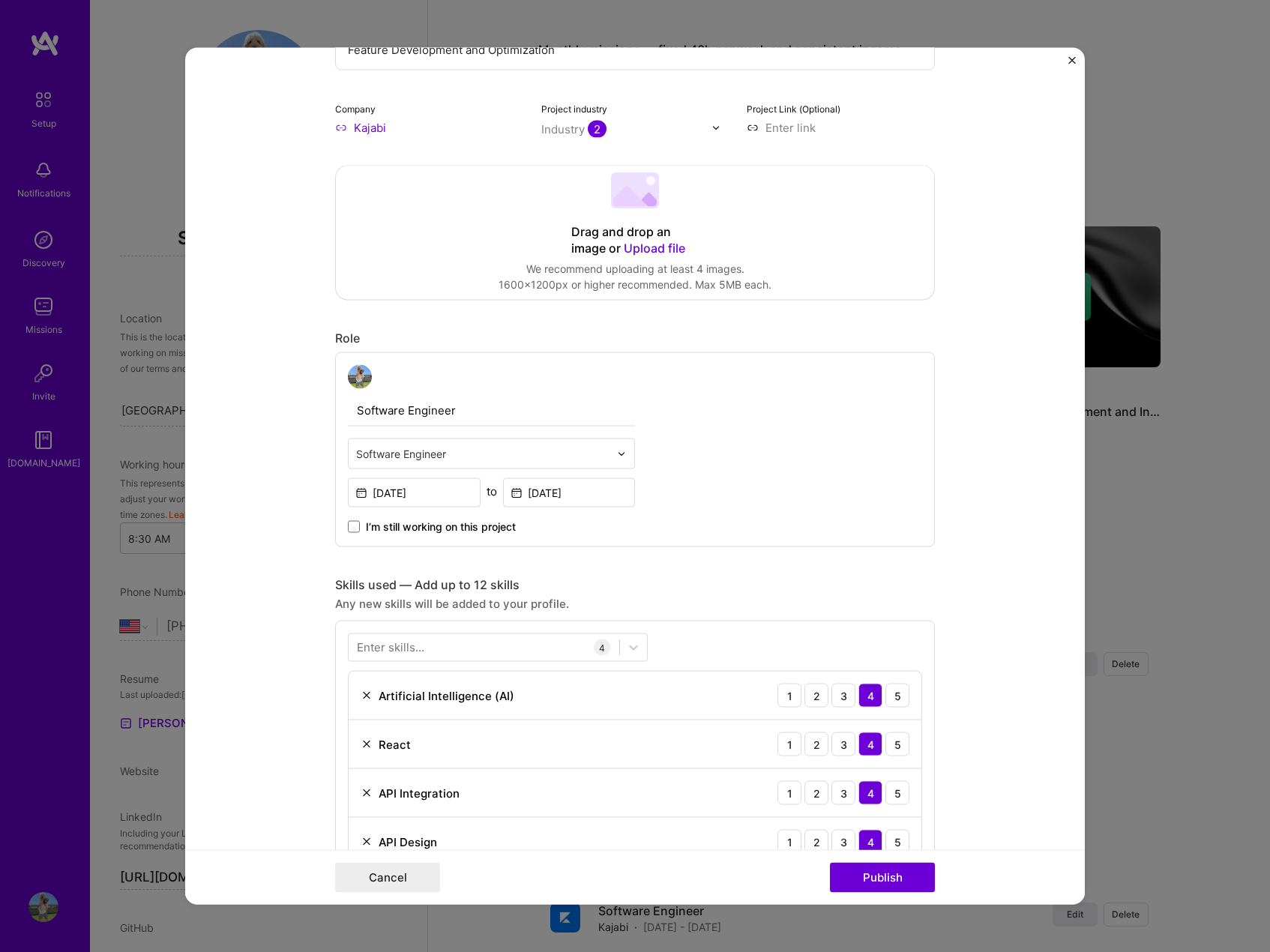
click at [416, 644] on div "Enter skills..." at bounding box center [390, 647] width 67 height 16
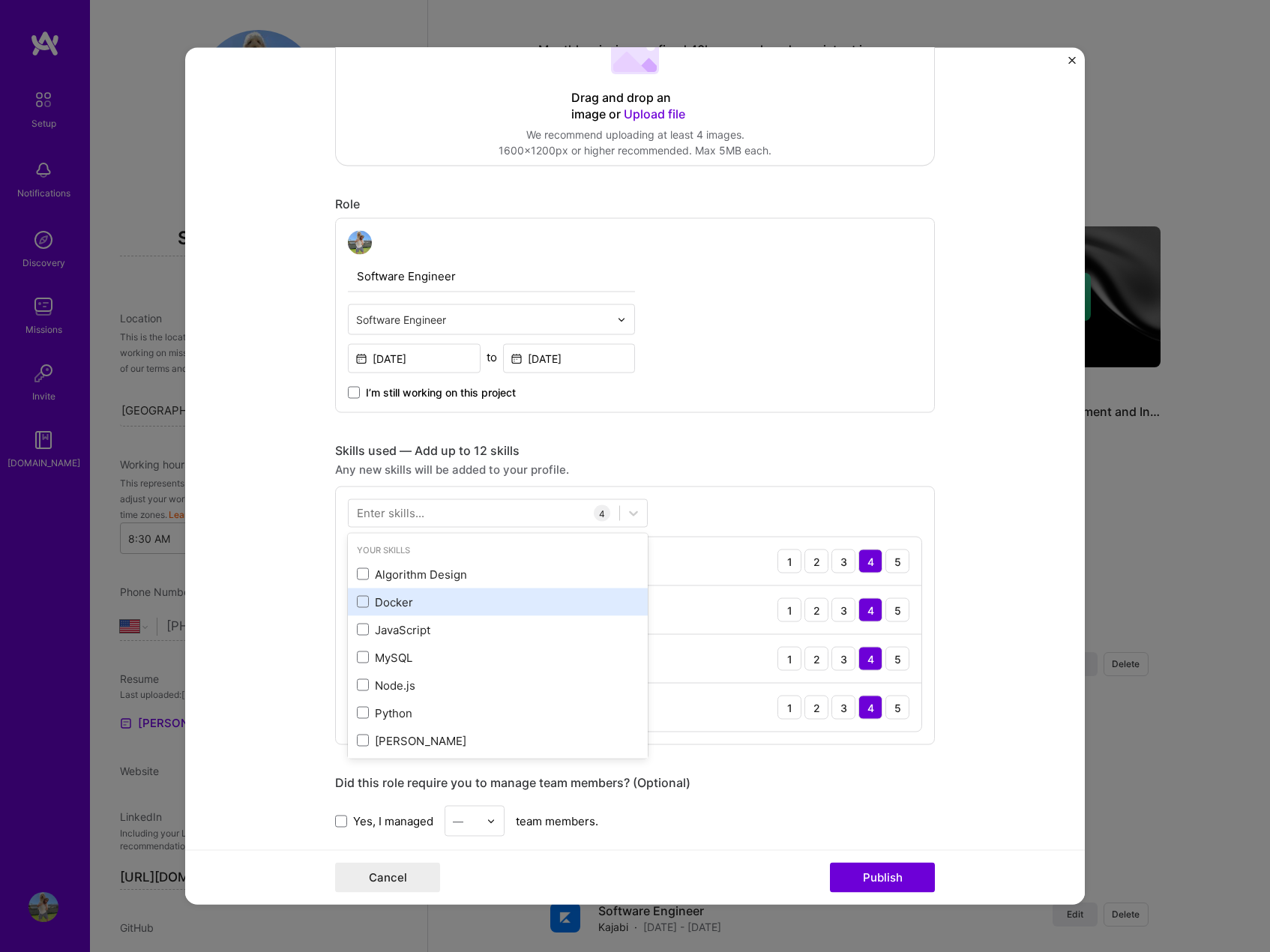
scroll to position [370, 0]
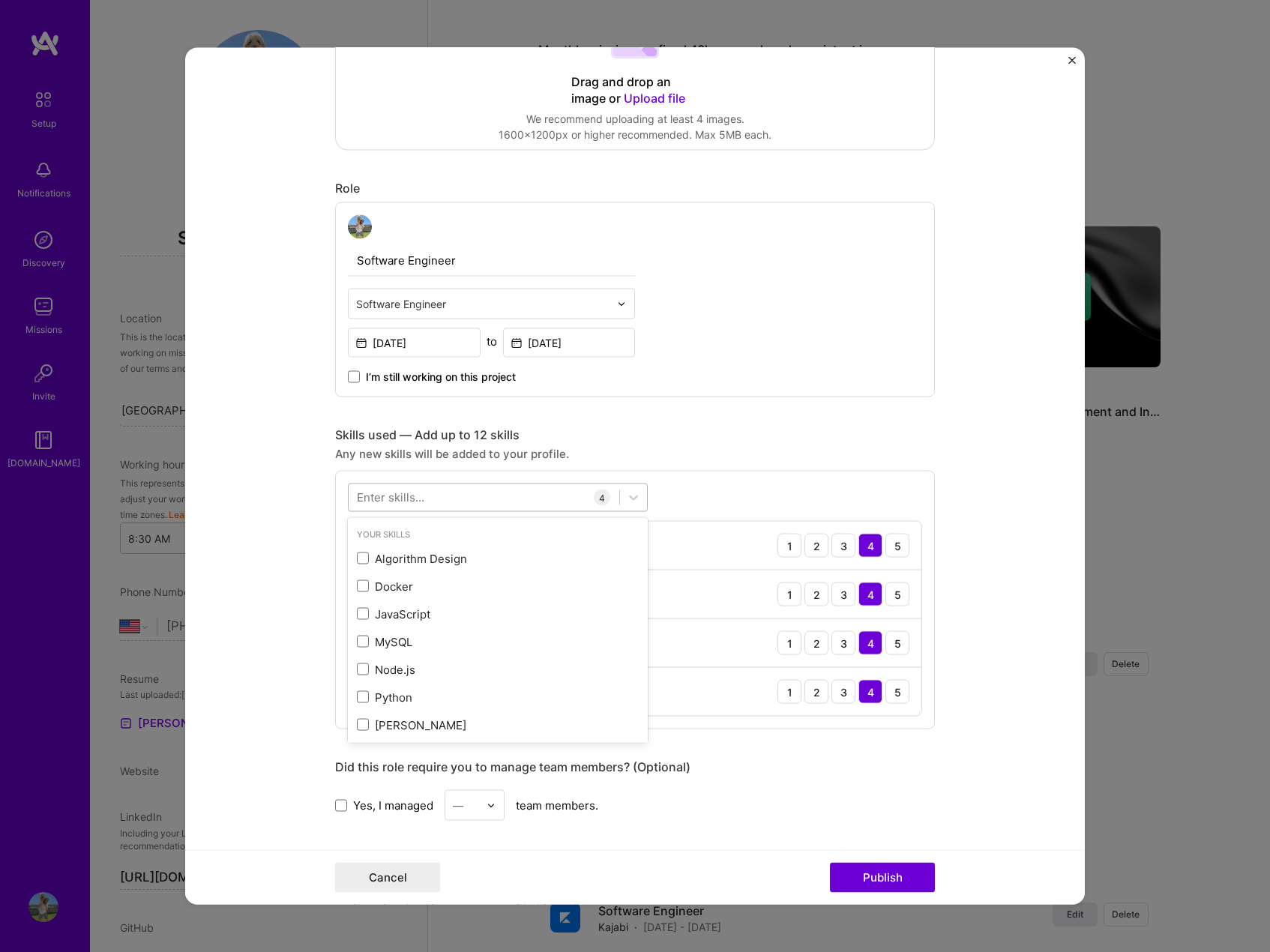
click at [450, 501] on div at bounding box center [483, 497] width 270 height 24
type input "b"
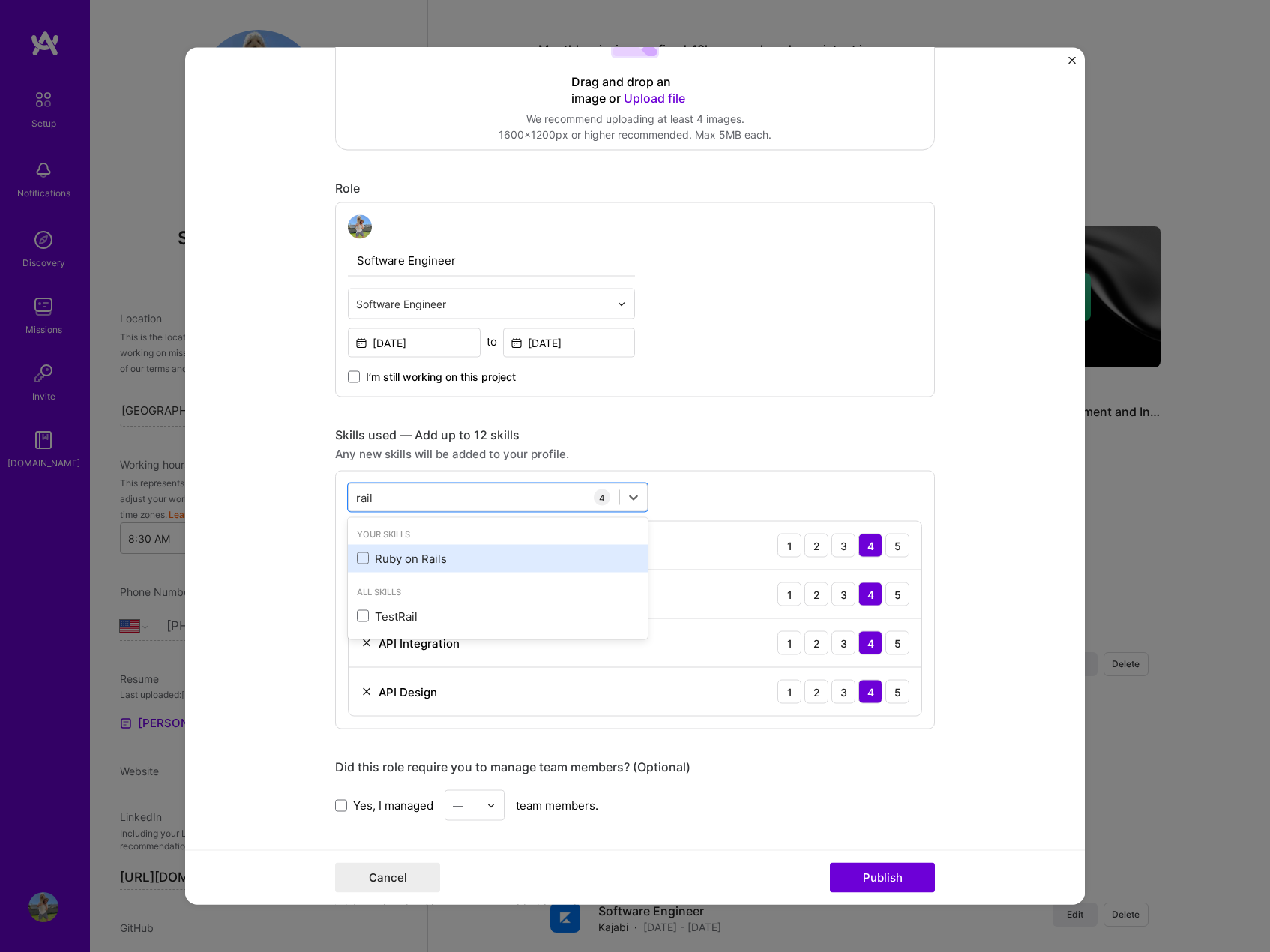
click at [451, 553] on div "Ruby on Rails" at bounding box center [498, 559] width 282 height 16
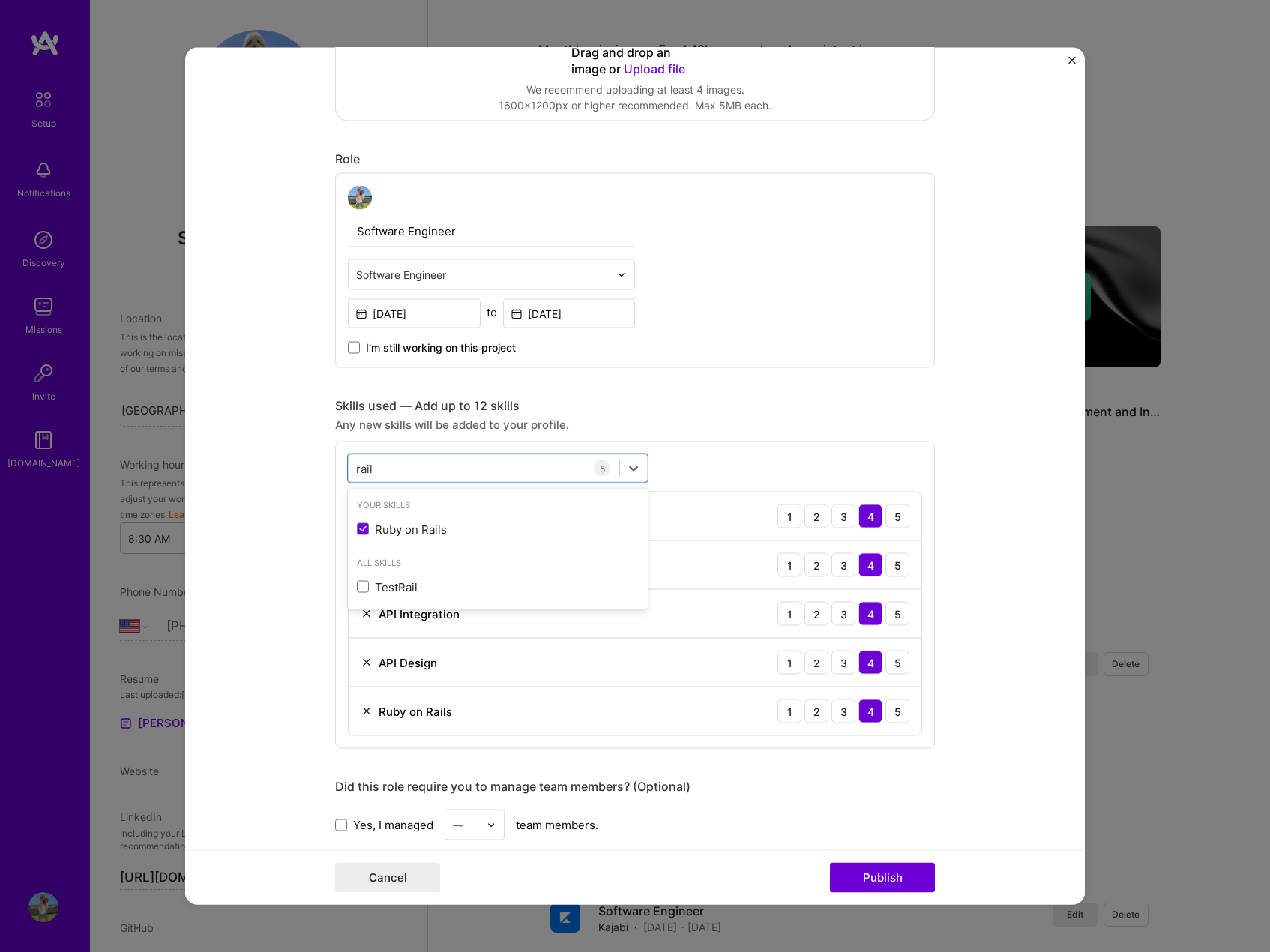
scroll to position [445, 0]
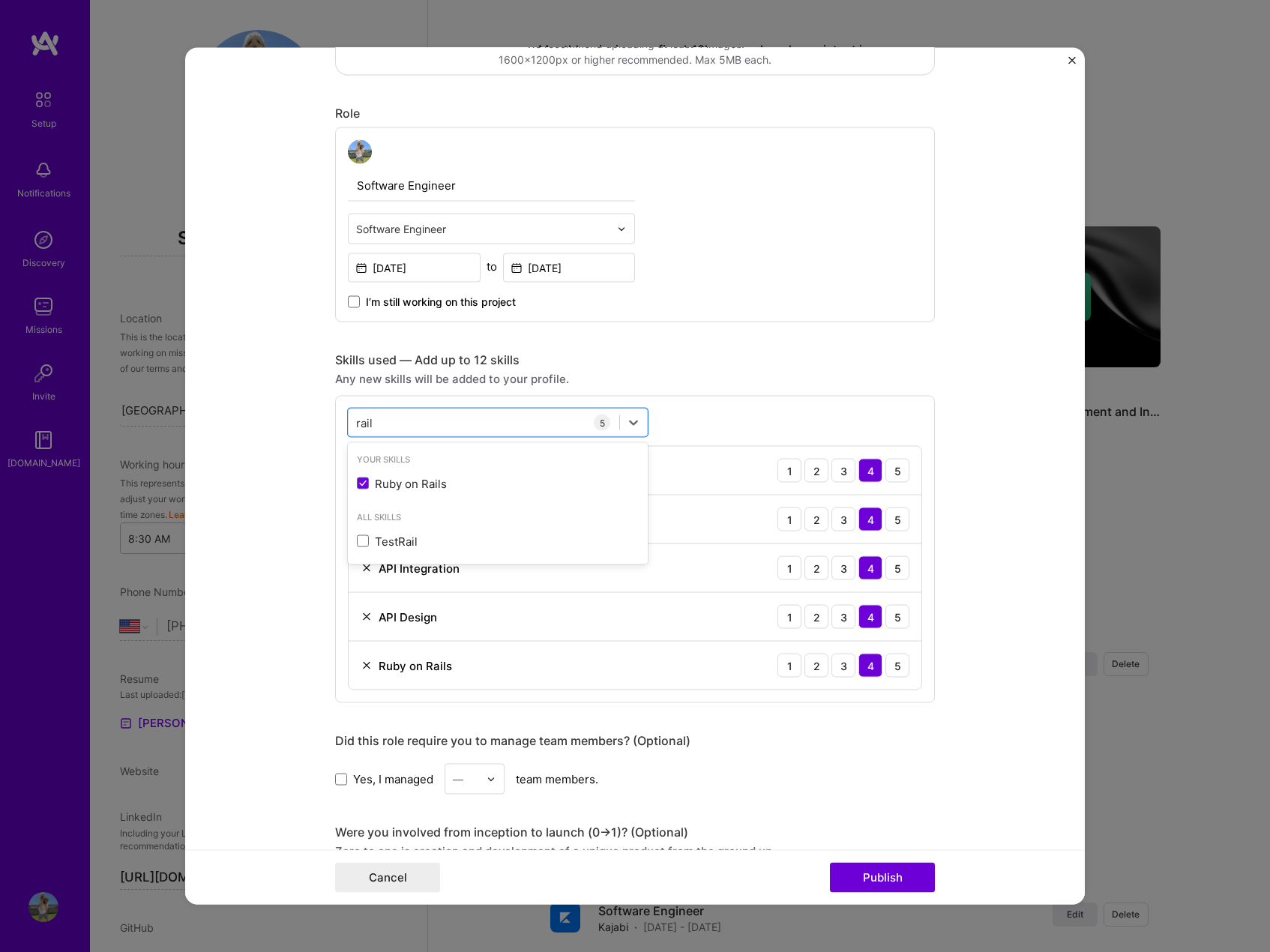
type input "rail"
click at [713, 729] on div "Editing suggested project This project is suggested based on your LinkedIn, res…" at bounding box center [635, 552] width 599 height 1839
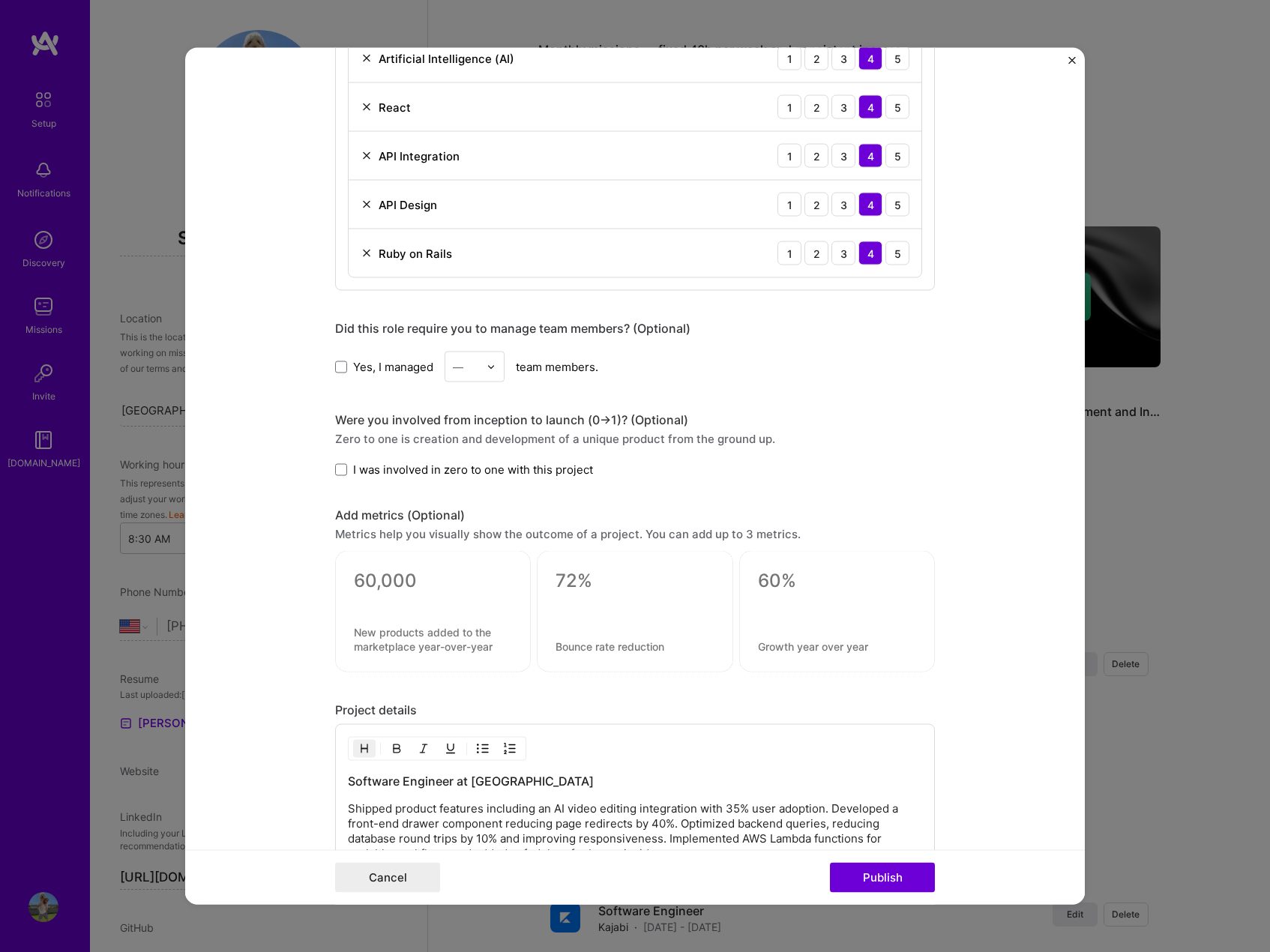
scroll to position [1095, 0]
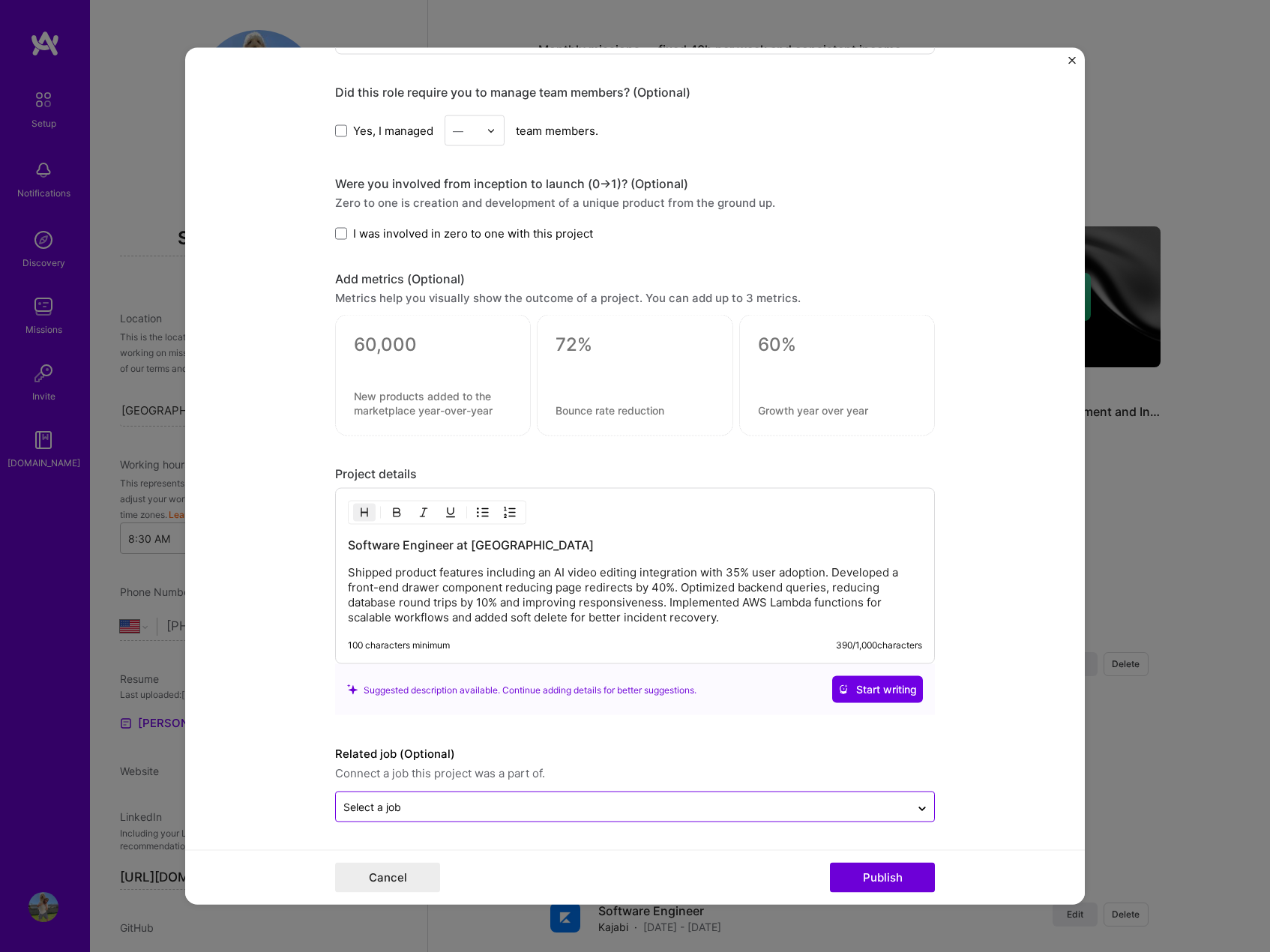
click at [683, 800] on input "text" at bounding box center [623, 807] width 559 height 16
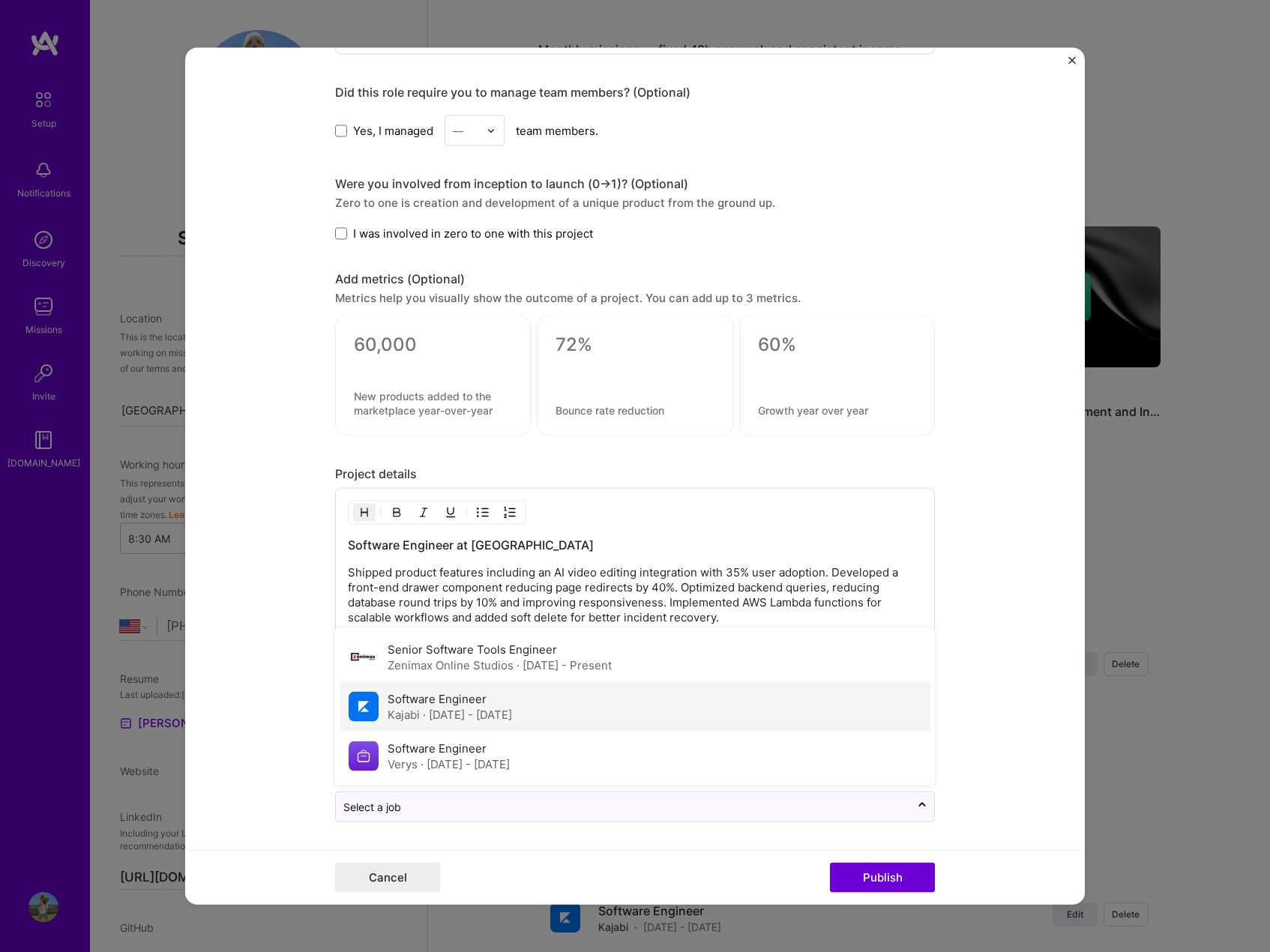
click at [619, 701] on div "Software Engineer [PERSON_NAME] · [DATE] - [DATE]" at bounding box center [635, 707] width 591 height 50
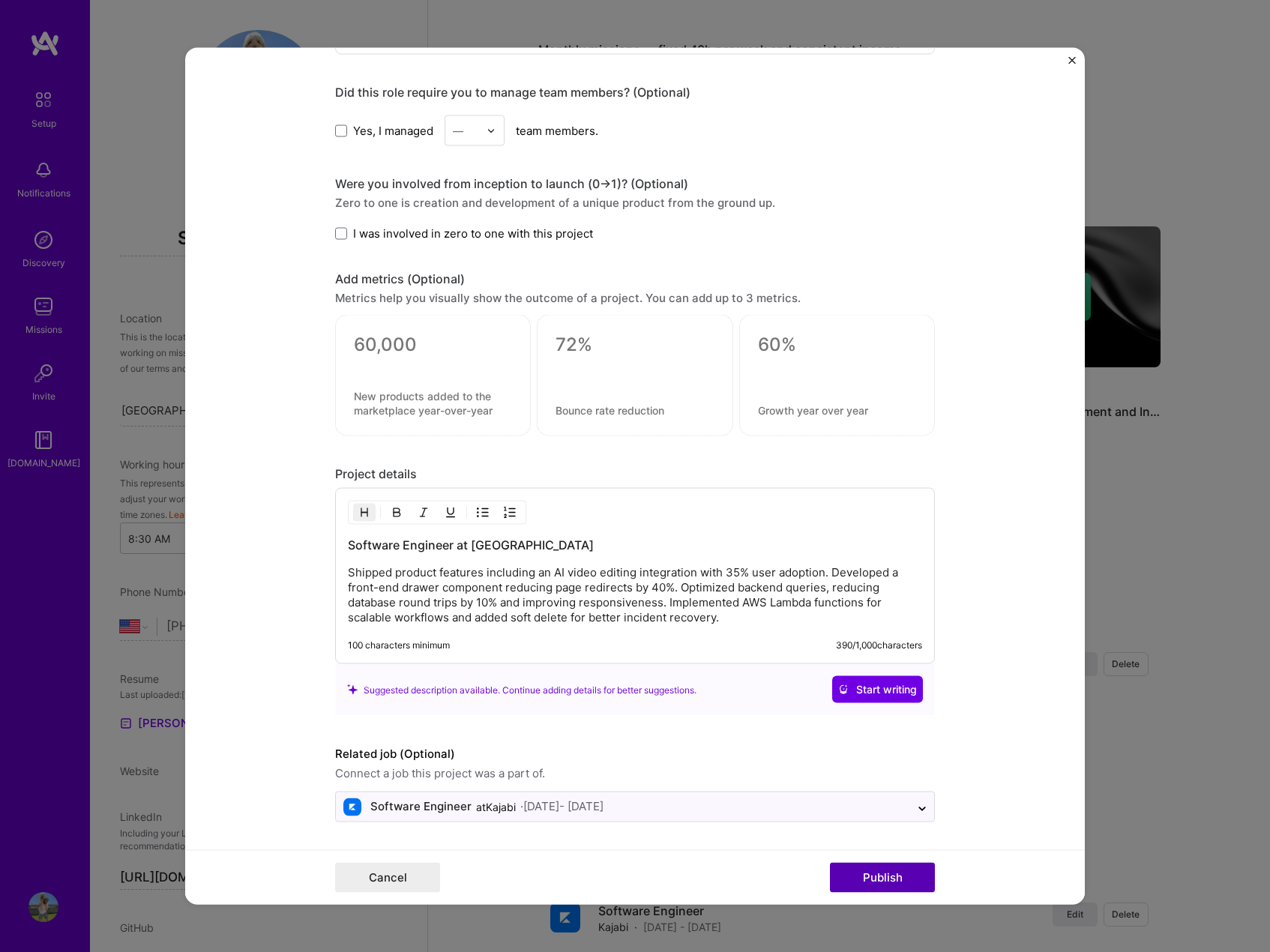
click at [877, 881] on button "Publish" at bounding box center [882, 878] width 105 height 30
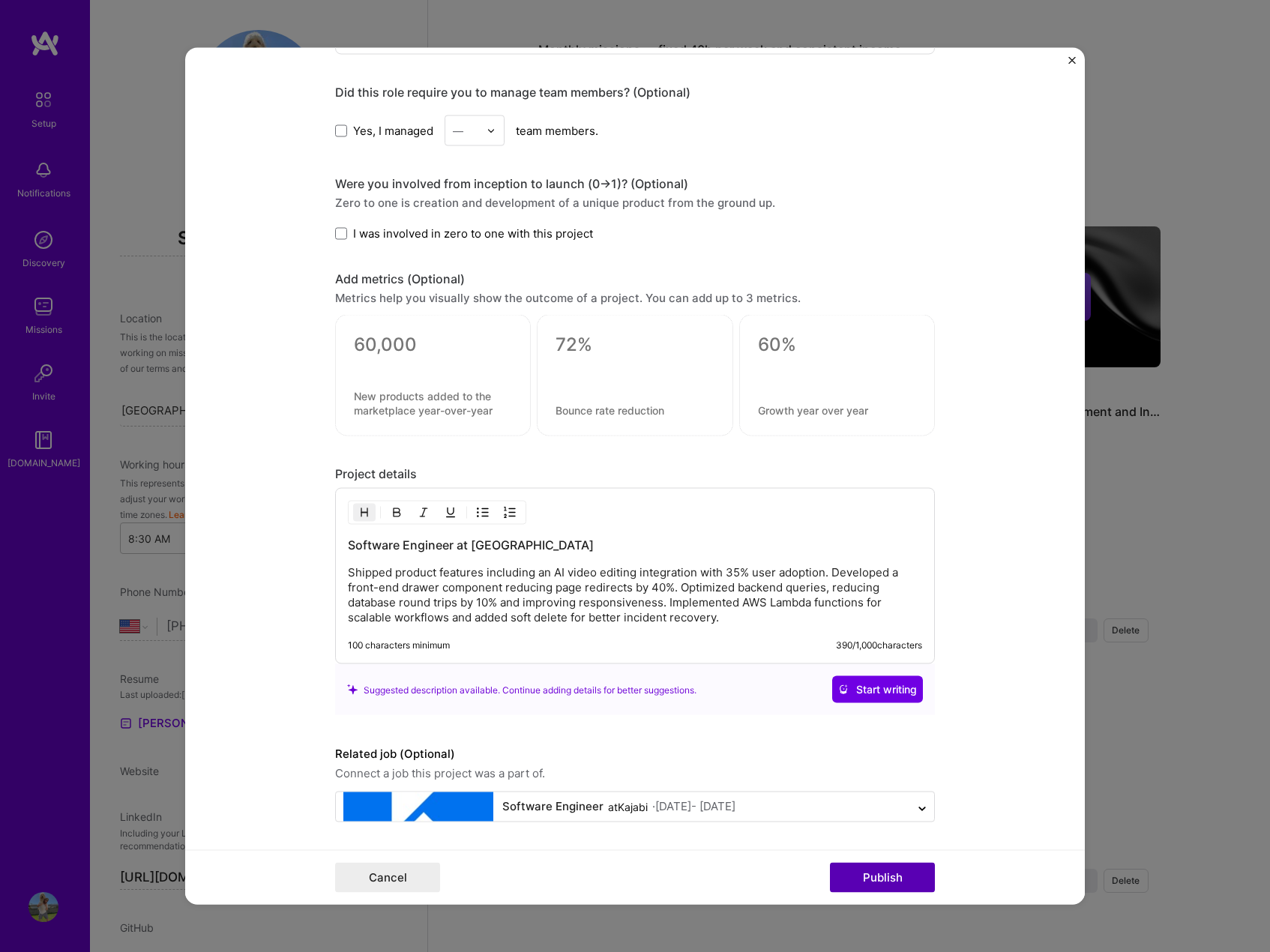
scroll to position [1026, 0]
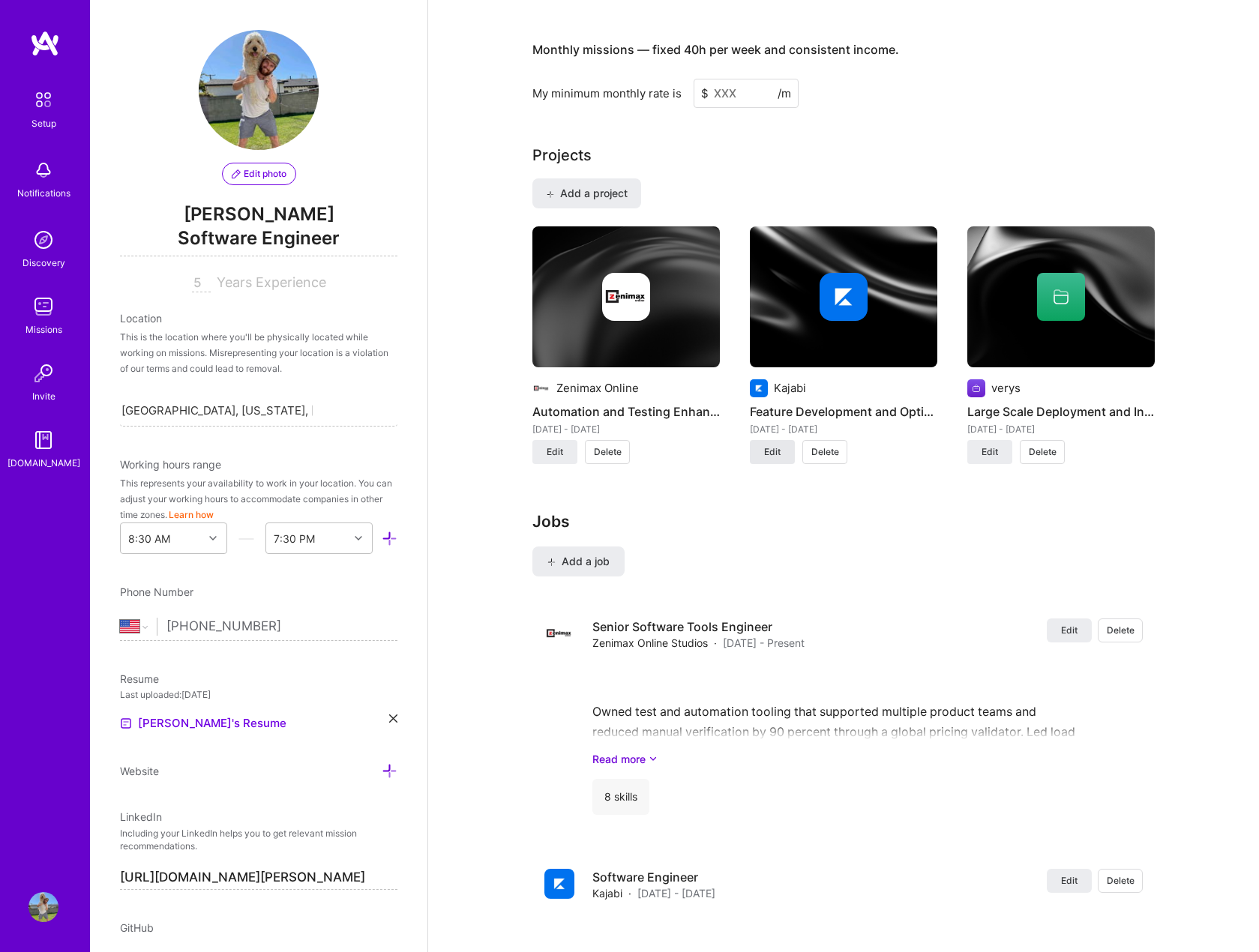
click at [783, 440] on button "Edit" at bounding box center [773, 452] width 45 height 24
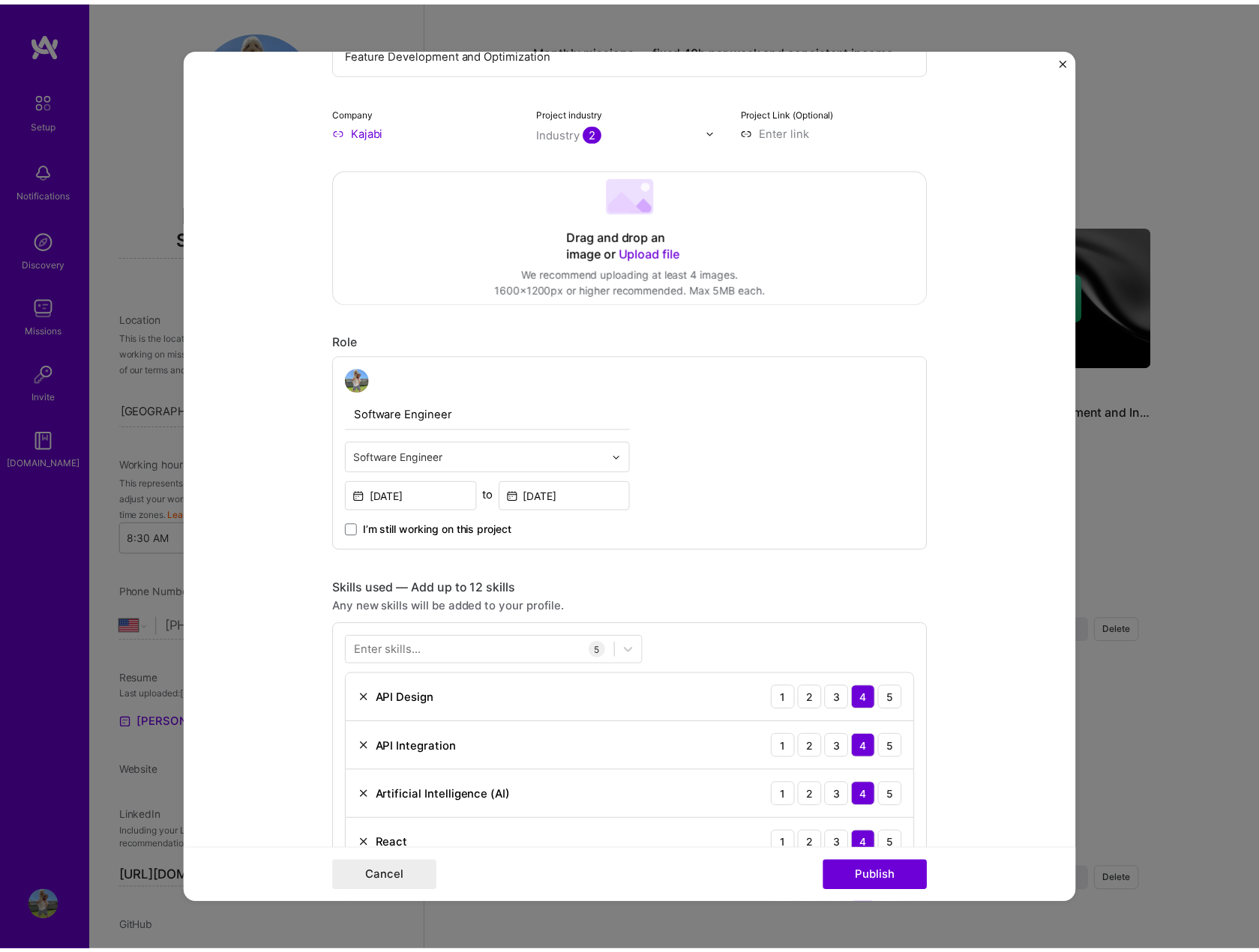
scroll to position [150, 0]
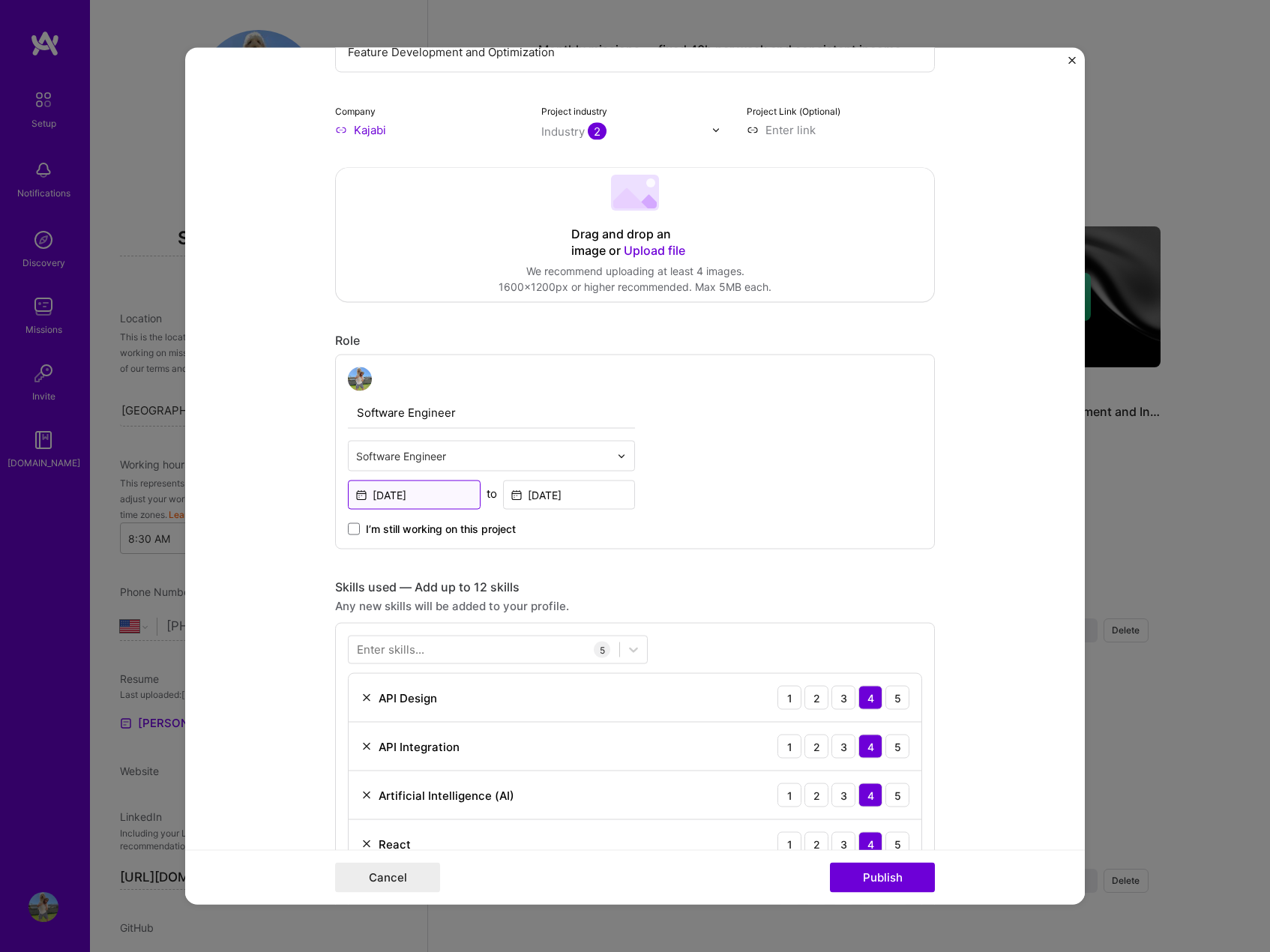
click at [448, 491] on input "[DATE]" at bounding box center [414, 495] width 133 height 29
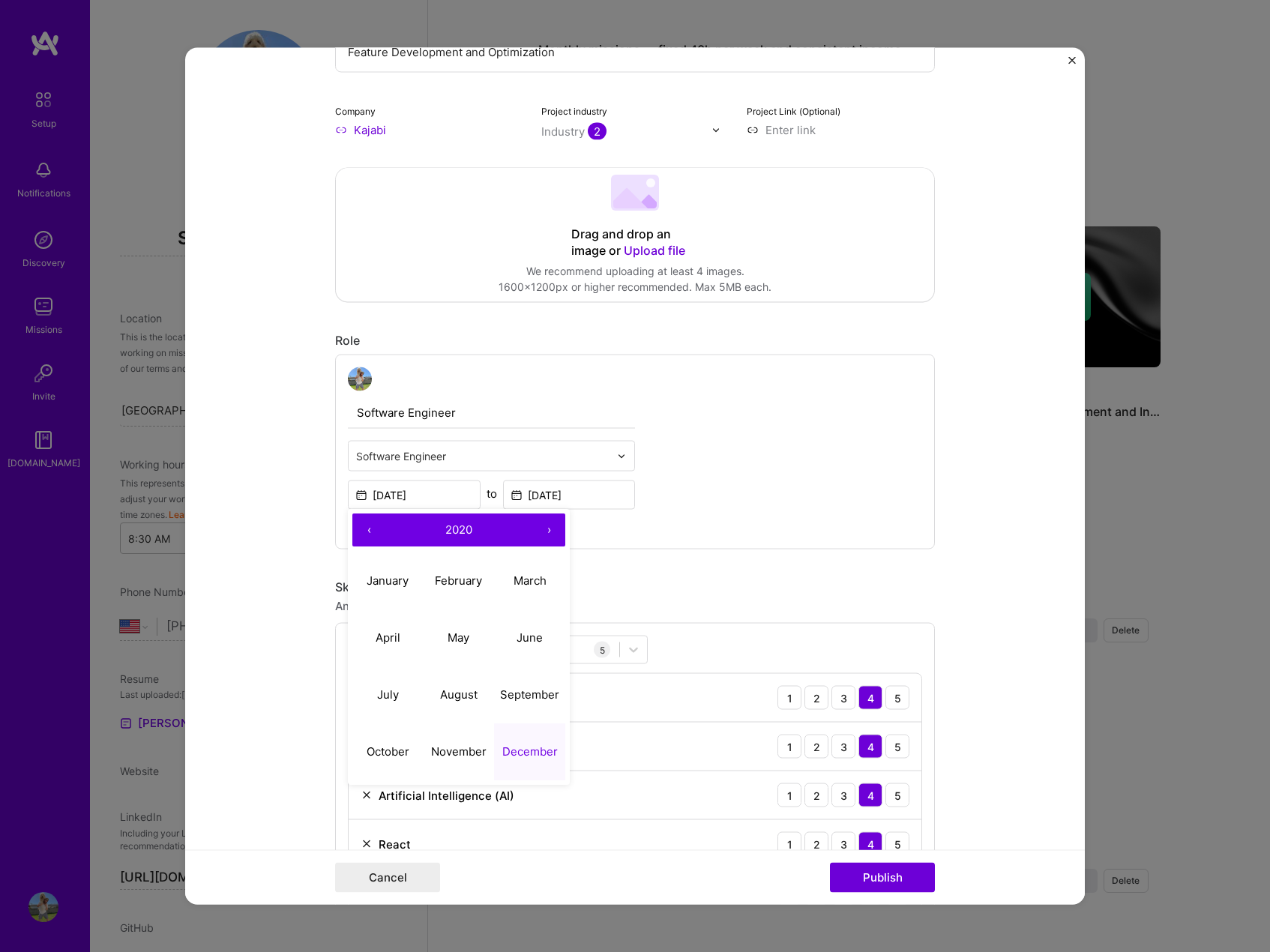
click at [548, 537] on button "›" at bounding box center [549, 531] width 33 height 33
click at [454, 693] on abbr "August" at bounding box center [459, 694] width 37 height 15
type input "[DATE]"
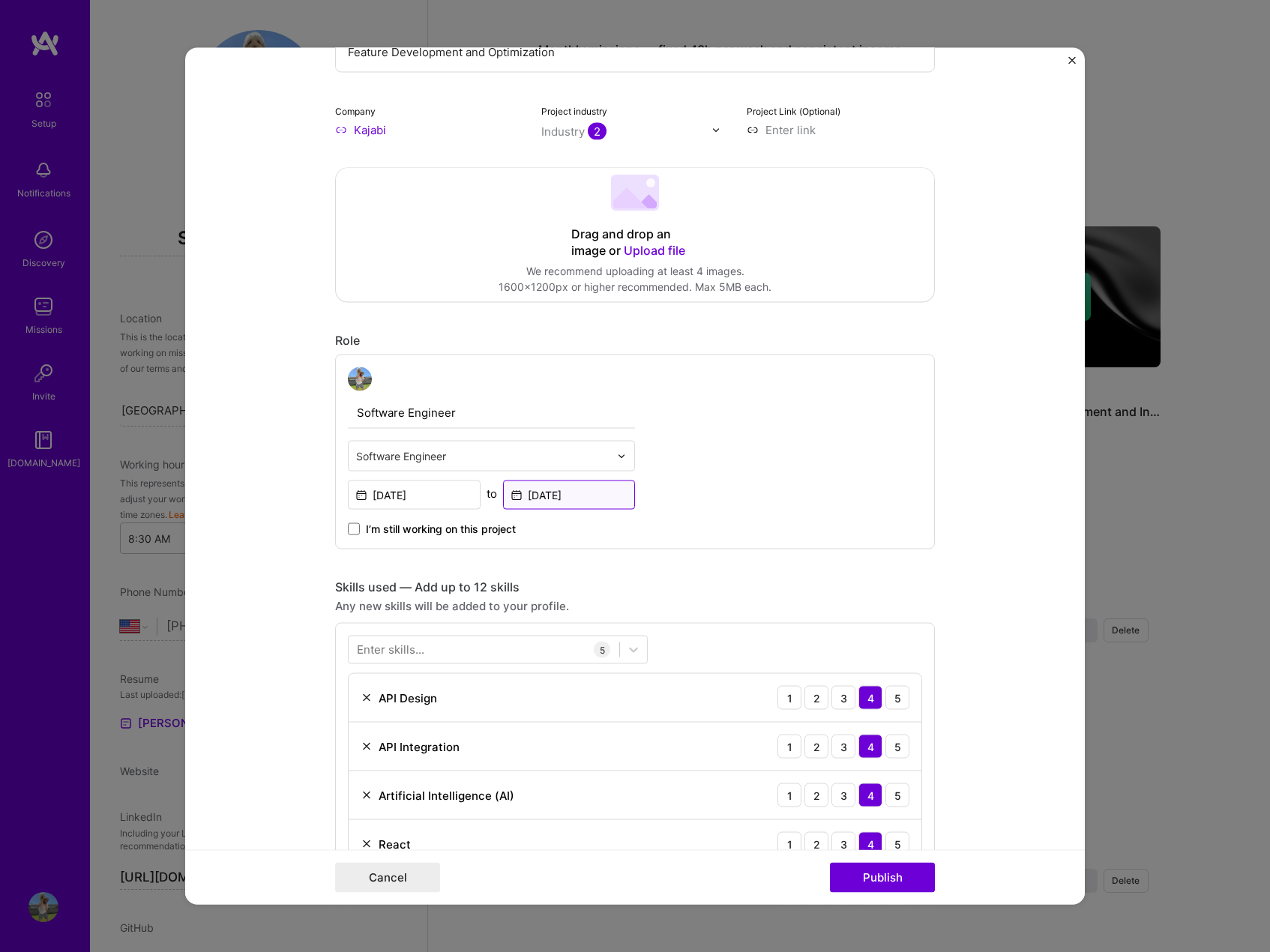
click at [580, 499] on input "[DATE]" at bounding box center [569, 495] width 133 height 29
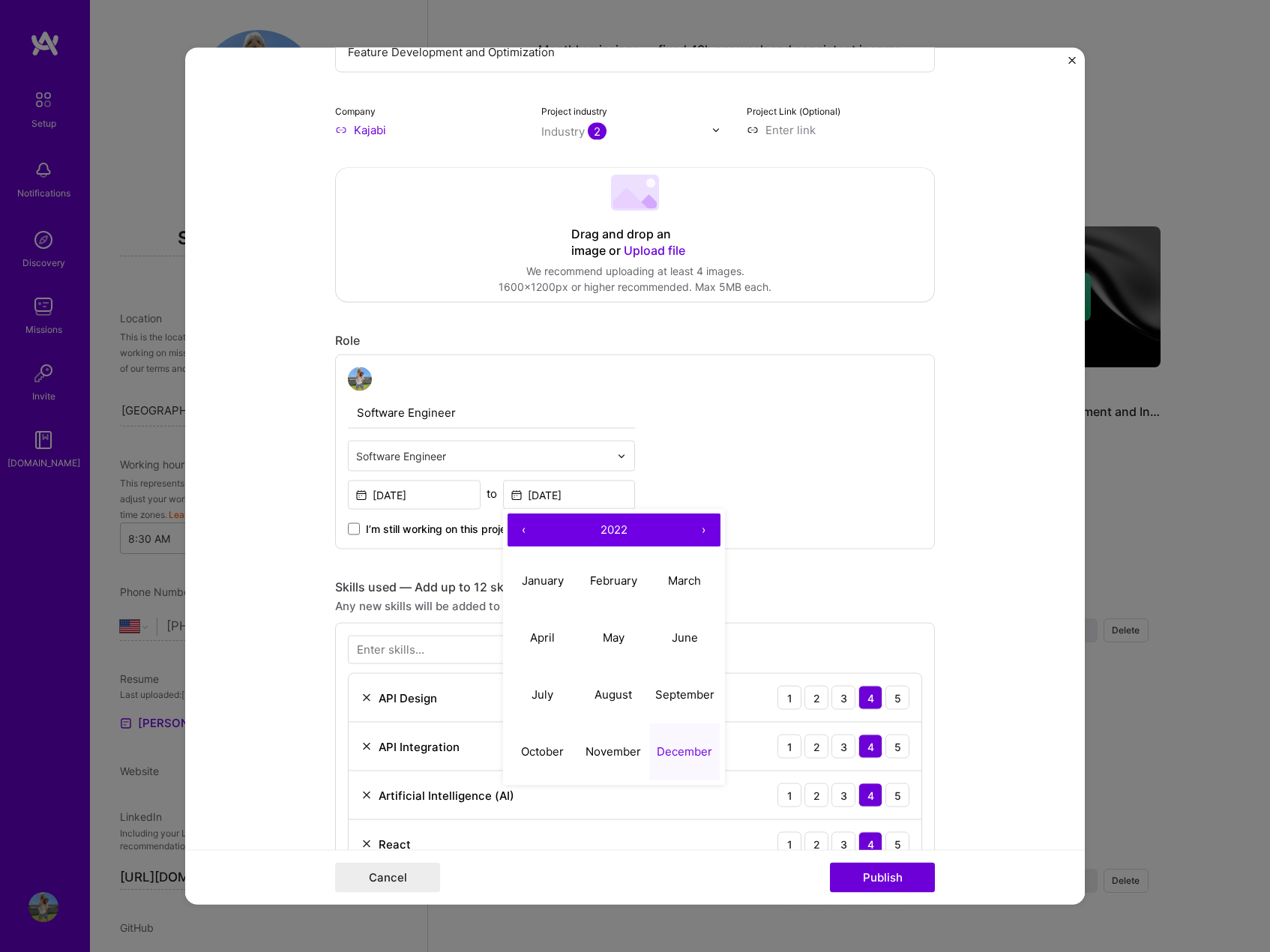
click at [690, 525] on button "›" at bounding box center [704, 531] width 33 height 33
click at [624, 584] on abbr "February" at bounding box center [613, 581] width 47 height 15
type input "[DATE]"
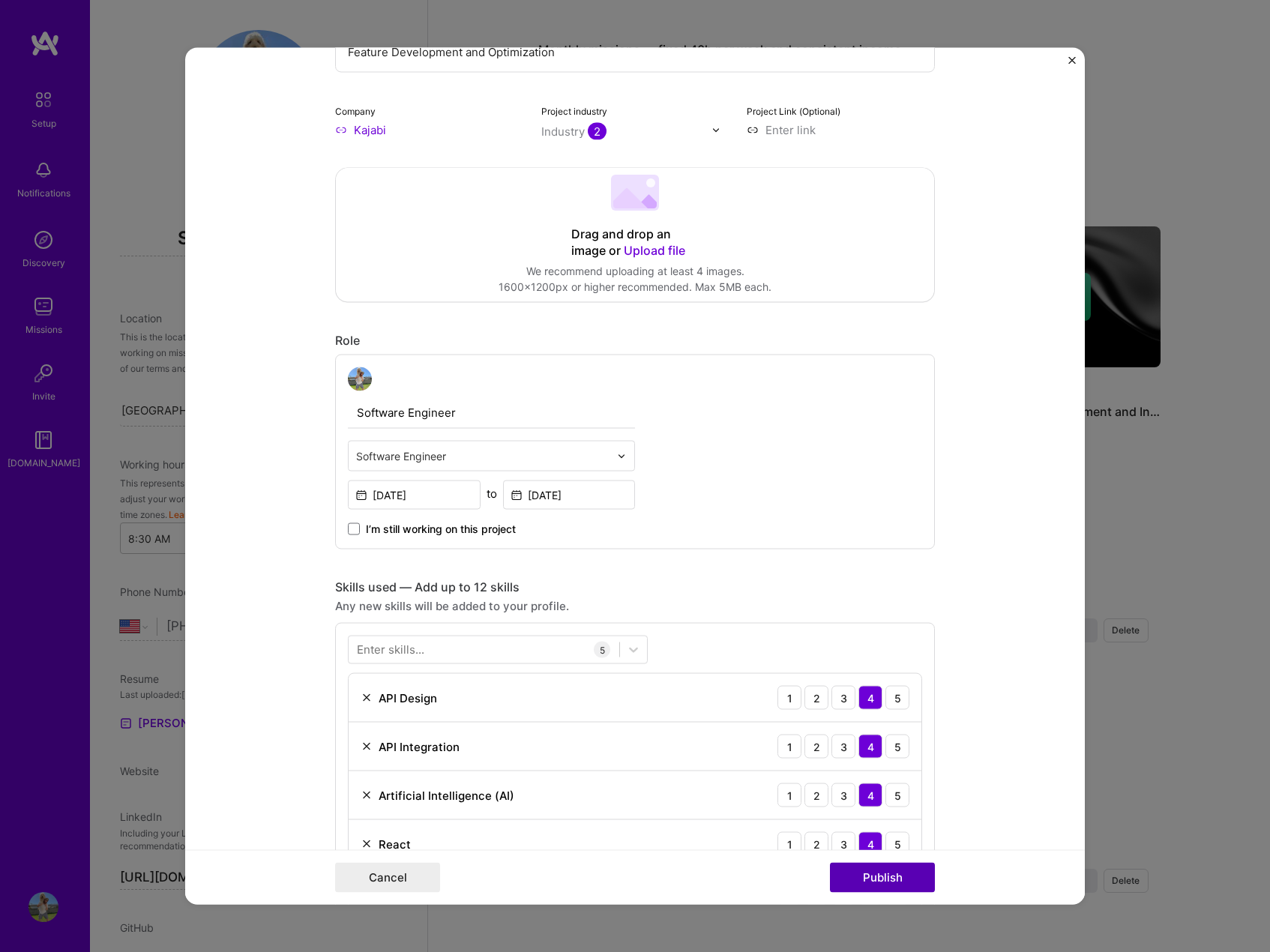
click at [868, 878] on button "Publish" at bounding box center [882, 878] width 105 height 30
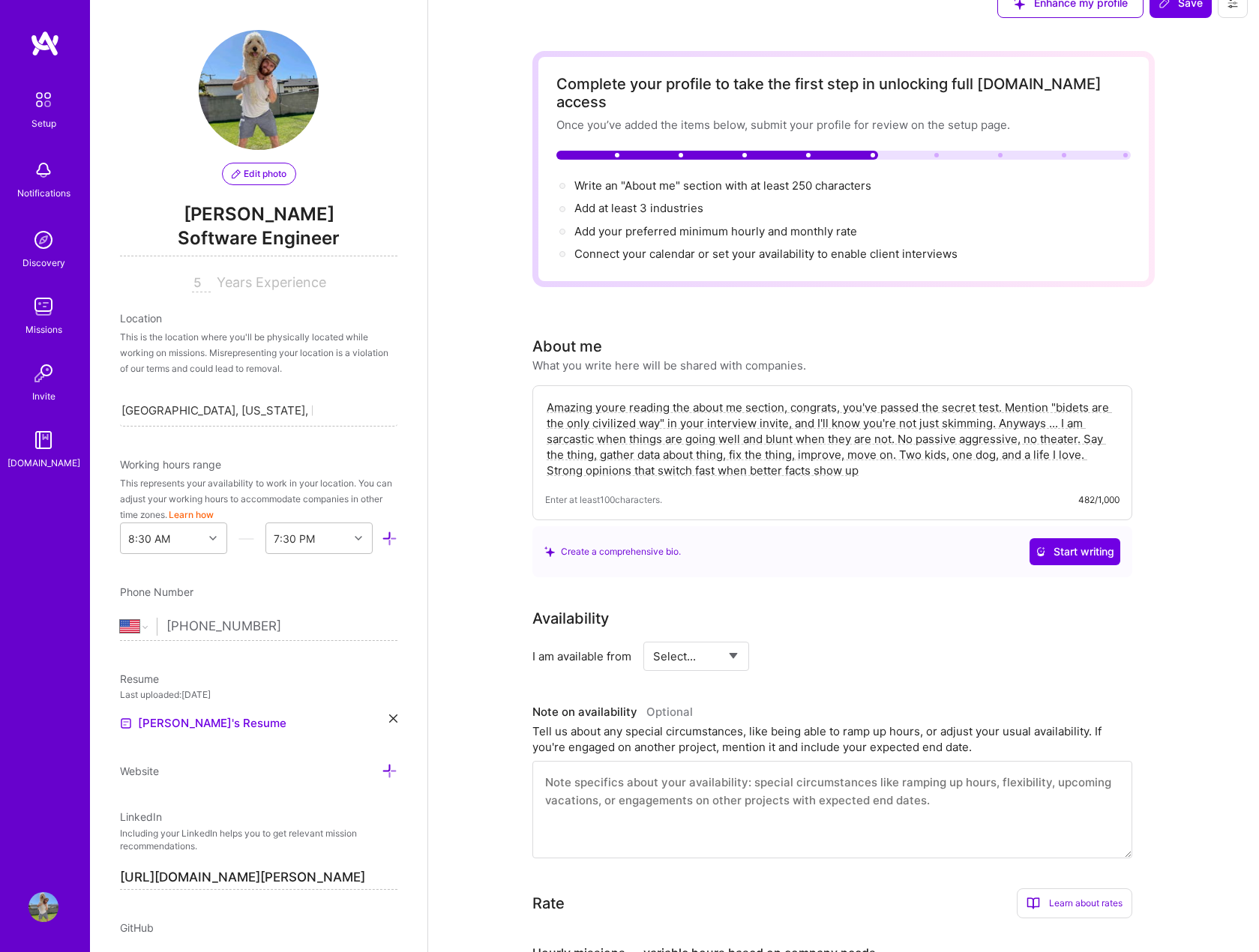
scroll to position [0, 0]
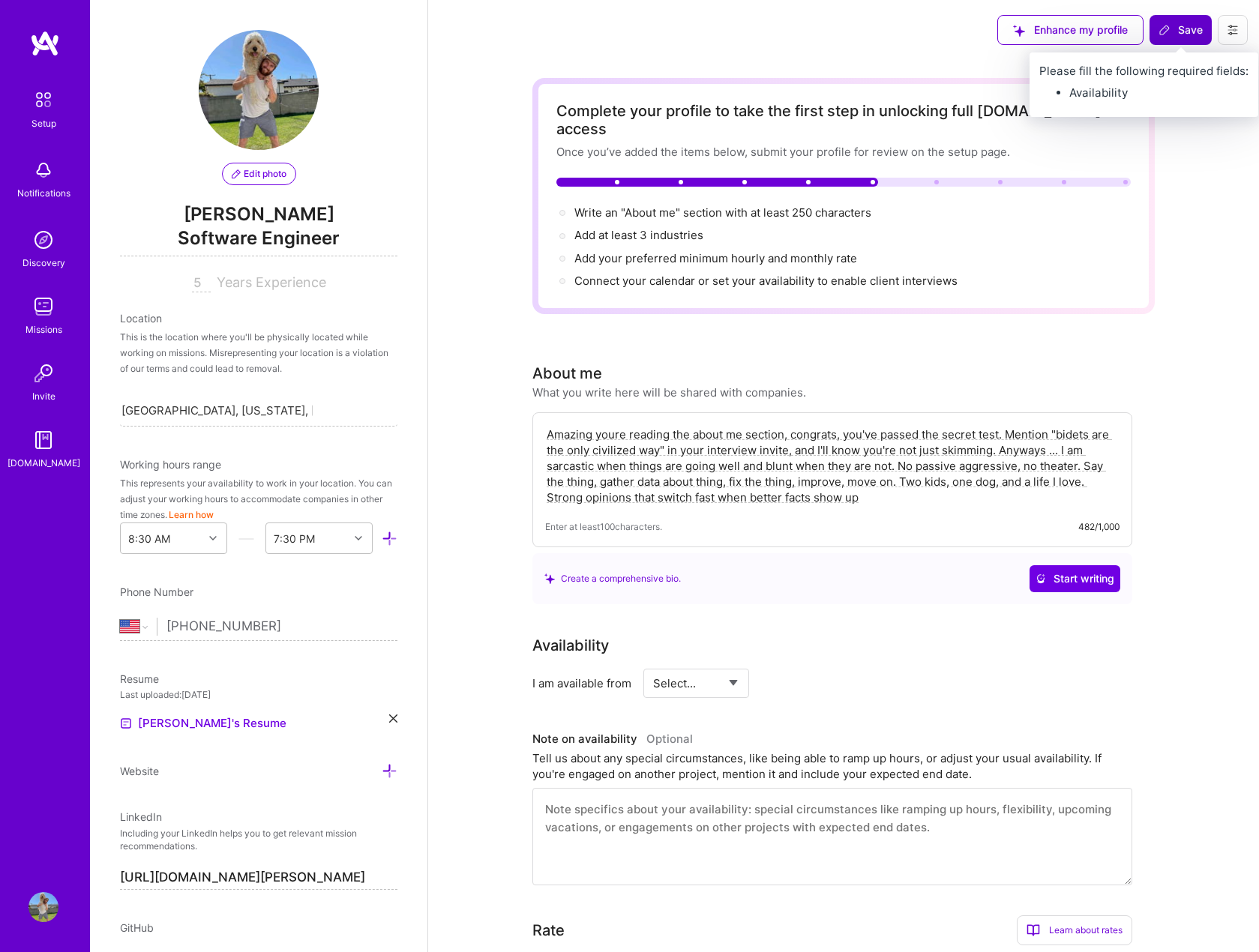
click at [1182, 21] on button "Save" at bounding box center [1181, 29] width 63 height 30
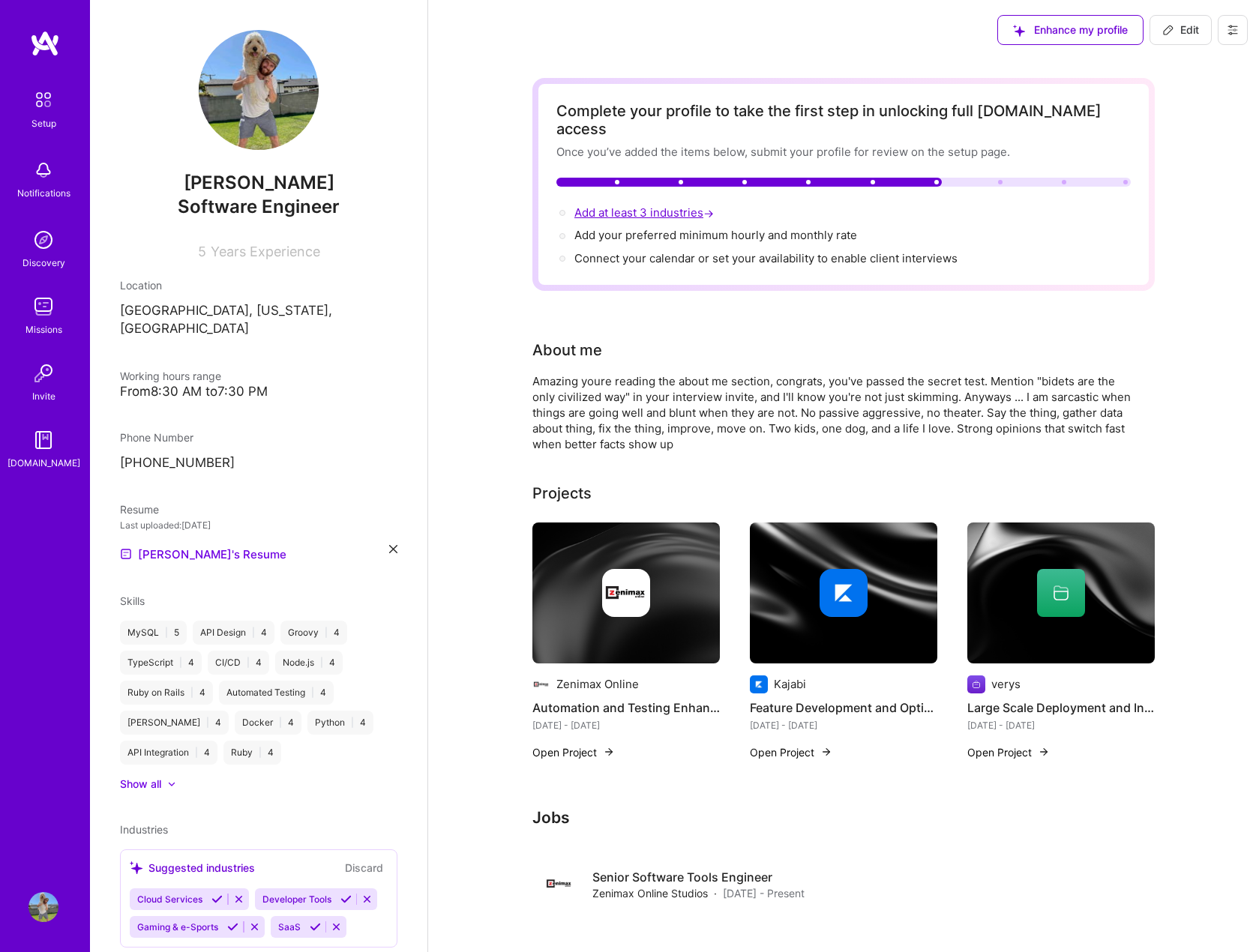
click at [607, 205] on span "Add at least 3 industries →" at bounding box center [646, 212] width 143 height 15
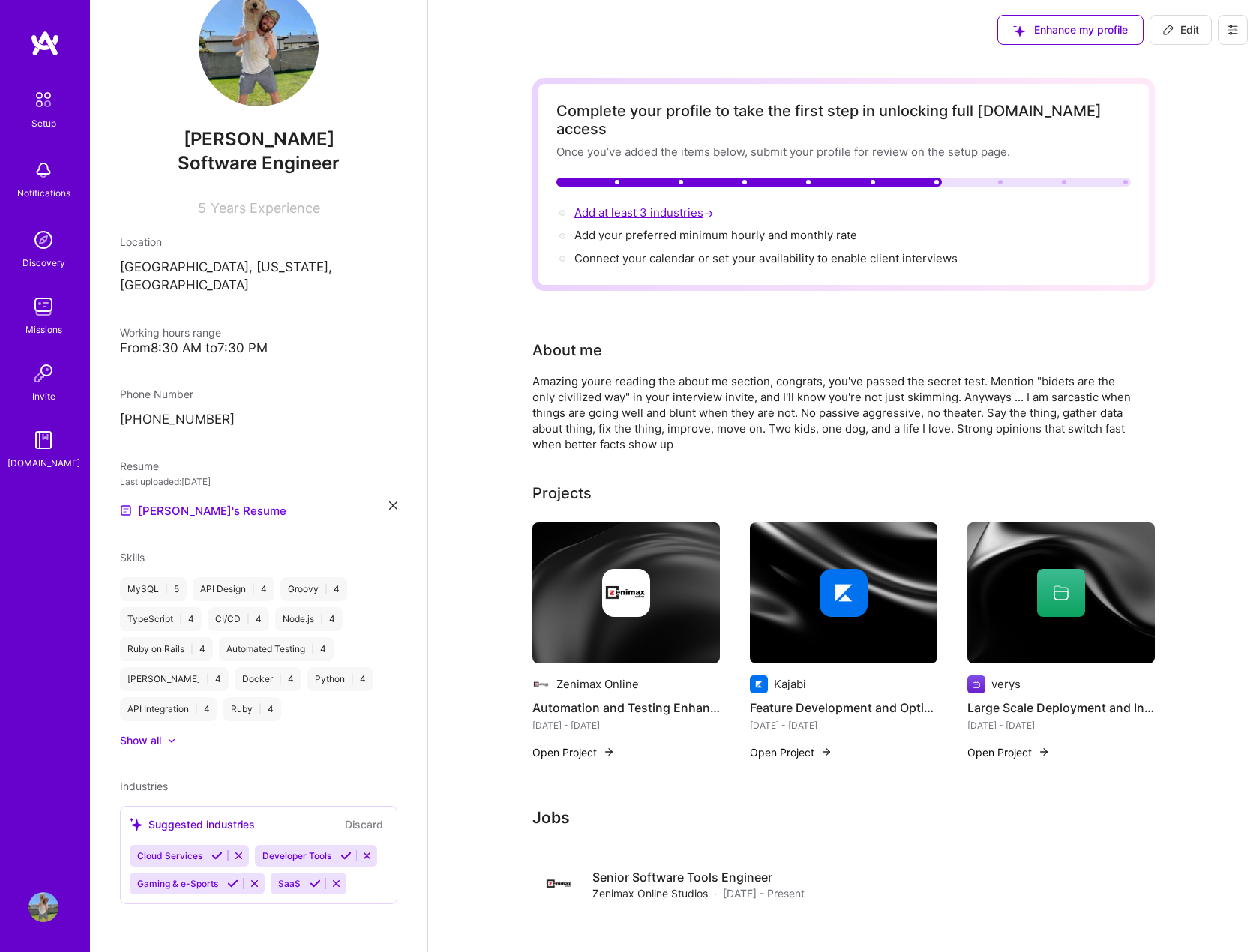
select select "US"
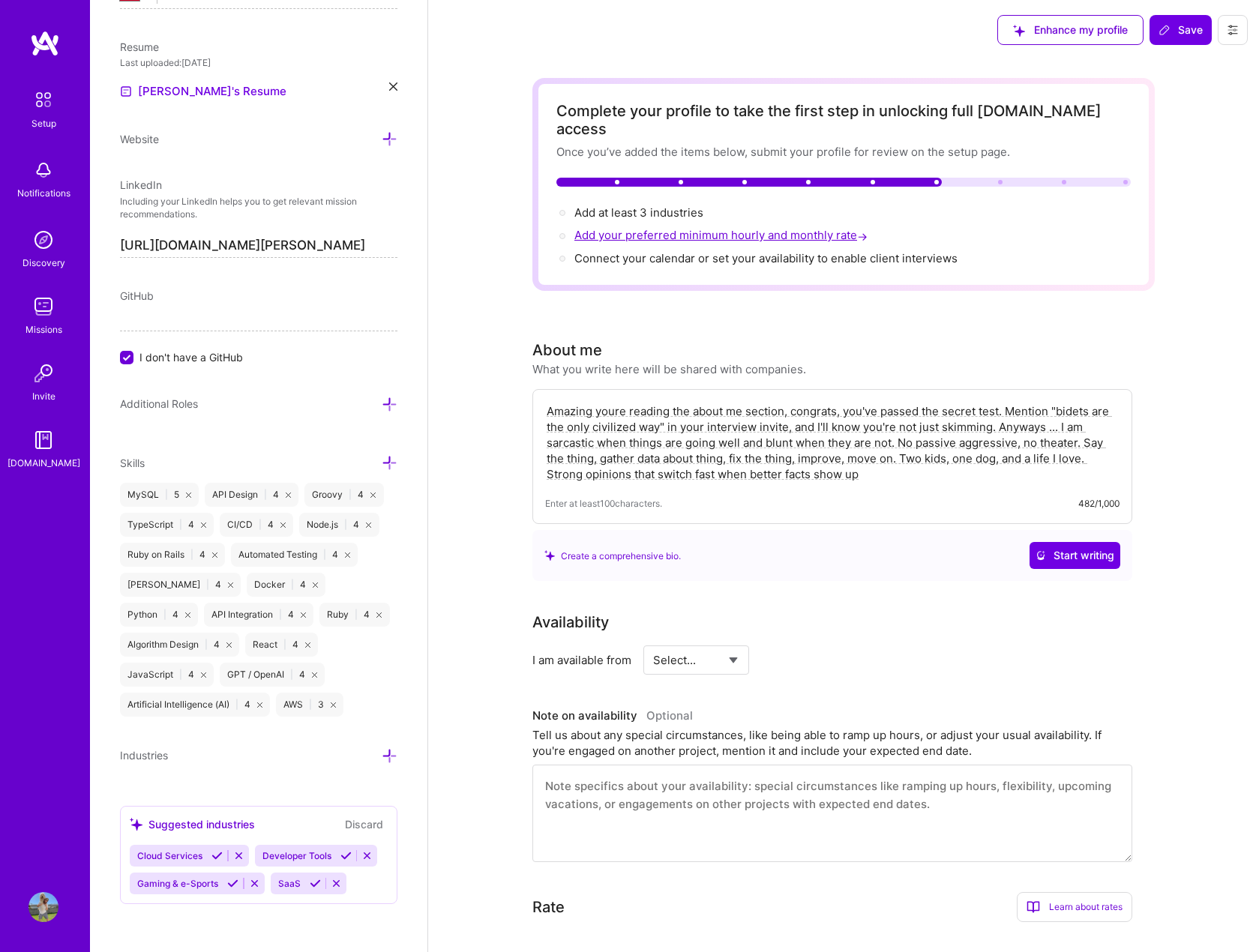
scroll to position [660, 0]
click at [341, 856] on icon at bounding box center [347, 856] width 12 height 12
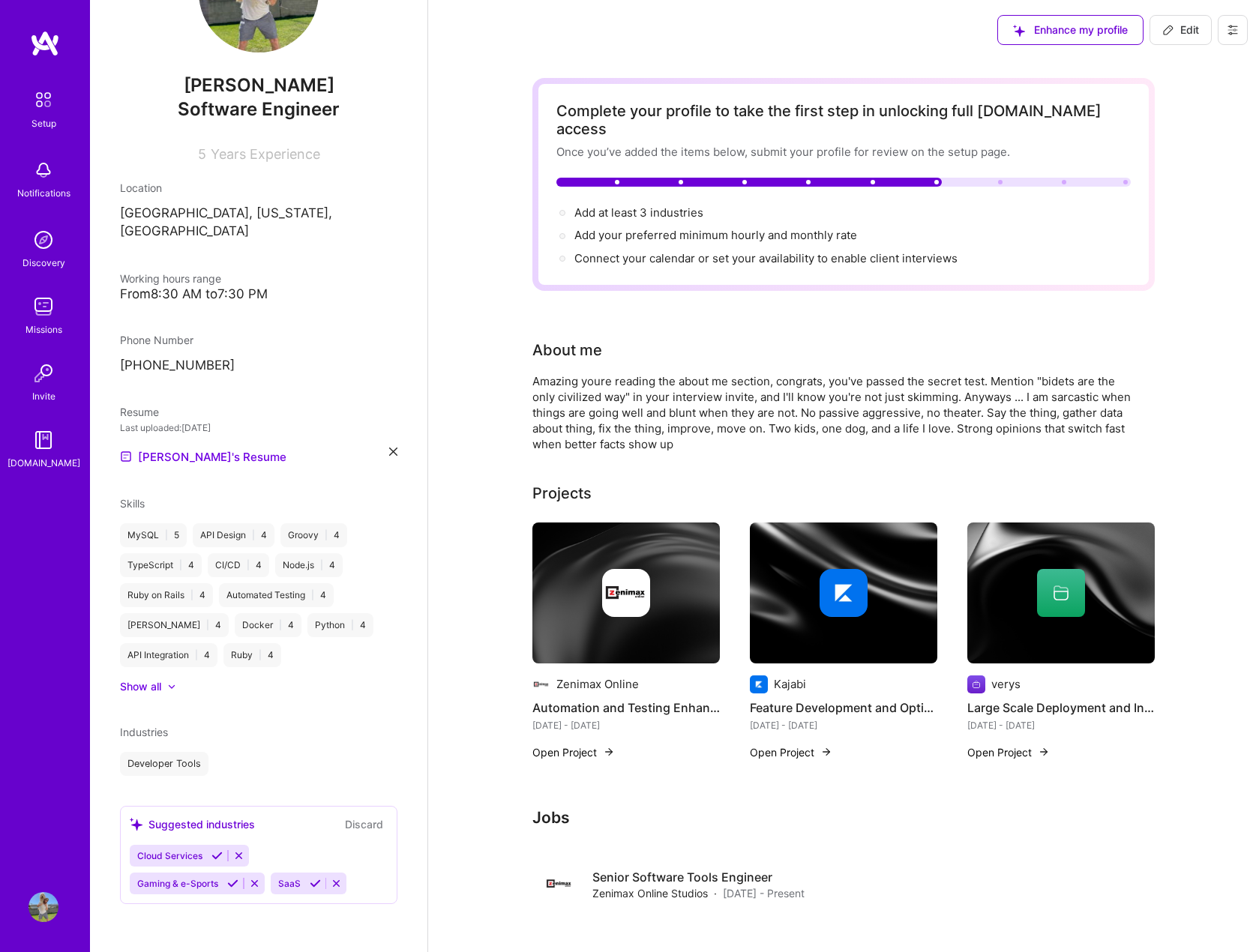
scroll to position [80, 0]
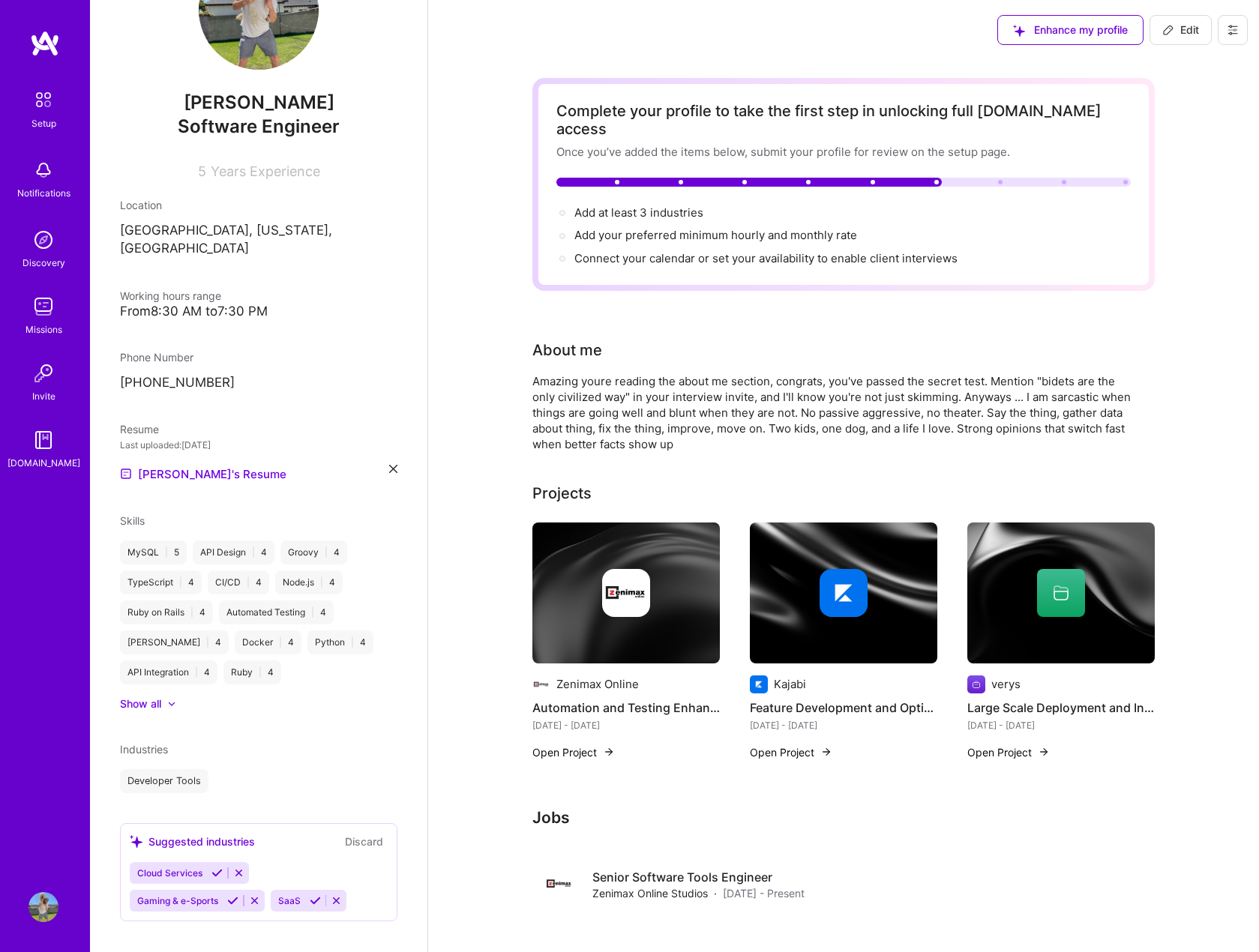
click at [314, 895] on icon at bounding box center [315, 901] width 12 height 12
click at [212, 868] on icon at bounding box center [218, 874] width 12 height 12
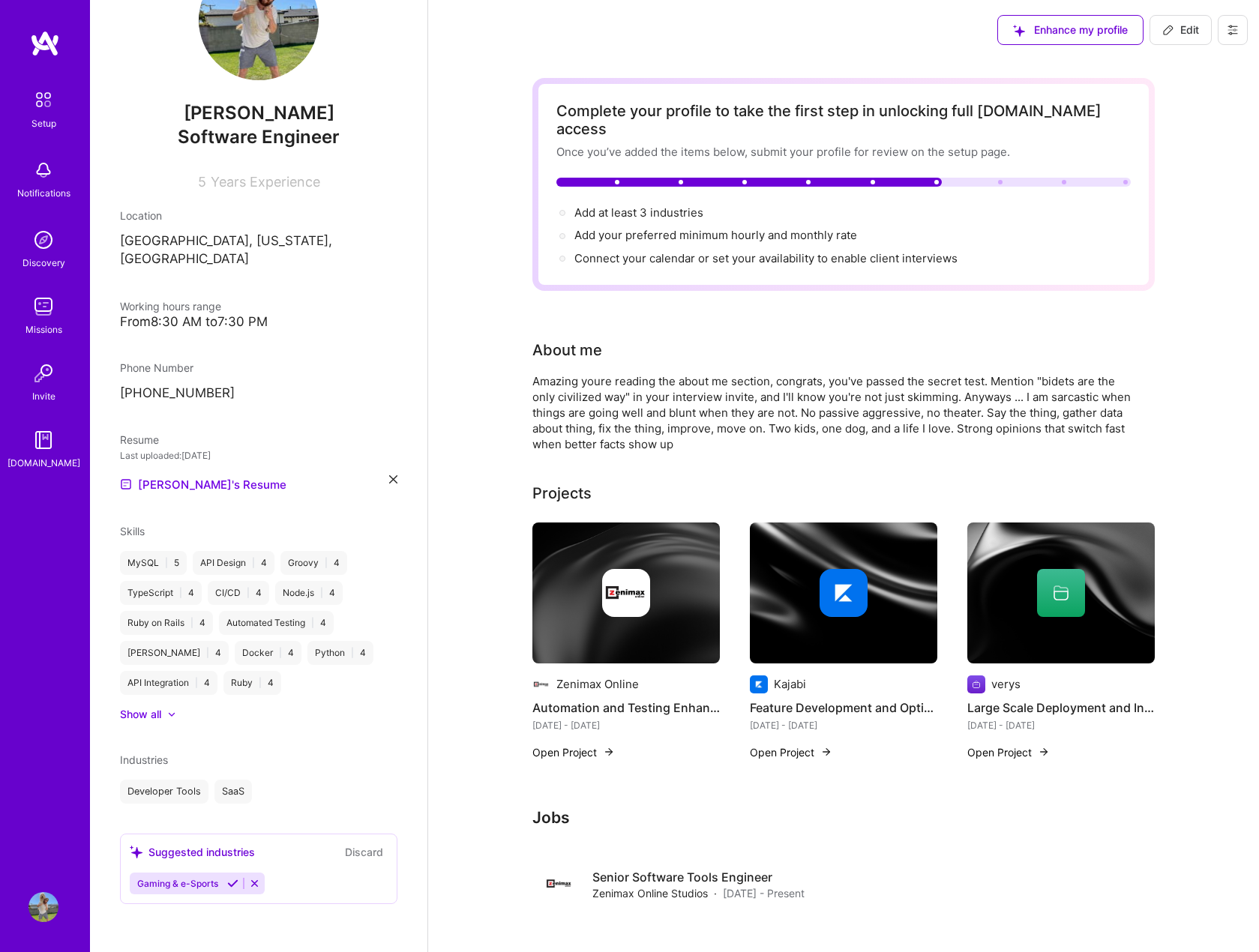
scroll to position [53, 0]
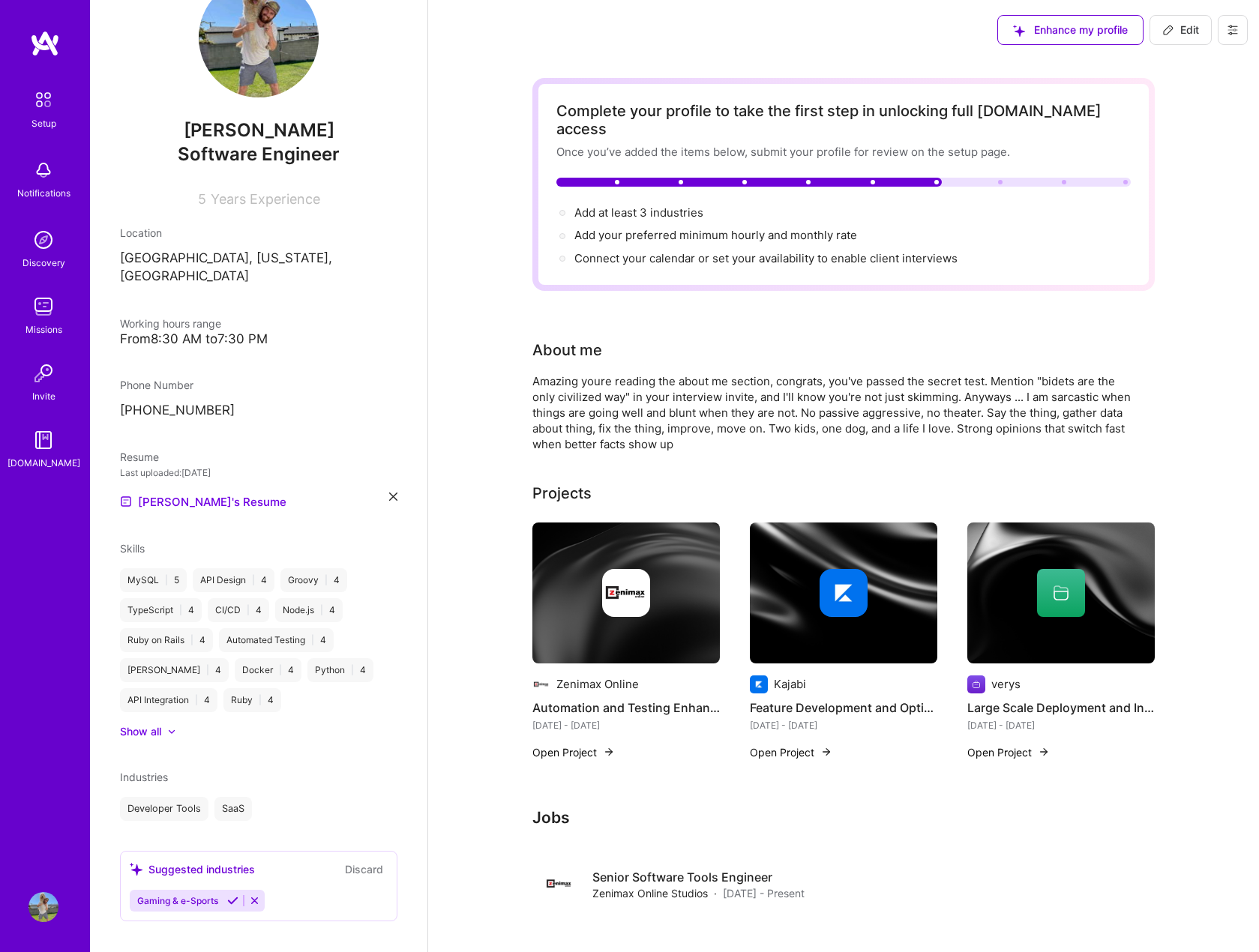
click at [234, 895] on icon at bounding box center [233, 901] width 12 height 12
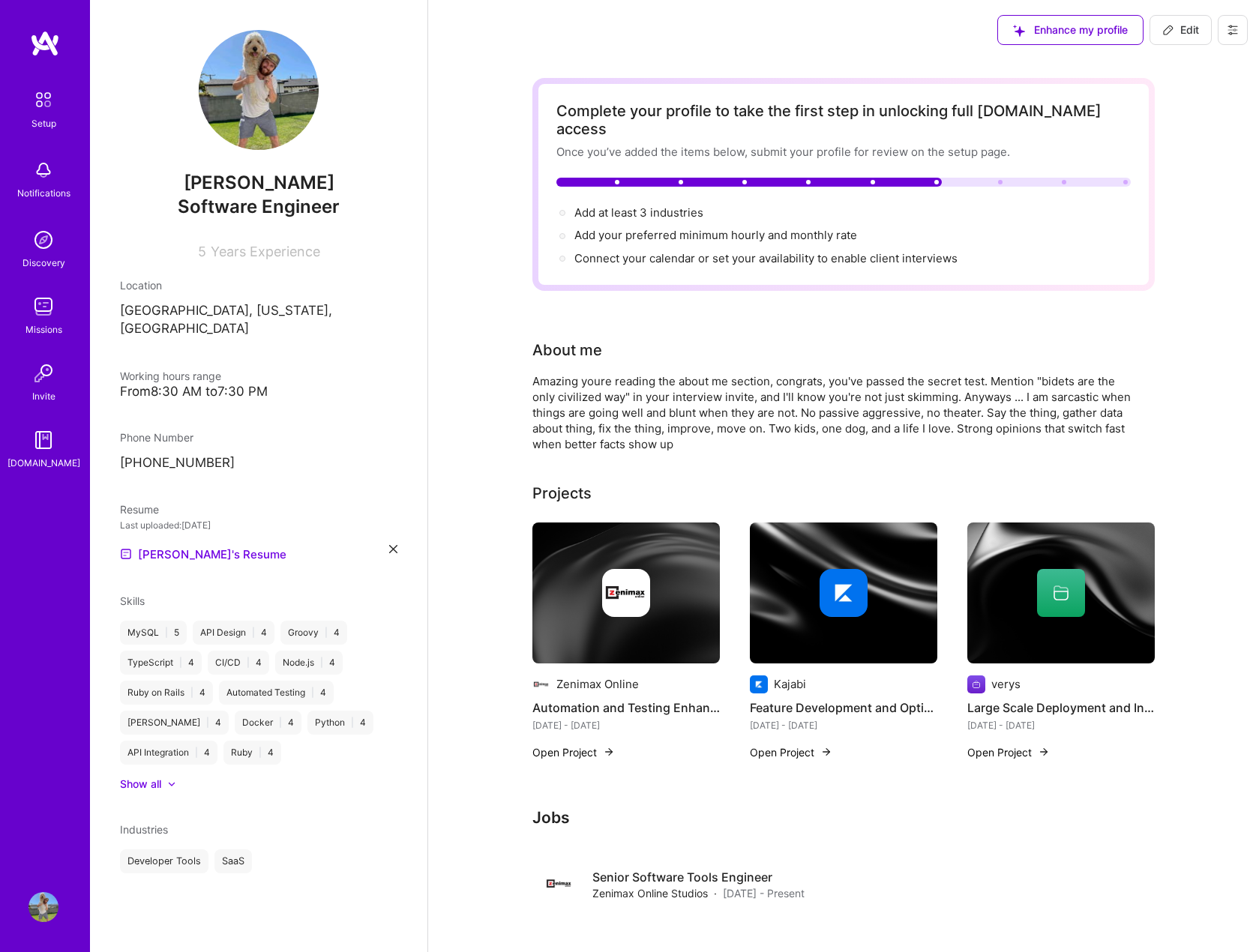
scroll to position [0, 0]
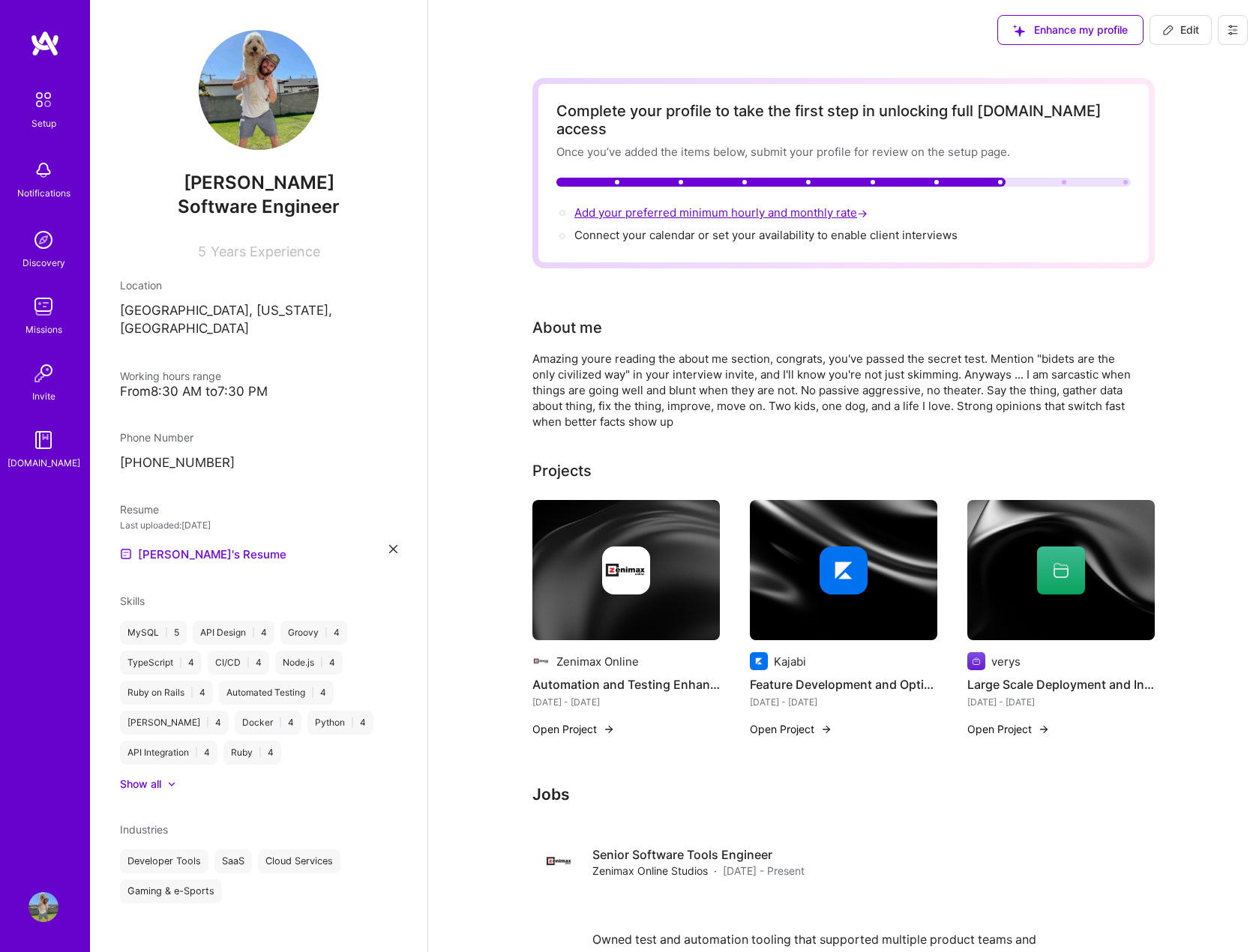
click at [723, 205] on span "Add your preferred minimum hourly and monthly rate →" at bounding box center [722, 212] width 296 height 15
select select "US"
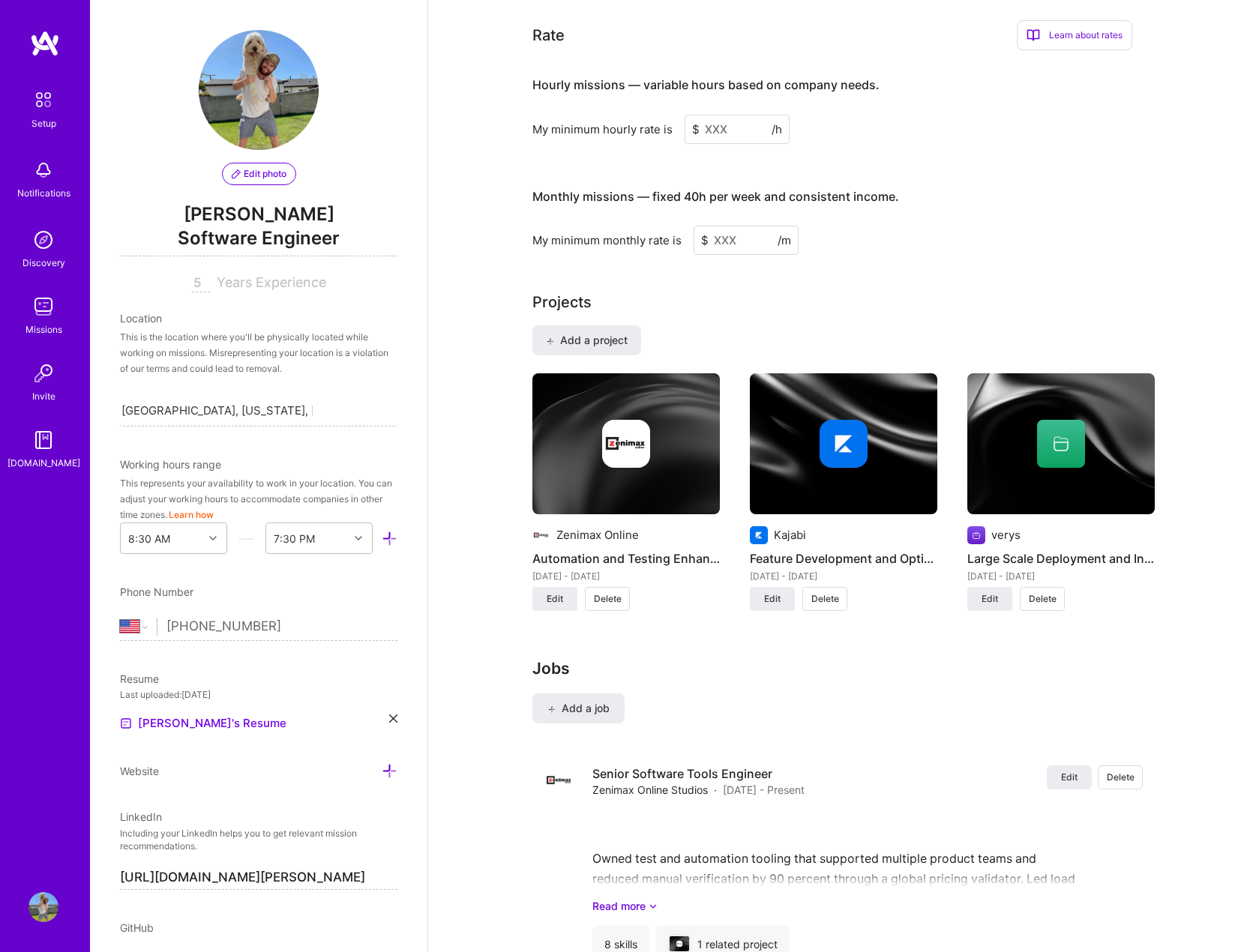
scroll to position [851, 0]
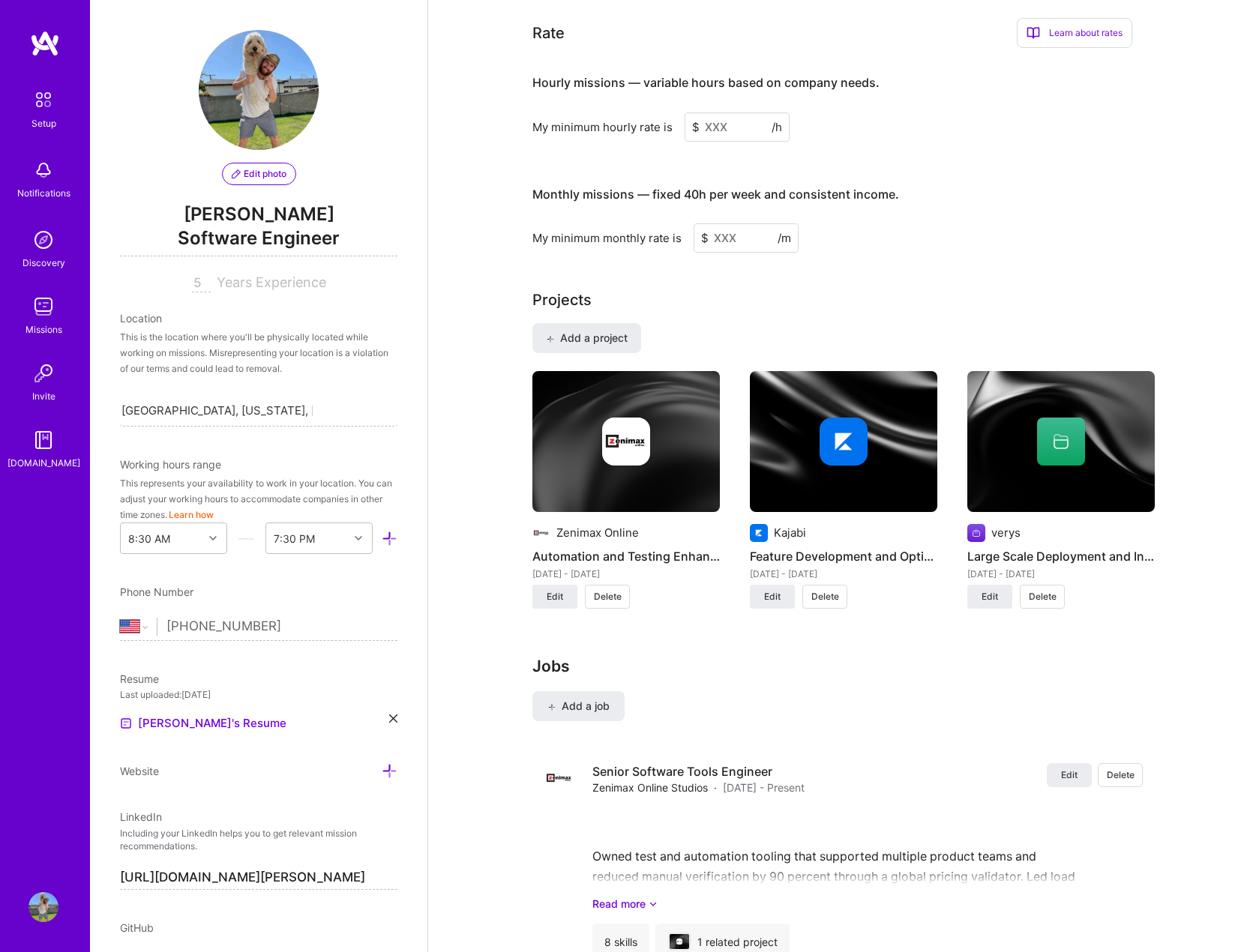
click at [748, 112] on input at bounding box center [737, 127] width 105 height 29
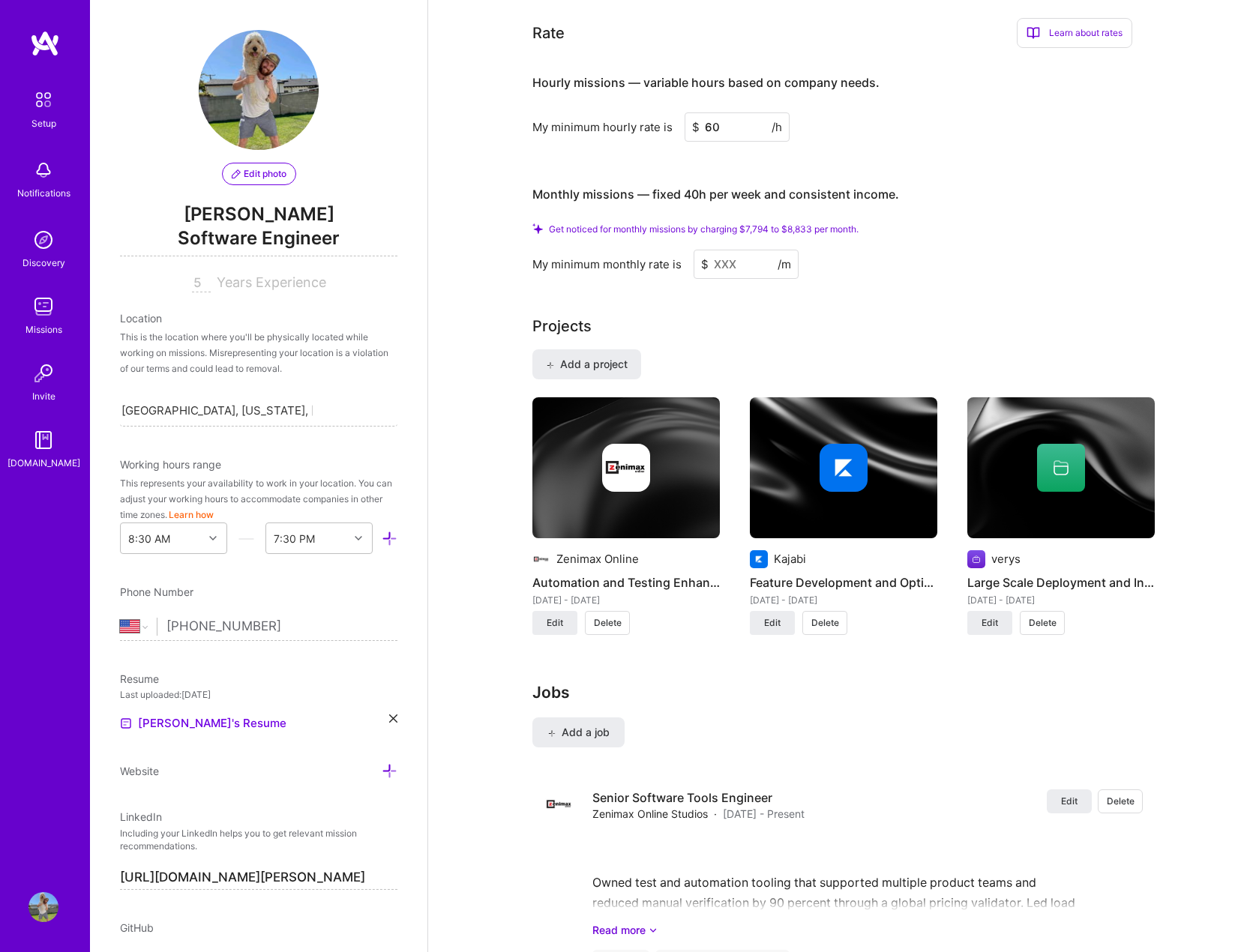
type input "60"
click at [740, 250] on input at bounding box center [746, 265] width 105 height 29
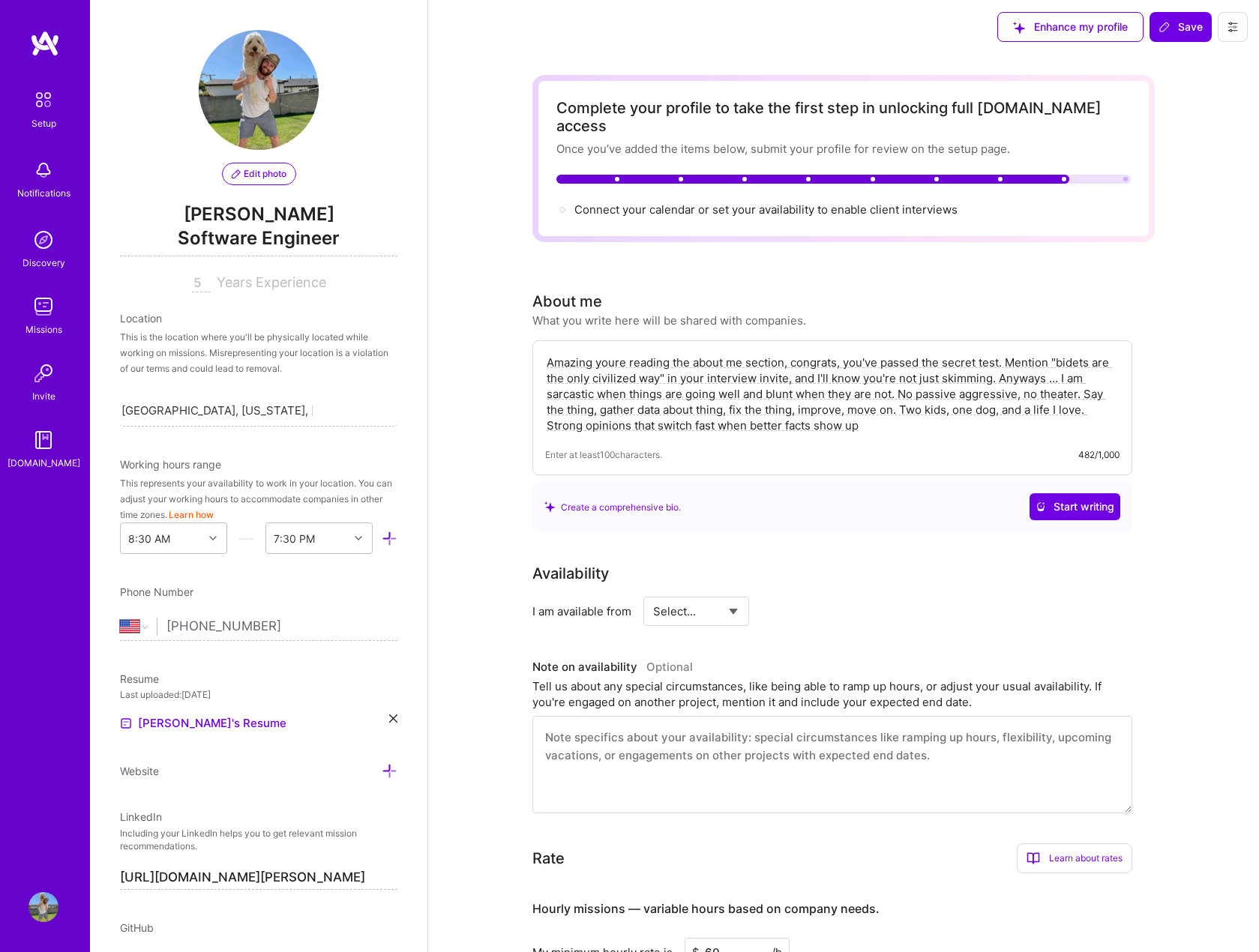
scroll to position [0, 0]
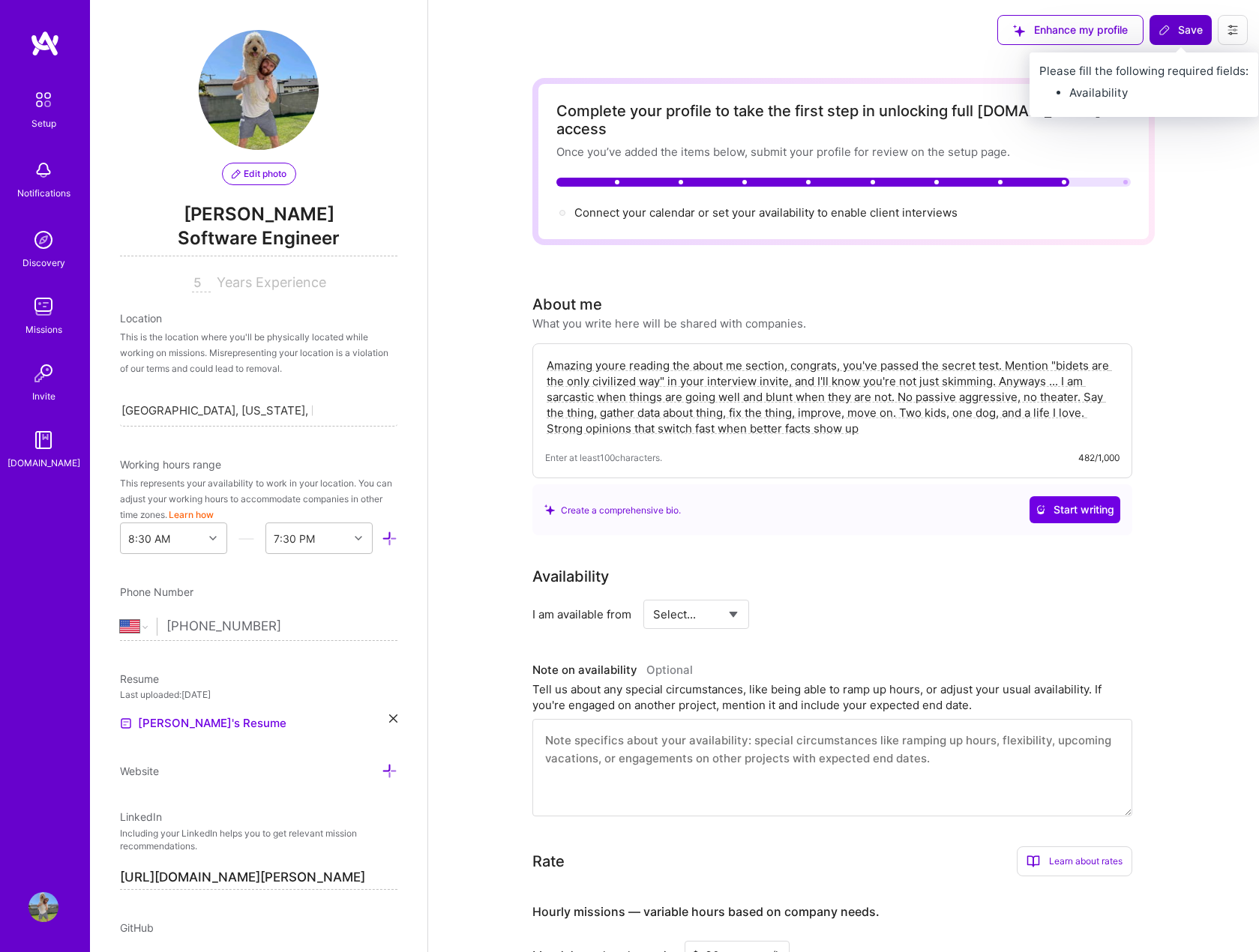
type input "7794"
click at [1175, 35] on span "Save" at bounding box center [1181, 29] width 44 height 15
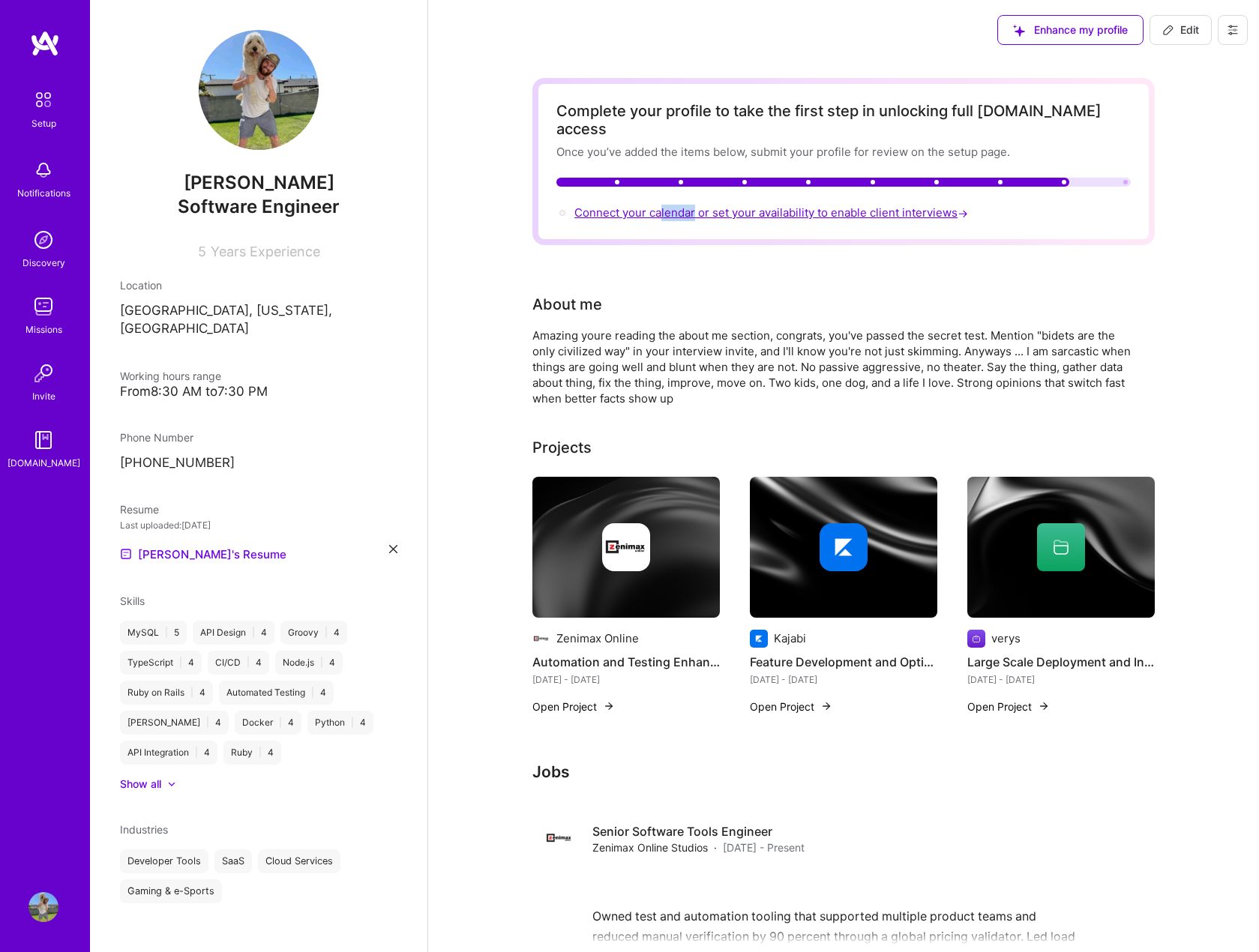
drag, startPoint x: 660, startPoint y: 192, endPoint x: 695, endPoint y: 188, distance: 35.2
click at [695, 205] on span "Connect your calendar or set your availability to enable client interviews →" at bounding box center [773, 212] width 397 height 15
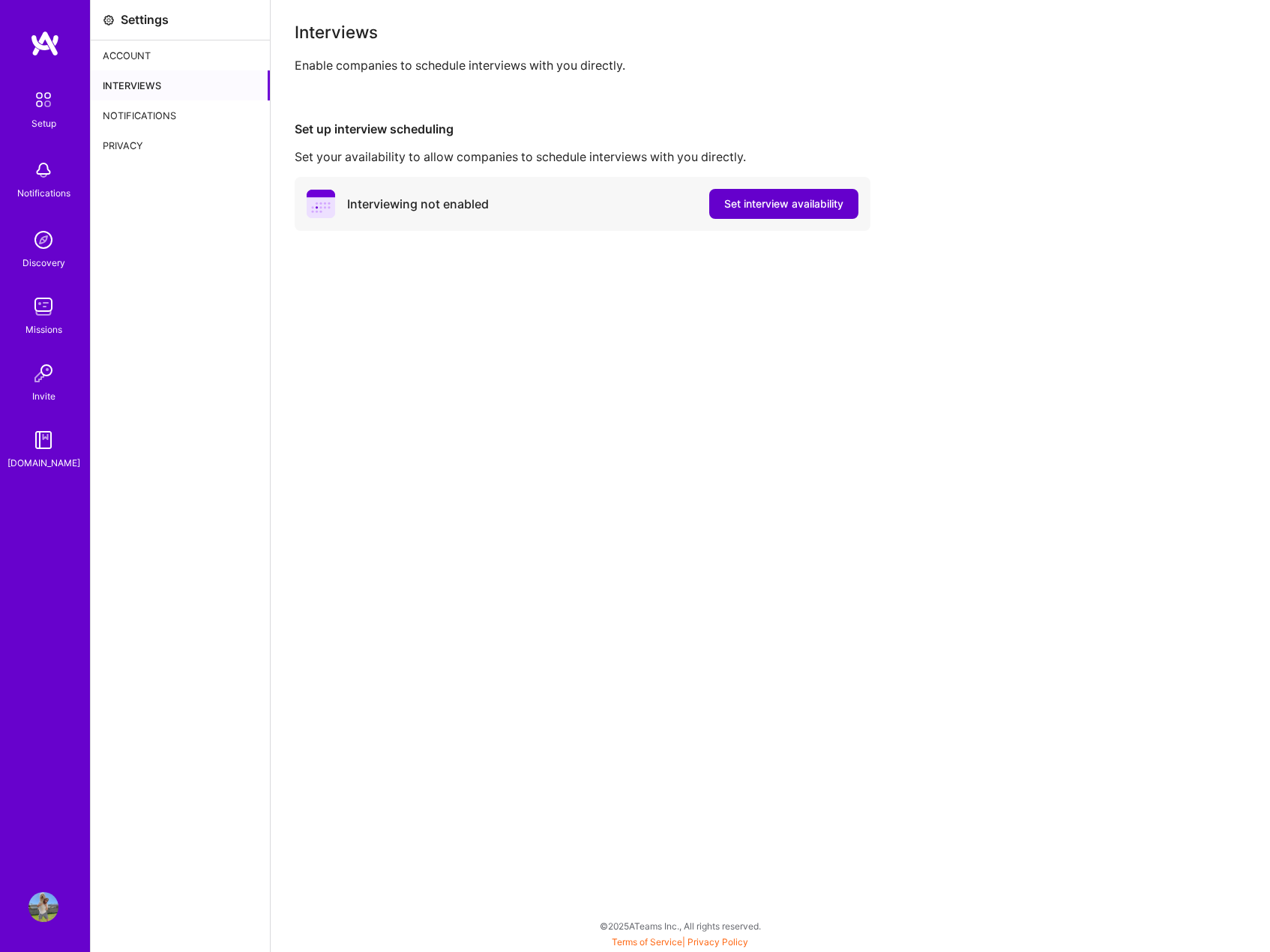
click at [780, 201] on span "Set interview availability" at bounding box center [784, 203] width 119 height 15
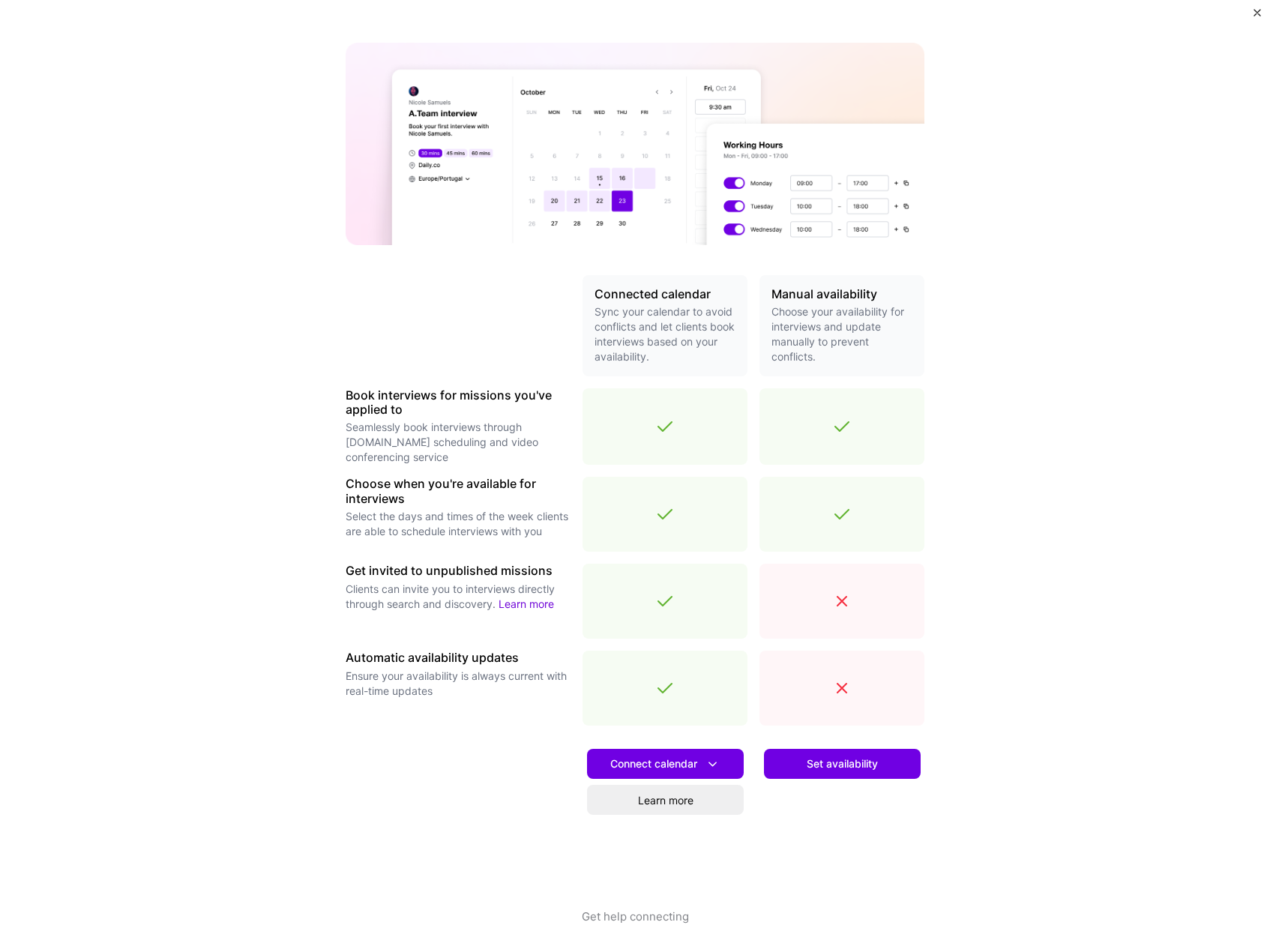
scroll to position [99, 0]
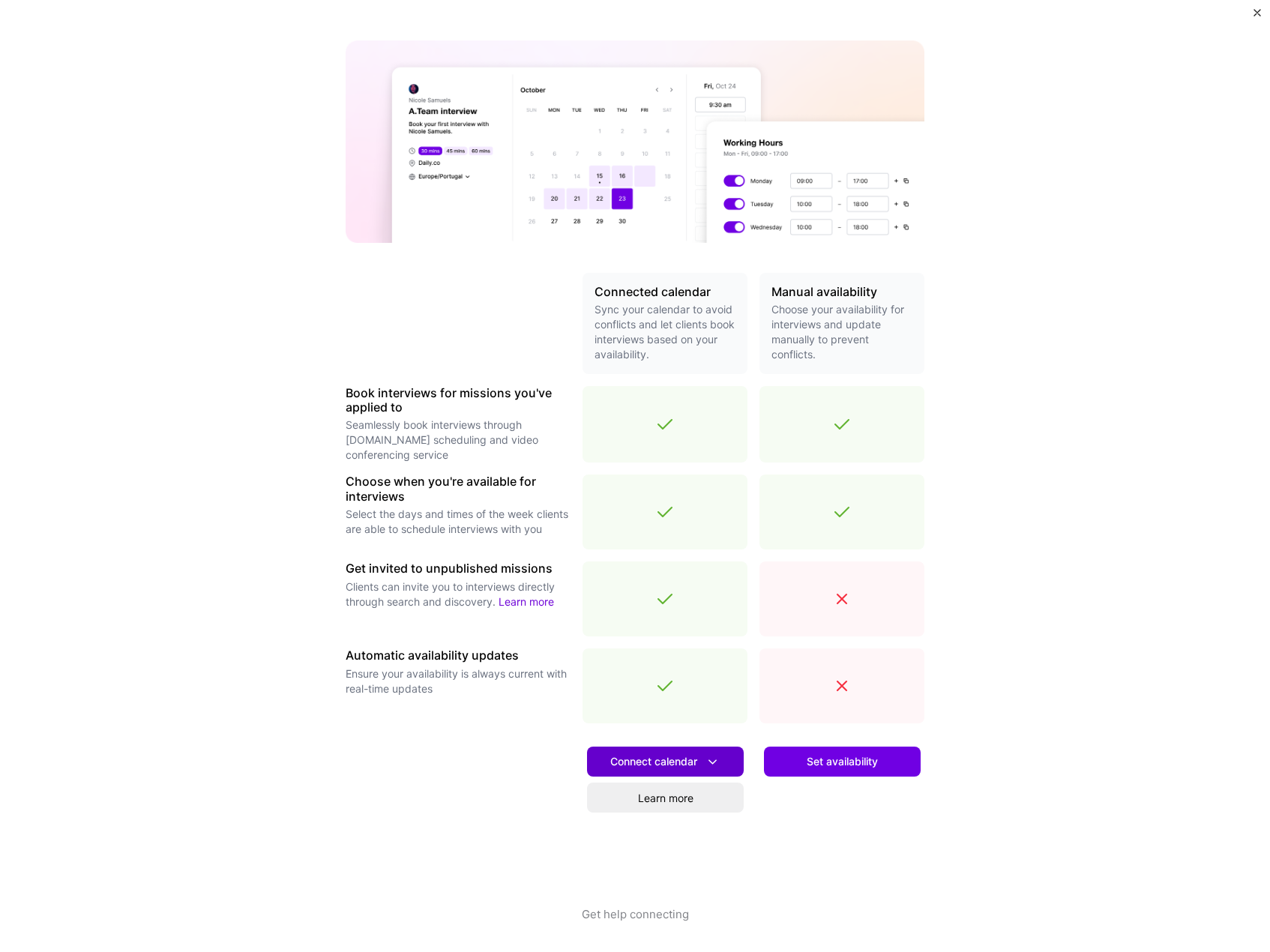
click at [625, 755] on span "Connect calendar" at bounding box center [665, 763] width 110 height 16
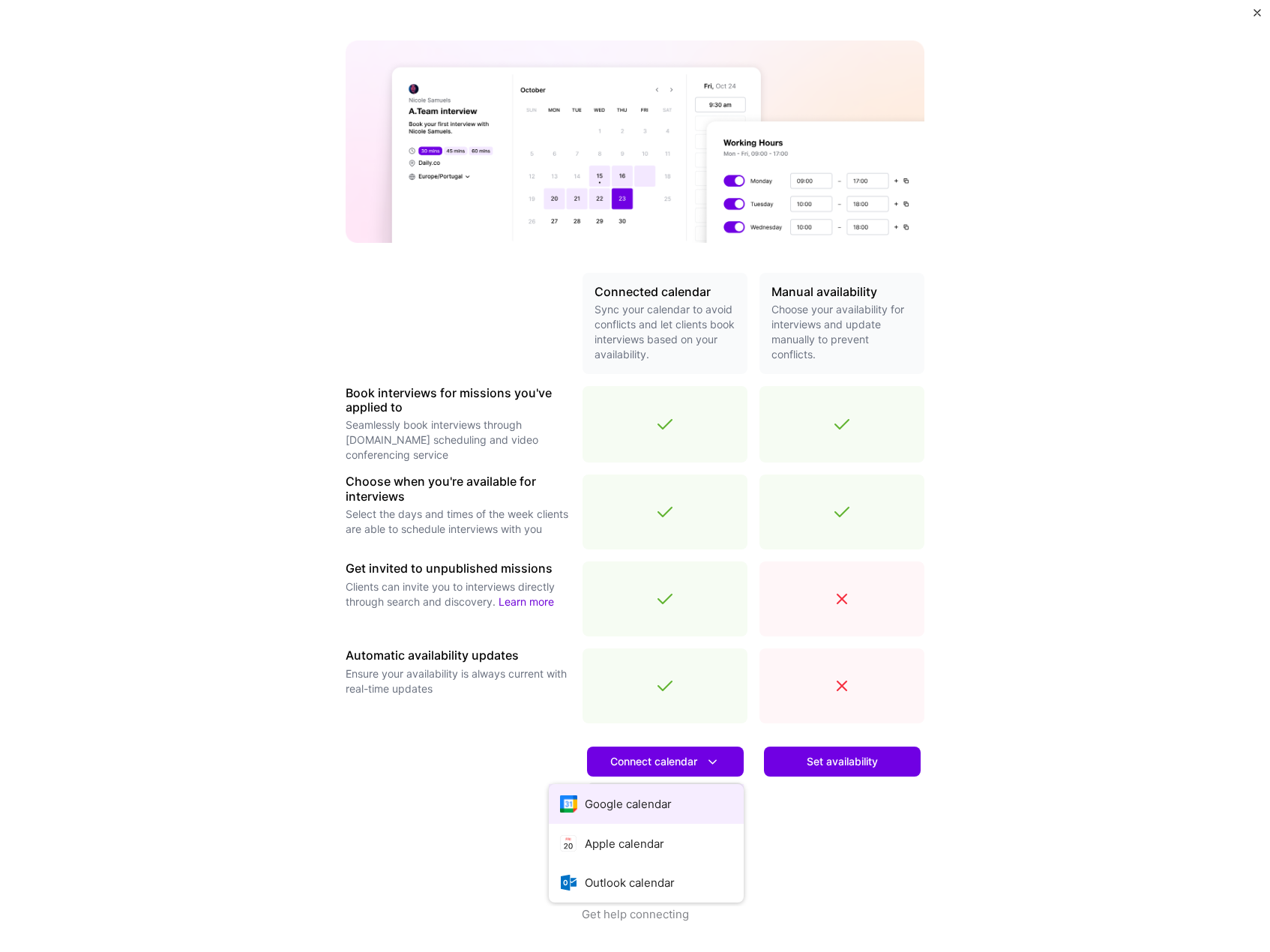
click at [635, 805] on button "Google calendar" at bounding box center [646, 804] width 195 height 40
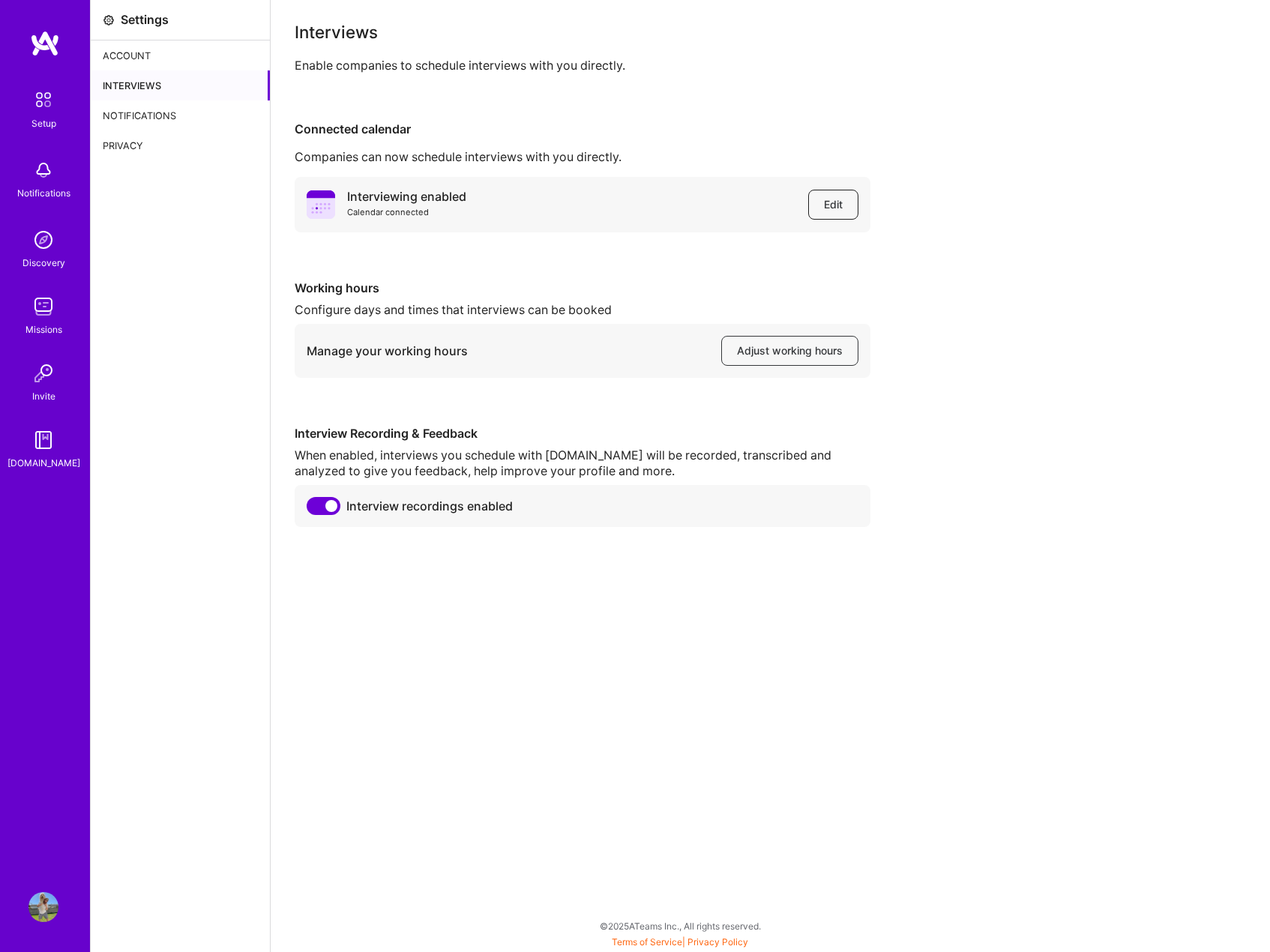
click at [848, 202] on button "Edit" at bounding box center [833, 204] width 50 height 30
click at [129, 47] on div "Account" at bounding box center [181, 55] width 180 height 30
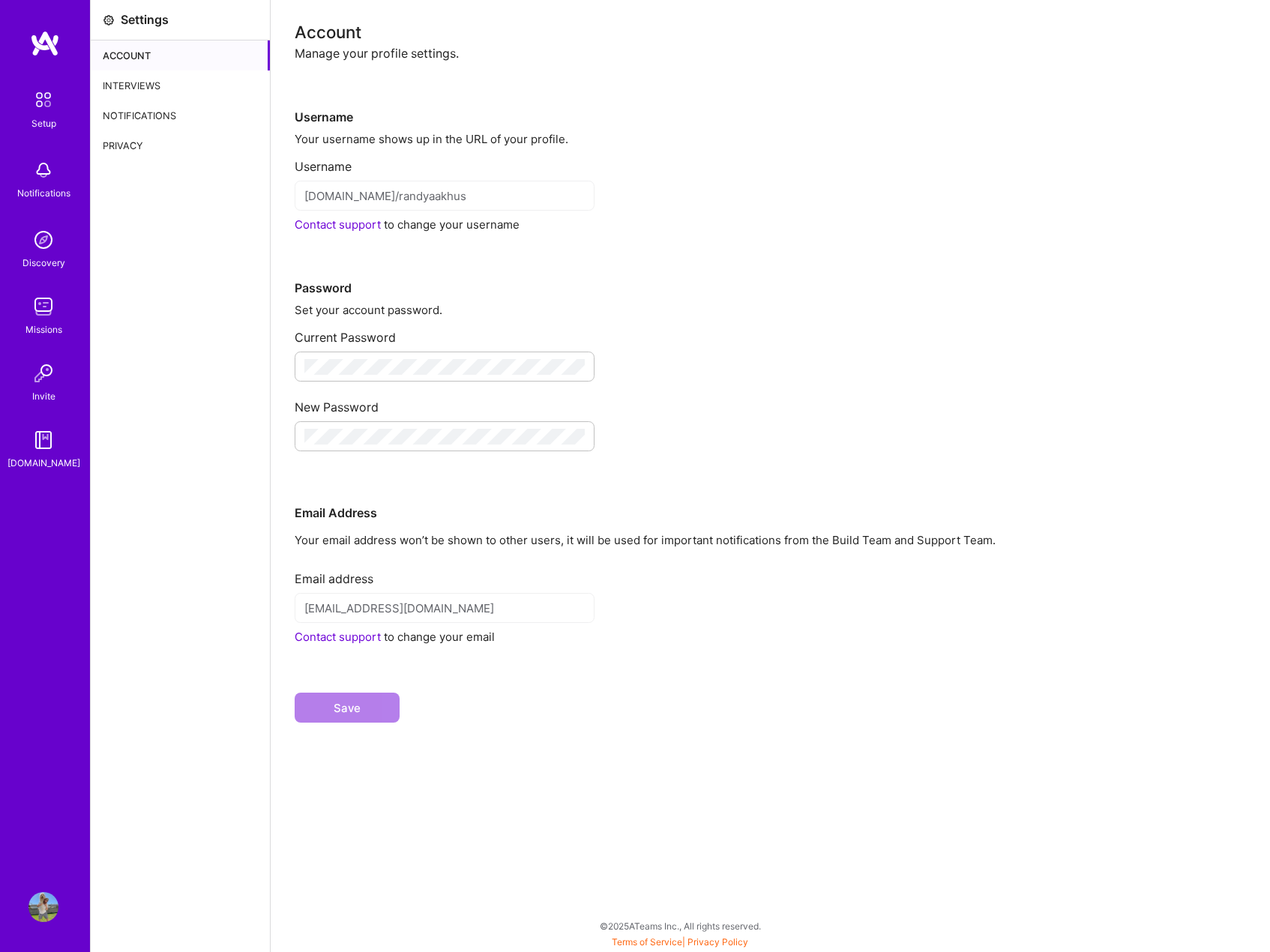
click at [156, 93] on div "Interviews" at bounding box center [181, 85] width 180 height 30
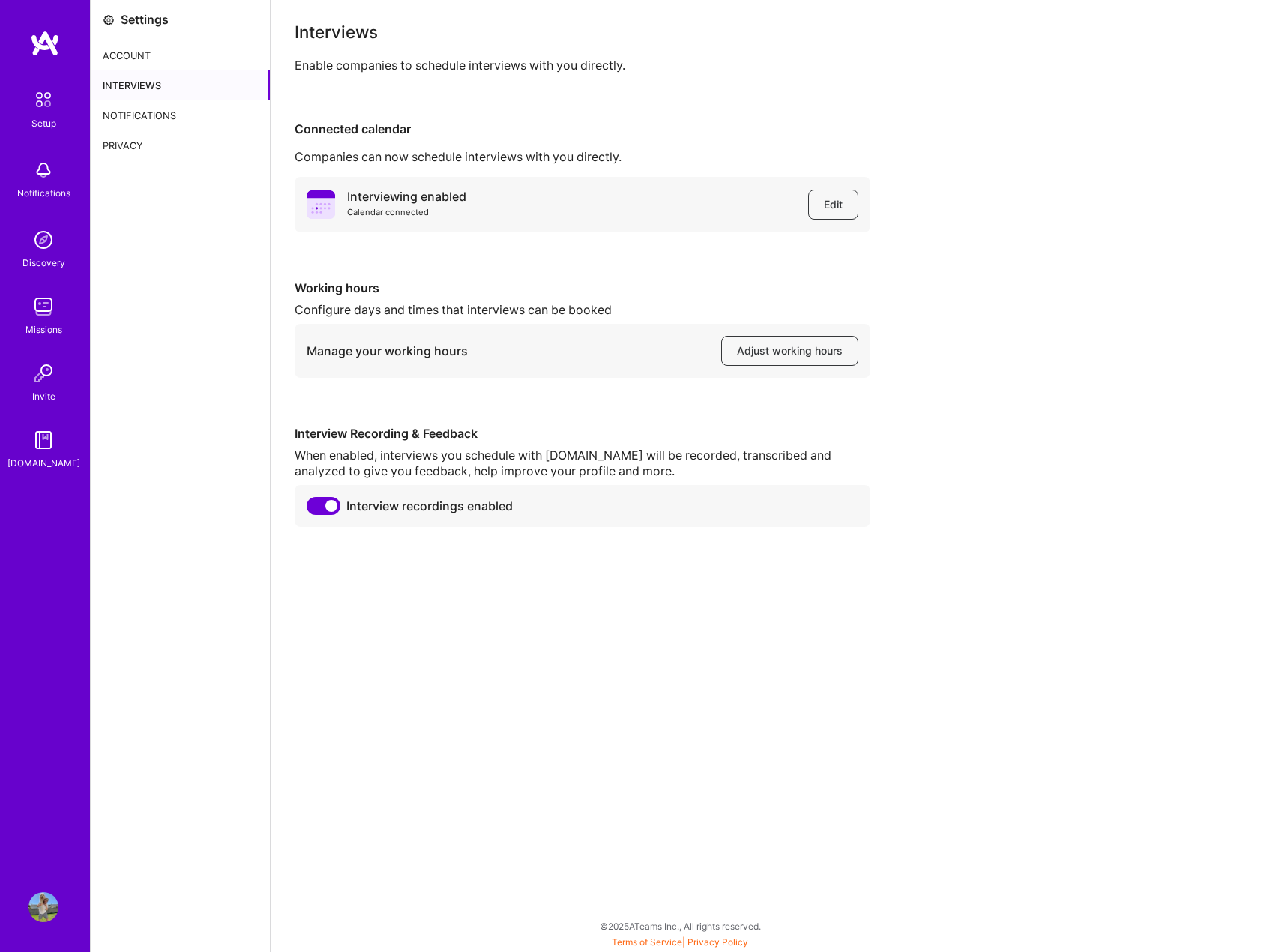
click at [144, 112] on div "Notifications" at bounding box center [181, 115] width 180 height 30
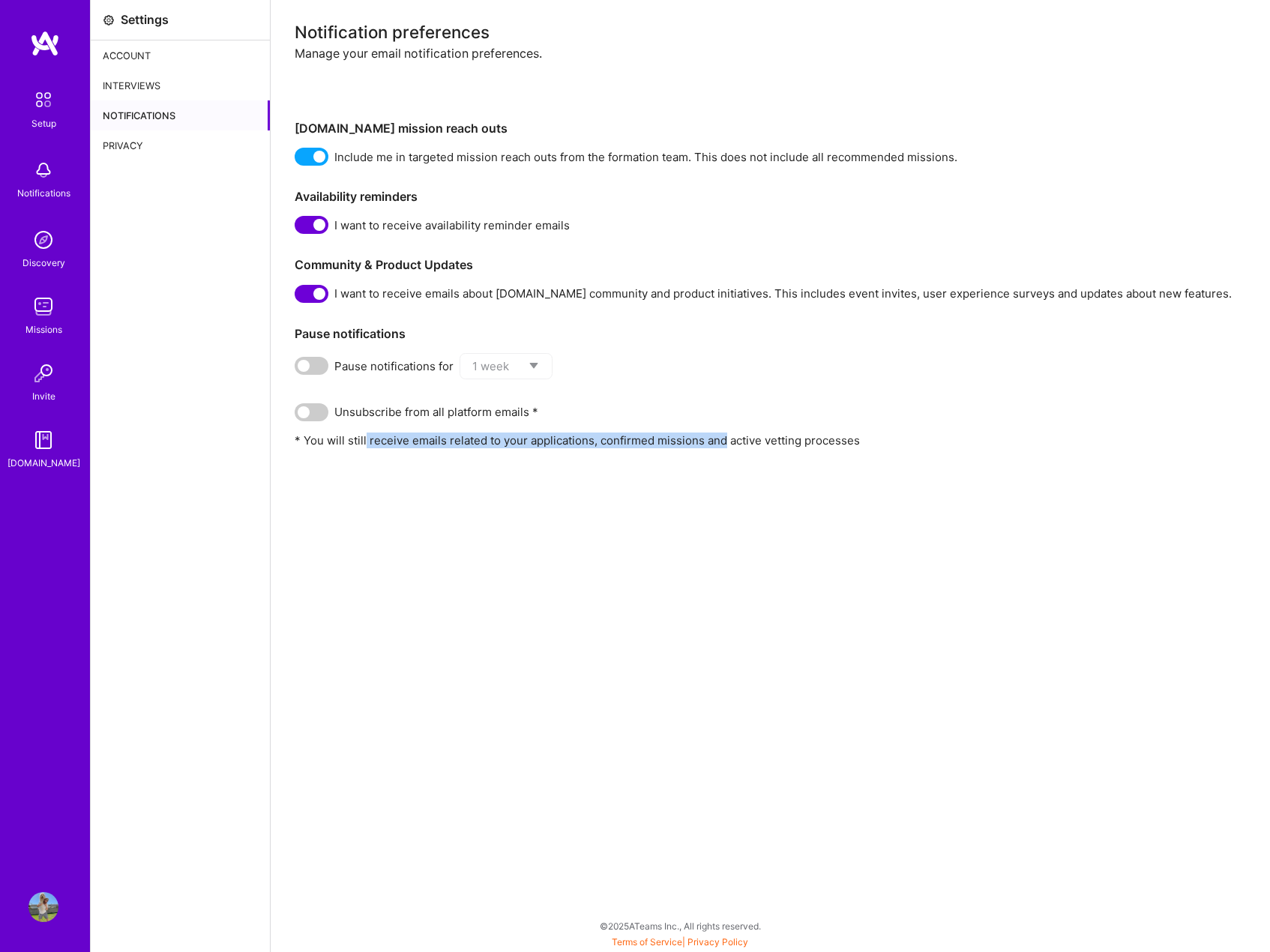
drag, startPoint x: 365, startPoint y: 438, endPoint x: 743, endPoint y: 439, distance: 378.0
click at [735, 439] on p "* You will still receive emails related to your applications, confirmed mission…" at bounding box center [770, 440] width 952 height 16
drag, startPoint x: 768, startPoint y: 441, endPoint x: 832, endPoint y: 442, distance: 64.0
click at [800, 442] on p "* You will still receive emails related to your applications, confirmed mission…" at bounding box center [770, 440] width 952 height 16
drag, startPoint x: 904, startPoint y: 442, endPoint x: 921, endPoint y: 442, distance: 17.0
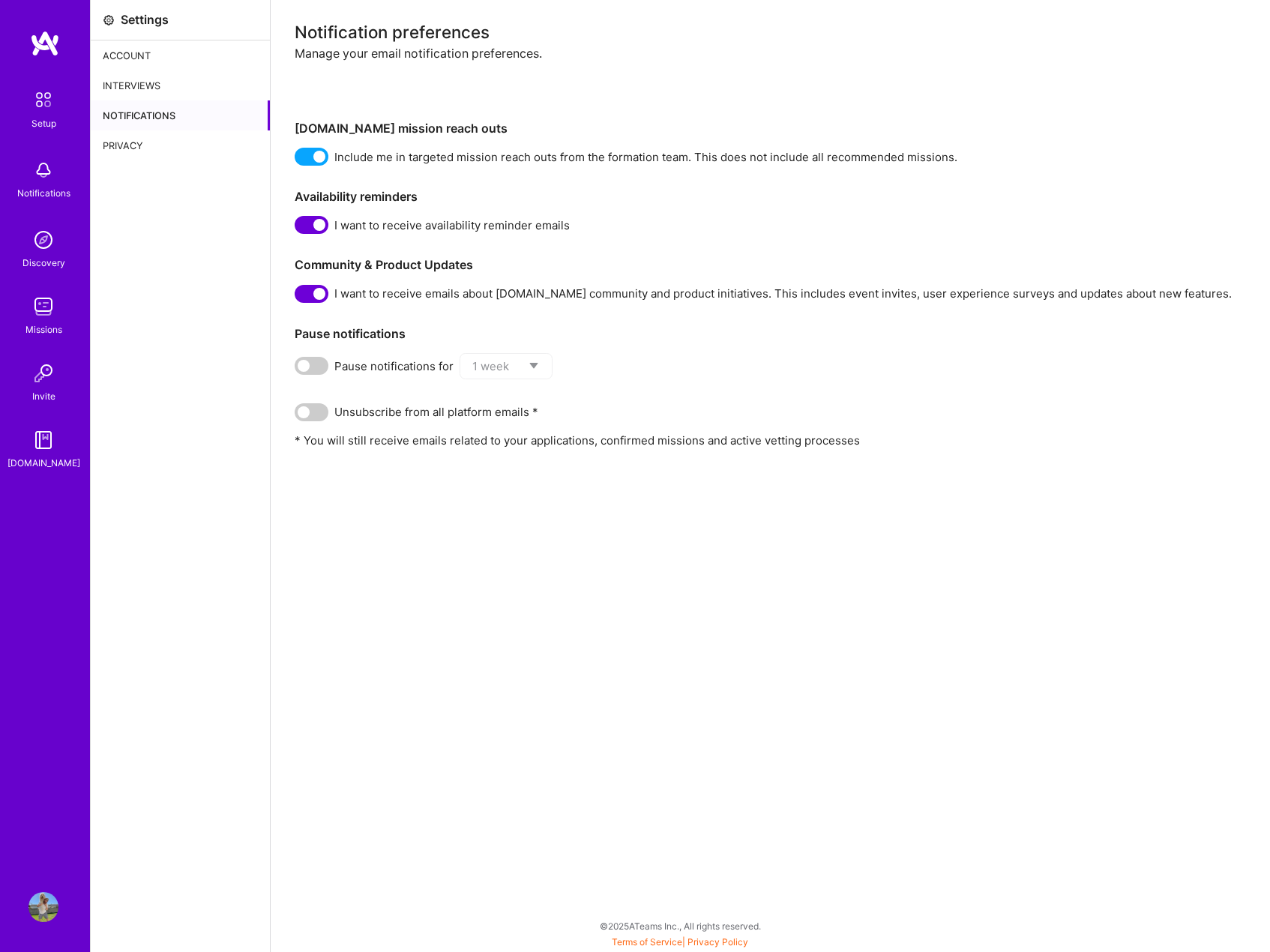
click at [908, 442] on p "* You will still receive emails related to your applications, confirmed mission…" at bounding box center [770, 440] width 952 height 16
drag, startPoint x: 696, startPoint y: 442, endPoint x: 402, endPoint y: 442, distance: 294.0
click at [402, 442] on p "* You will still receive emails related to your applications, confirmed mission…" at bounding box center [770, 440] width 952 height 16
click at [835, 443] on p "* You will still receive emails related to your applications, confirmed mission…" at bounding box center [770, 440] width 952 height 16
drag, startPoint x: 874, startPoint y: 445, endPoint x: 486, endPoint y: 445, distance: 388.0
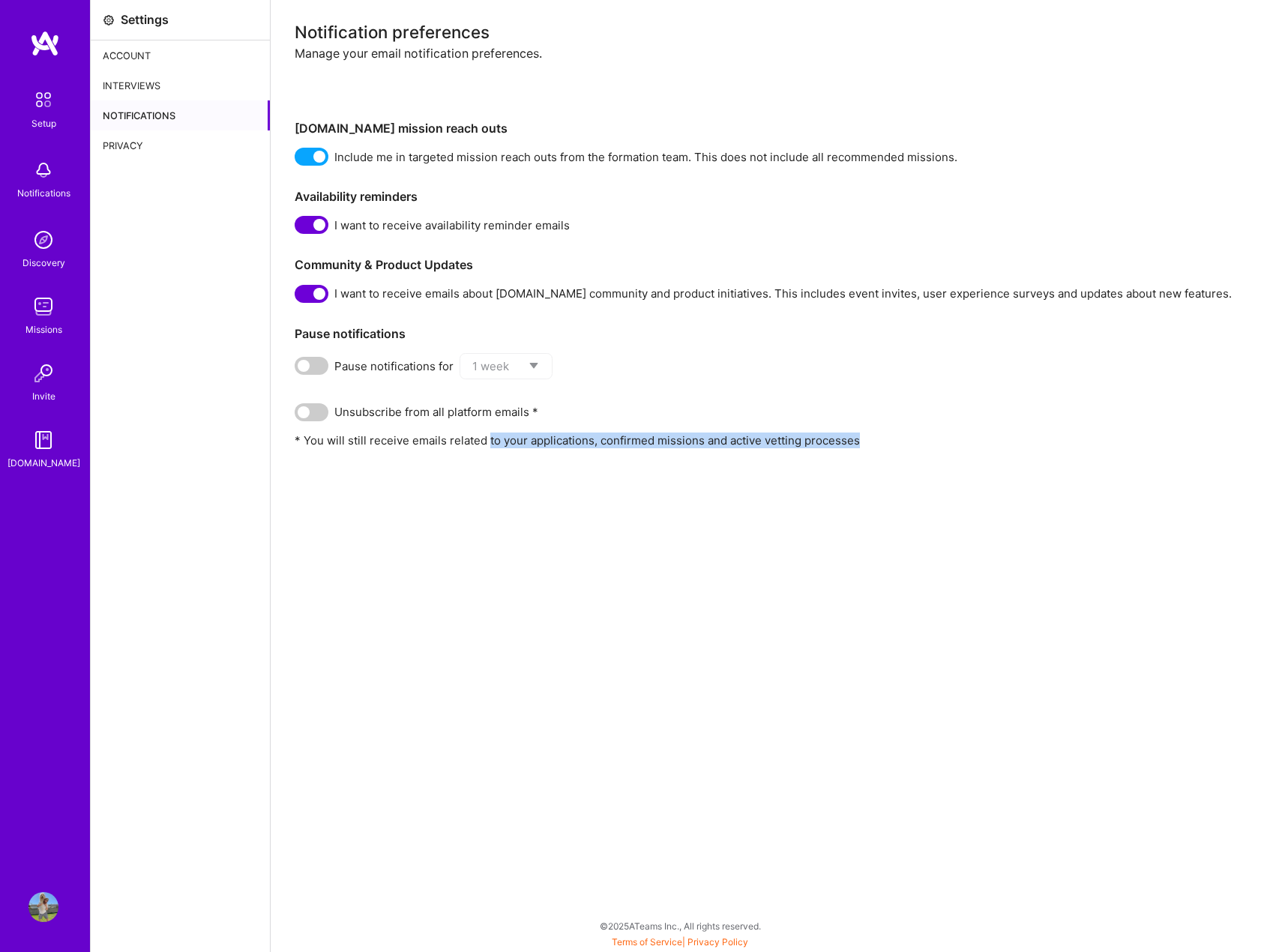
click at [486, 445] on p "* You will still receive emails related to your applications, confirmed mission…" at bounding box center [770, 440] width 952 height 16
click at [887, 447] on p "* You will still receive emails related to your applications, confirmed mission…" at bounding box center [770, 440] width 952 height 16
click at [45, 105] on img at bounding box center [43, 100] width 31 height 31
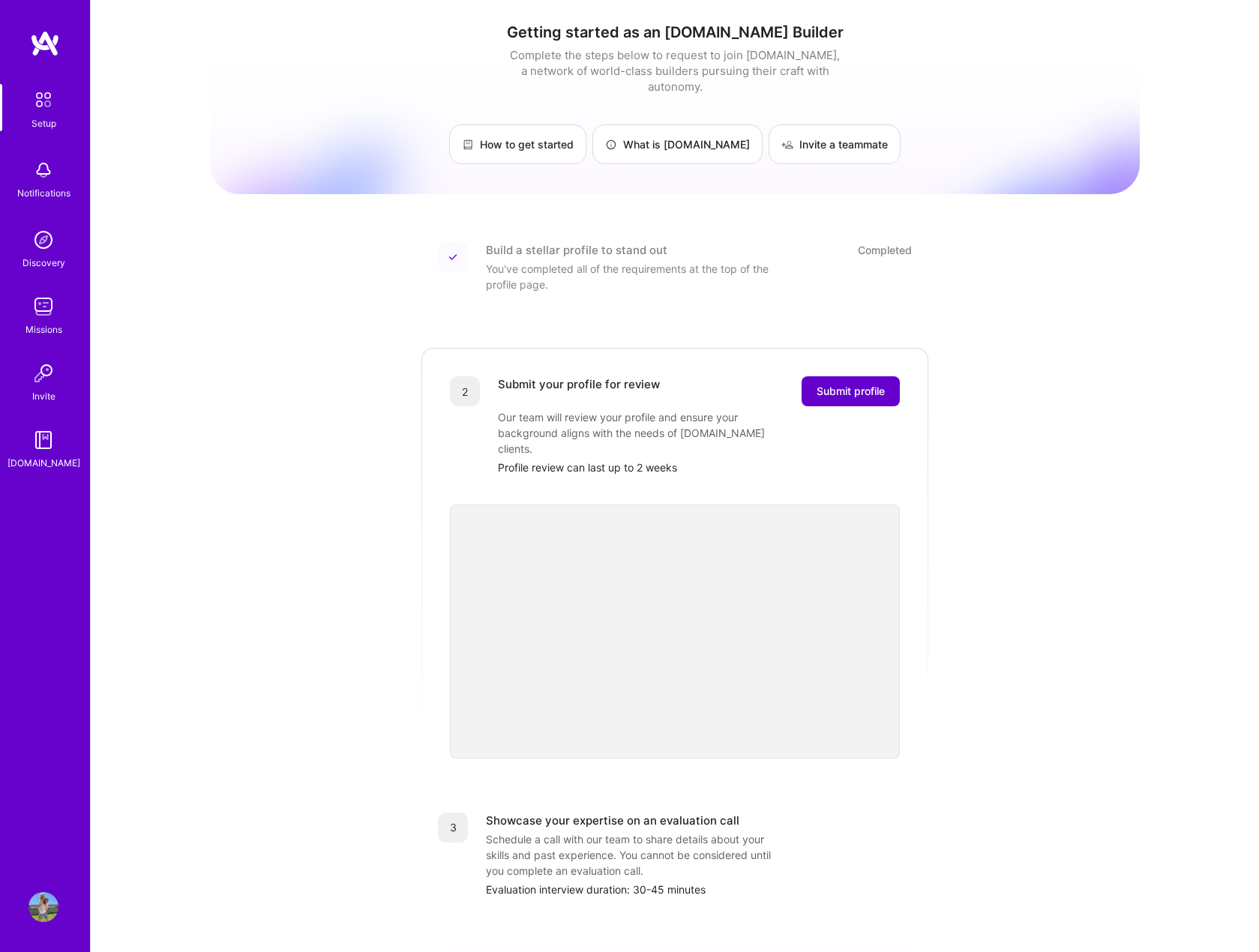
click at [849, 384] on span "Submit profile" at bounding box center [851, 391] width 68 height 15
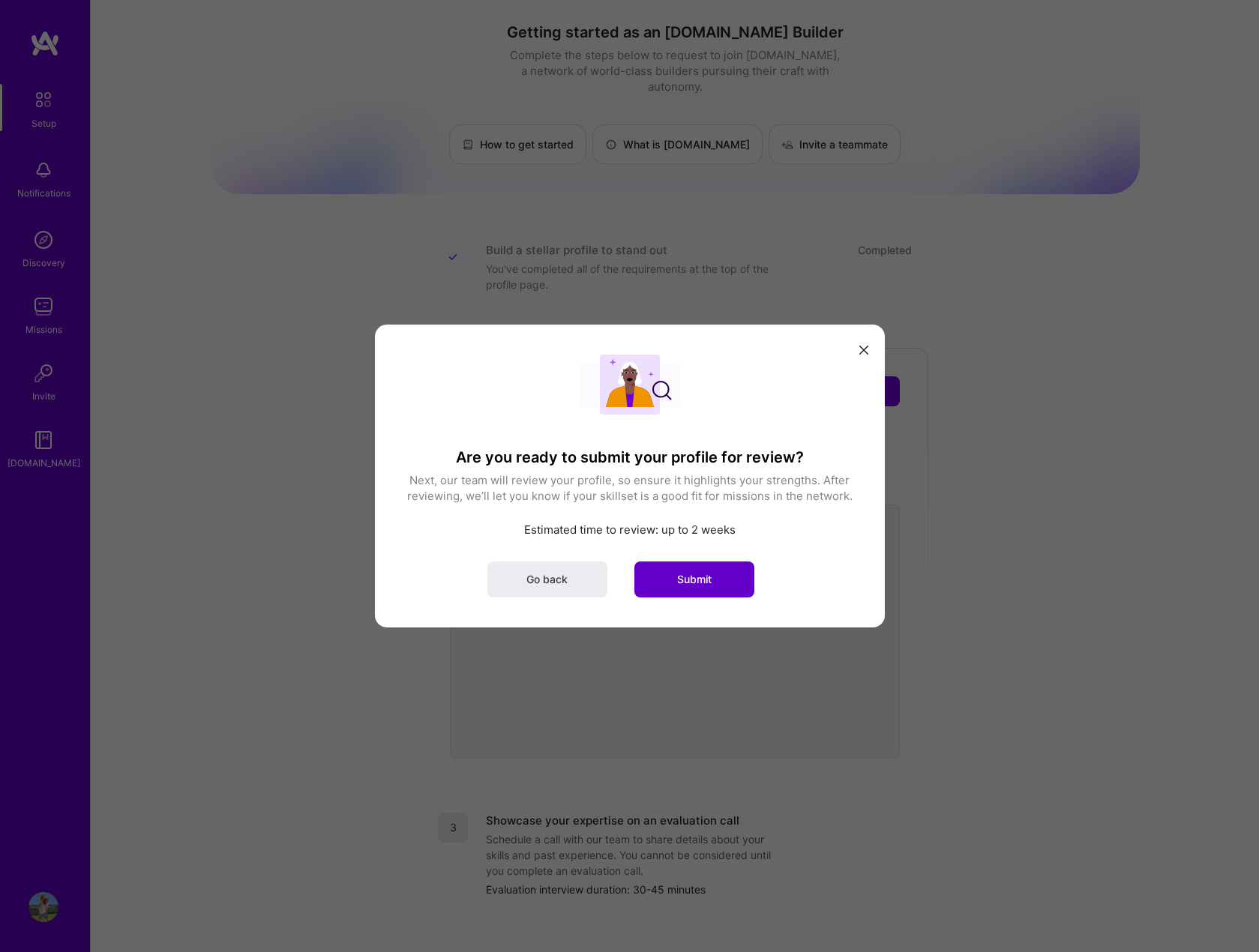
click at [709, 575] on span "Submit" at bounding box center [694, 579] width 34 height 15
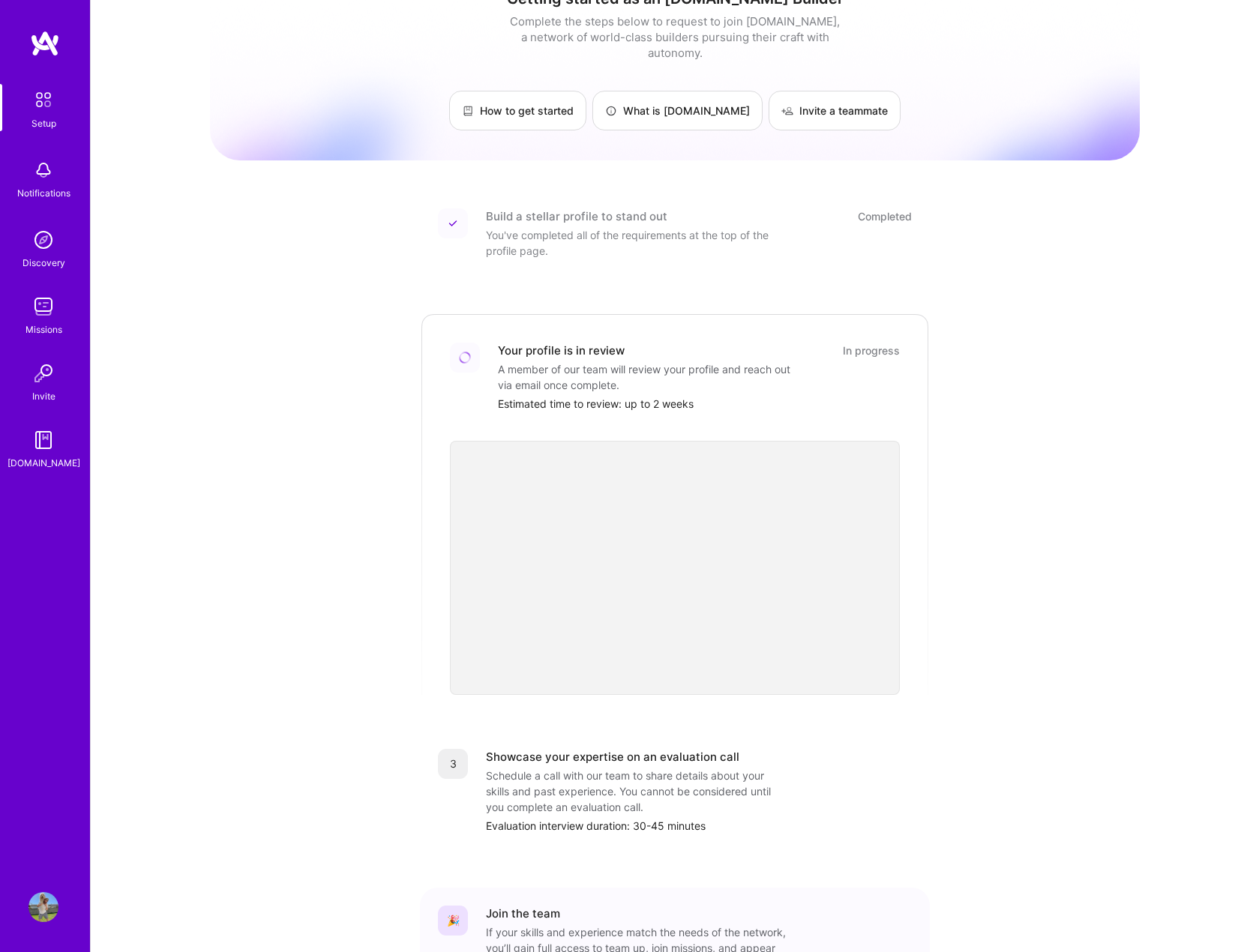
scroll to position [139, 0]
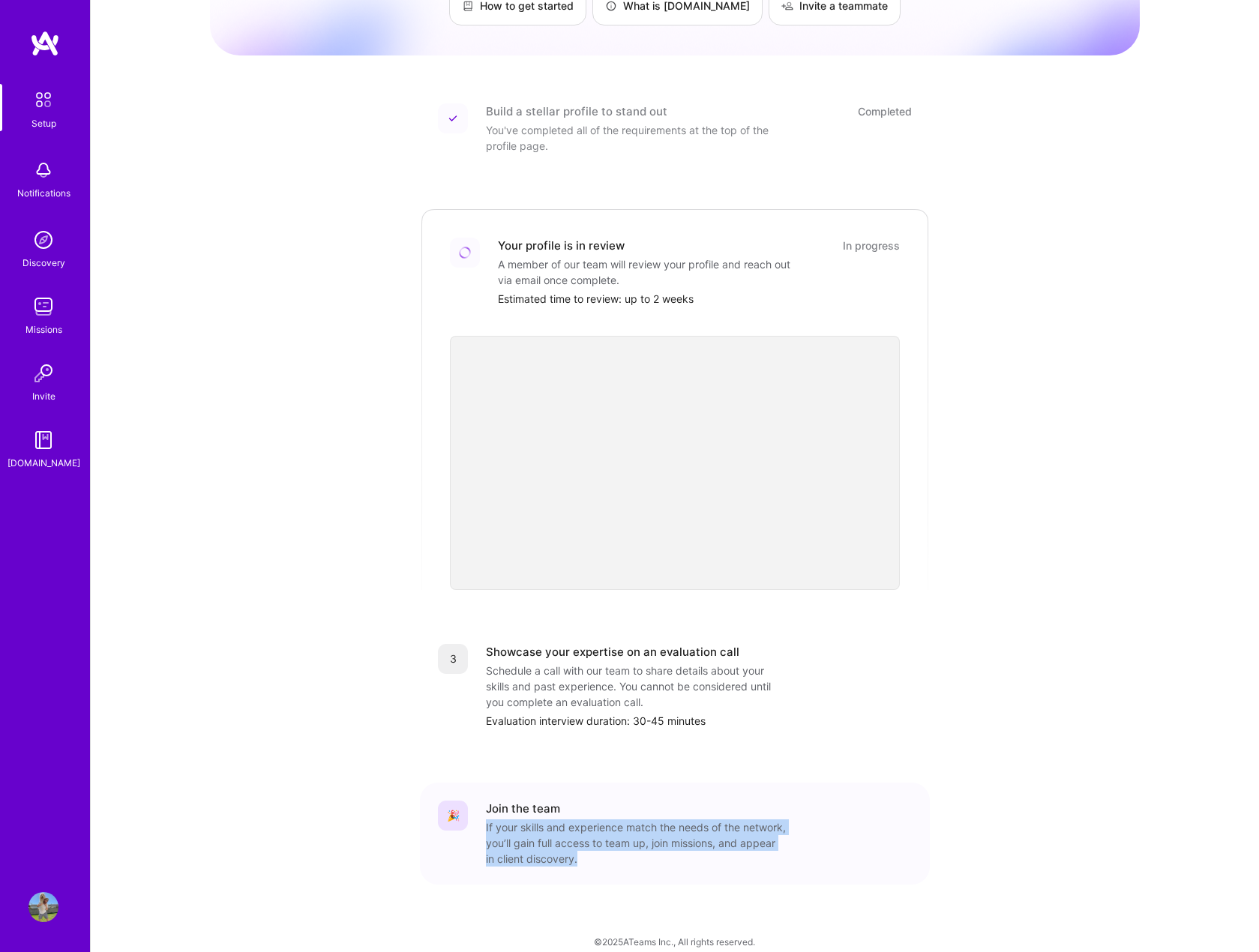
drag, startPoint x: 617, startPoint y: 841, endPoint x: 483, endPoint y: 813, distance: 136.9
click at [483, 813] on div "🎉 Join the team If your skills and experience match the needs of the network, y…" at bounding box center [675, 834] width 474 height 66
click at [636, 834] on div "If your skills and experience match the needs of the network, you’ll gain full …" at bounding box center [636, 843] width 300 height 47
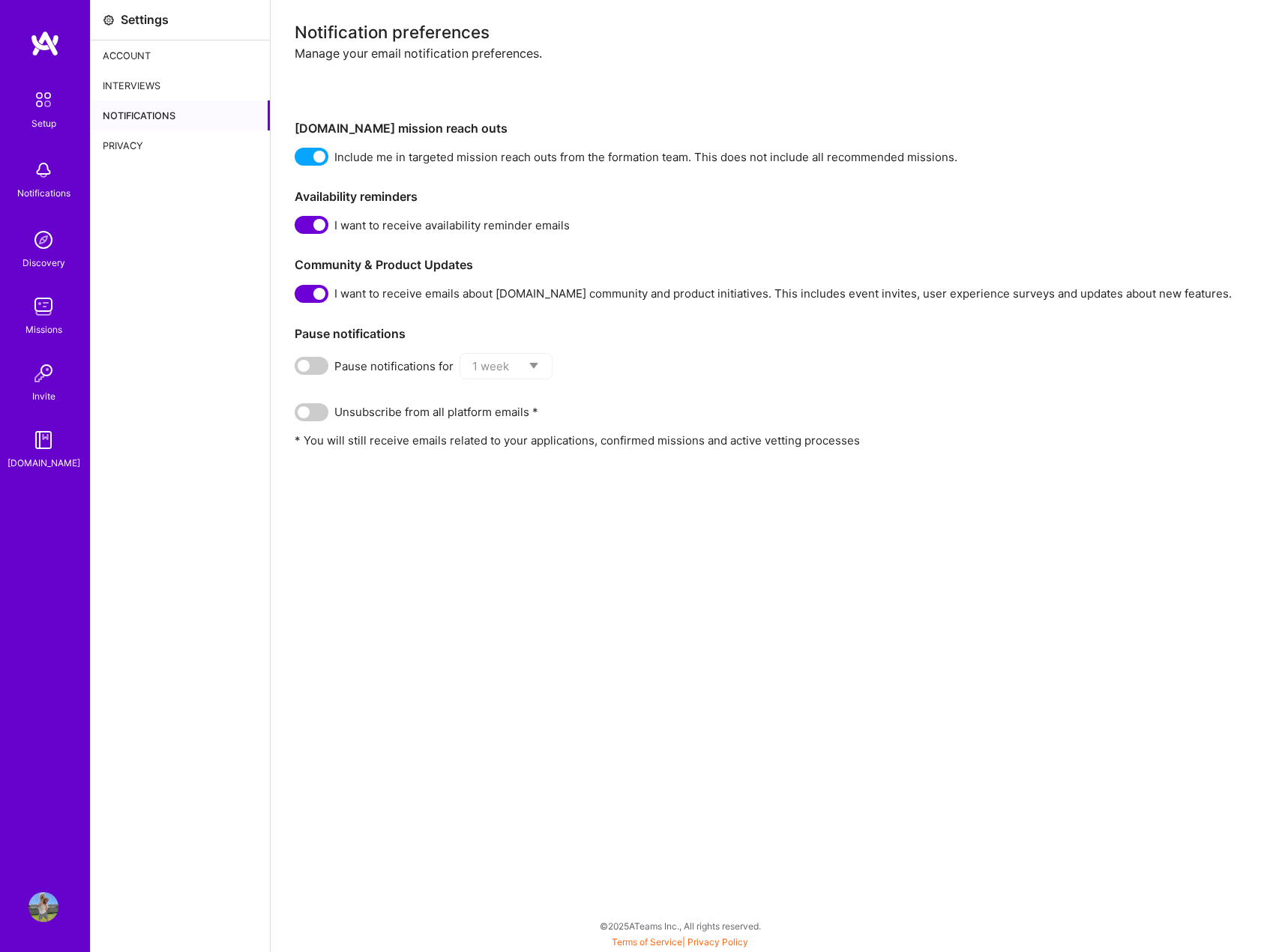
click at [145, 51] on div "Account" at bounding box center [181, 55] width 180 height 30
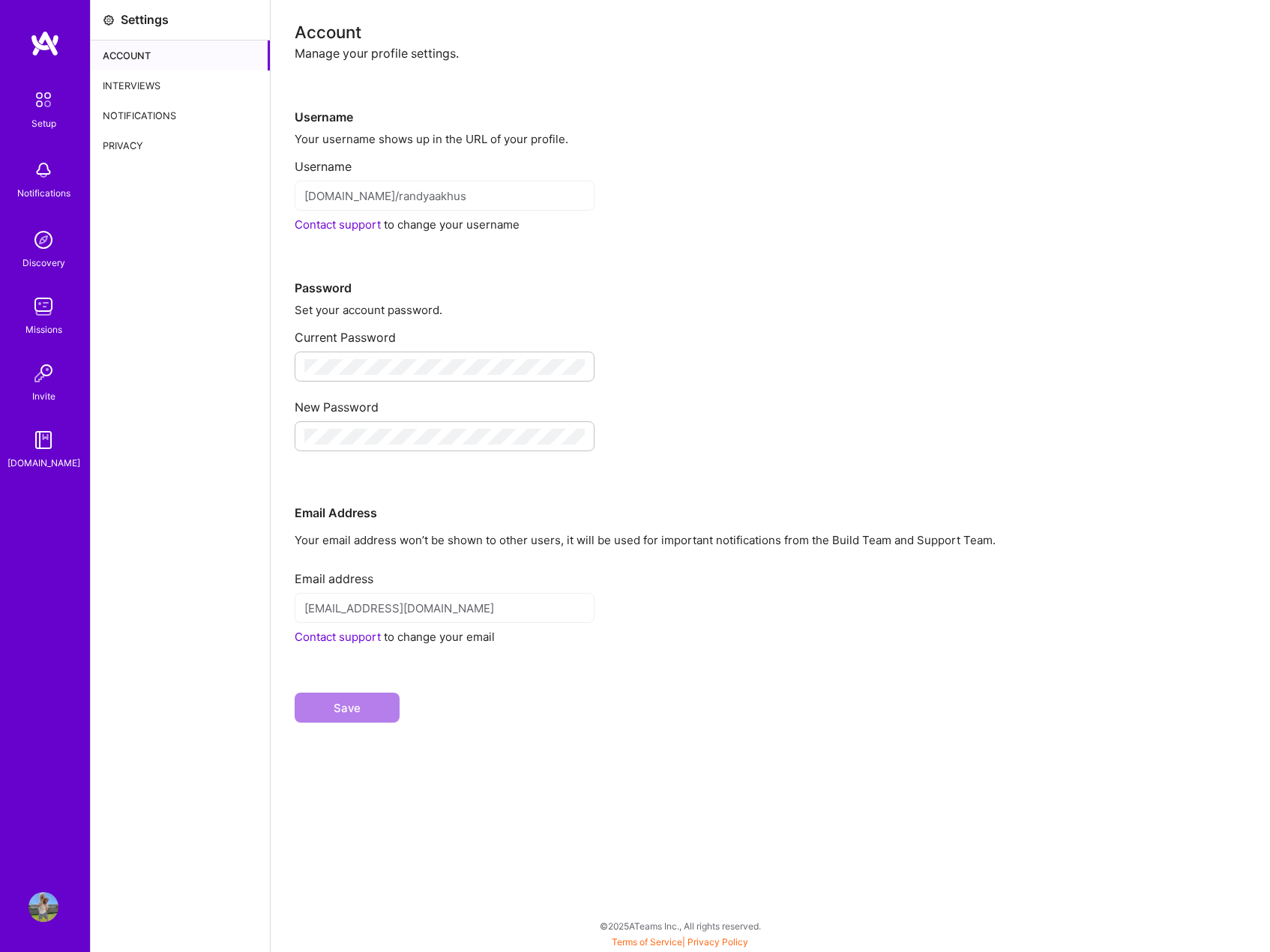
click at [40, 253] on img at bounding box center [43, 239] width 30 height 30
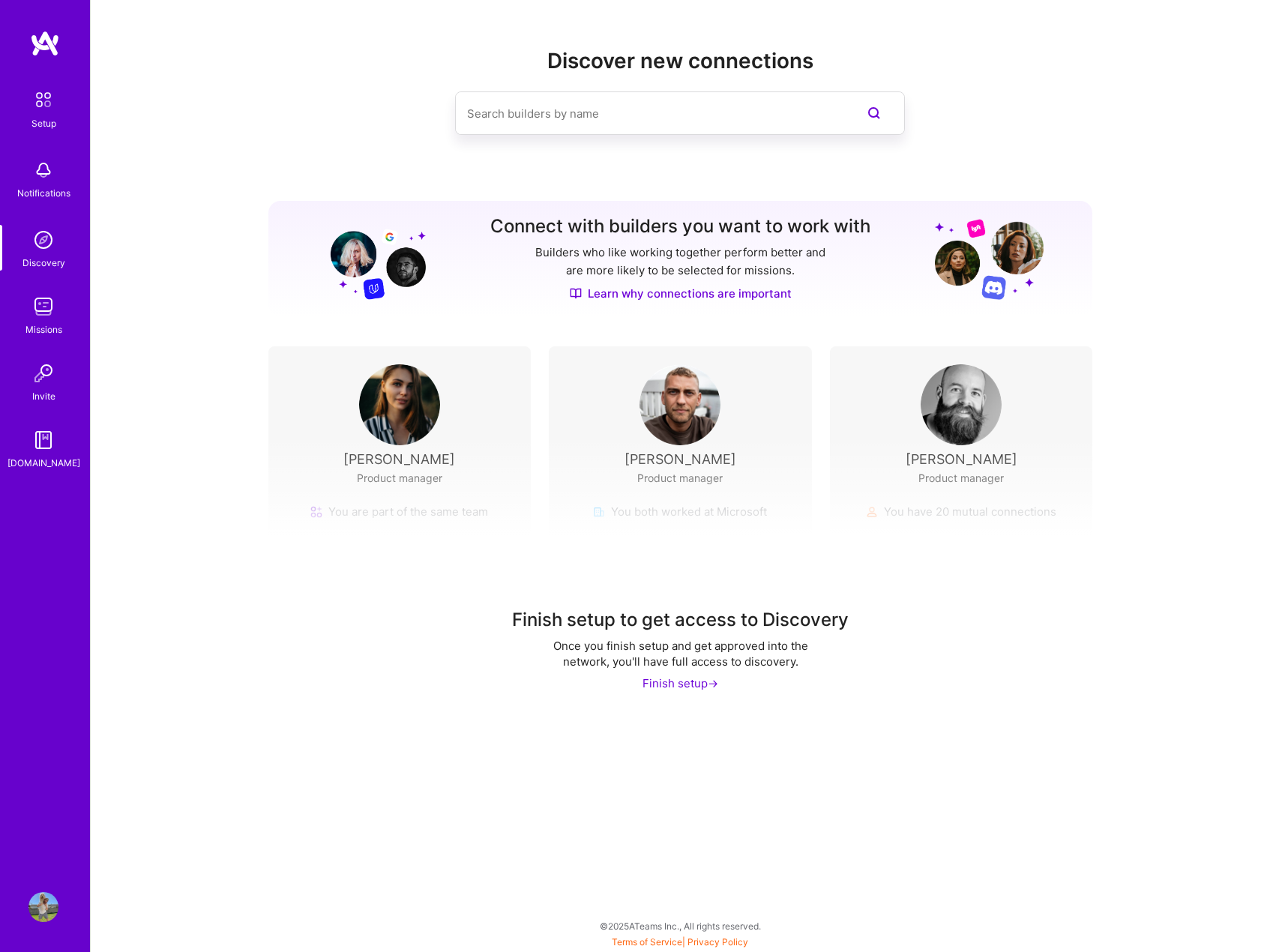
click at [44, 317] on img at bounding box center [43, 307] width 30 height 30
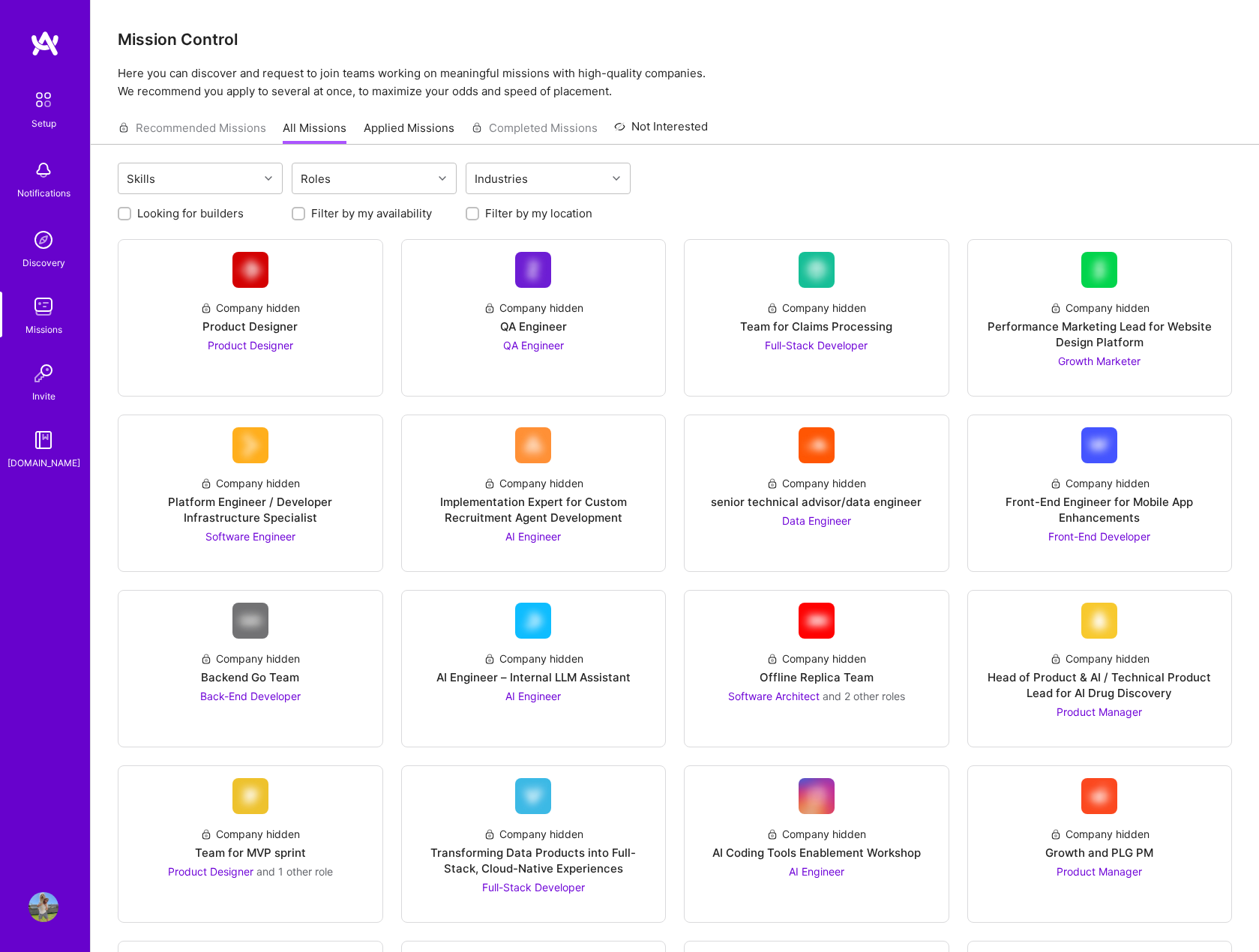
click at [37, 40] on img at bounding box center [45, 44] width 30 height 27
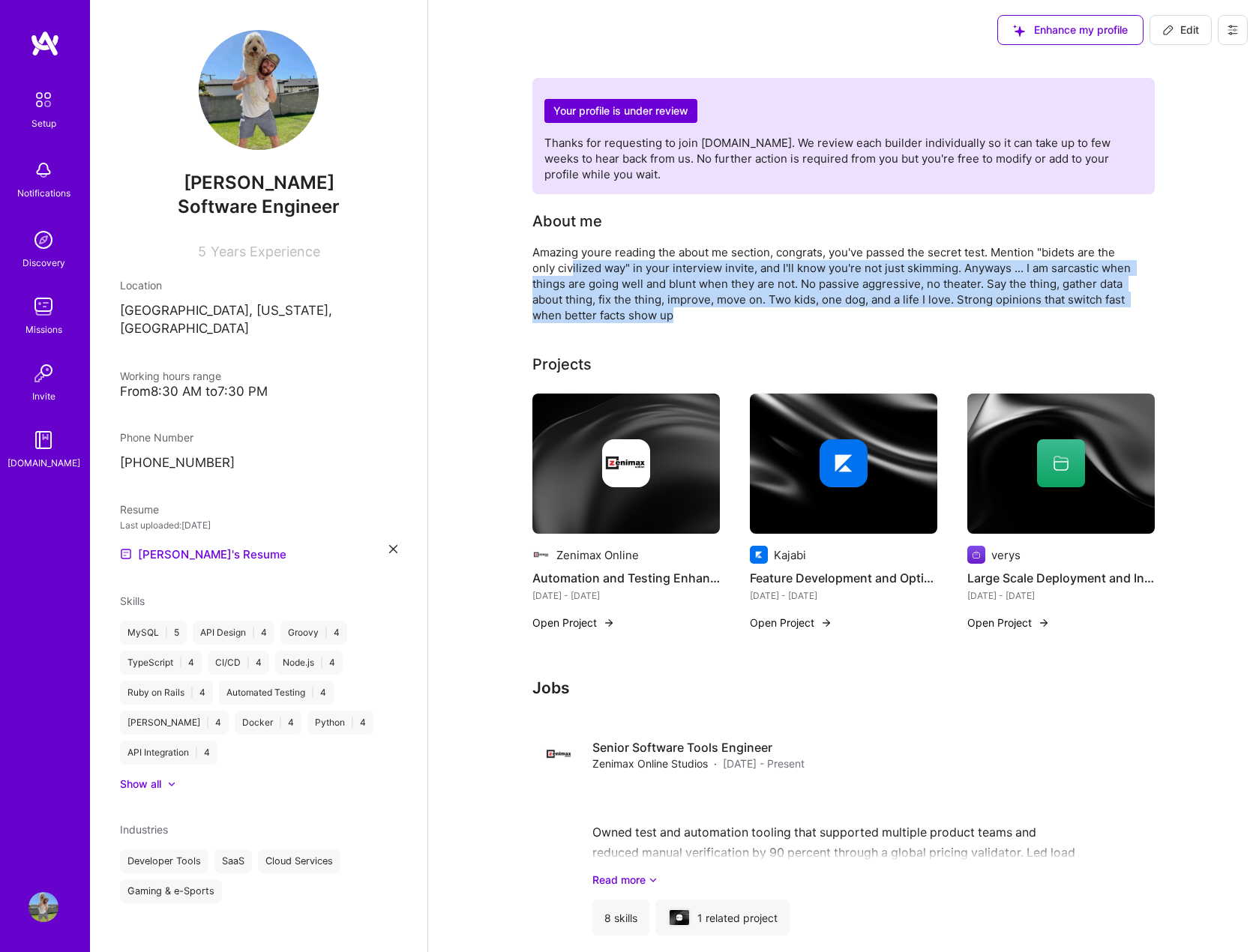
drag, startPoint x: 573, startPoint y: 273, endPoint x: 877, endPoint y: 317, distance: 307.2
click at [877, 317] on div "Amazing youre reading the about me section, congrats, you've passed the secret …" at bounding box center [832, 283] width 600 height 79
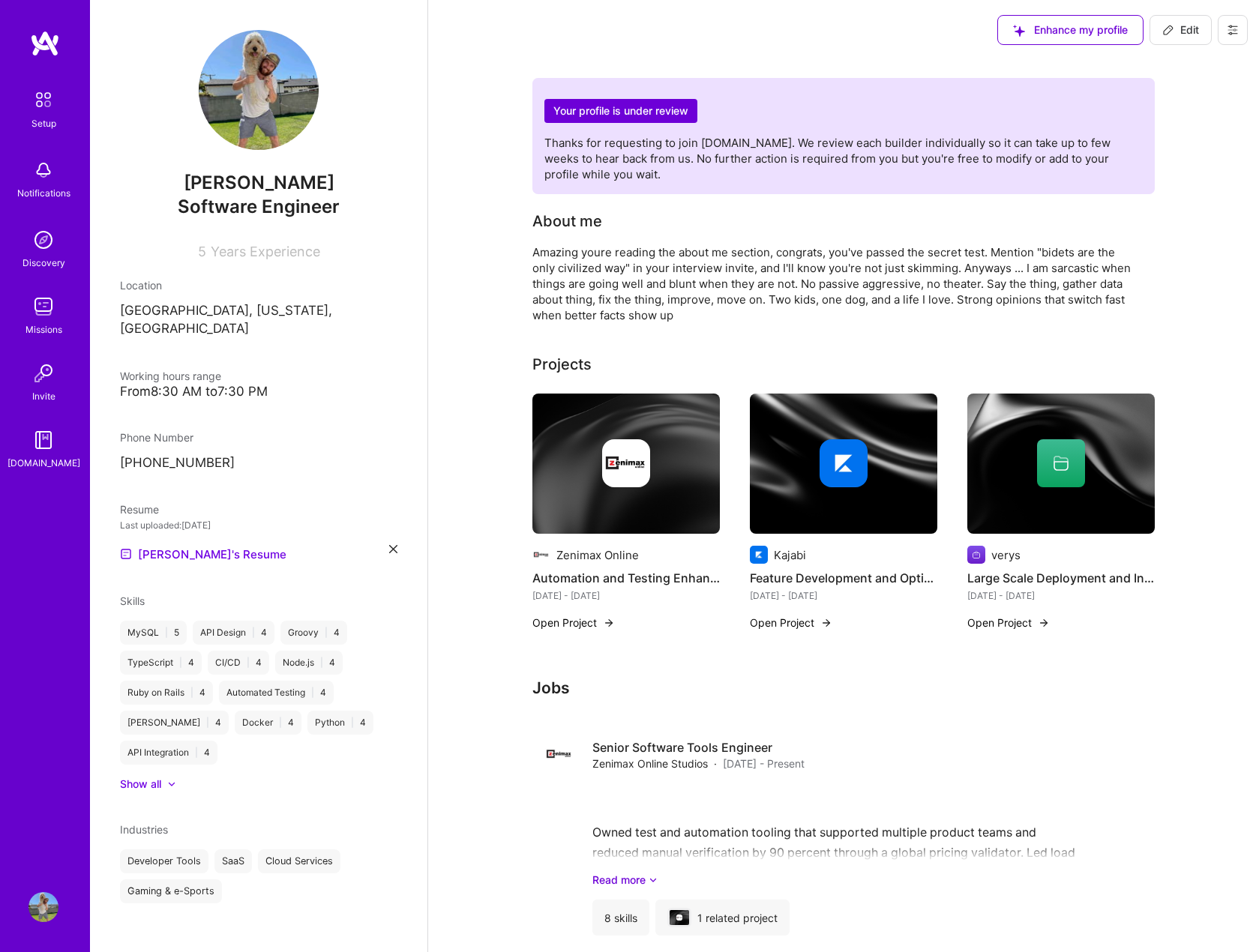
click at [848, 329] on div "Your profile is under review Thanks for requesting to join A.Team. We review ea…" at bounding box center [843, 764] width 622 height 1371
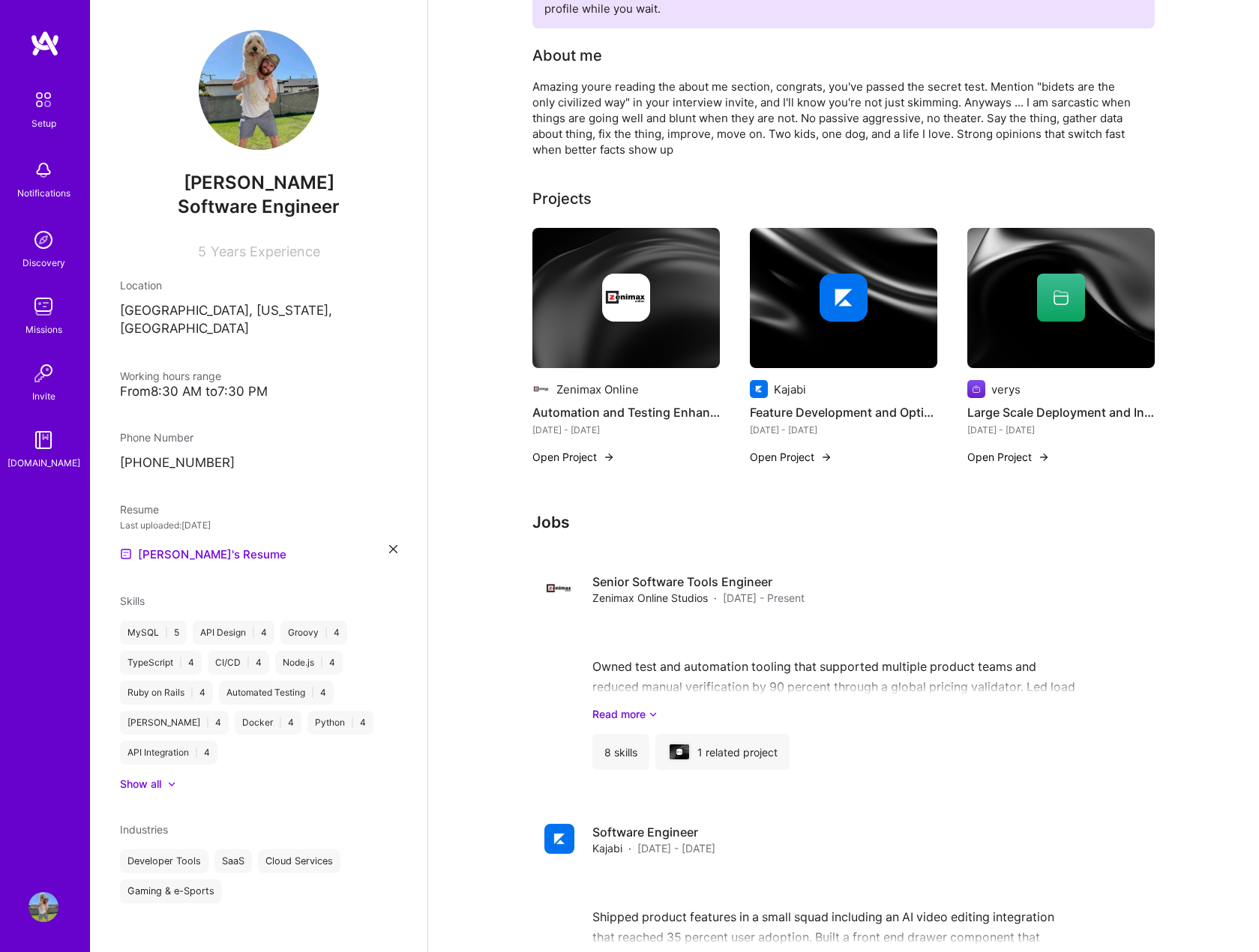
scroll to position [75, 0]
